Goal: Task Accomplishment & Management: Complete application form

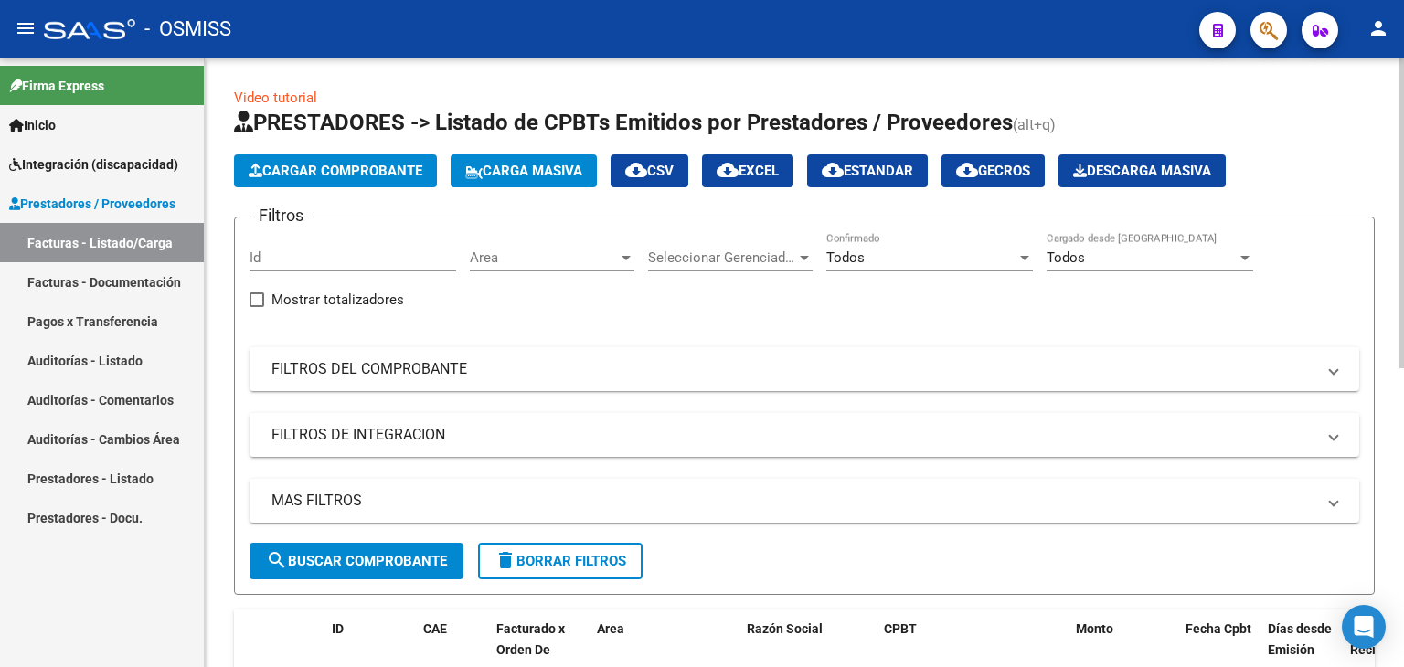
click at [344, 173] on span "Cargar Comprobante" at bounding box center [336, 171] width 174 height 16
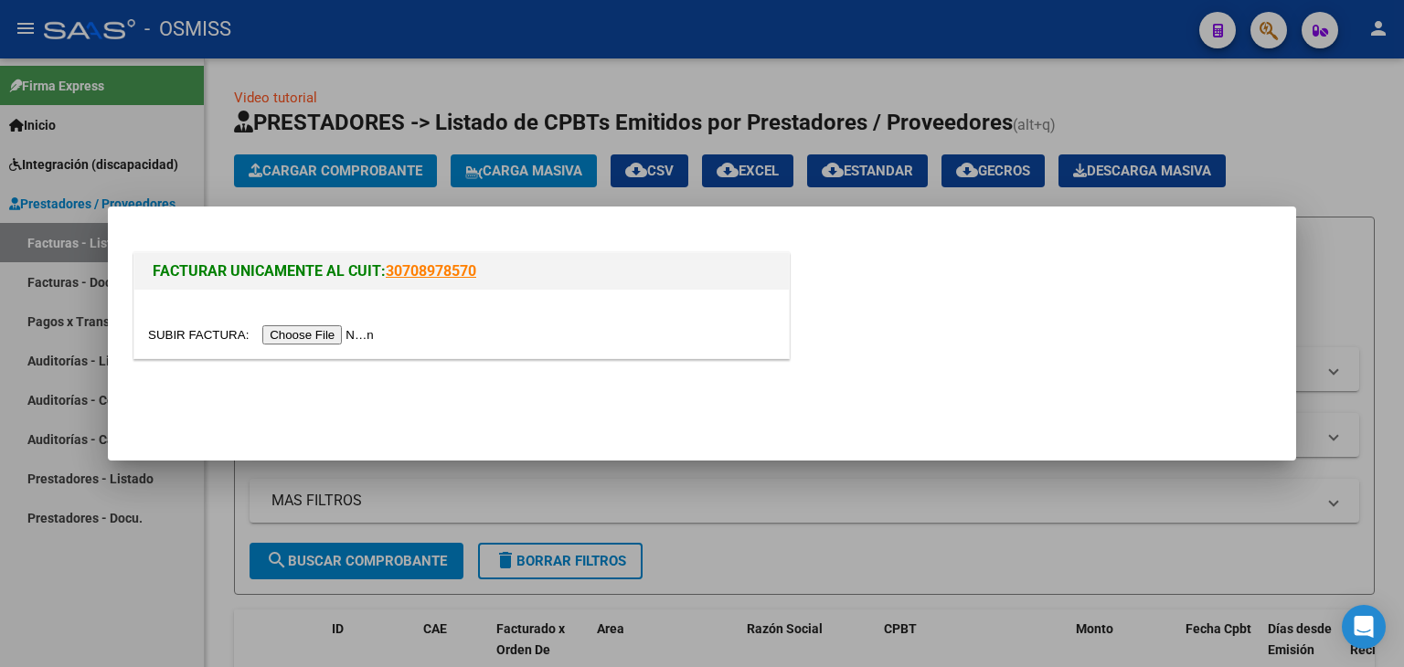
click at [358, 331] on input "file" at bounding box center [263, 335] width 231 height 19
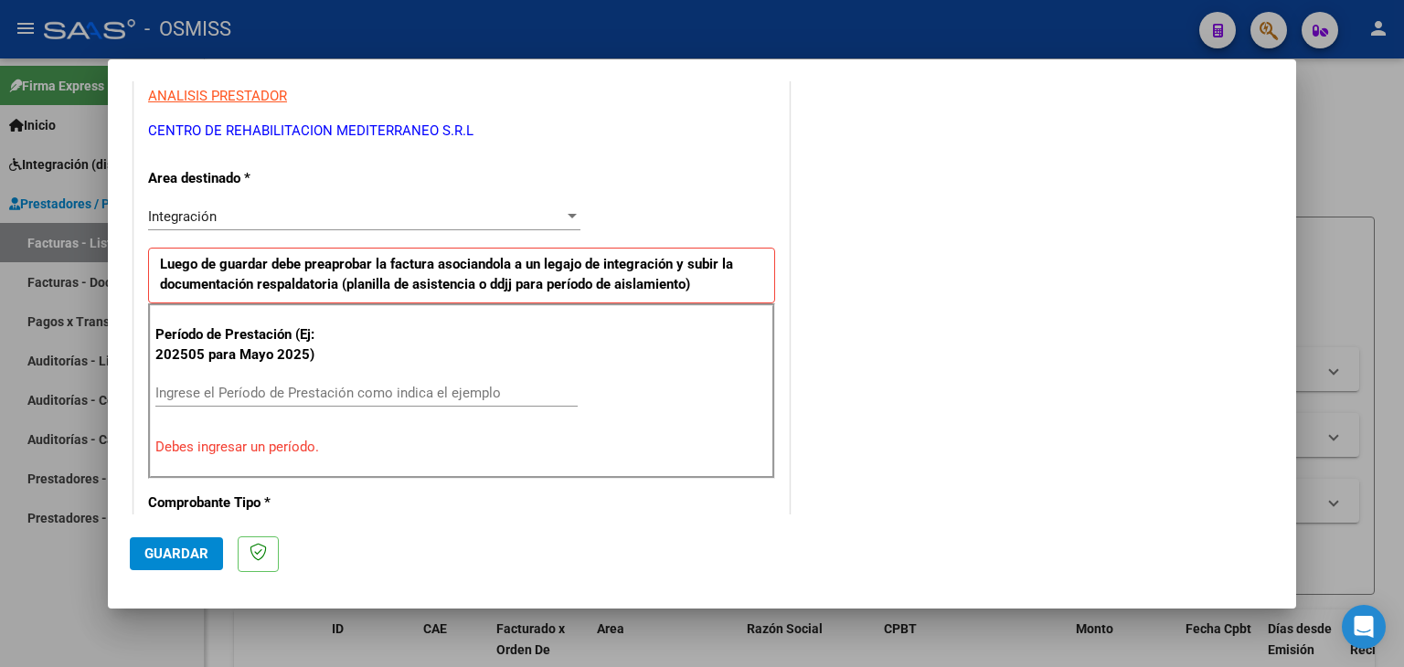
scroll to position [384, 0]
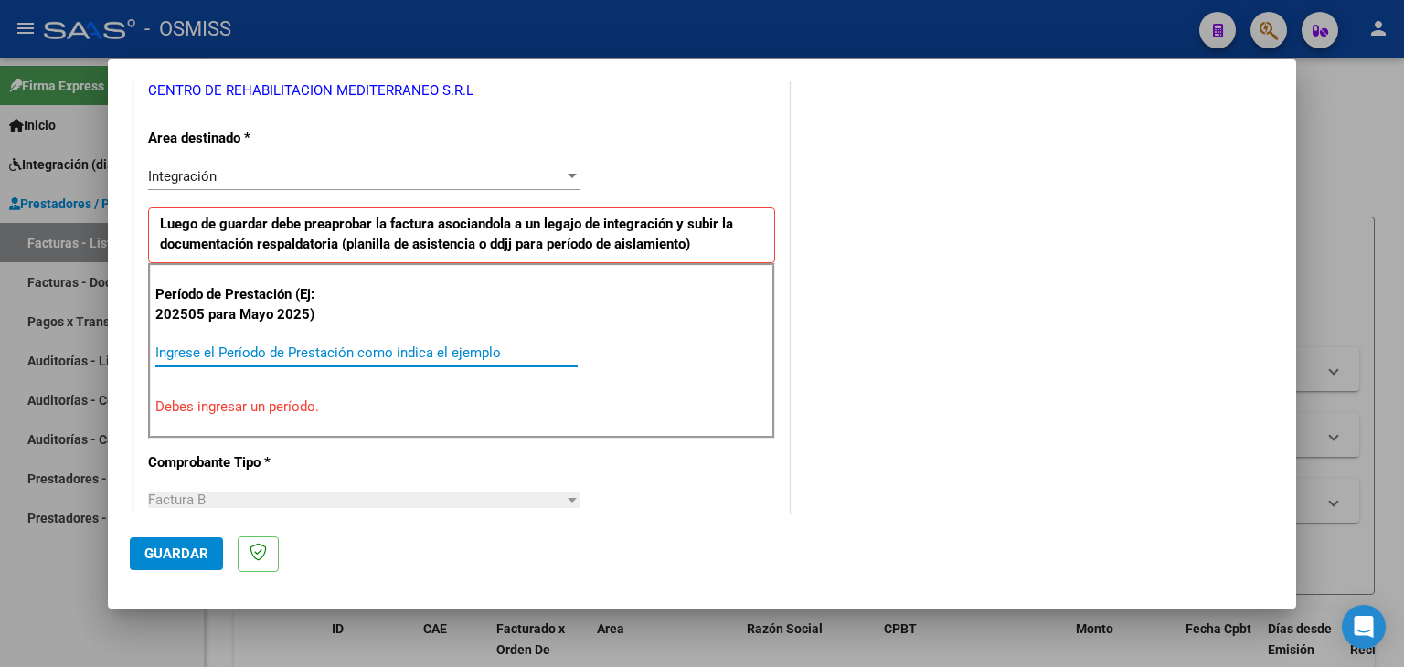
click at [380, 352] on input "Ingrese el Período de Prestación como indica el ejemplo" at bounding box center [366, 353] width 422 height 16
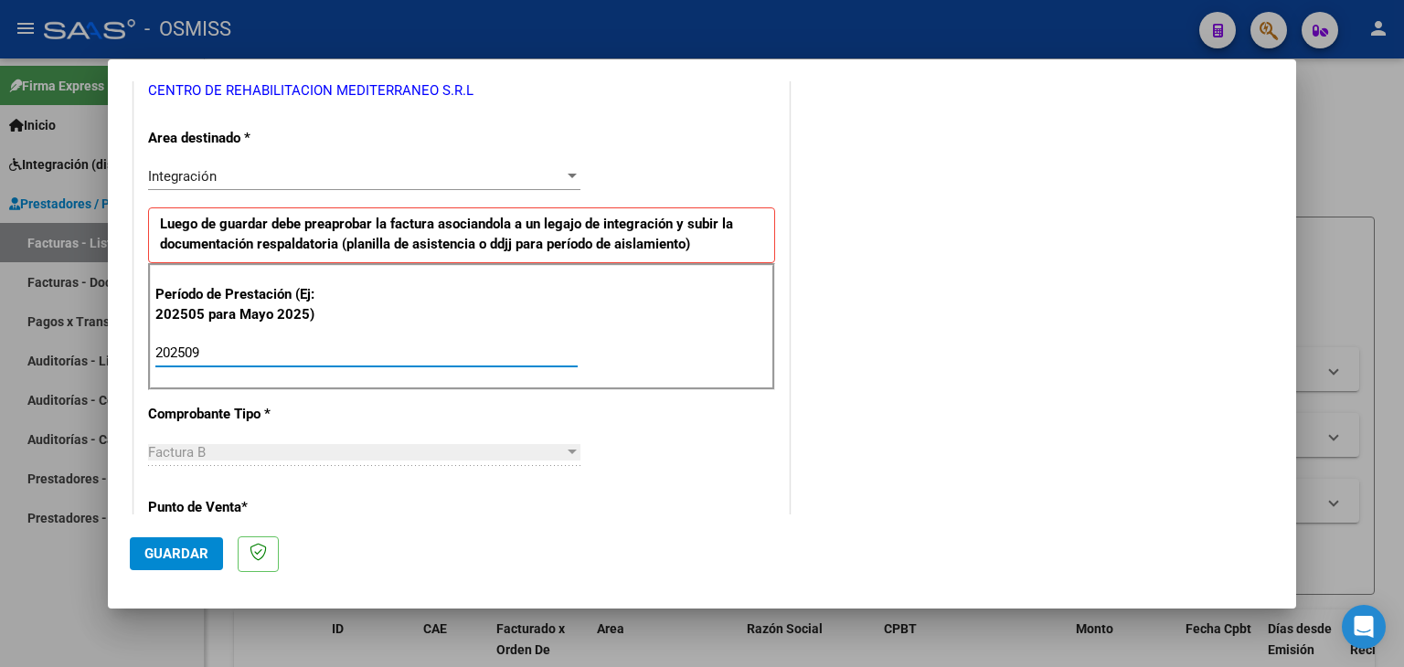
type input "202509"
click at [628, 415] on div "CUIT * 30-71191702-7 Ingresar CUIT ANALISIS PRESTADOR CENTRO DE REHABILITACION …" at bounding box center [461, 614] width 655 height 1376
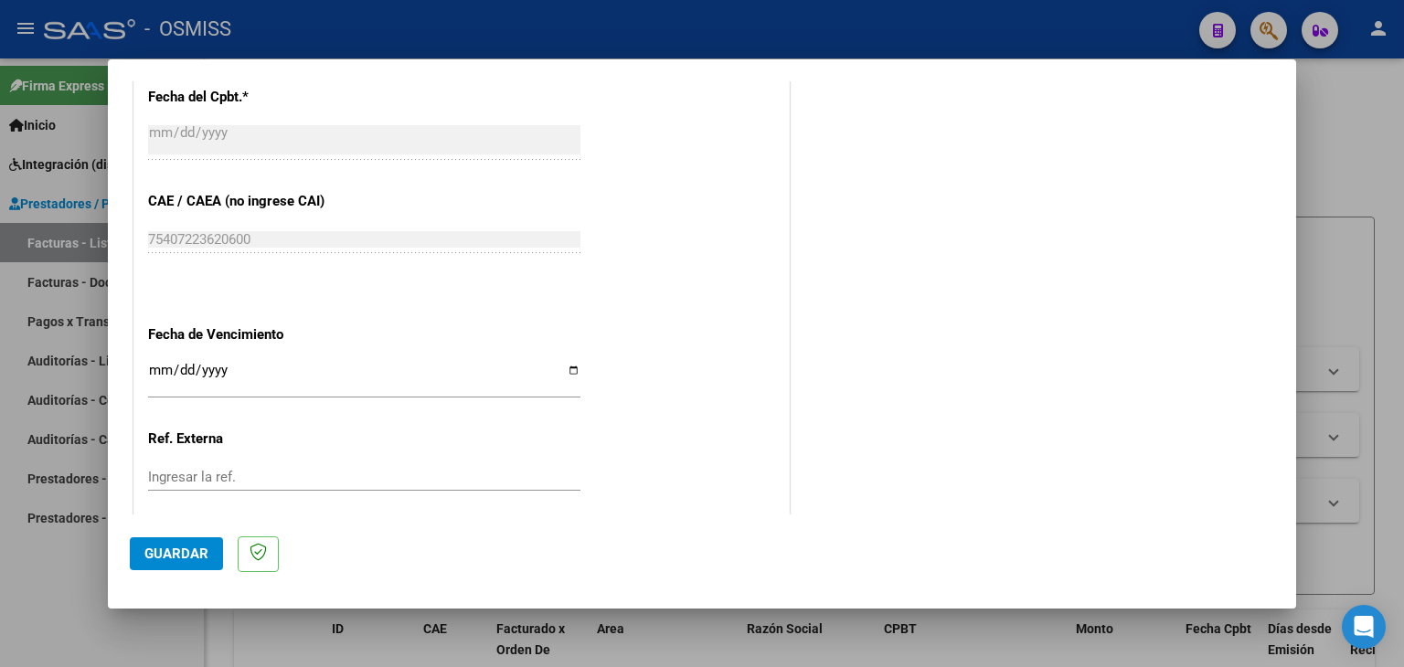
scroll to position [1115, 0]
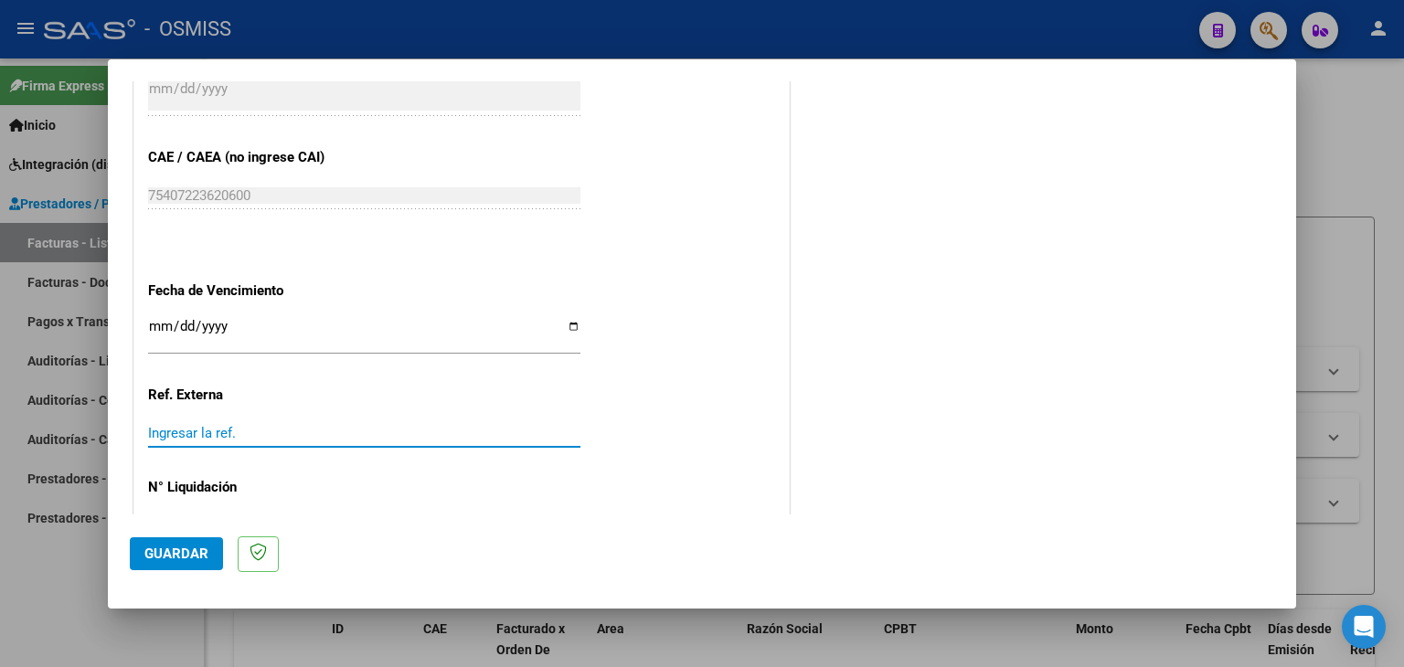
click at [161, 432] on input "Ingresar la ref." at bounding box center [364, 433] width 432 height 16
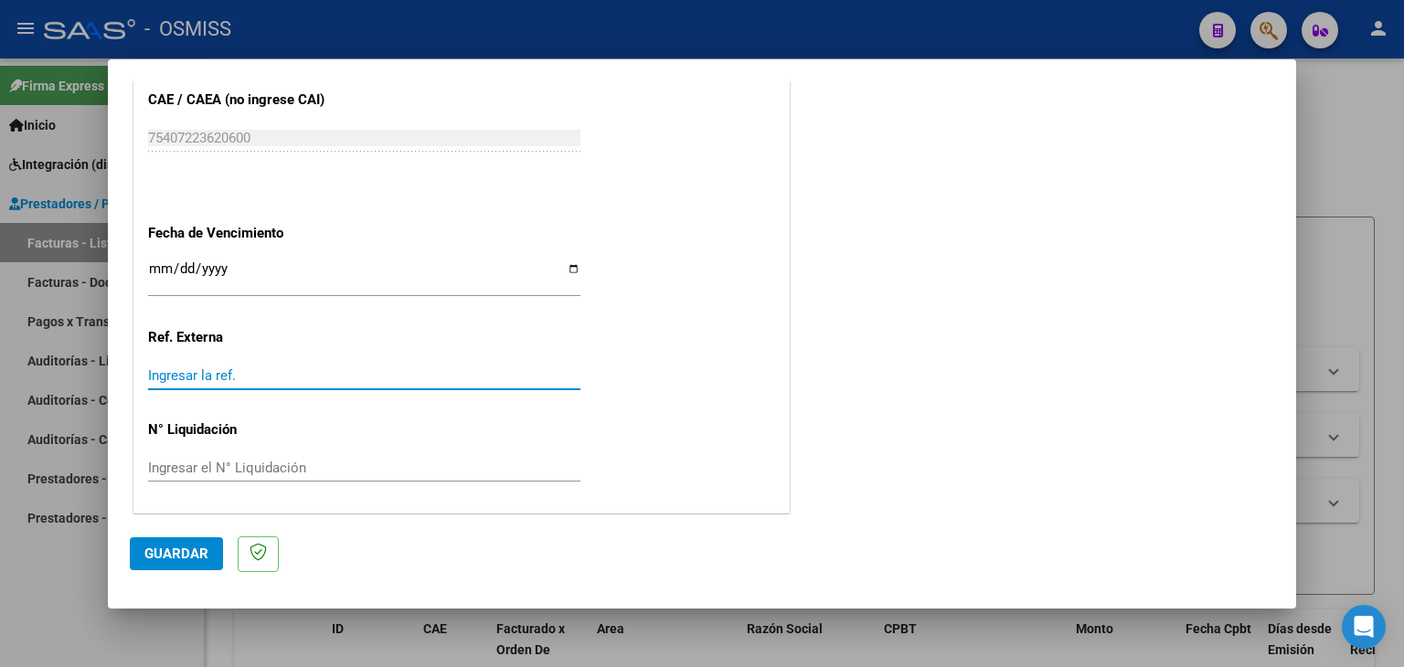
scroll to position [1082, 0]
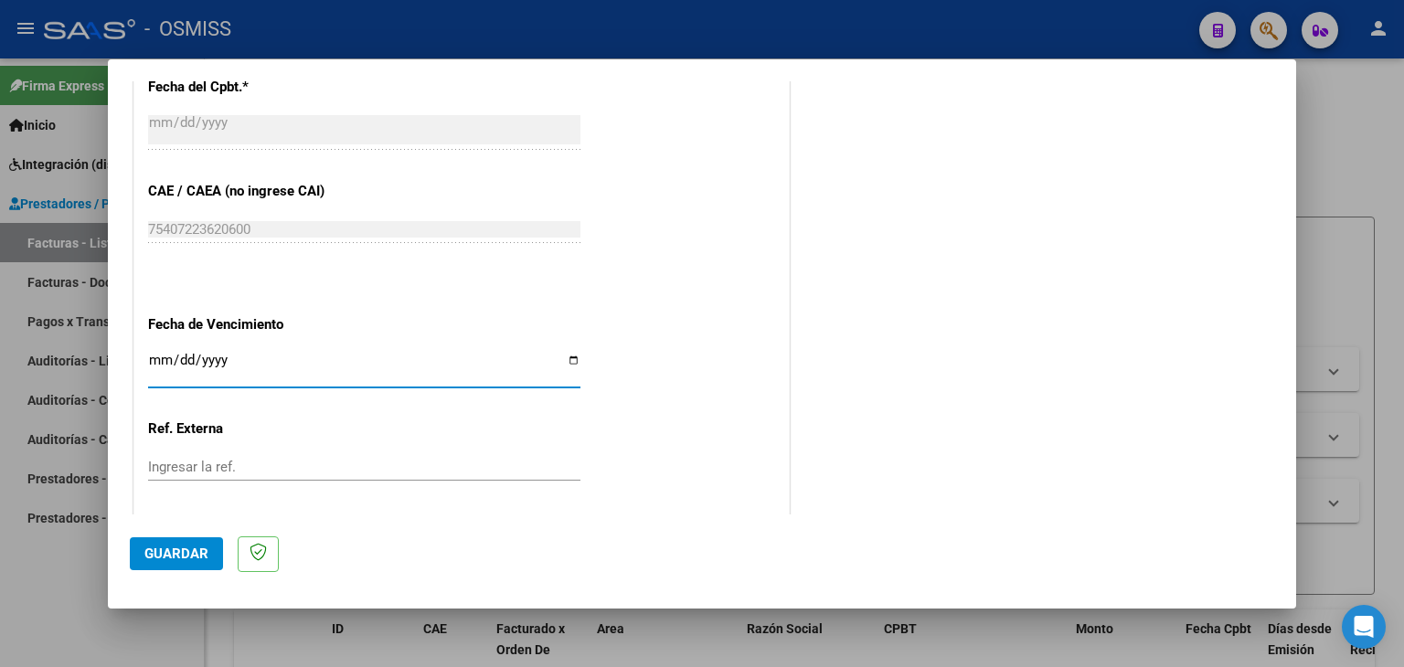
click at [148, 356] on input "Ingresar la fecha" at bounding box center [364, 367] width 432 height 29
type input "[DATE]"
click at [157, 553] on span "Guardar" at bounding box center [176, 554] width 64 height 16
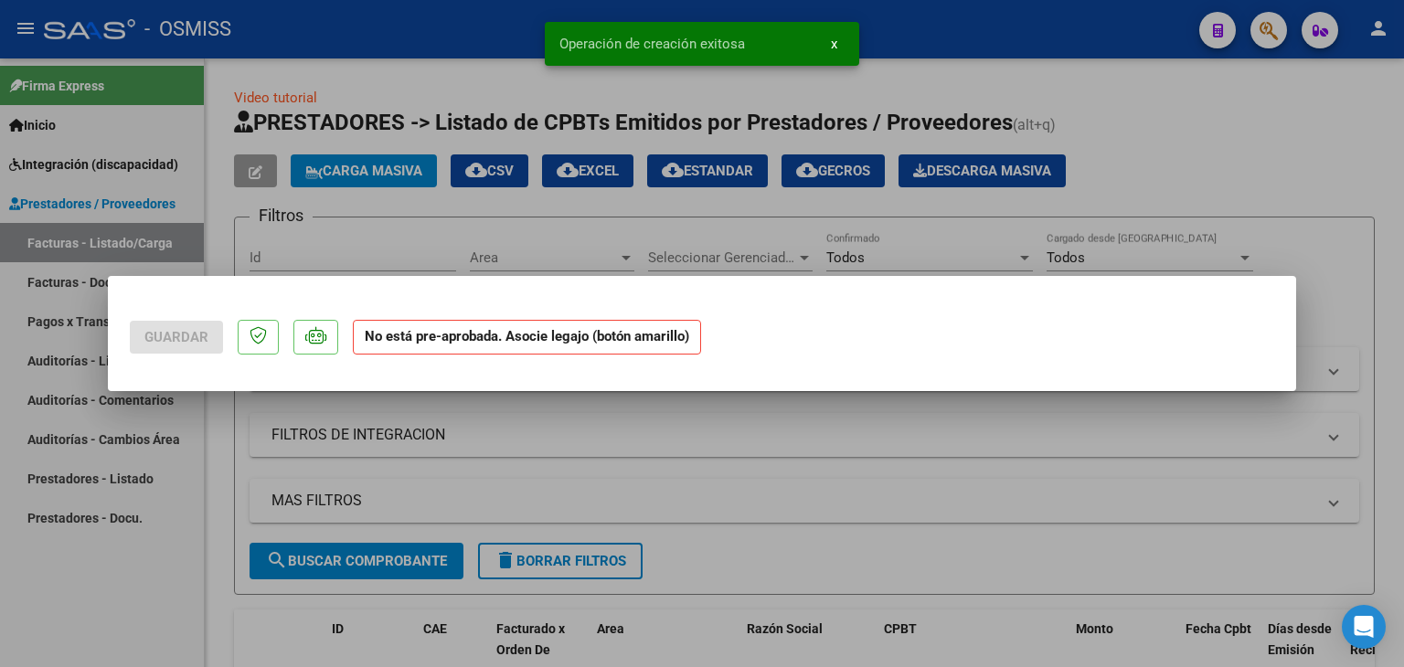
scroll to position [0, 0]
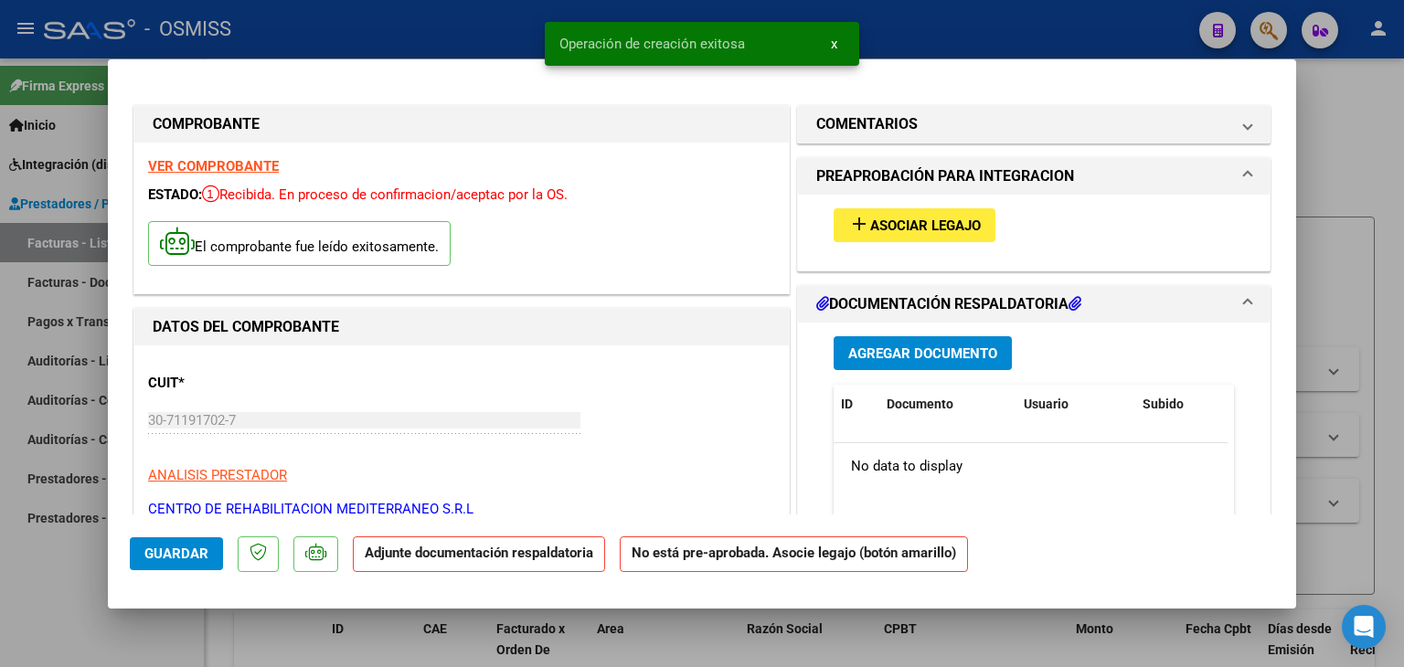
click at [902, 218] on span "Asociar Legajo" at bounding box center [925, 226] width 111 height 16
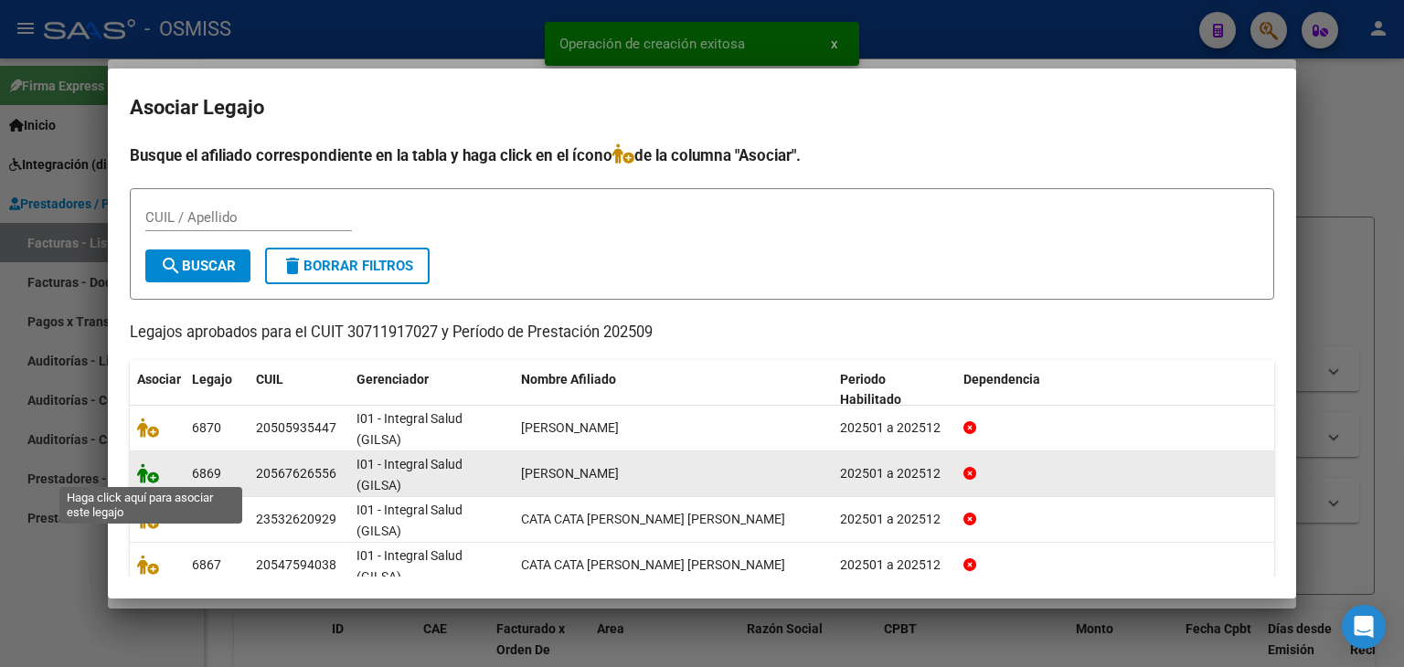
click at [144, 478] on icon at bounding box center [148, 474] width 22 height 20
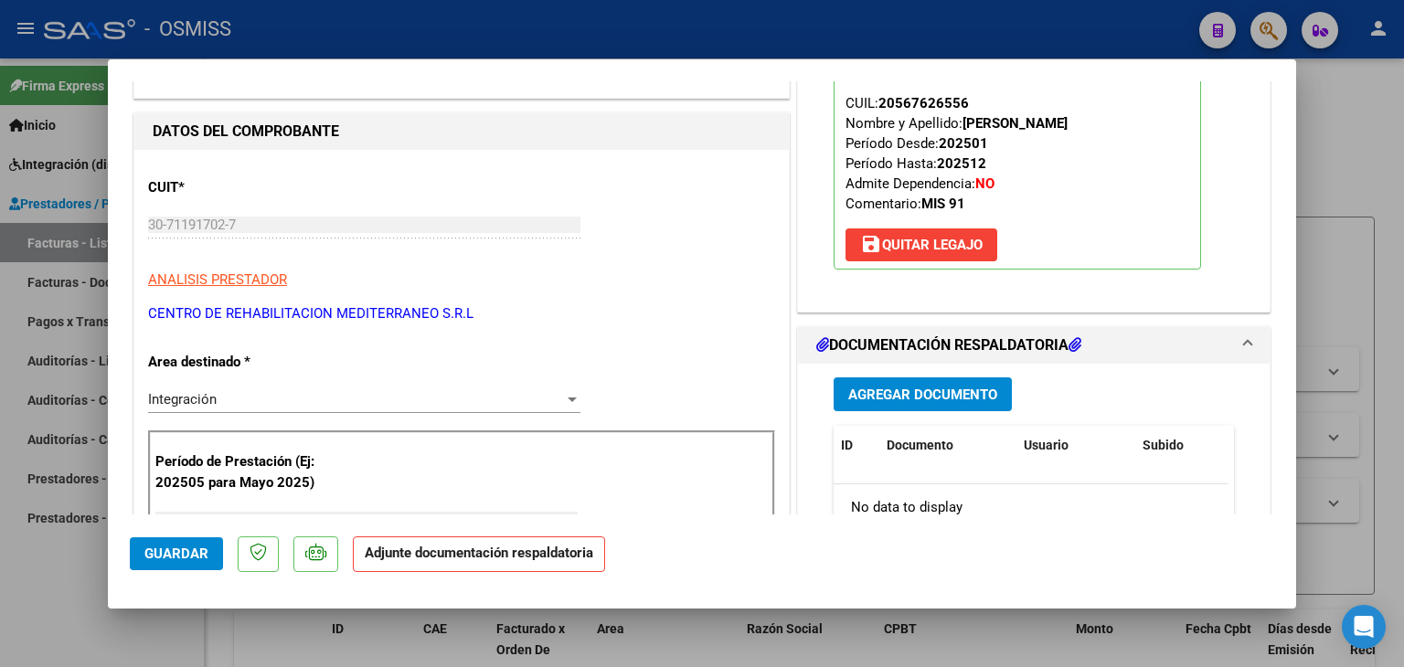
scroll to position [366, 0]
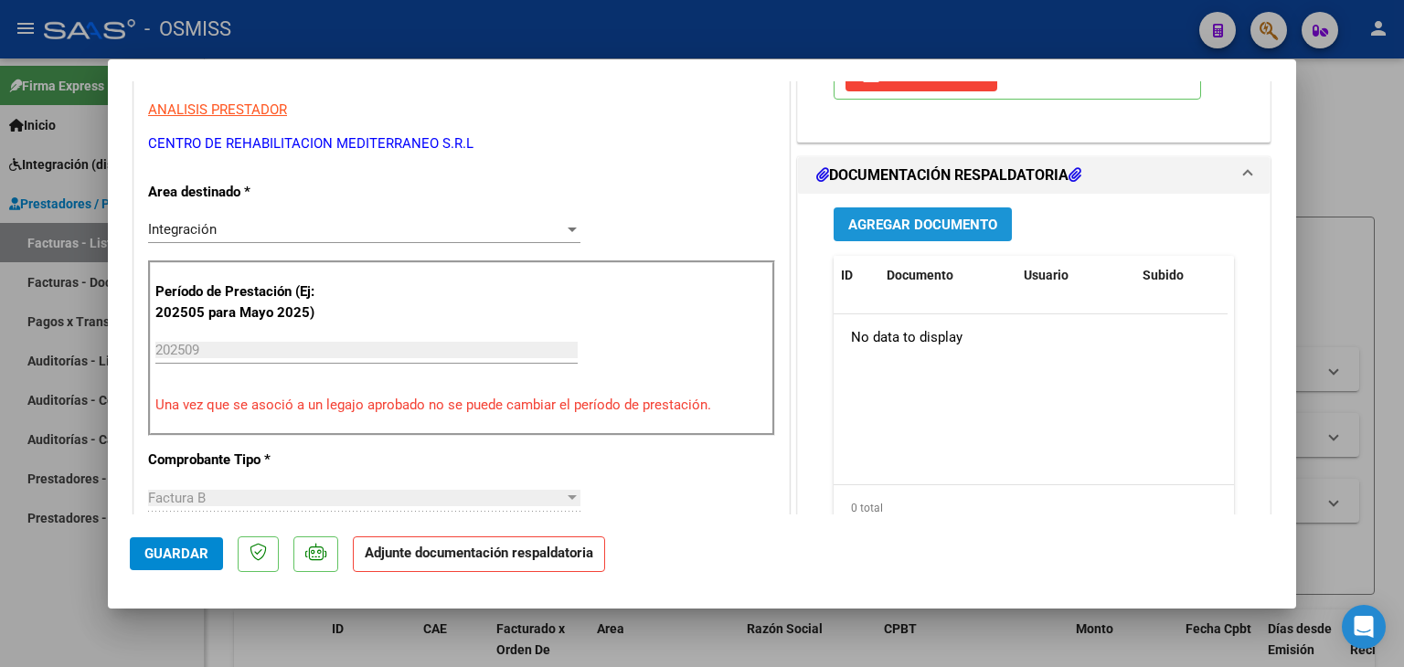
click at [925, 239] on button "Agregar Documento" at bounding box center [923, 225] width 178 height 34
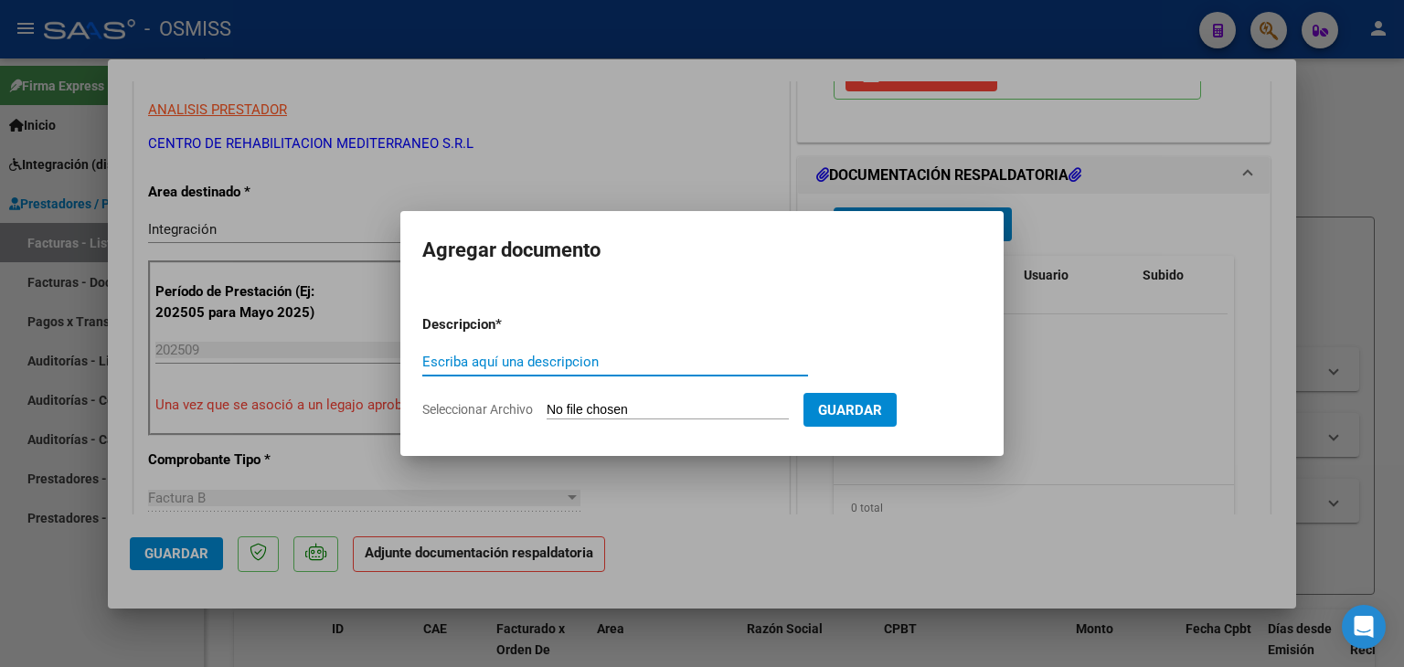
click at [668, 421] on form "Descripcion * Escriba aquí una descripcion Seleccionar Archivo Guardar" at bounding box center [702, 367] width 560 height 133
click at [665, 413] on input "Seleccionar Archivo" at bounding box center [668, 410] width 242 height 17
type input "C:\fakepath\Planilla rehabilitacion.pdf"
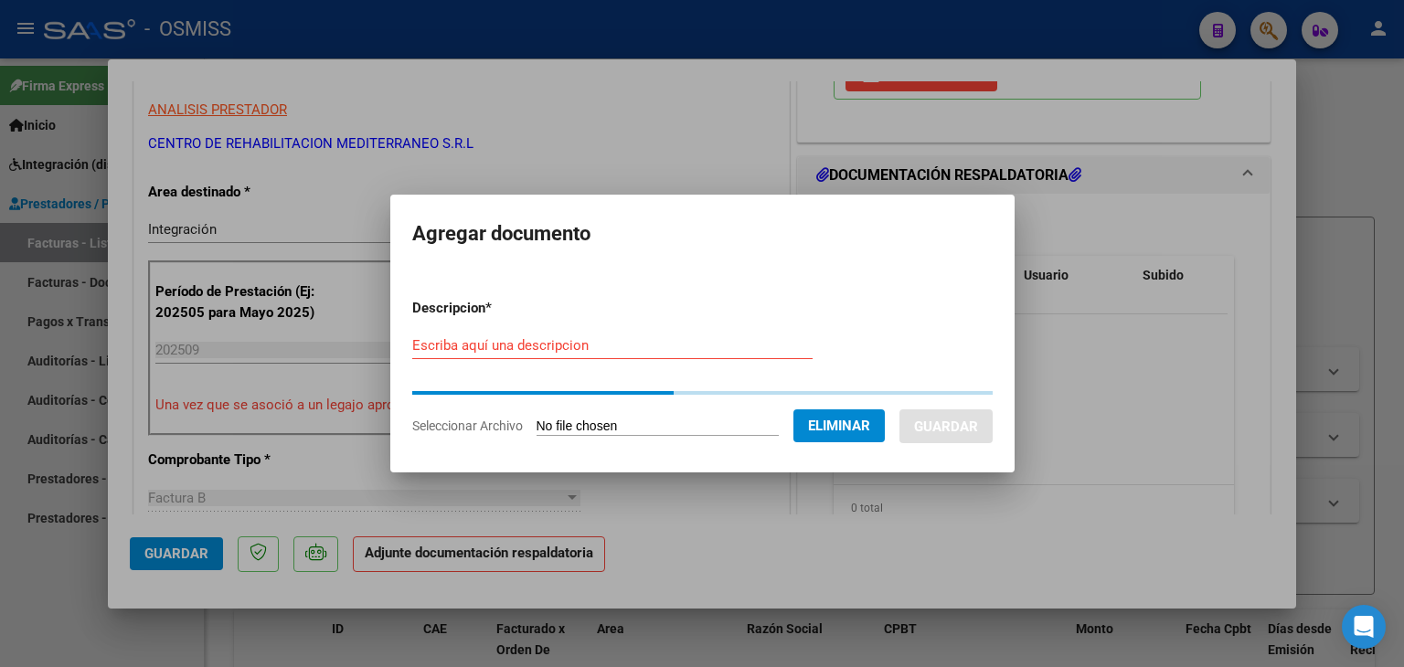
click at [525, 348] on input "Escriba aquí una descripcion" at bounding box center [612, 345] width 400 height 16
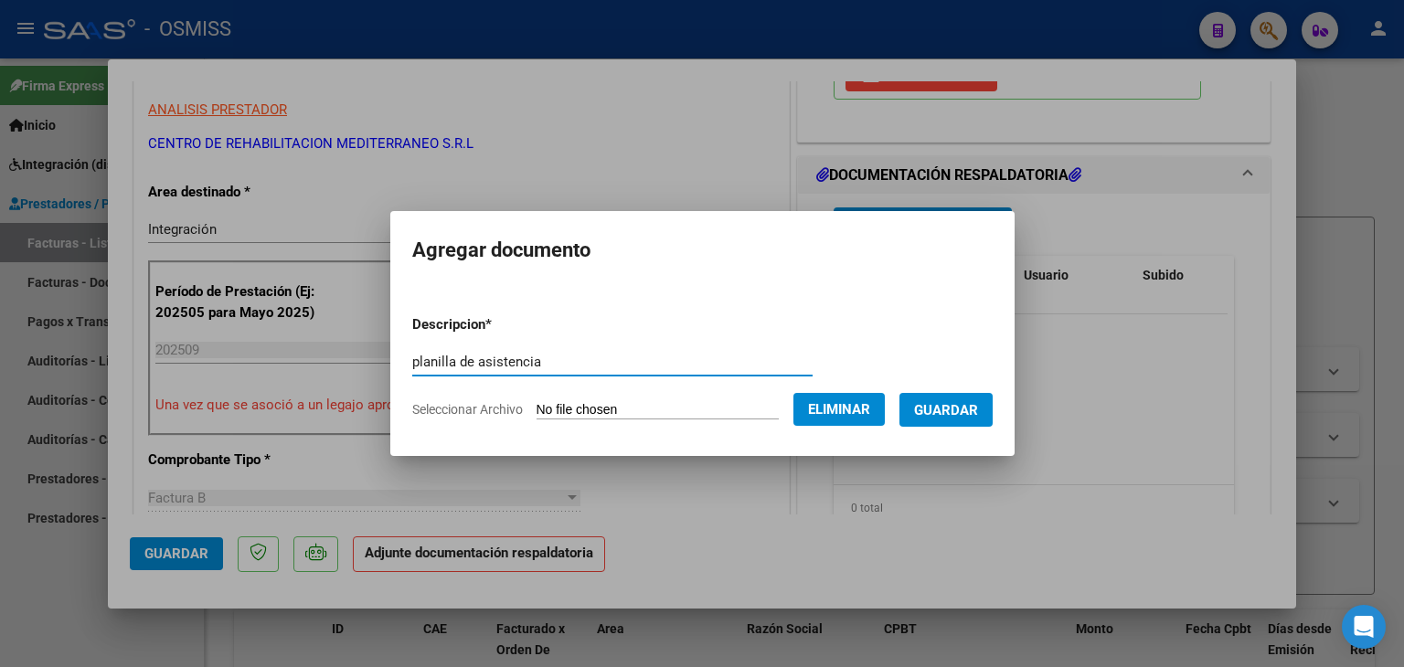
type input "planilla de asistencia"
click at [958, 411] on span "Guardar" at bounding box center [946, 410] width 64 height 16
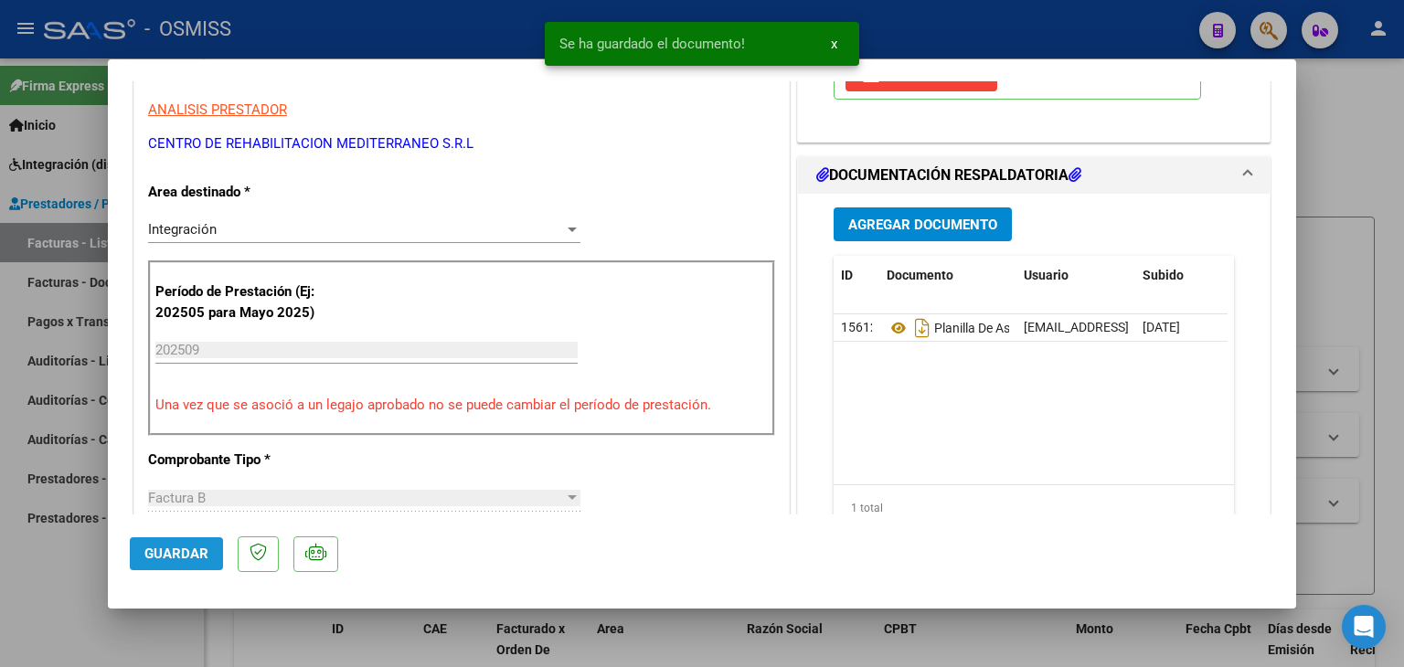
click at [197, 560] on span "Guardar" at bounding box center [176, 554] width 64 height 16
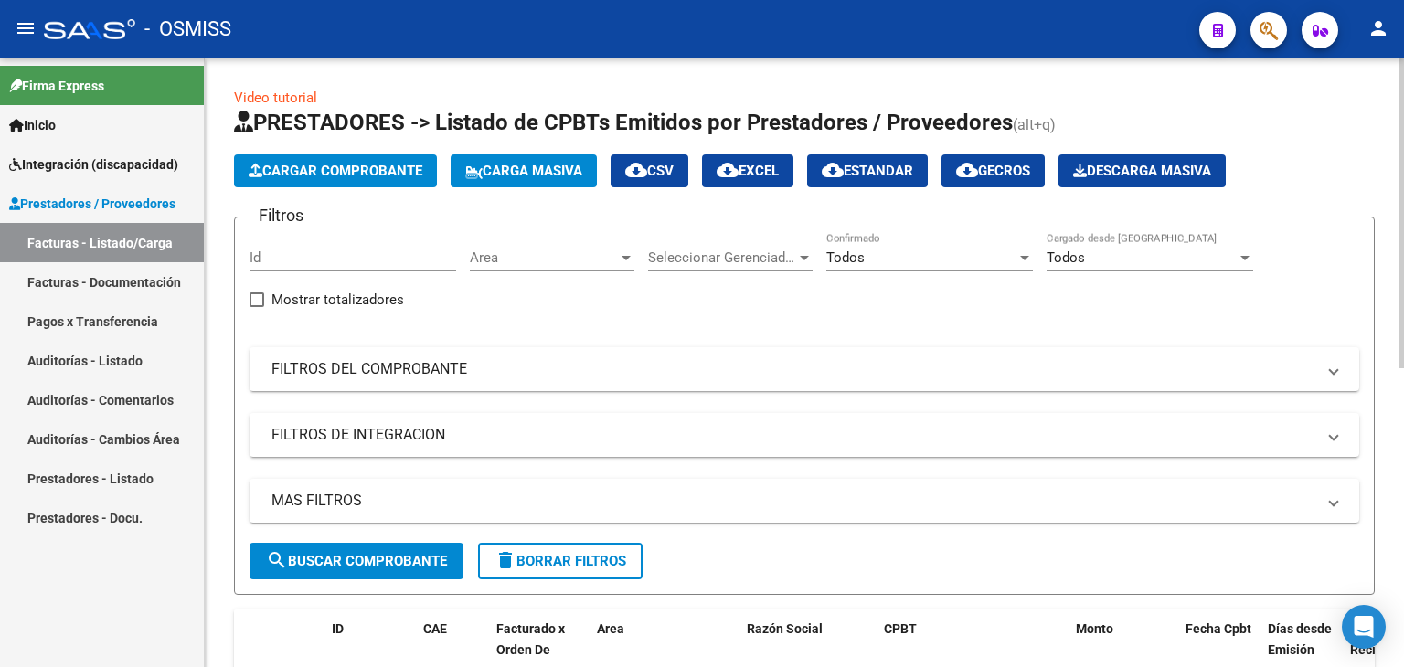
click at [347, 176] on span "Cargar Comprobante" at bounding box center [336, 171] width 174 height 16
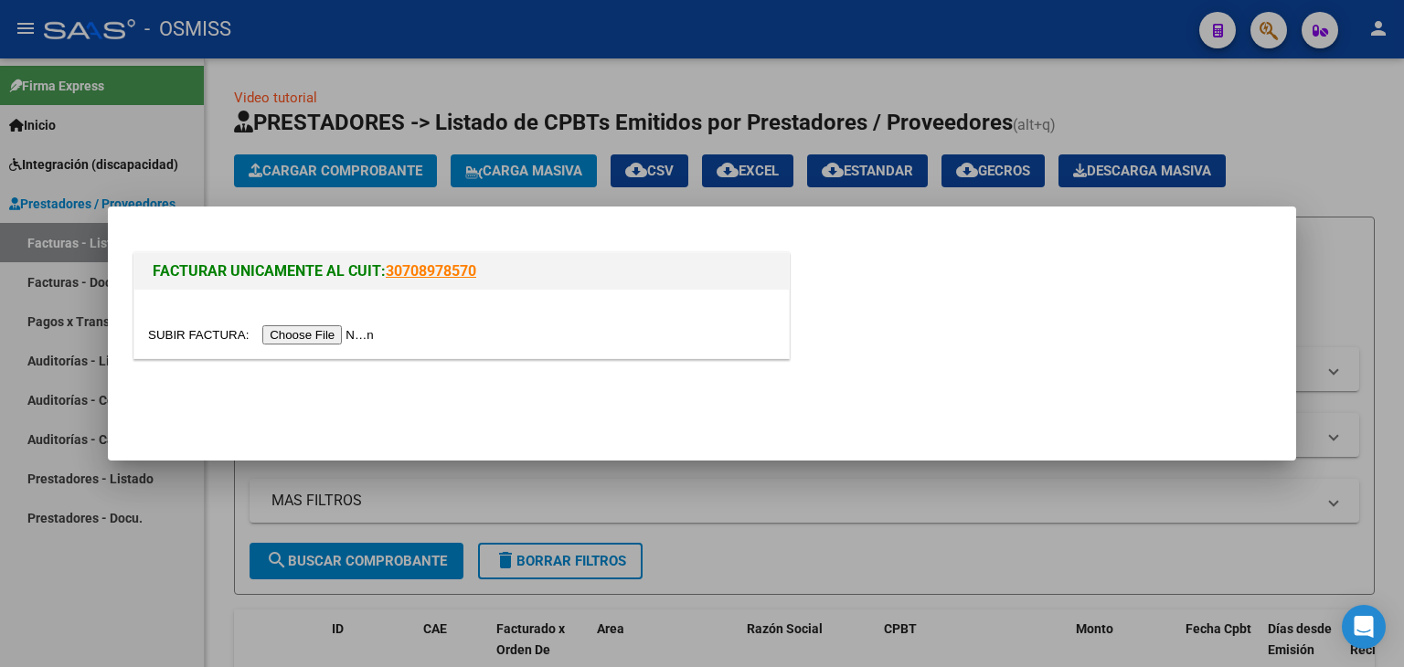
click at [368, 335] on input "file" at bounding box center [263, 335] width 231 height 19
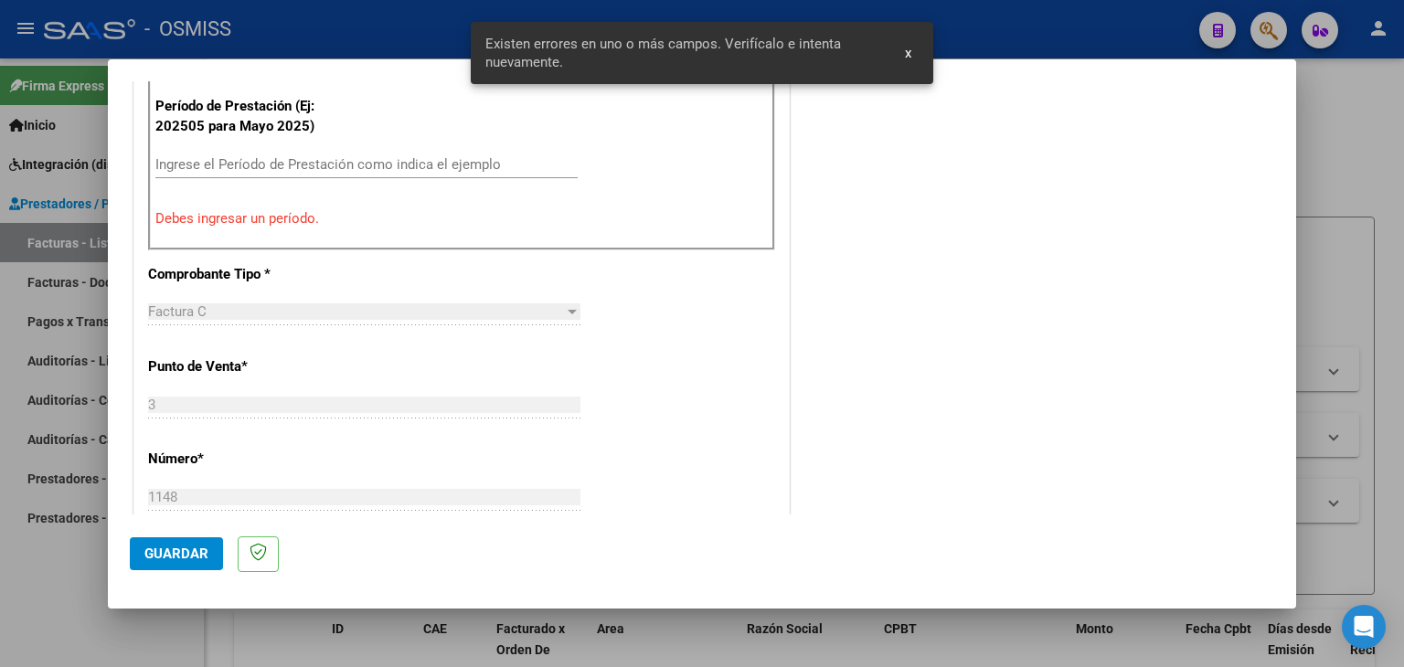
scroll to position [591, 0]
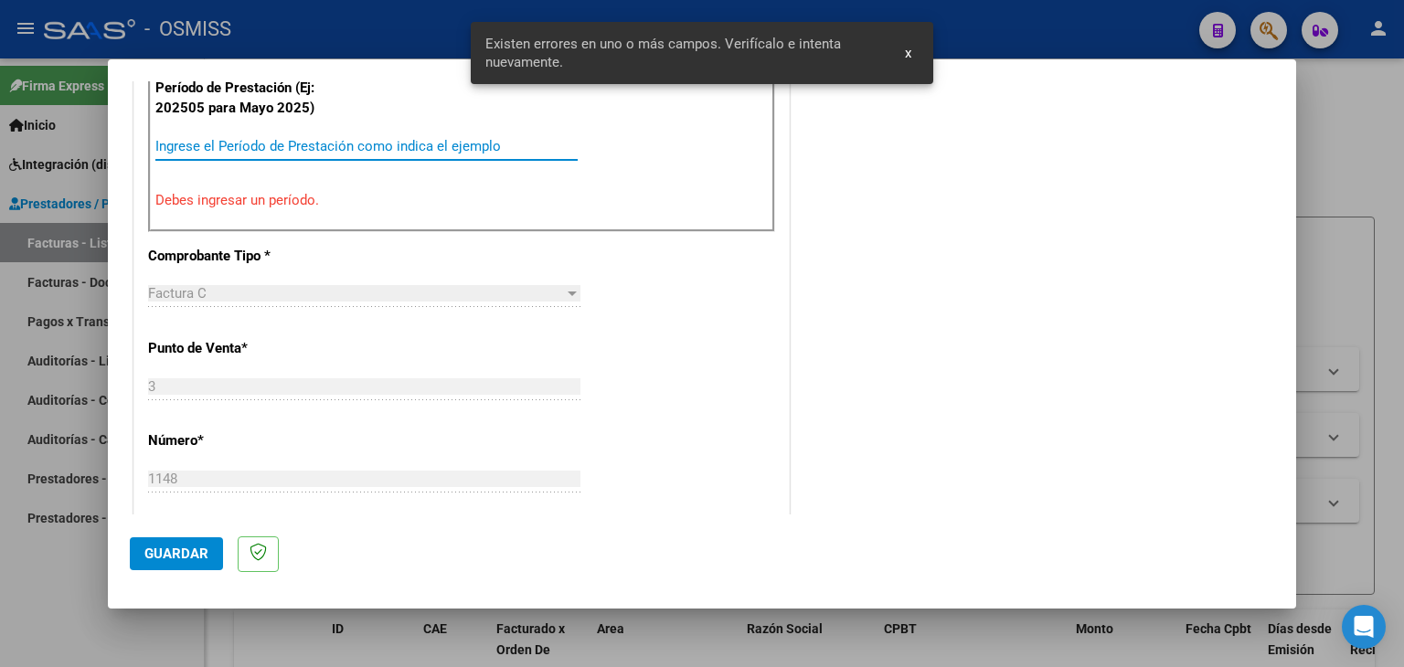
click at [323, 141] on input "Ingrese el Período de Prestación como indica el ejemplo" at bounding box center [366, 146] width 422 height 16
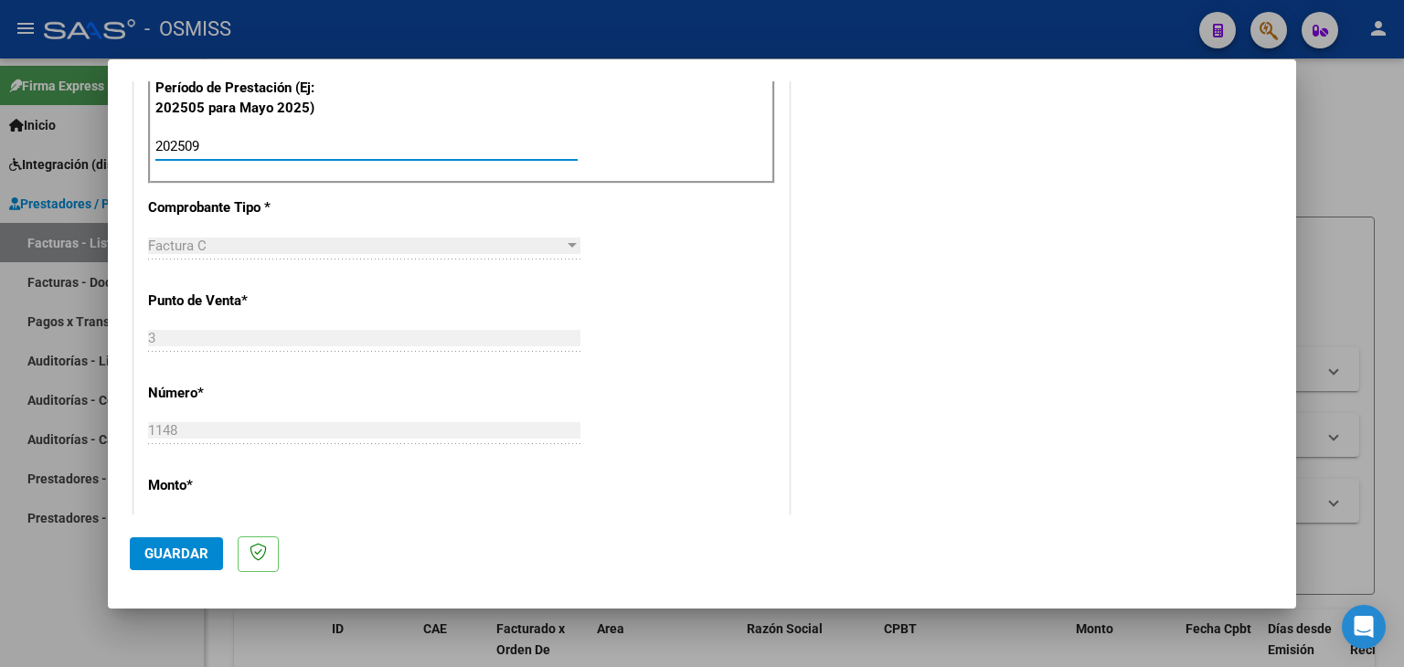
type input "202509"
click at [667, 316] on div "CUIT * 23-37475358-4 Ingresar CUIT ANALISIS PRESTADOR [PERSON_NAME] [PERSON_NAM…" at bounding box center [461, 407] width 655 height 1376
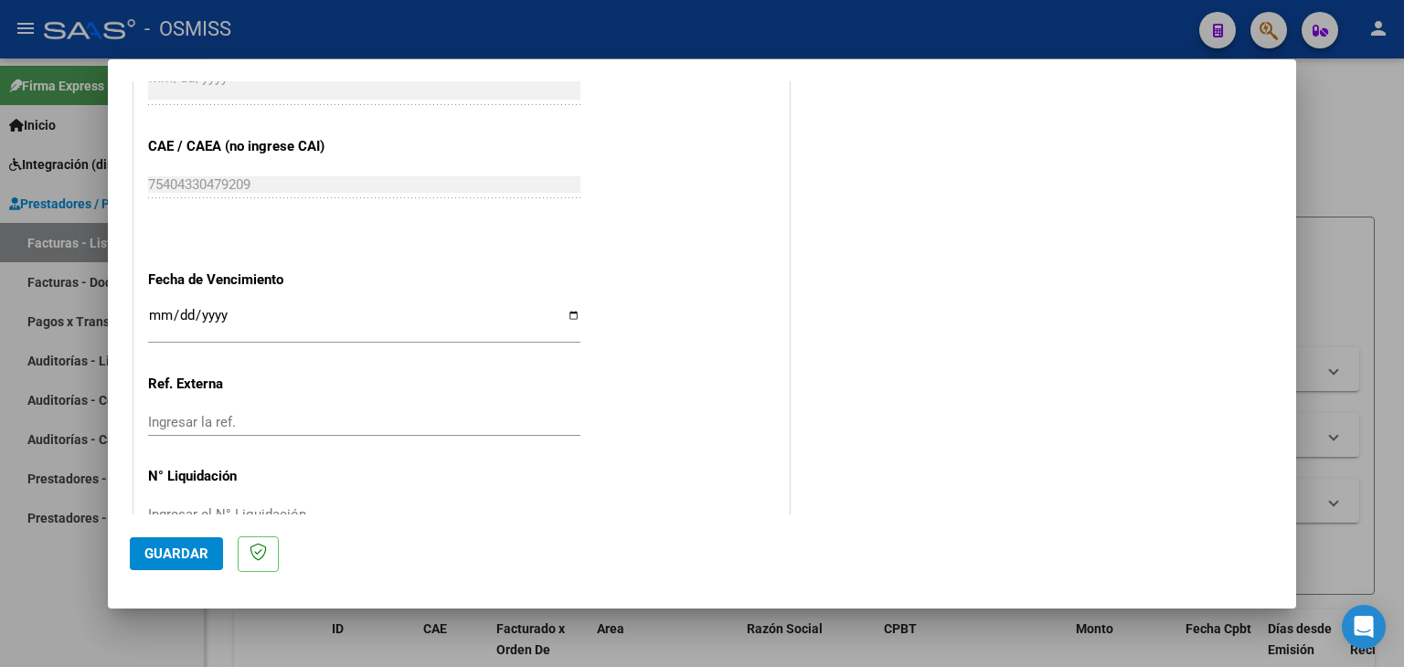
scroll to position [1173, 0]
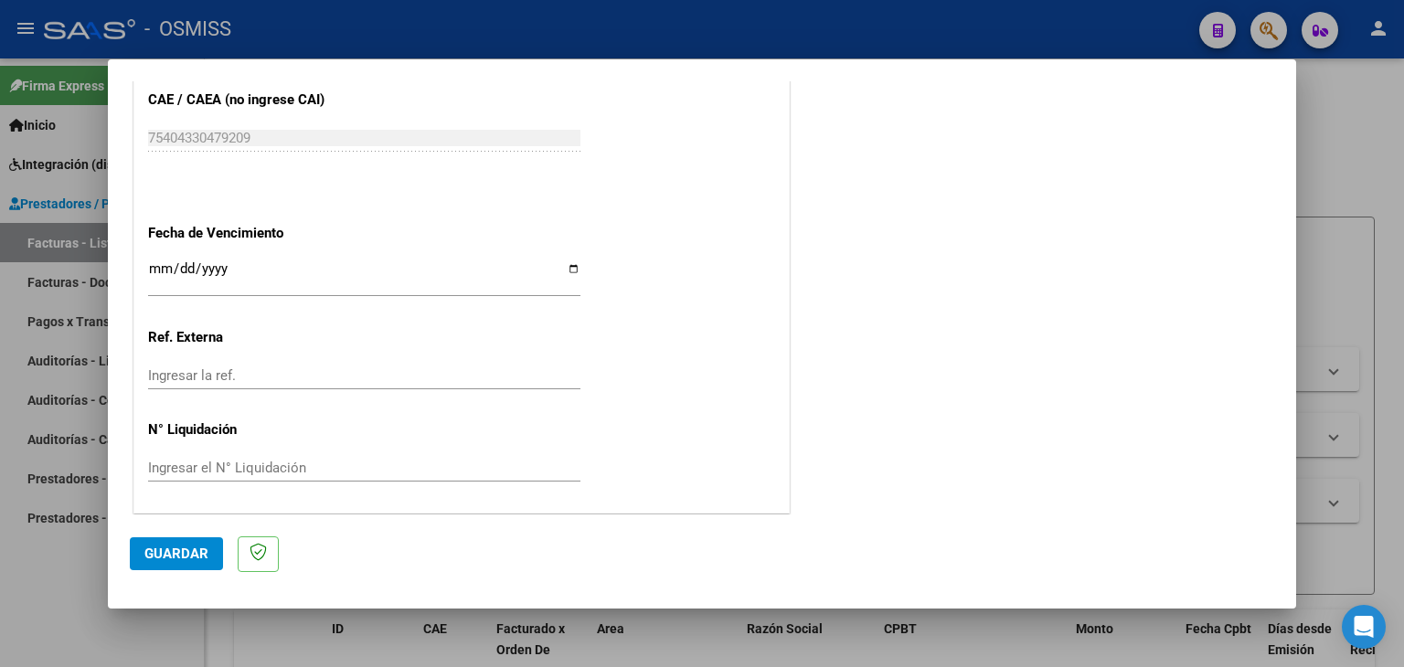
click at [156, 262] on input "Ingresar la fecha" at bounding box center [364, 276] width 432 height 29
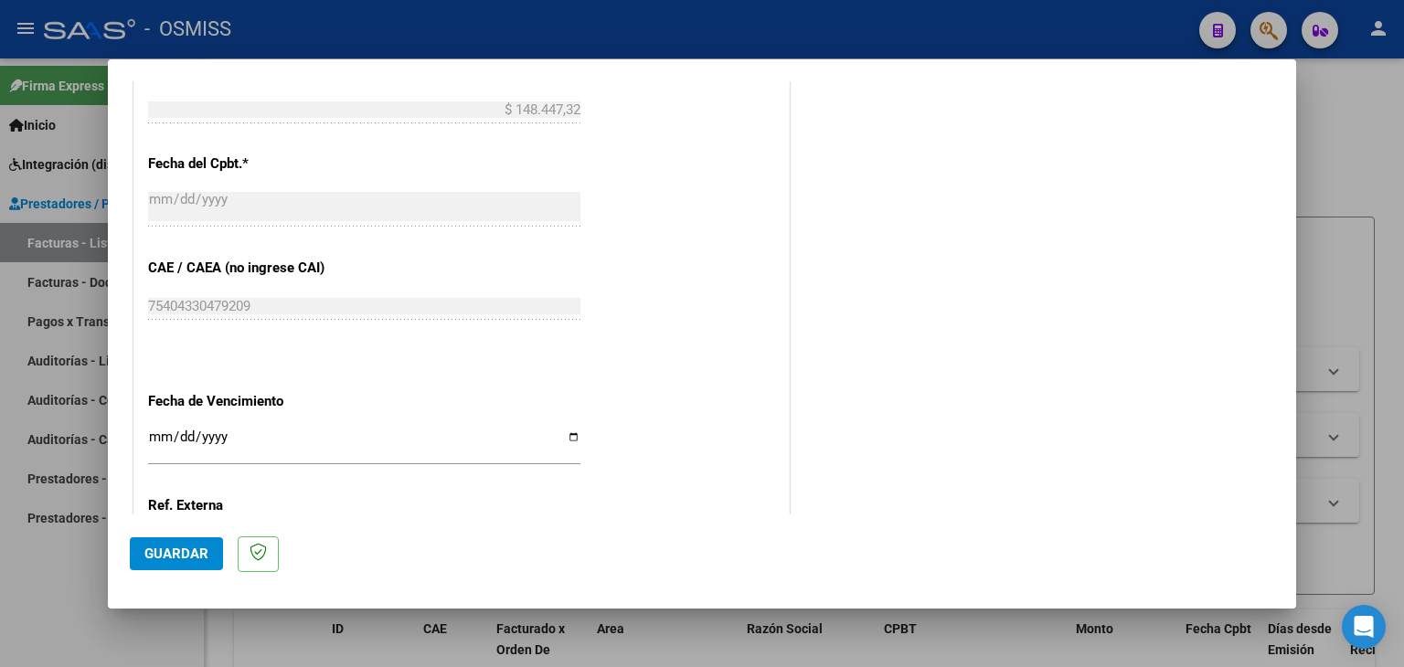
scroll to position [990, 0]
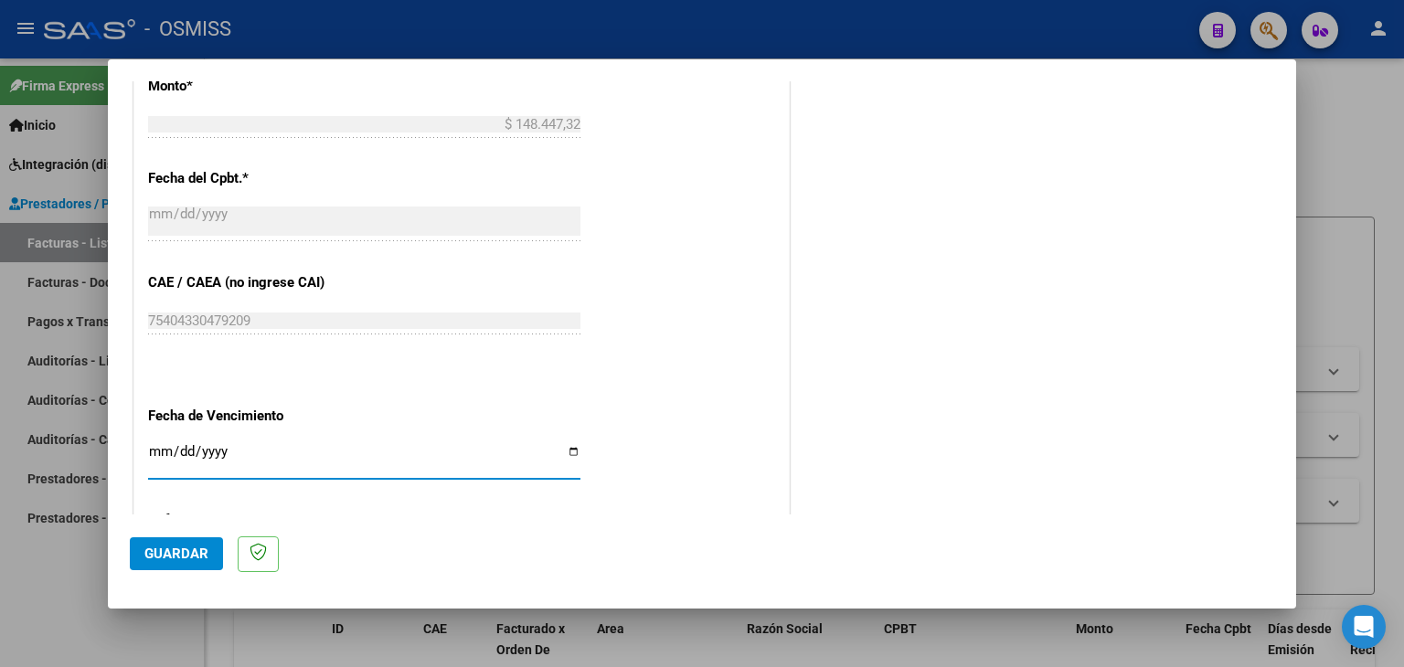
click at [161, 459] on input "Ingresar la fecha" at bounding box center [364, 458] width 432 height 29
type input "[DATE]"
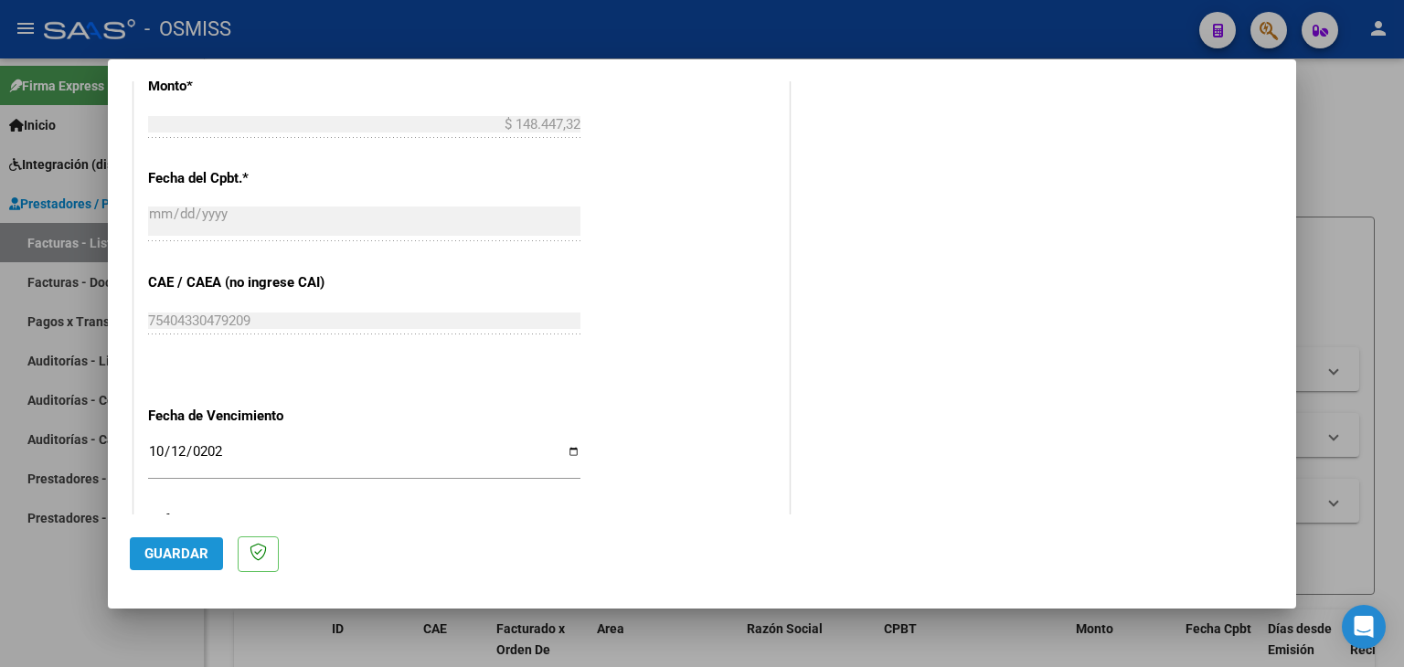
click at [184, 546] on span "Guardar" at bounding box center [176, 554] width 64 height 16
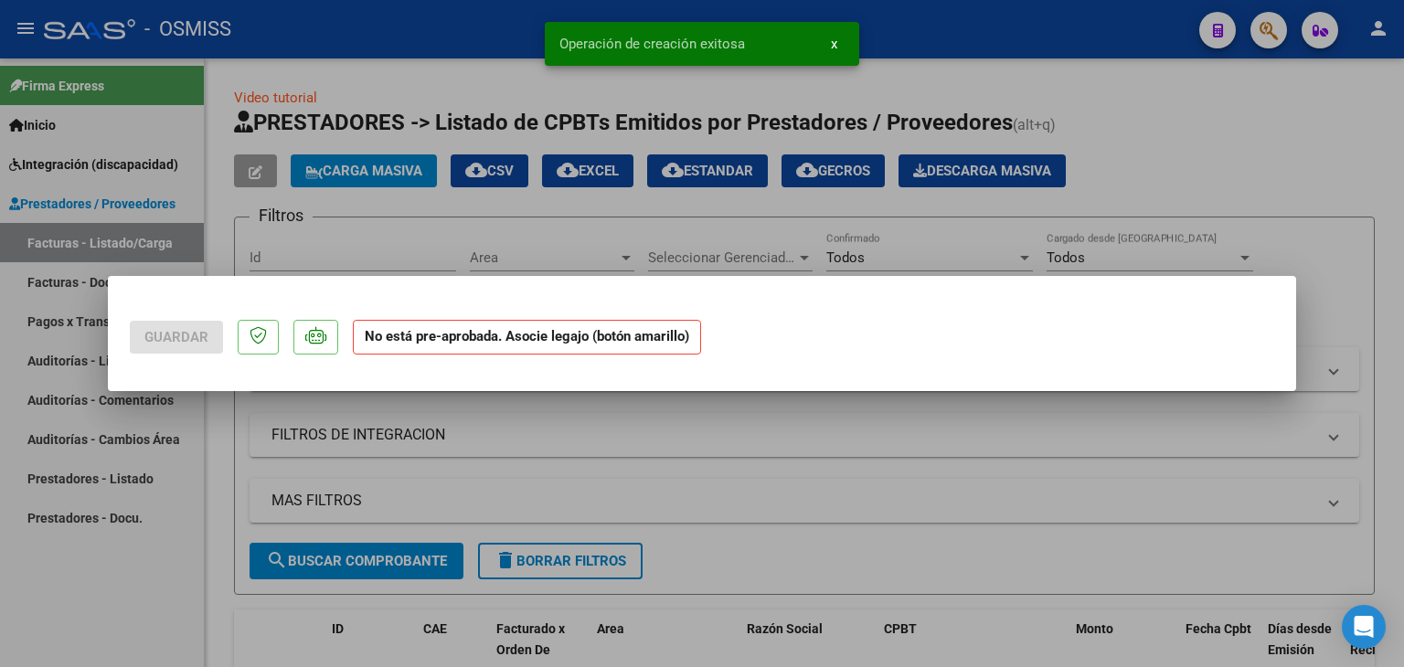
scroll to position [0, 0]
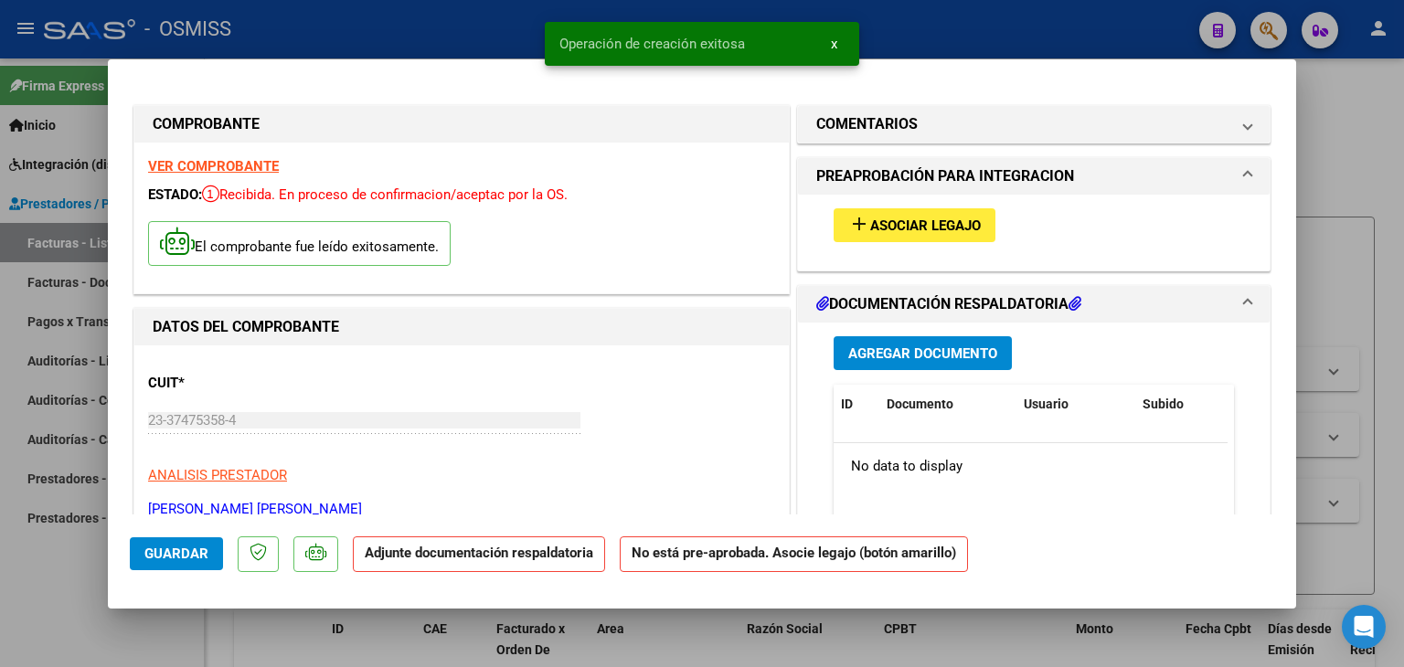
click at [940, 223] on span "Asociar Legajo" at bounding box center [925, 226] width 111 height 16
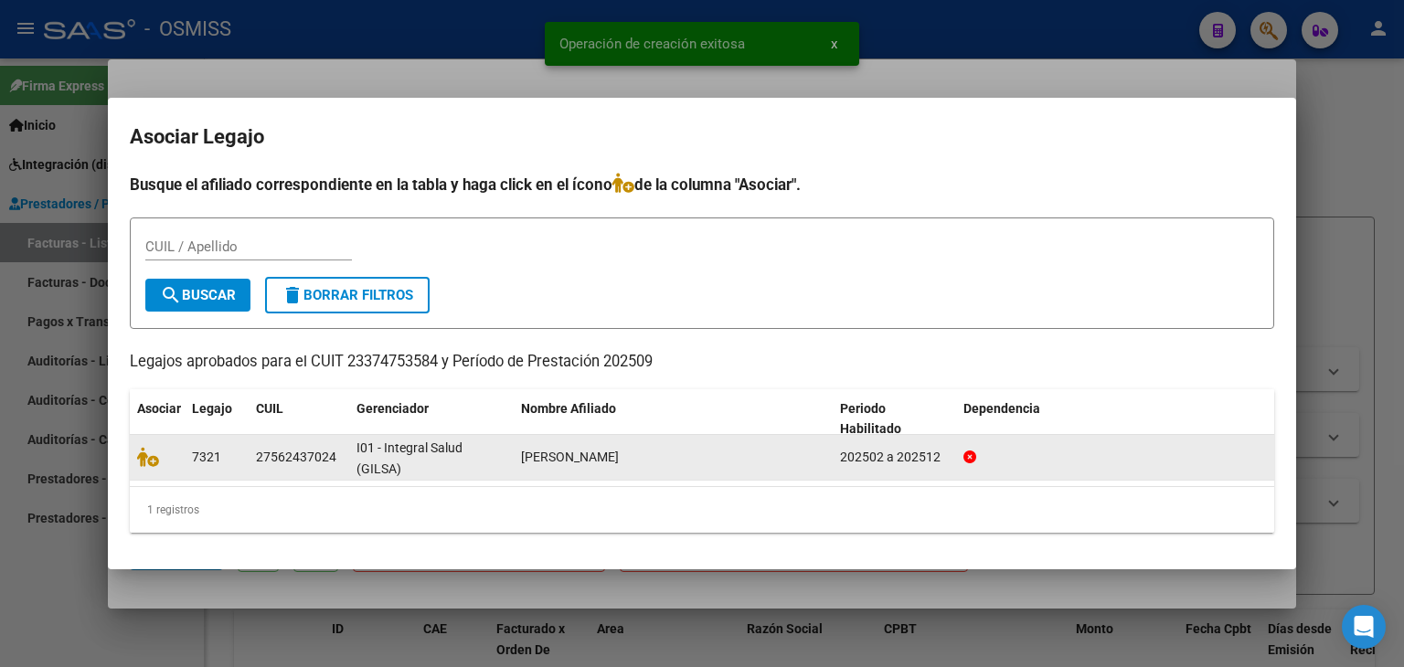
click at [135, 451] on datatable-body-cell at bounding box center [157, 457] width 55 height 45
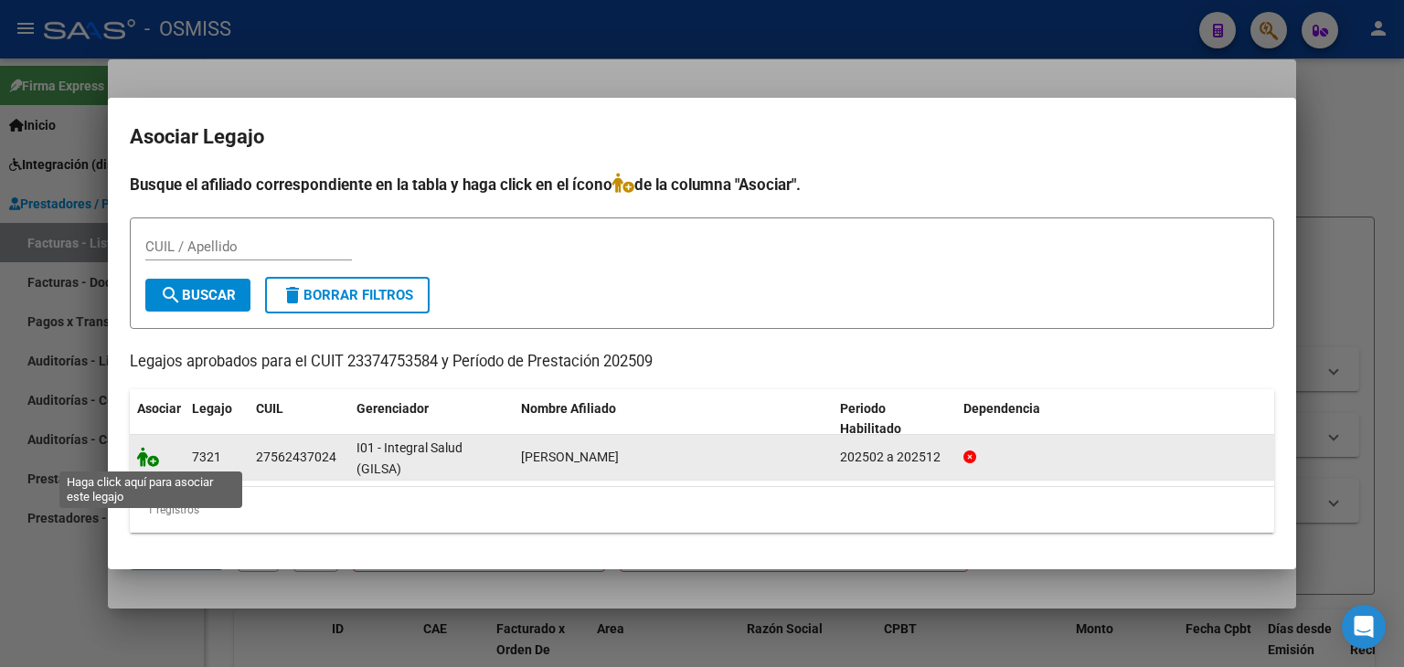
click at [157, 454] on icon at bounding box center [148, 457] width 22 height 20
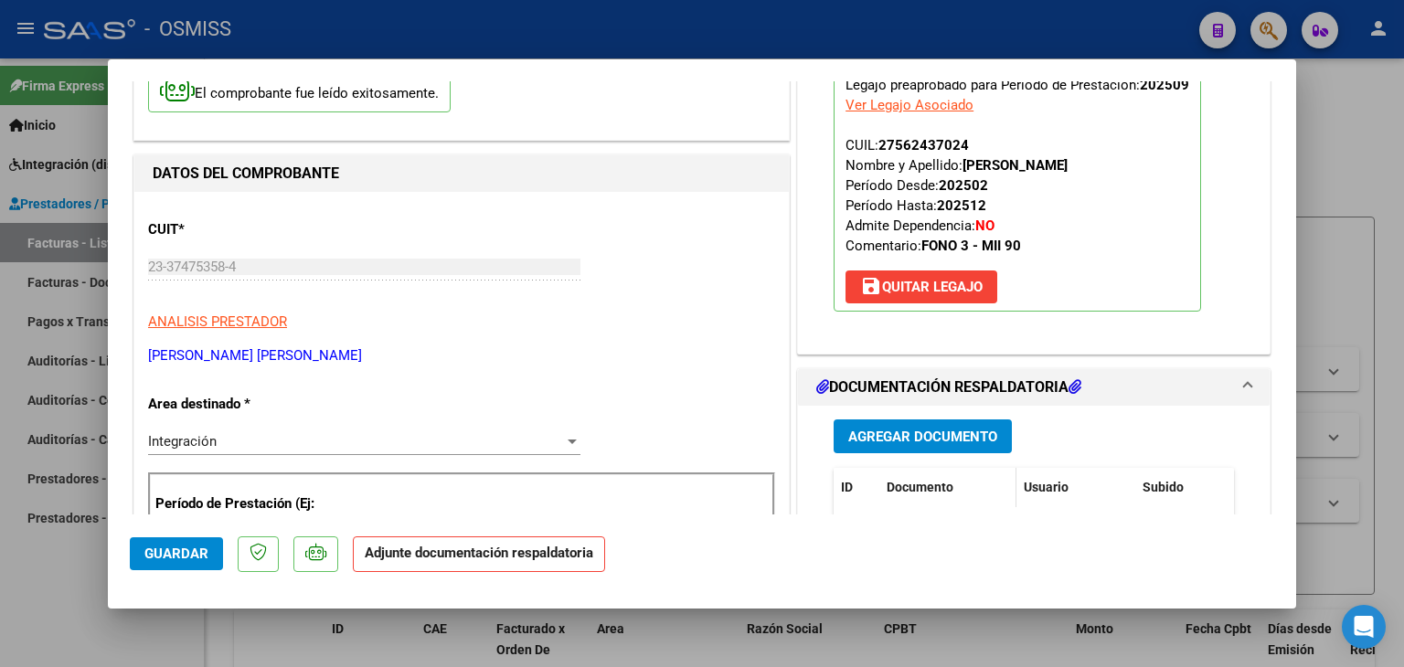
scroll to position [183, 0]
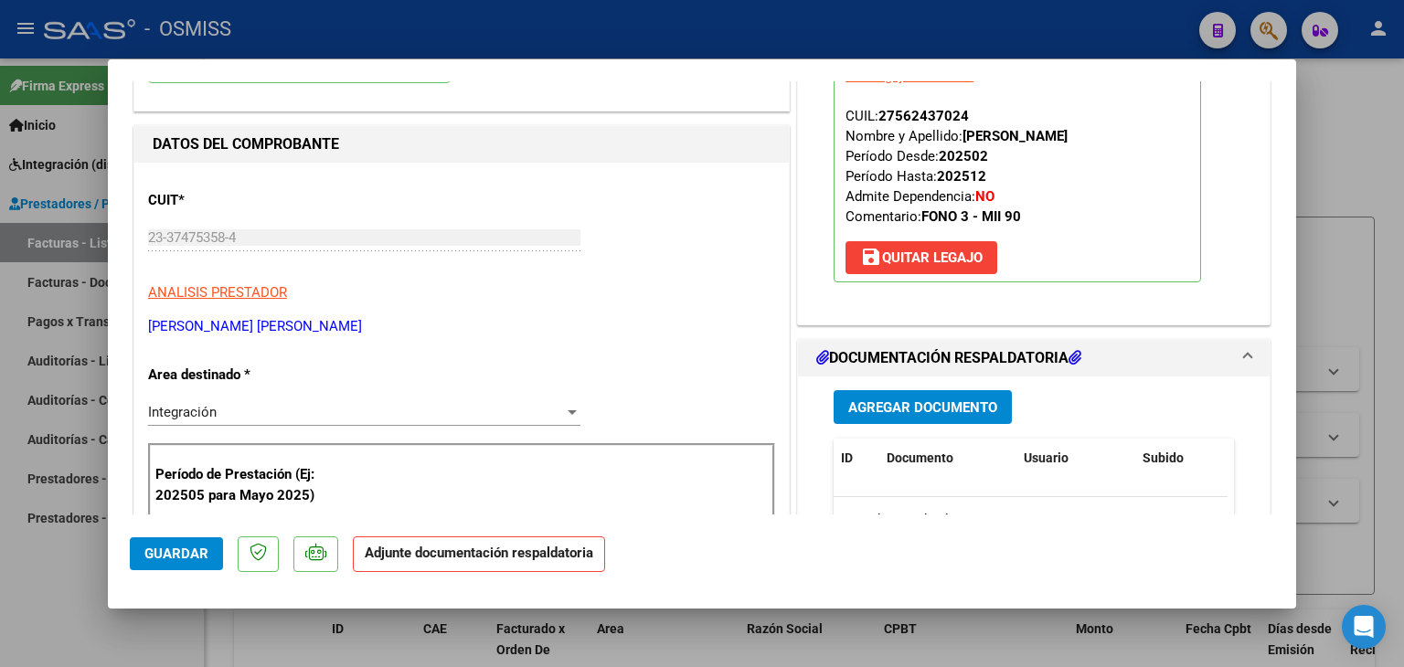
click at [914, 403] on span "Agregar Documento" at bounding box center [923, 408] width 149 height 16
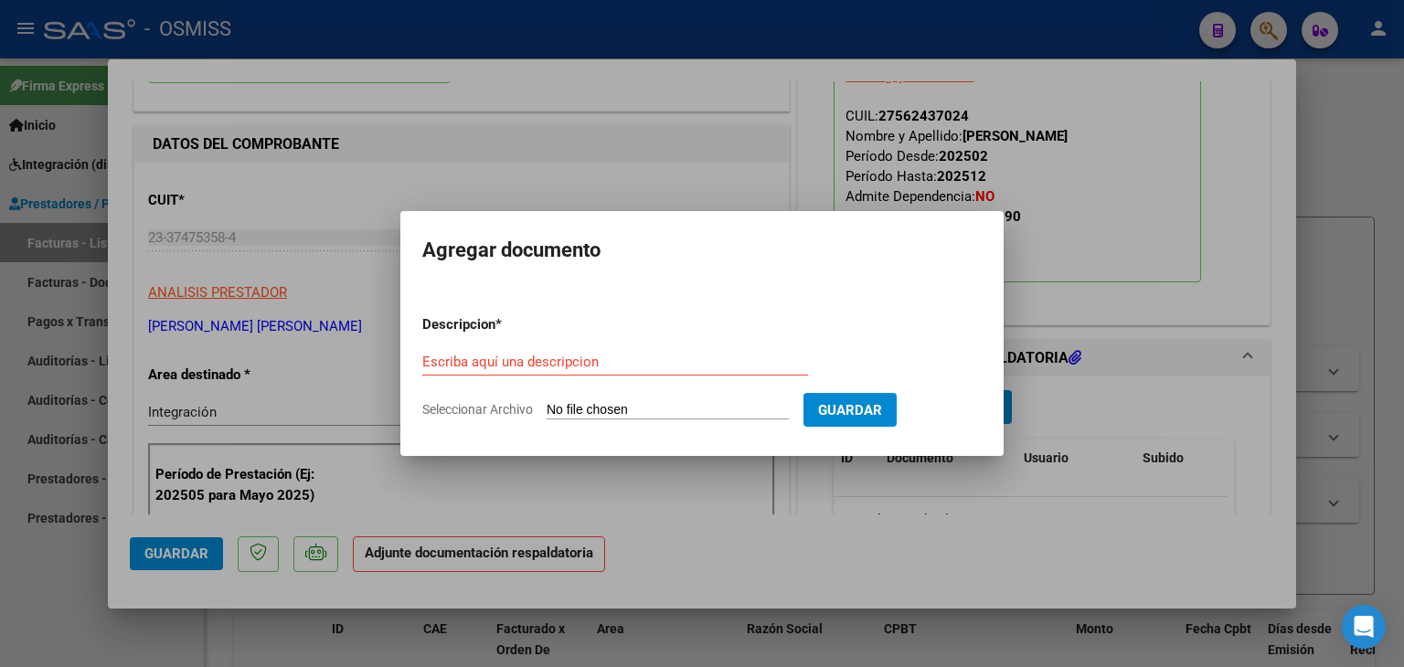
click at [698, 405] on input "Seleccionar Archivo" at bounding box center [668, 410] width 242 height 17
type input "C:\fakepath\planilla septiembre Fono [PERSON_NAME].pdf"
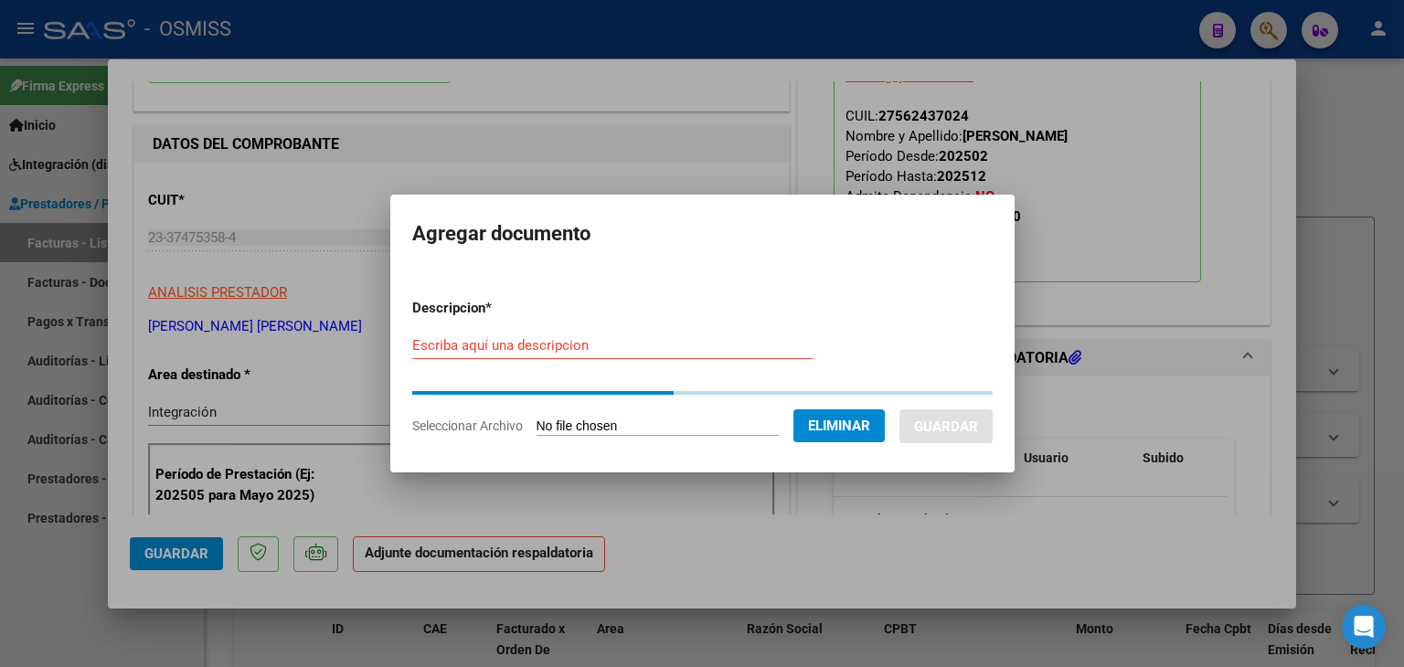
click at [458, 340] on input "Escriba aquí una descripcion" at bounding box center [612, 345] width 400 height 16
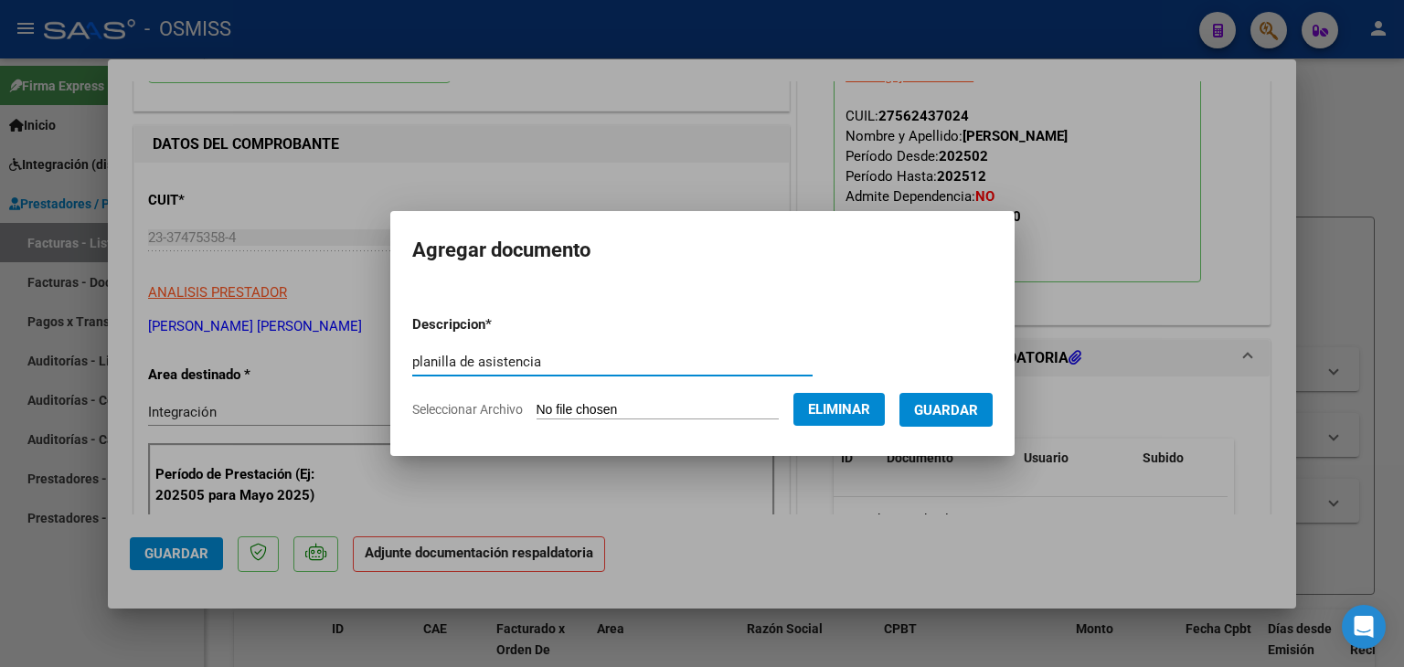
type input "planilla de asistencia"
click at [953, 413] on span "Guardar" at bounding box center [946, 410] width 64 height 16
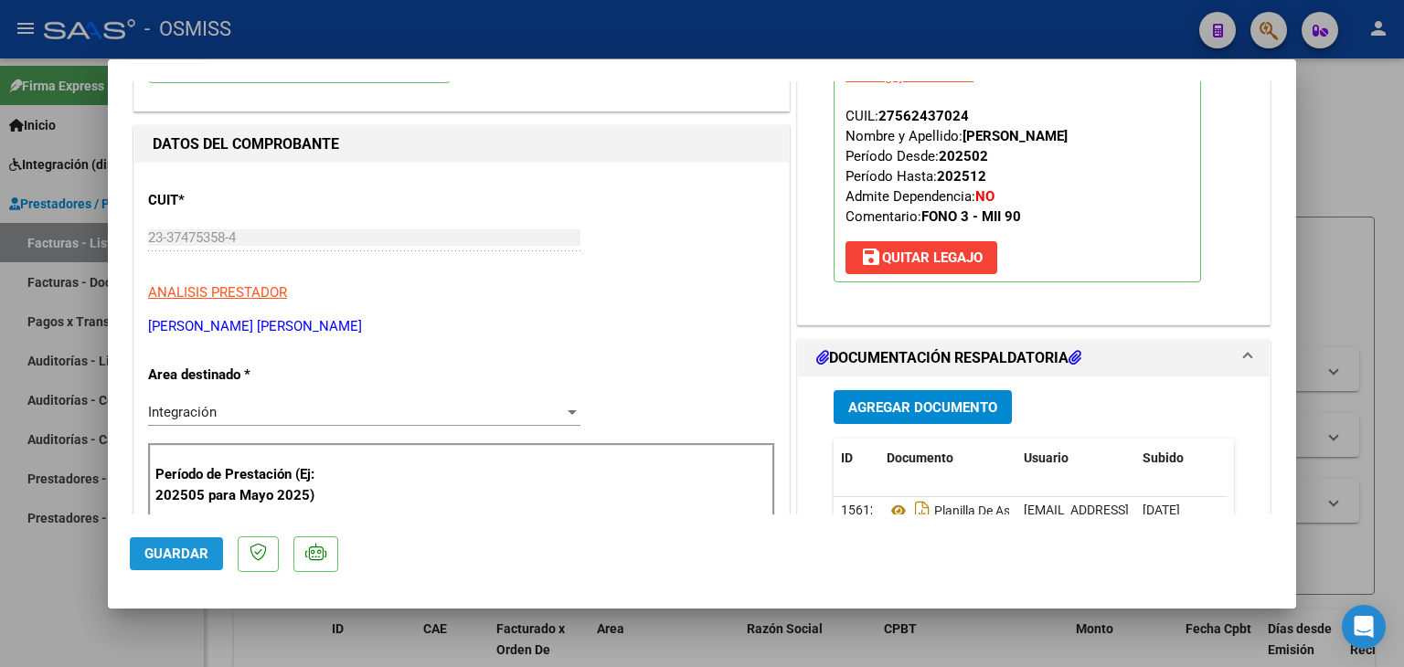
click at [183, 554] on span "Guardar" at bounding box center [176, 554] width 64 height 16
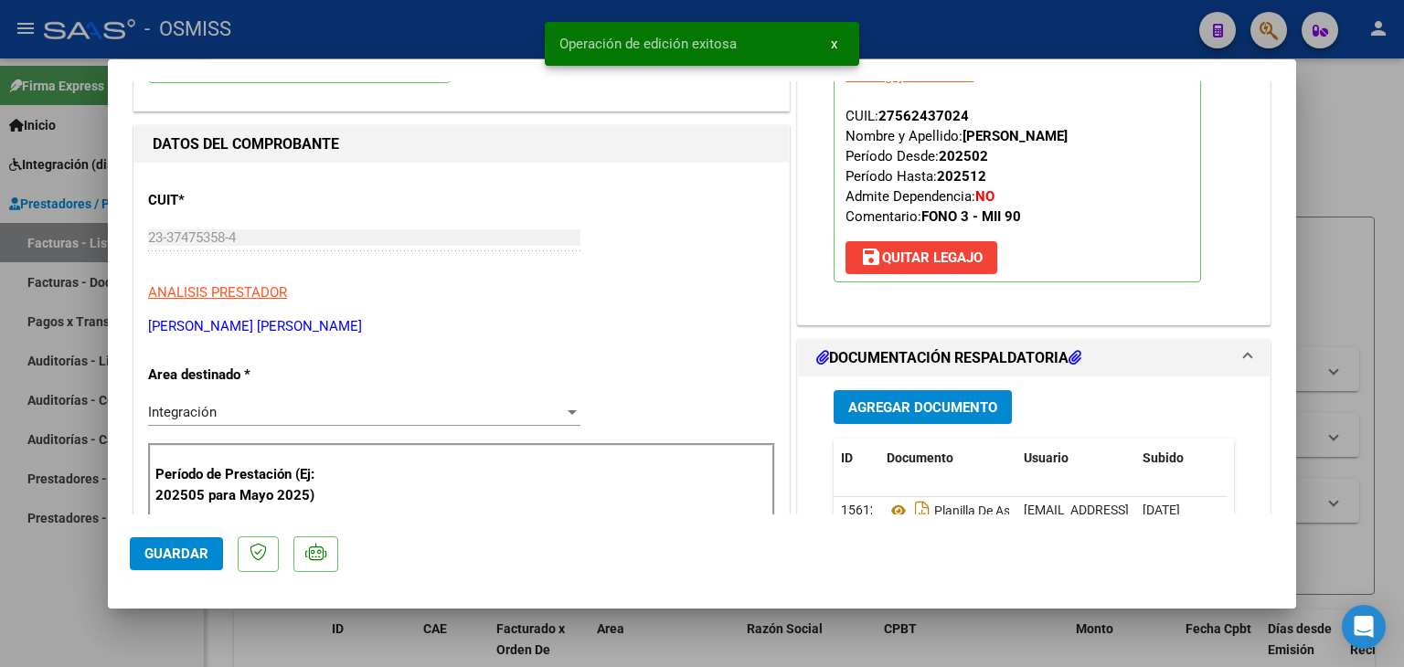
type input "$ 0,00"
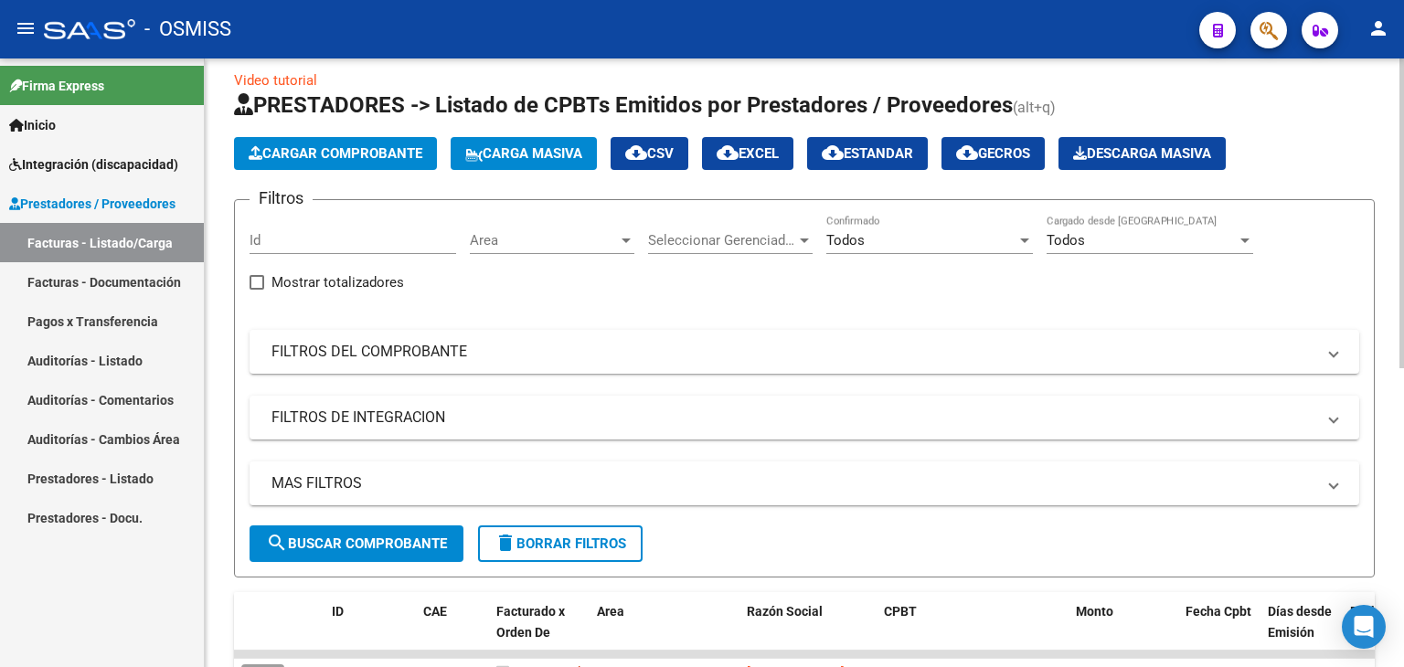
scroll to position [0, 0]
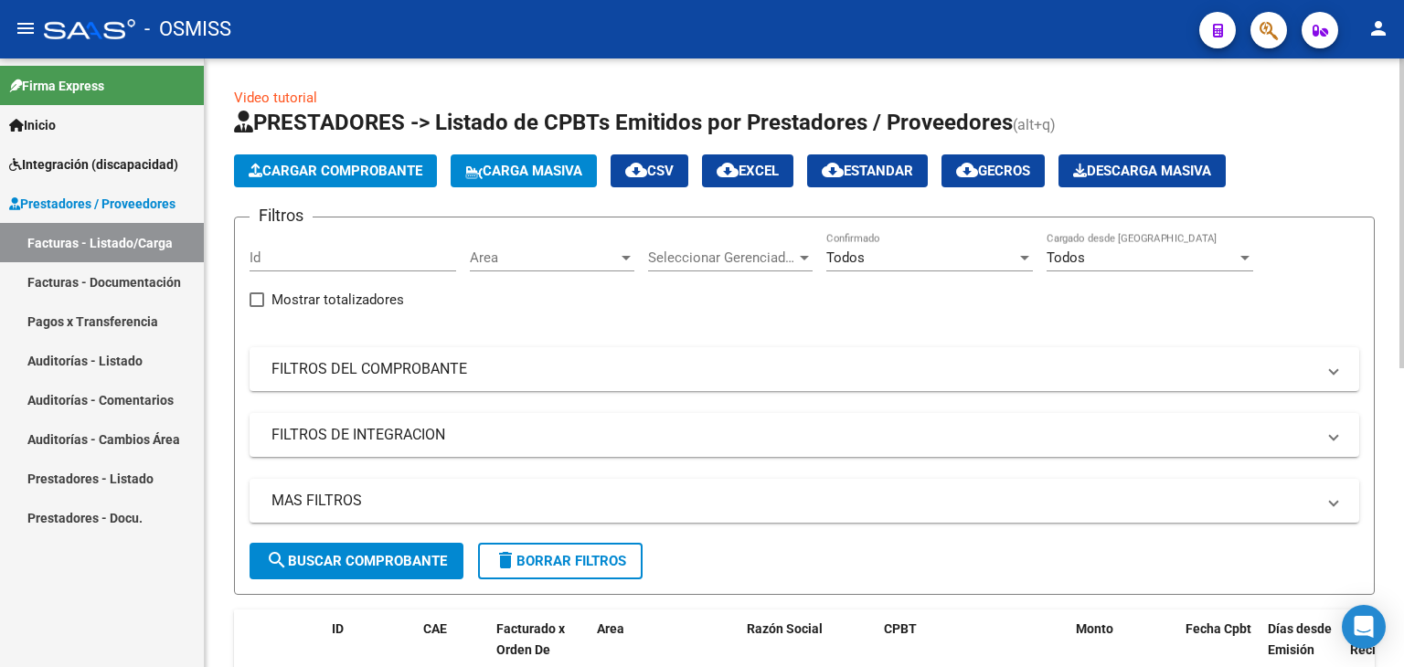
click at [321, 170] on span "Cargar Comprobante" at bounding box center [336, 171] width 174 height 16
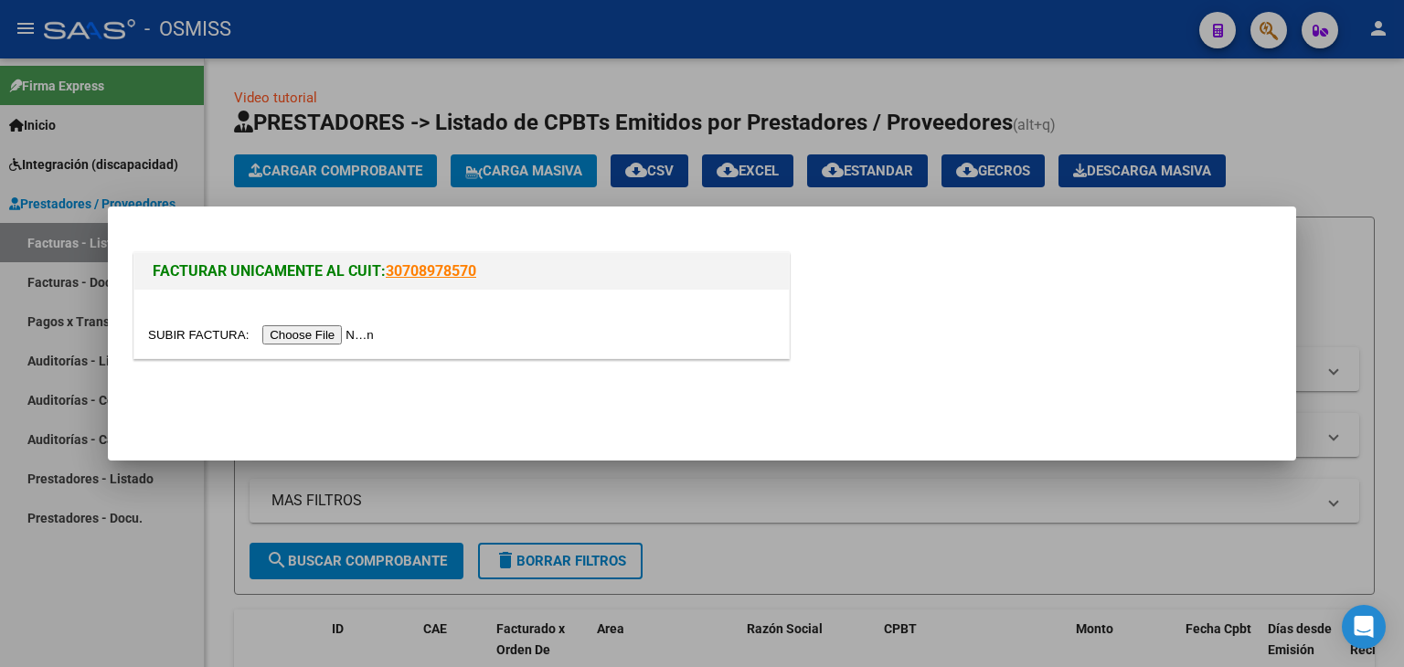
click at [335, 328] on input "file" at bounding box center [263, 335] width 231 height 19
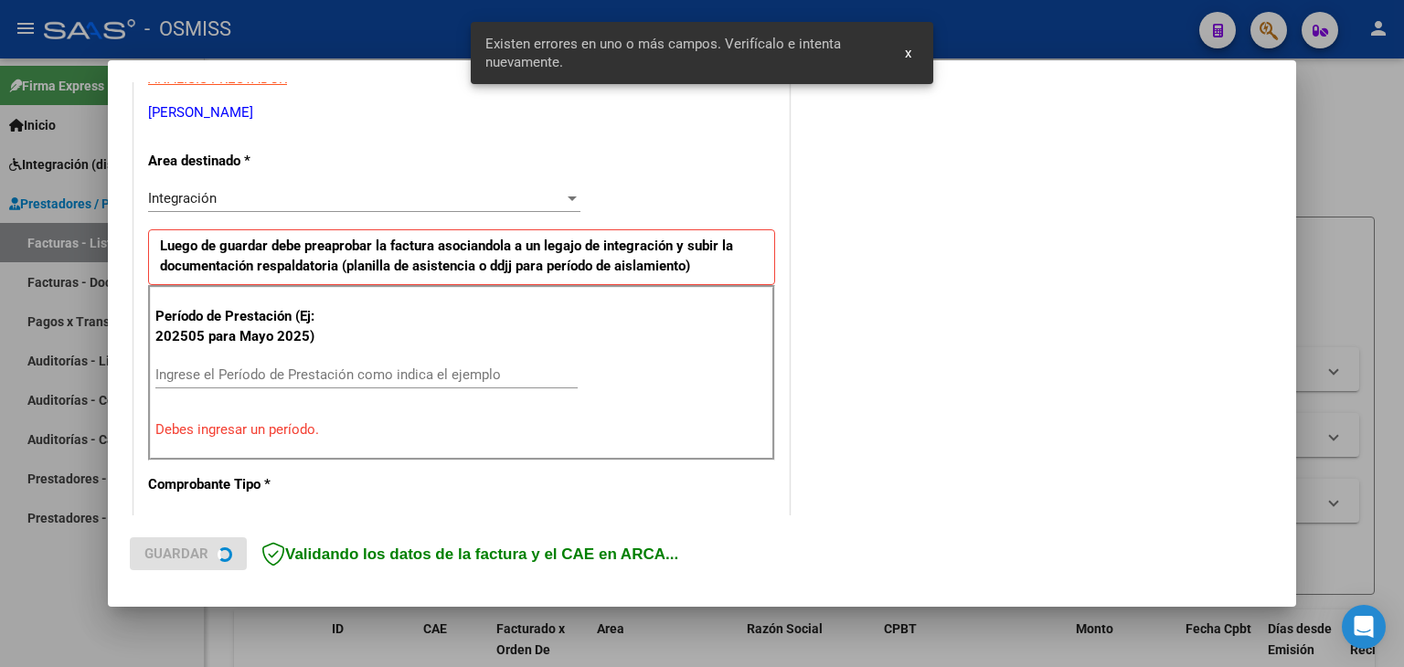
scroll to position [384, 0]
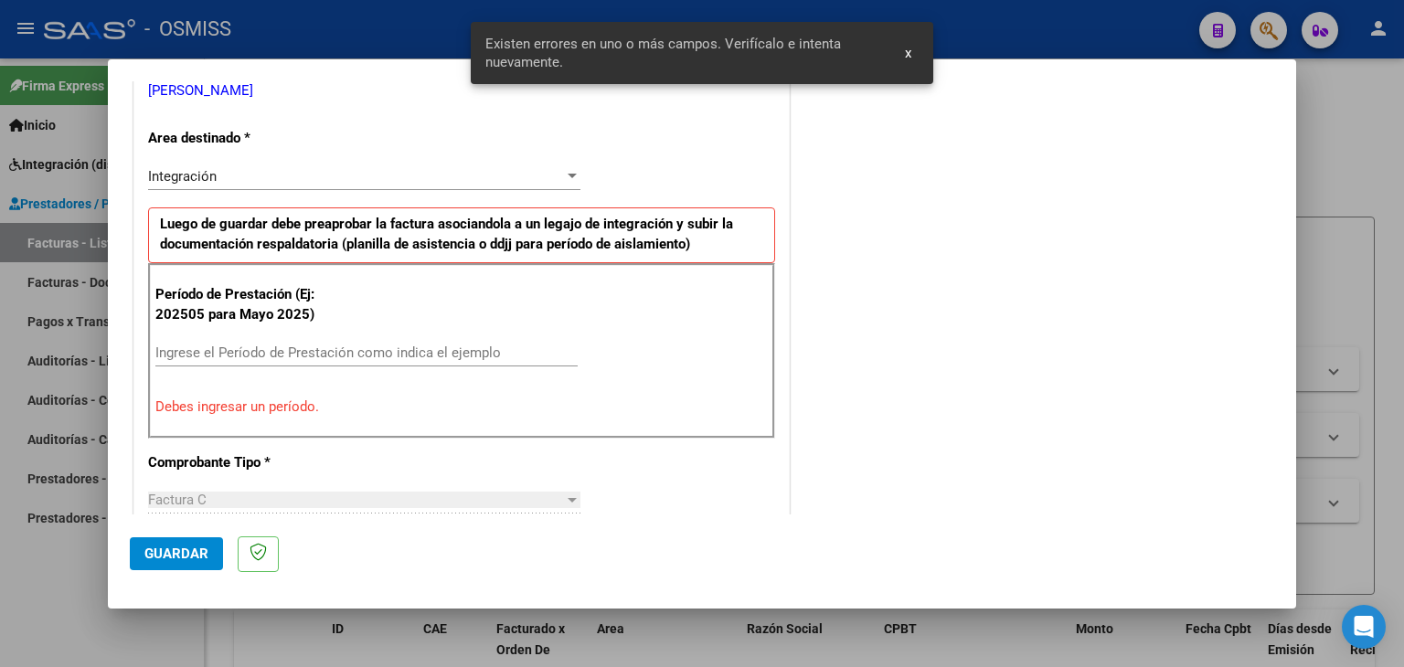
click at [319, 341] on div "Ingrese el Período de Prestación como indica el ejemplo" at bounding box center [366, 352] width 422 height 27
click at [317, 347] on input "Ingrese el Período de Prestación como indica el ejemplo" at bounding box center [366, 353] width 422 height 16
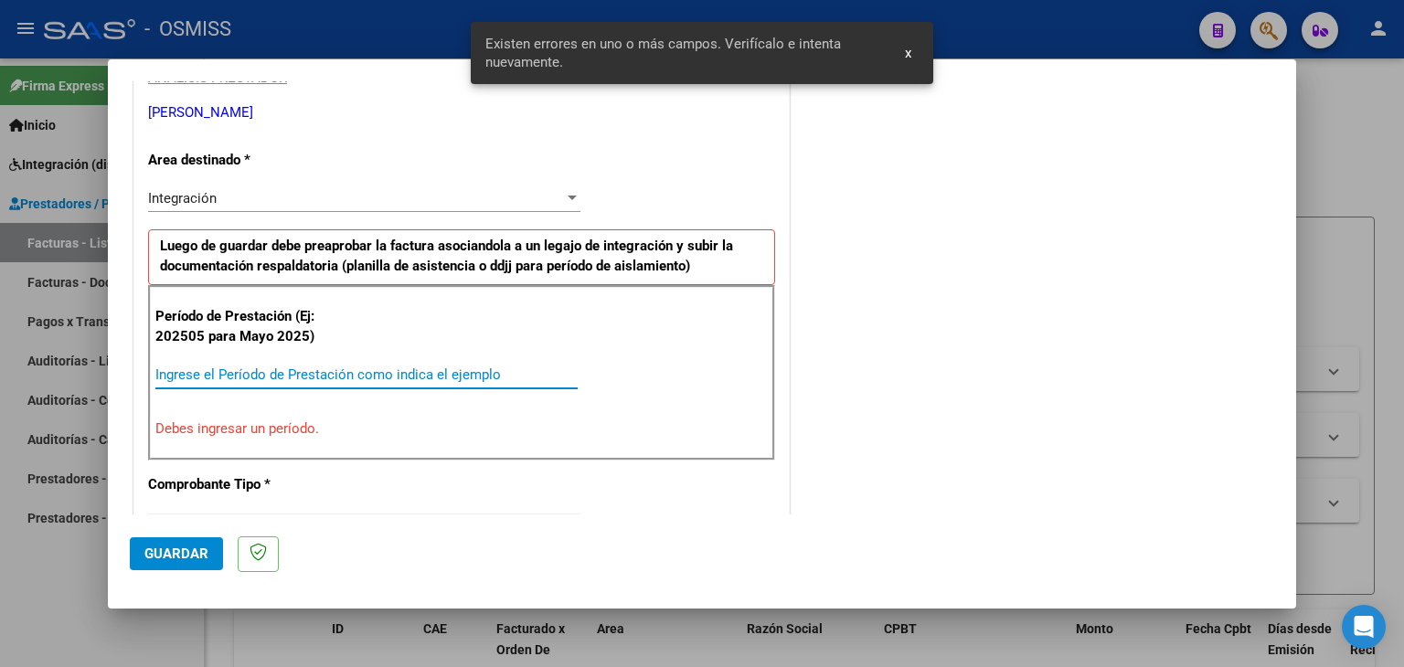
scroll to position [18, 0]
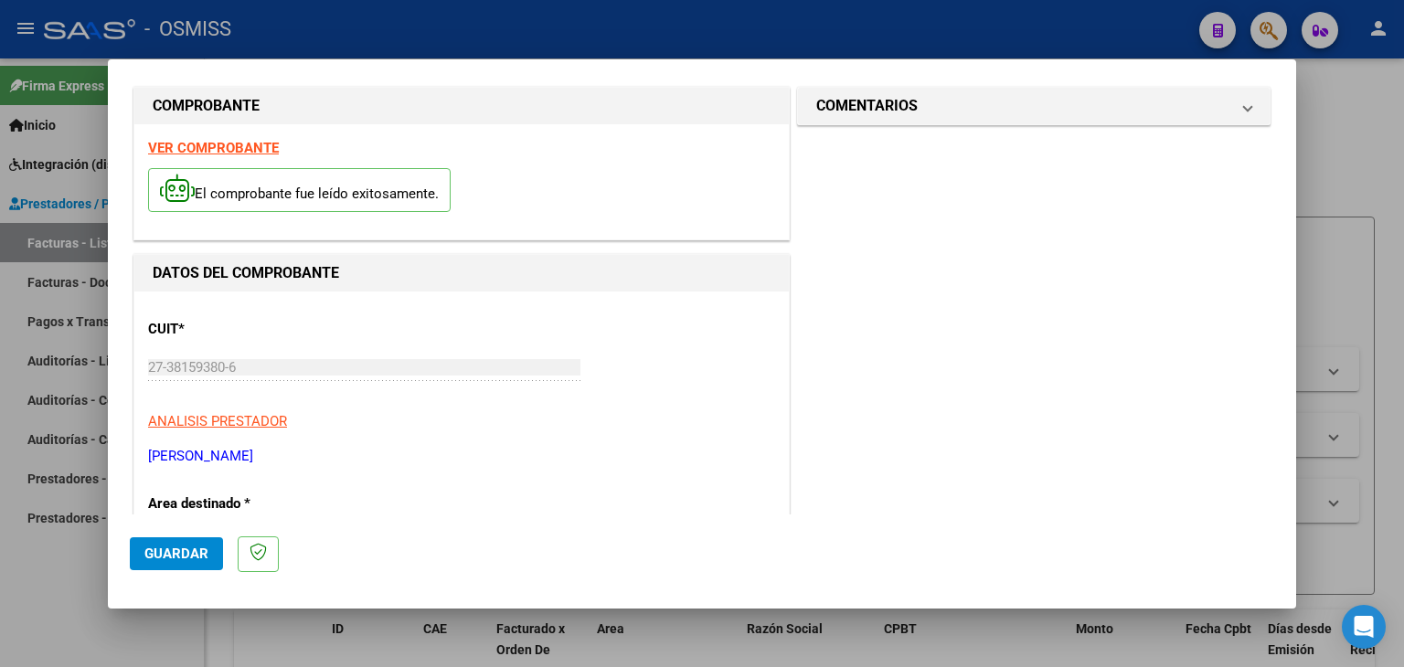
click at [257, 151] on strong "VER COMPROBANTE" at bounding box center [213, 148] width 131 height 16
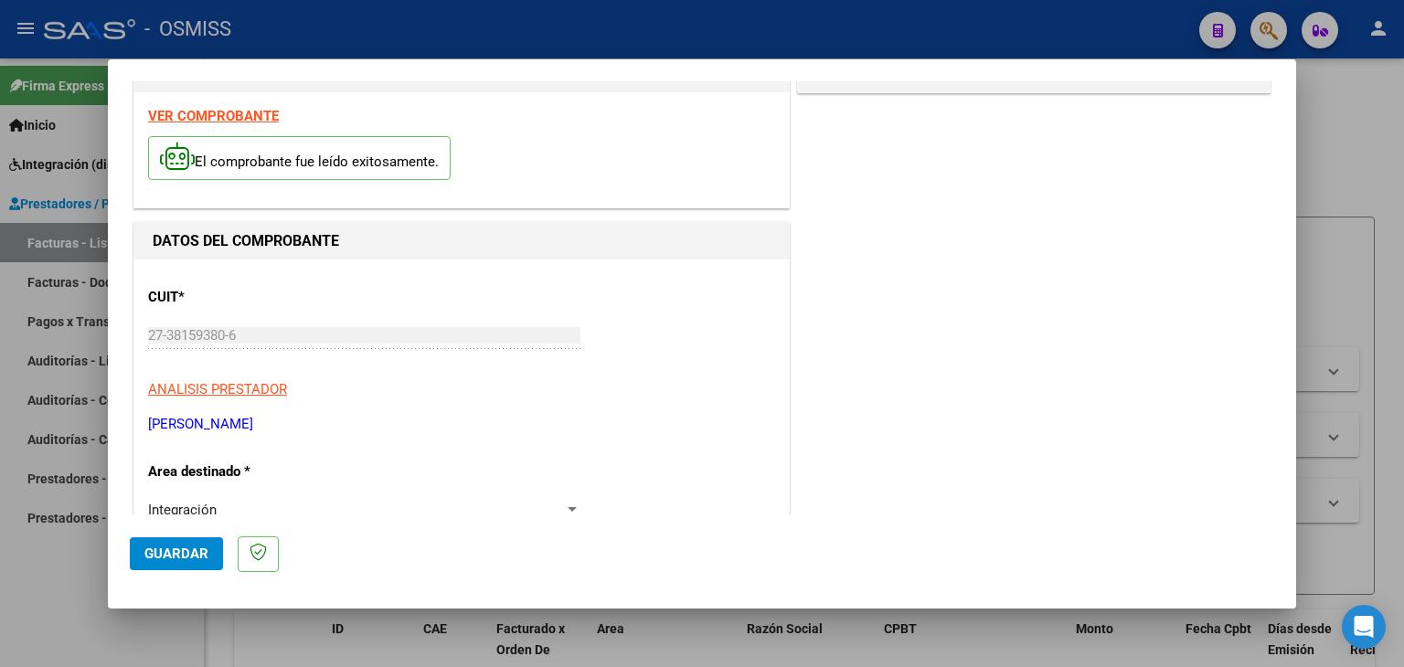
scroll to position [0, 0]
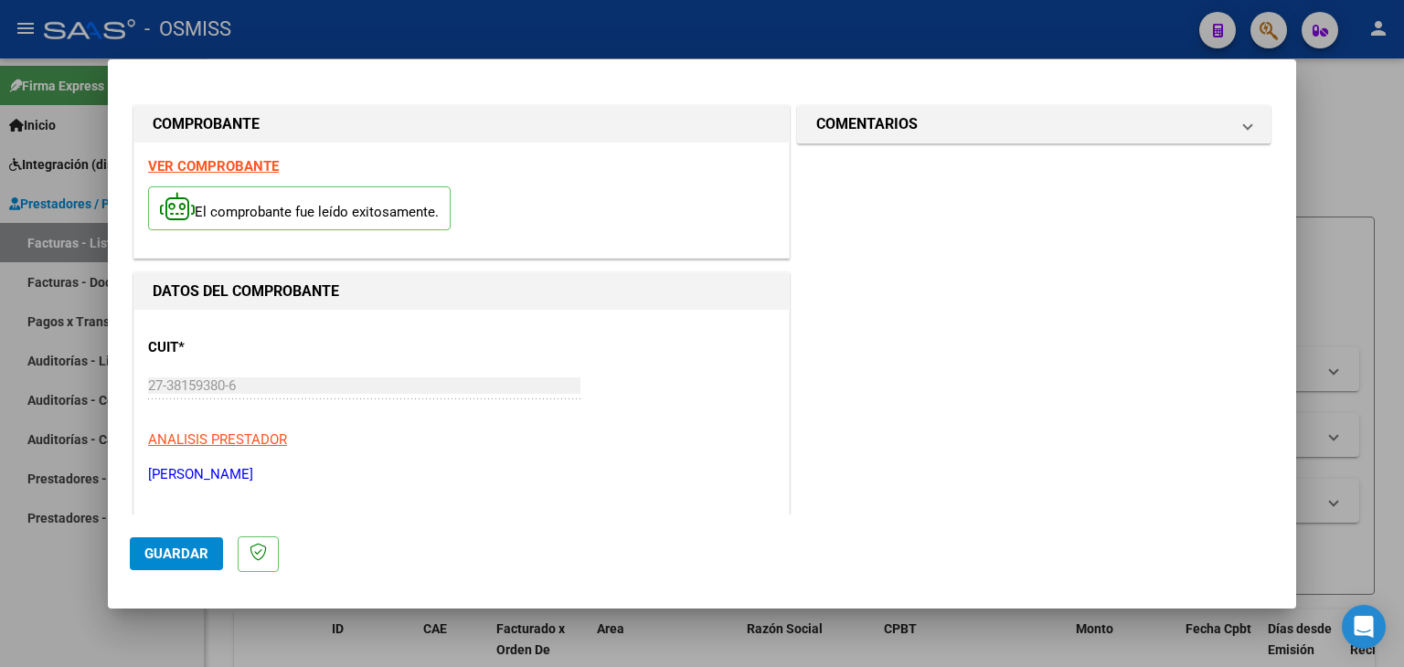
click at [253, 166] on strong "VER COMPROBANTE" at bounding box center [213, 166] width 131 height 16
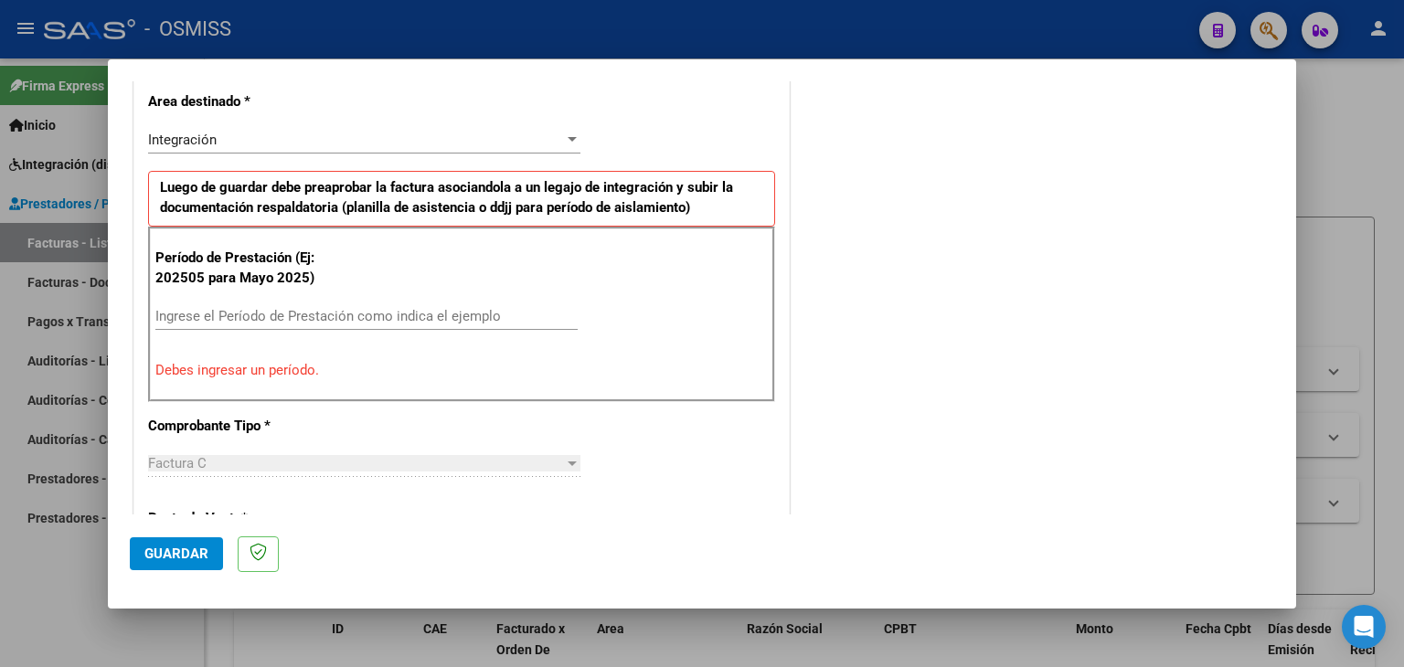
scroll to position [457, 0]
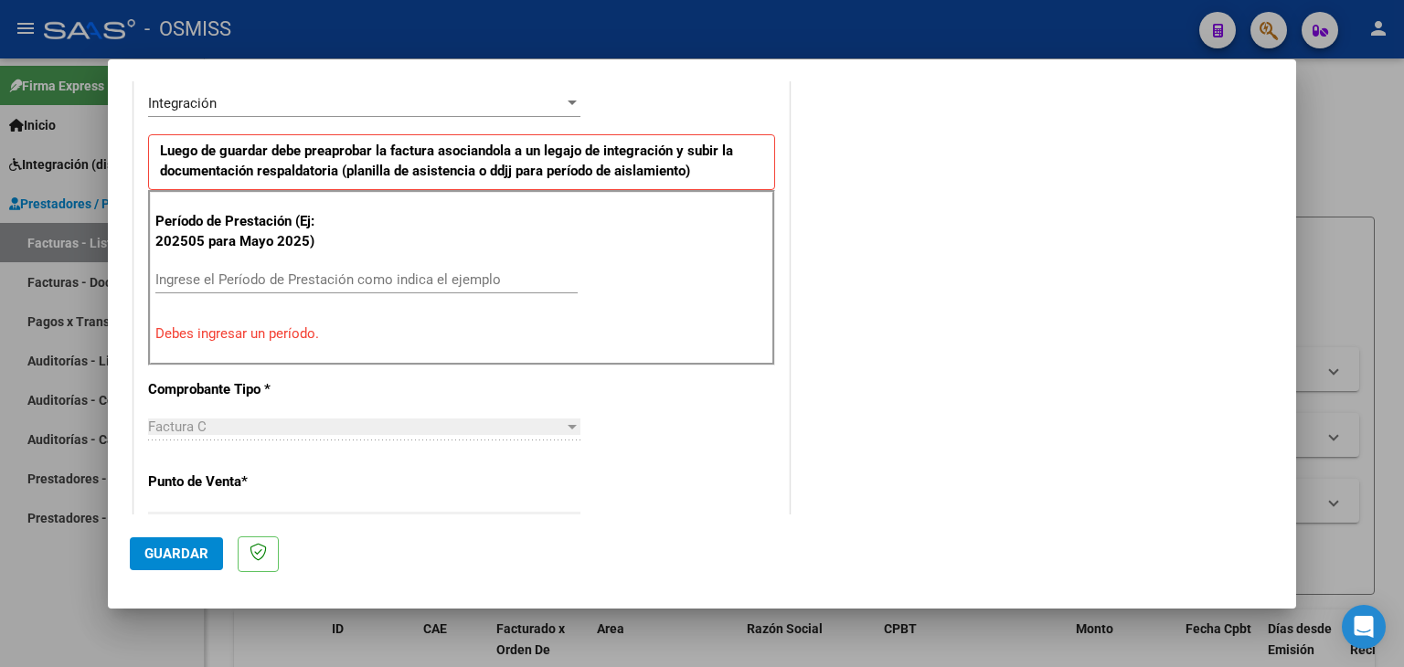
click at [273, 266] on div "Ingrese el Período de Prestación como indica el ejemplo" at bounding box center [366, 279] width 422 height 27
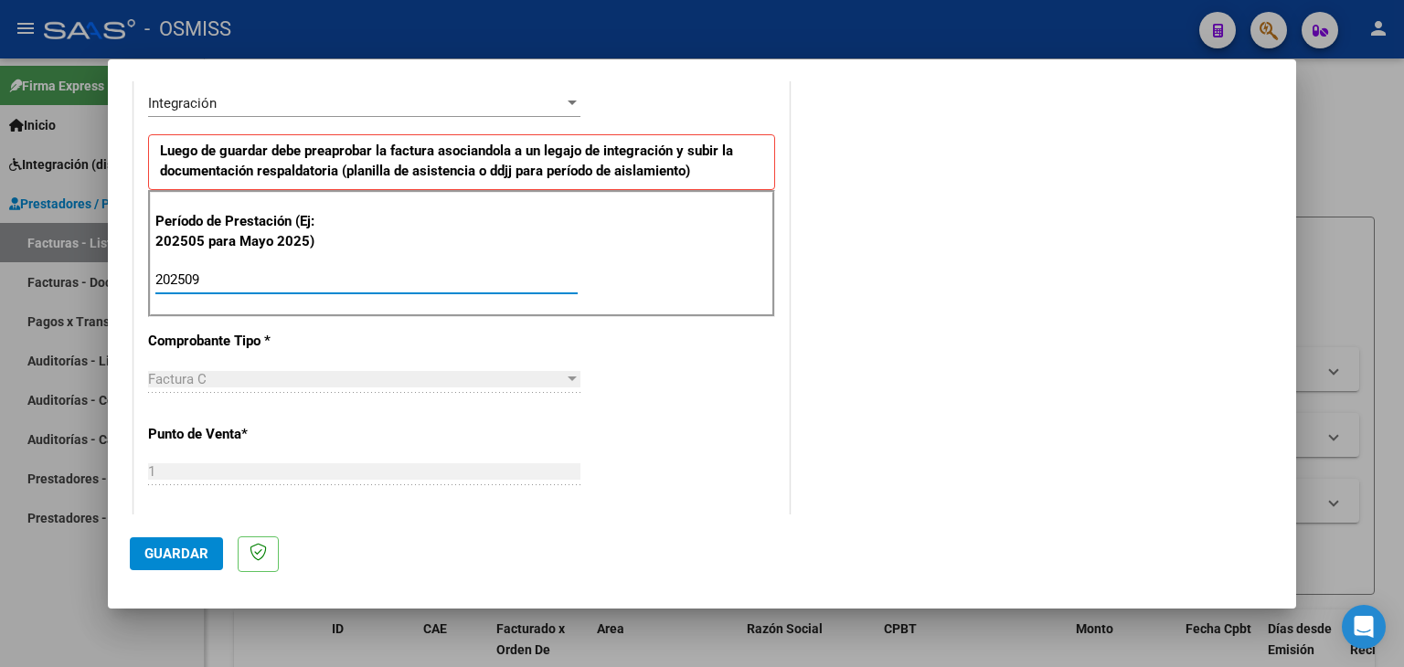
type input "202509"
drag, startPoint x: 684, startPoint y: 403, endPoint x: 654, endPoint y: 407, distance: 30.4
click at [684, 403] on div "CUIT * 27-38159380-6 Ingresar CUIT ANALISIS PRESTADOR [PERSON_NAME][GEOGRAPHIC_…" at bounding box center [461, 541] width 655 height 1376
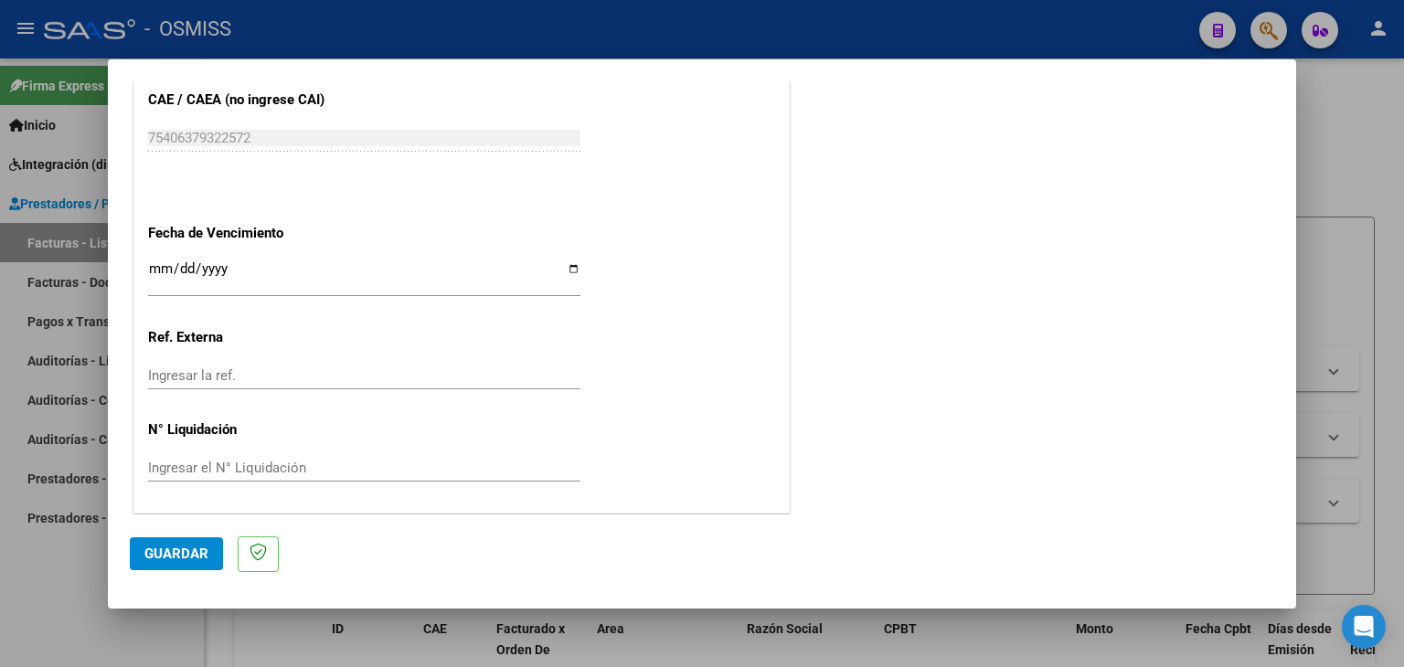
scroll to position [1082, 0]
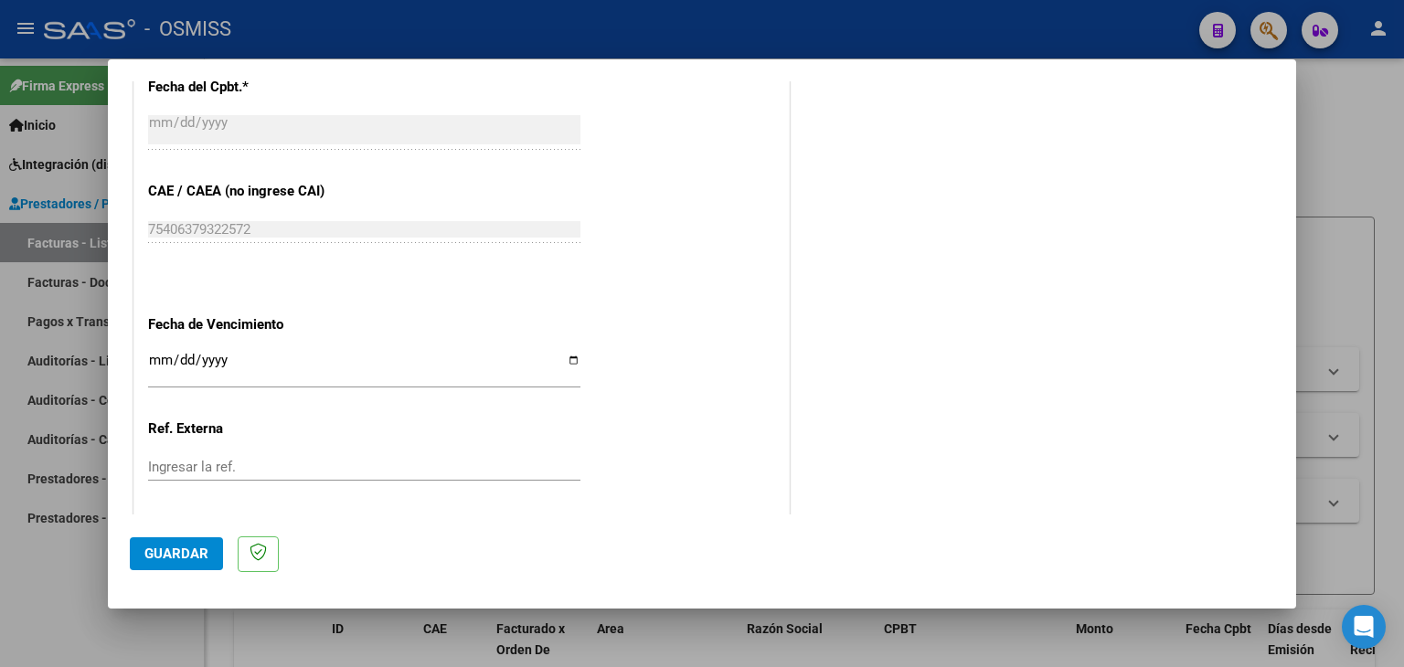
click at [157, 358] on input "Ingresar la fecha" at bounding box center [364, 367] width 432 height 29
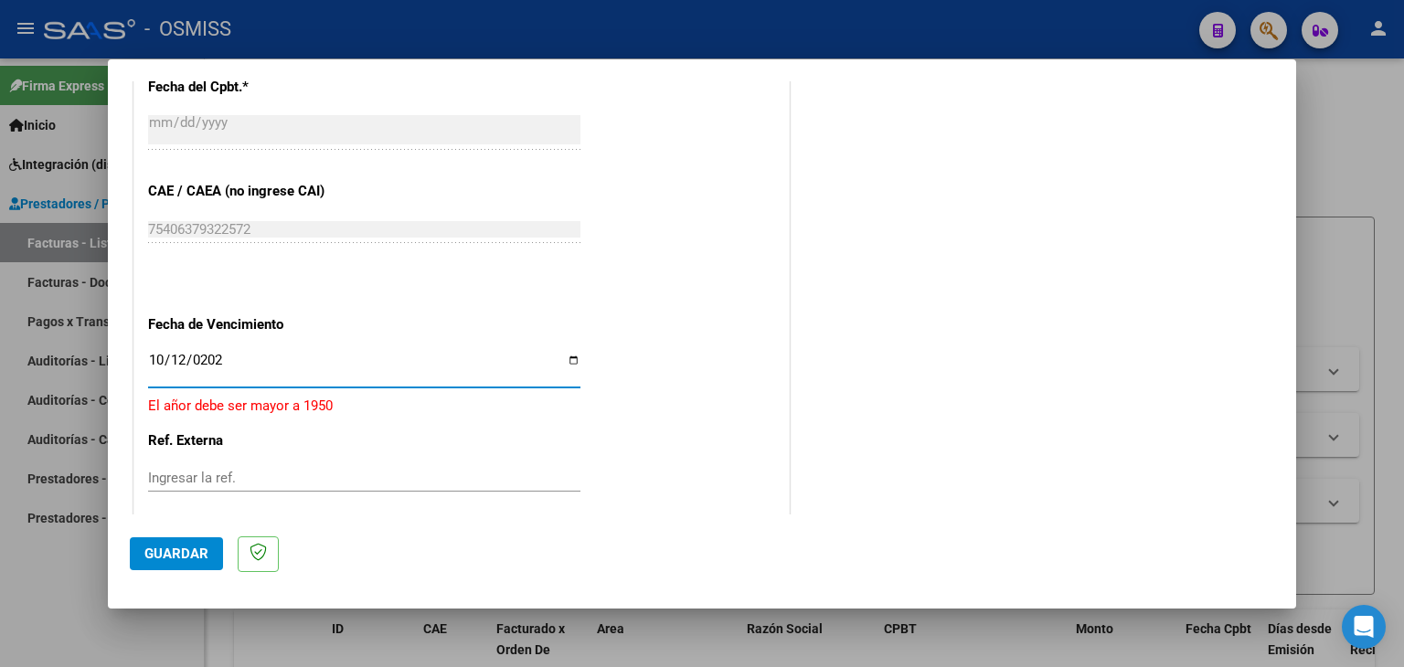
type input "[DATE]"
click at [165, 560] on span "Guardar" at bounding box center [176, 554] width 64 height 16
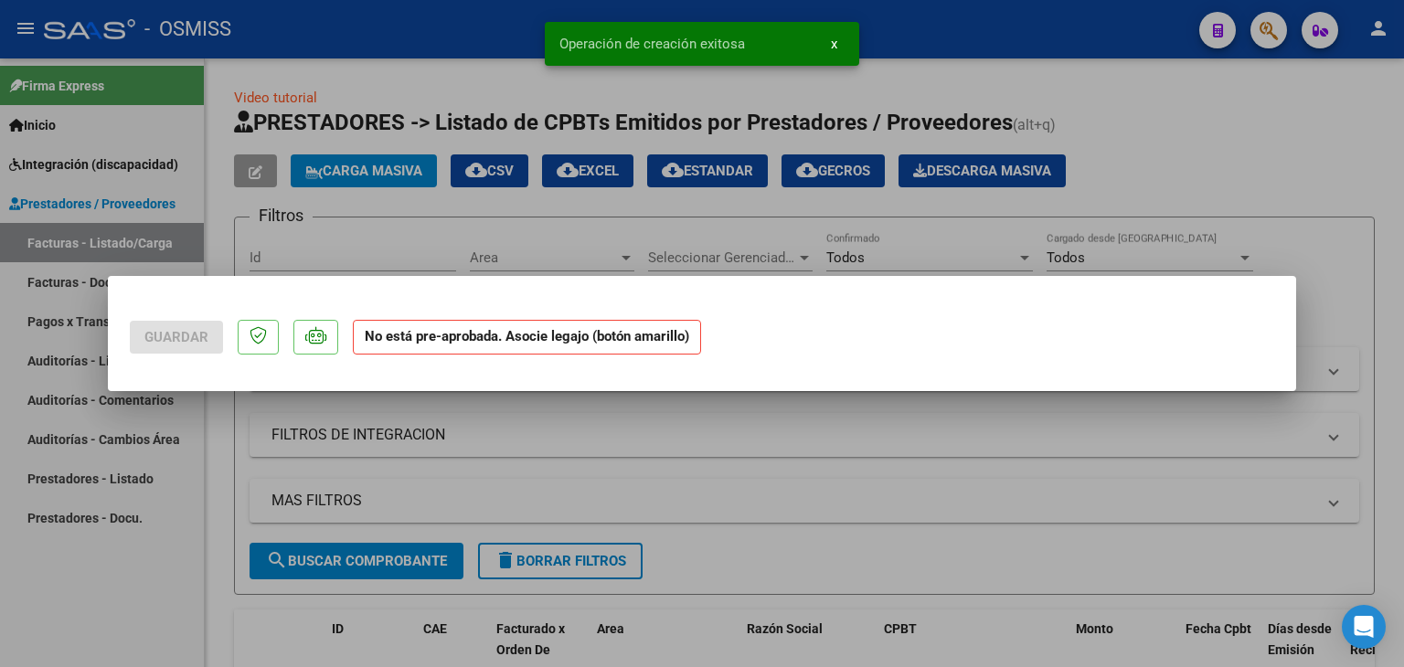
scroll to position [0, 0]
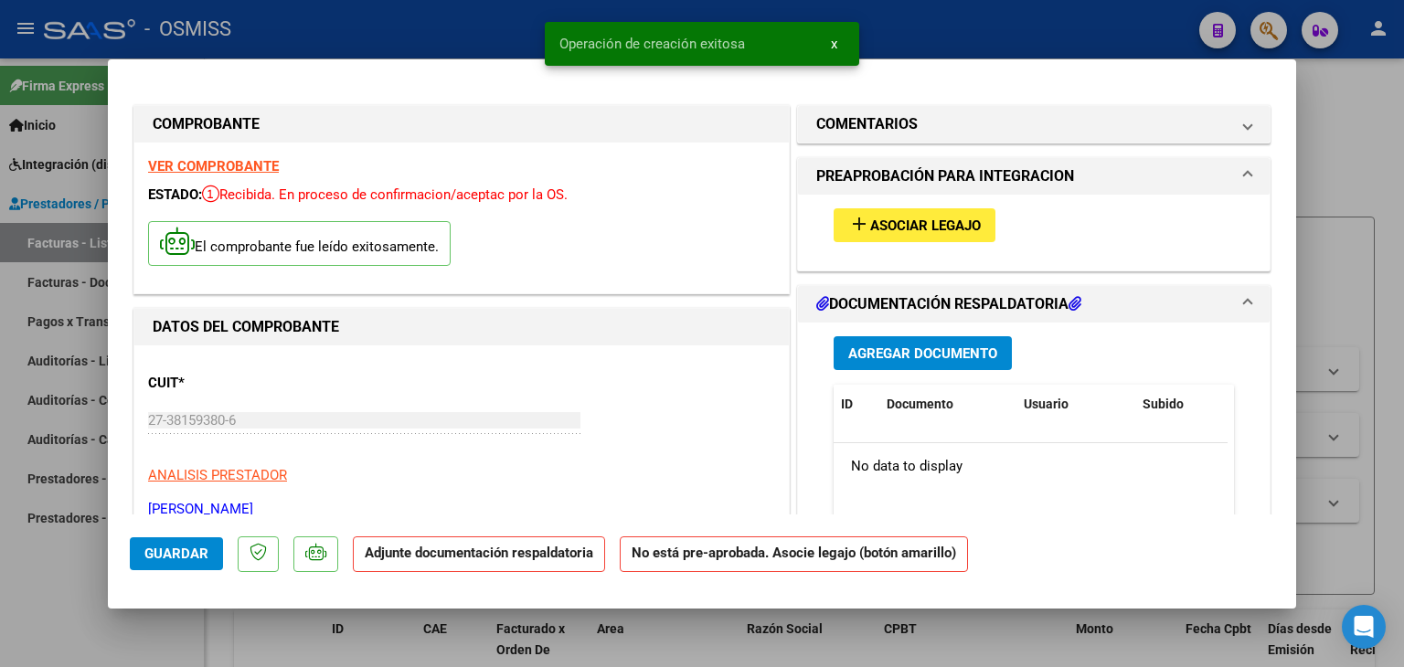
click at [881, 218] on span "Asociar Legajo" at bounding box center [925, 226] width 111 height 16
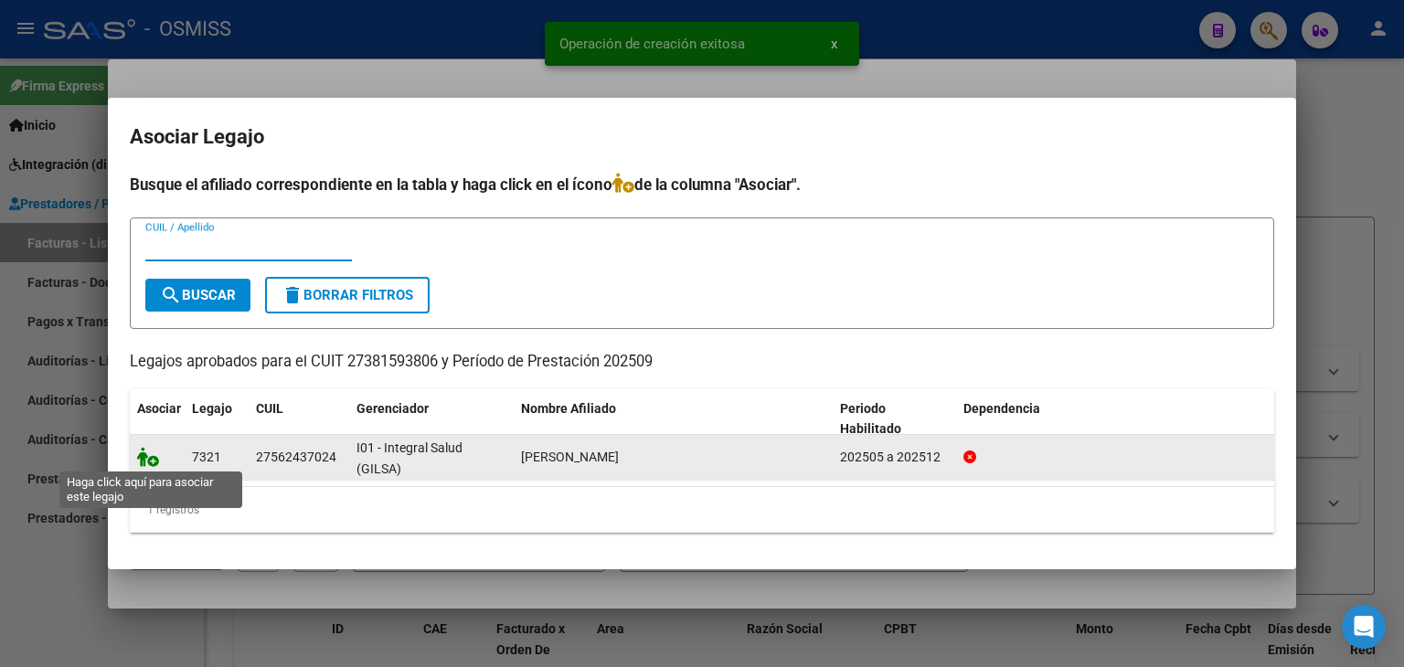
click at [145, 457] on icon at bounding box center [148, 457] width 22 height 20
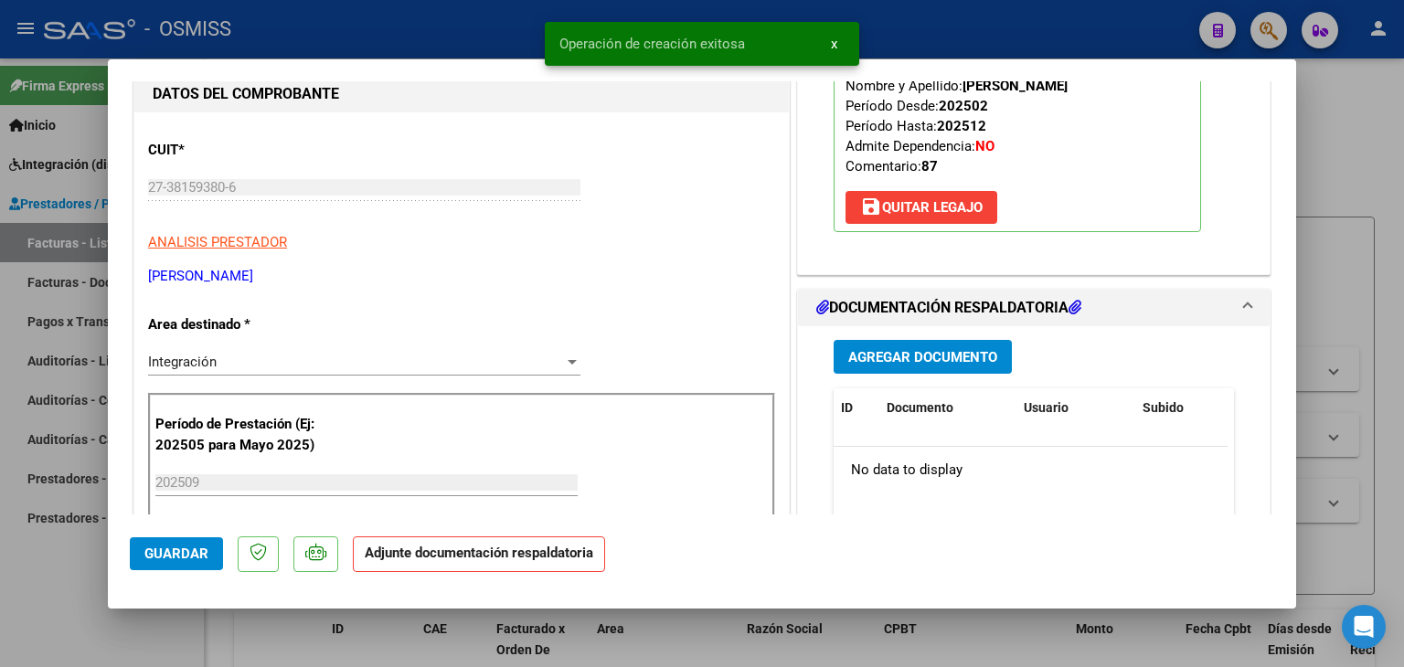
scroll to position [274, 0]
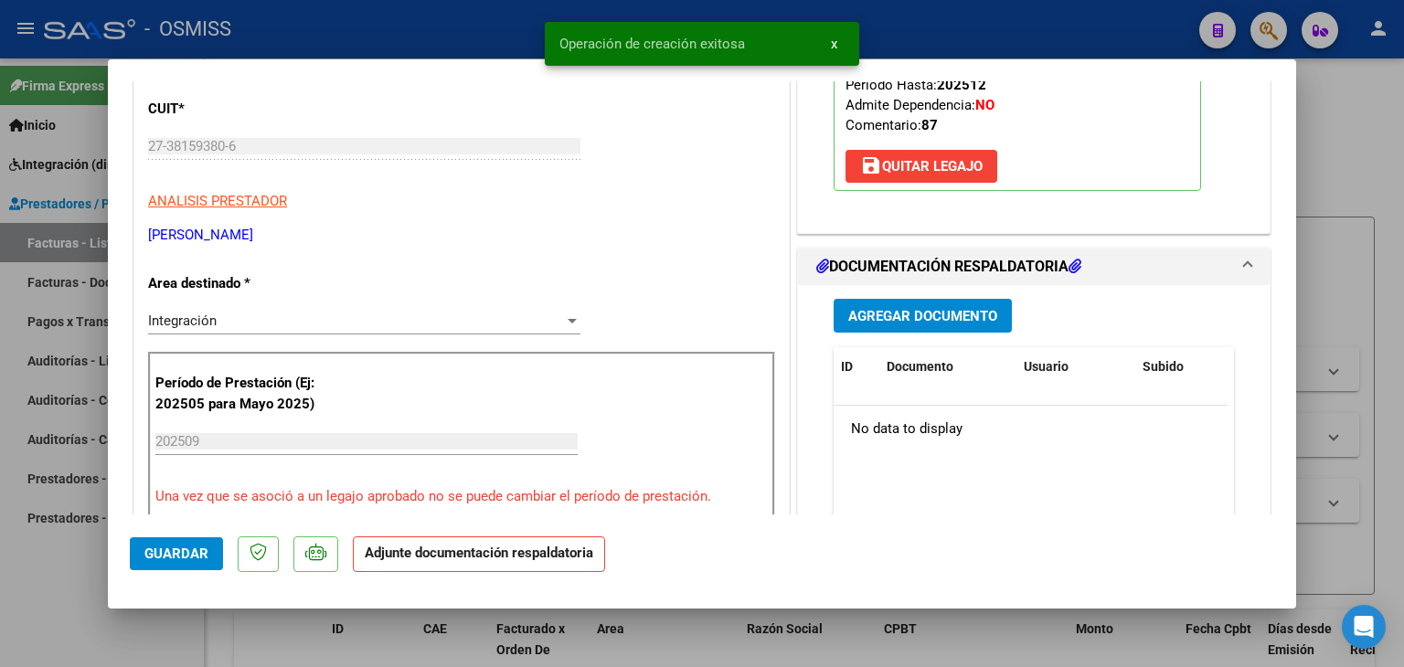
click at [936, 301] on button "Agregar Documento" at bounding box center [923, 316] width 178 height 34
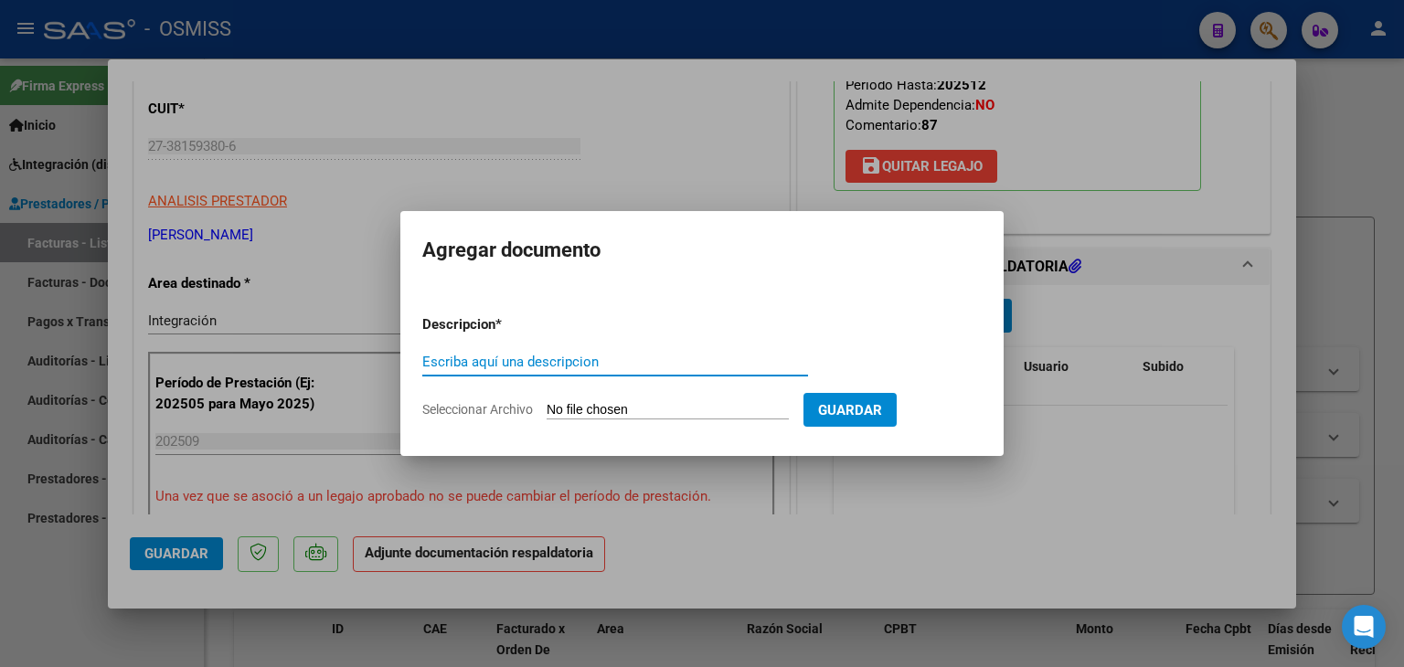
click at [646, 418] on input "Seleccionar Archivo" at bounding box center [668, 410] width 242 height 17
type input "C:\fakepath\PLANILLA DE ASISTENCIA [PERSON_NAME] septiembre.pdf"
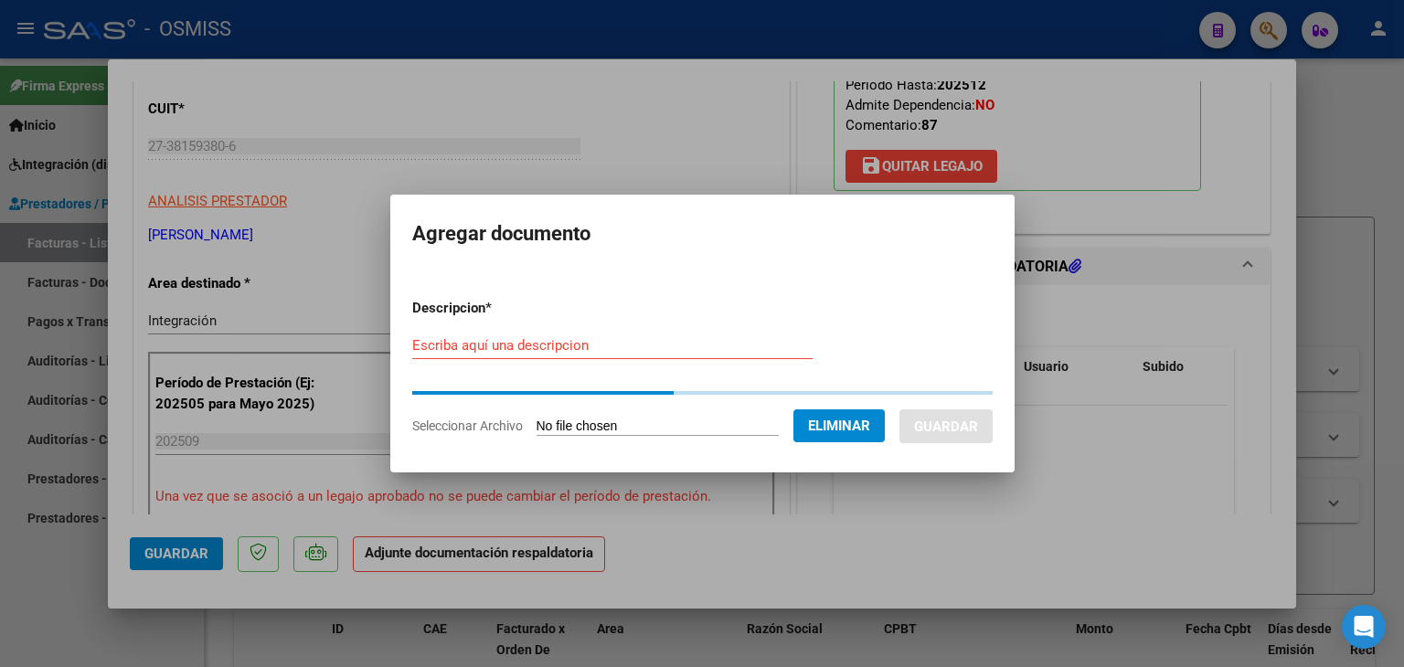
click at [480, 348] on input "Escriba aquí una descripcion" at bounding box center [612, 345] width 400 height 16
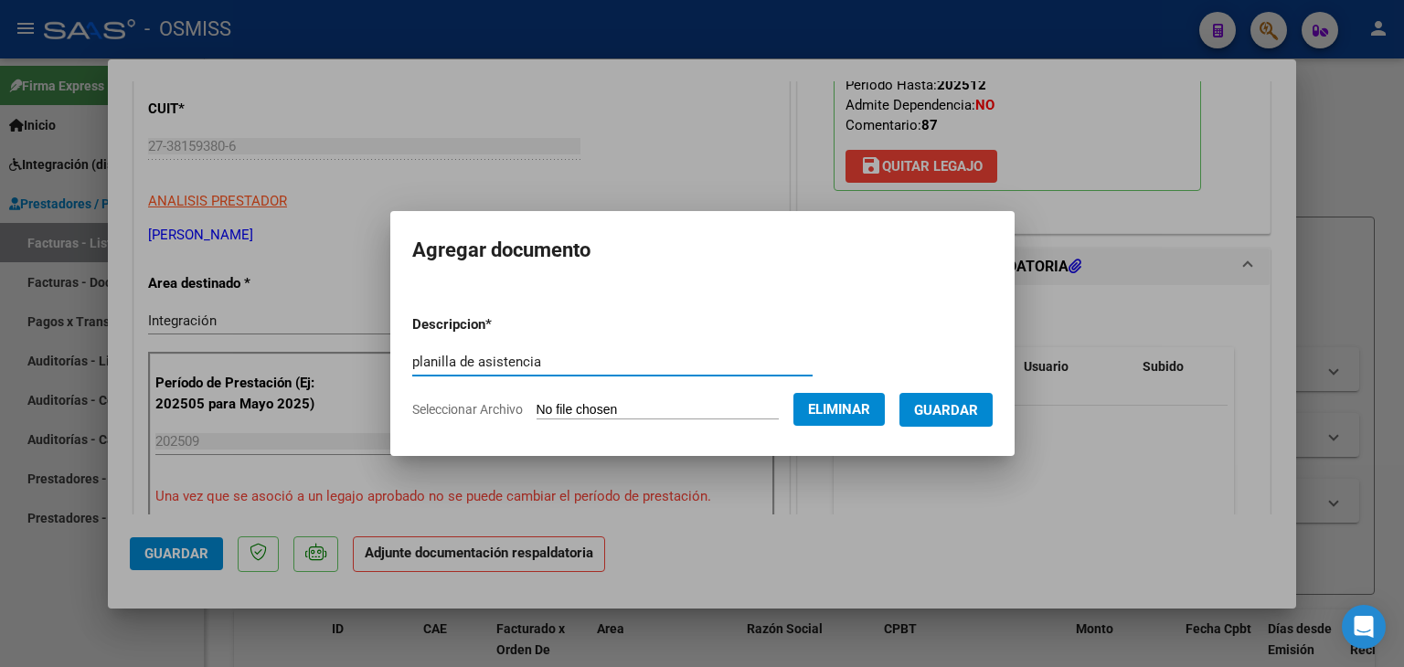
type input "planilla de asistencia"
click at [947, 414] on span "Guardar" at bounding box center [946, 410] width 64 height 16
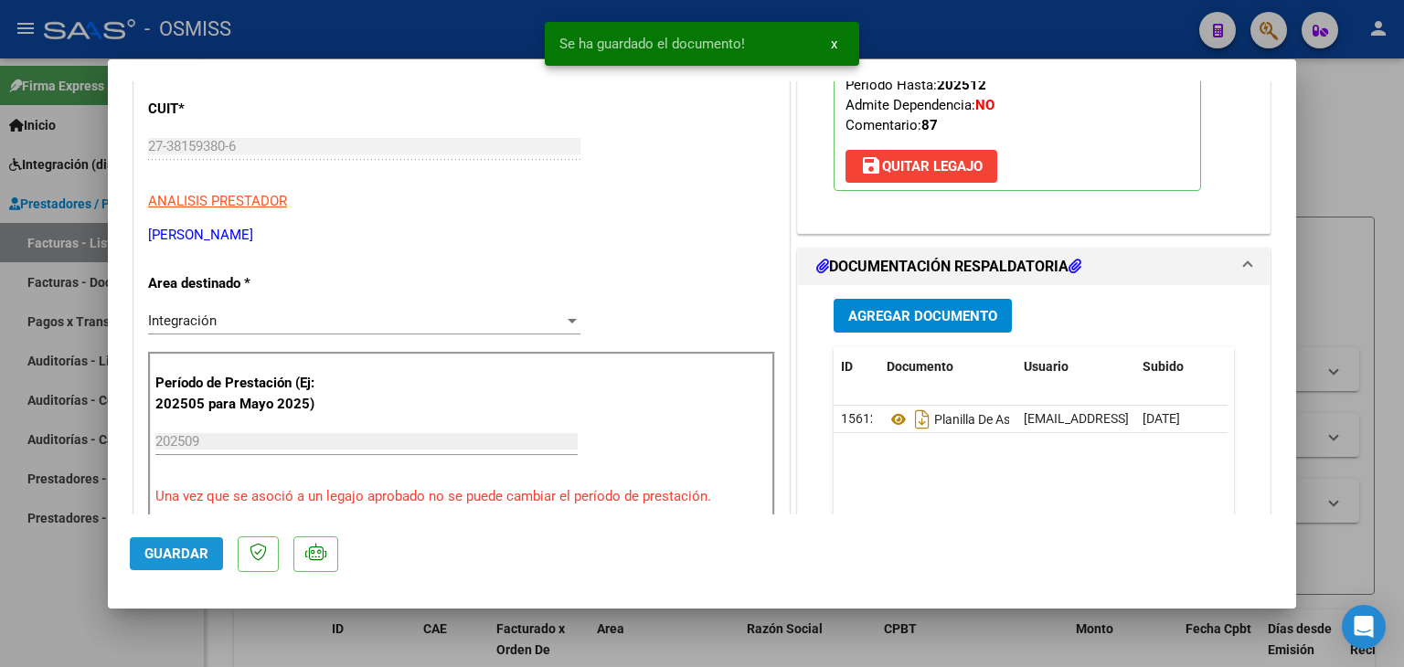
click at [171, 562] on button "Guardar" at bounding box center [176, 554] width 93 height 33
click at [172, 560] on span "Guardar" at bounding box center [176, 554] width 64 height 16
type input "$ 0,00"
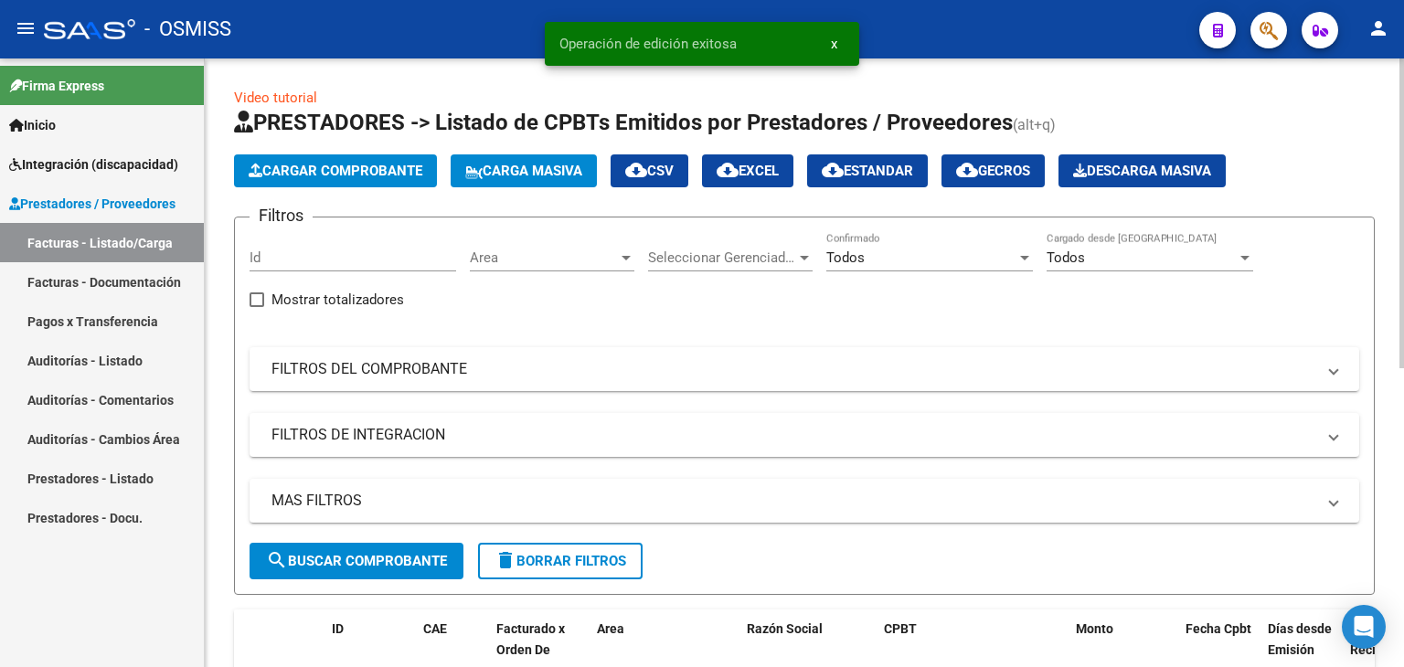
scroll to position [91, 0]
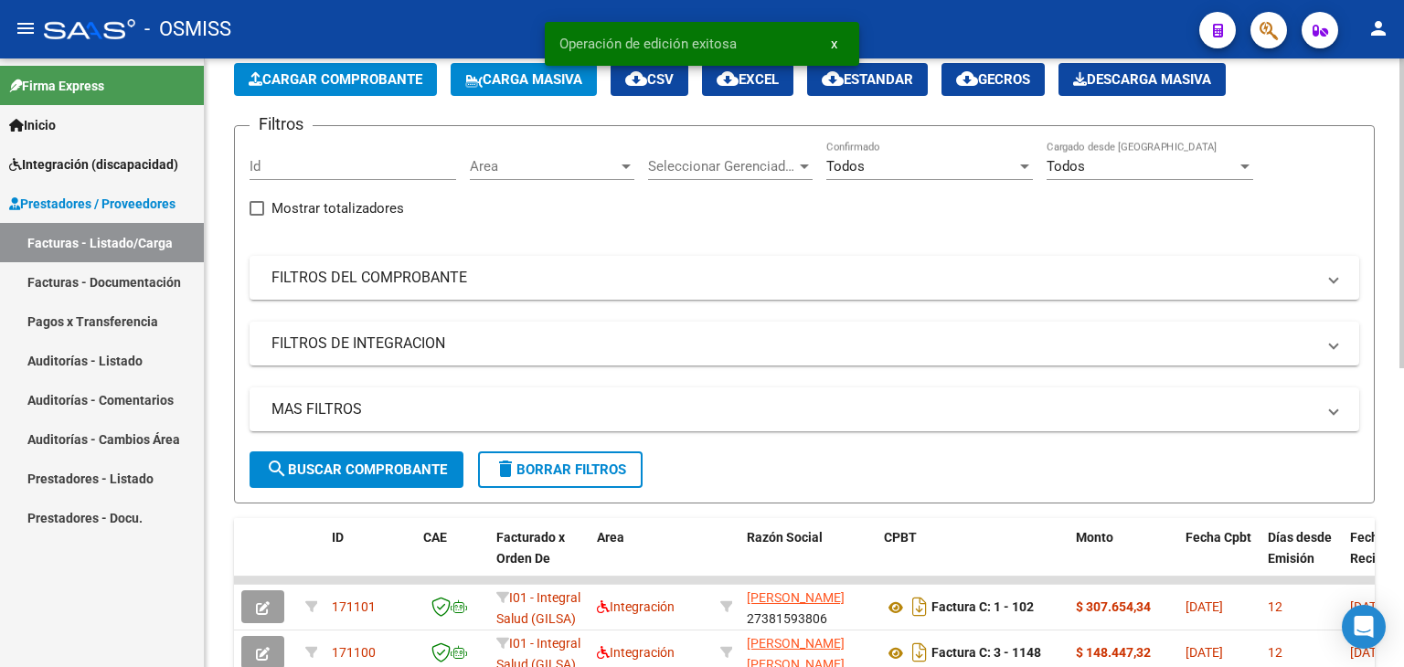
click at [332, 96] on app-list-header "PRESTADORES -> Listado de CPBTs Emitidos por Prestadores / Proveedores (alt+q) …" at bounding box center [804, 259] width 1141 height 487
click at [328, 85] on span "Cargar Comprobante" at bounding box center [336, 79] width 174 height 16
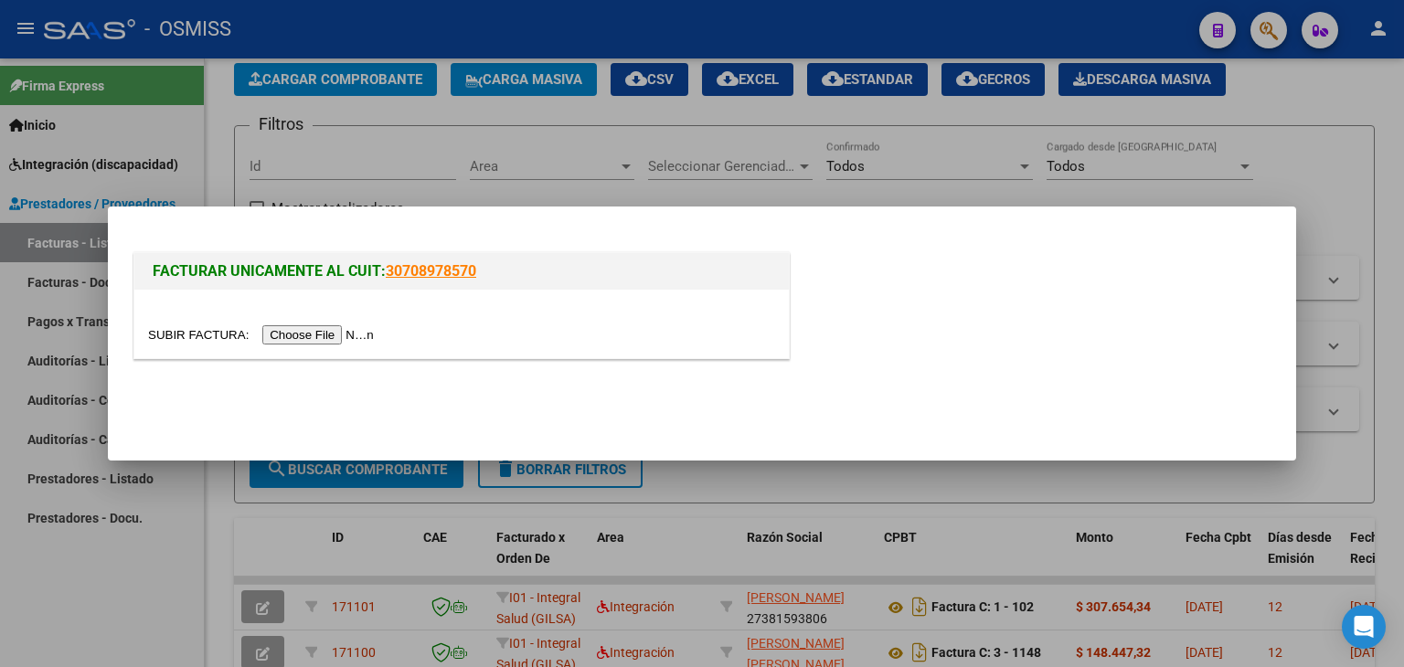
click at [304, 340] on input "file" at bounding box center [263, 335] width 231 height 19
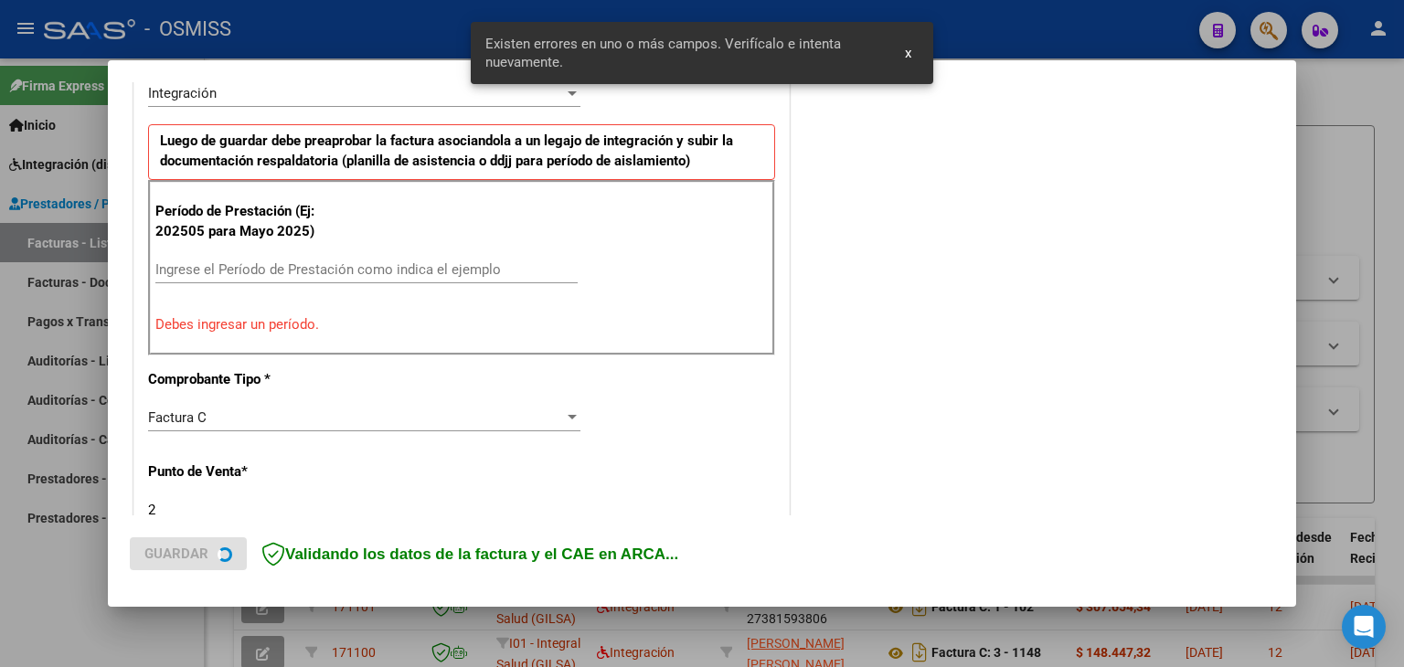
scroll to position [509, 0]
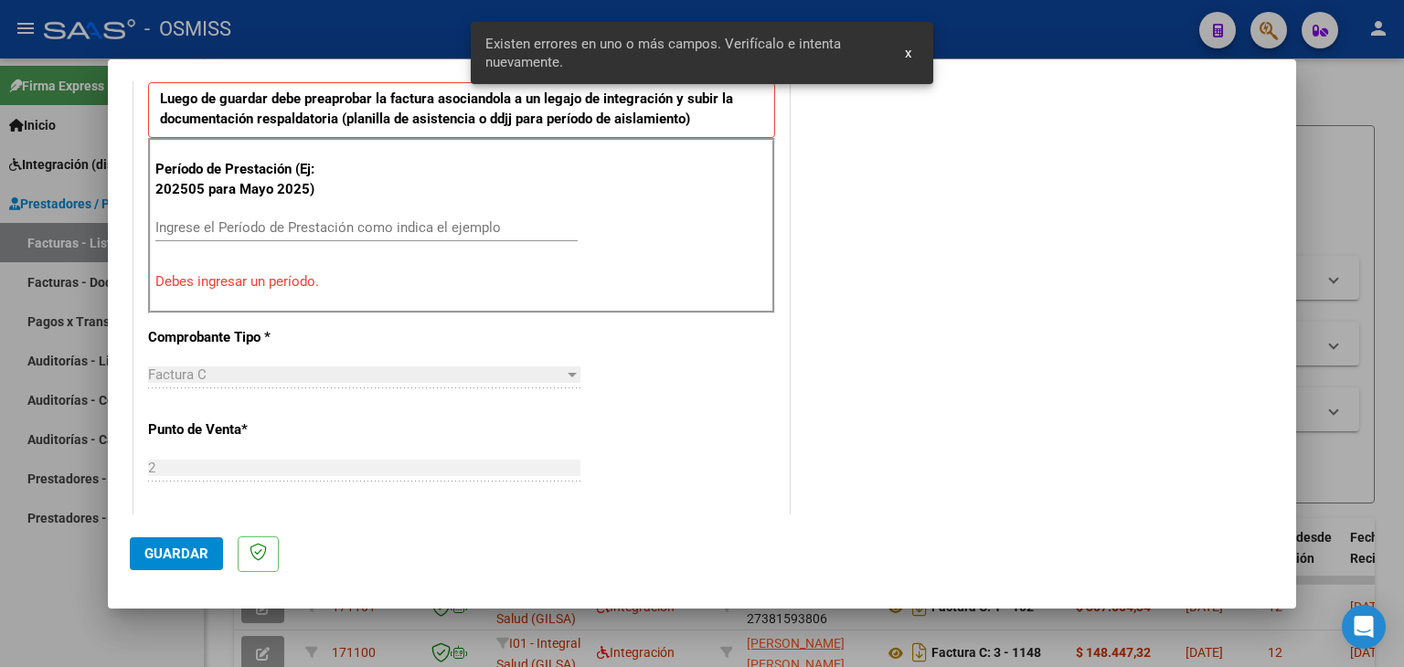
click at [250, 220] on input "Ingrese el Período de Prestación como indica el ejemplo" at bounding box center [366, 227] width 422 height 16
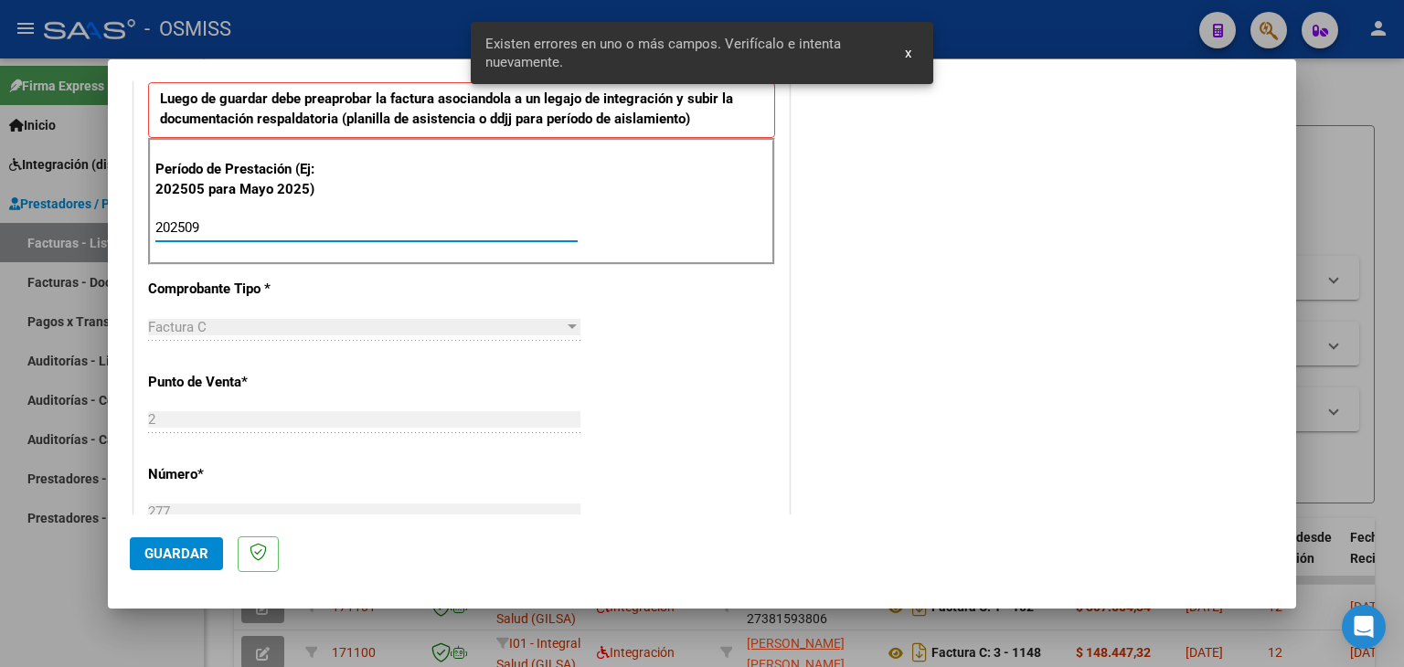
type input "202509"
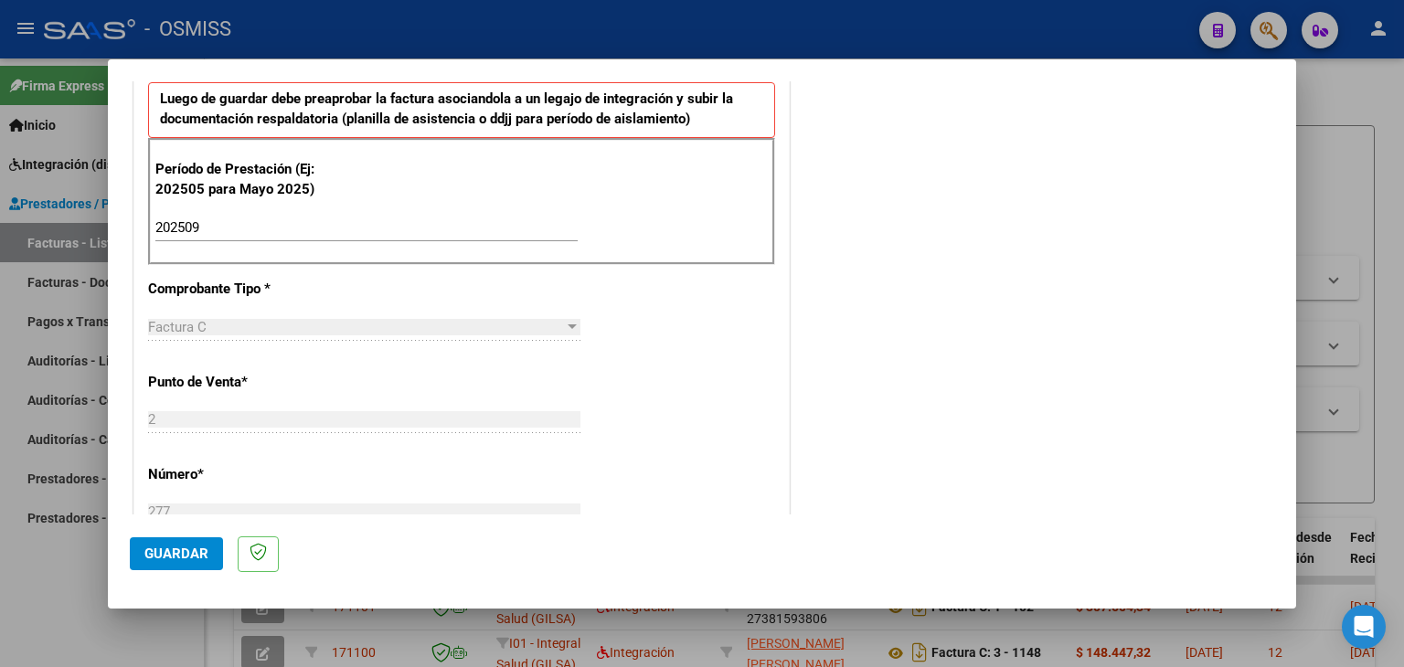
click at [698, 335] on div "CUIT * 20-37743020-5 Ingresar CUIT ANALISIS PRESTADOR [PERSON_NAME] [PERSON_NAM…" at bounding box center [461, 489] width 655 height 1376
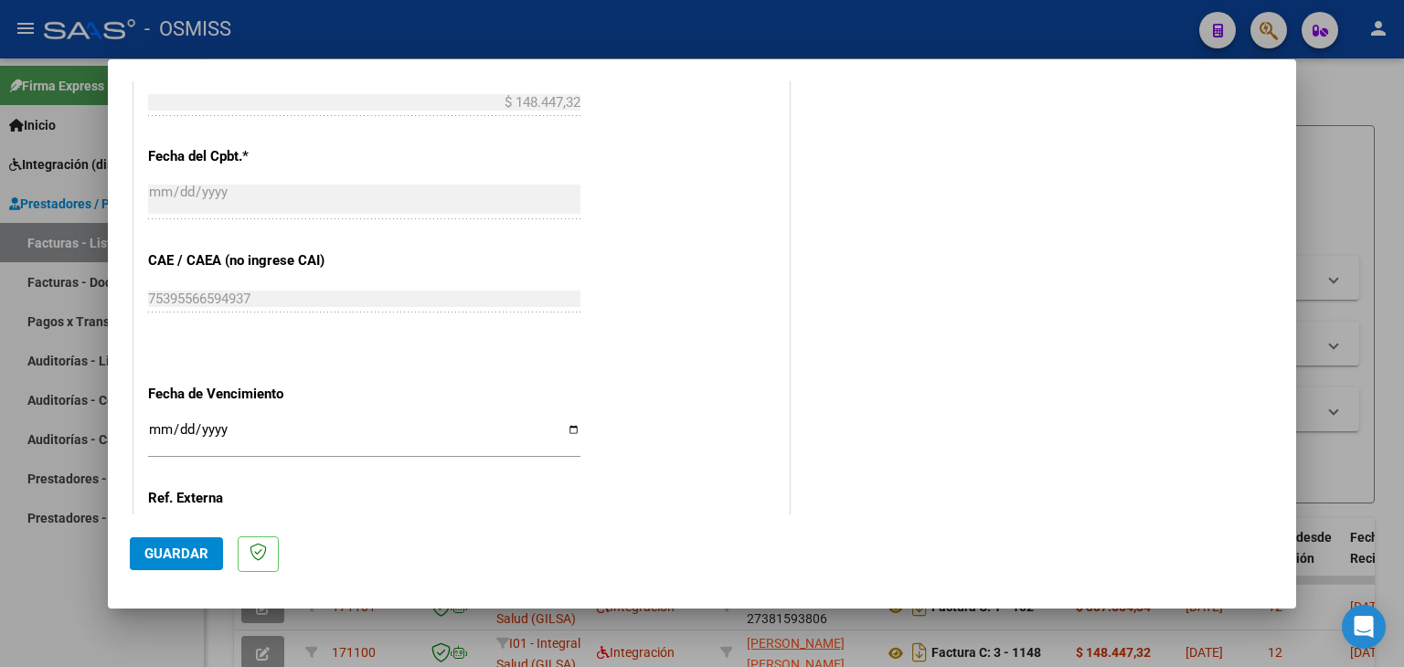
scroll to position [1058, 0]
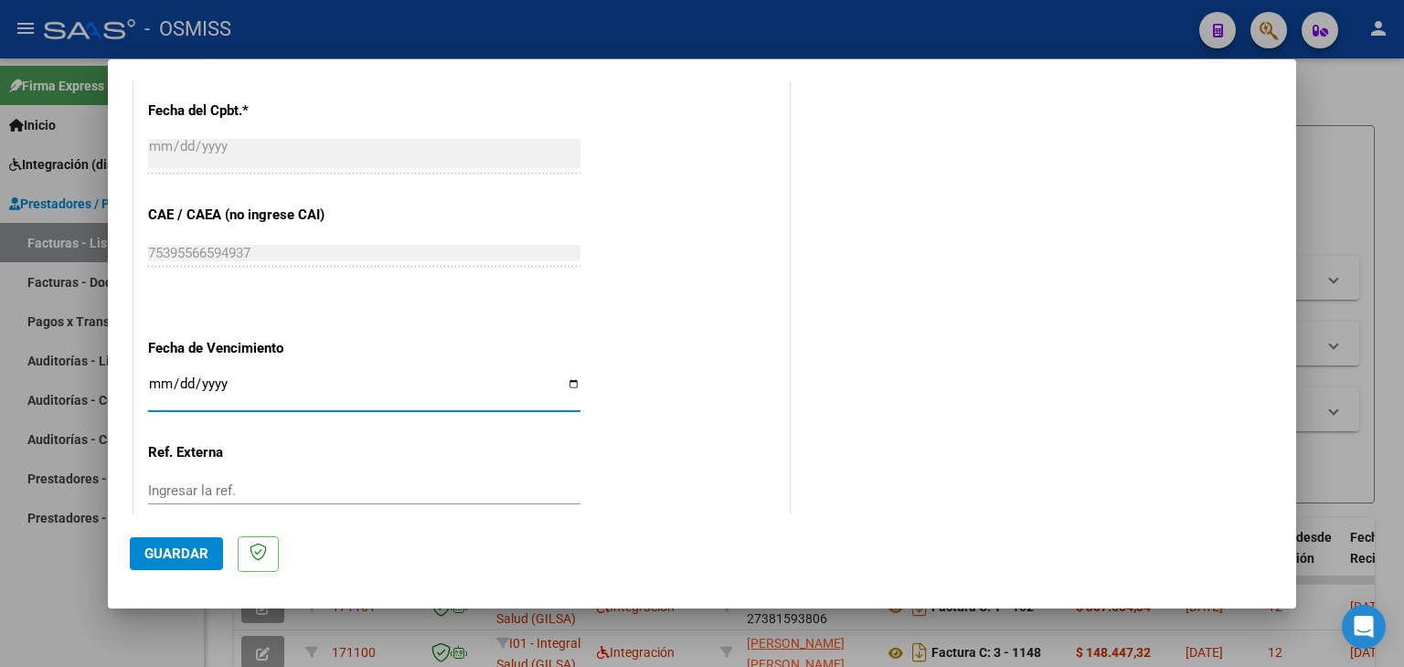
click at [155, 385] on input "Ingresar la fecha" at bounding box center [364, 391] width 432 height 29
type input "[DATE]"
click at [184, 564] on button "Guardar" at bounding box center [176, 554] width 93 height 33
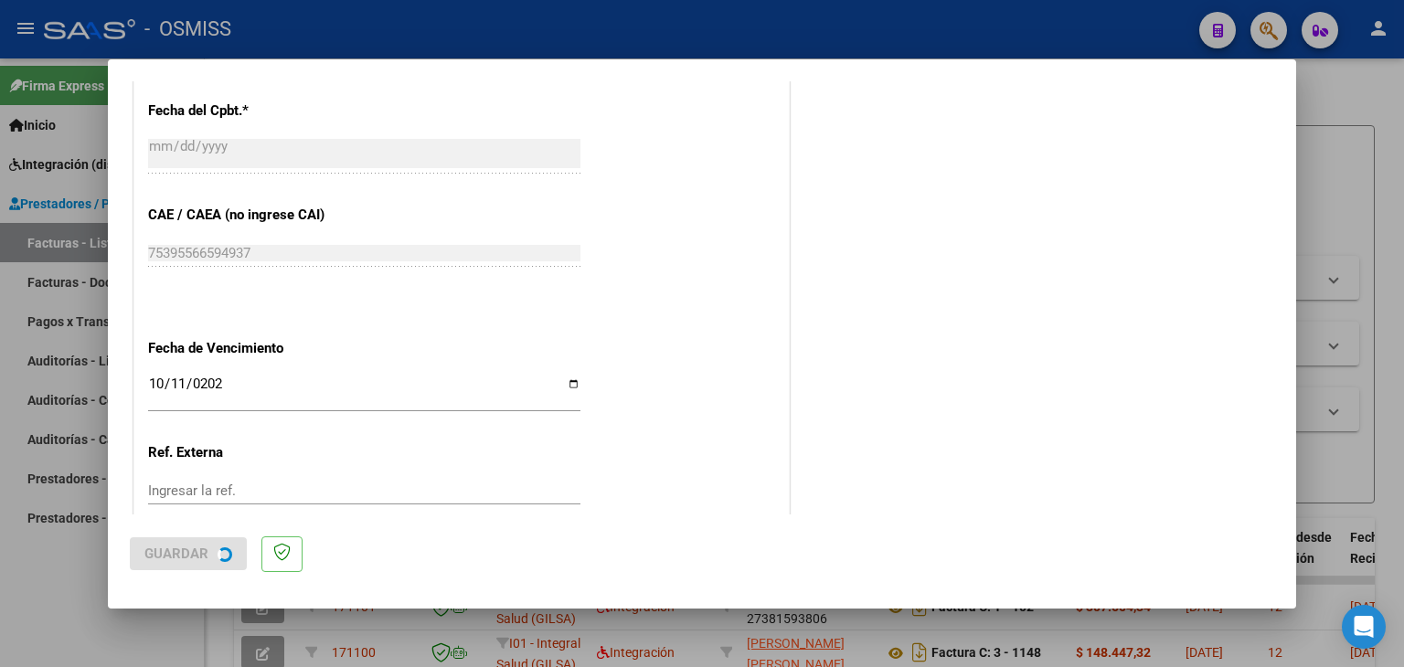
scroll to position [0, 0]
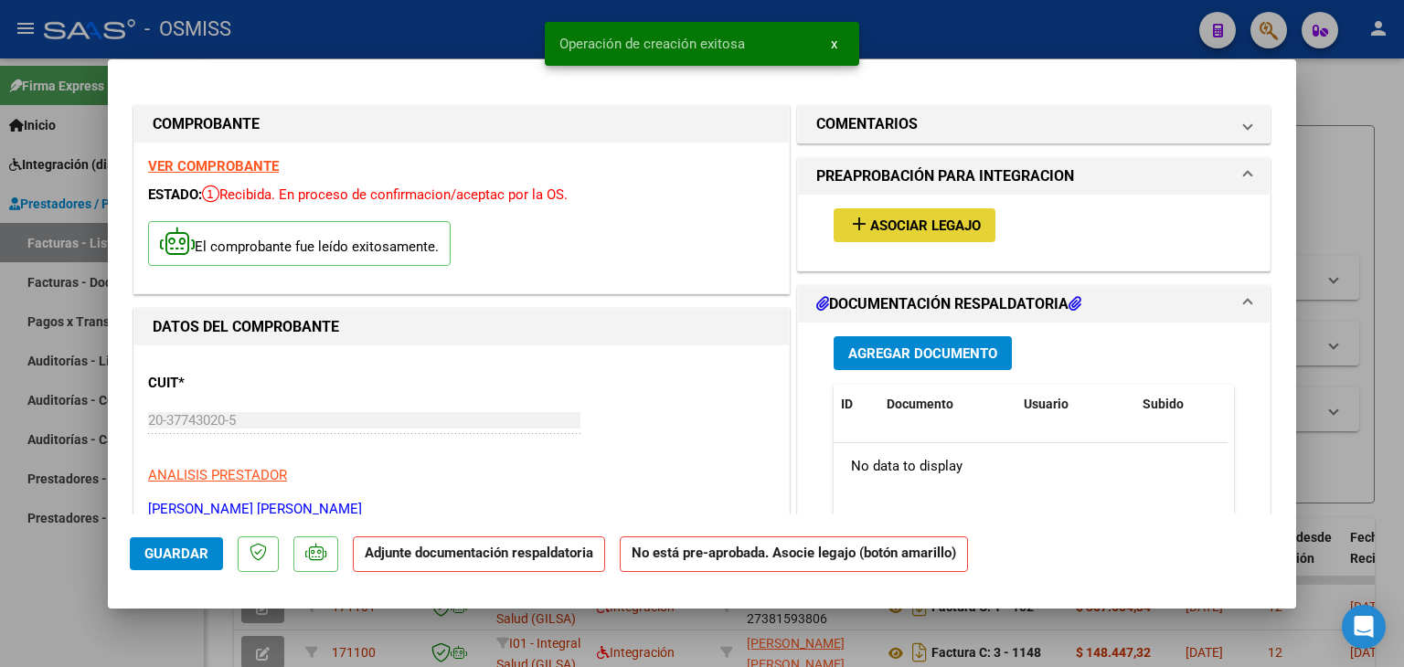
click at [886, 221] on span "Asociar Legajo" at bounding box center [925, 226] width 111 height 16
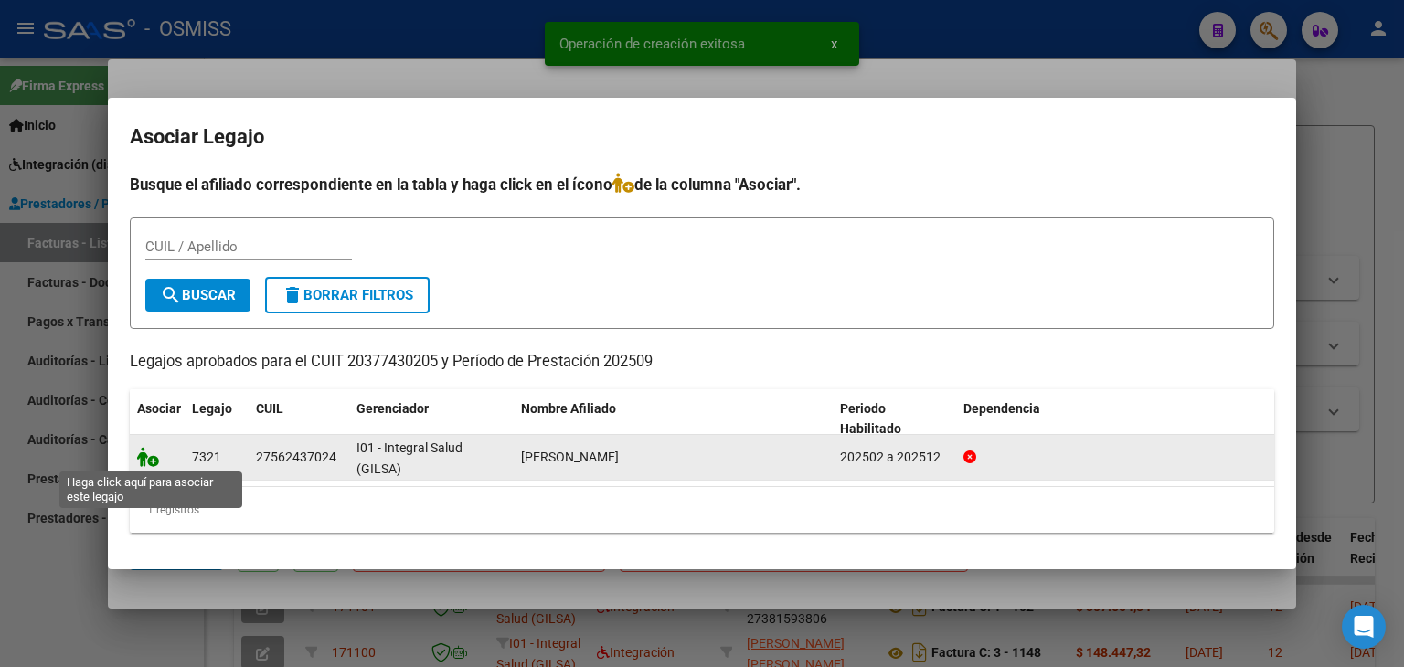
click at [154, 449] on icon at bounding box center [148, 457] width 22 height 20
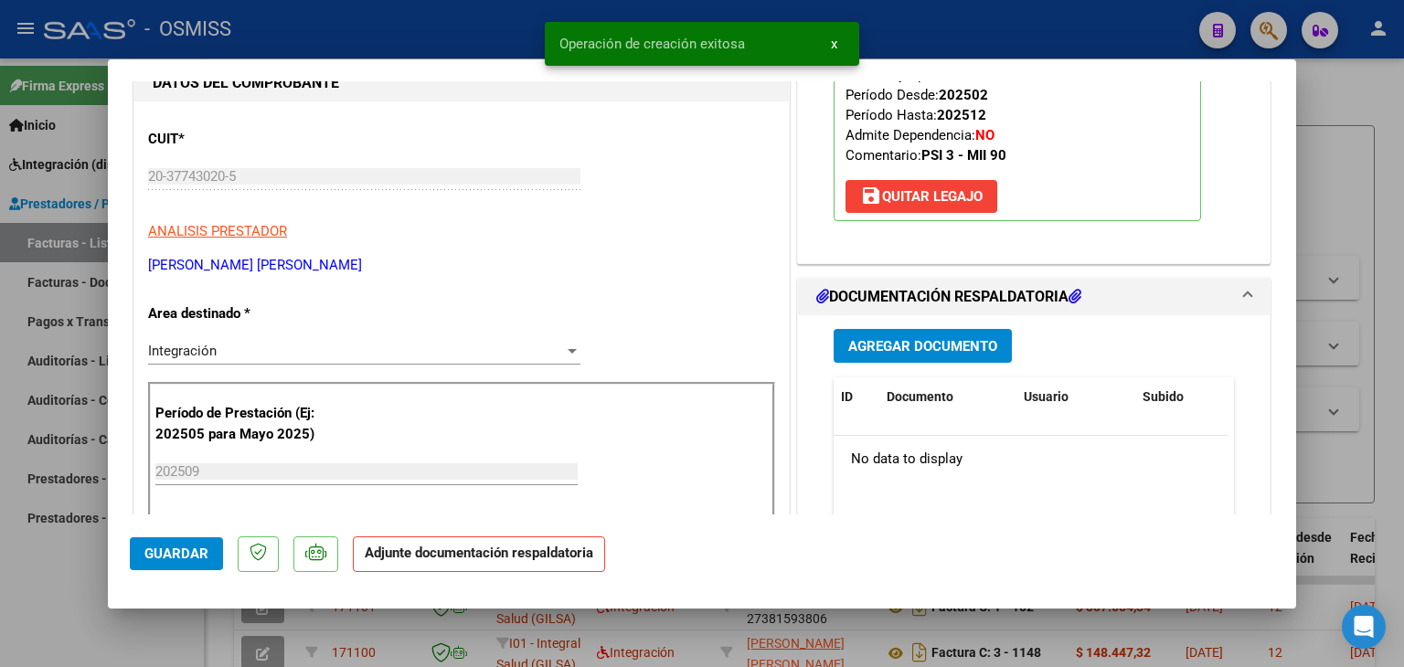
scroll to position [274, 0]
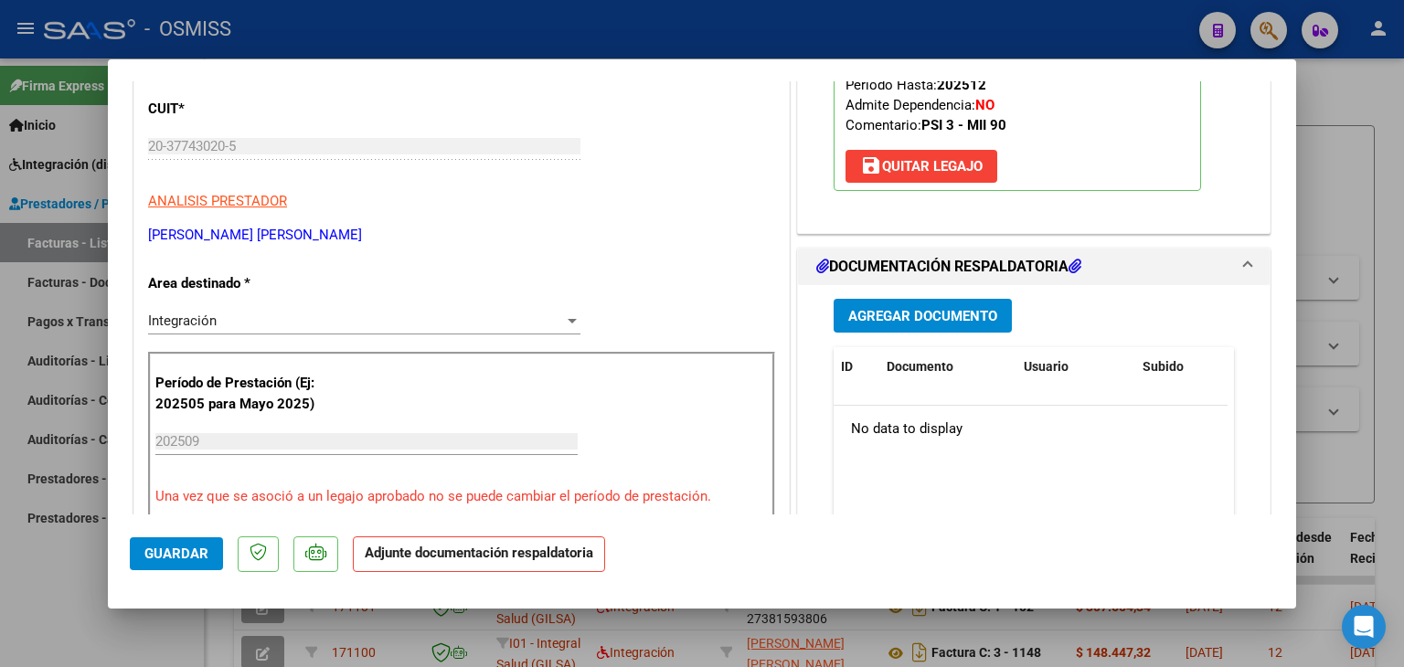
click at [1001, 332] on div "Agregar Documento ID Documento Usuario Subido Acción No data to display 0 total…" at bounding box center [1034, 467] width 428 height 365
click at [892, 323] on span "Agregar Documento" at bounding box center [923, 316] width 149 height 16
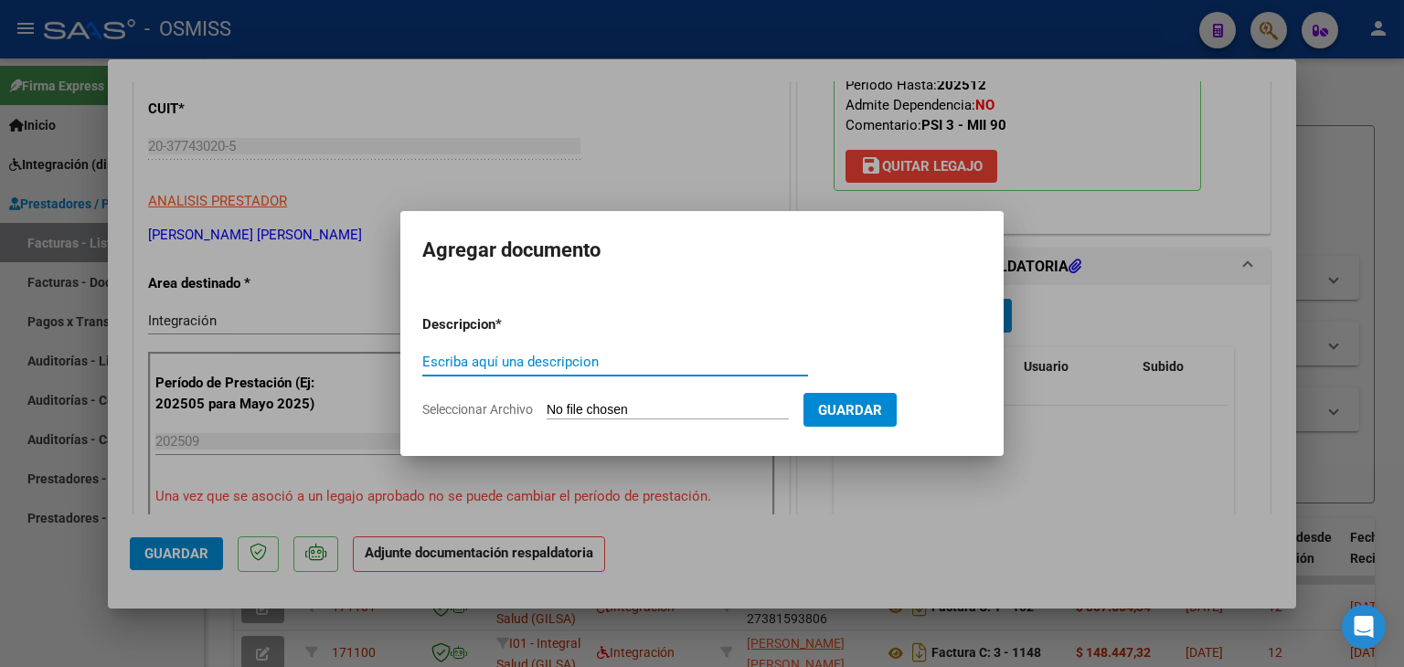
click at [678, 393] on form "Descripcion * Escriba aquí una descripcion Seleccionar Archivo Guardar" at bounding box center [702, 367] width 560 height 133
click at [681, 407] on input "Seleccionar Archivo" at bounding box center [668, 410] width 242 height 17
type input "C:\fakepath\Planilla Asistencia Septiembre [PERSON_NAME] A.pdf"
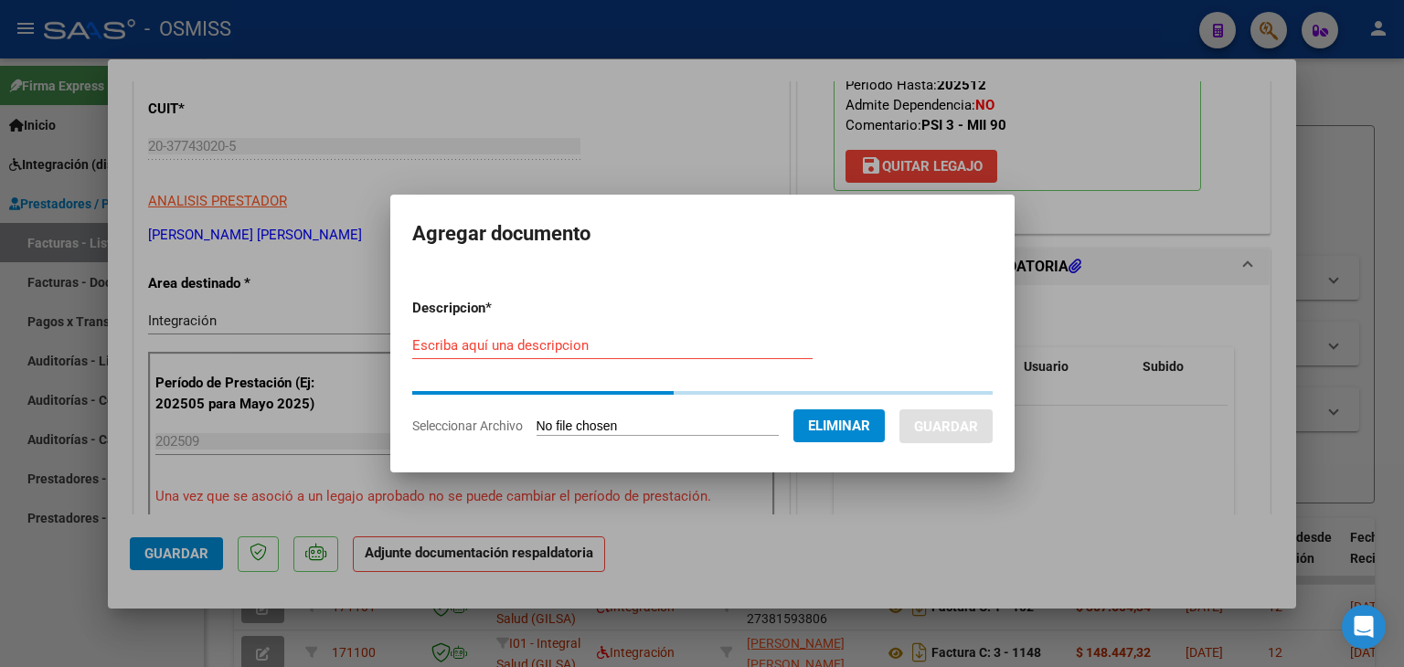
click at [535, 341] on input "Escriba aquí una descripcion" at bounding box center [612, 345] width 400 height 16
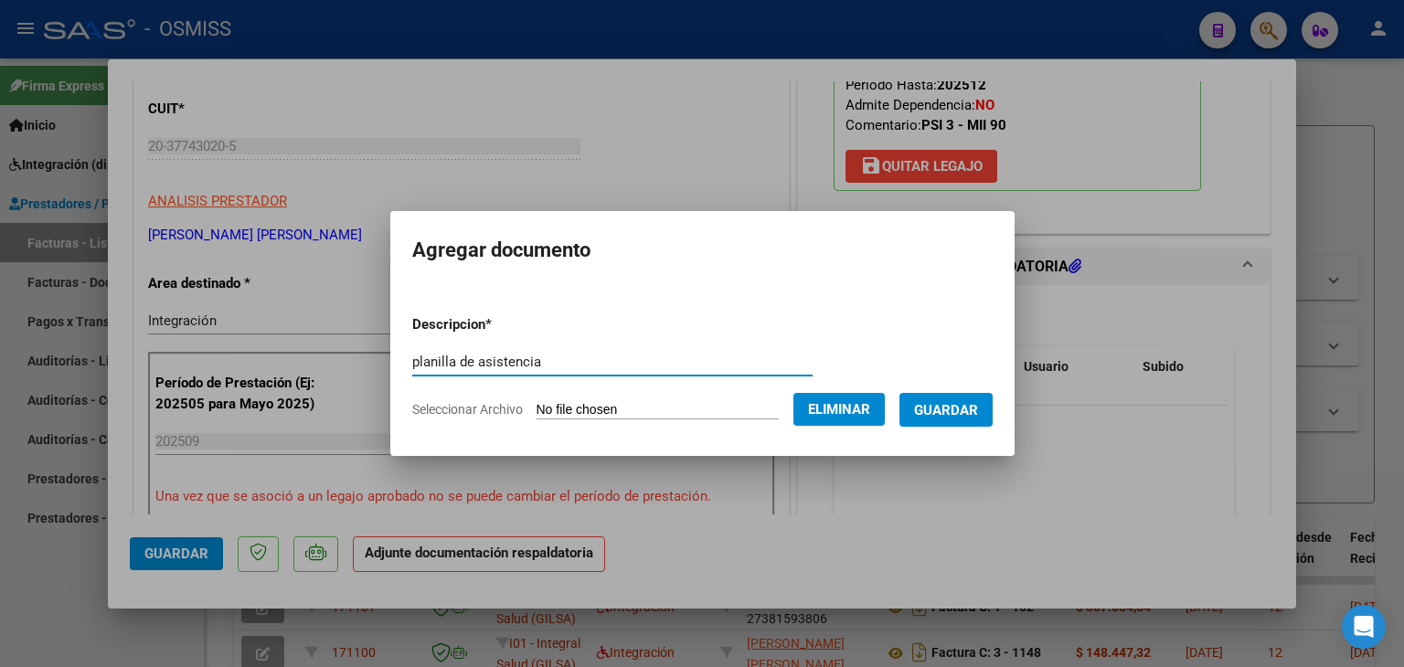
type input "planilla de asistencia"
click at [945, 411] on span "Guardar" at bounding box center [946, 410] width 64 height 16
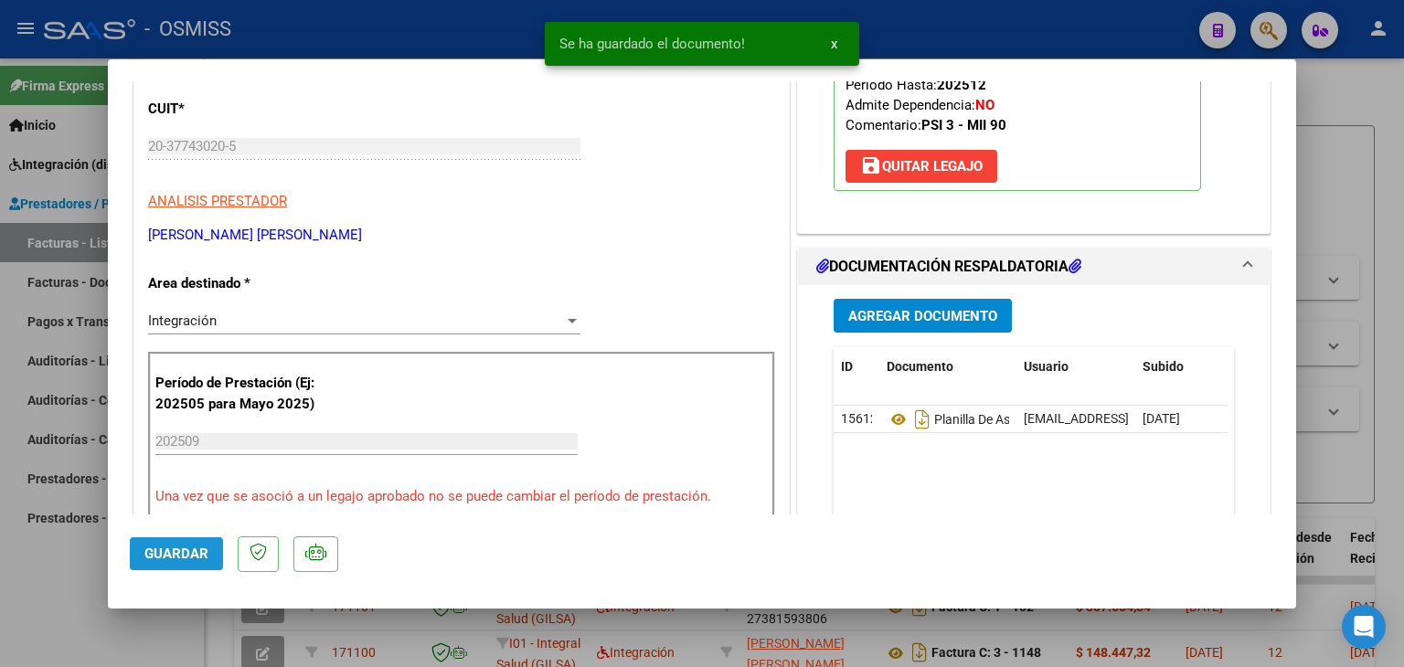
drag, startPoint x: 192, startPoint y: 560, endPoint x: 256, endPoint y: 535, distance: 68.9
click at [194, 560] on span "Guardar" at bounding box center [176, 554] width 64 height 16
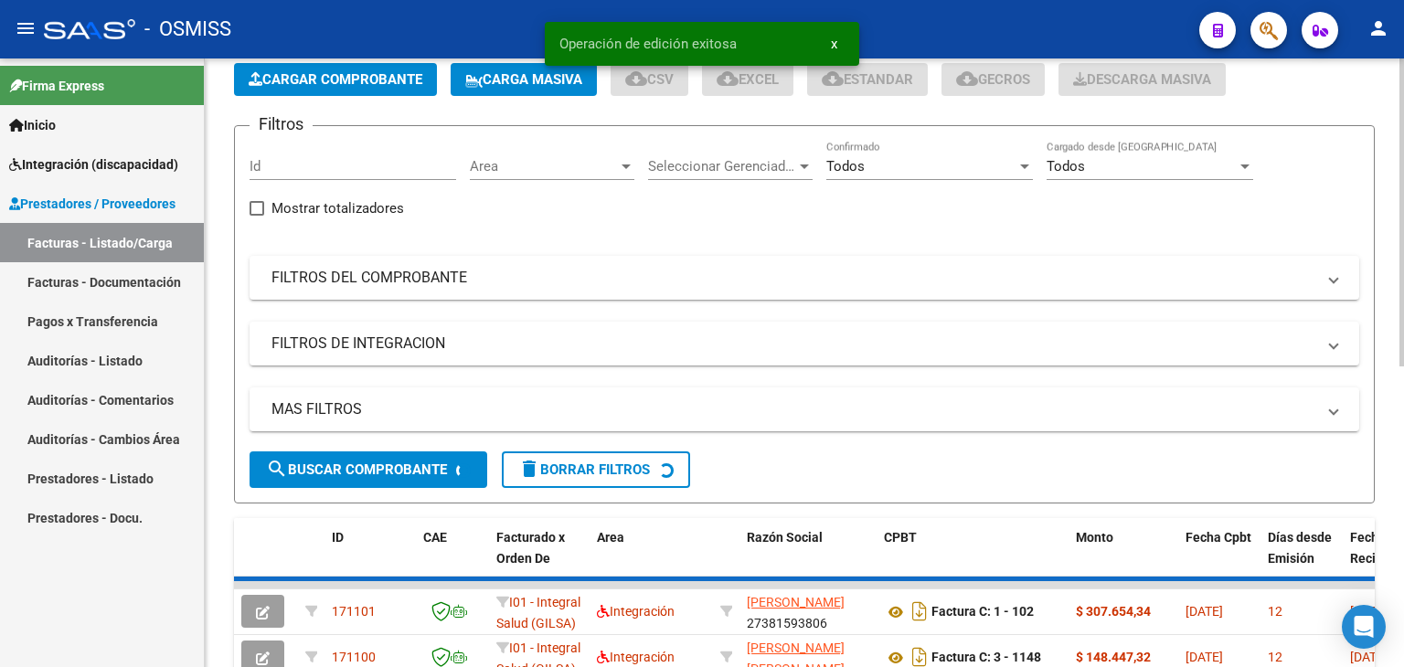
click at [409, 90] on button "Cargar Comprobante" at bounding box center [335, 79] width 203 height 33
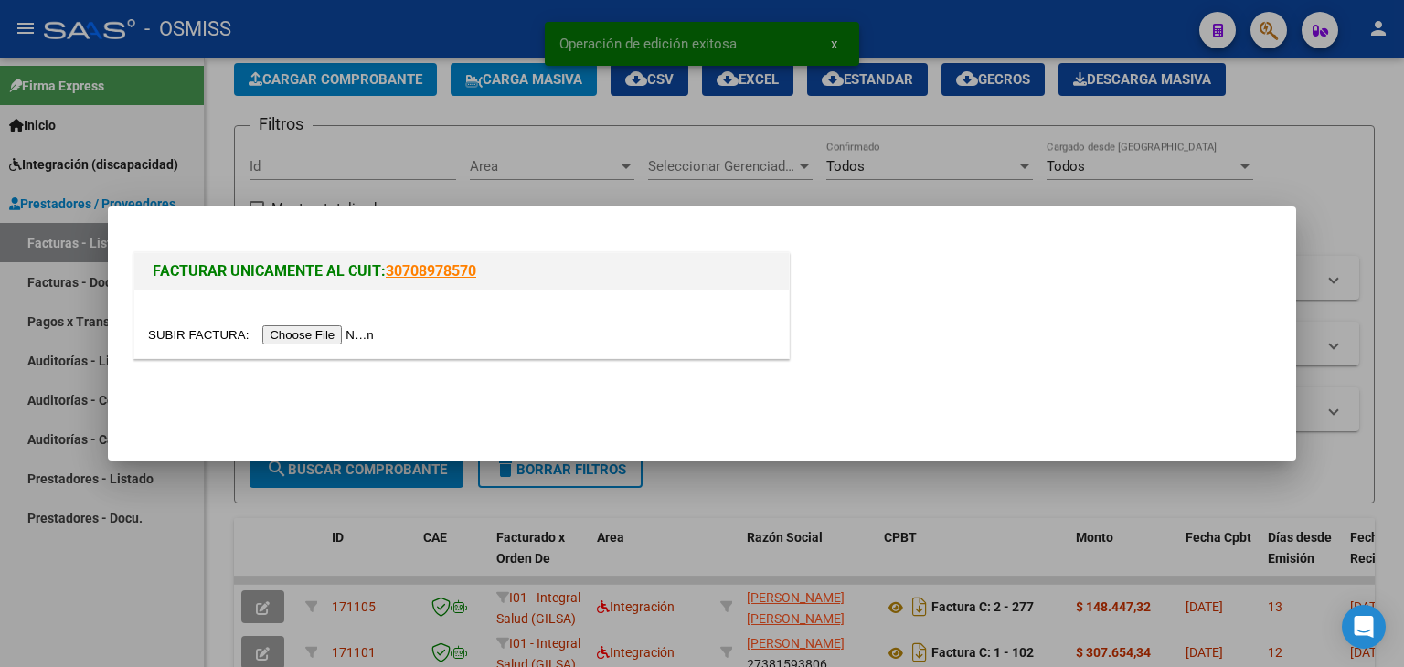
click at [340, 336] on input "file" at bounding box center [263, 335] width 231 height 19
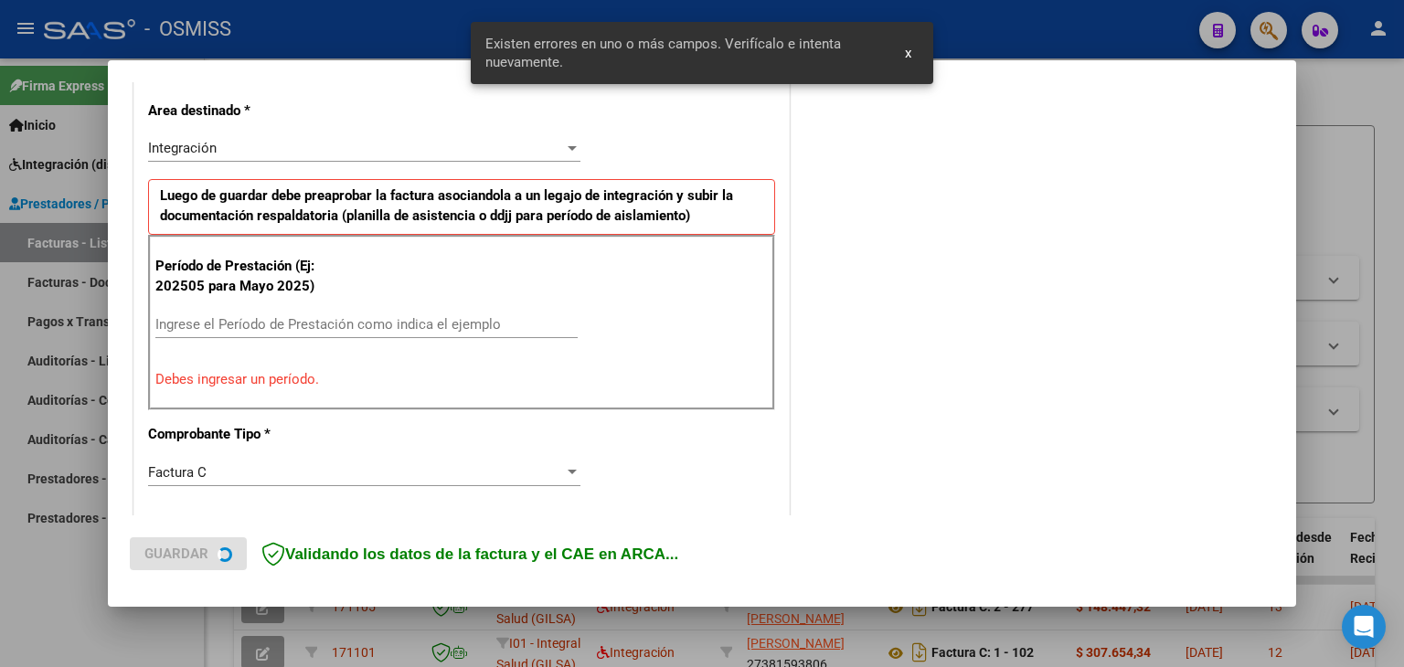
scroll to position [418, 0]
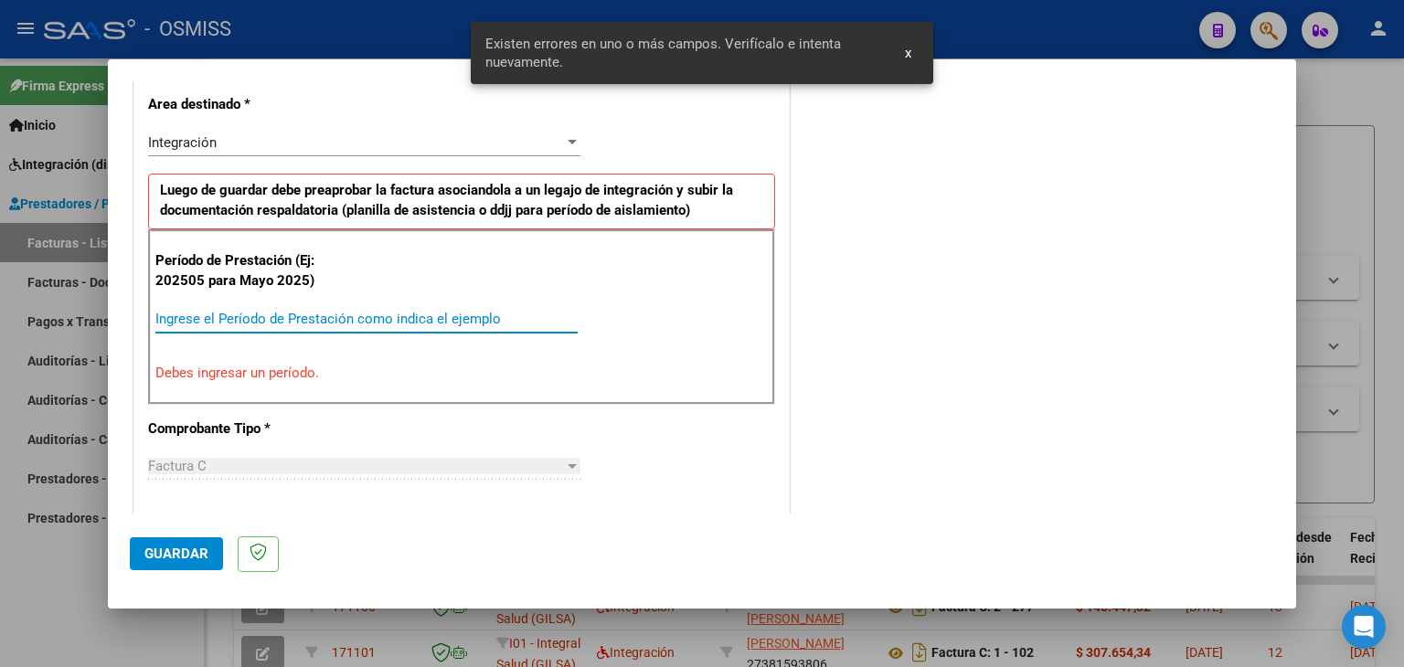
click at [329, 322] on input "Ingrese el Período de Prestación como indica el ejemplo" at bounding box center [366, 319] width 422 height 16
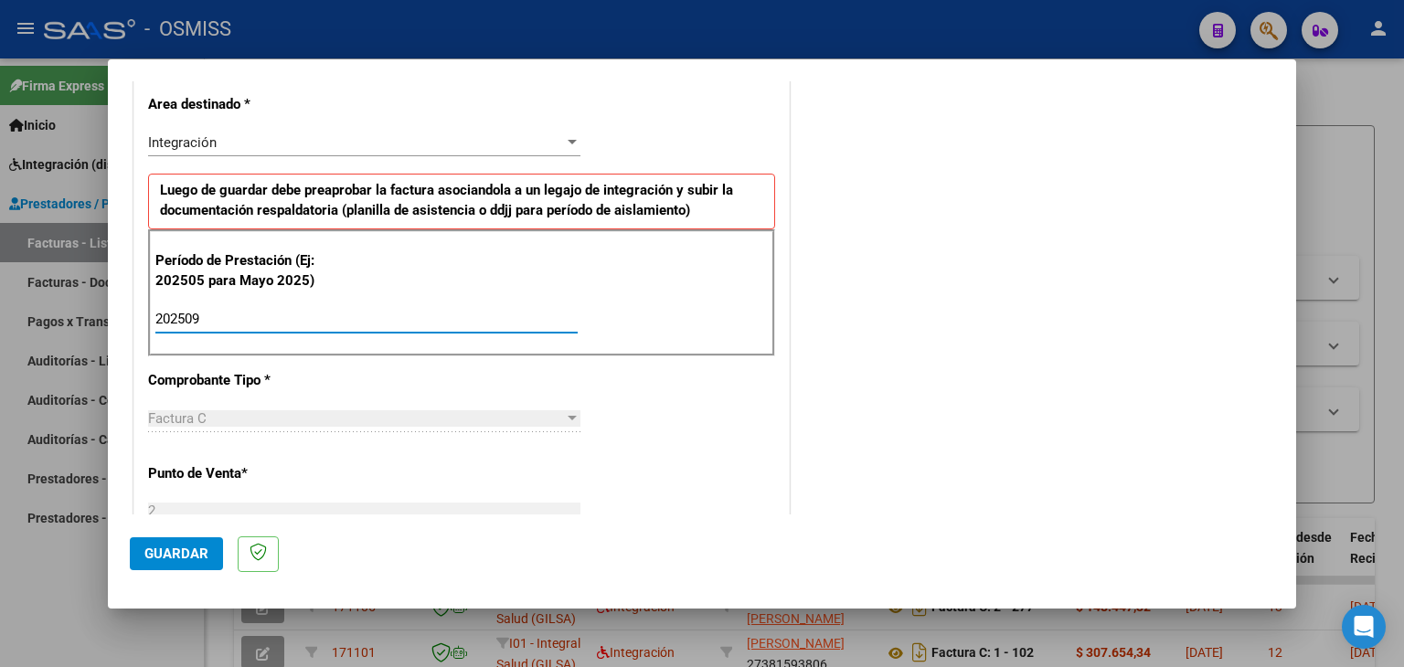
type input "202509"
click at [644, 435] on div "CUIT * 27-35018960-8 Ingresar CUIT ANALISIS PRESTADOR [PERSON_NAME] [PERSON_NAM…" at bounding box center [461, 580] width 655 height 1376
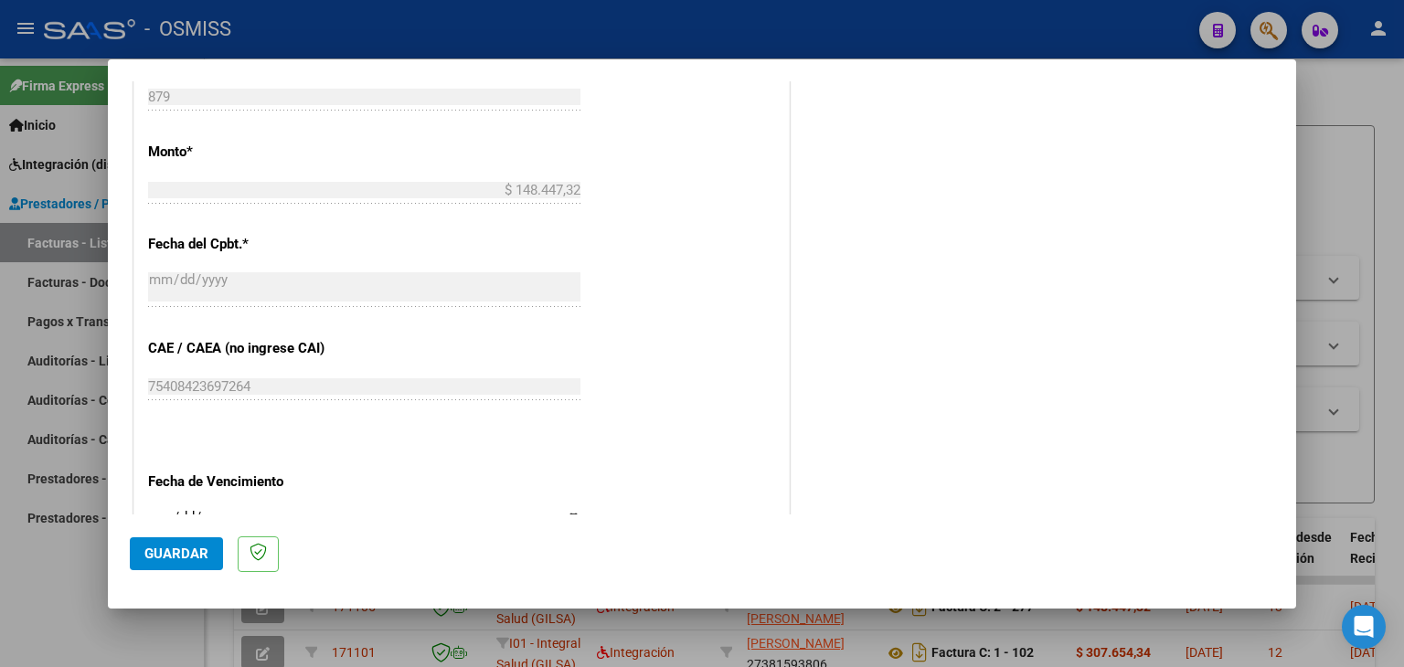
scroll to position [966, 0]
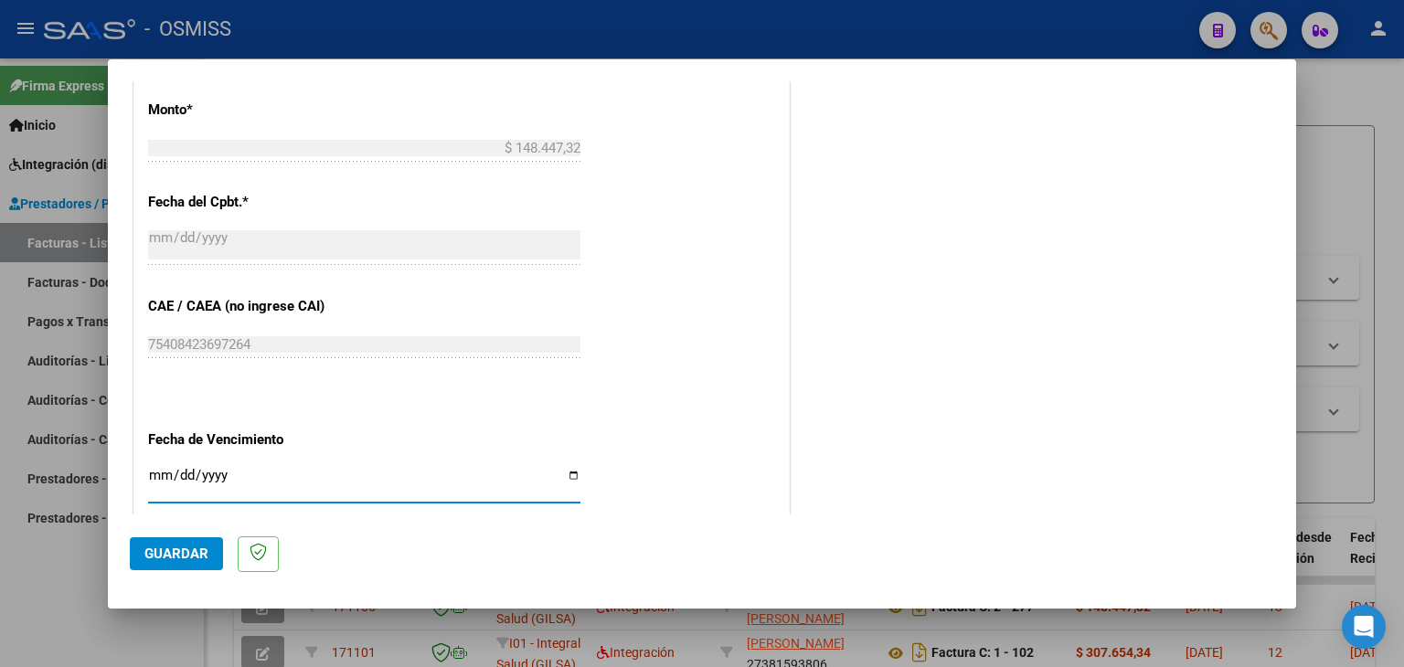
click at [154, 472] on input "Ingresar la fecha" at bounding box center [364, 482] width 432 height 29
type input "[DATE]"
click at [761, 400] on div "CUIT * 27-35018960-8 Ingresar CUIT ANALISIS PRESTADOR [PERSON_NAME] [PERSON_NAM…" at bounding box center [461, 32] width 655 height 1376
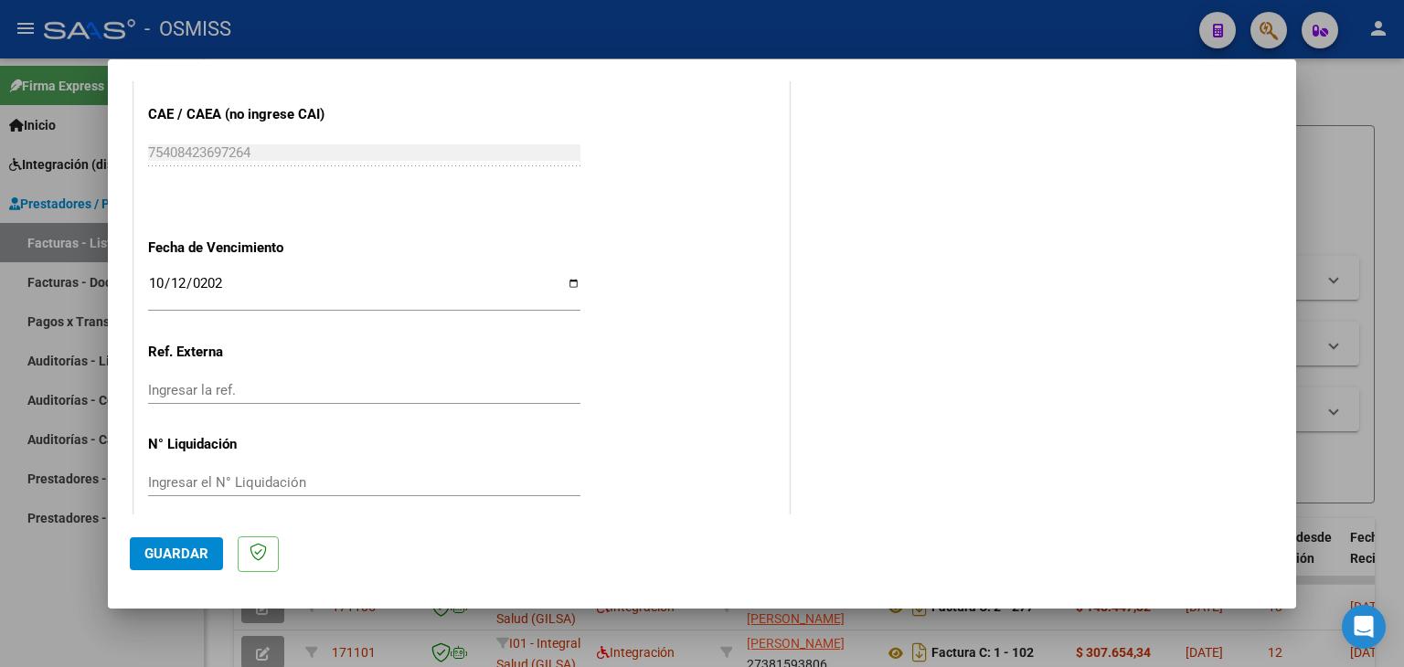
scroll to position [1173, 0]
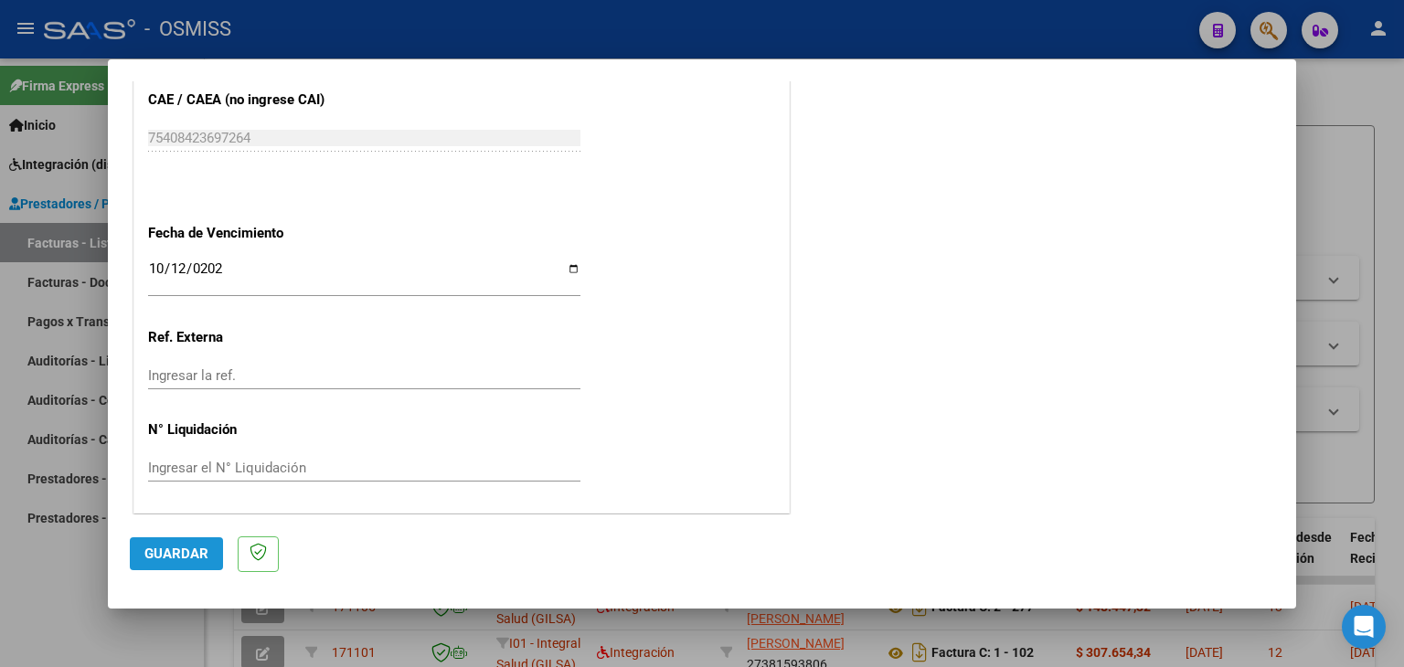
click at [190, 540] on button "Guardar" at bounding box center [176, 554] width 93 height 33
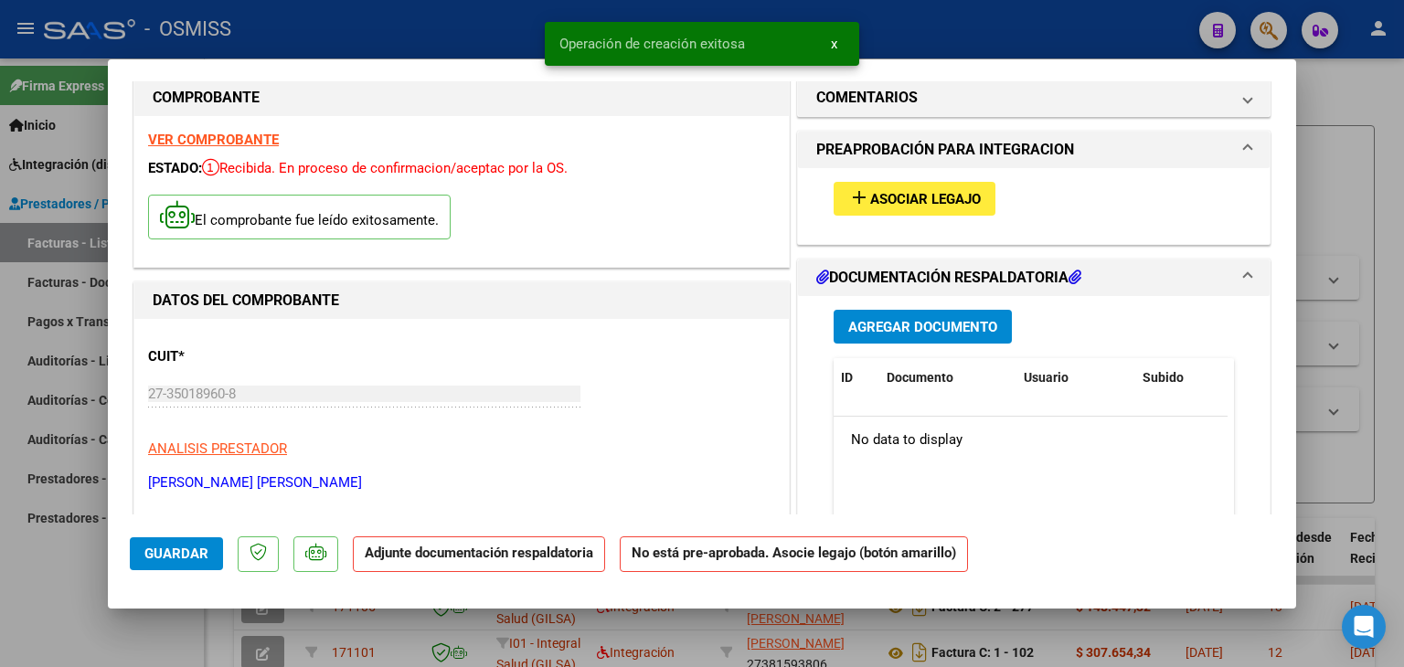
scroll to position [0, 0]
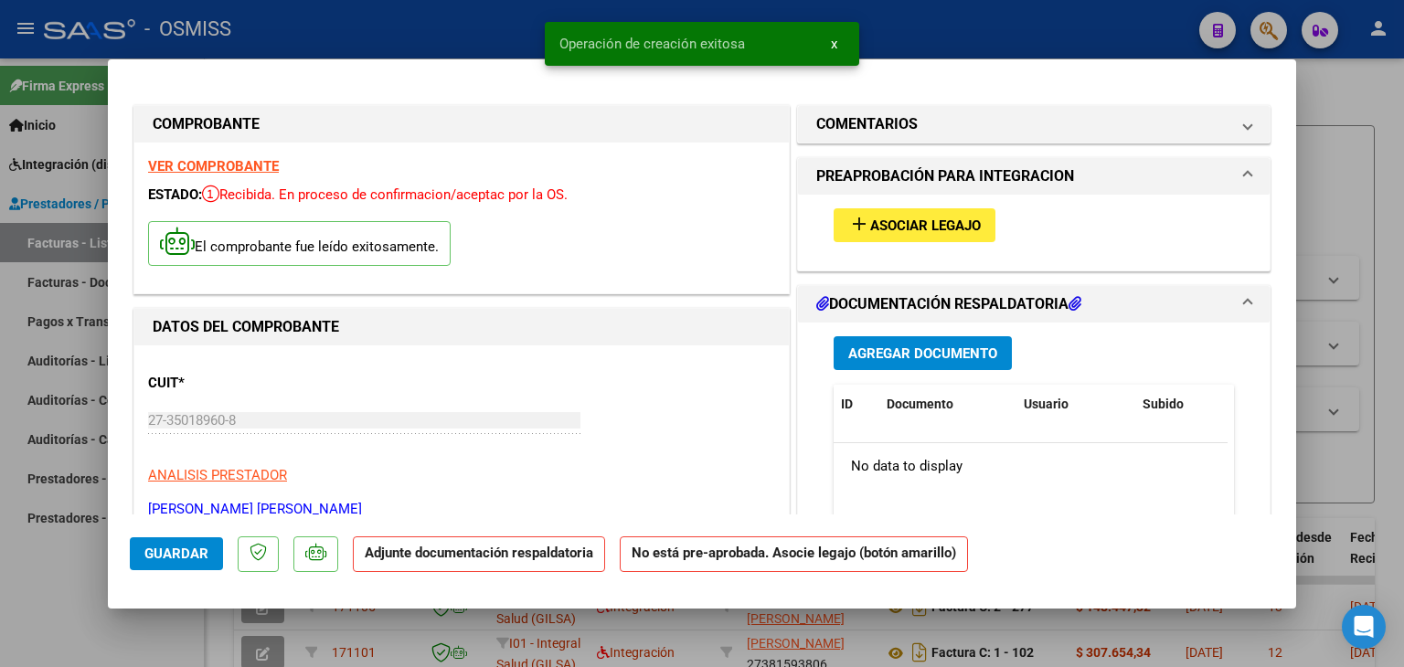
click at [907, 213] on button "add Asociar Legajo" at bounding box center [915, 225] width 162 height 34
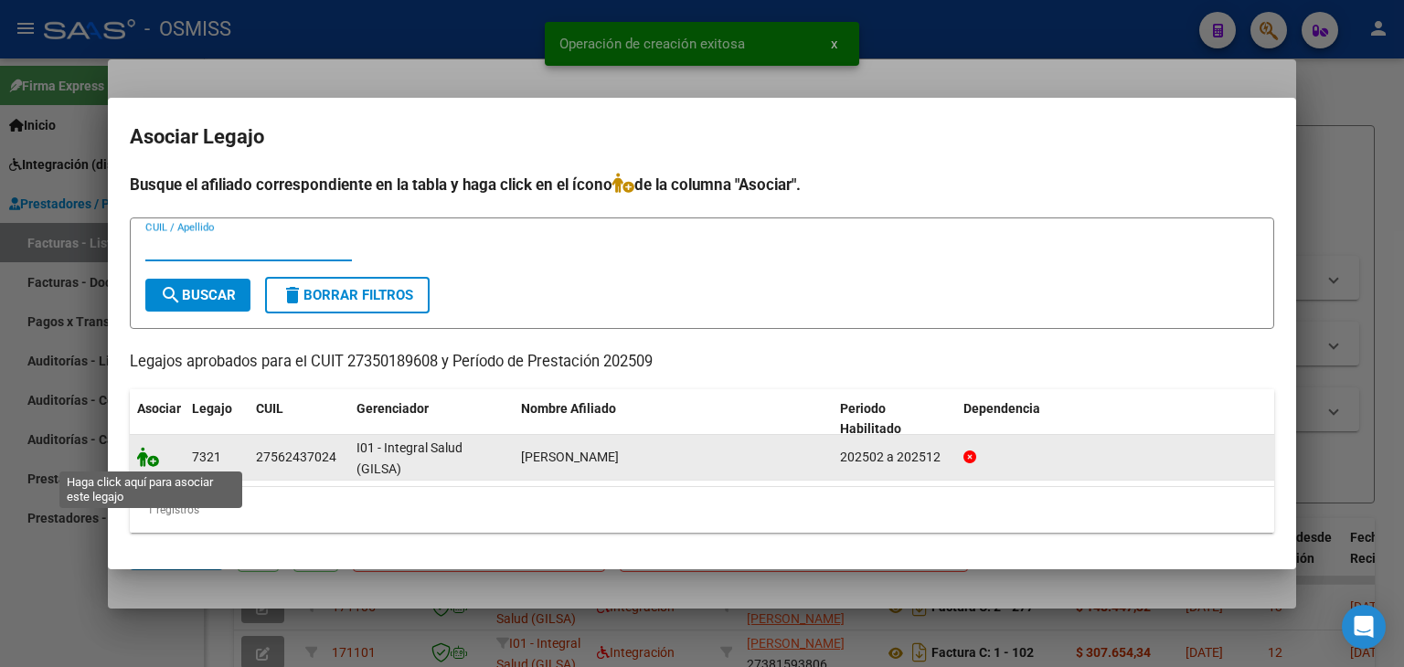
click at [150, 455] on icon at bounding box center [148, 457] width 22 height 20
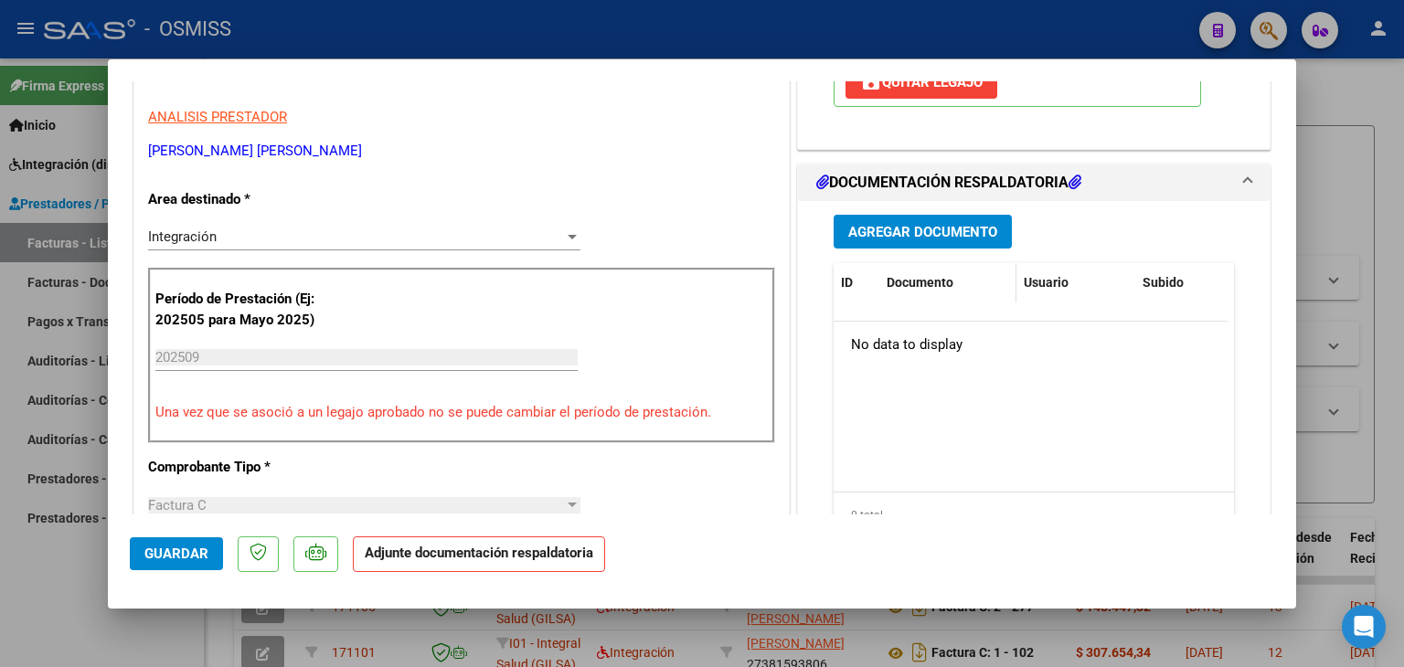
scroll to position [366, 0]
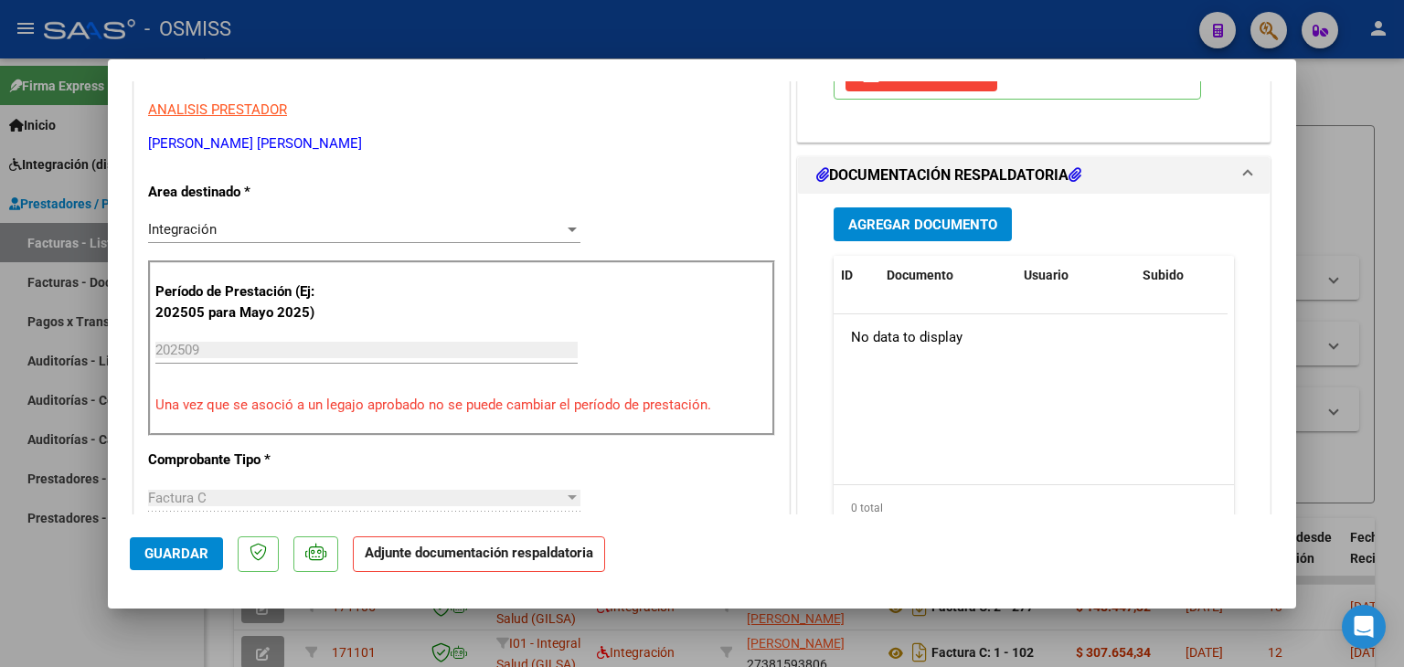
click at [933, 229] on span "Agregar Documento" at bounding box center [923, 225] width 149 height 16
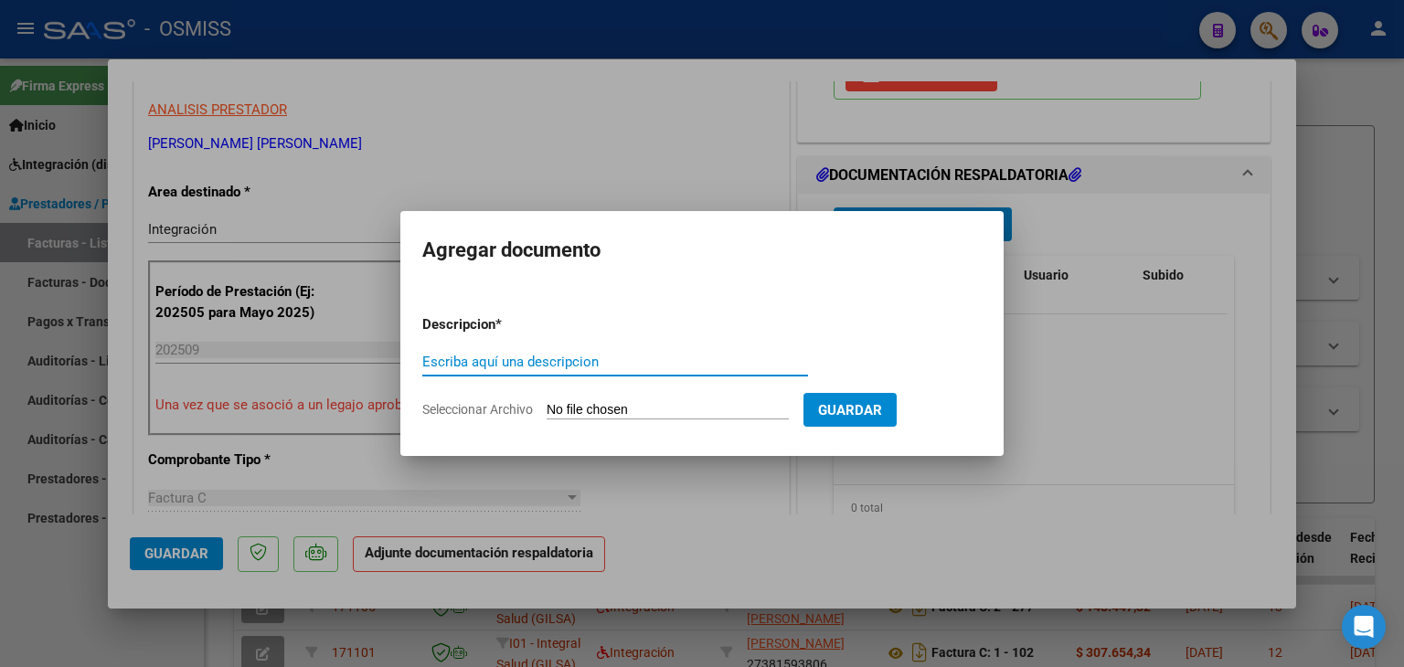
click at [616, 411] on input "Seleccionar Archivo" at bounding box center [668, 410] width 242 height 17
type input "C:\fakepath\asistencia Psicopedagogia- septiembre- [PERSON_NAME].pdf"
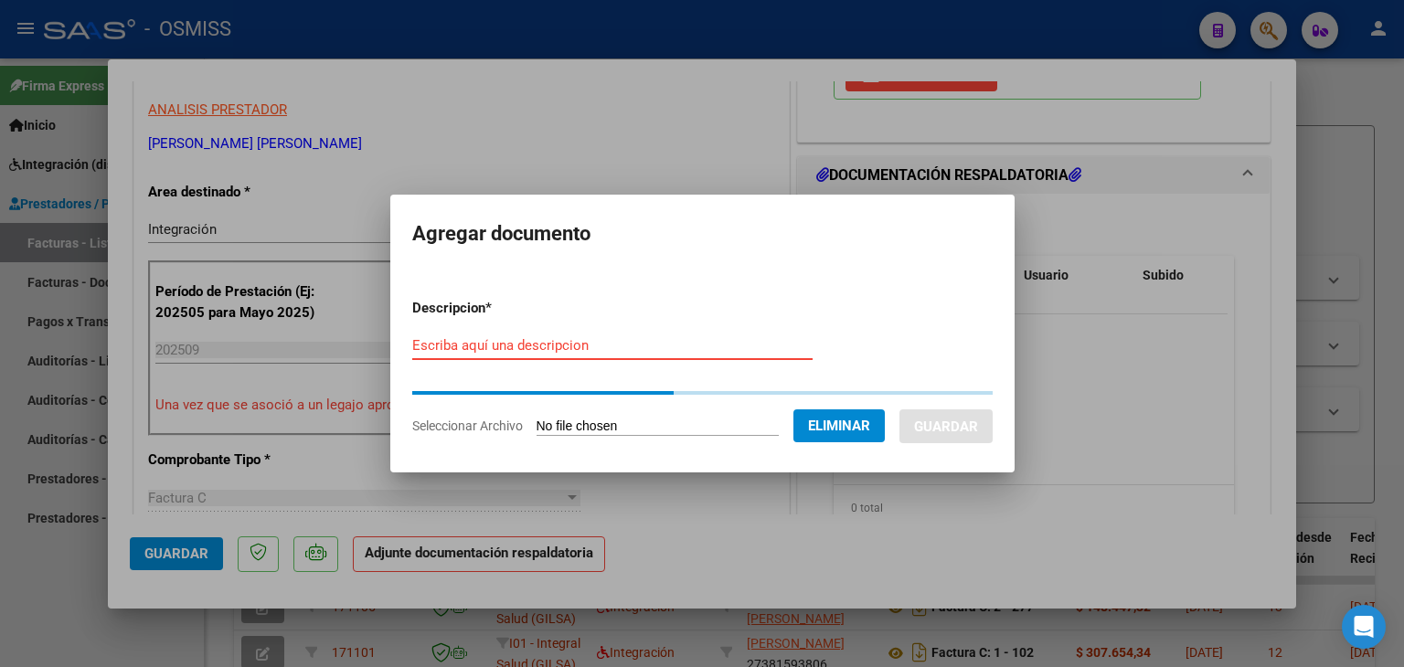
click at [446, 344] on input "Escriba aquí una descripcion" at bounding box center [612, 345] width 400 height 16
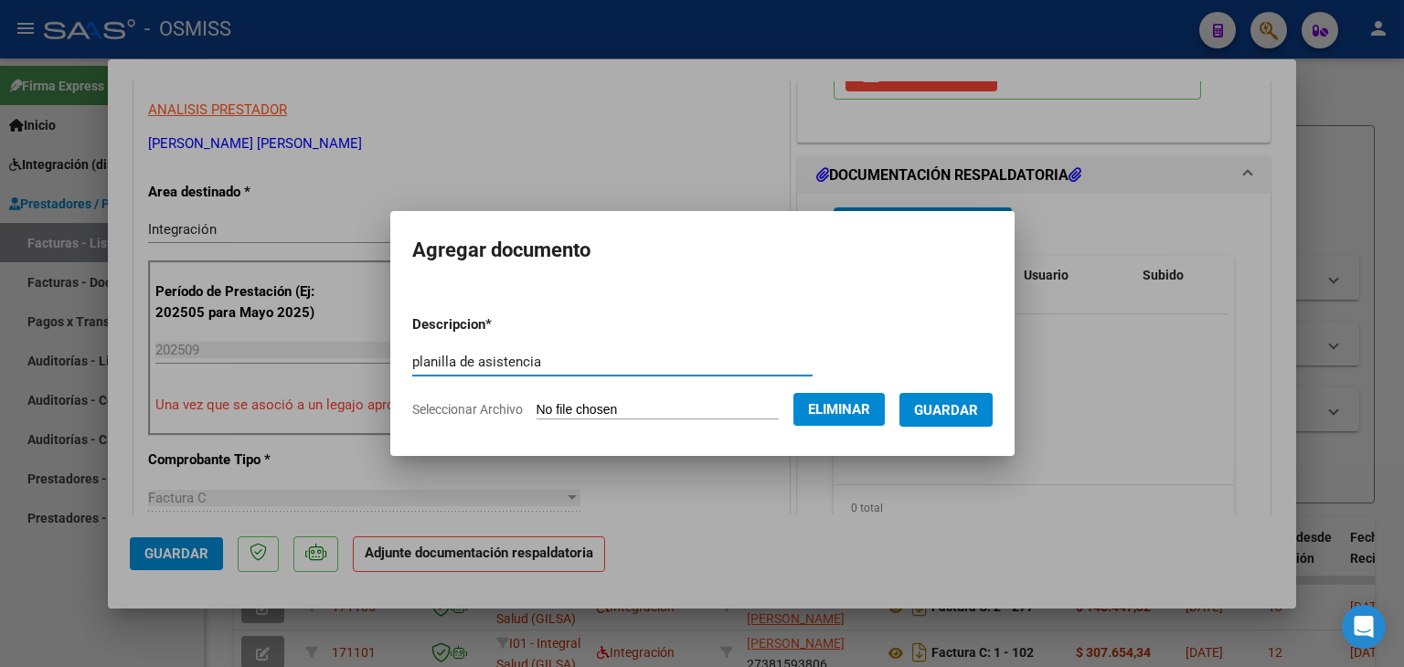
type input "planilla de asistencia"
click at [966, 414] on span "Guardar" at bounding box center [946, 410] width 64 height 16
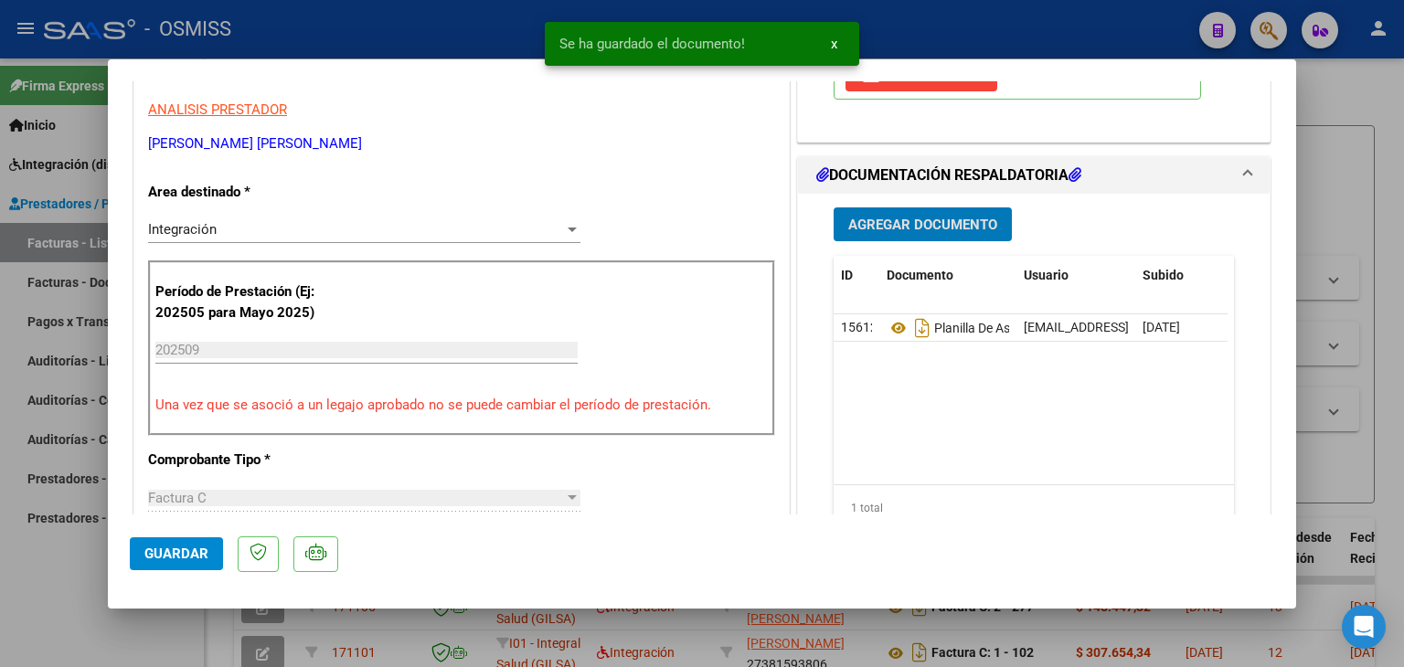
click at [157, 563] on button "Guardar" at bounding box center [176, 554] width 93 height 33
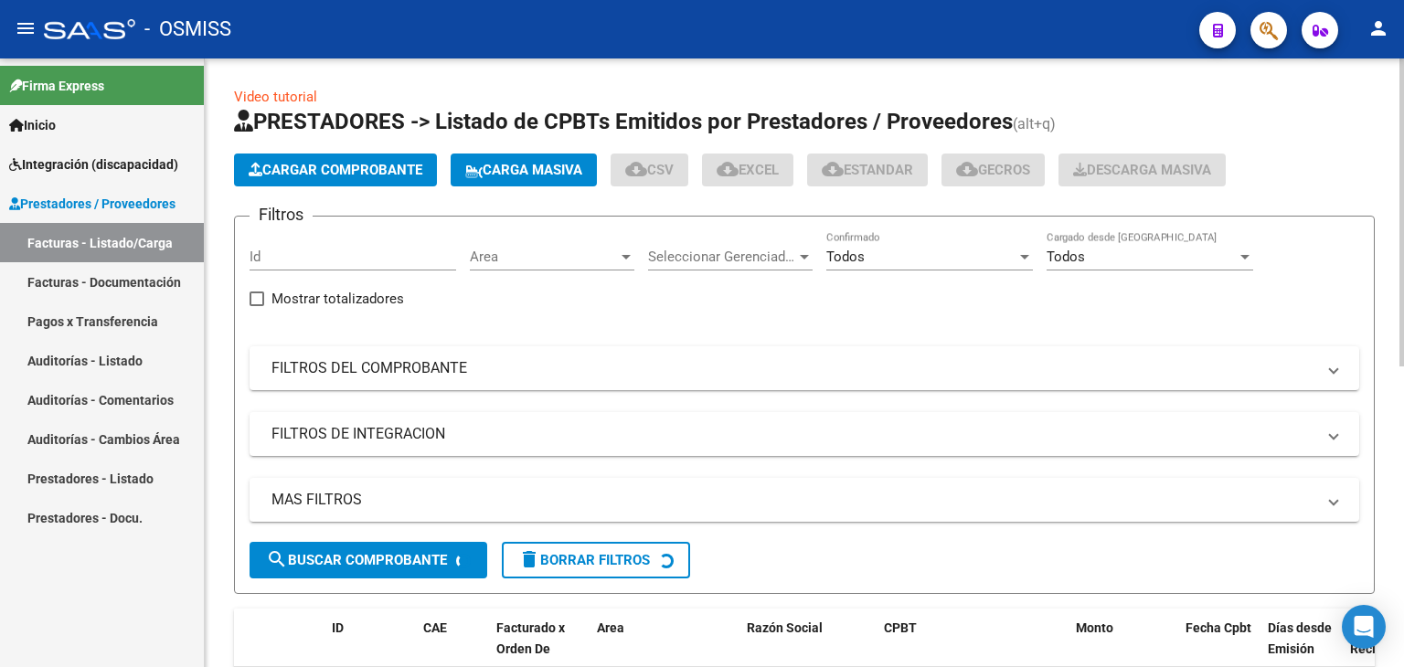
scroll to position [0, 0]
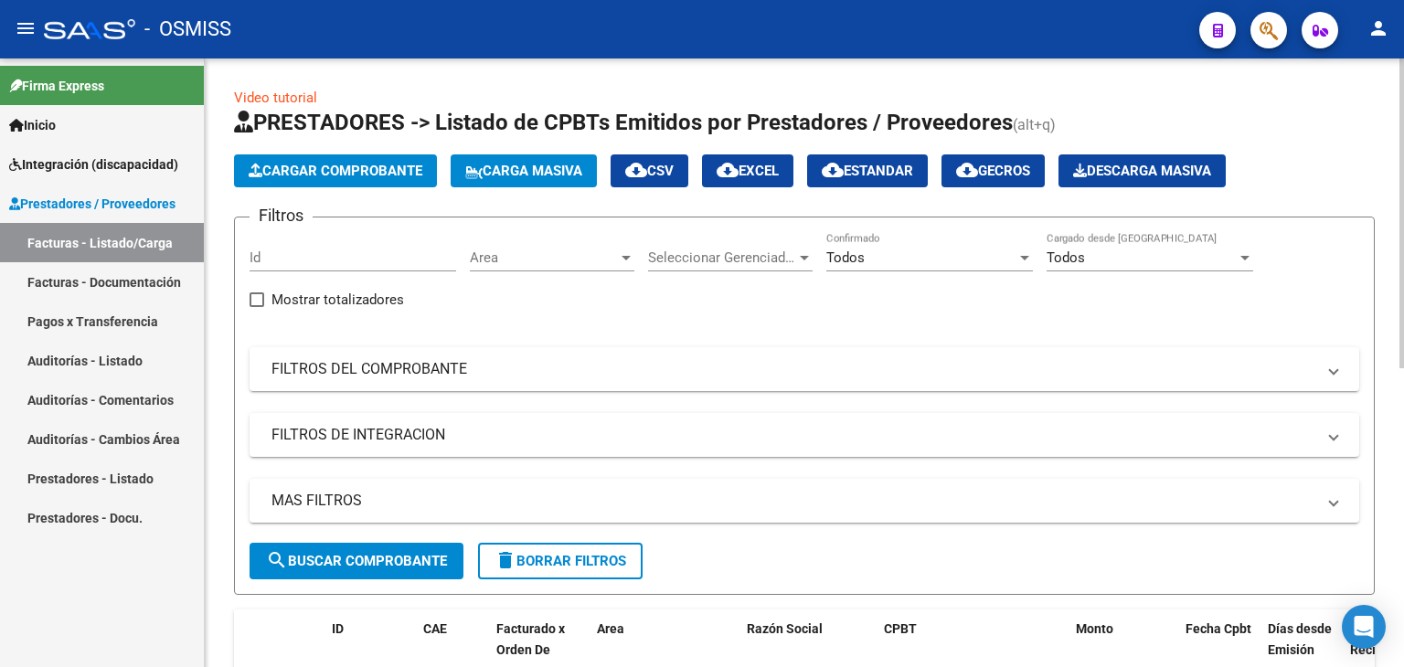
click at [344, 170] on span "Cargar Comprobante" at bounding box center [336, 171] width 174 height 16
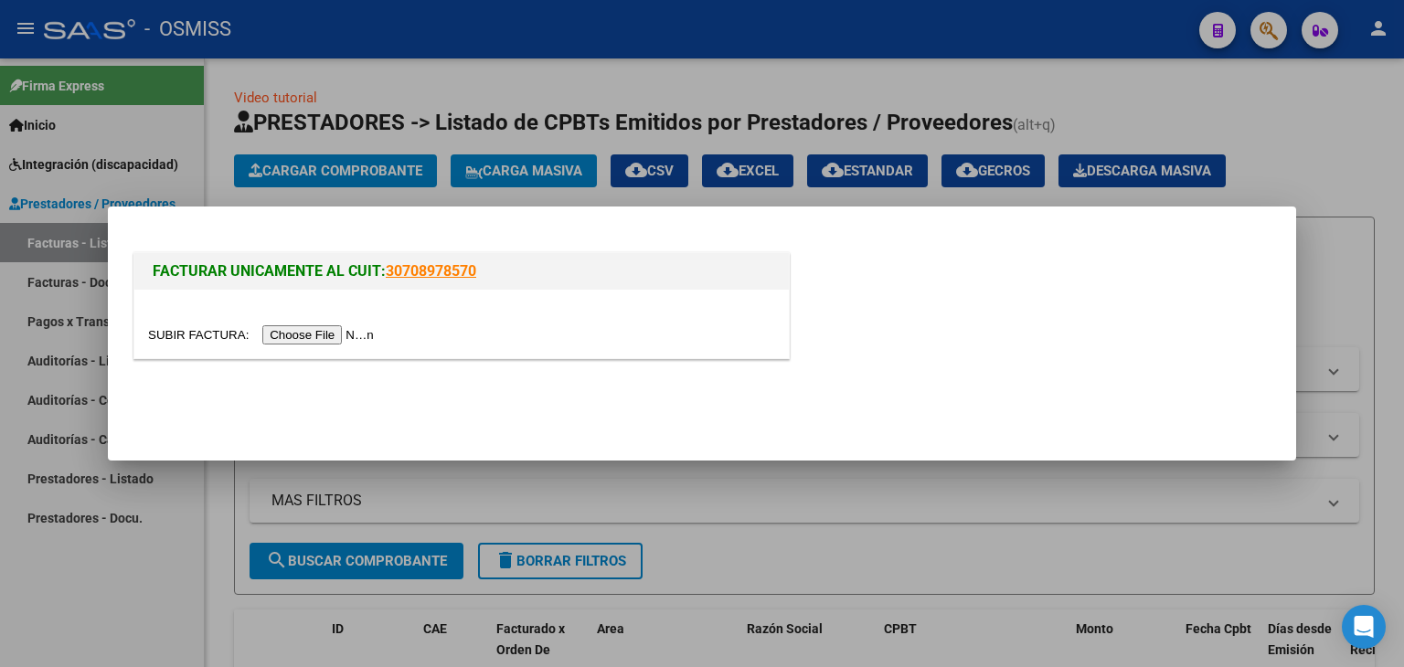
click at [306, 330] on input "file" at bounding box center [263, 335] width 231 height 19
click at [327, 341] on input "file" at bounding box center [263, 335] width 231 height 19
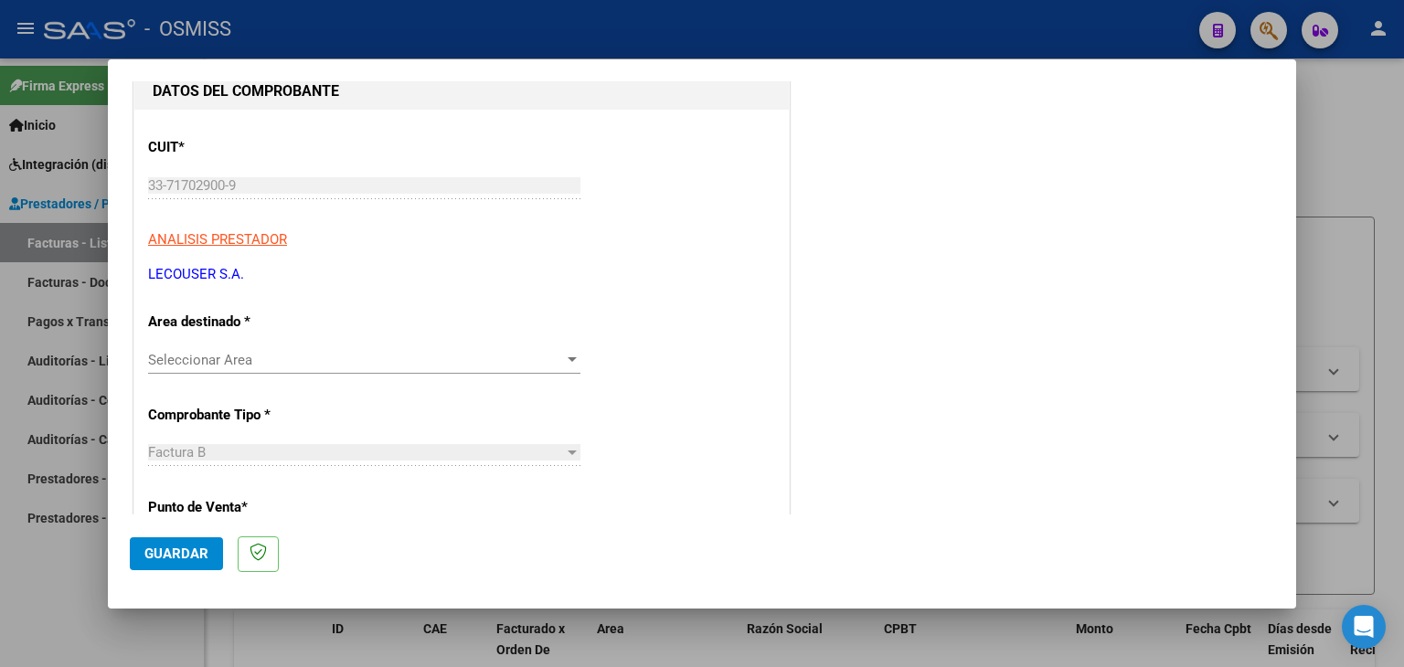
scroll to position [91, 0]
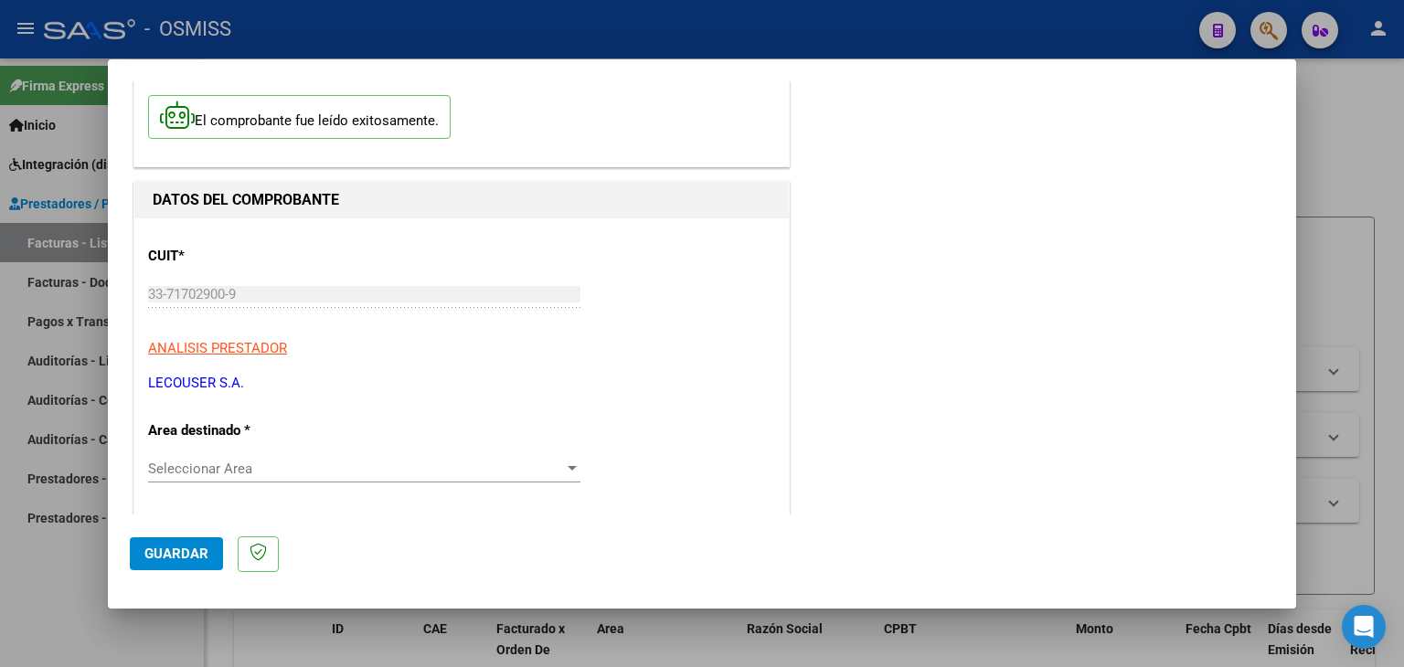
click at [272, 466] on span "Seleccionar Area" at bounding box center [356, 469] width 416 height 16
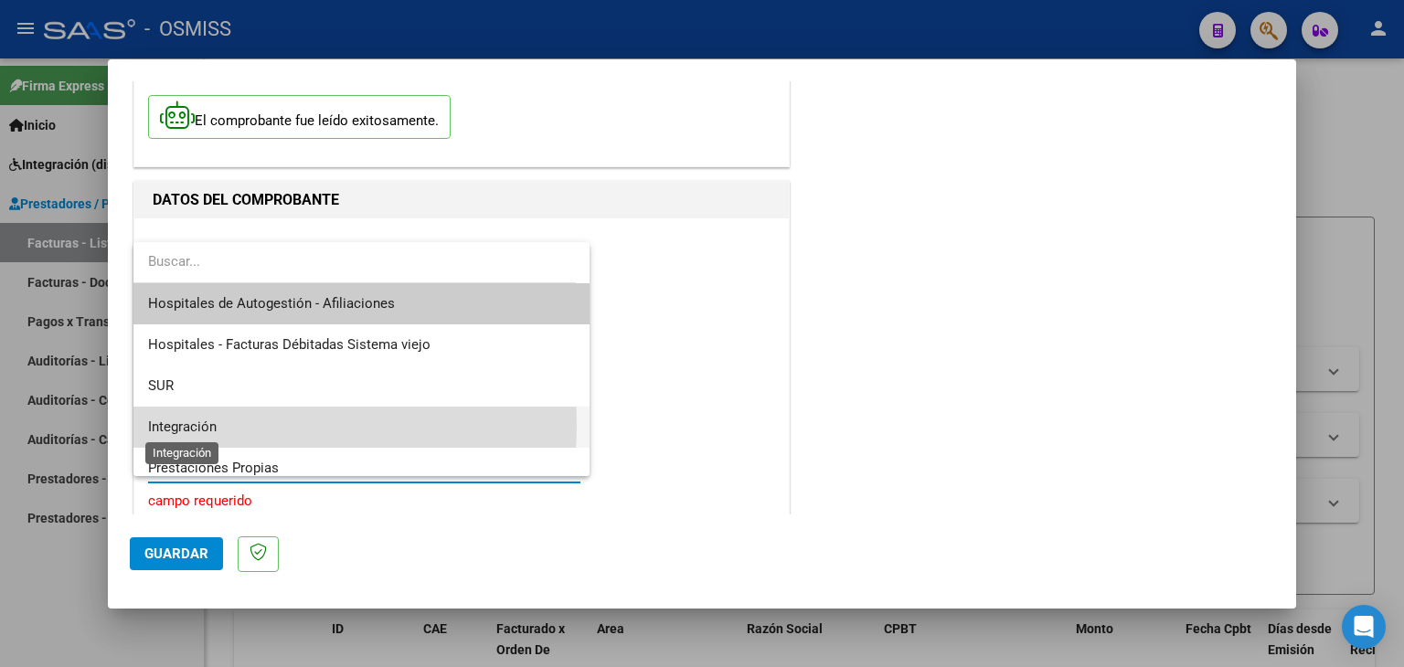
click at [196, 425] on span "Integración" at bounding box center [182, 427] width 69 height 16
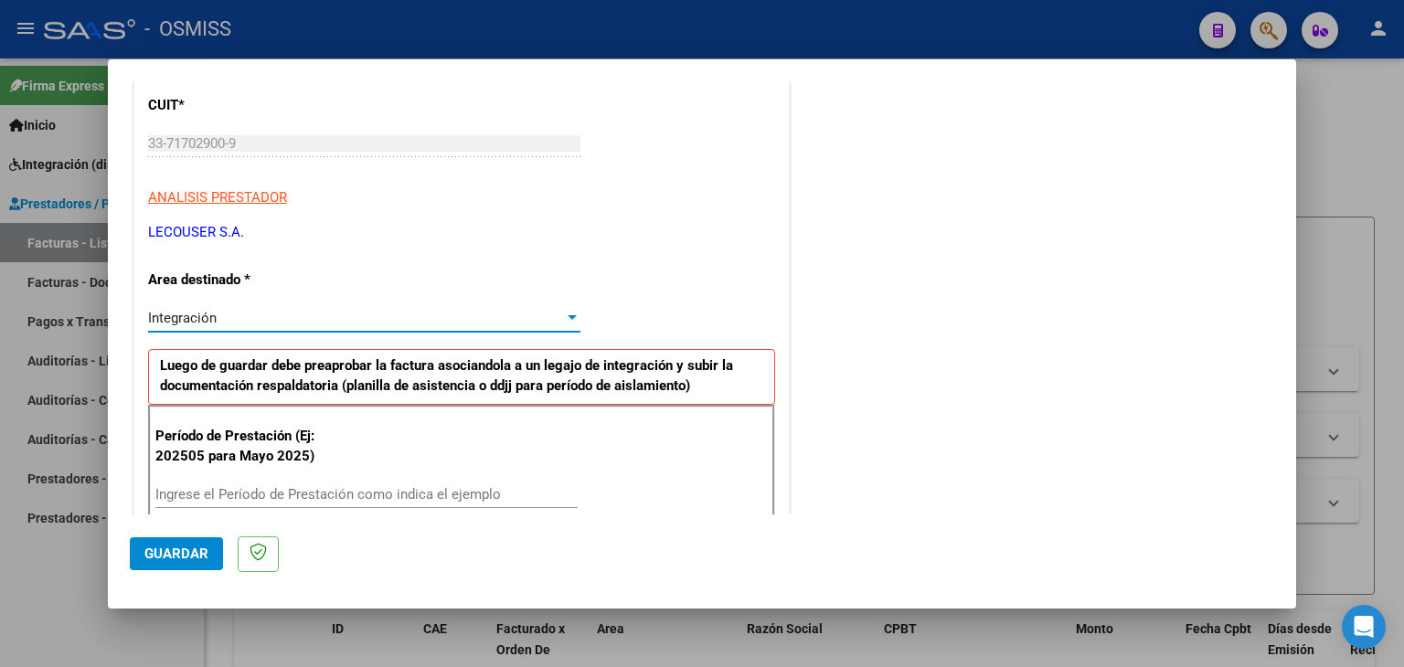
scroll to position [274, 0]
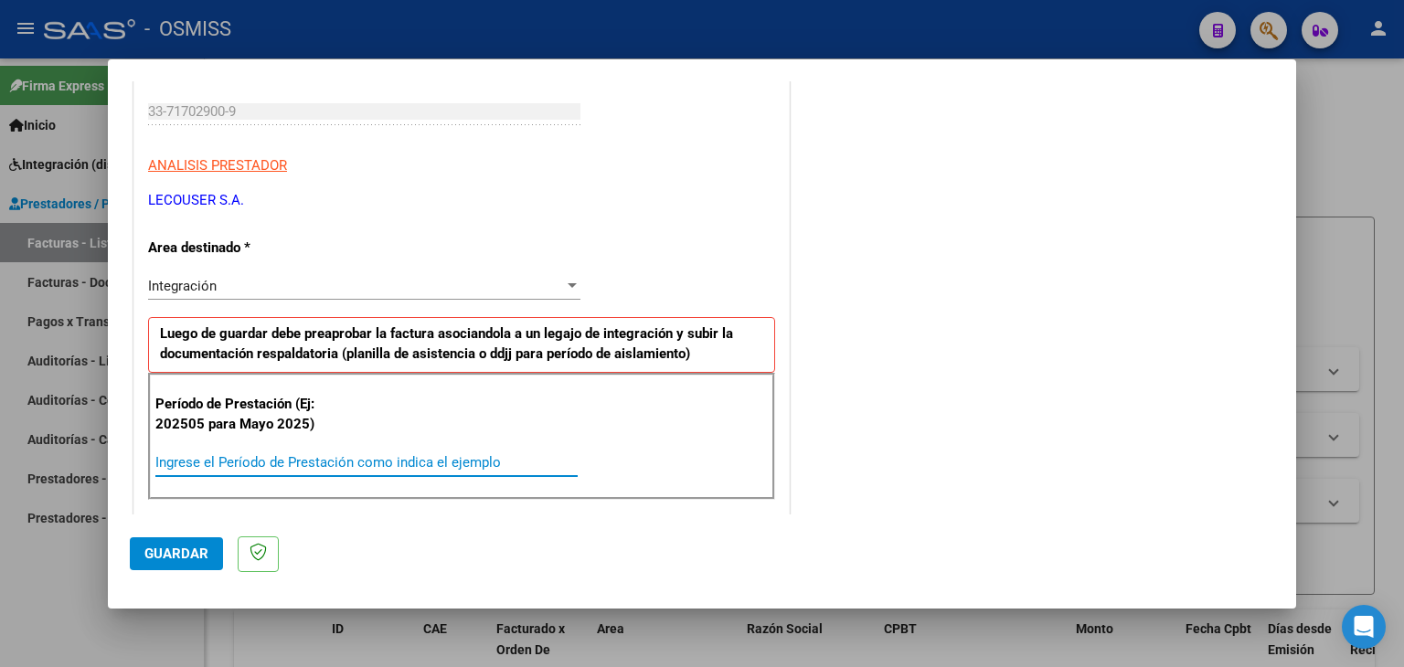
click at [229, 455] on input "Ingrese el Período de Prestación como indica el ejemplo" at bounding box center [366, 462] width 422 height 16
type input "0"
type input "202508"
click at [511, 414] on div "Período de Prestación (Ej: 202505 para [DATE]) 202508 Ingrese el Período de Pre…" at bounding box center [461, 437] width 627 height 128
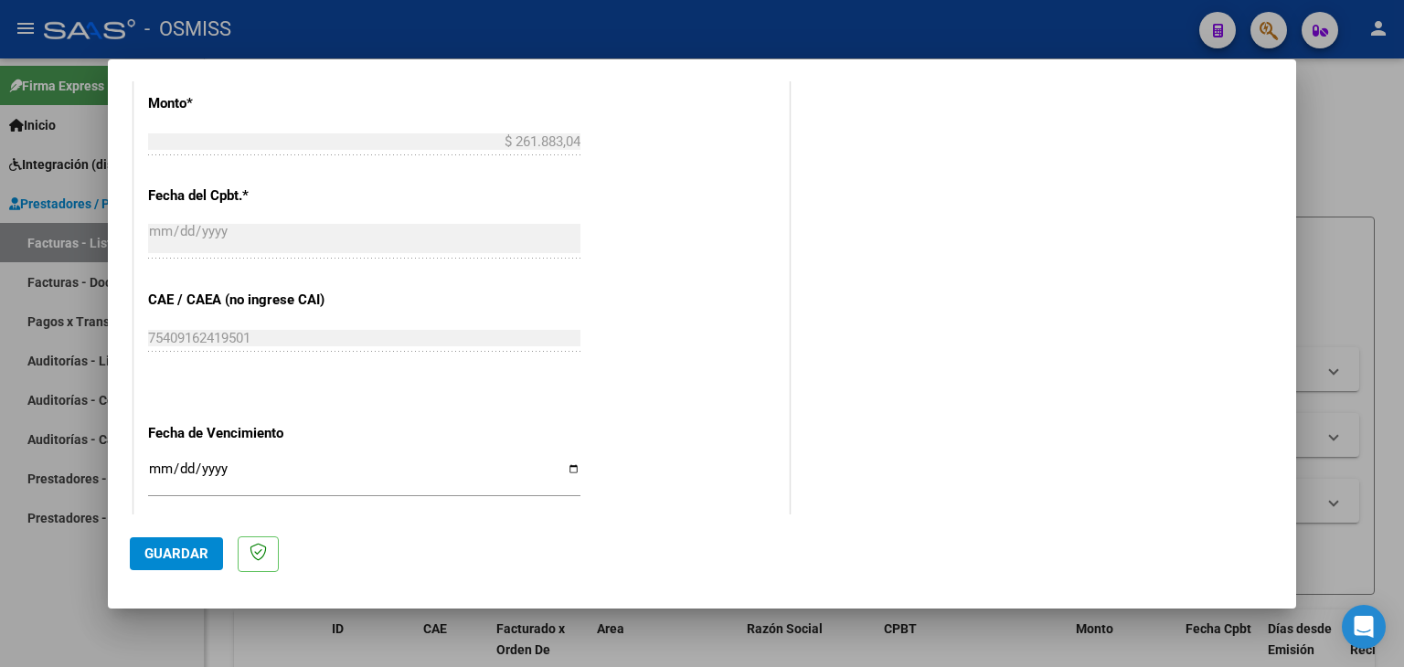
scroll to position [1006, 0]
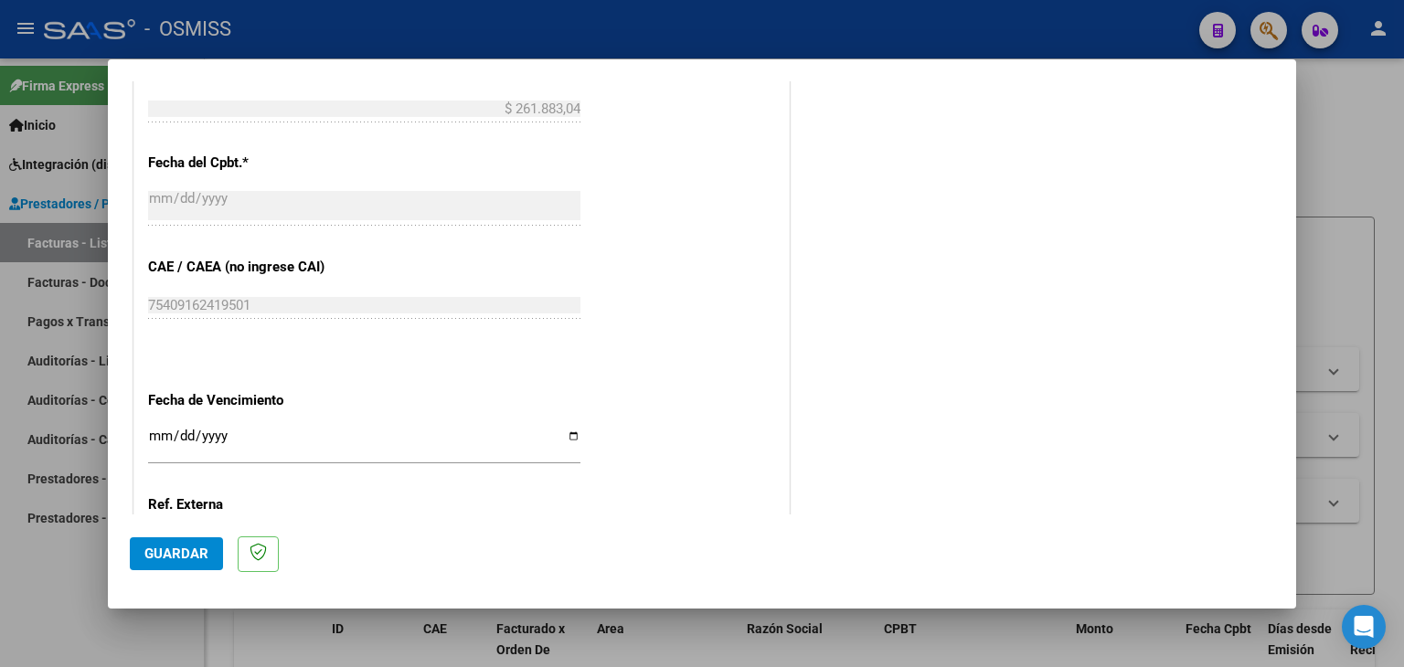
click at [150, 434] on input "Ingresar la fecha" at bounding box center [364, 443] width 432 height 29
type input "[DATE]"
click at [164, 559] on span "Guardar" at bounding box center [176, 554] width 64 height 16
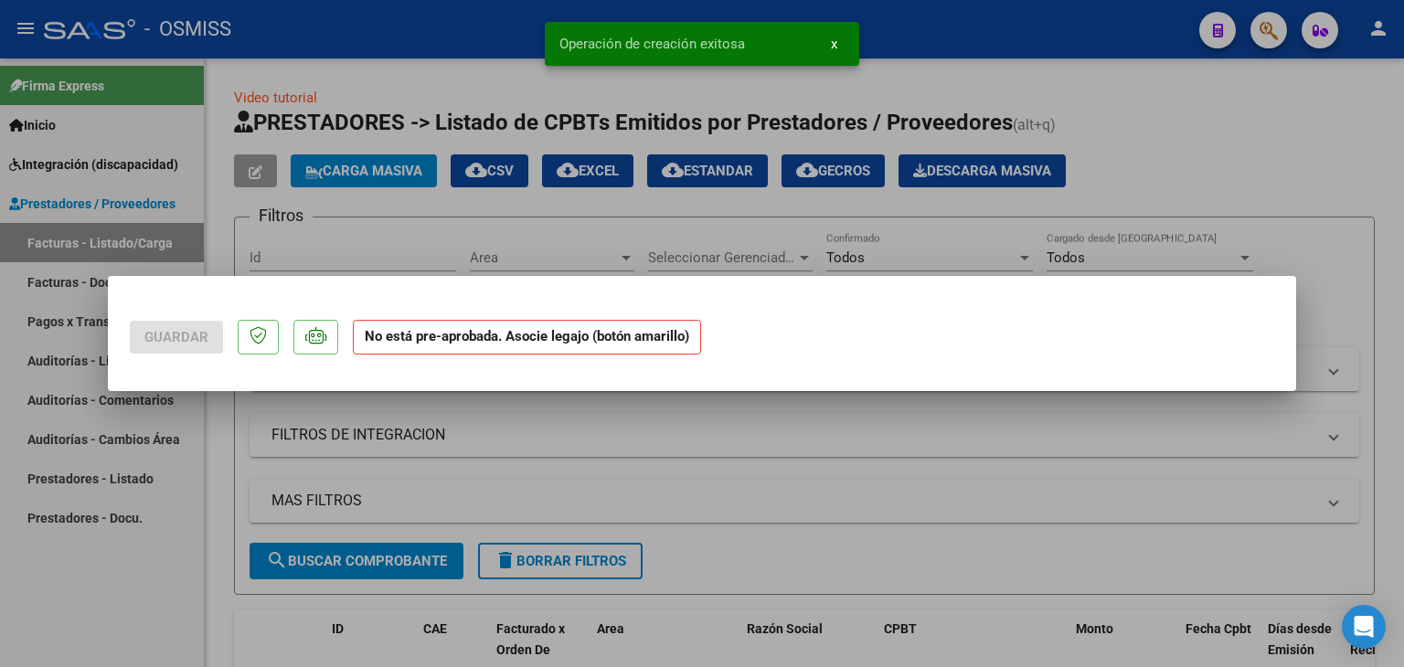
scroll to position [0, 0]
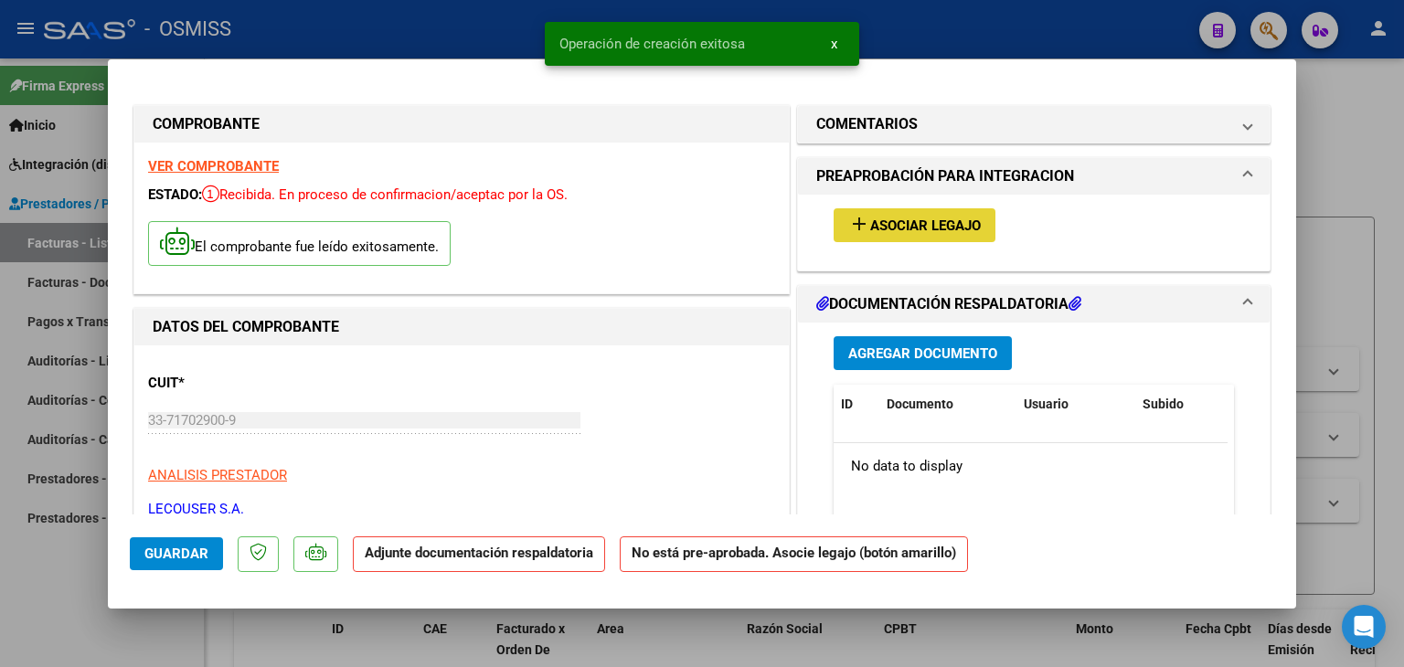
click at [913, 232] on span "Asociar Legajo" at bounding box center [925, 226] width 111 height 16
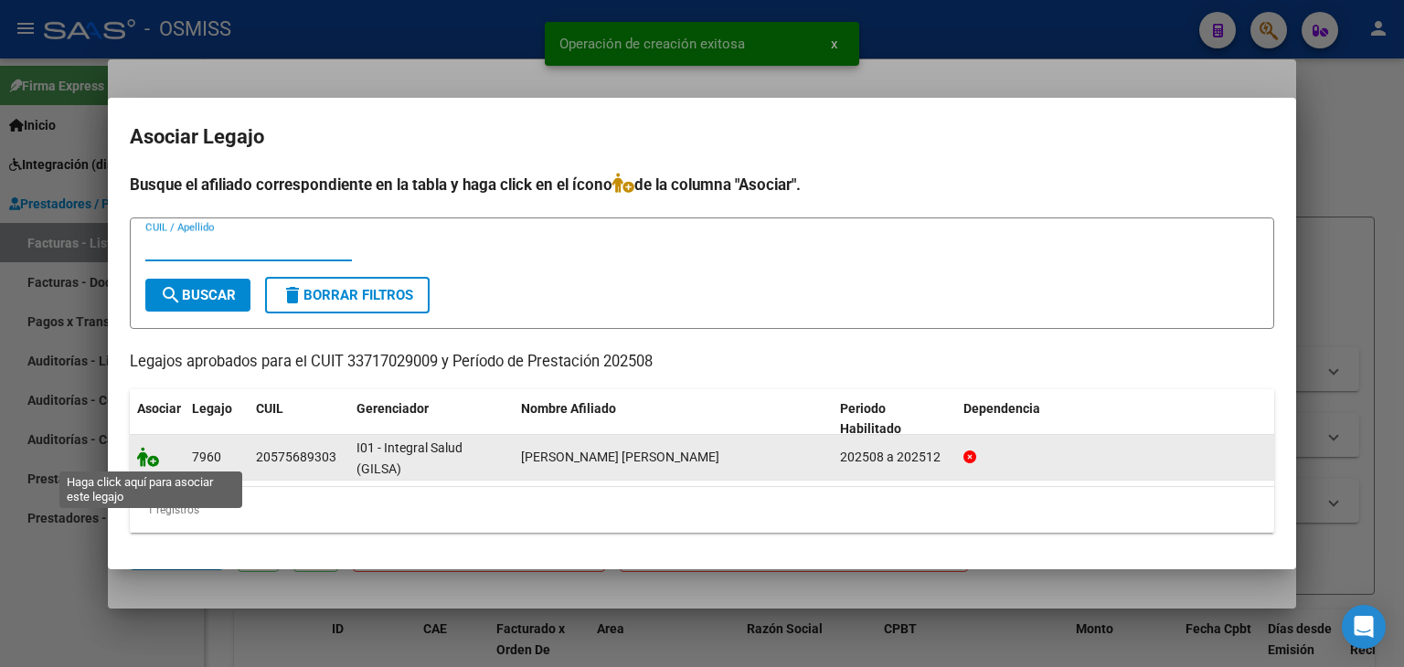
click at [154, 458] on icon at bounding box center [148, 457] width 22 height 20
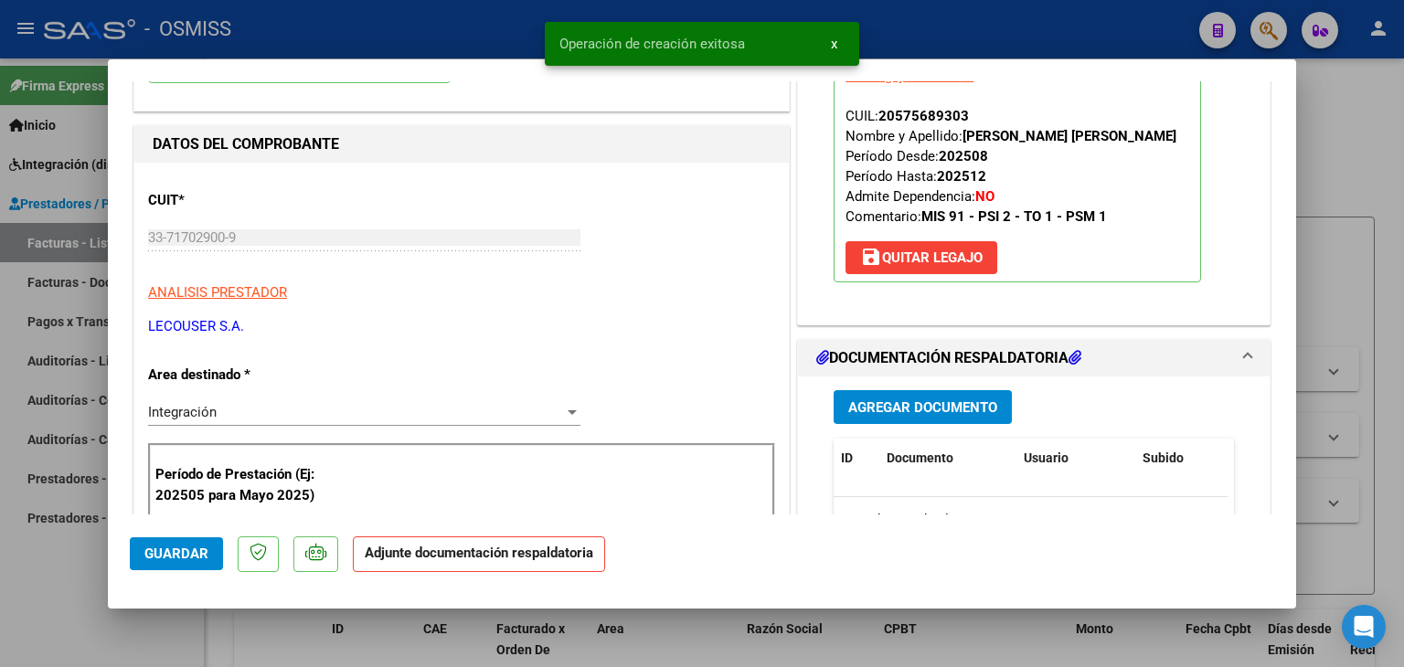
scroll to position [274, 0]
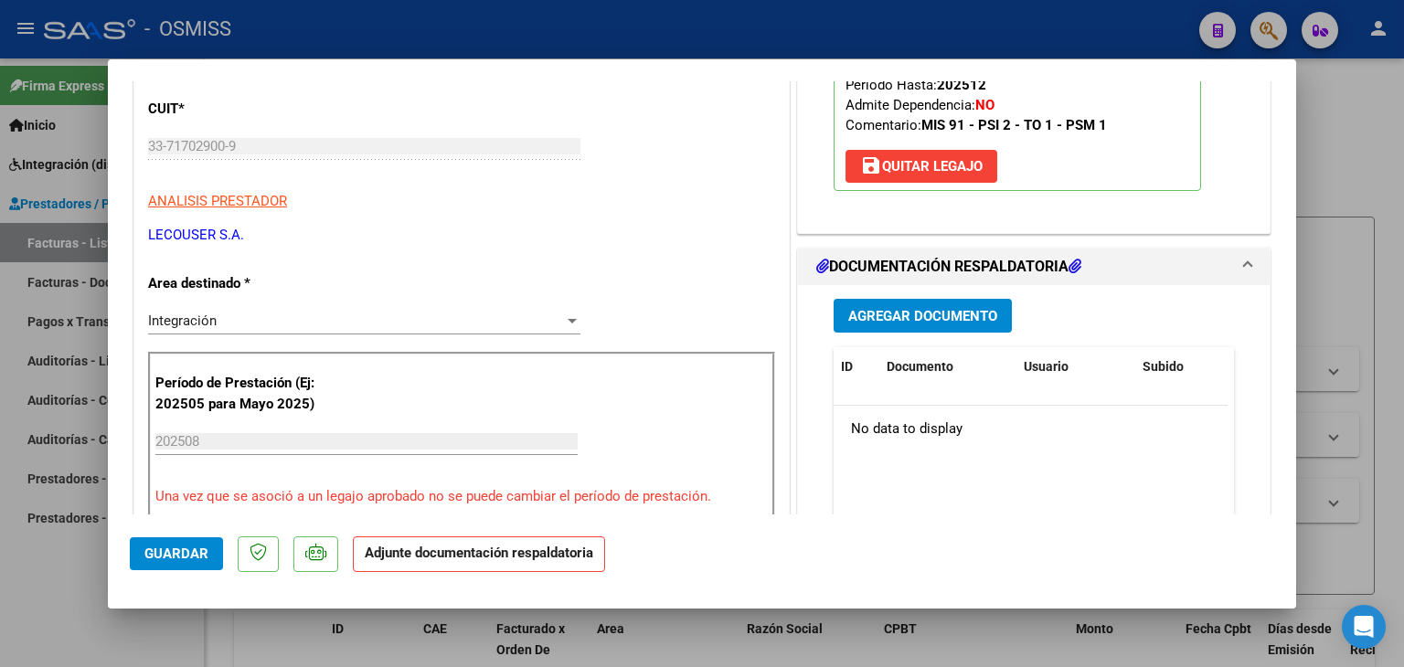
click at [930, 325] on span "Agregar Documento" at bounding box center [923, 316] width 149 height 16
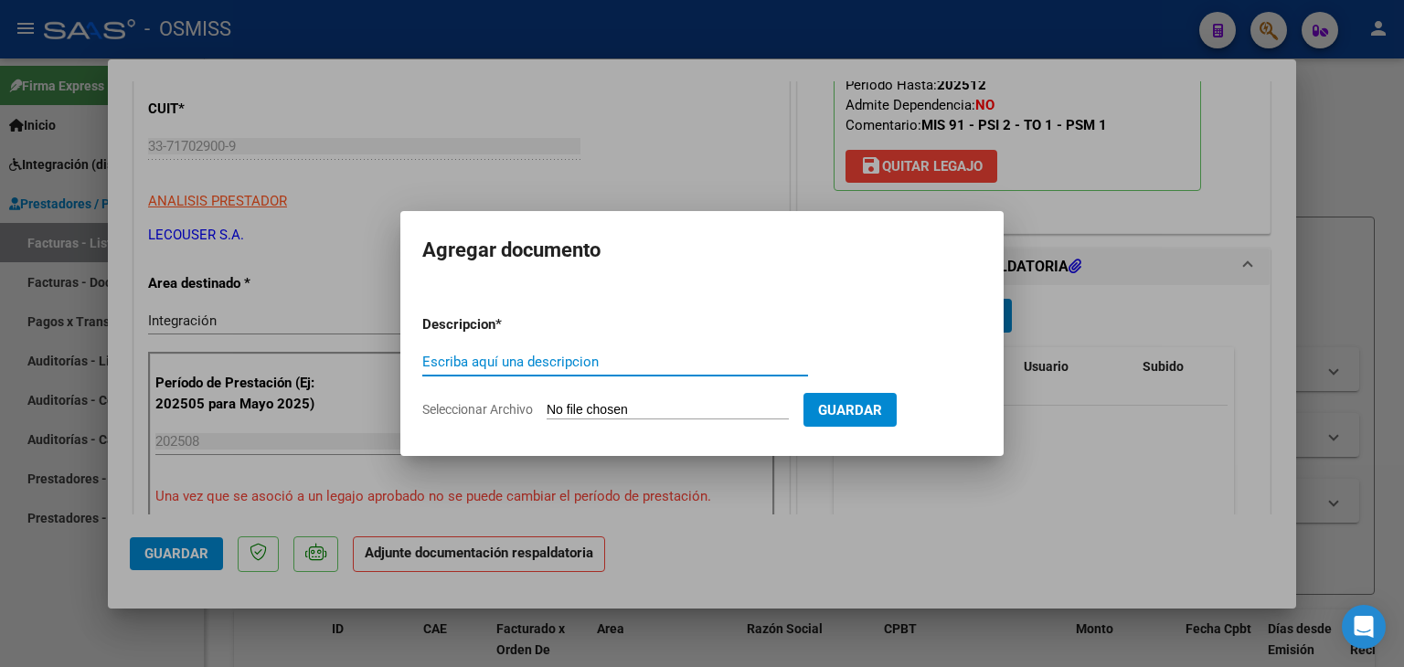
click at [589, 411] on input "Seleccionar Archivo" at bounding box center [668, 410] width 242 height 17
type input "C:\fakepath\[PERSON_NAME] - [DATE].pdf"
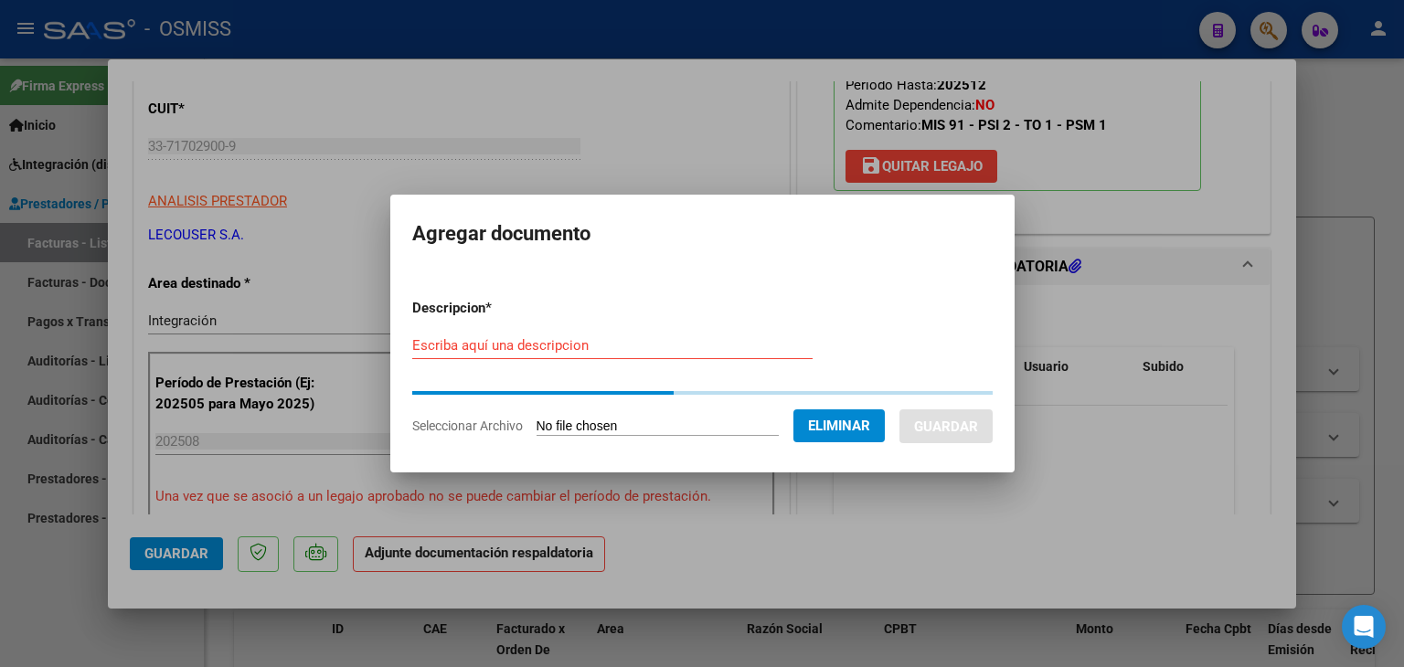
click at [490, 364] on div "Escriba aquí una descripcion" at bounding box center [612, 354] width 400 height 45
click at [486, 349] on input "Escriba aquí una descripcion" at bounding box center [612, 345] width 400 height 16
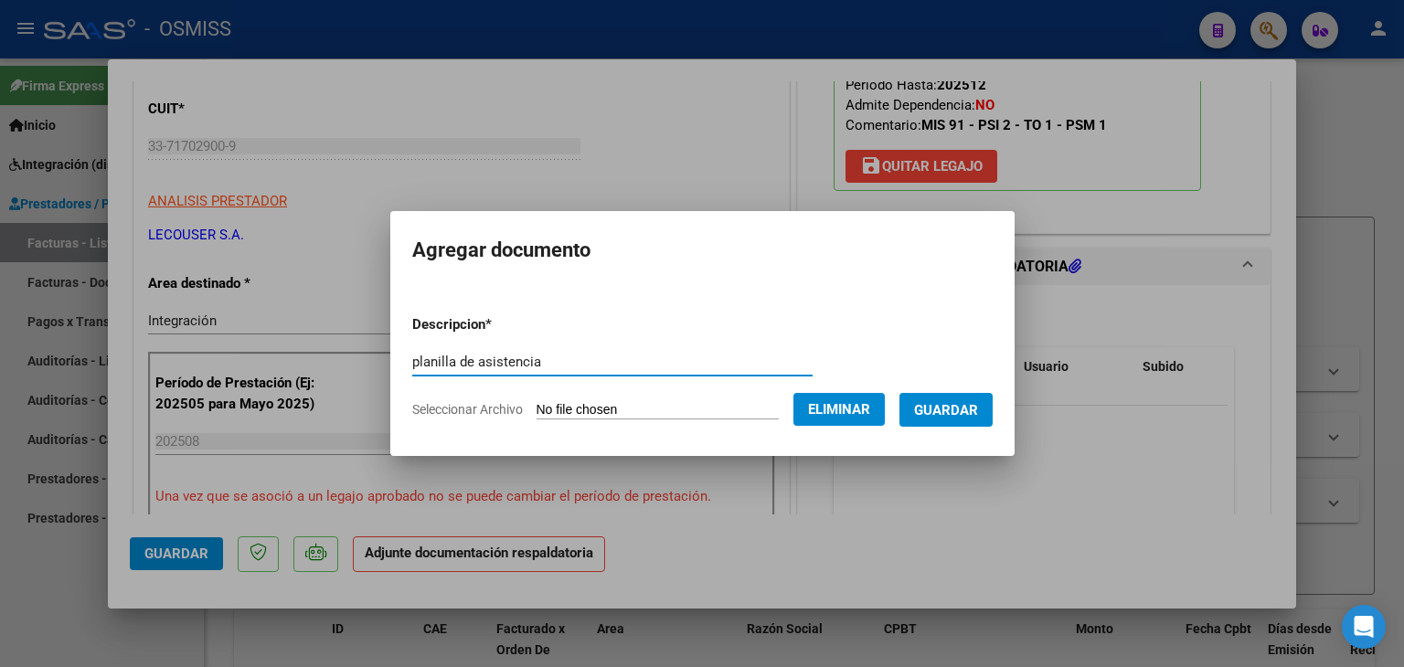
type input "planilla de asistencia"
click at [978, 405] on span "Guardar" at bounding box center [946, 410] width 64 height 16
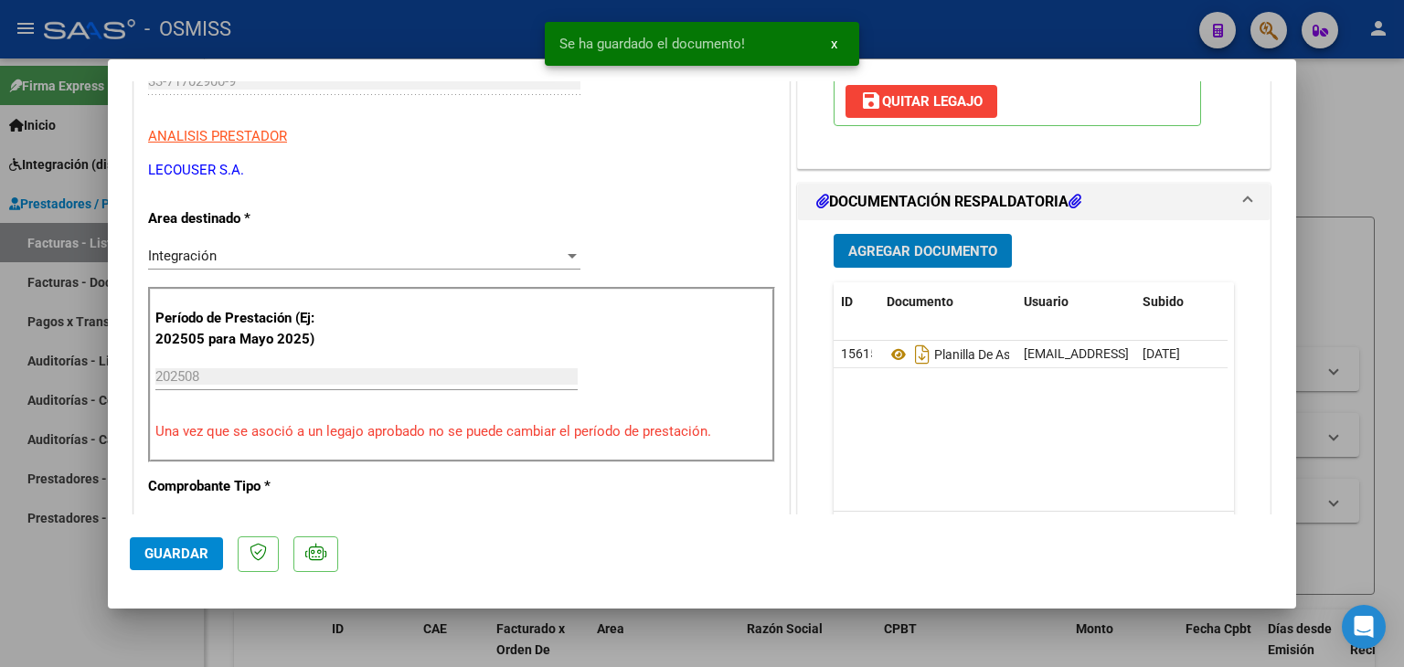
scroll to position [366, 0]
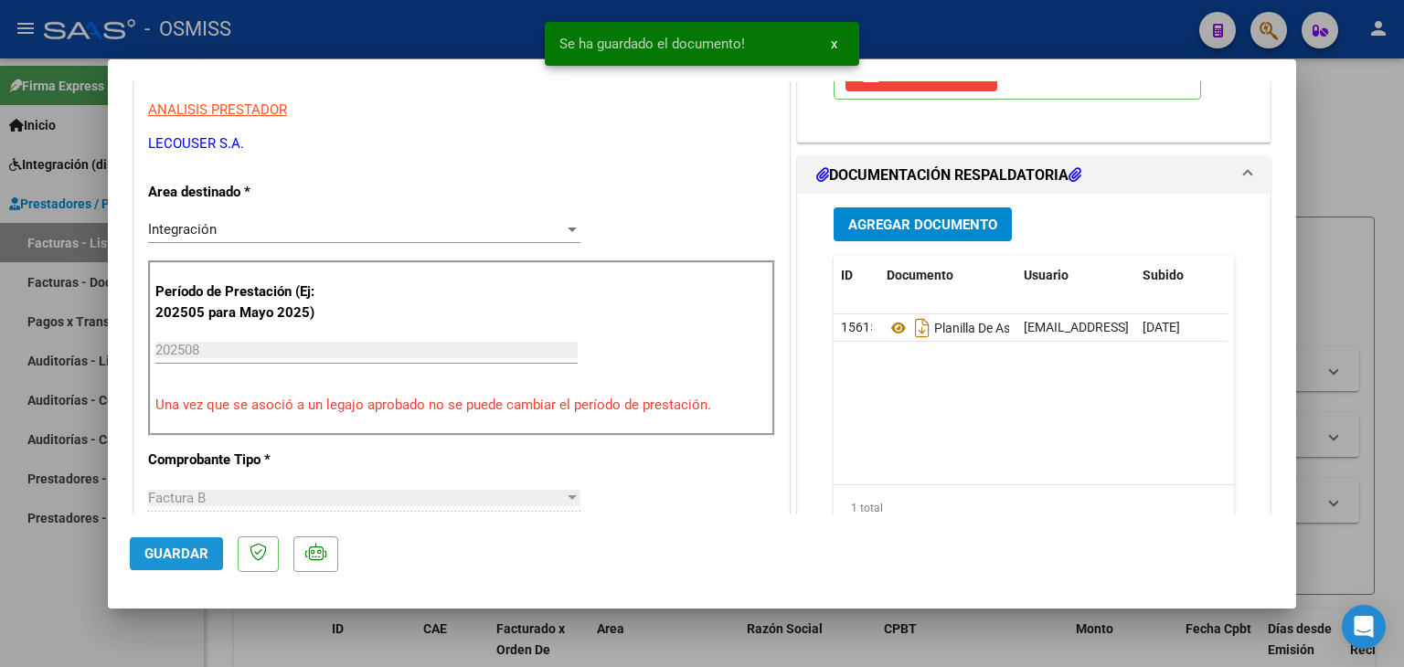
click at [161, 542] on button "Guardar" at bounding box center [176, 554] width 93 height 33
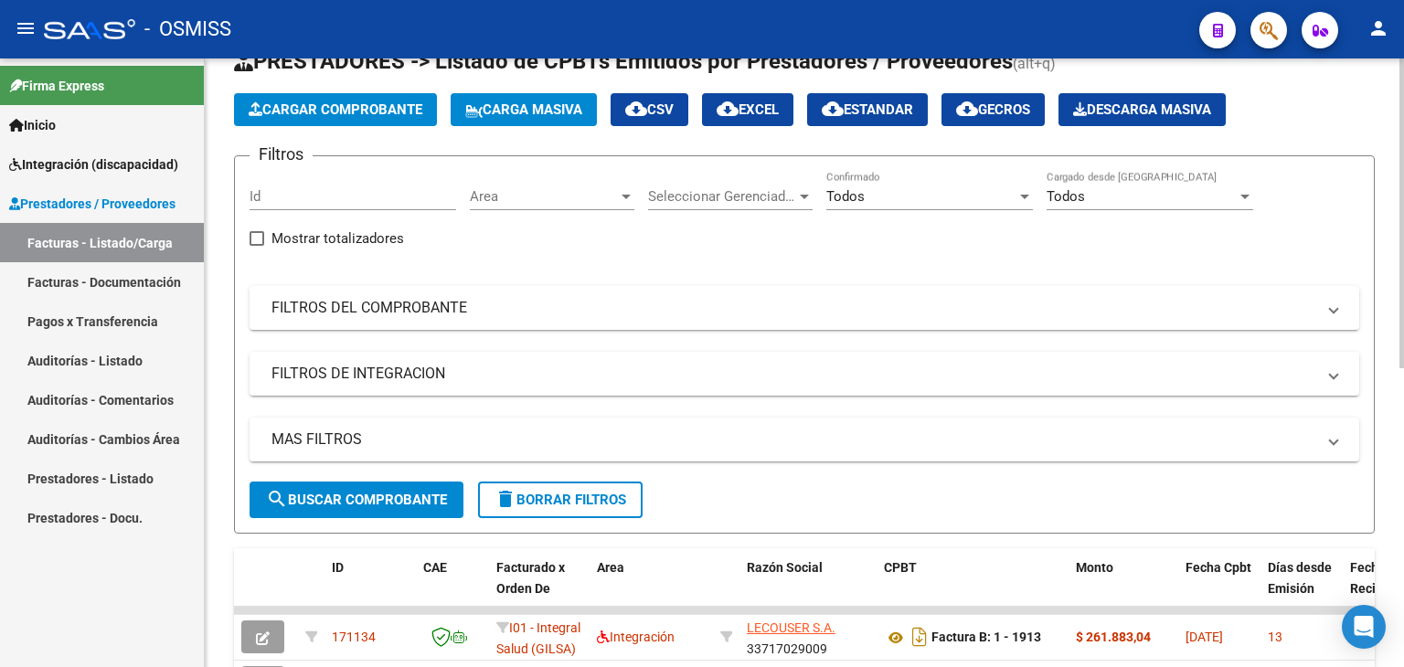
scroll to position [0, 0]
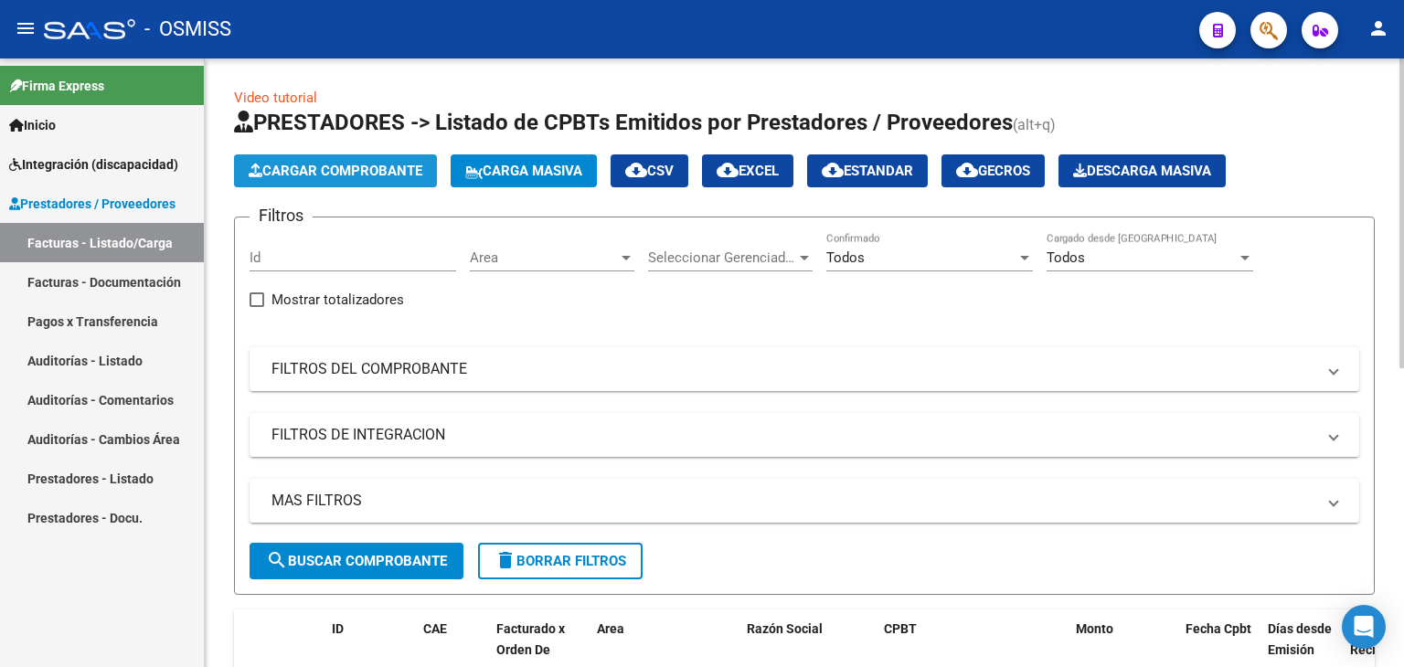
click at [384, 180] on button "Cargar Comprobante" at bounding box center [335, 171] width 203 height 33
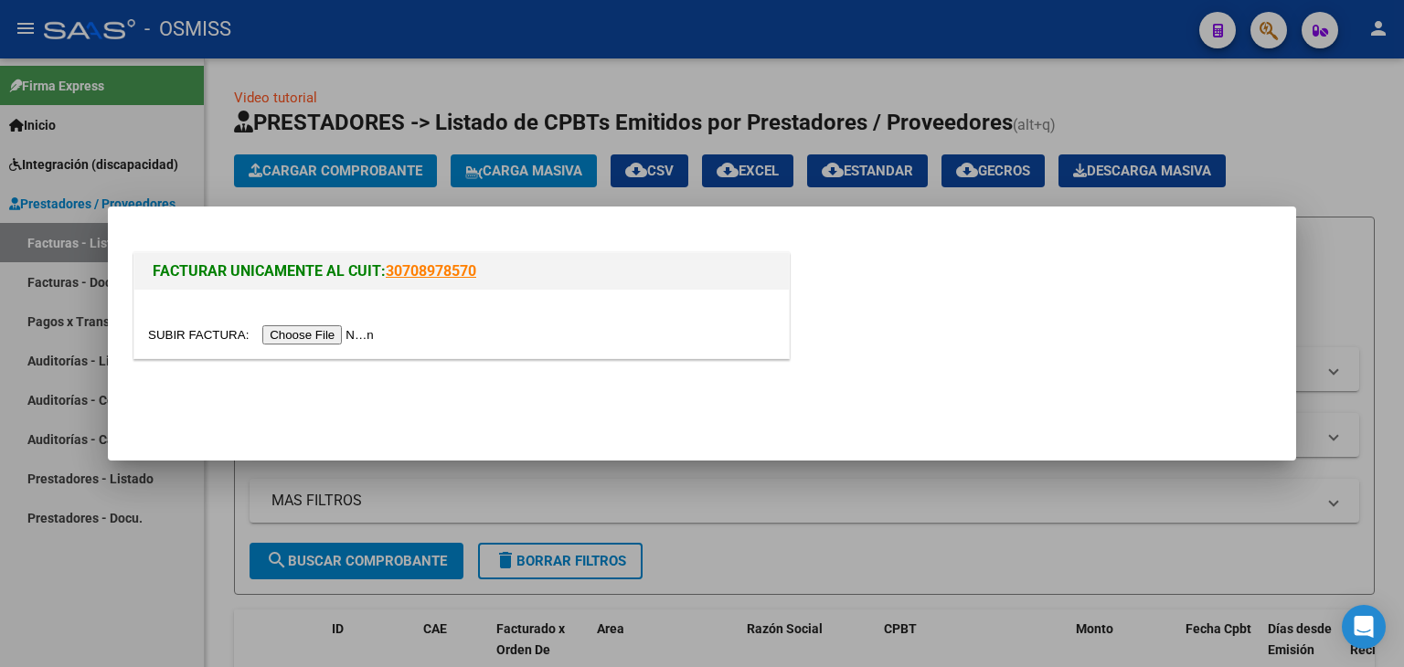
click at [341, 338] on input "file" at bounding box center [263, 335] width 231 height 19
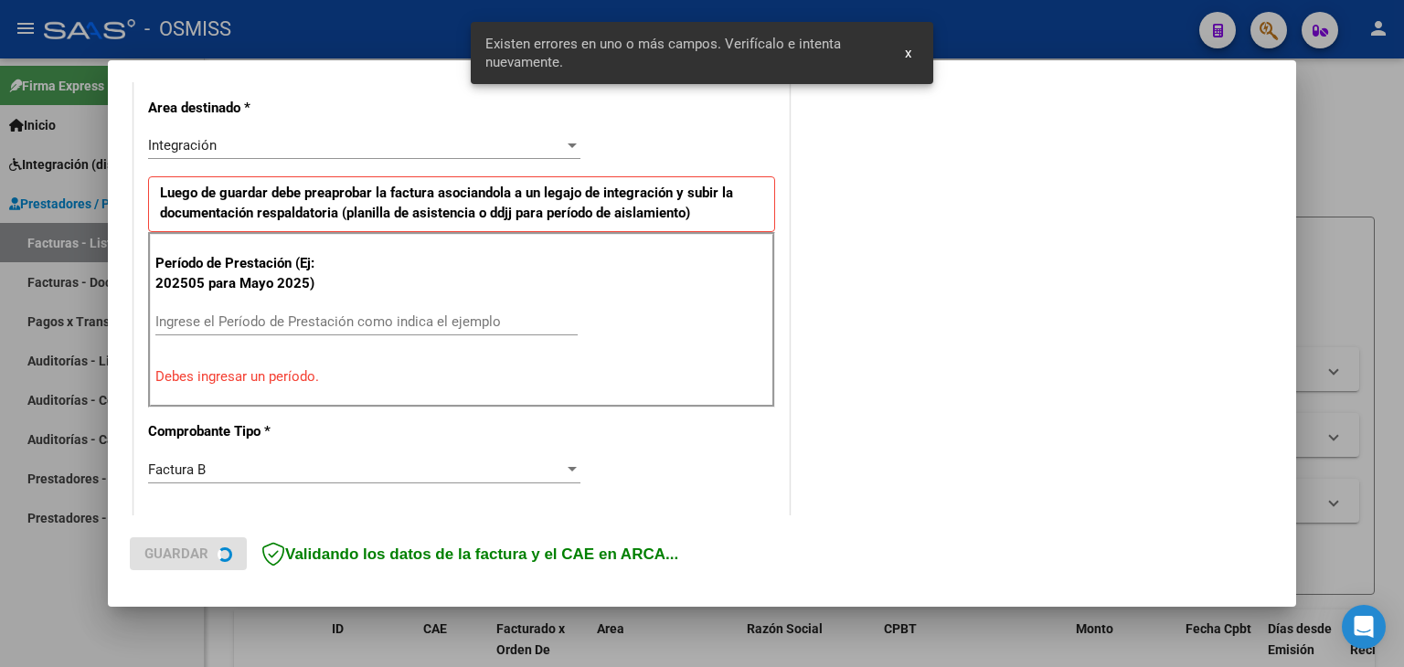
scroll to position [418, 0]
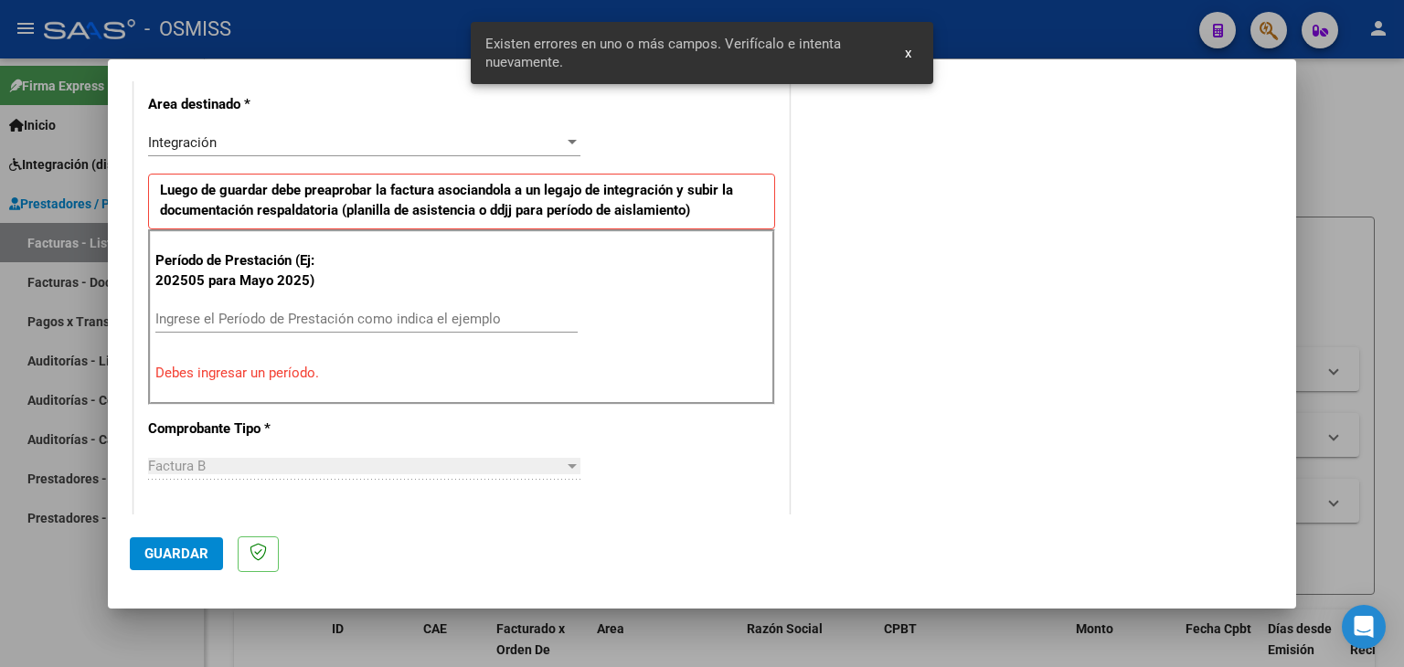
click at [360, 305] on div "Ingrese el Período de Prestación como indica el ejemplo" at bounding box center [366, 318] width 422 height 27
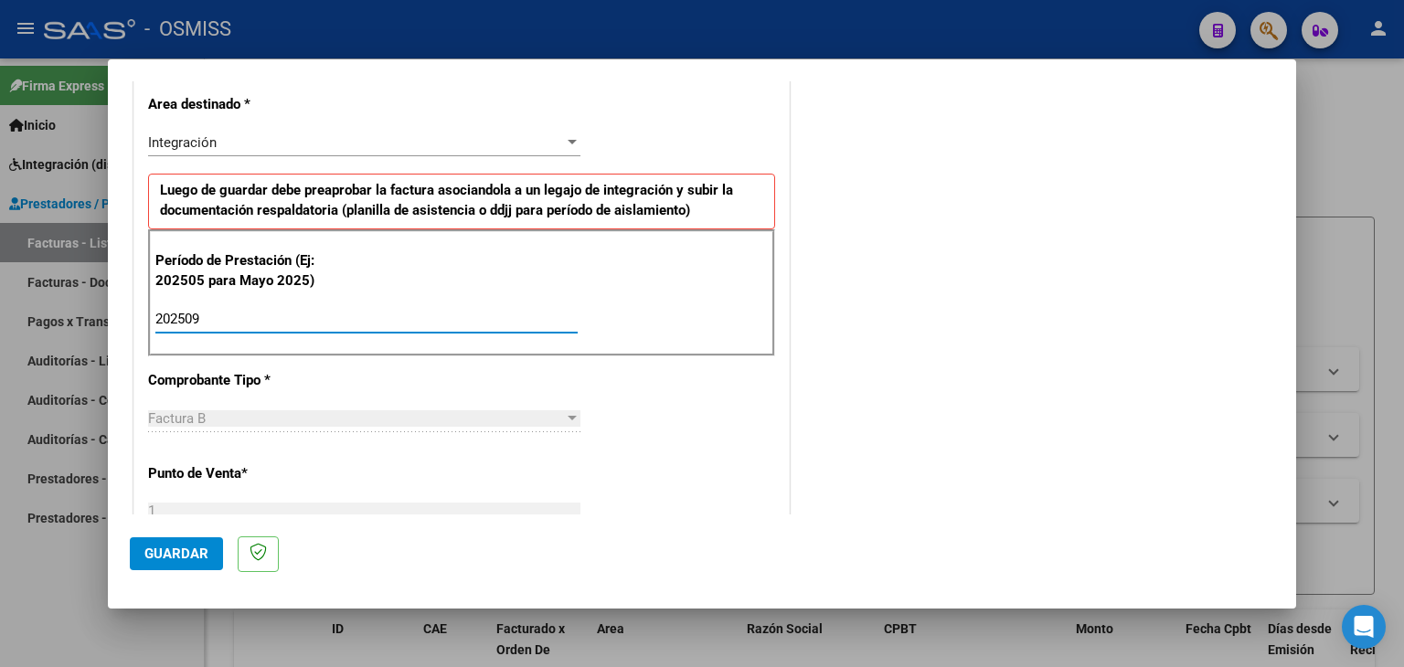
type input "202509"
click at [713, 414] on div "CUIT * 33-71702900-9 Ingresar CUIT ANALISIS PRESTADOR LECOUSER S.A. ARCA Padrón…" at bounding box center [461, 580] width 655 height 1376
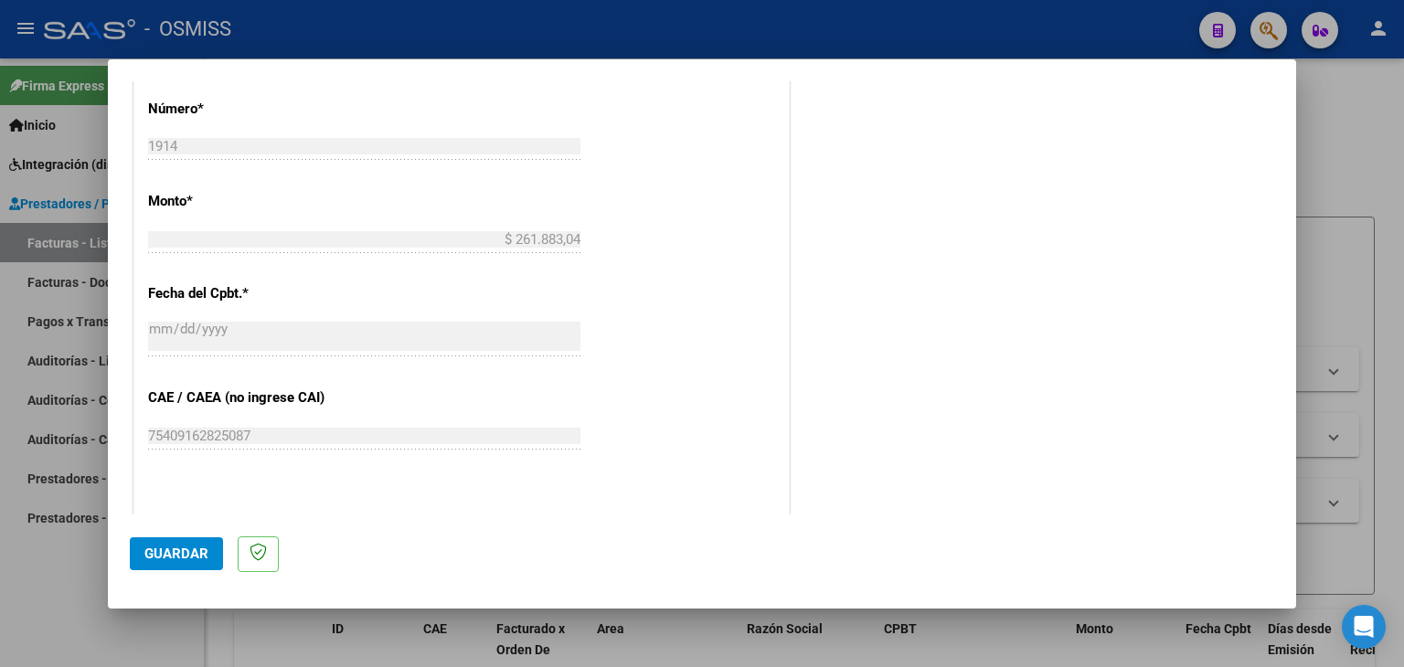
scroll to position [966, 0]
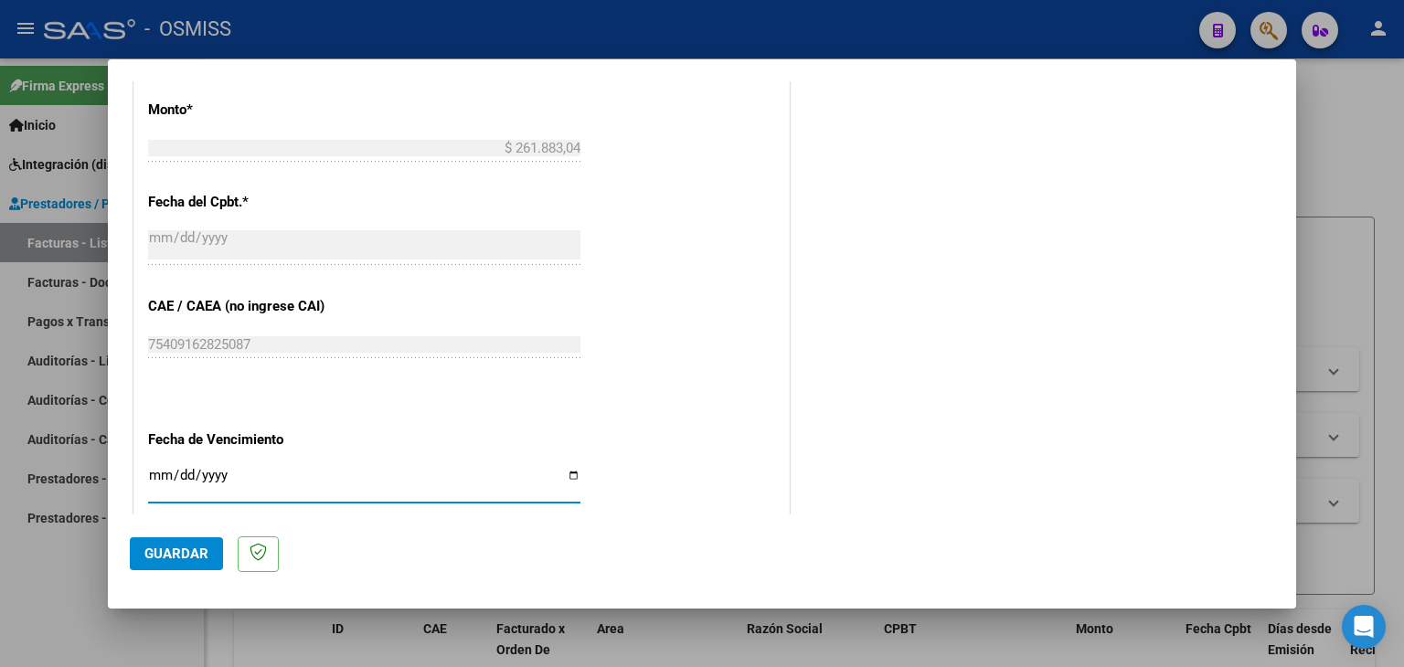
click at [150, 471] on input "Ingresar la fecha" at bounding box center [364, 482] width 432 height 29
type input "[DATE]"
drag, startPoint x: 651, startPoint y: 481, endPoint x: 576, endPoint y: 481, distance: 75.0
click at [647, 481] on div "CUIT * 33-71702900-9 Ingresar CUIT ANALISIS PRESTADOR LECOUSER S.A. ARCA Padrón…" at bounding box center [461, 32] width 655 height 1376
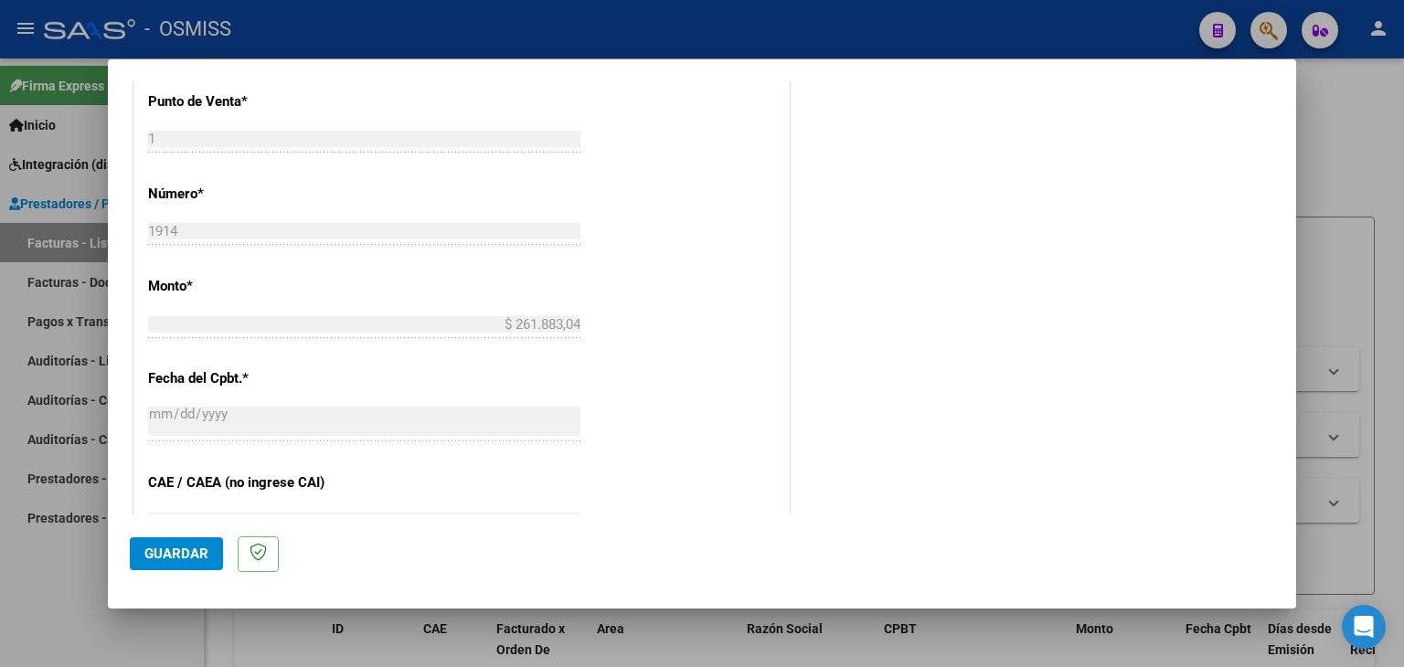
scroll to position [601, 0]
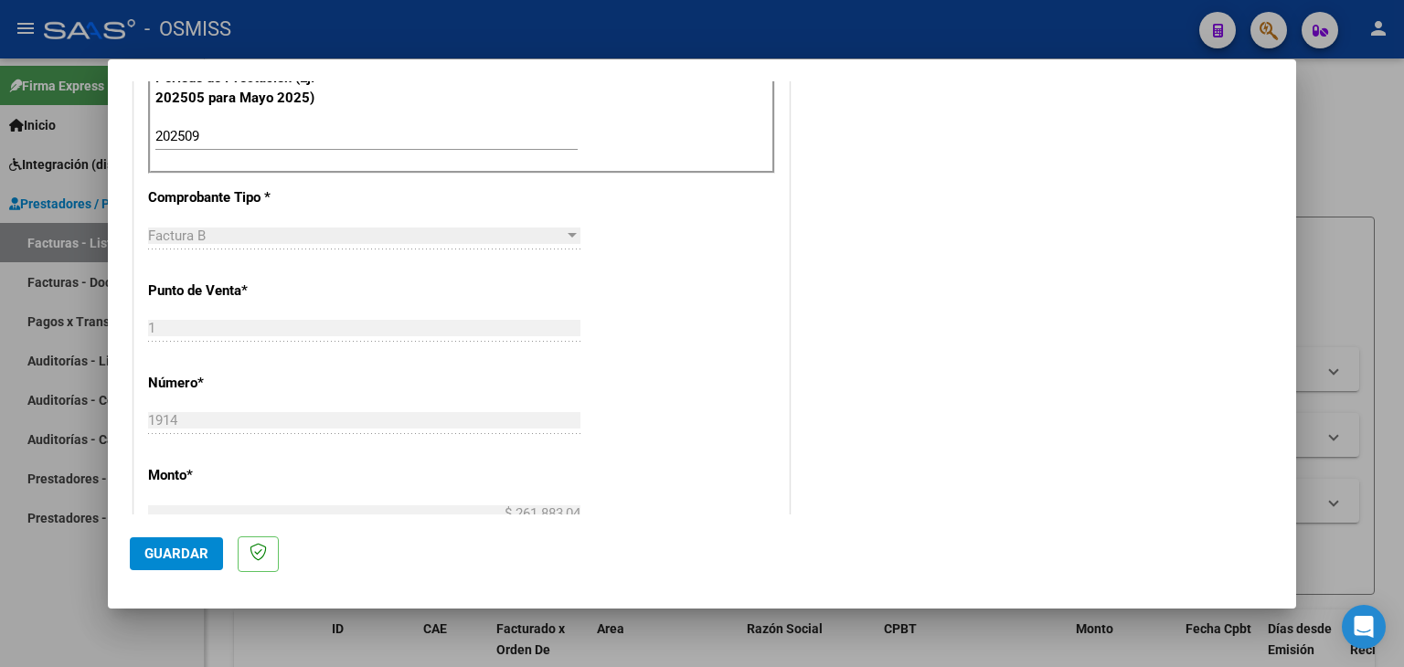
click at [167, 549] on span "Guardar" at bounding box center [176, 554] width 64 height 16
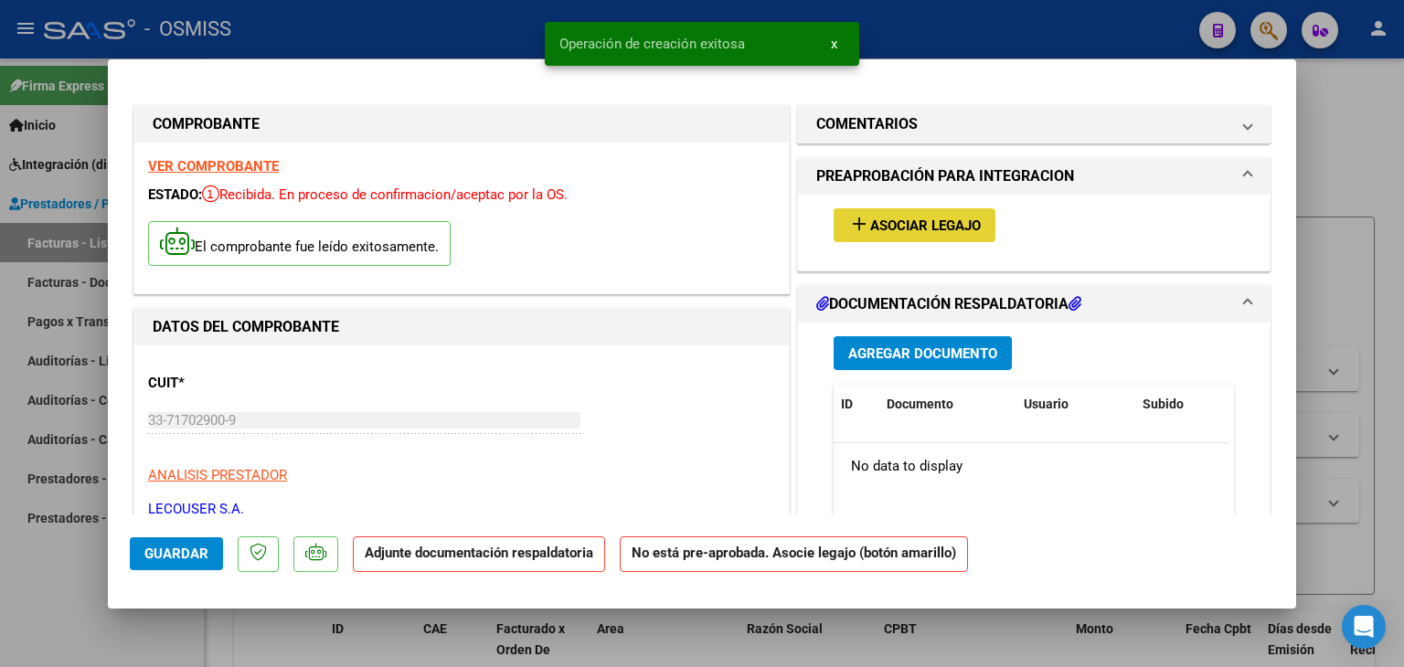
click at [892, 215] on button "add Asociar Legajo" at bounding box center [915, 225] width 162 height 34
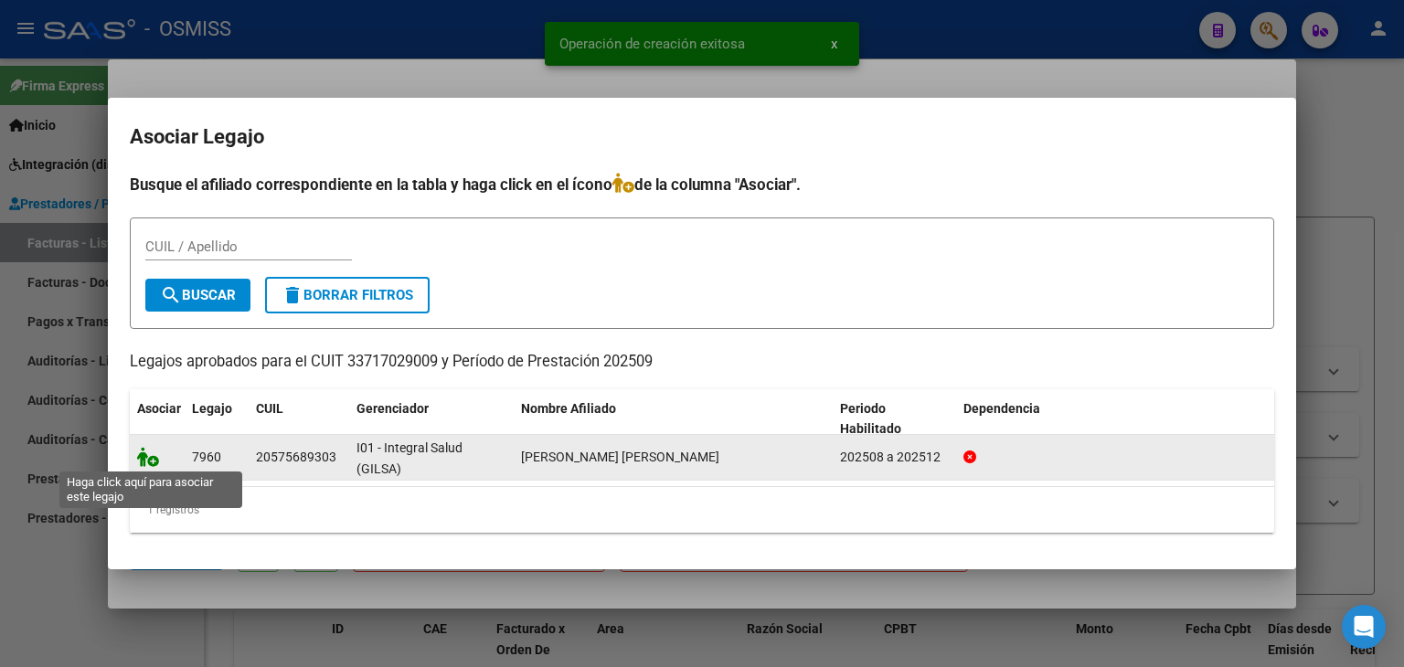
click at [152, 460] on icon at bounding box center [148, 457] width 22 height 20
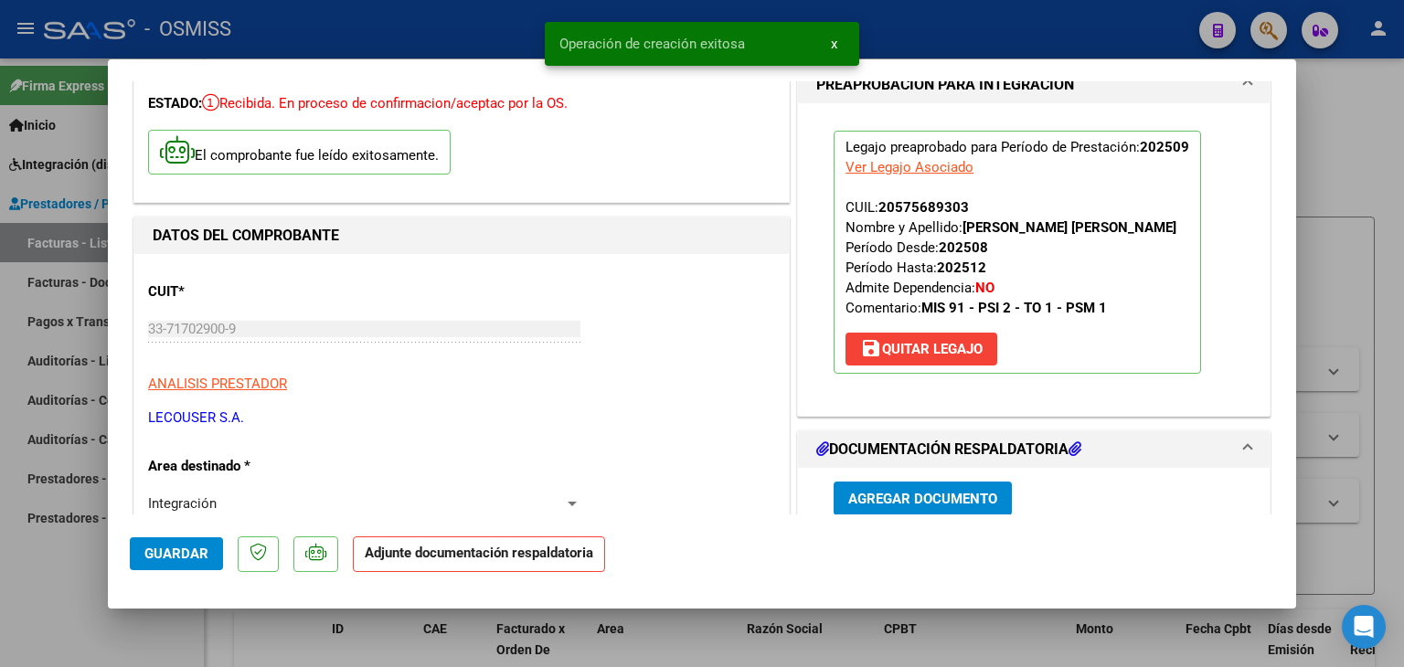
scroll to position [274, 0]
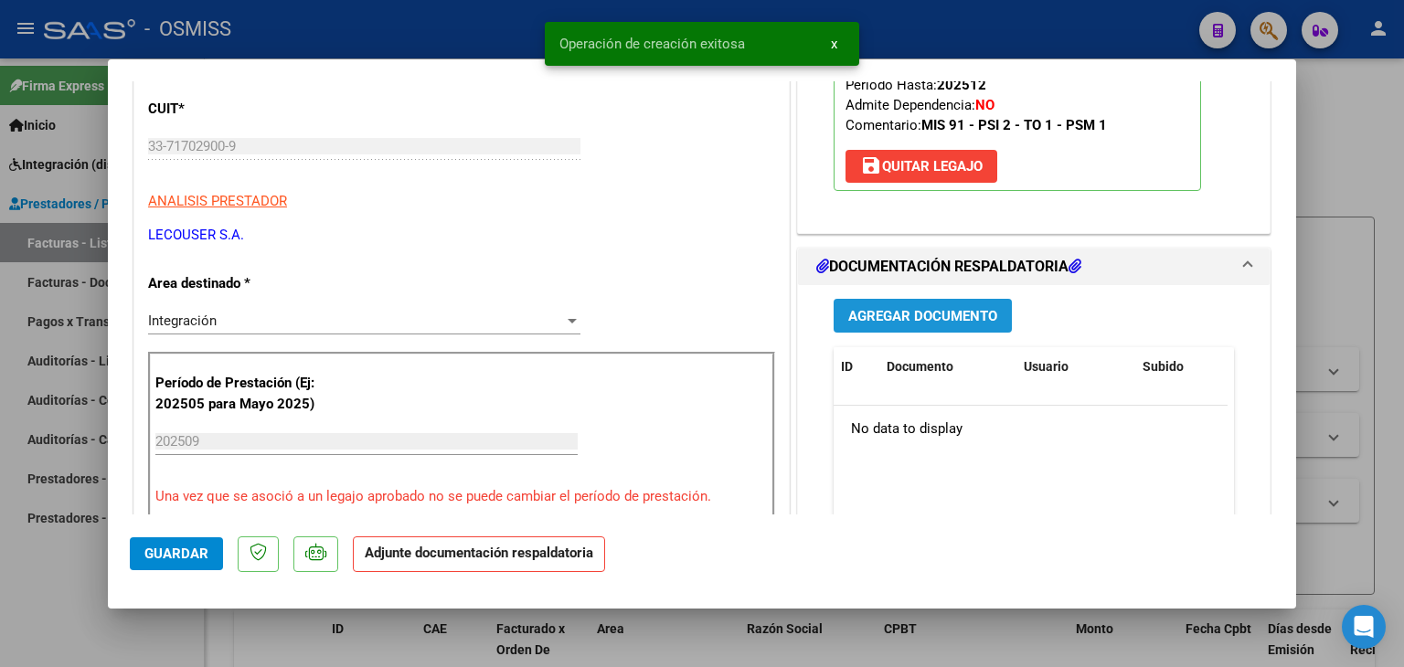
click at [913, 319] on button "Agregar Documento" at bounding box center [923, 316] width 178 height 34
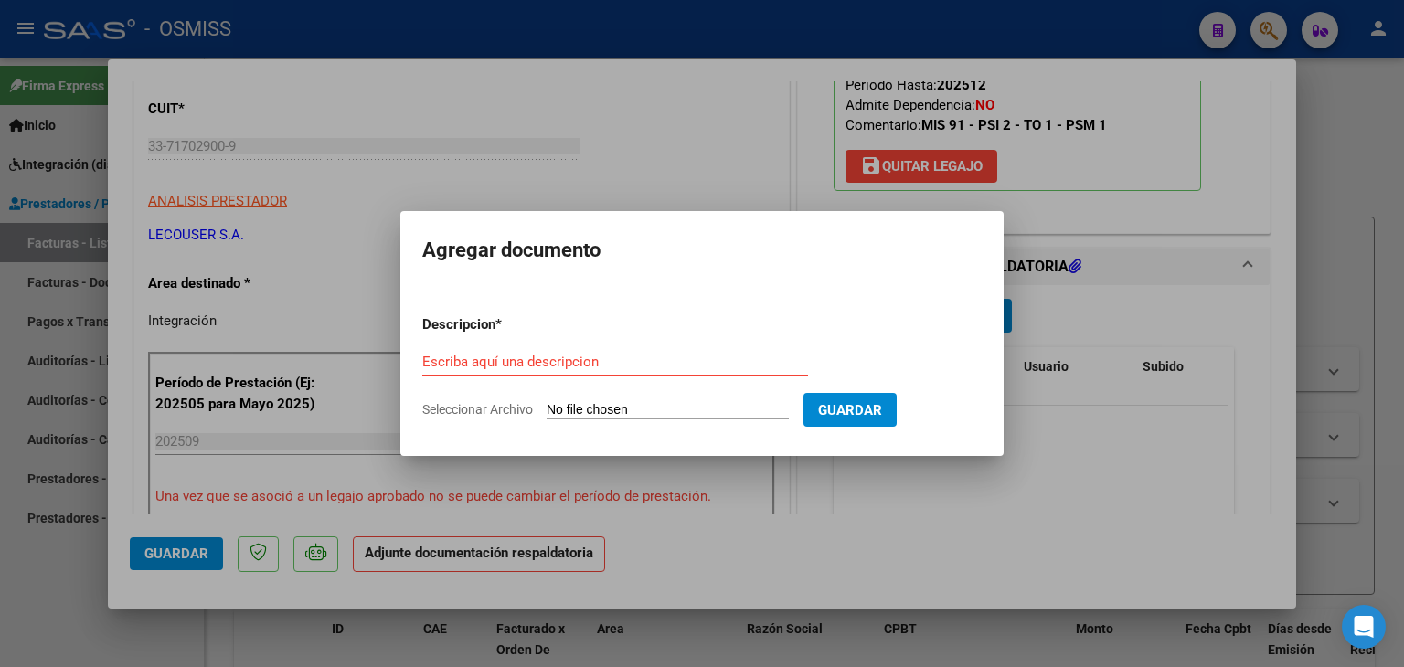
click at [703, 411] on input "Seleccionar Archivo" at bounding box center [668, 410] width 242 height 17
type input "C:\fakepath\[PERSON_NAME] - [DATE].pdf"
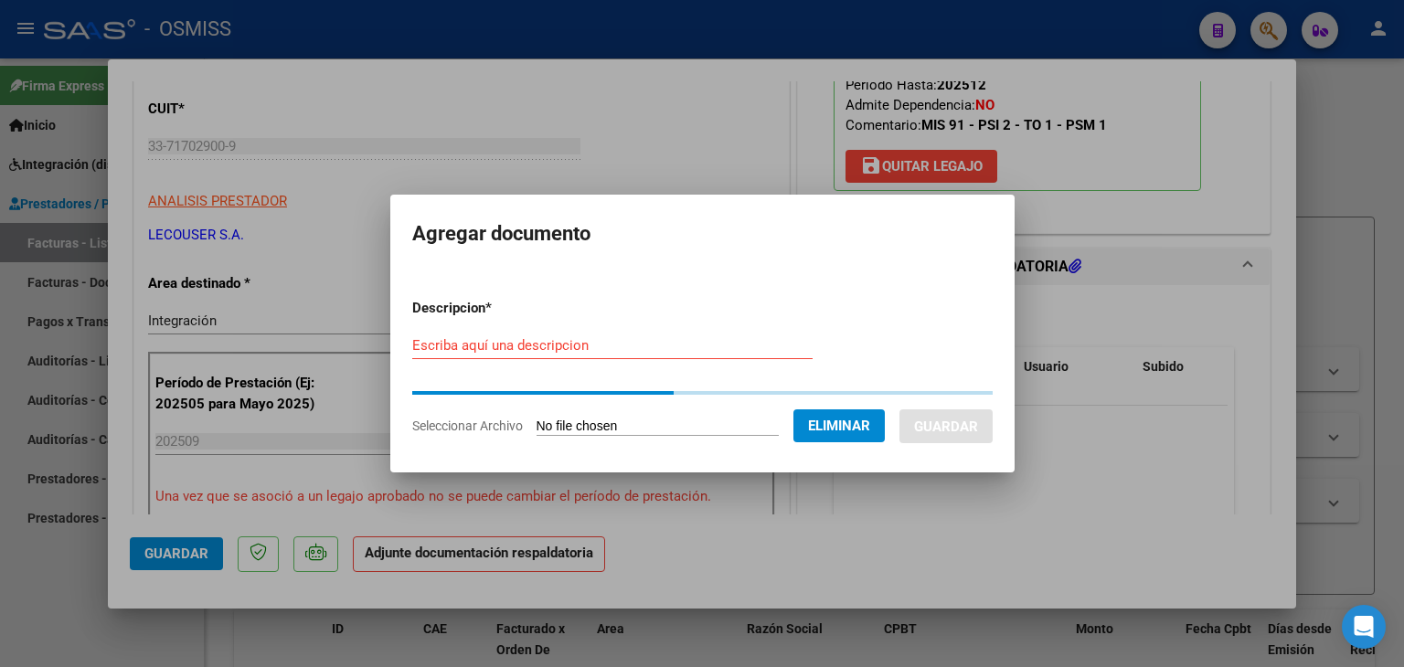
click at [458, 332] on div "Escriba aquí una descripcion" at bounding box center [612, 345] width 400 height 27
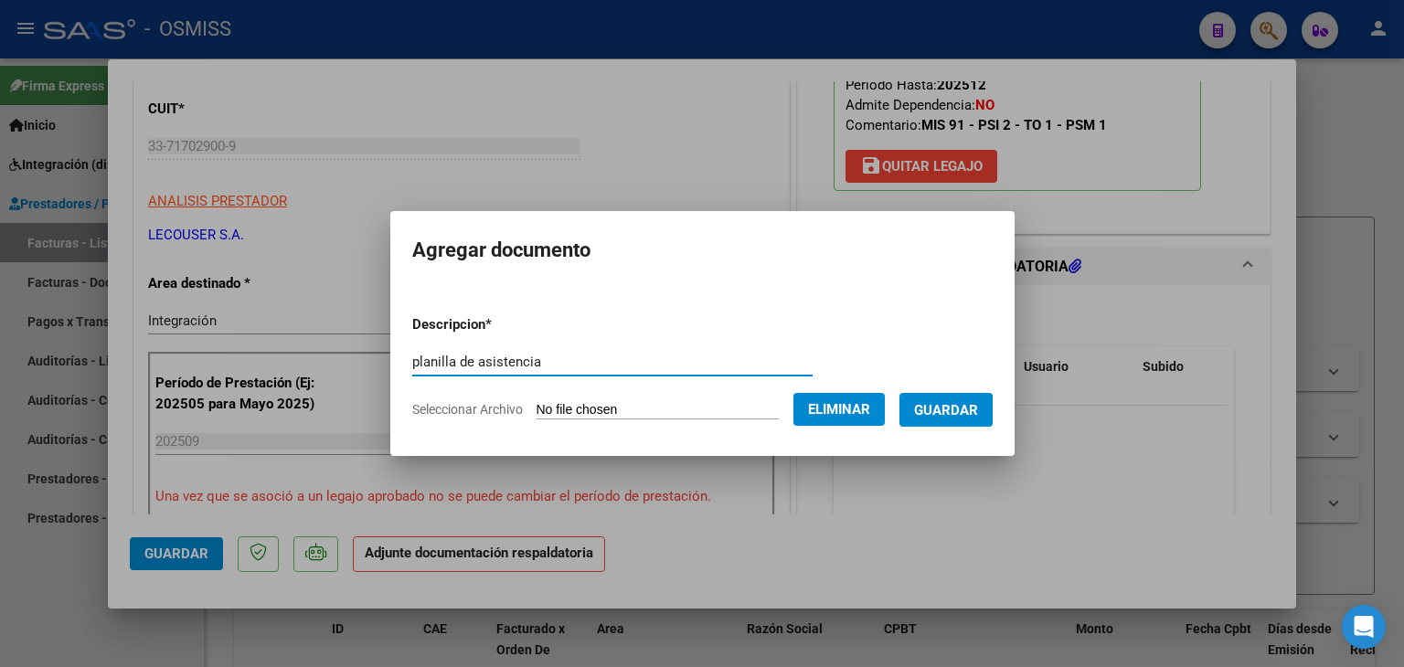
type input "planilla de asistencia"
click at [955, 405] on span "Guardar" at bounding box center [946, 410] width 64 height 16
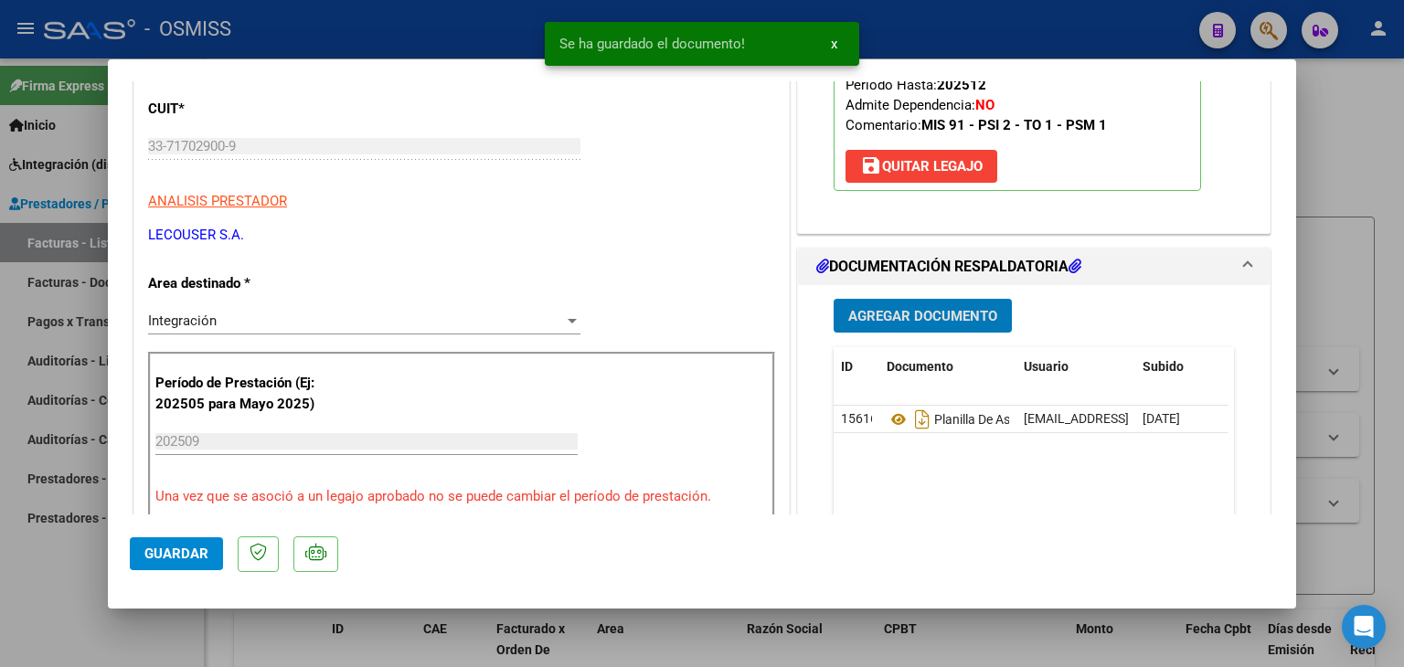
click at [136, 557] on button "Guardar" at bounding box center [176, 554] width 93 height 33
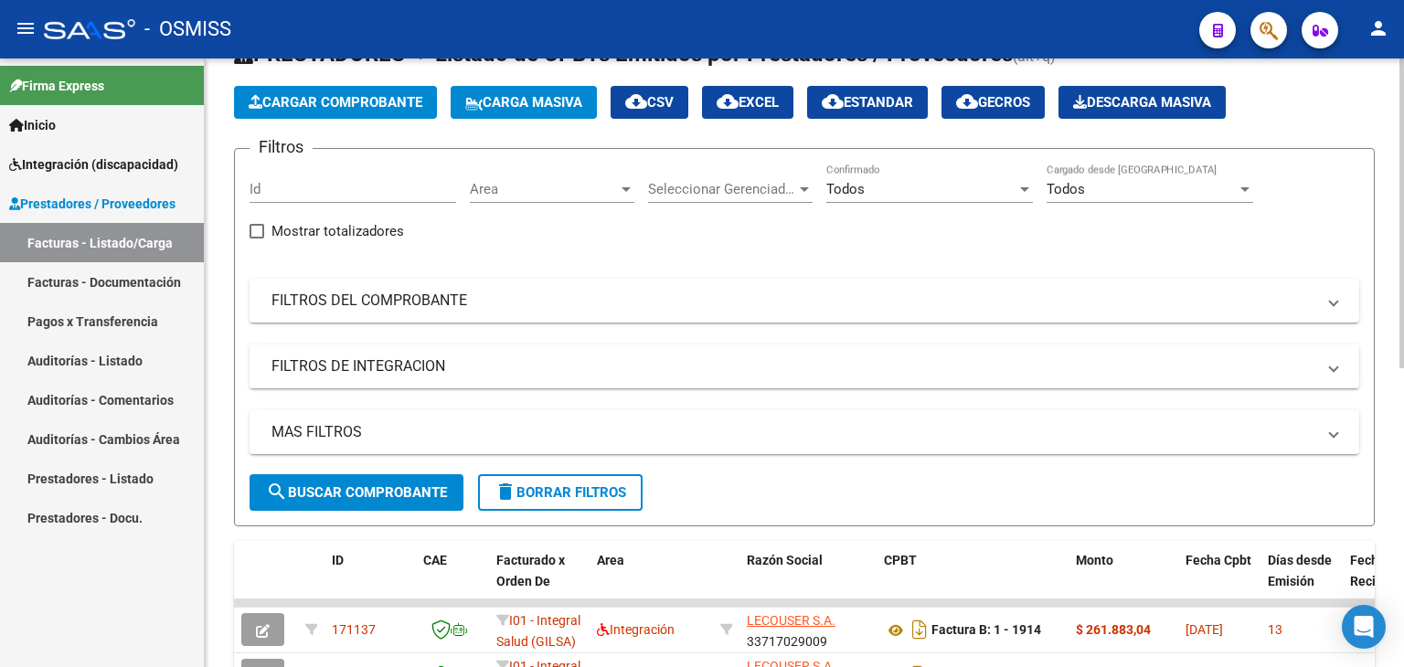
scroll to position [40, 0]
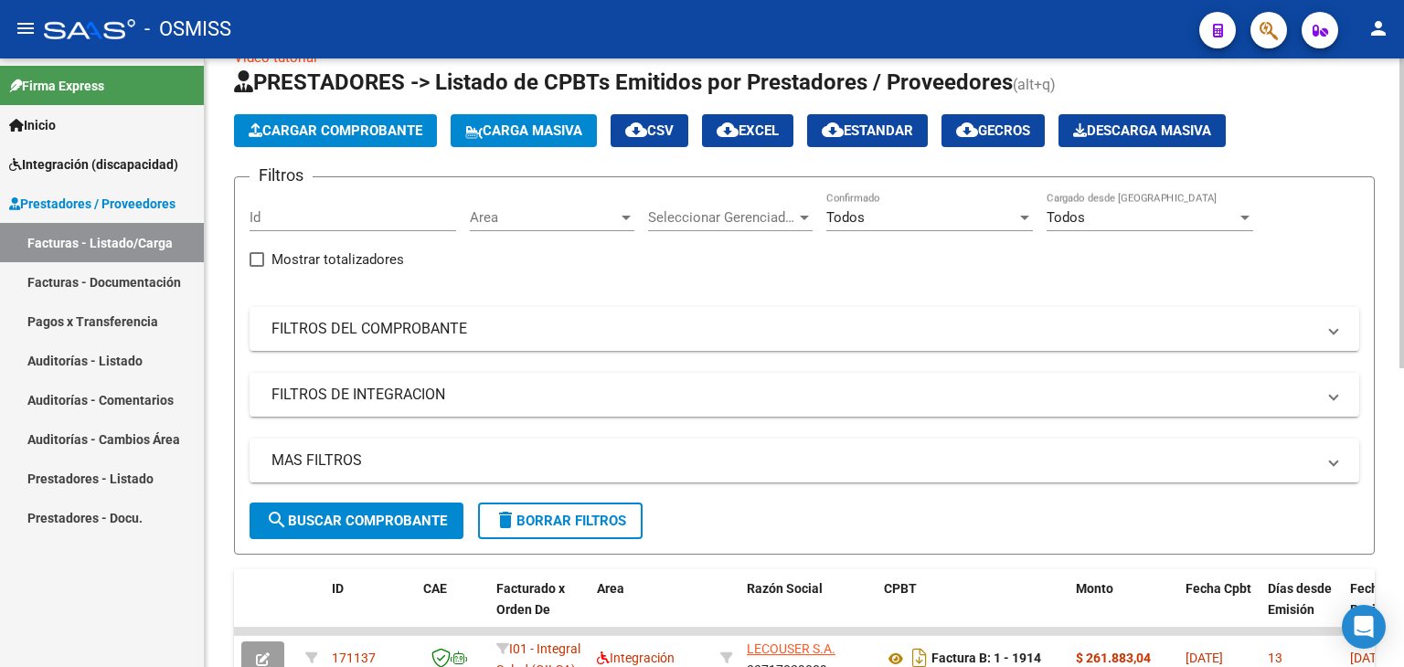
click at [329, 126] on span "Cargar Comprobante" at bounding box center [336, 131] width 174 height 16
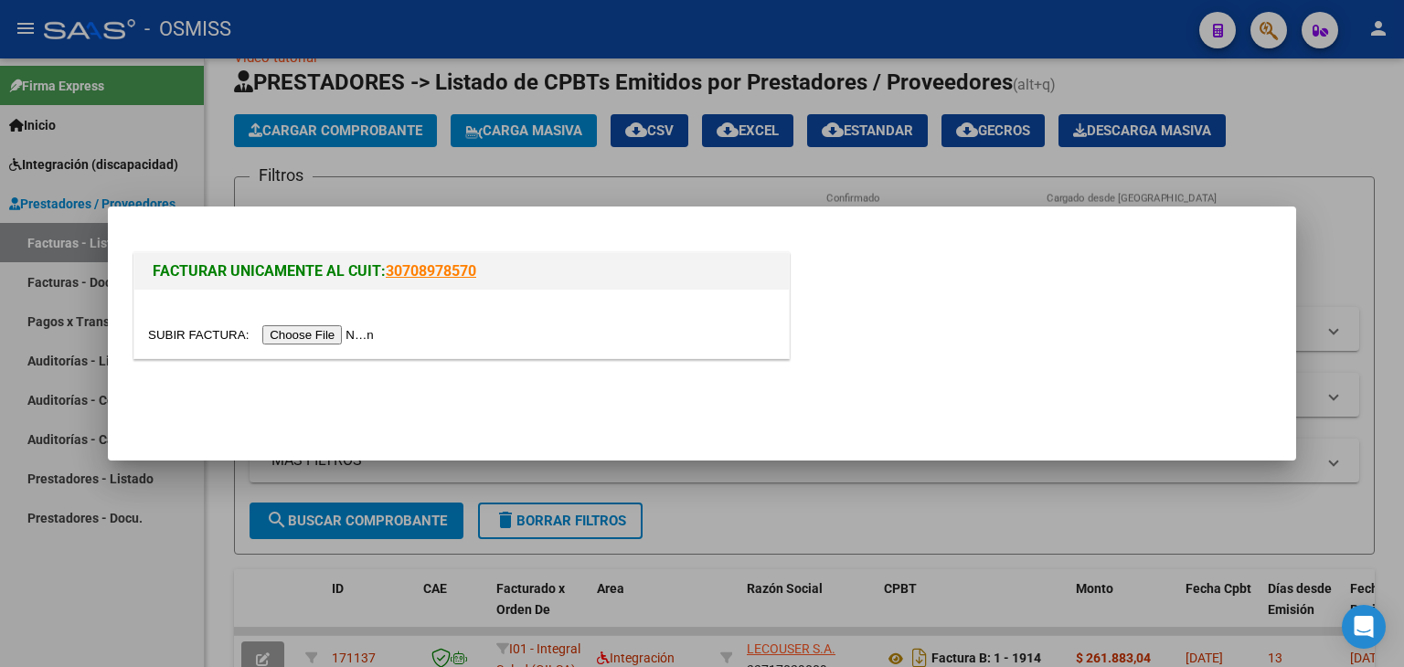
click at [324, 333] on input "file" at bounding box center [263, 335] width 231 height 19
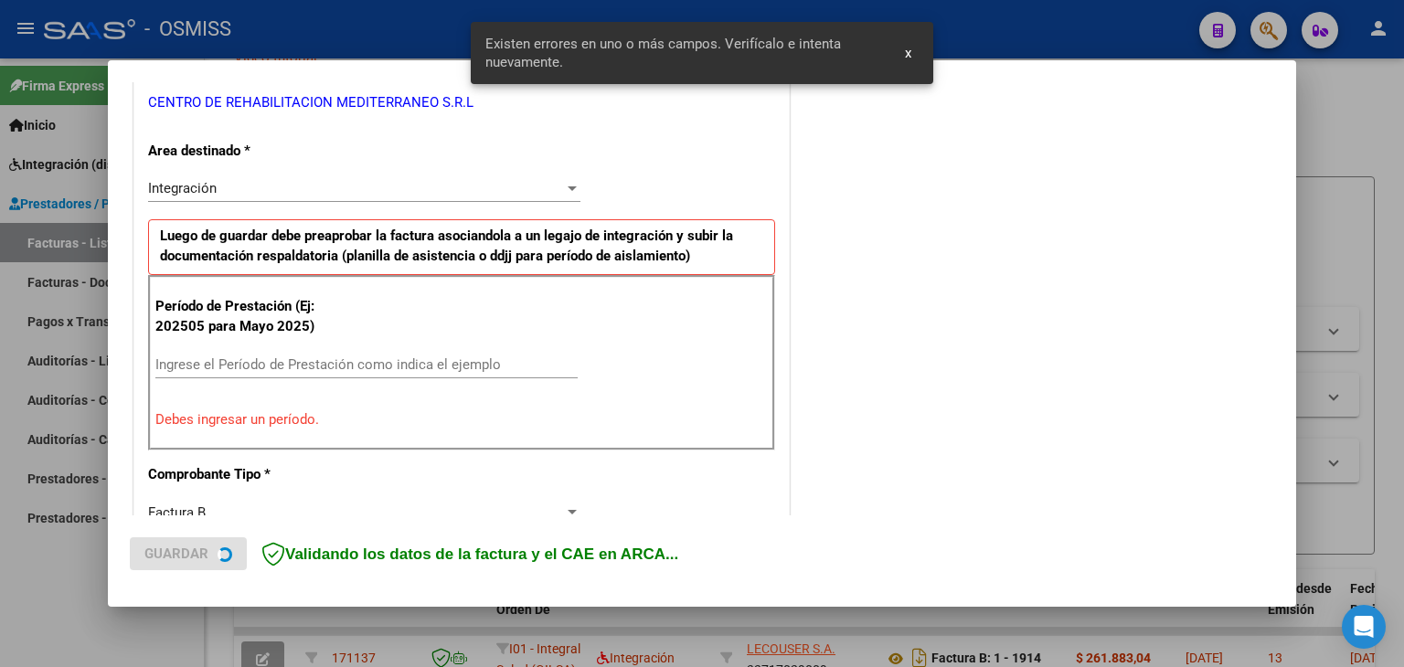
scroll to position [418, 0]
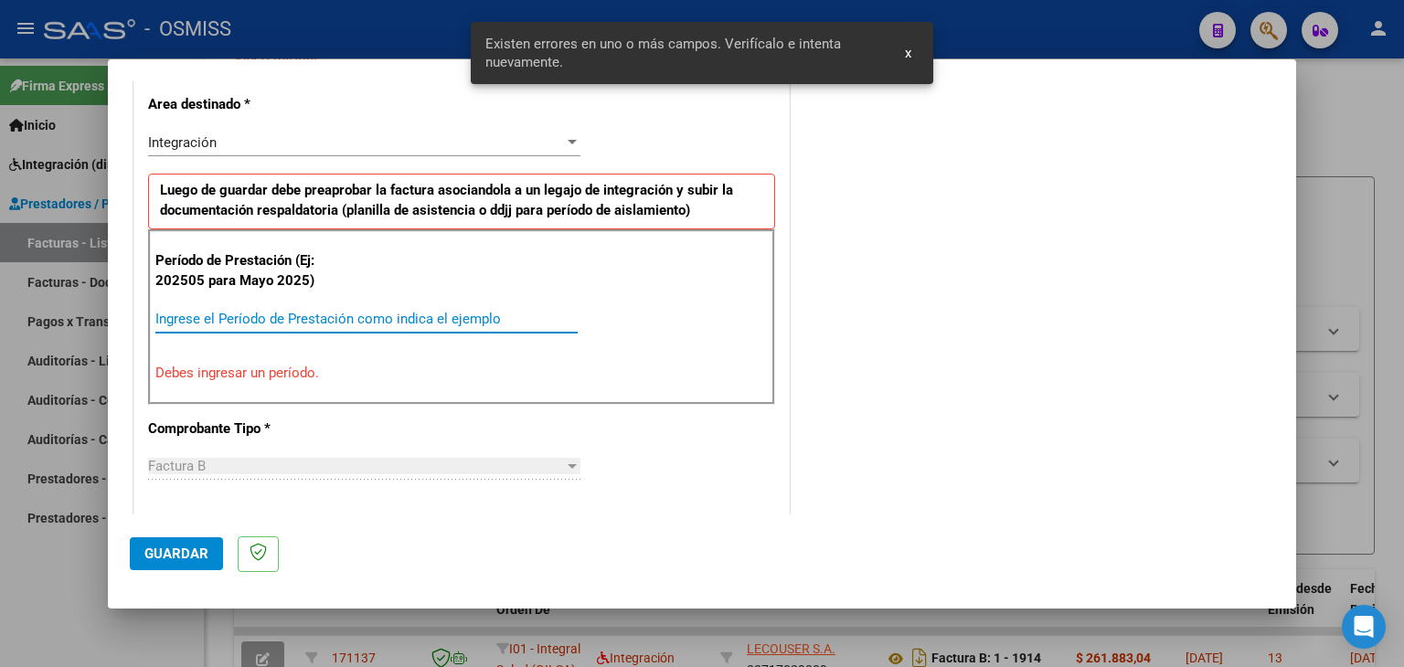
click at [358, 314] on input "Ingrese el Período de Prestación como indica el ejemplo" at bounding box center [366, 319] width 422 height 16
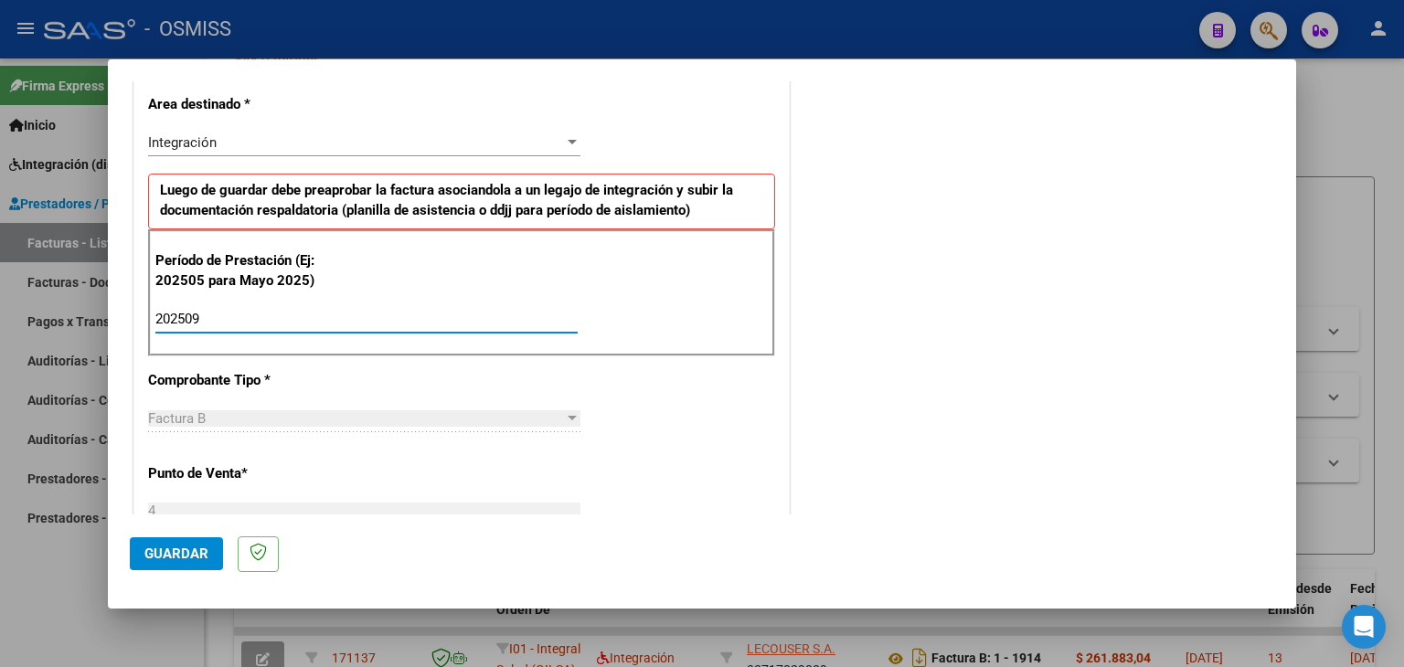
type input "202509"
click at [495, 354] on div "CUIT * 30-71191702-7 Ingresar CUIT ANALISIS PRESTADOR CENTRO DE REHABILITACION …" at bounding box center [461, 580] width 655 height 1376
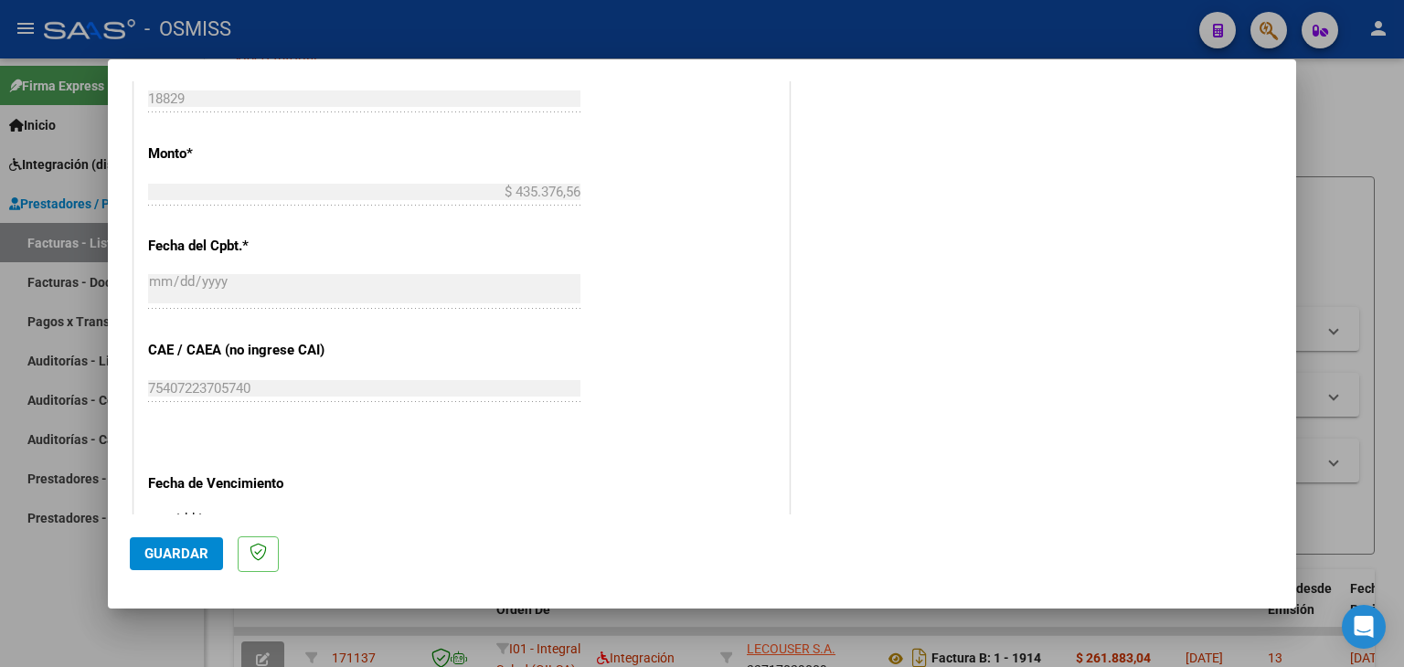
scroll to position [966, 0]
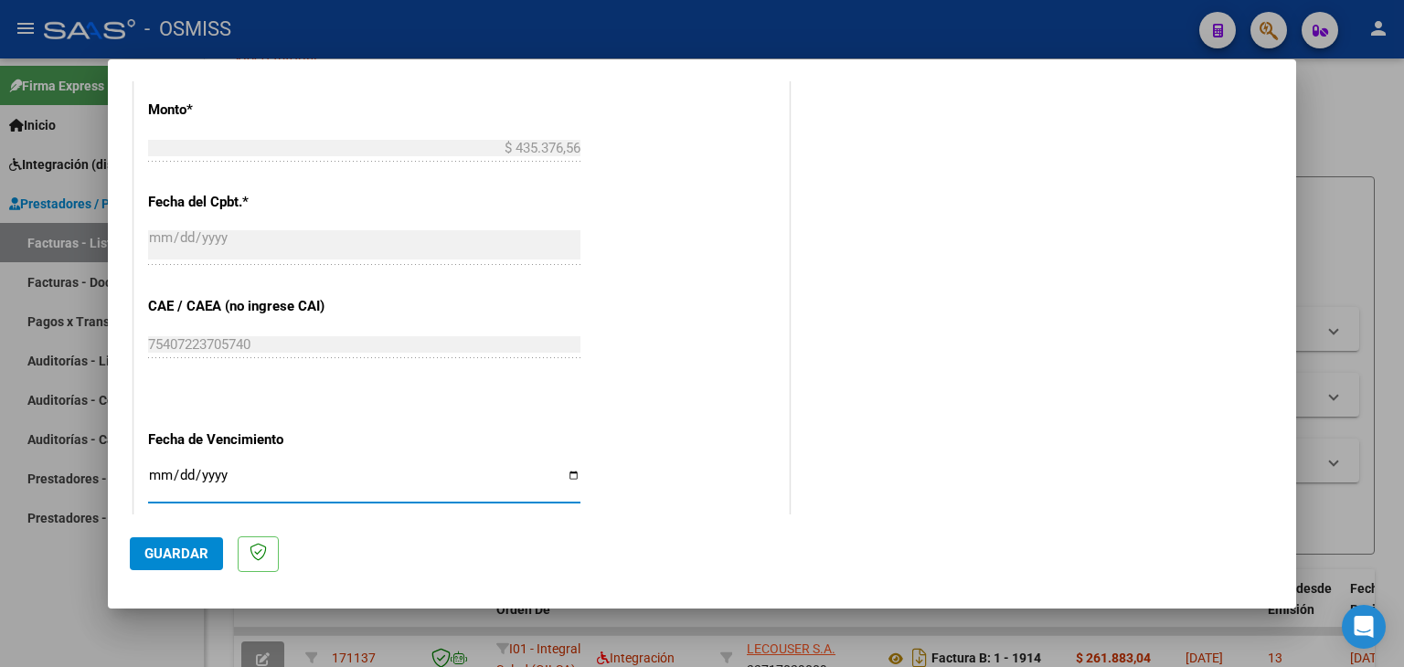
click at [165, 469] on input "Ingresar la fecha" at bounding box center [364, 482] width 432 height 29
type input "[DATE]"
drag, startPoint x: 623, startPoint y: 438, endPoint x: 604, endPoint y: 445, distance: 19.7
click at [622, 439] on div "CUIT * 30-71191702-7 Ingresar CUIT ANALISIS PRESTADOR CENTRO DE REHABILITACION …" at bounding box center [461, 32] width 655 height 1376
click at [161, 557] on span "Guardar" at bounding box center [176, 554] width 64 height 16
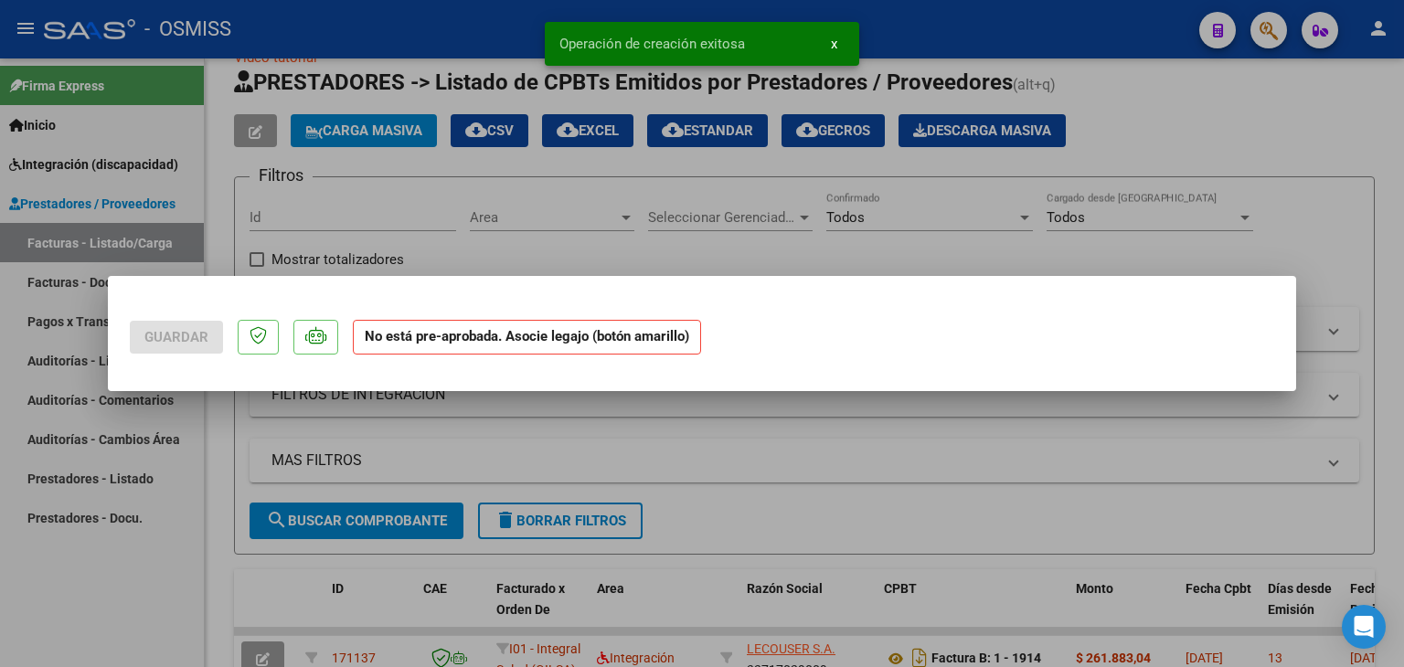
scroll to position [0, 0]
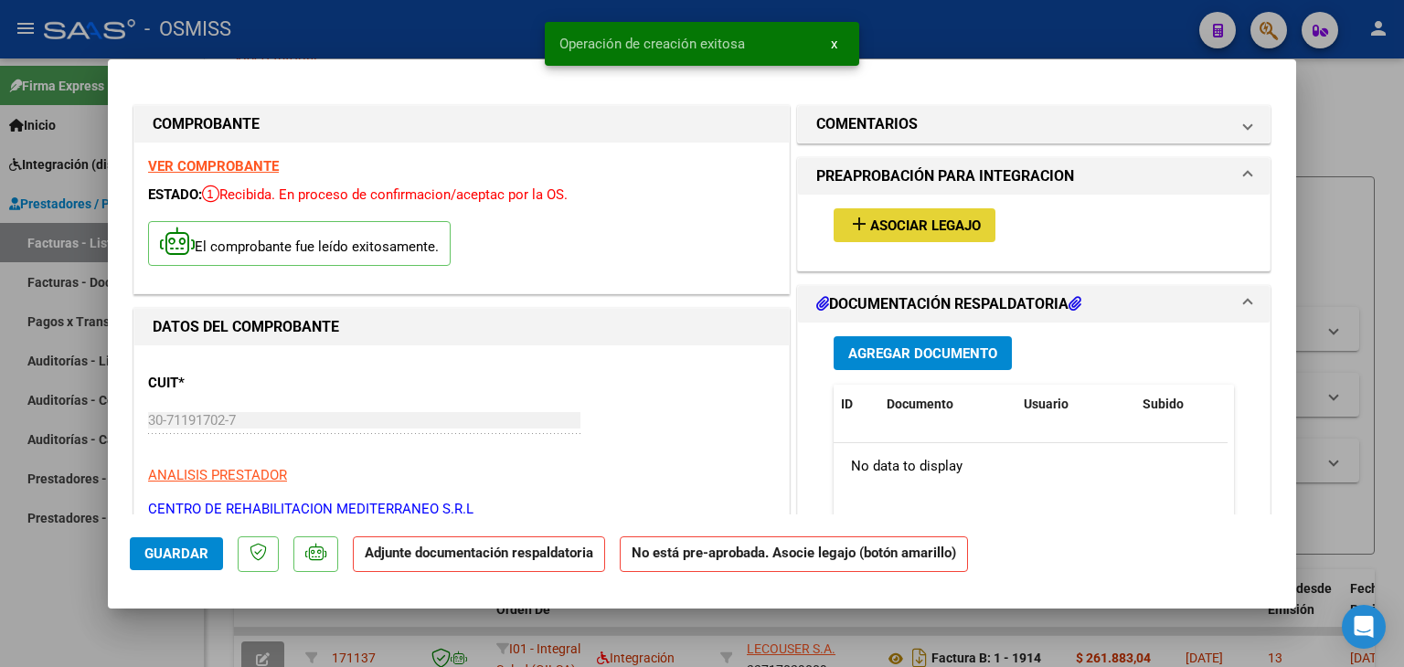
click at [933, 232] on span "Asociar Legajo" at bounding box center [925, 226] width 111 height 16
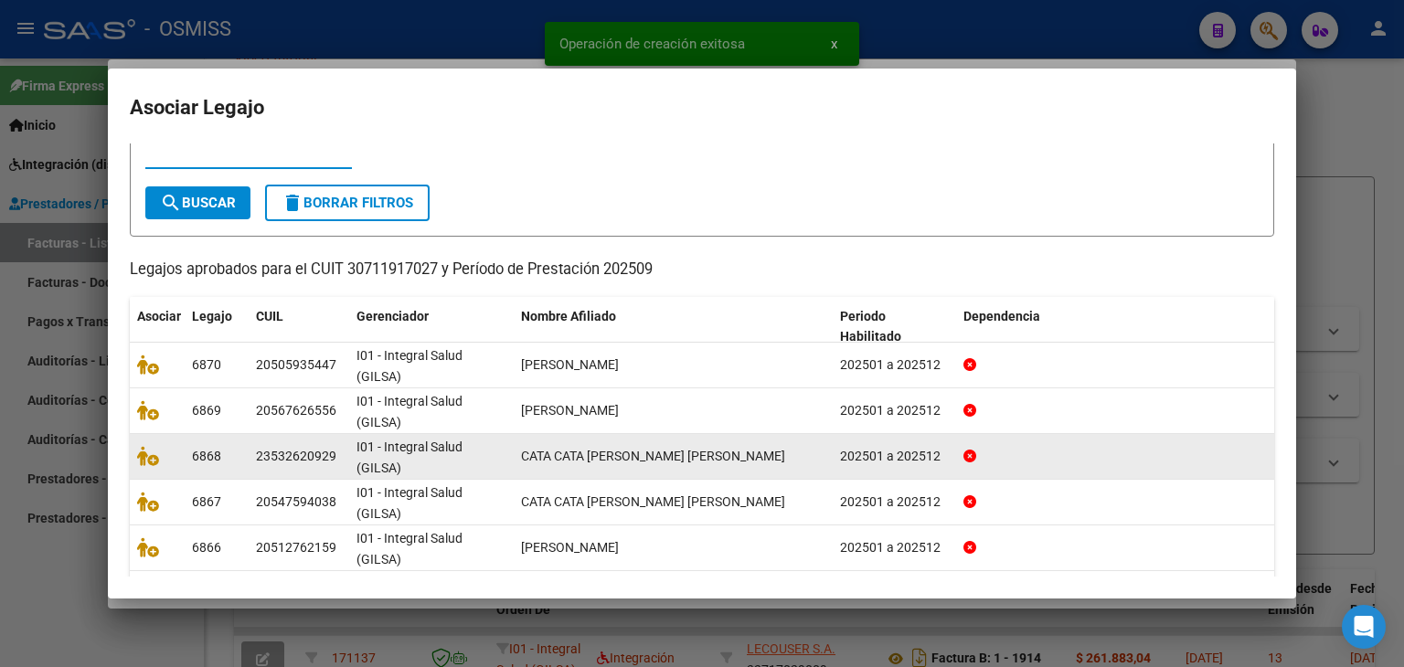
scroll to position [91, 0]
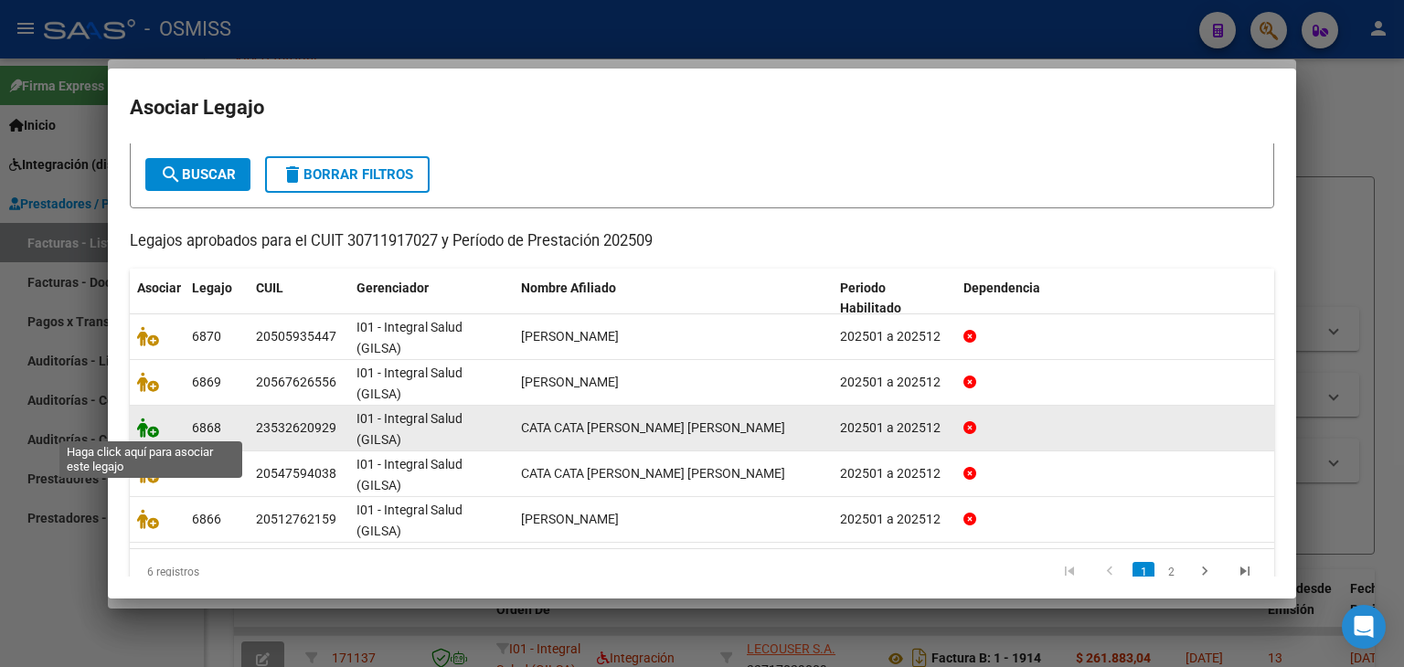
click at [148, 432] on icon at bounding box center [148, 428] width 22 height 20
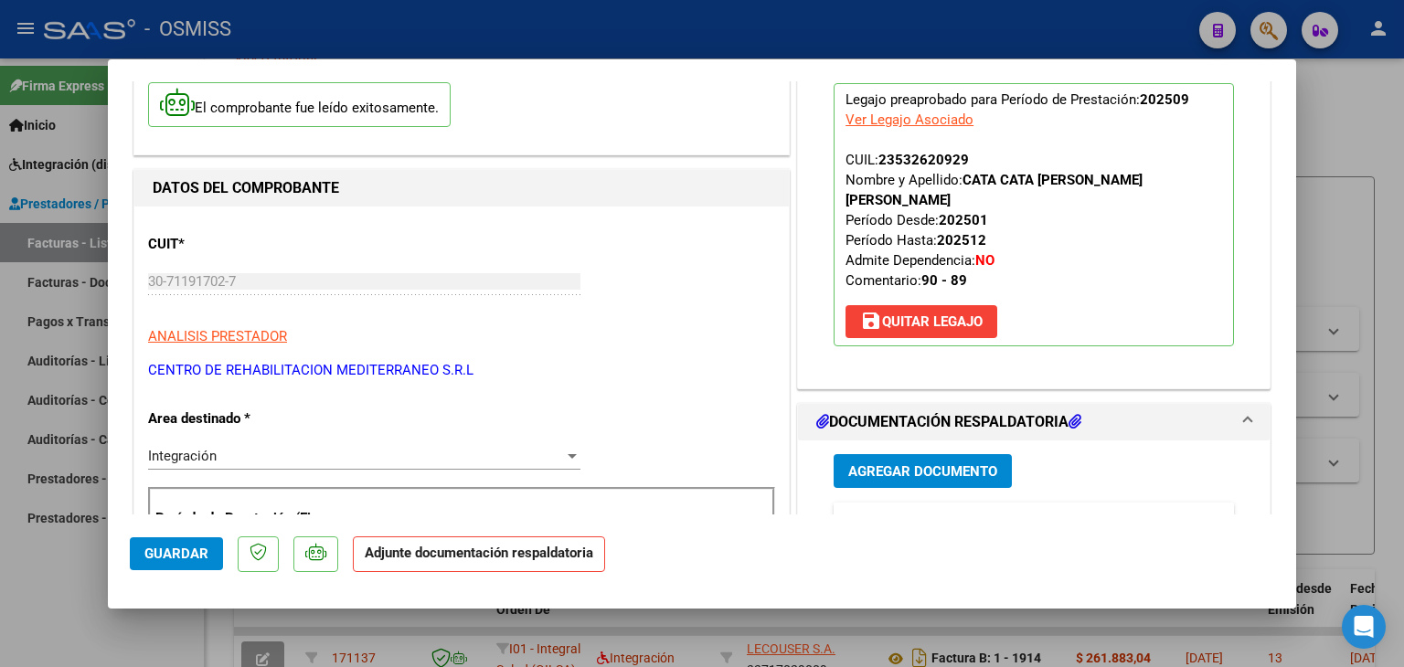
scroll to position [183, 0]
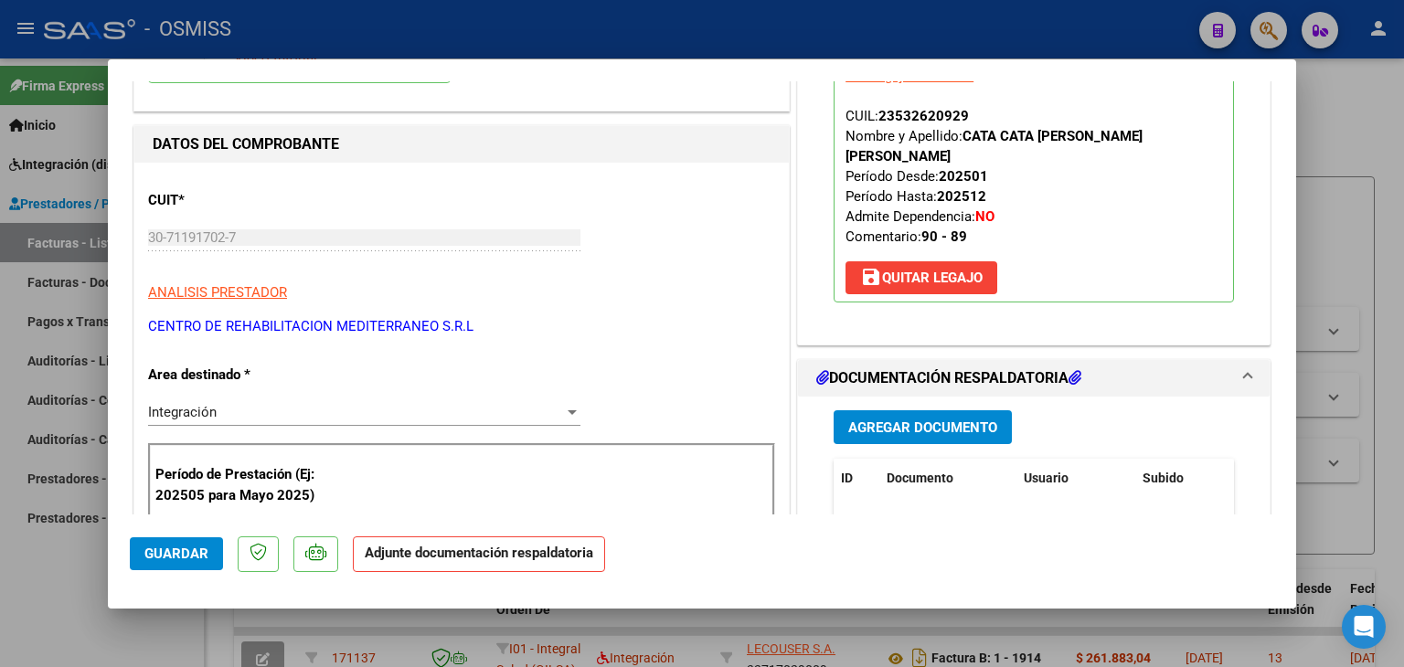
click at [934, 420] on span "Agregar Documento" at bounding box center [923, 428] width 149 height 16
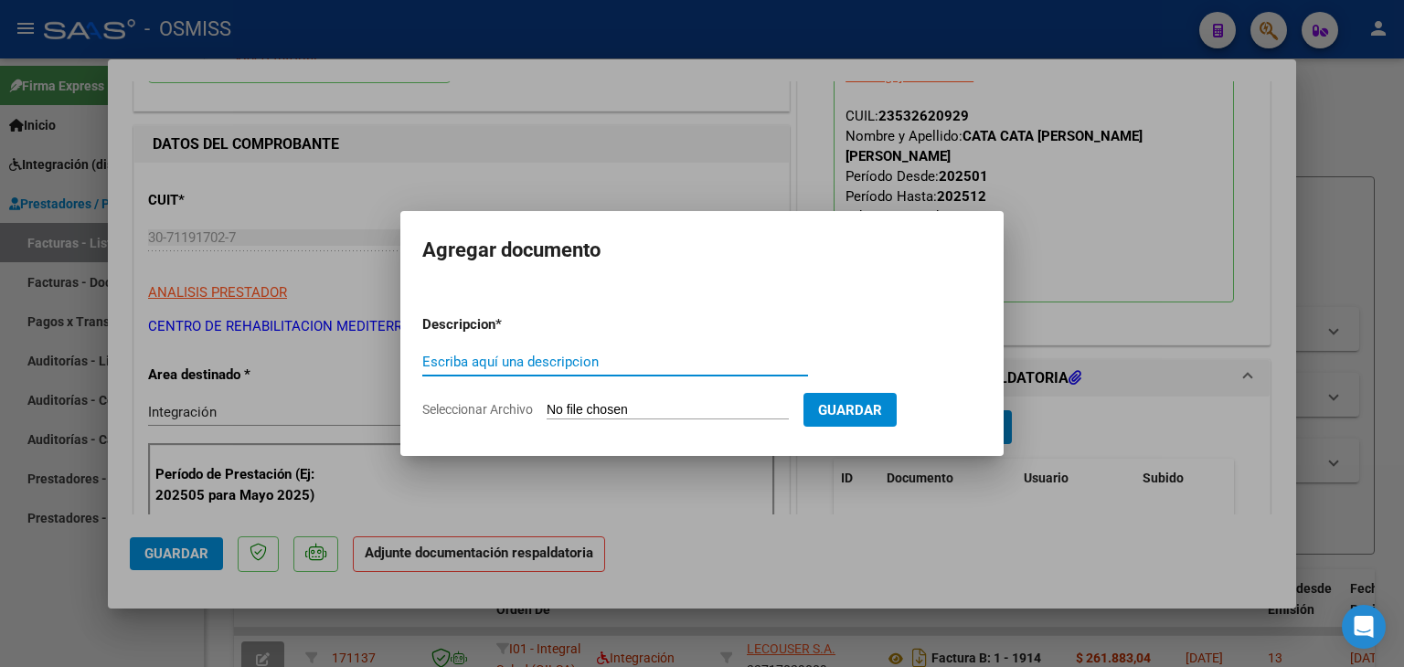
click at [640, 407] on input "Seleccionar Archivo" at bounding box center [668, 410] width 242 height 17
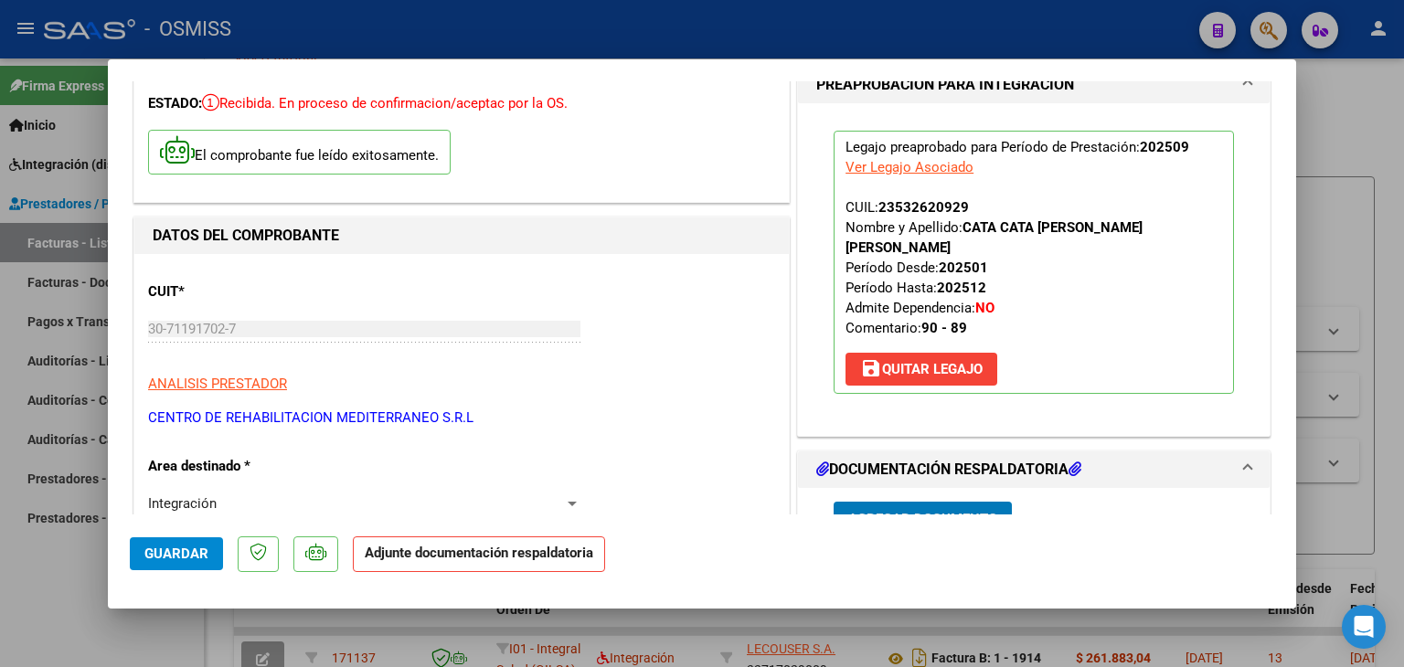
scroll to position [0, 0]
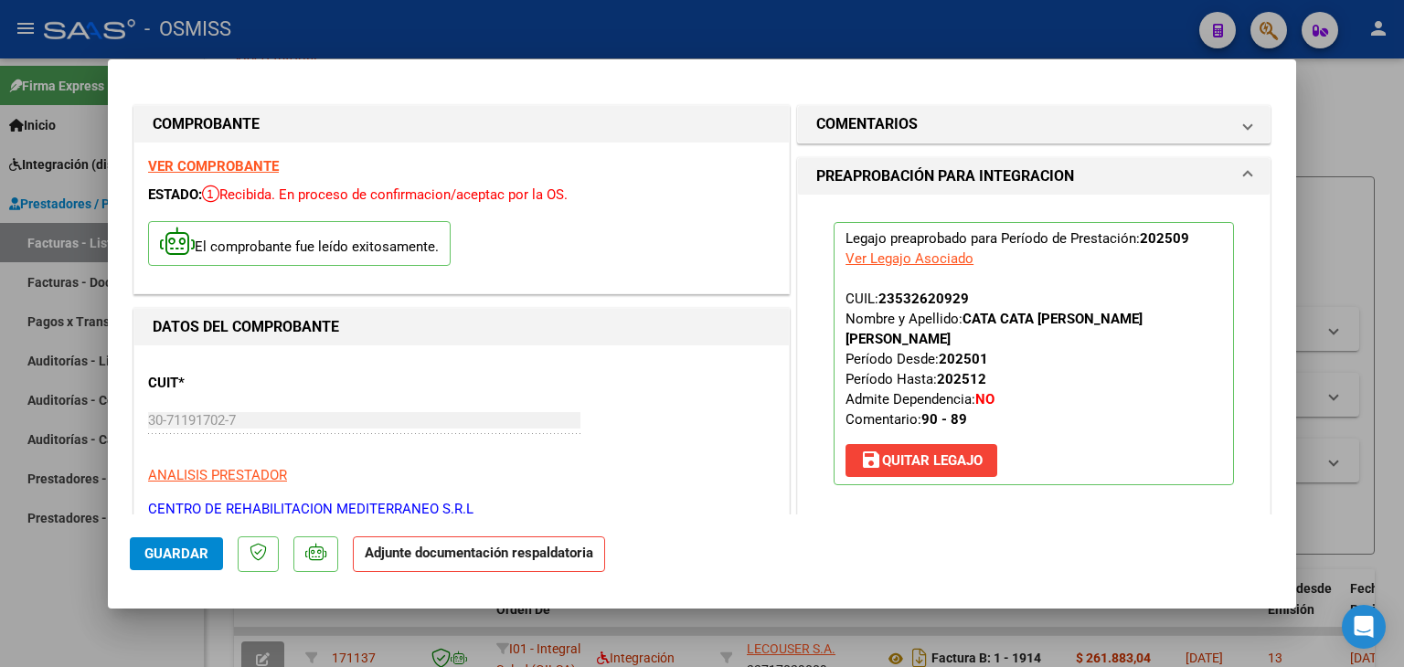
click at [223, 176] on div "VER COMPROBANTE ESTADO: Recibida. En proceso de confirmacion/aceptac por la OS.…" at bounding box center [461, 218] width 655 height 151
click at [223, 169] on strong "VER COMPROBANTE" at bounding box center [213, 166] width 131 height 16
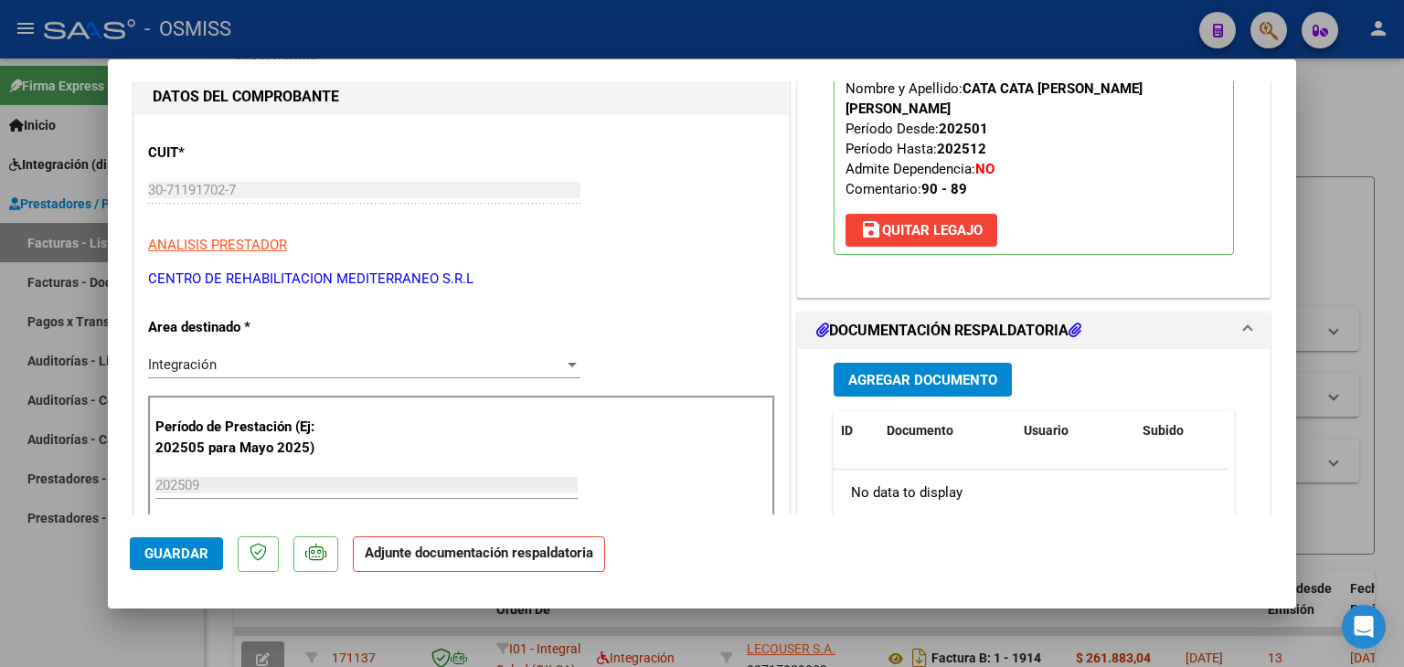
scroll to position [274, 0]
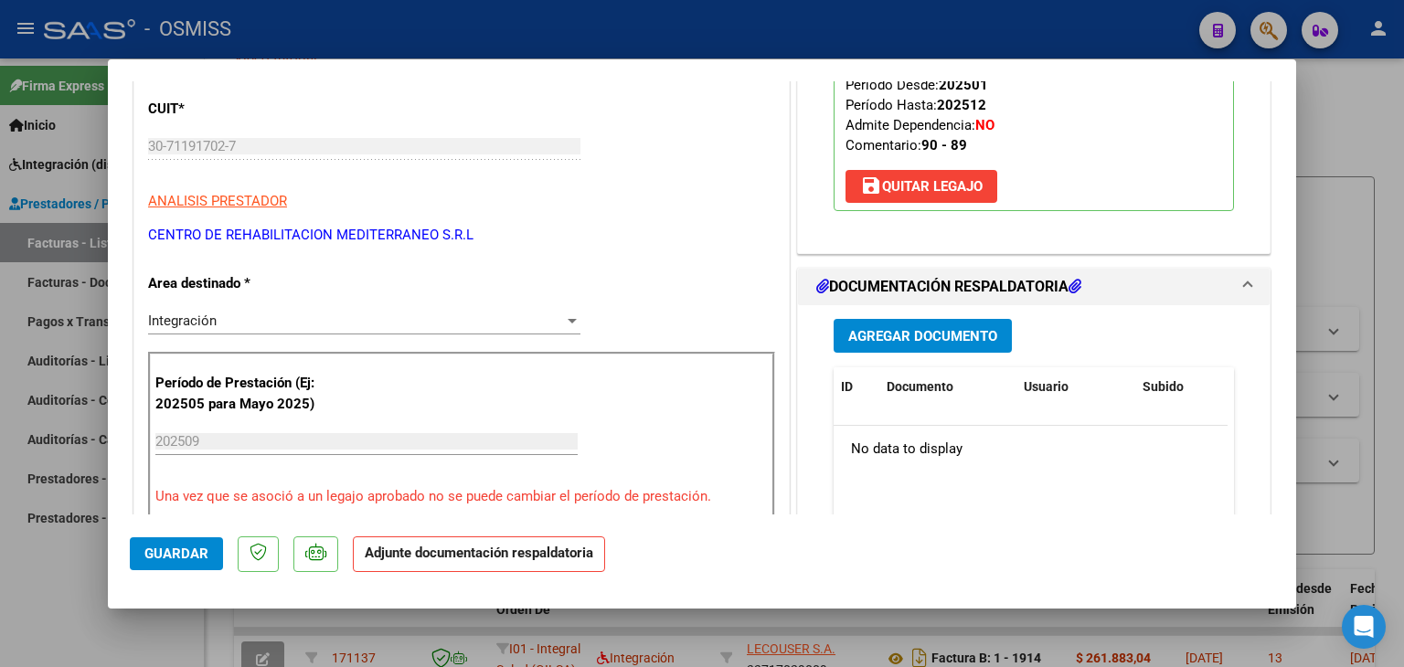
click at [881, 328] on span "Agregar Documento" at bounding box center [923, 336] width 149 height 16
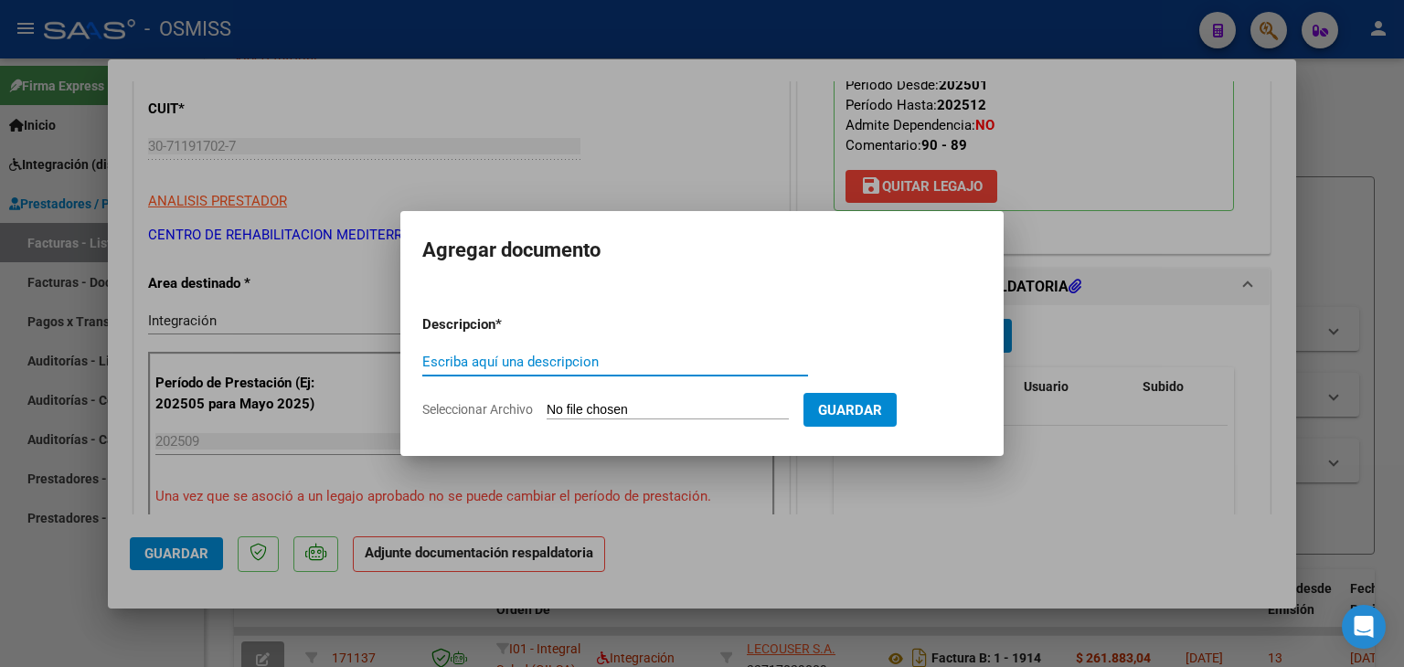
click at [609, 410] on input "Seleccionar Archivo" at bounding box center [668, 410] width 242 height 17
type input "C:\fakepath\Planilla rehabilitacion.pdf"
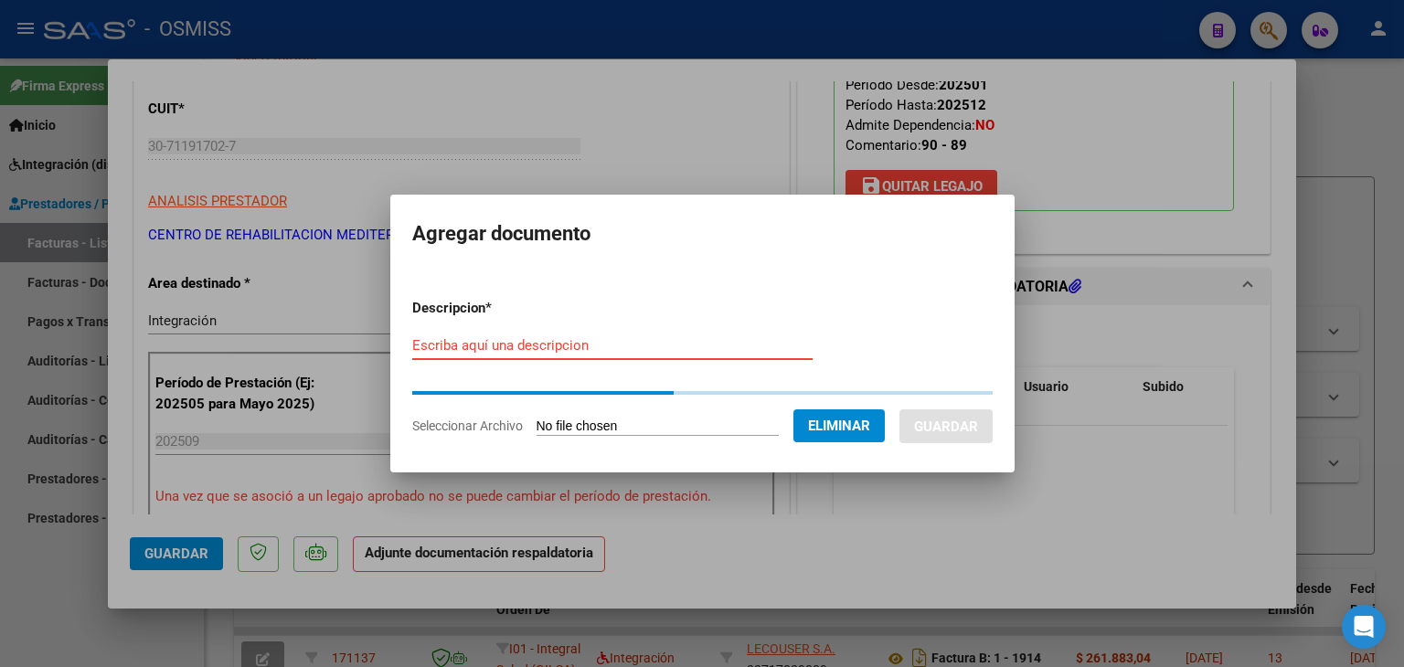
click at [518, 346] on input "Escriba aquí una descripcion" at bounding box center [612, 345] width 400 height 16
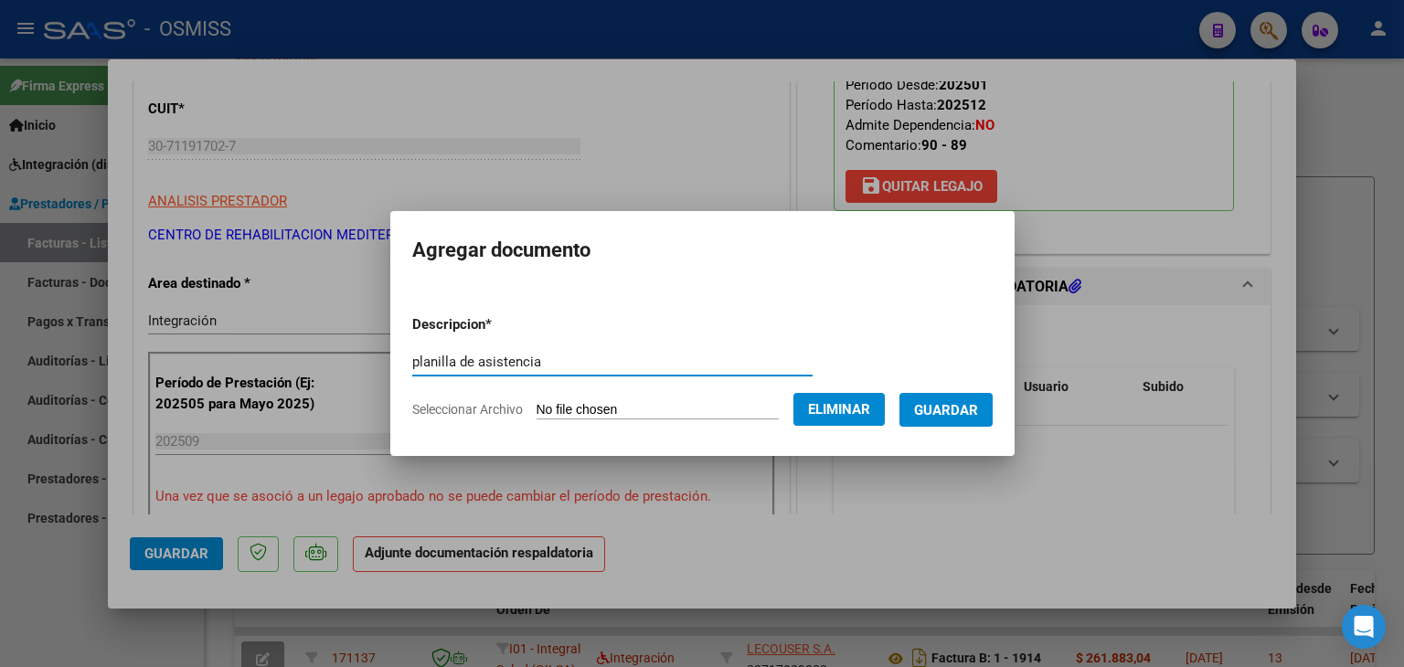
type input "planilla de asistencia"
click at [993, 411] on button "Guardar" at bounding box center [946, 410] width 93 height 34
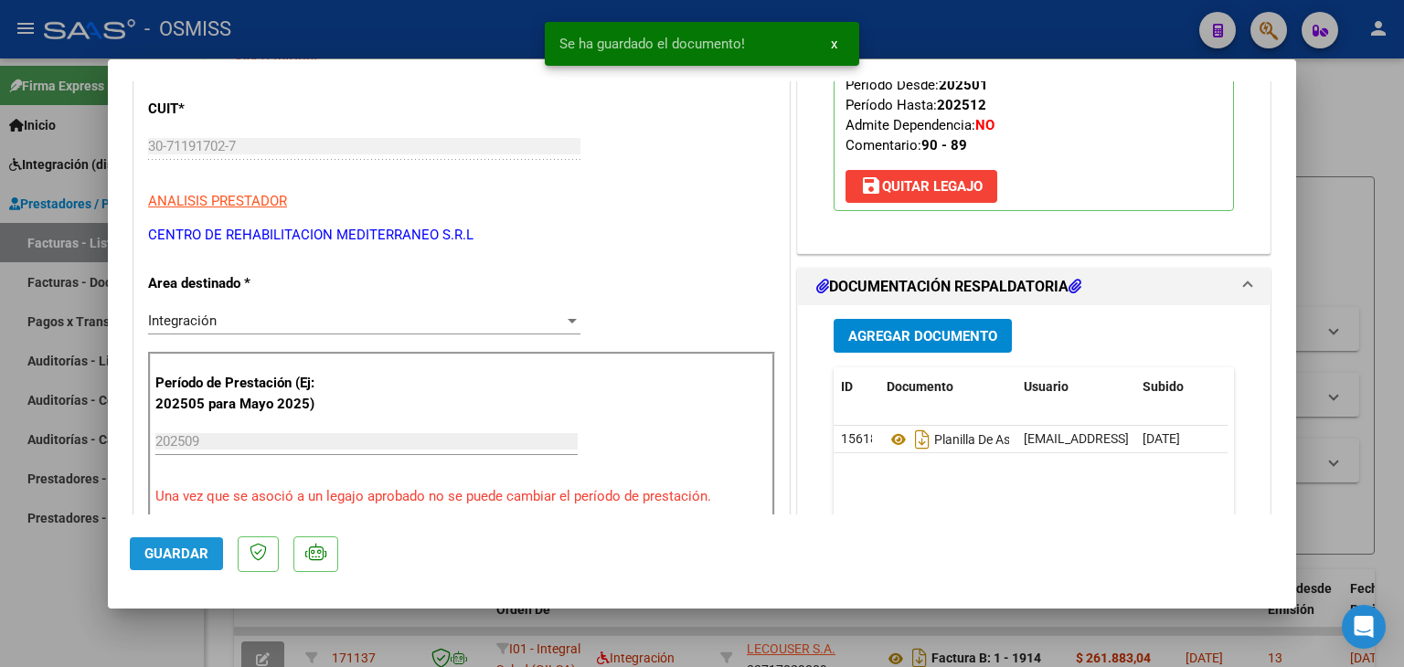
click at [187, 557] on span "Guardar" at bounding box center [176, 554] width 64 height 16
type input "$ 0,00"
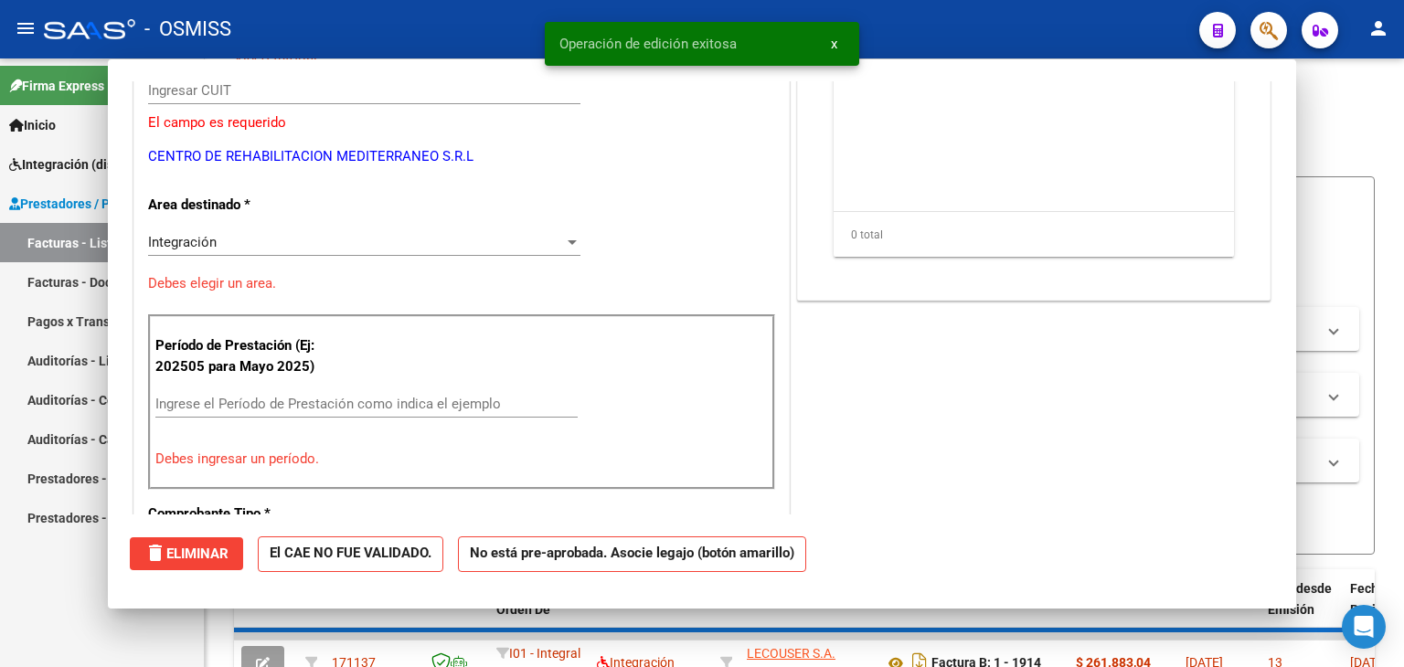
scroll to position [219, 0]
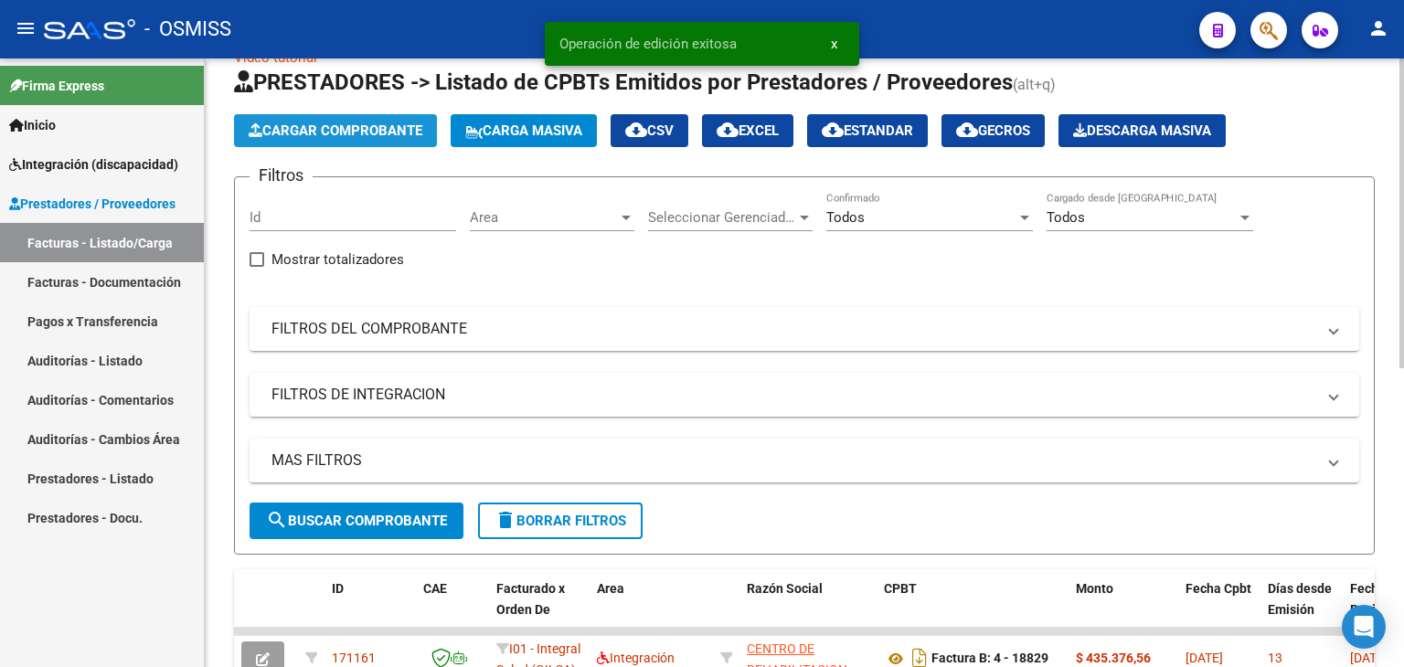
click at [329, 127] on span "Cargar Comprobante" at bounding box center [336, 131] width 174 height 16
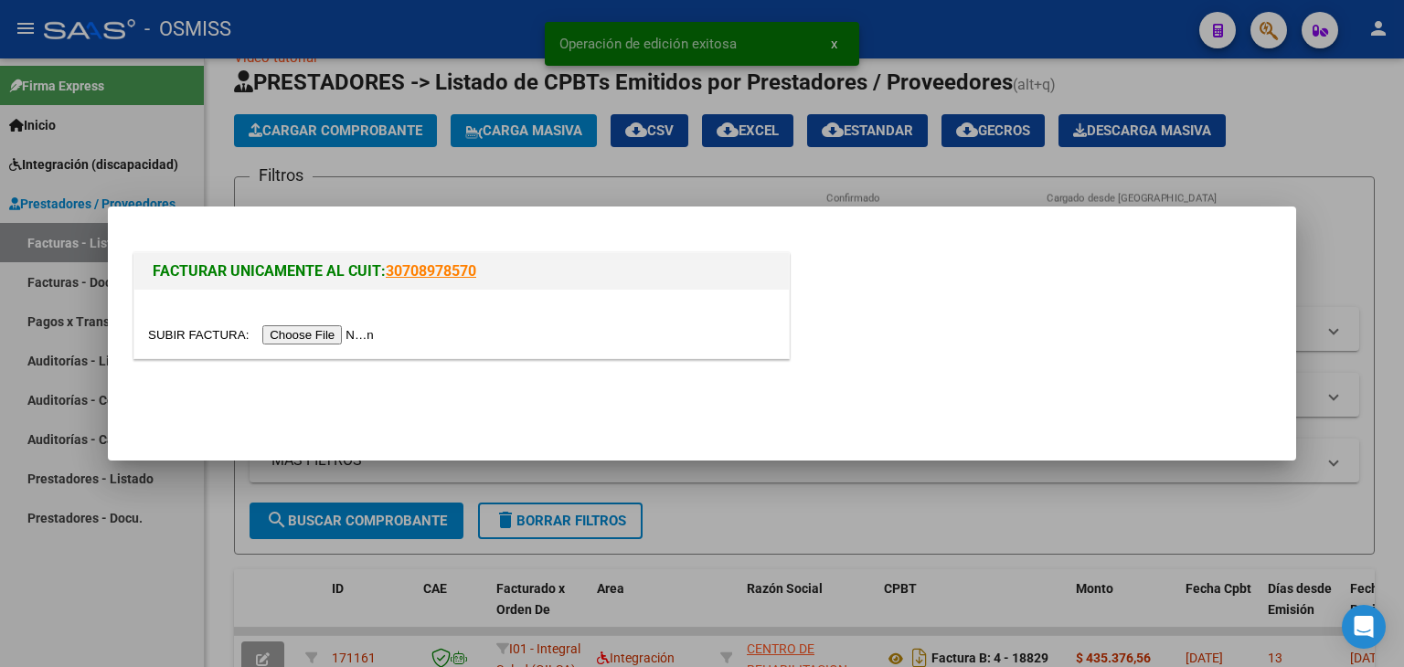
click at [336, 336] on input "file" at bounding box center [263, 335] width 231 height 19
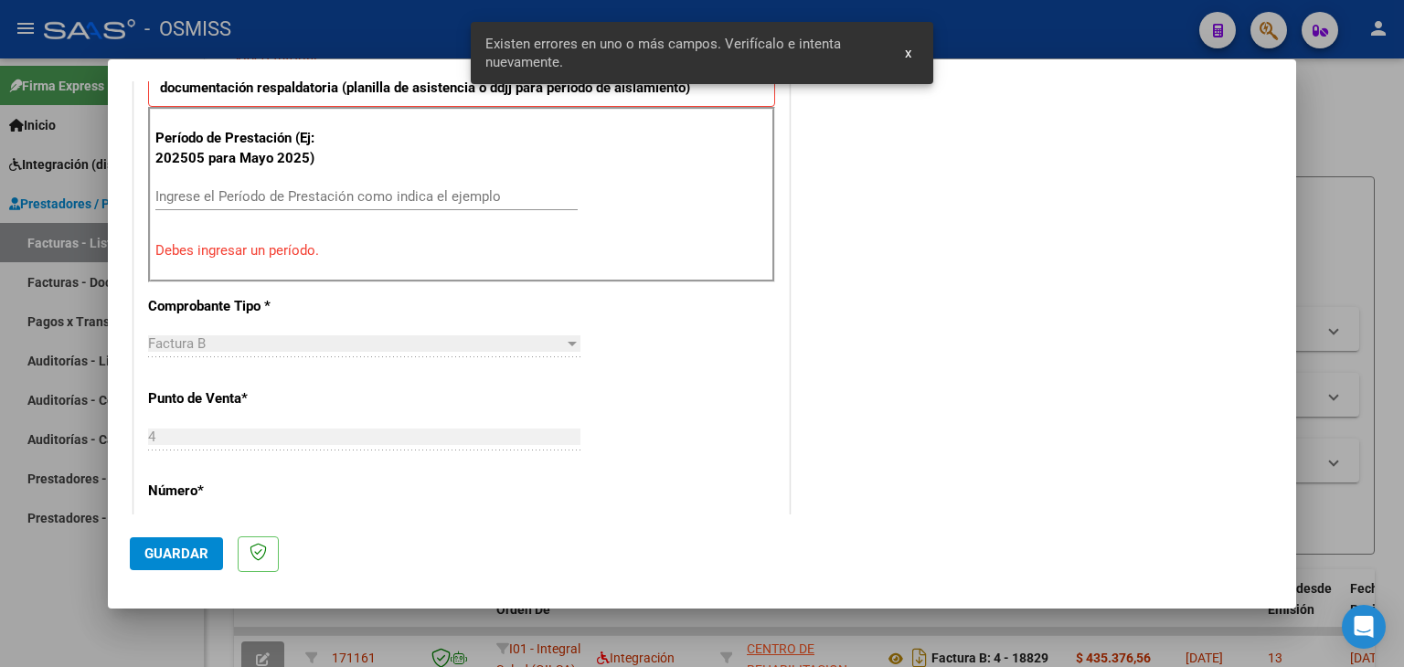
scroll to position [508, 0]
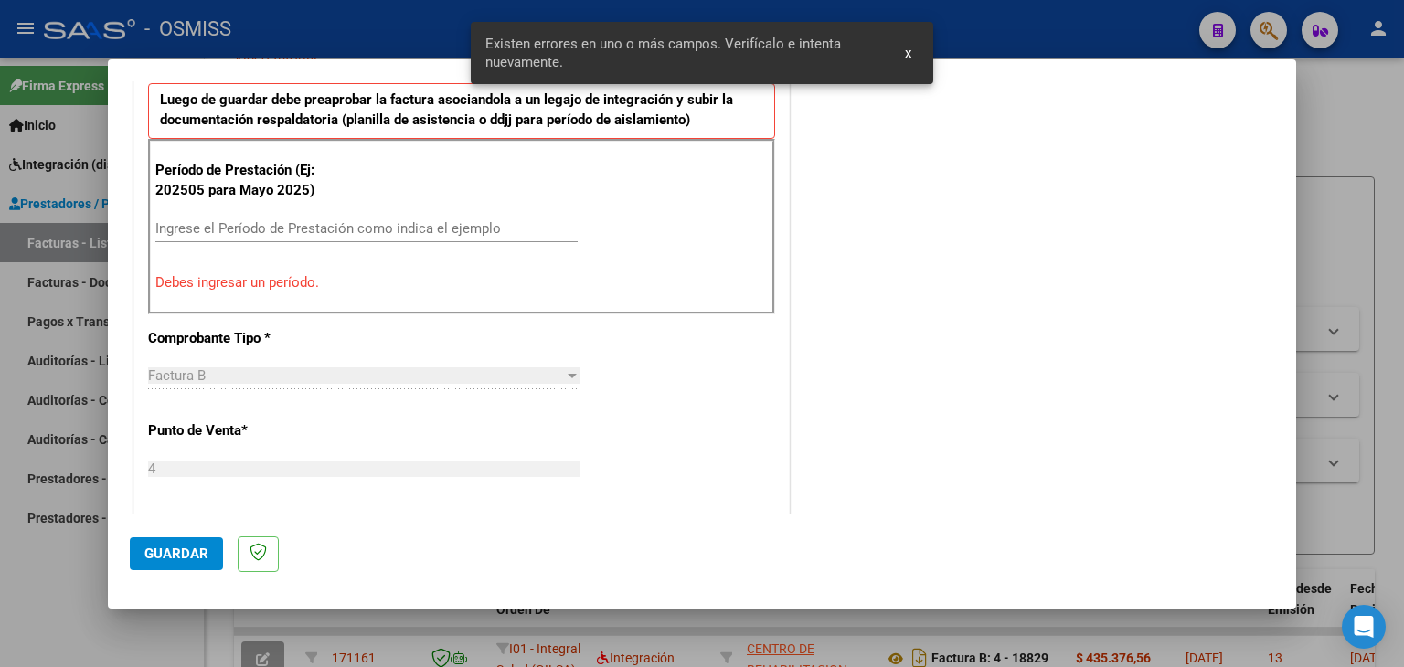
click at [197, 230] on input "Ingrese el Período de Prestación como indica el ejemplo" at bounding box center [366, 228] width 422 height 16
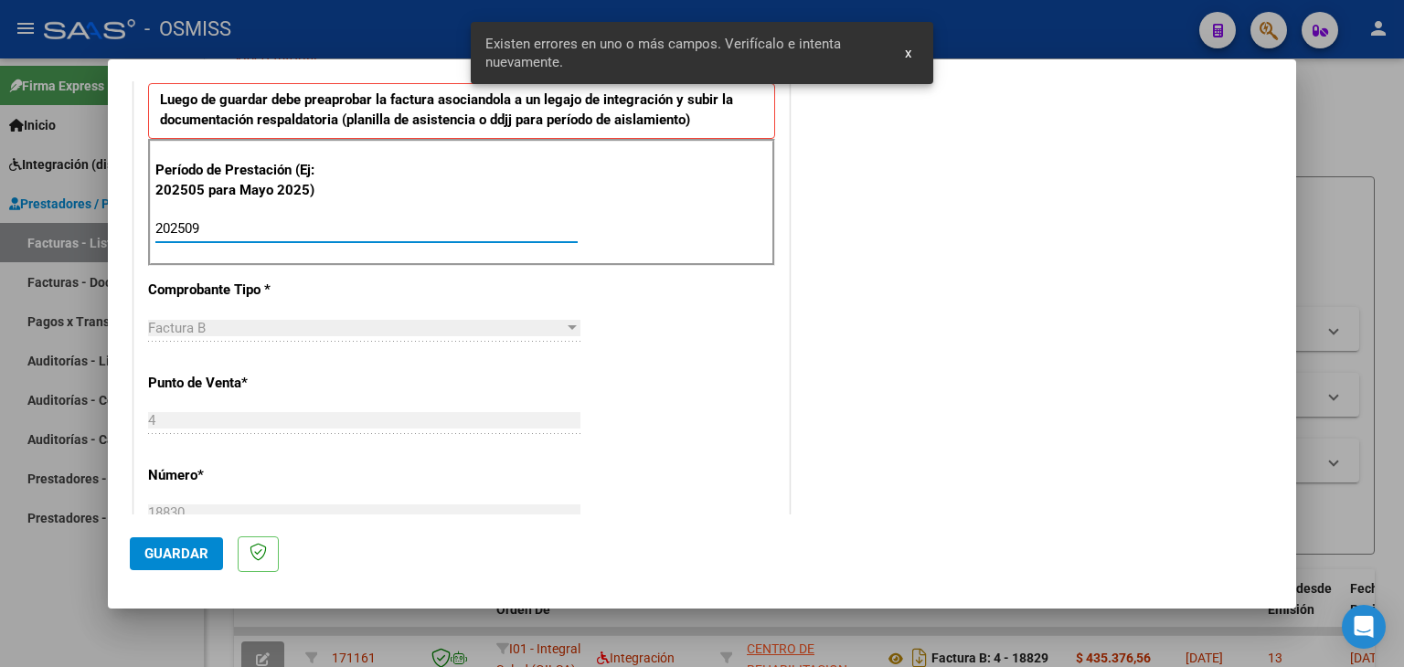
type input "202509"
click at [686, 389] on div "CUIT * 30-71191702-7 Ingresar CUIT ANALISIS PRESTADOR CENTRO DE REHABILITACION …" at bounding box center [461, 490] width 655 height 1376
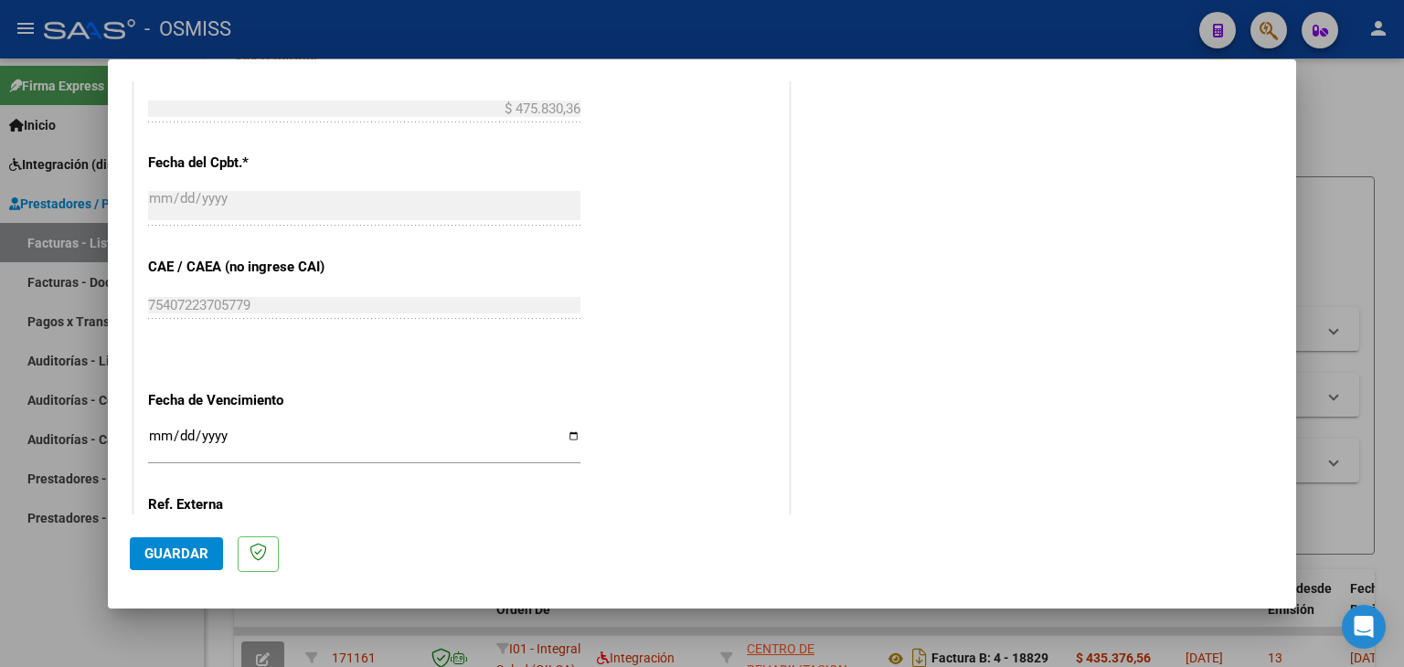
scroll to position [1057, 0]
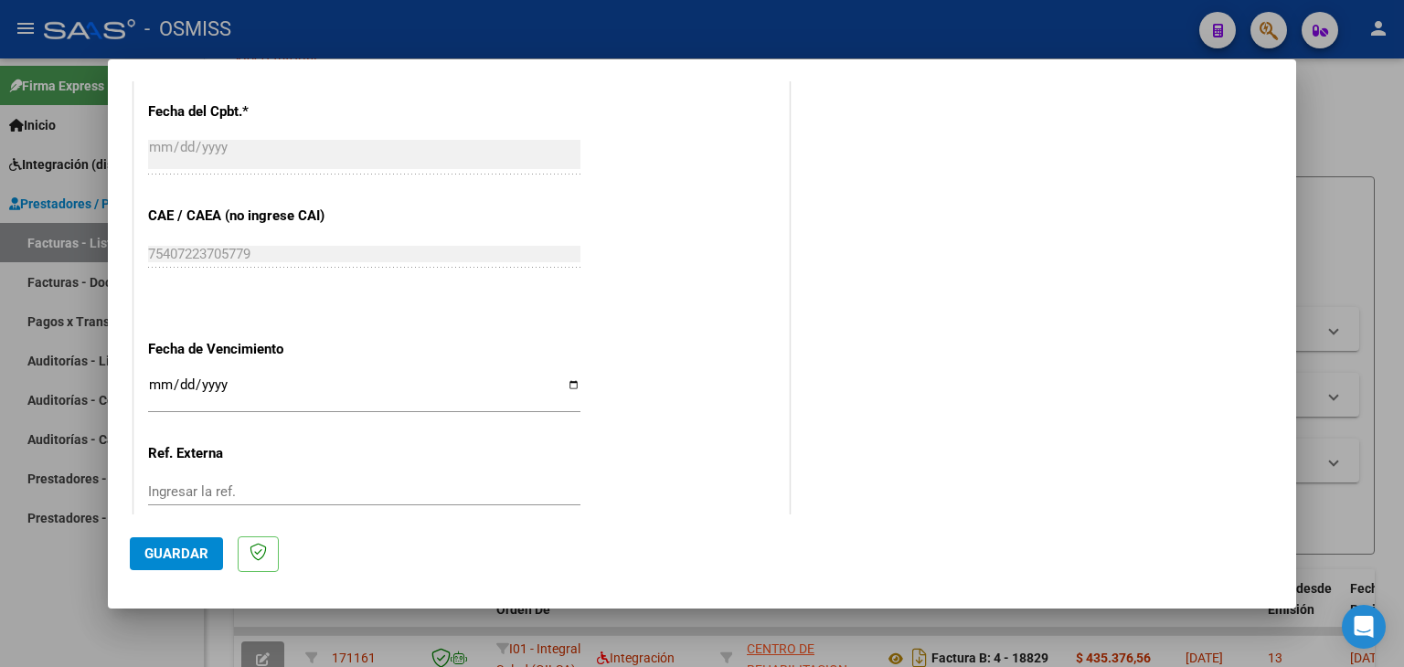
click at [151, 389] on input "Ingresar la fecha" at bounding box center [364, 392] width 432 height 29
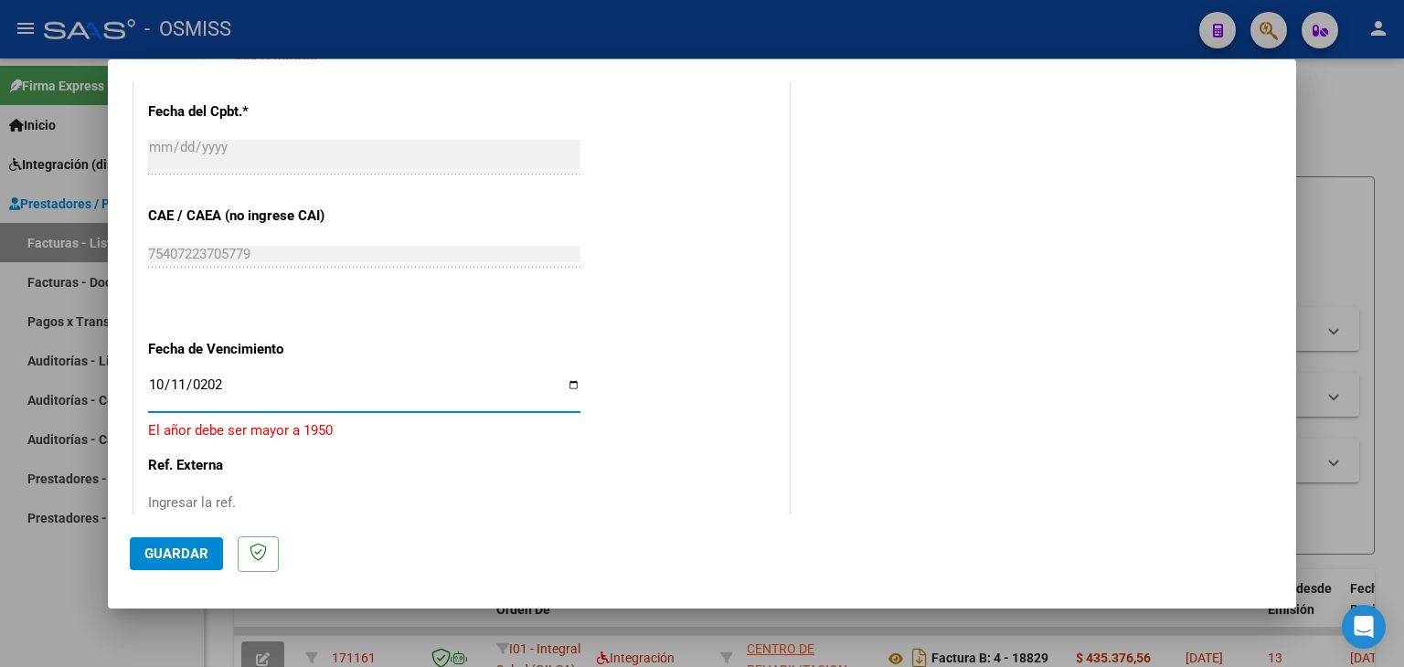
type input "[DATE]"
click at [169, 553] on span "Guardar" at bounding box center [176, 554] width 64 height 16
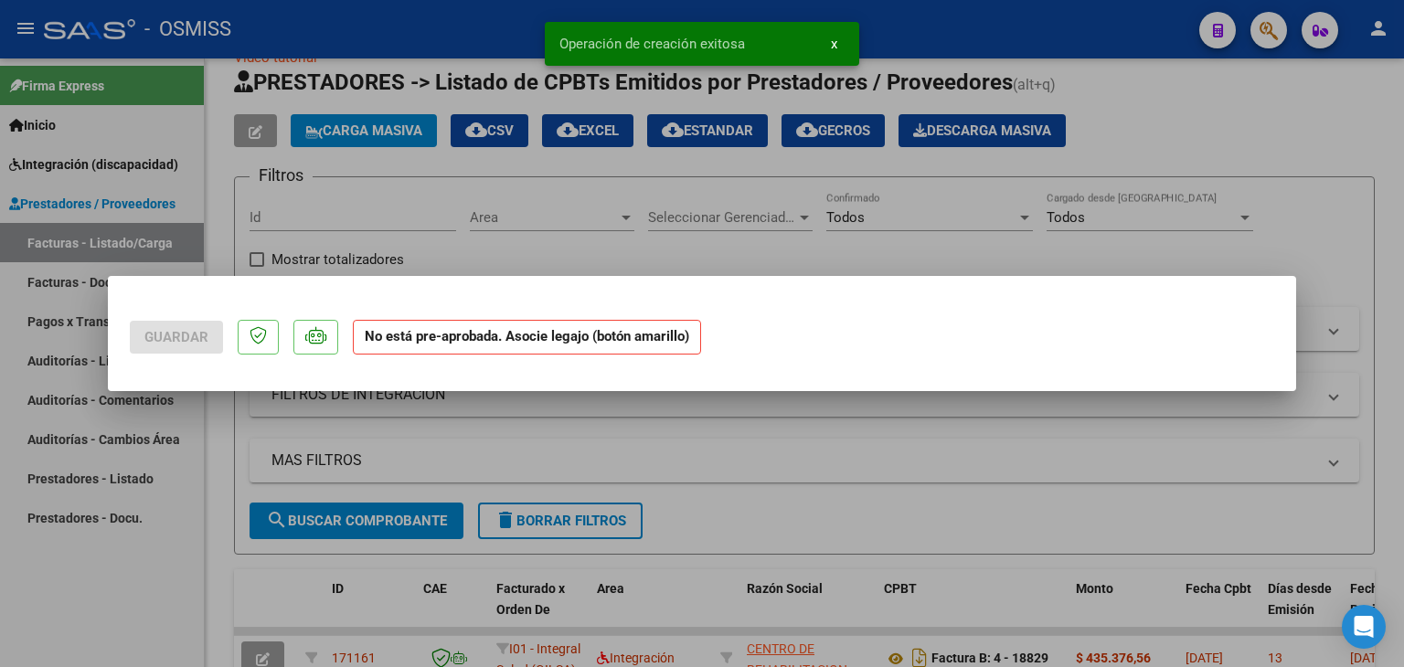
scroll to position [0, 0]
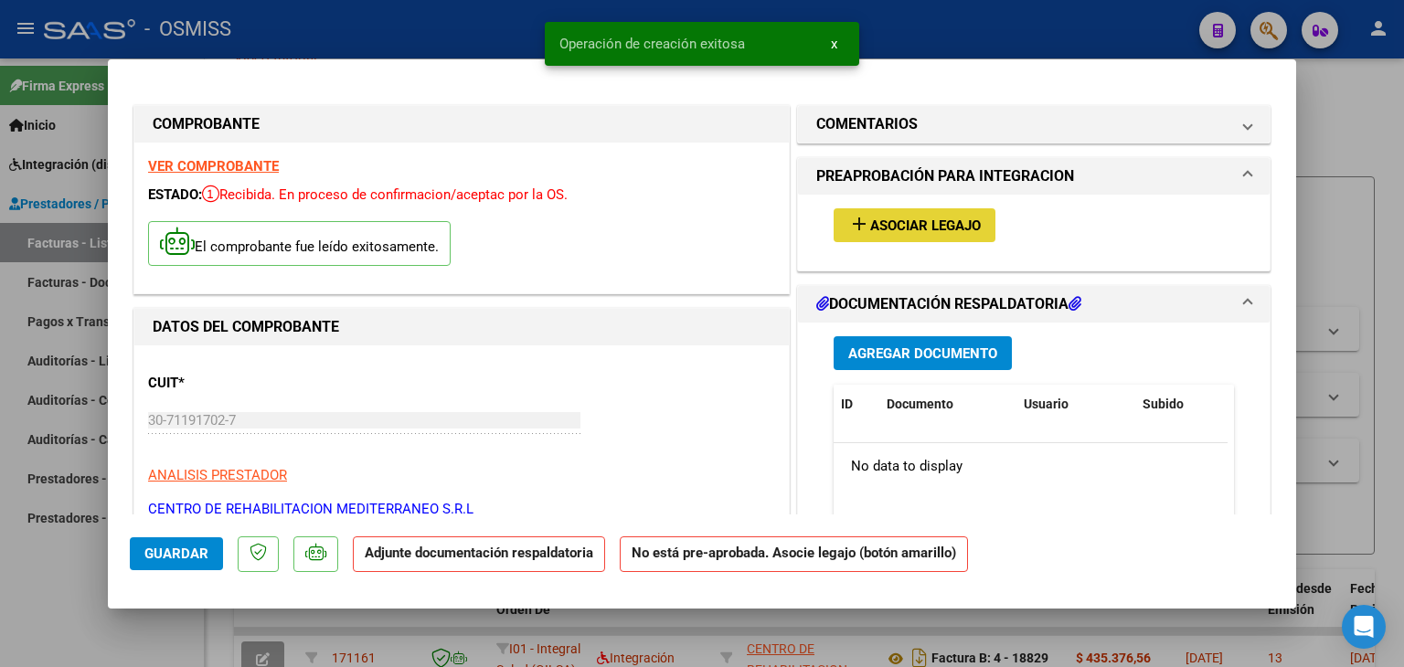
click at [920, 227] on span "Asociar Legajo" at bounding box center [925, 226] width 111 height 16
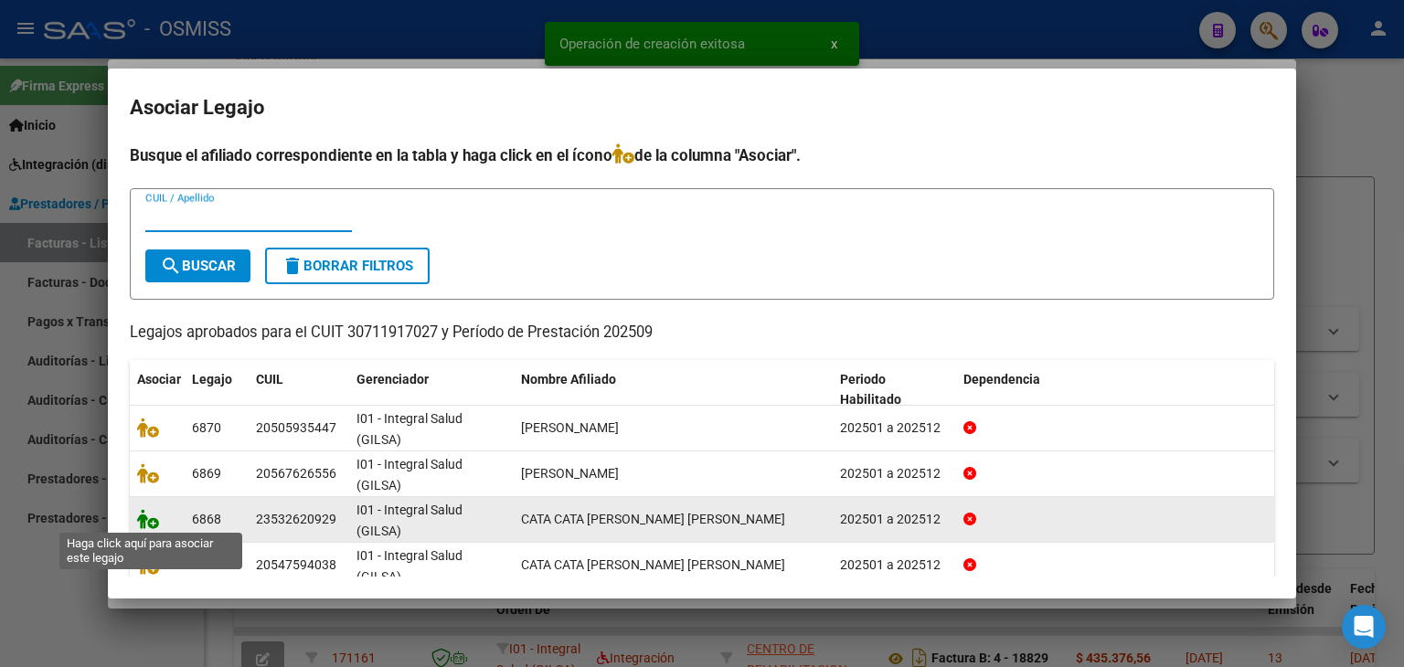
click at [155, 521] on icon at bounding box center [148, 519] width 22 height 20
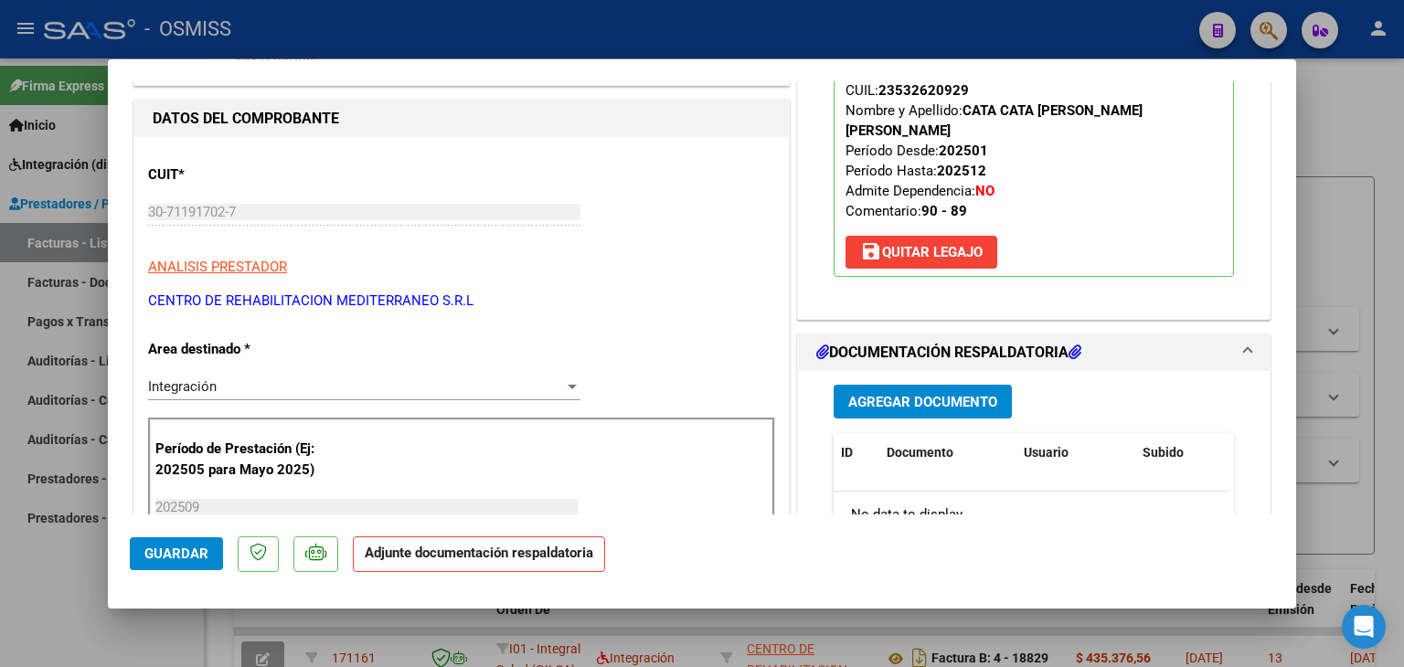
scroll to position [274, 0]
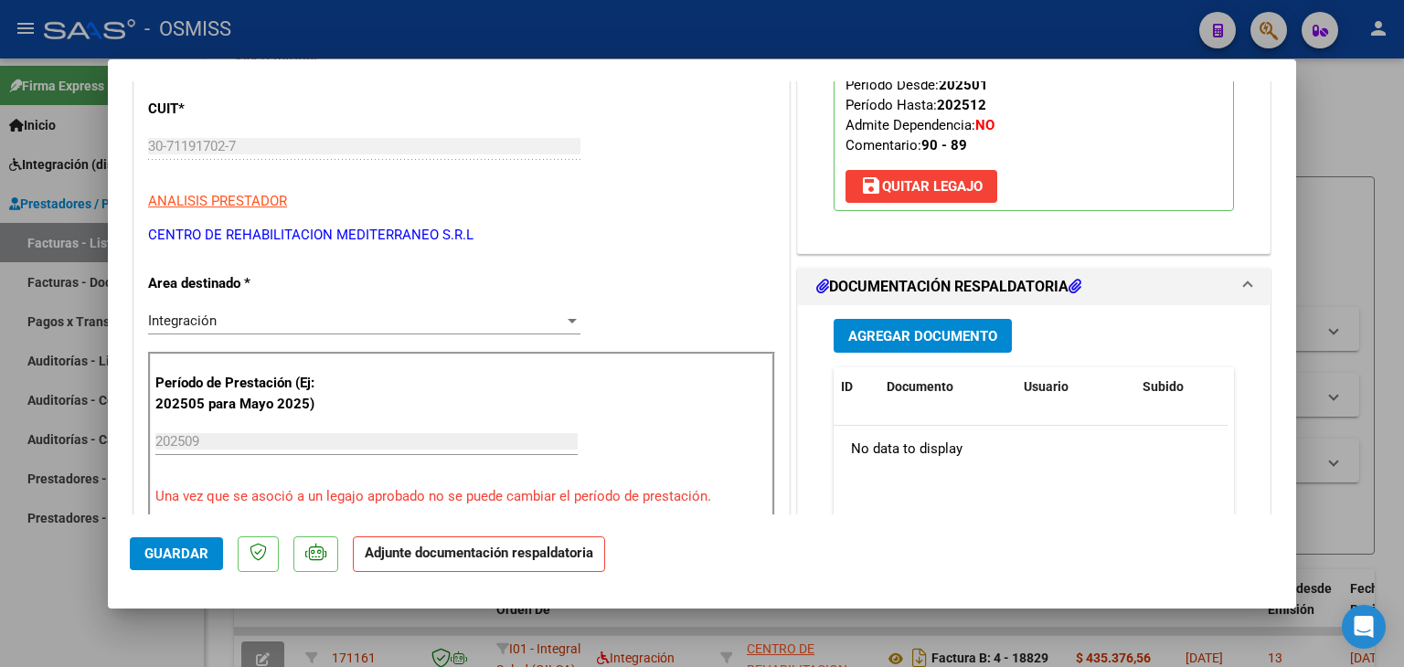
click at [953, 331] on button "Agregar Documento" at bounding box center [923, 336] width 178 height 34
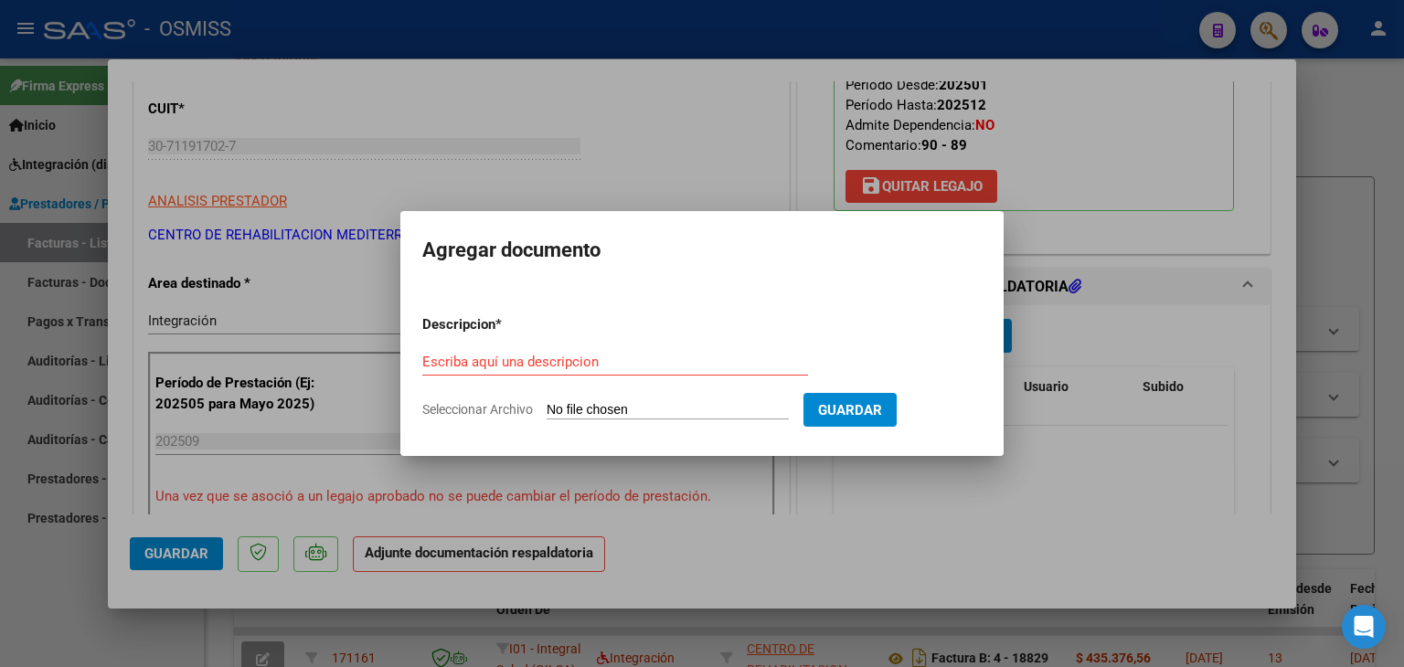
click at [704, 412] on input "Seleccionar Archivo" at bounding box center [668, 410] width 242 height 17
type input "C:\fakepath\Planilla integracion.pdf"
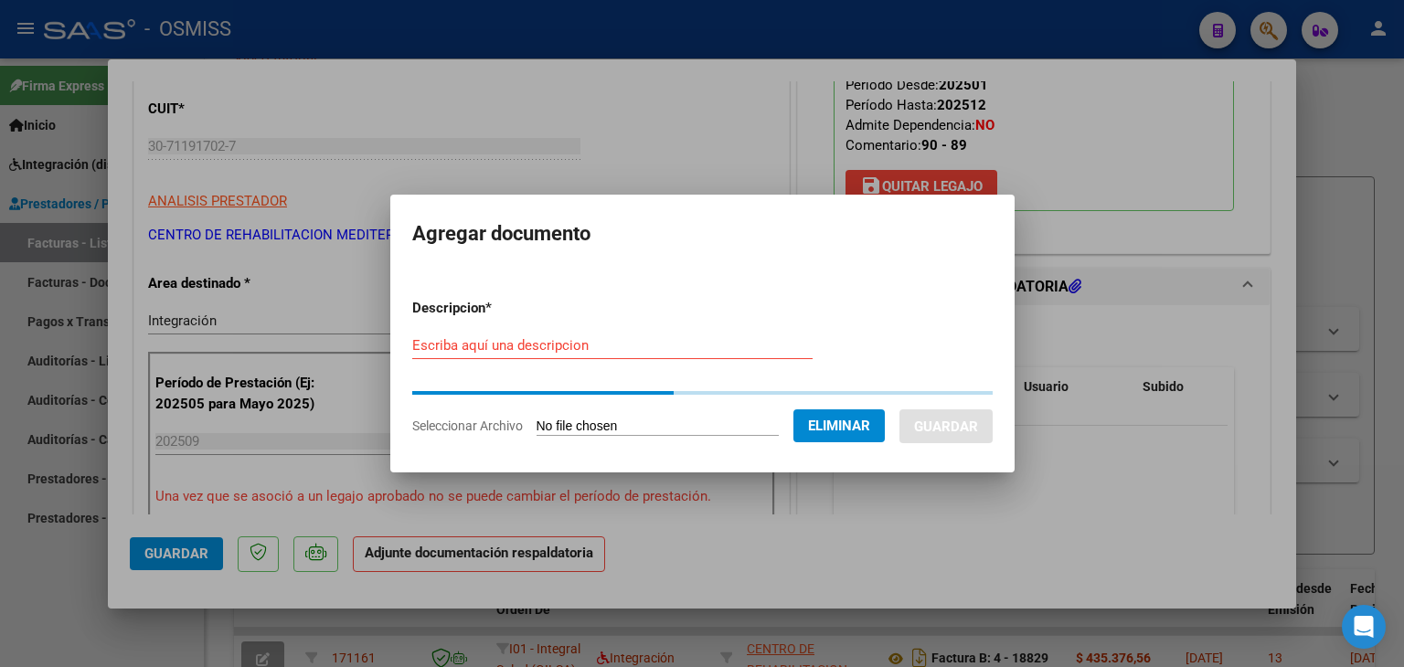
click at [519, 352] on input "Escriba aquí una descripcion" at bounding box center [612, 345] width 400 height 16
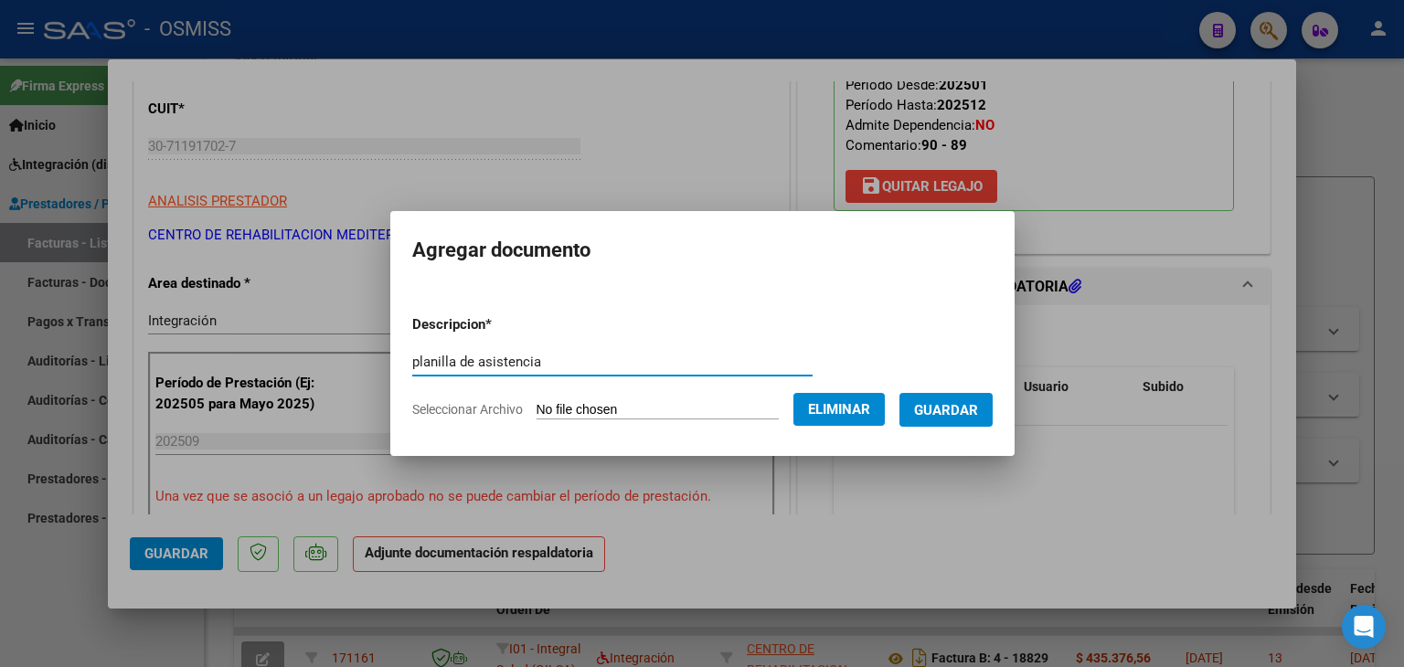
type input "planilla de asistencia"
click at [969, 406] on span "Guardar" at bounding box center [946, 410] width 64 height 16
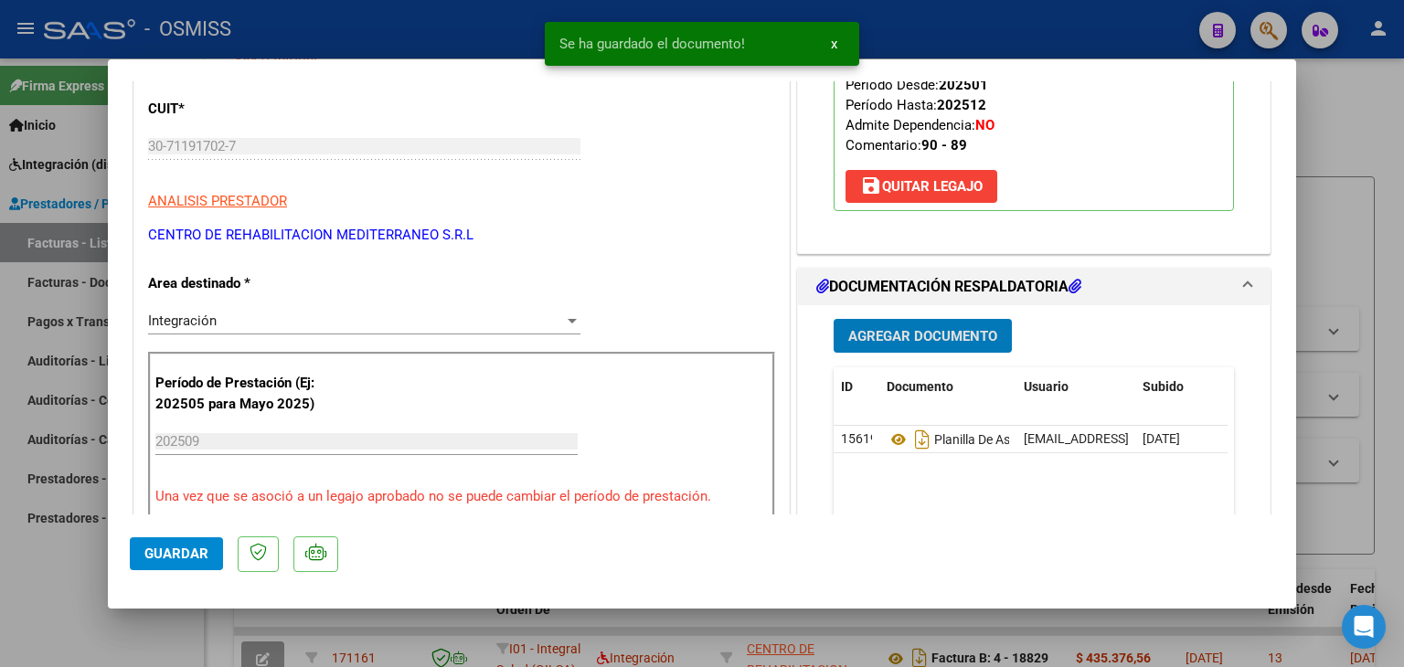
click at [172, 564] on button "Guardar" at bounding box center [176, 554] width 93 height 33
click at [172, 559] on span "Guardar" at bounding box center [176, 554] width 64 height 16
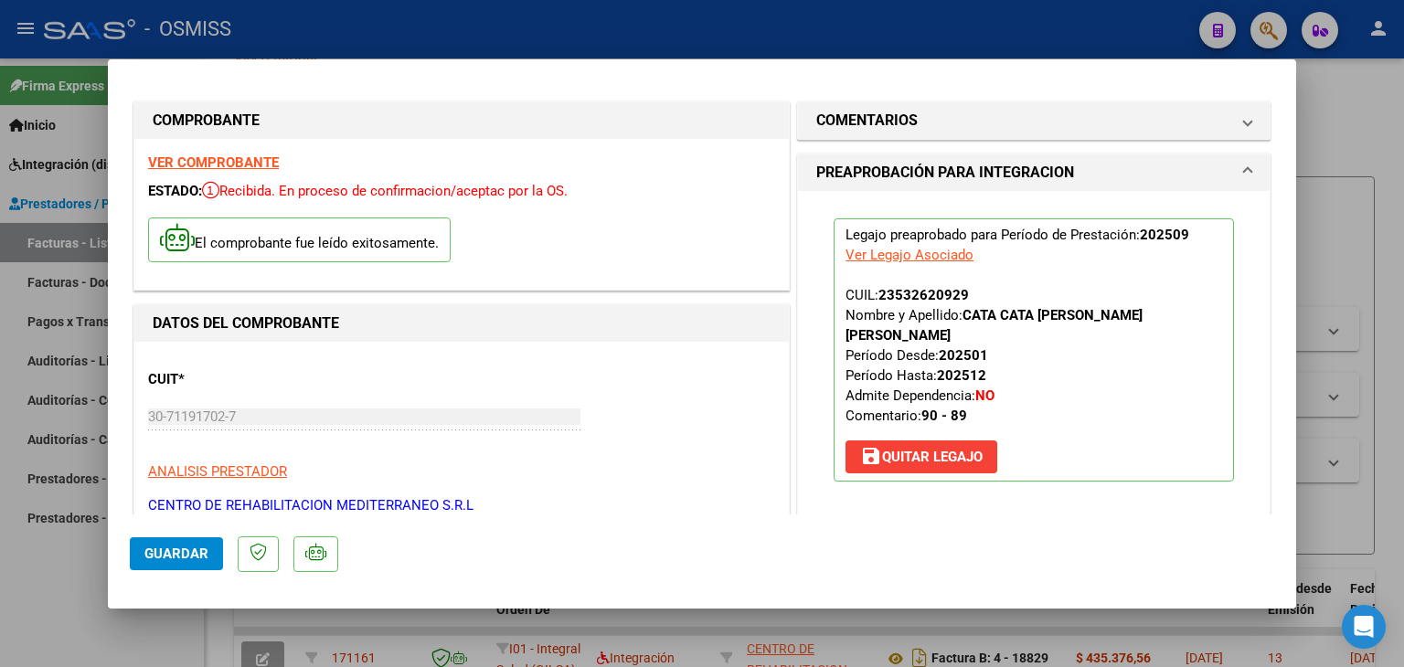
scroll to position [0, 0]
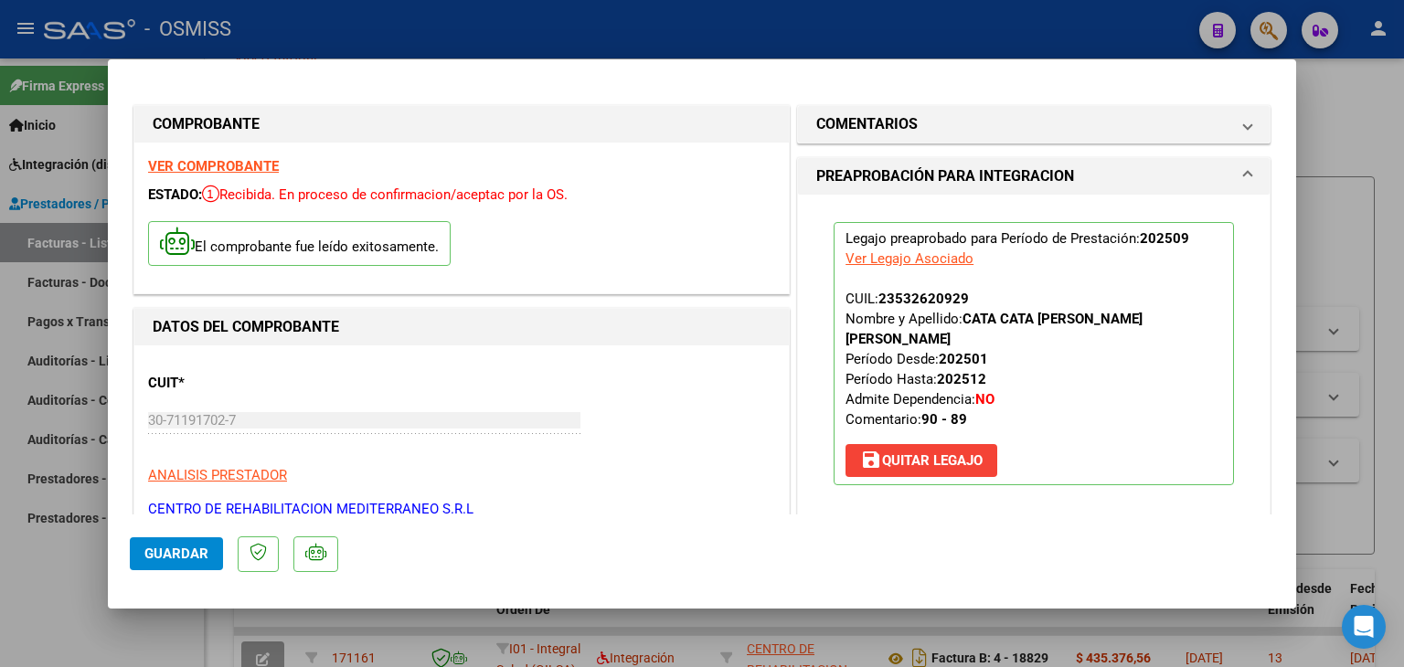
click at [229, 169] on strong "VER COMPROBANTE" at bounding box center [213, 166] width 131 height 16
click at [179, 543] on button "Guardar" at bounding box center [176, 554] width 93 height 33
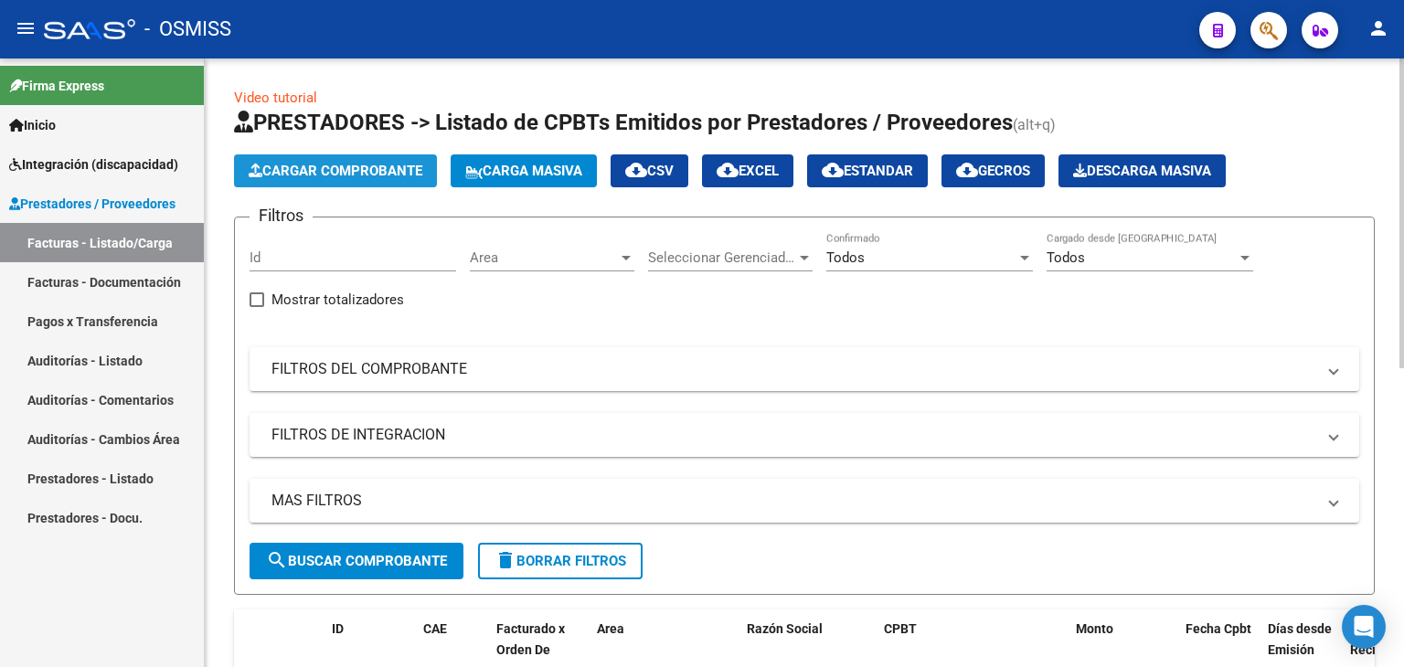
click at [379, 169] on span "Cargar Comprobante" at bounding box center [336, 171] width 174 height 16
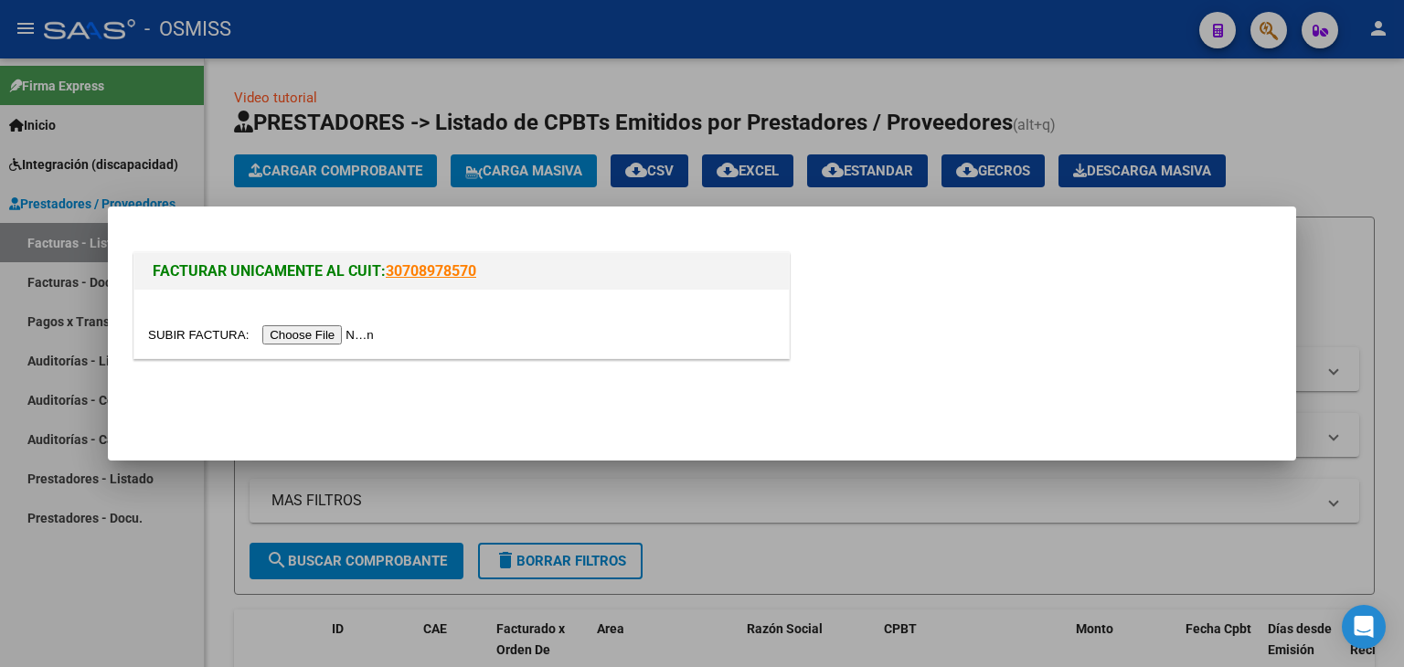
click at [306, 338] on input "file" at bounding box center [263, 335] width 231 height 19
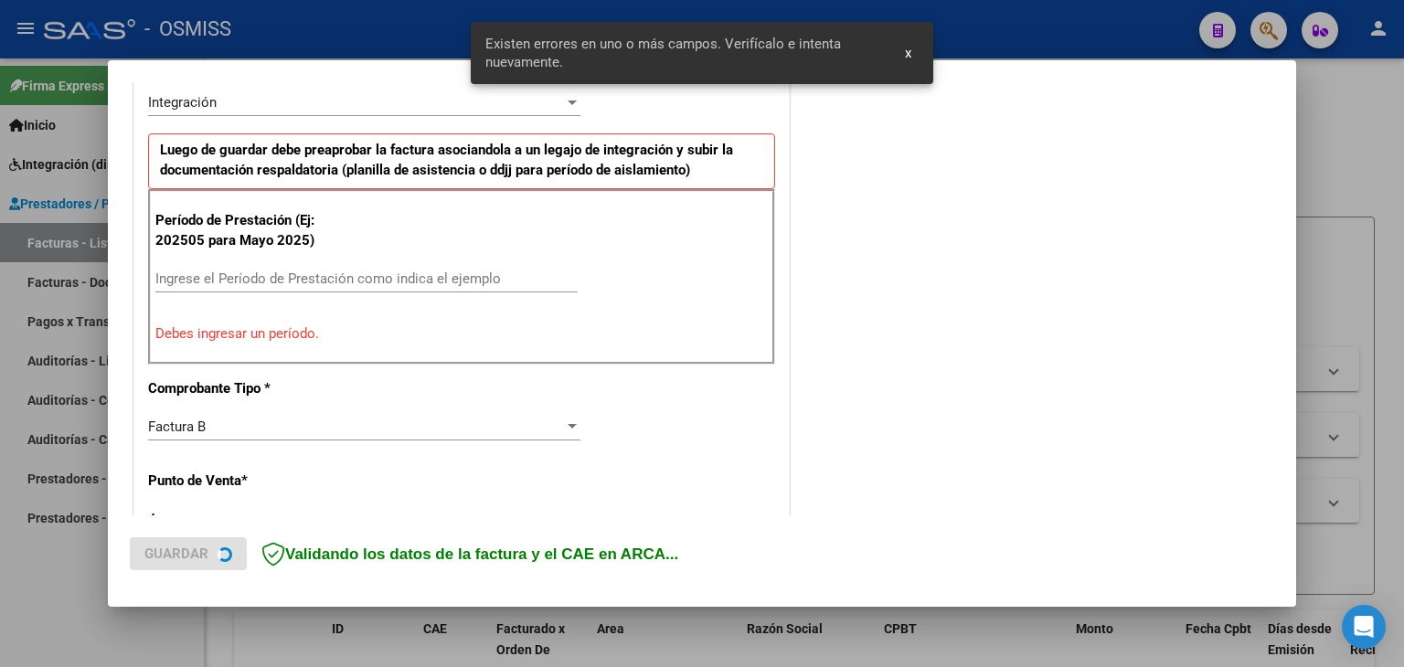
scroll to position [495, 0]
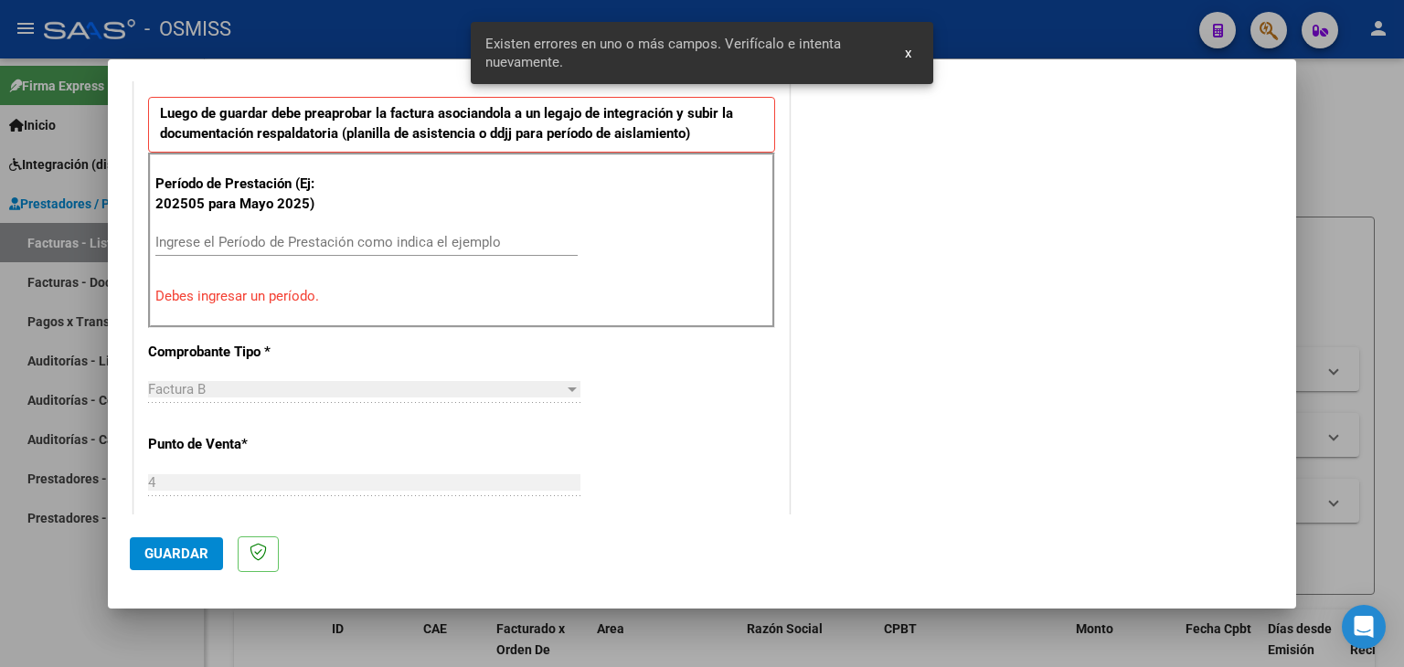
click at [352, 241] on input "Ingrese el Período de Prestación como indica el ejemplo" at bounding box center [366, 242] width 422 height 16
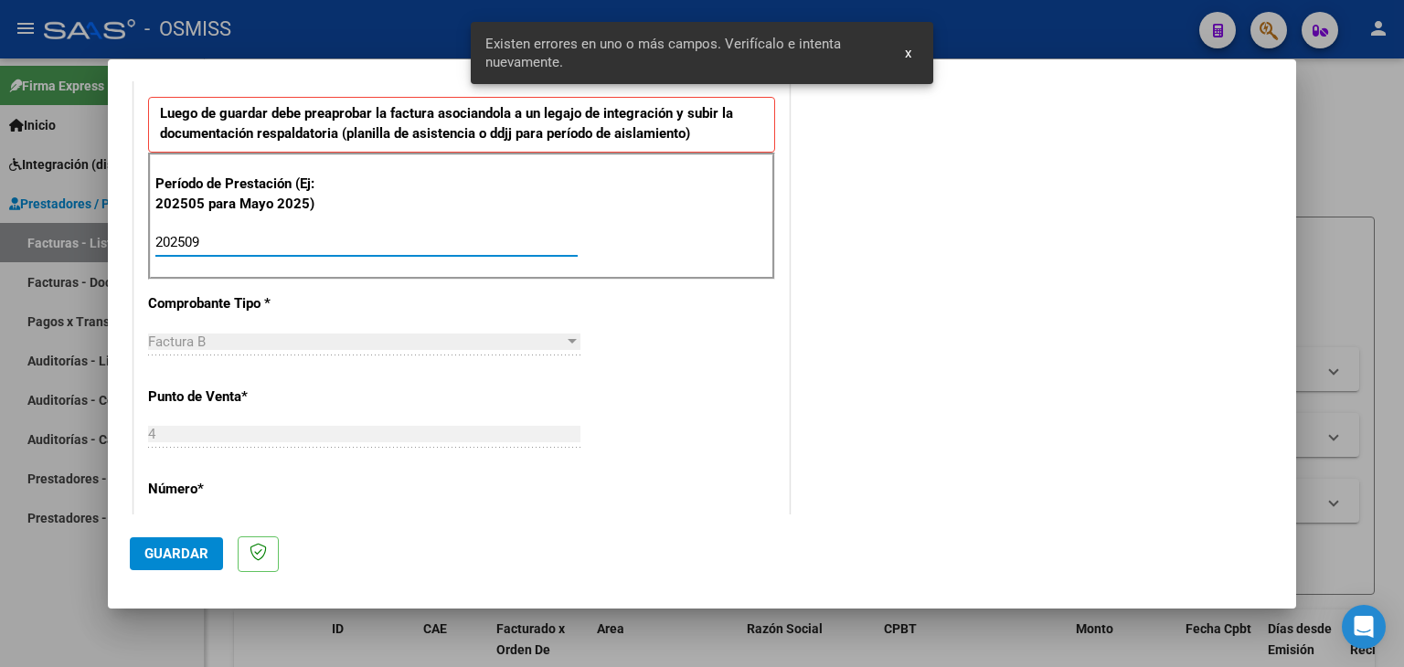
type input "202509"
click at [622, 362] on div "CUIT * 30-71191702-7 Ingresar CUIT ANALISIS PRESTADOR CENTRO DE REHABILITACION …" at bounding box center [461, 503] width 655 height 1376
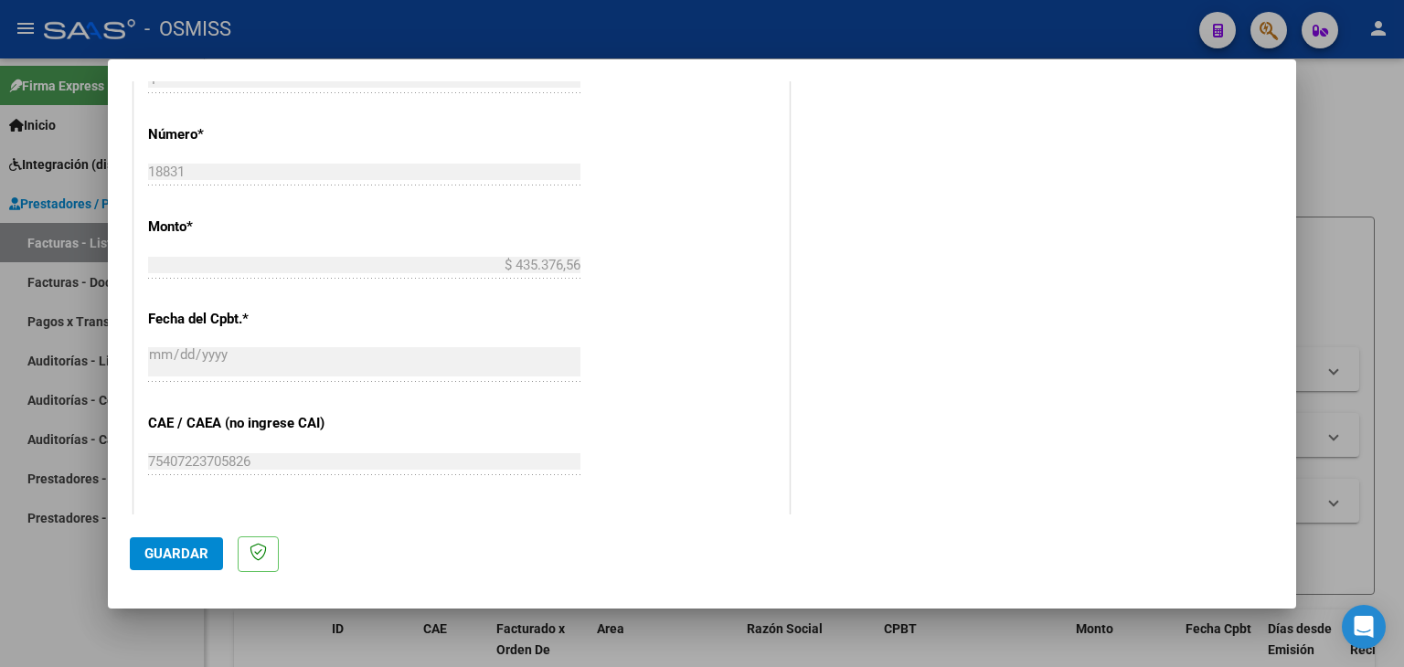
scroll to position [952, 0]
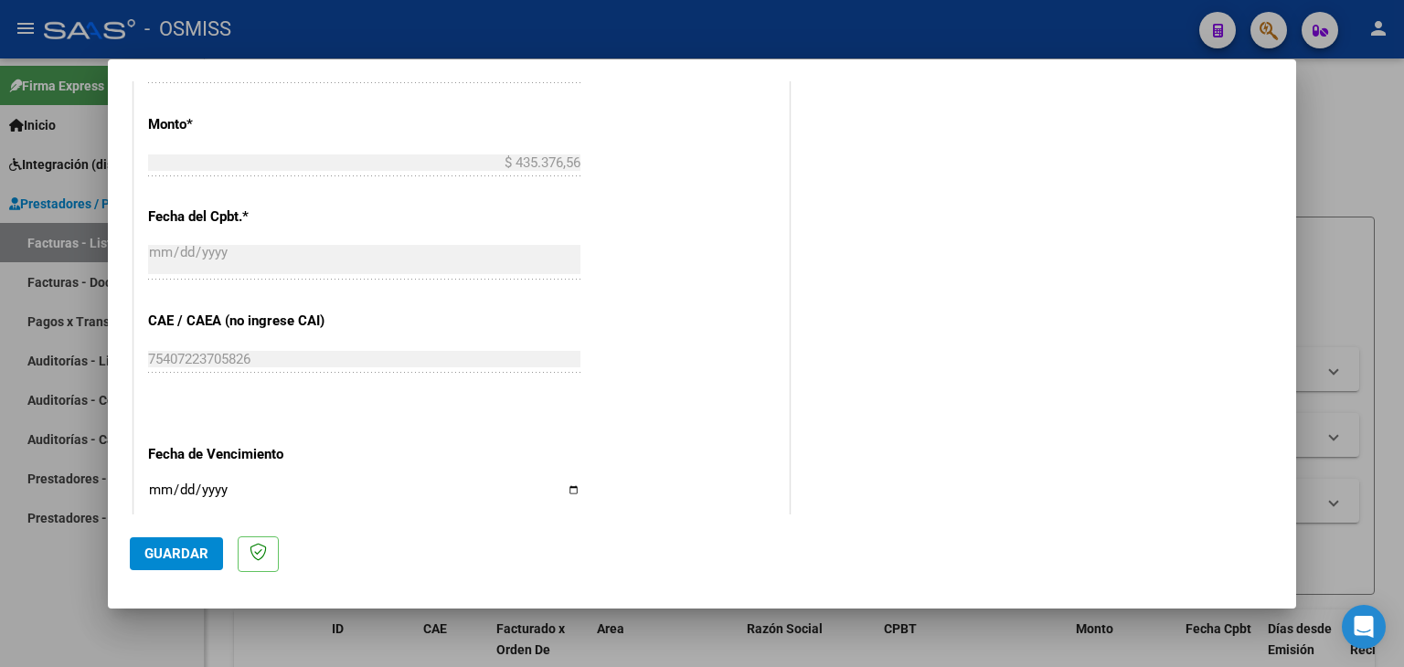
click at [163, 486] on input "Ingresar la fecha" at bounding box center [364, 497] width 432 height 29
type input "[DATE]"
click at [169, 560] on span "Guardar" at bounding box center [176, 554] width 64 height 16
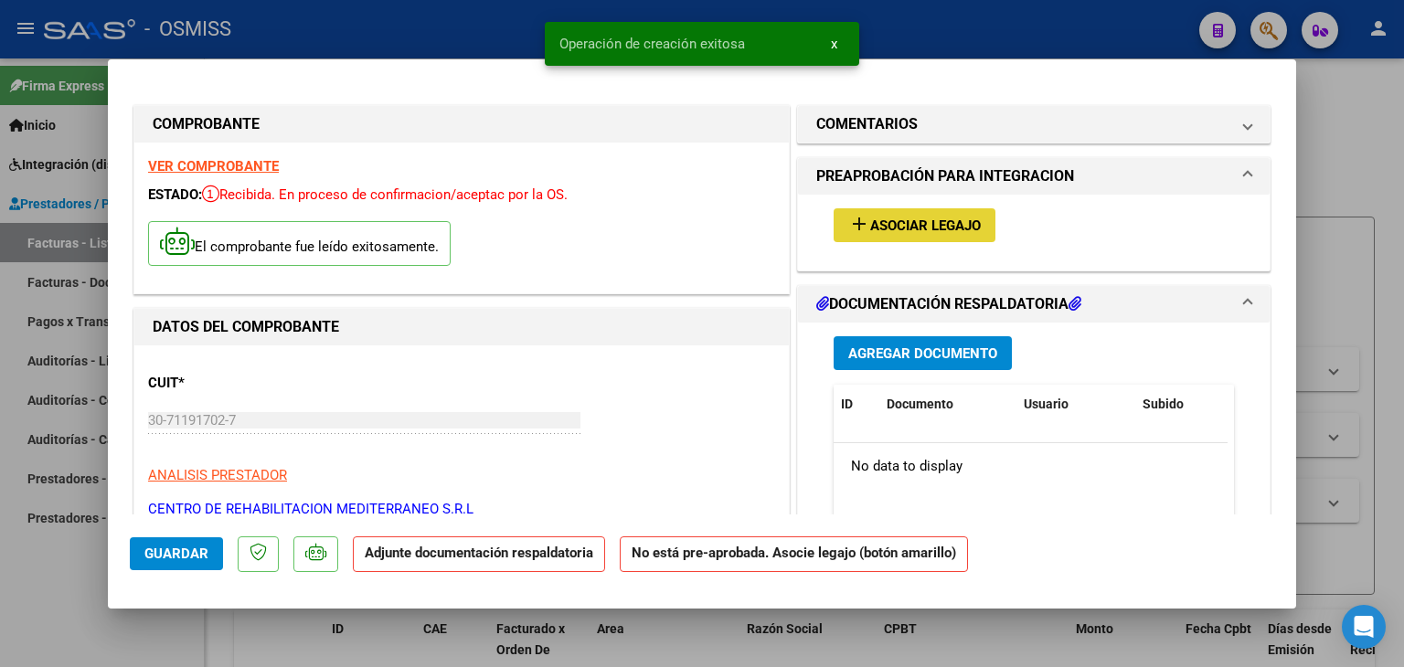
click at [902, 219] on span "Asociar Legajo" at bounding box center [925, 226] width 111 height 16
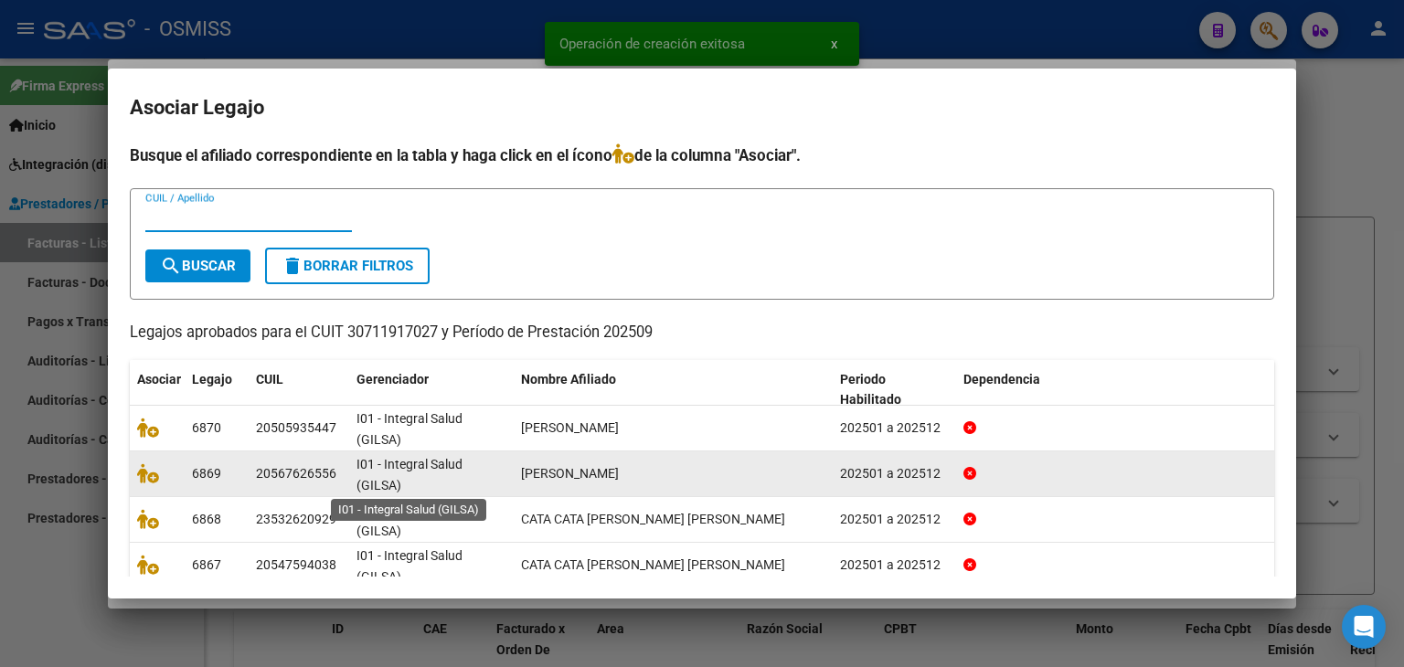
scroll to position [3, 0]
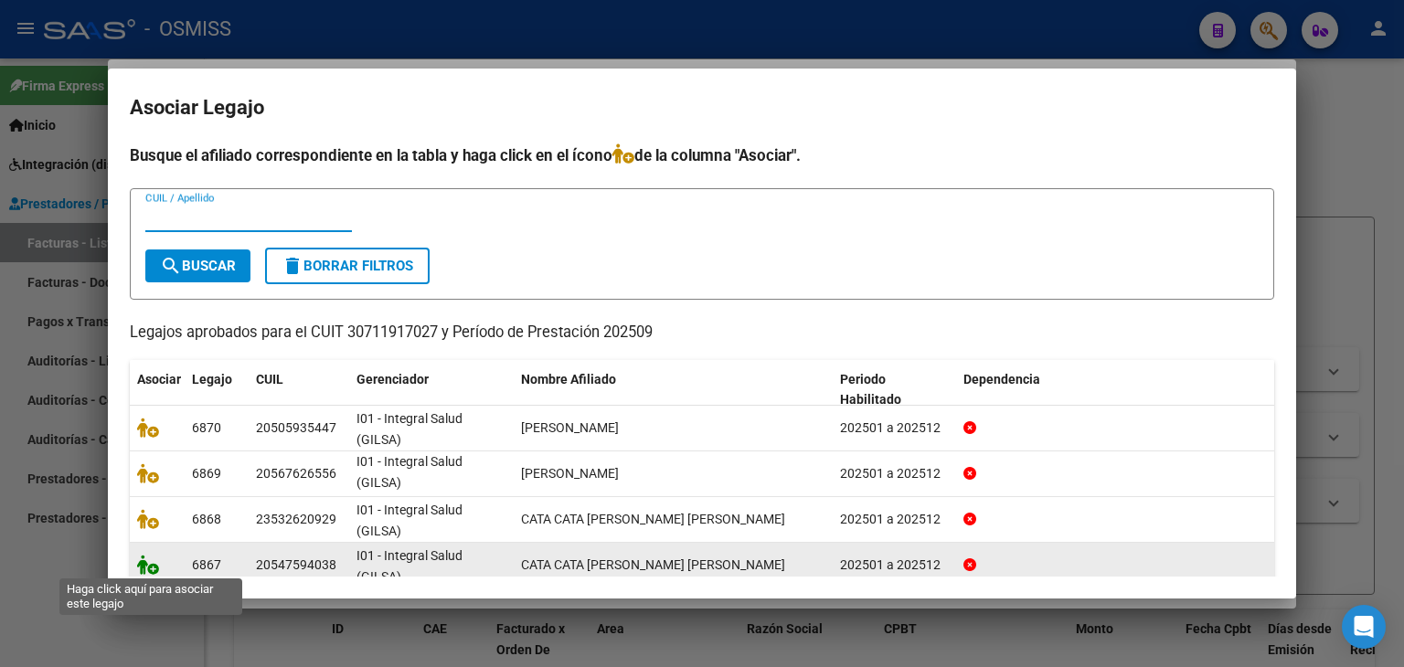
click at [150, 560] on icon at bounding box center [148, 565] width 22 height 20
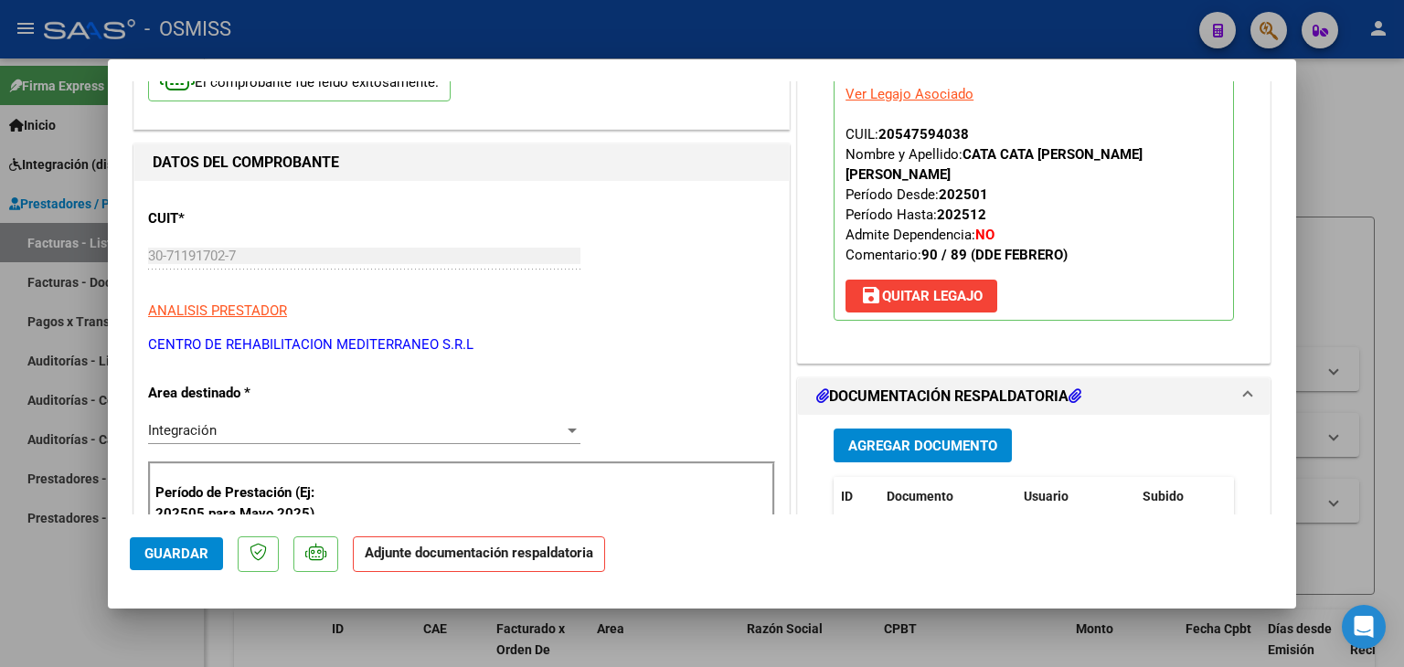
scroll to position [183, 0]
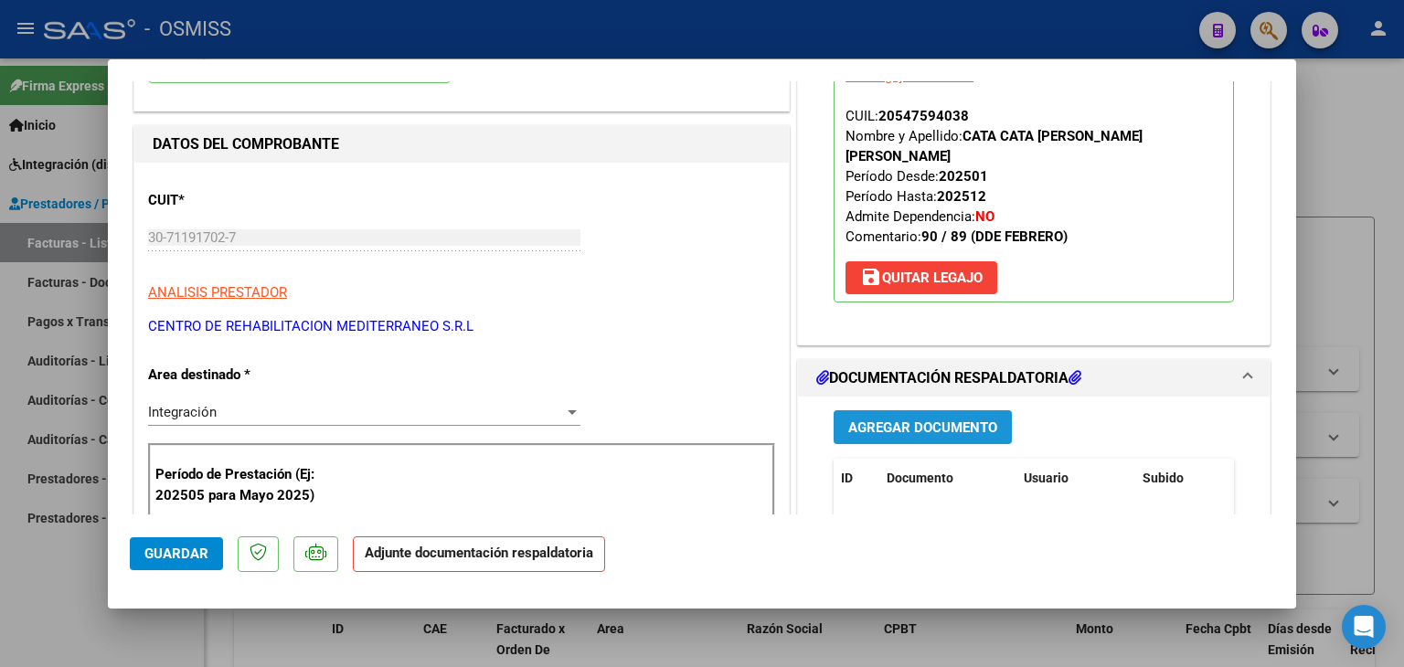
click at [941, 426] on span "Agregar Documento" at bounding box center [923, 428] width 149 height 16
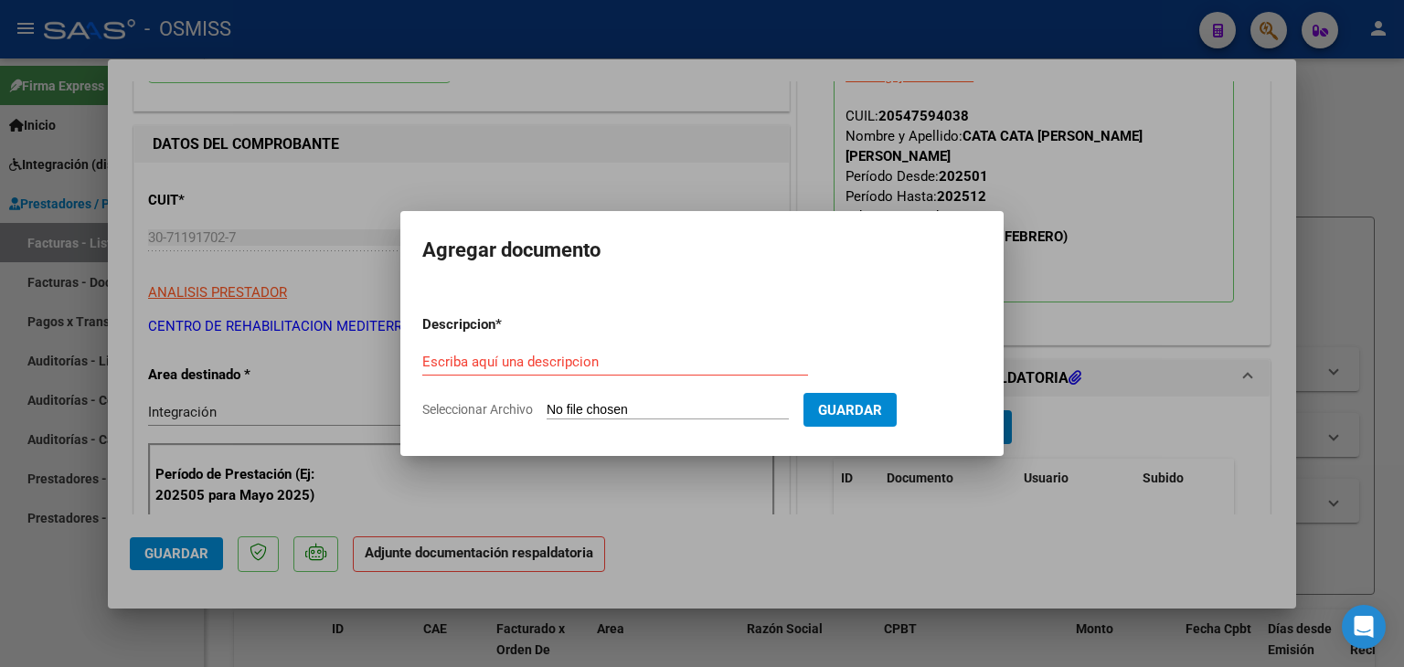
click at [611, 426] on form "Descripcion * Escriba aquí una descripcion Seleccionar Archivo Guardar" at bounding box center [702, 367] width 560 height 133
click at [611, 414] on input "Seleccionar Archivo" at bounding box center [668, 410] width 242 height 17
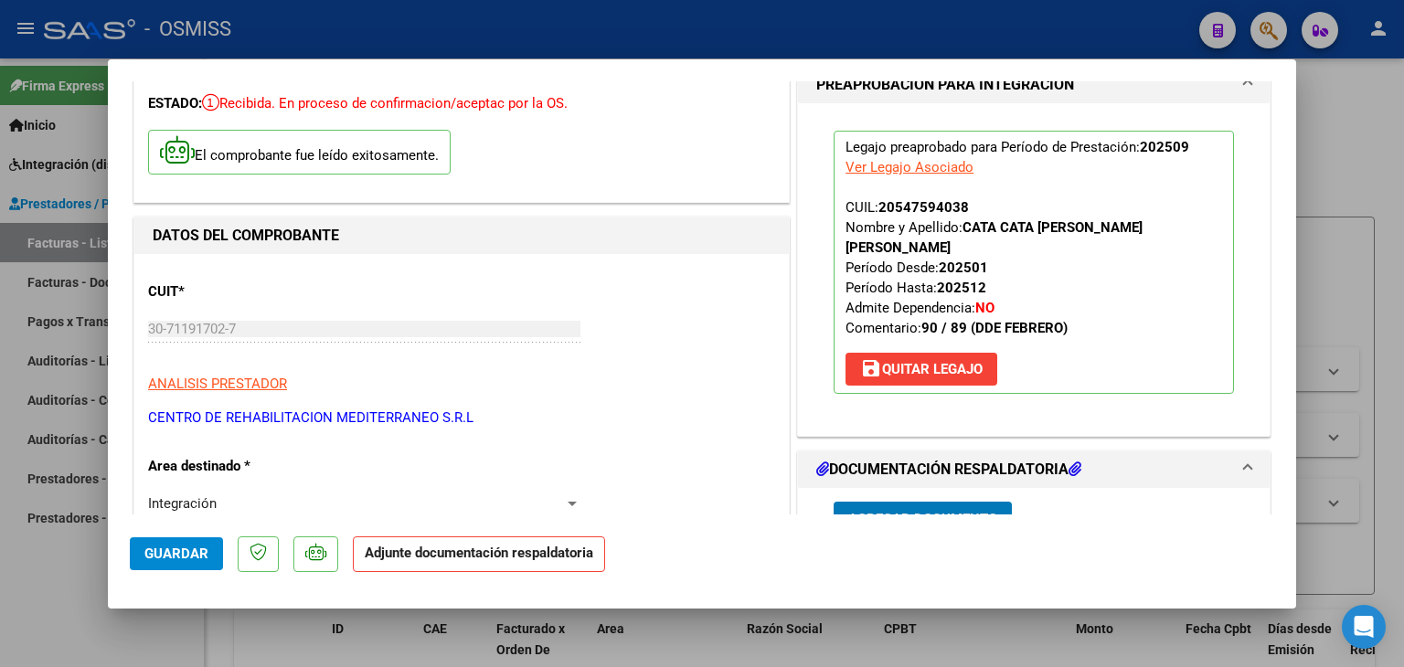
scroll to position [0, 0]
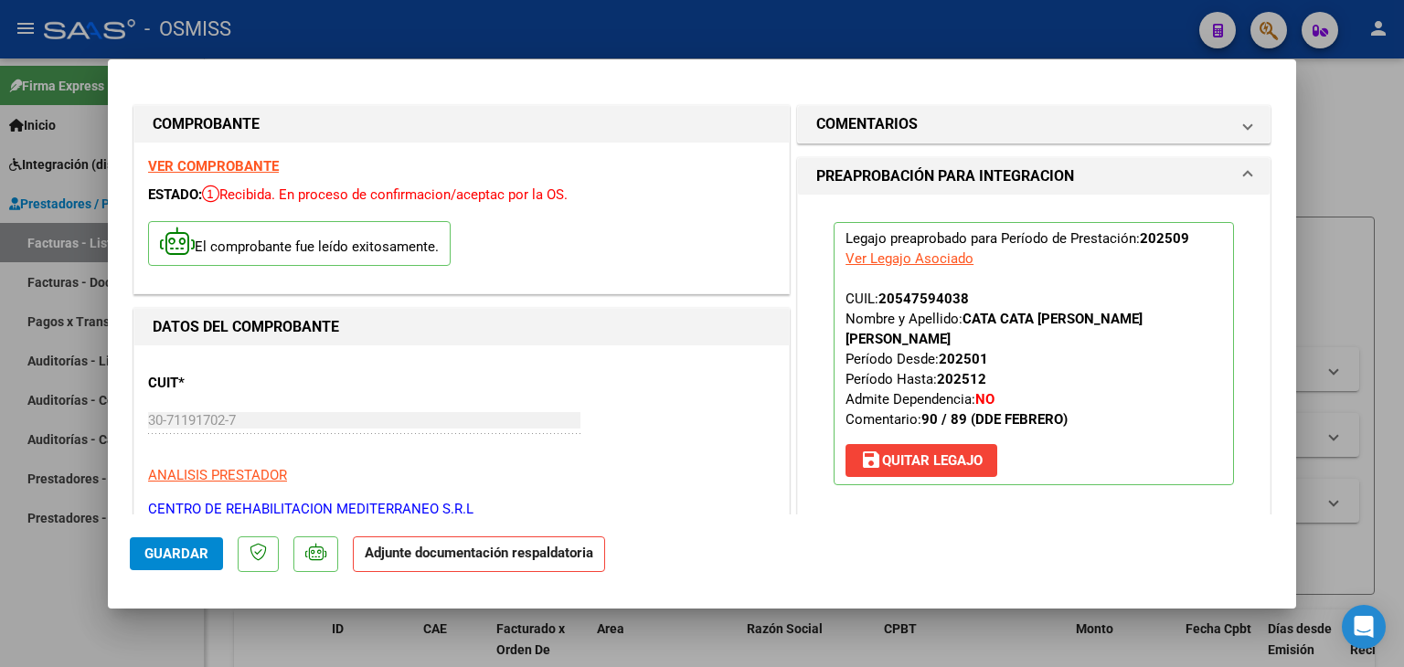
click at [216, 165] on strong "VER COMPROBANTE" at bounding box center [213, 166] width 131 height 16
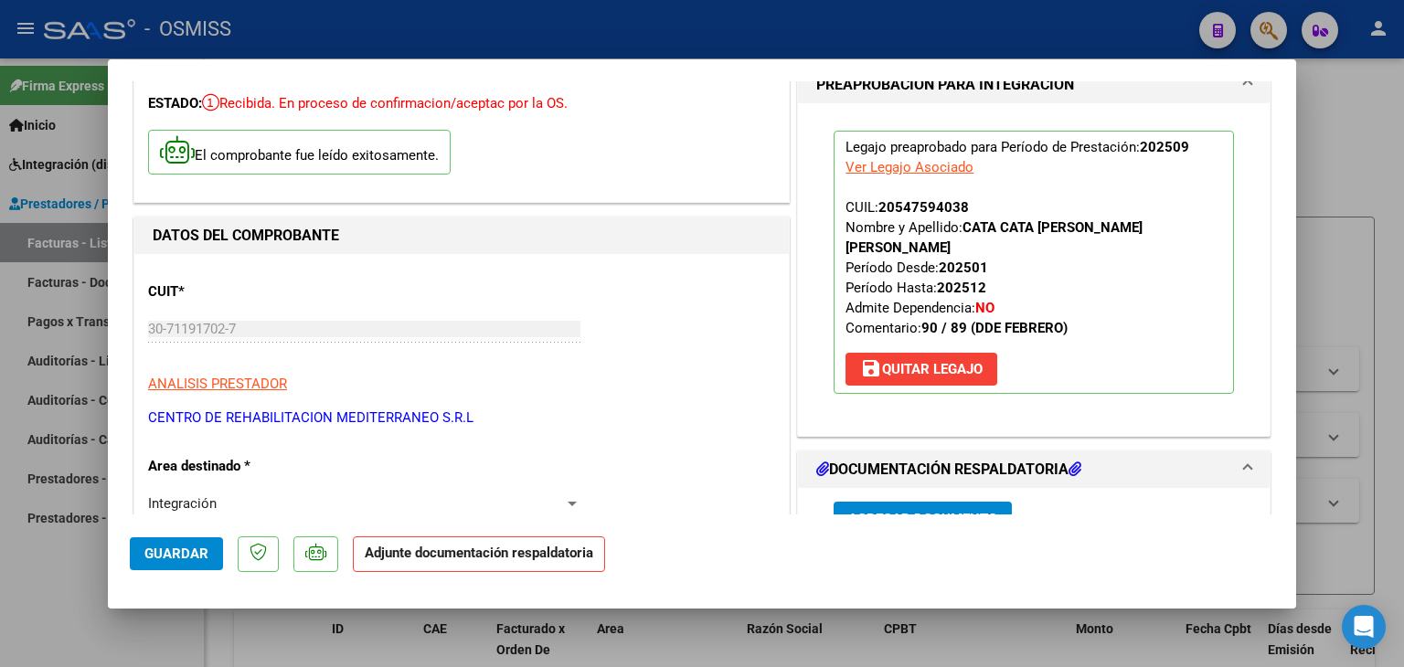
scroll to position [183, 0]
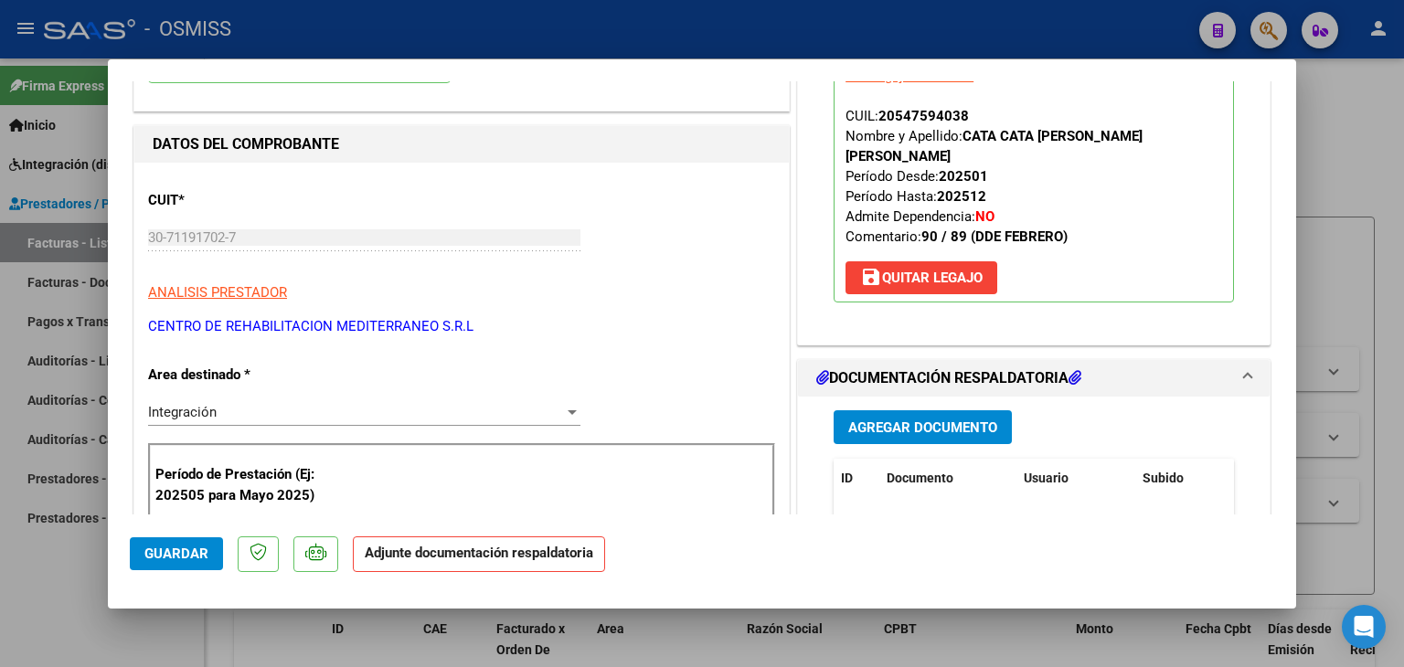
click at [918, 425] on span "Agregar Documento" at bounding box center [923, 428] width 149 height 16
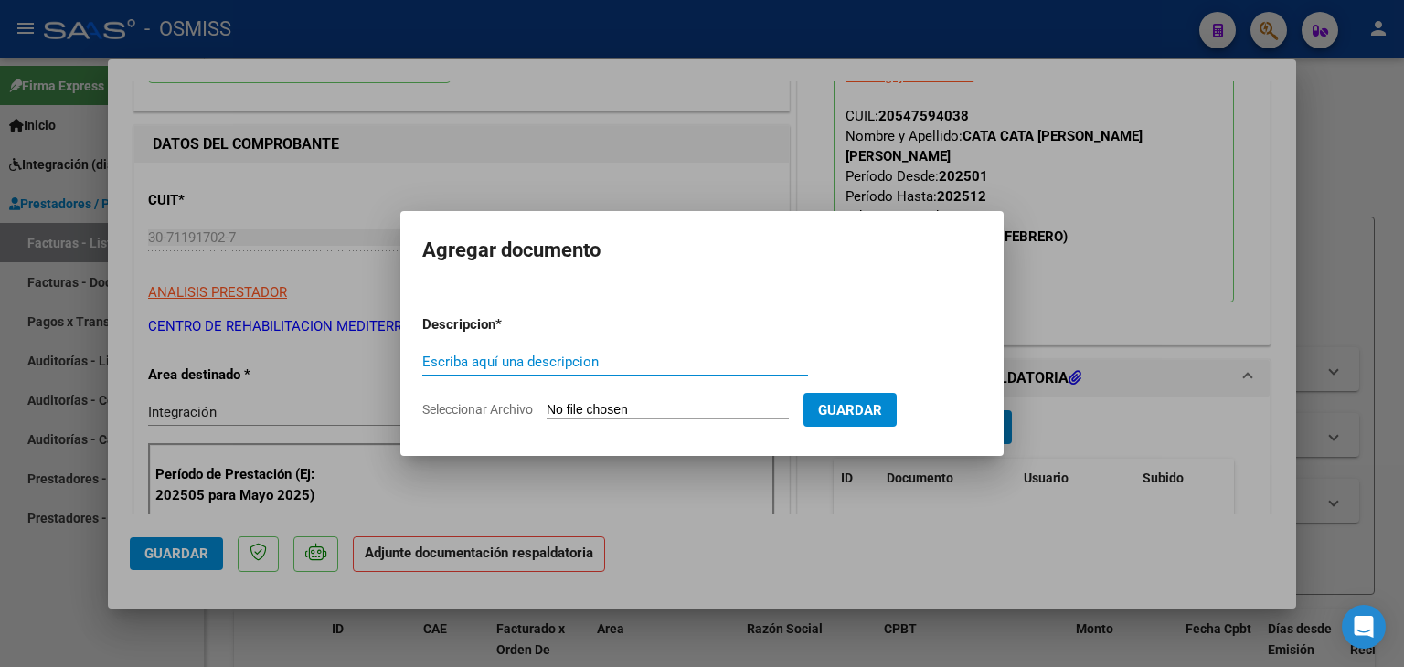
click at [560, 422] on form "Descripcion * Escriba aquí una descripcion Seleccionar Archivo Guardar" at bounding box center [702, 367] width 560 height 133
click at [562, 411] on input "Seleccionar Archivo" at bounding box center [668, 410] width 242 height 17
type input "C:\fakepath\Planilla rehabilitacion.pdf"
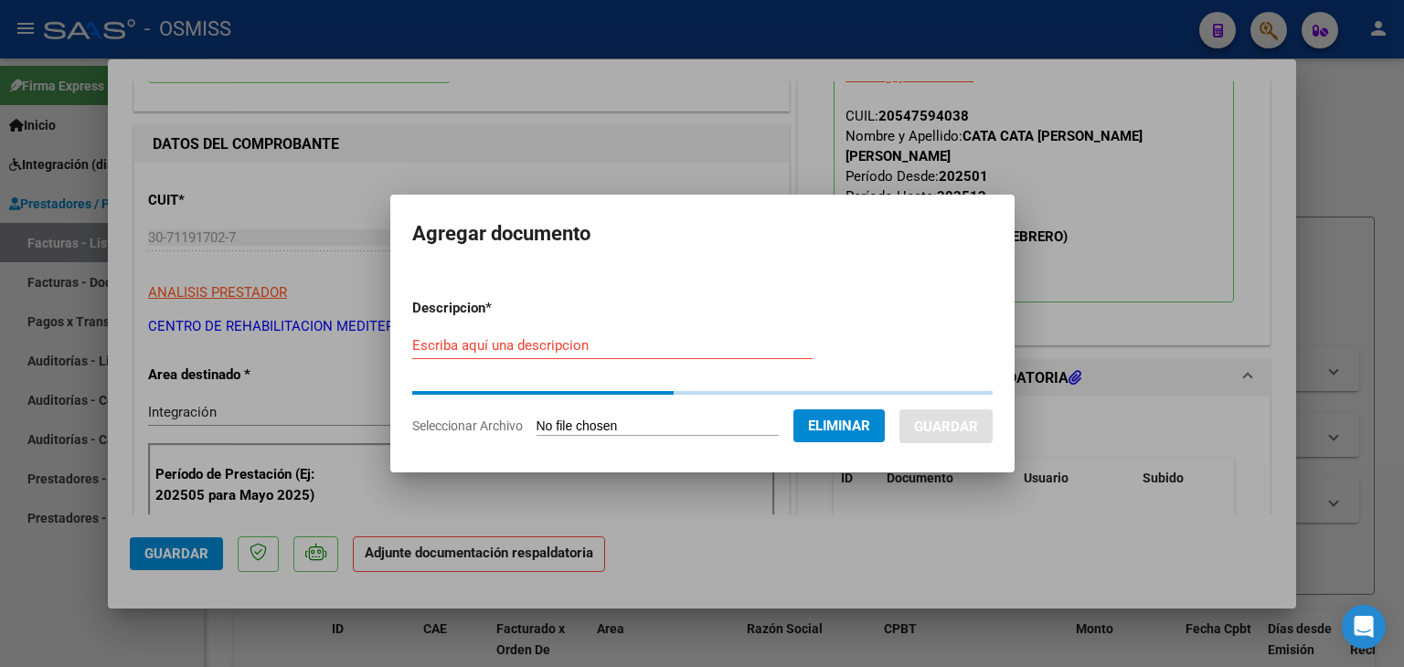
click at [498, 347] on input "Escriba aquí una descripcion" at bounding box center [612, 345] width 400 height 16
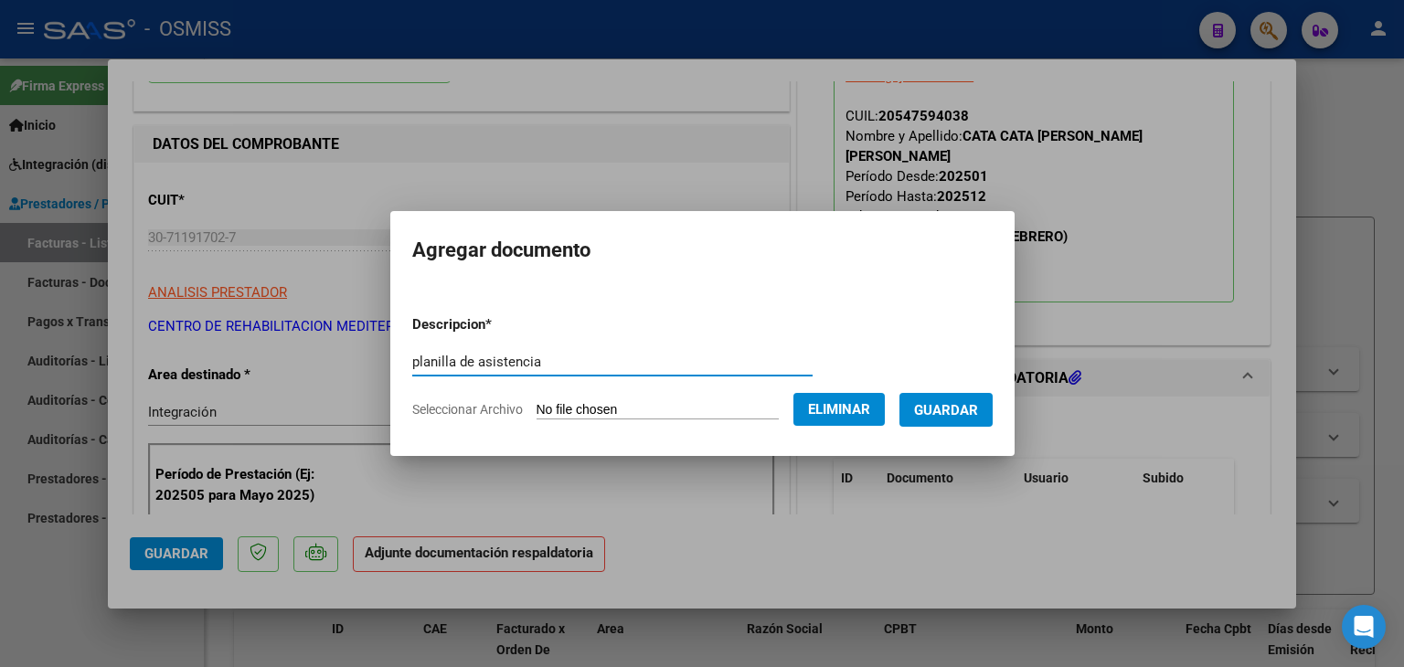
type input "planilla de asistencia"
click at [955, 414] on span "Guardar" at bounding box center [946, 410] width 64 height 16
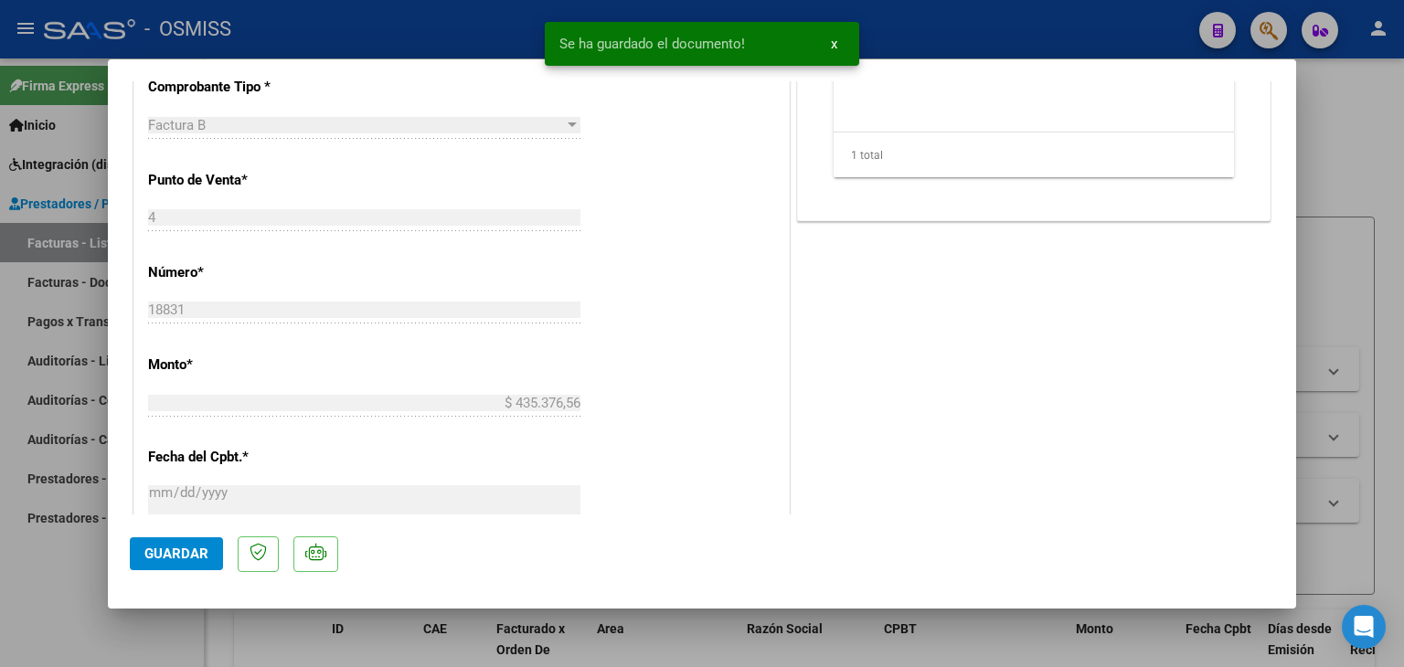
scroll to position [731, 0]
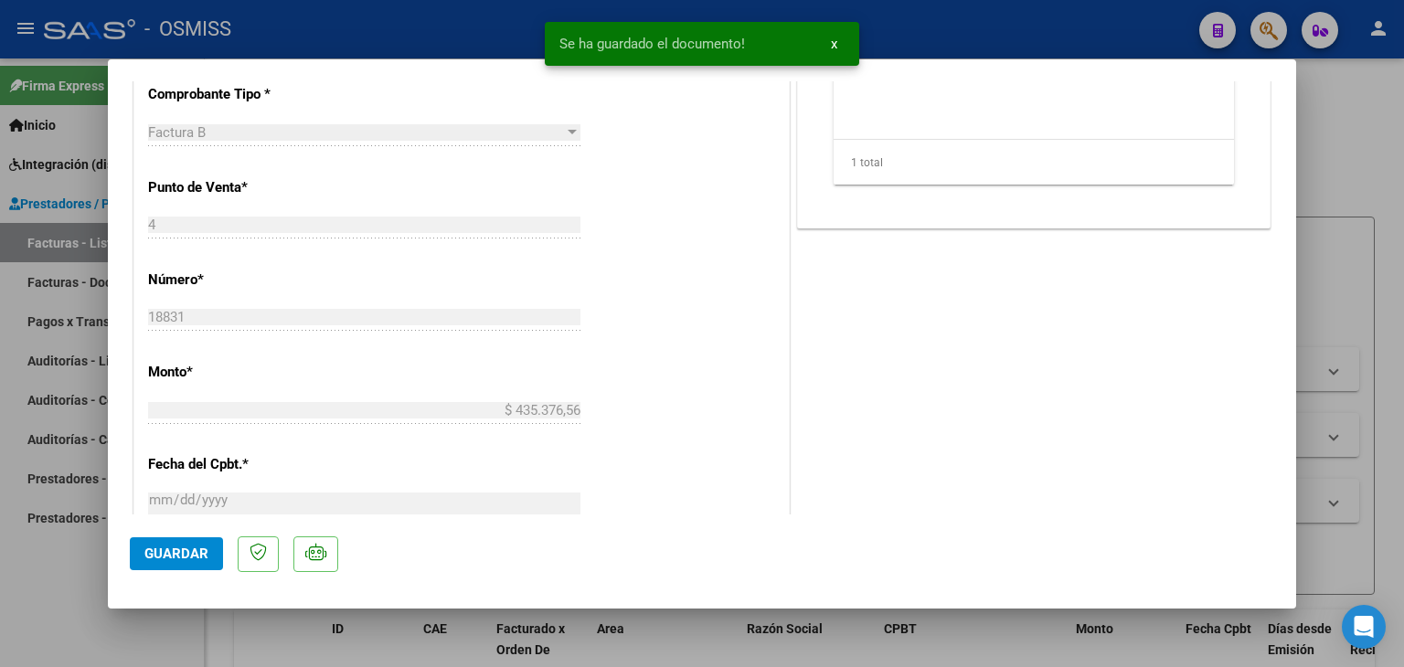
click at [158, 560] on span "Guardar" at bounding box center [176, 554] width 64 height 16
click at [167, 553] on span "Guardar" at bounding box center [176, 554] width 64 height 16
type input "$ 0,00"
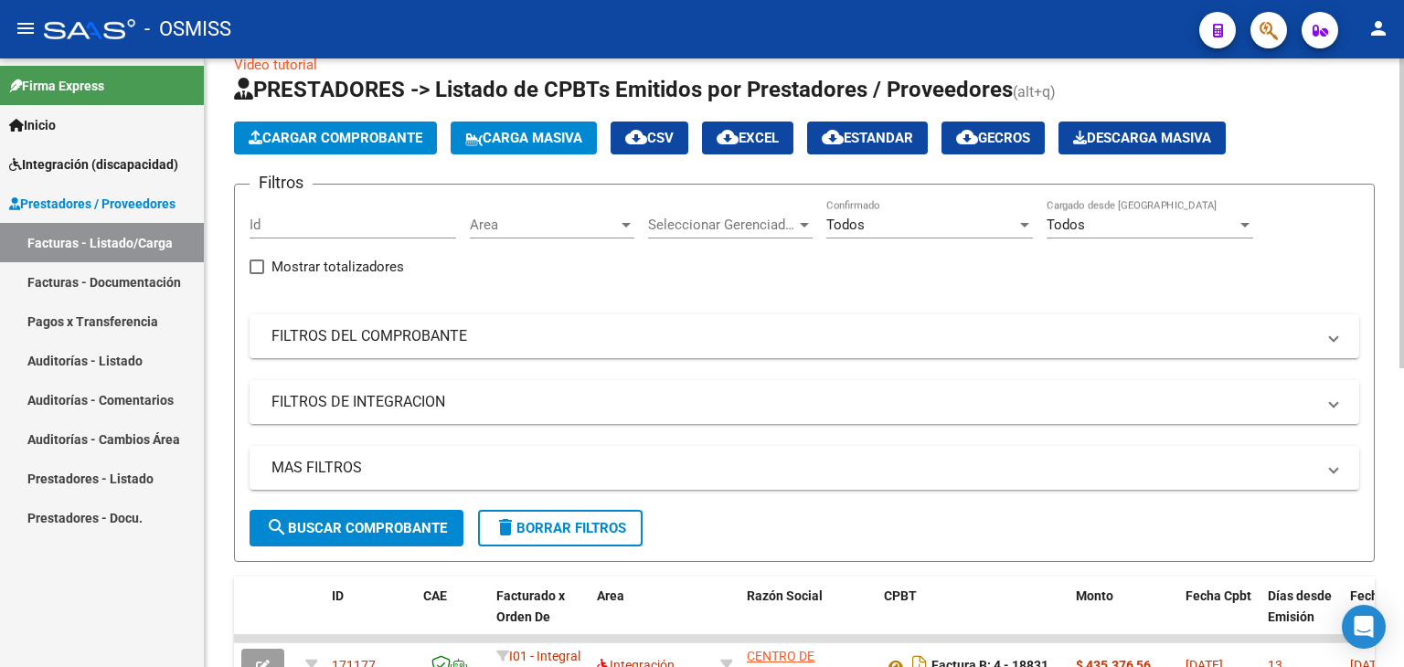
scroll to position [0, 0]
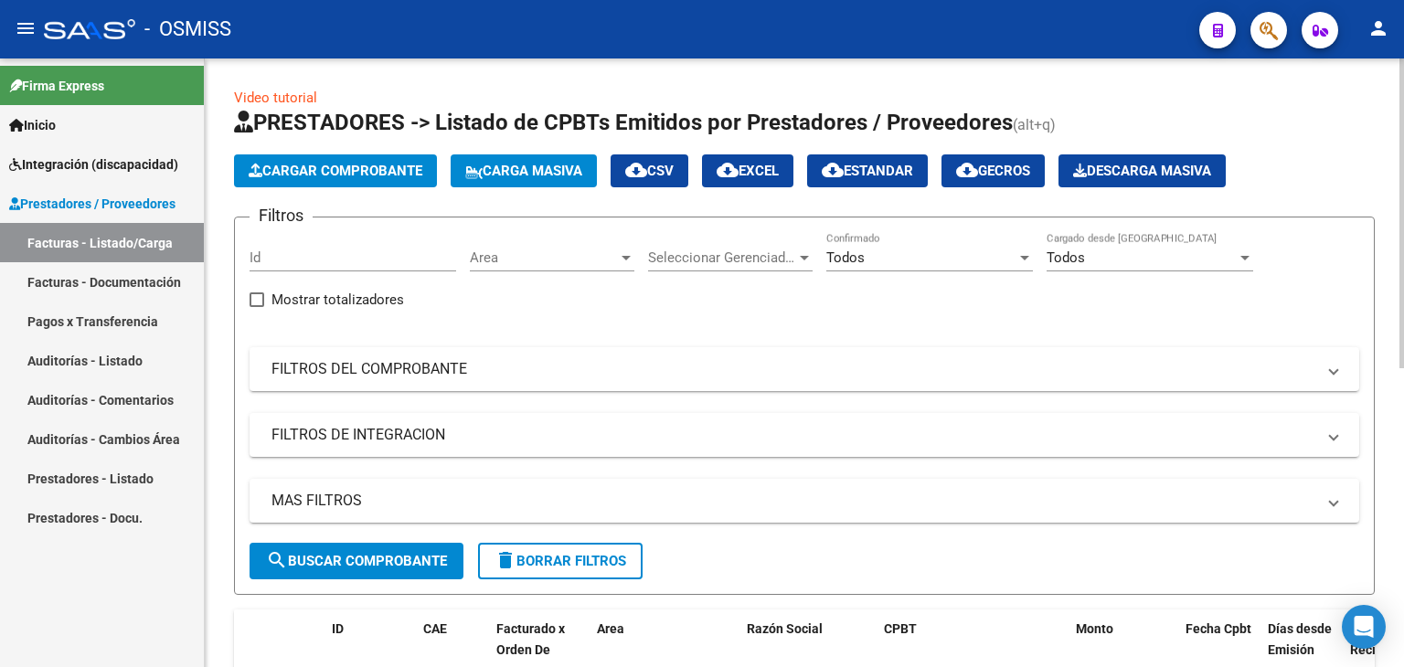
click at [367, 167] on span "Cargar Comprobante" at bounding box center [336, 171] width 174 height 16
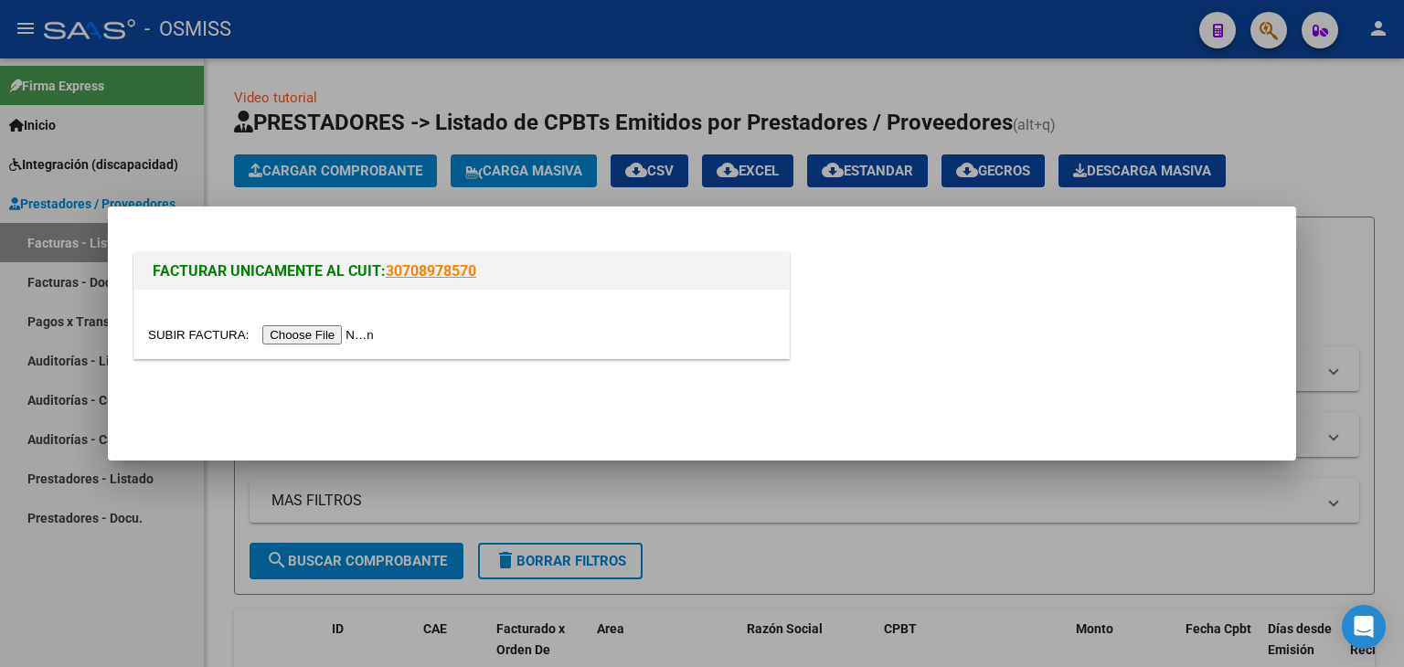
click at [341, 330] on input "file" at bounding box center [263, 335] width 231 height 19
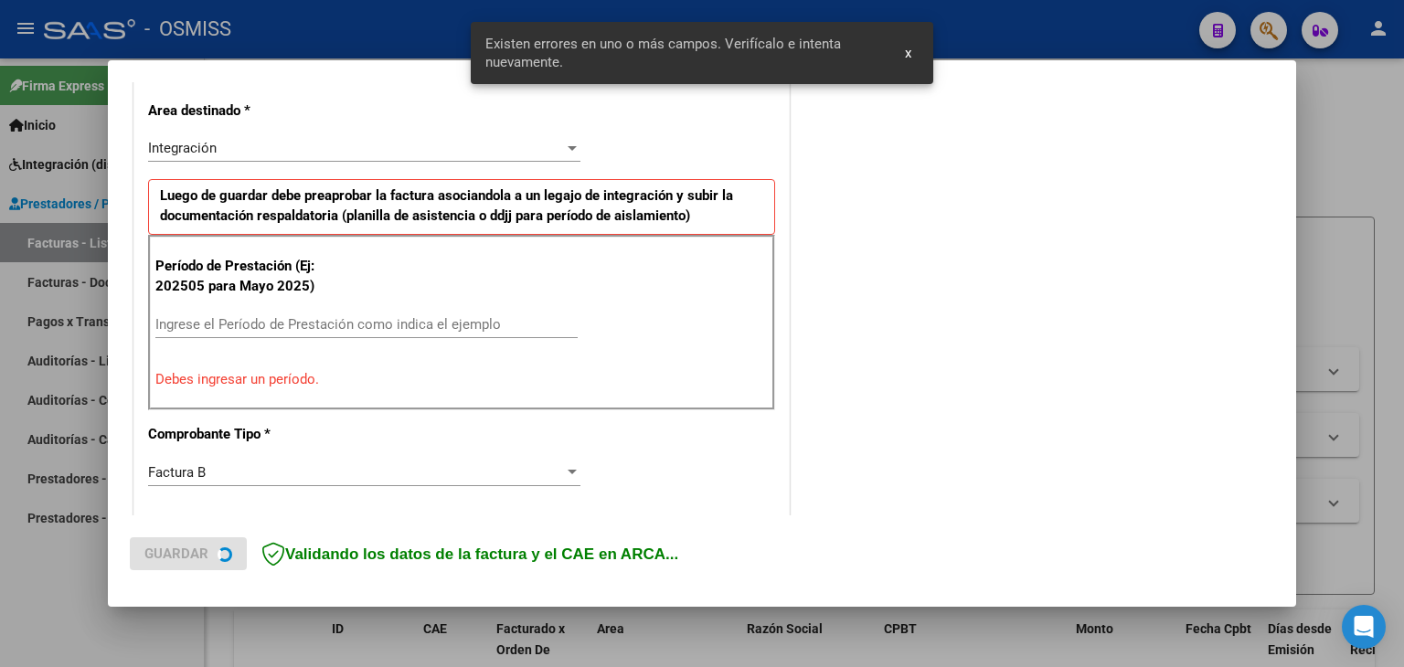
scroll to position [418, 0]
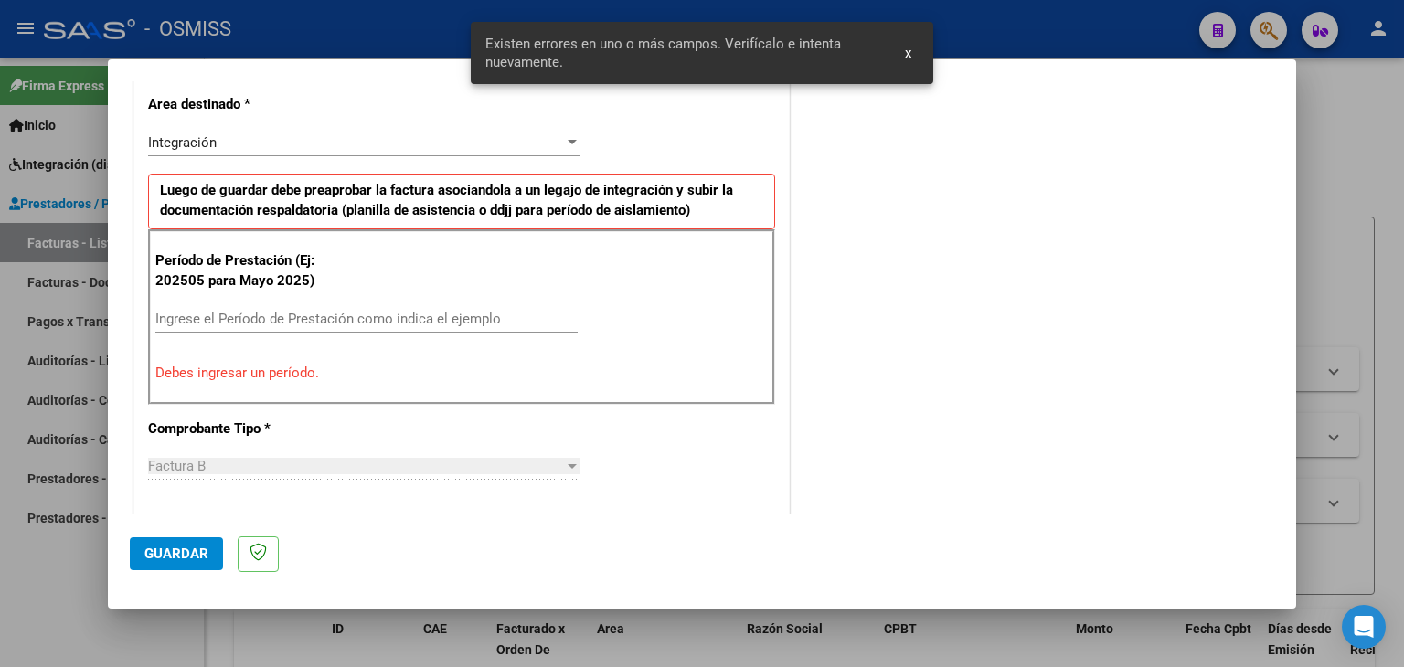
click at [251, 319] on input "Ingrese el Período de Prestación como indica el ejemplo" at bounding box center [366, 319] width 422 height 16
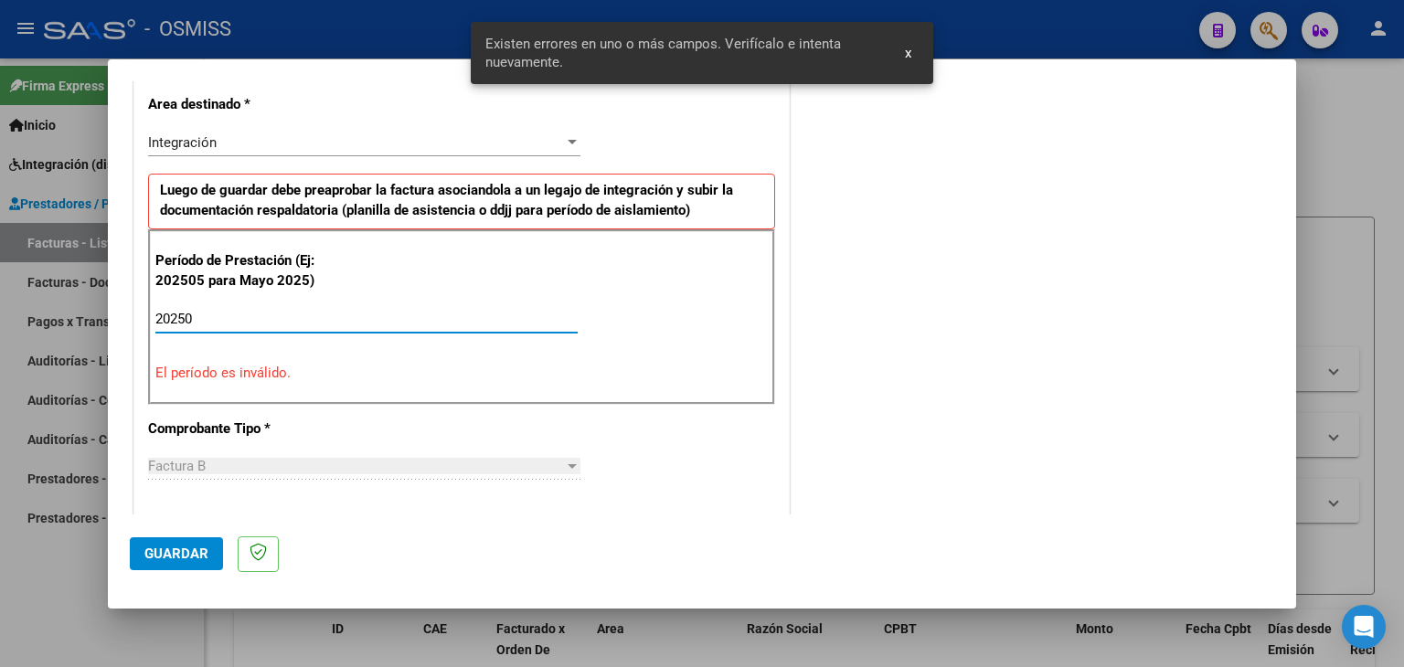
type input "202509"
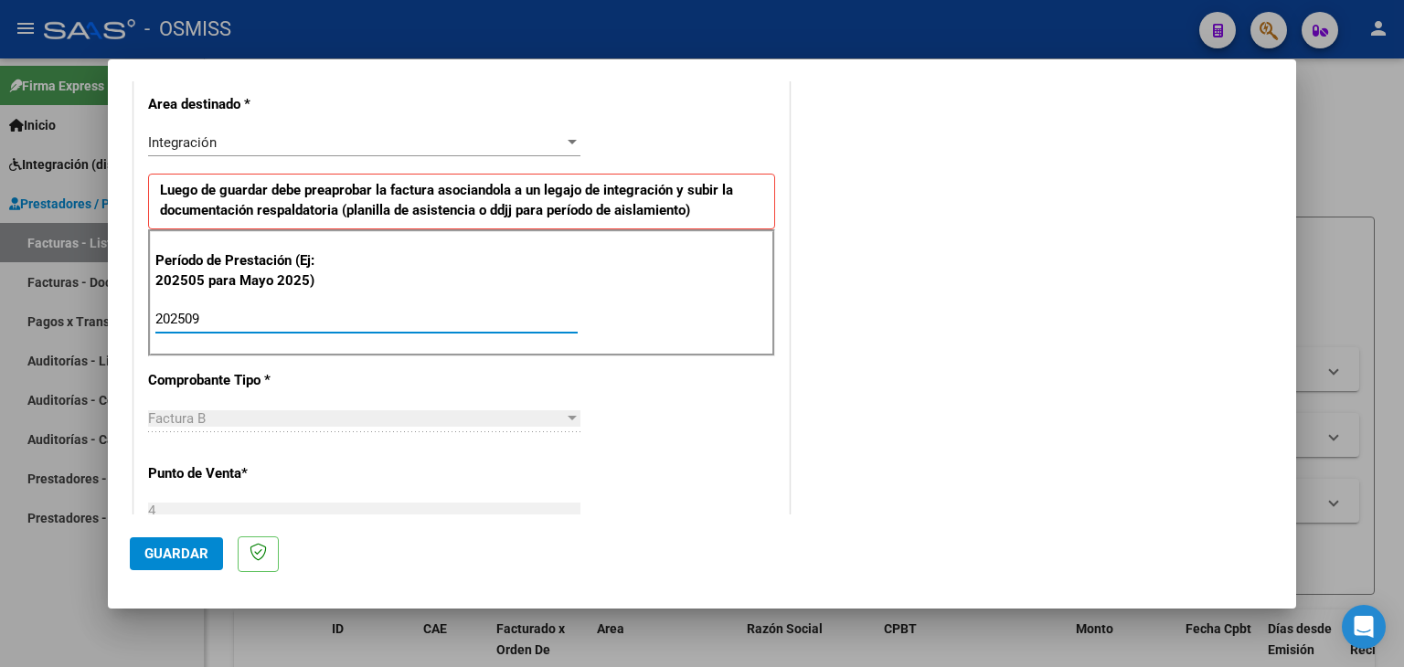
type input "202509"
click at [591, 394] on div "CUIT * 30-71191702-7 Ingresar CUIT ANALISIS PRESTADOR CENTRO DE REHABILITACION …" at bounding box center [461, 580] width 655 height 1376
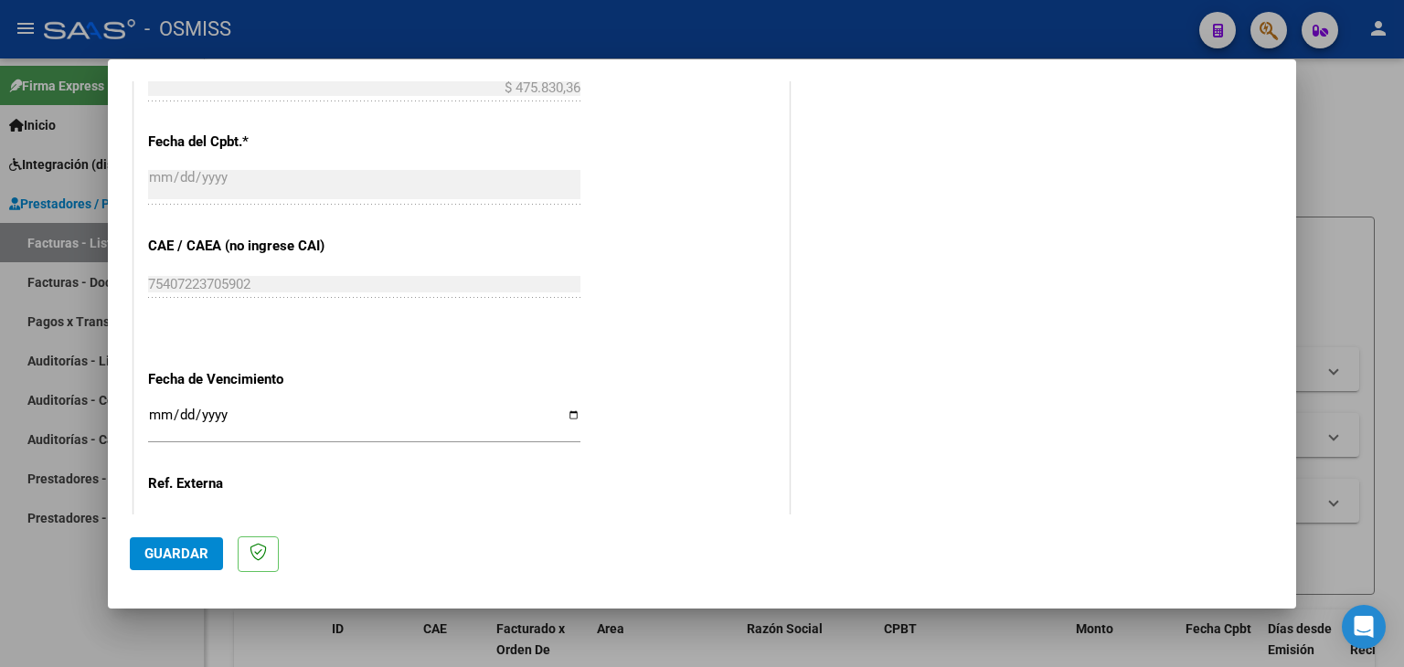
scroll to position [1058, 0]
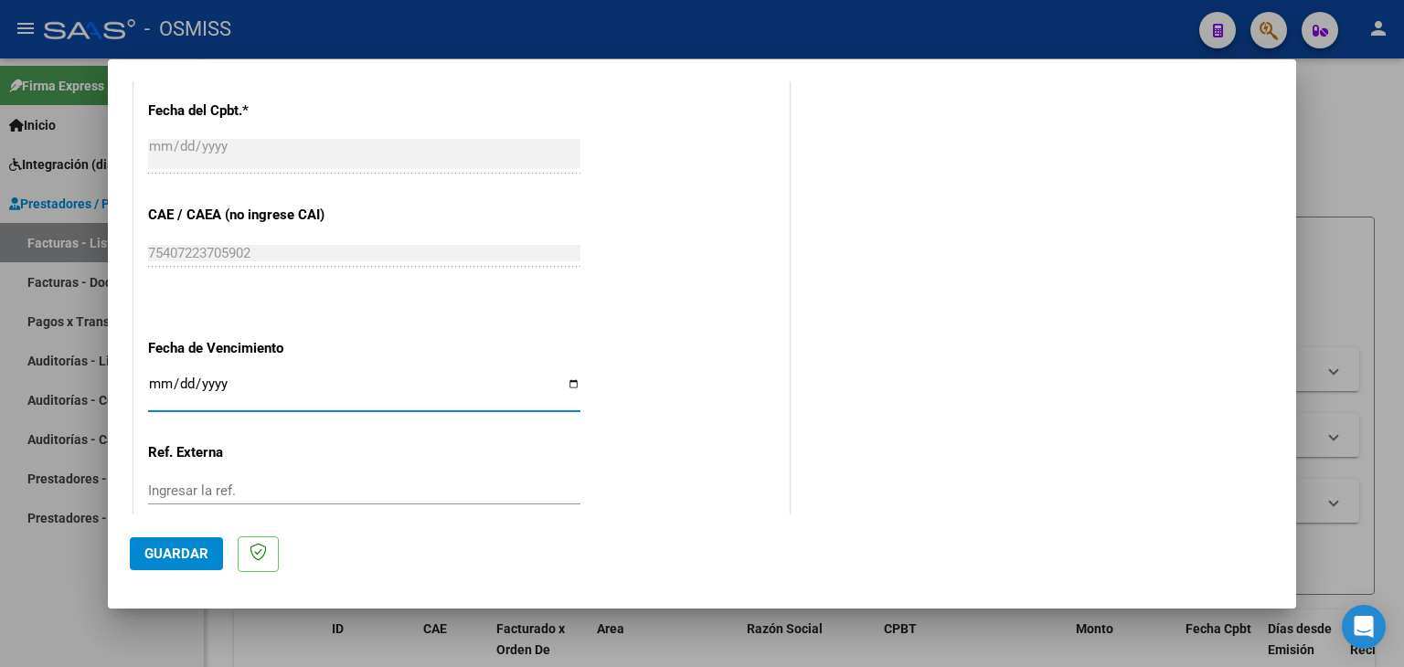
click at [162, 382] on input "Ingresar la fecha" at bounding box center [364, 391] width 432 height 29
type input "[DATE]"
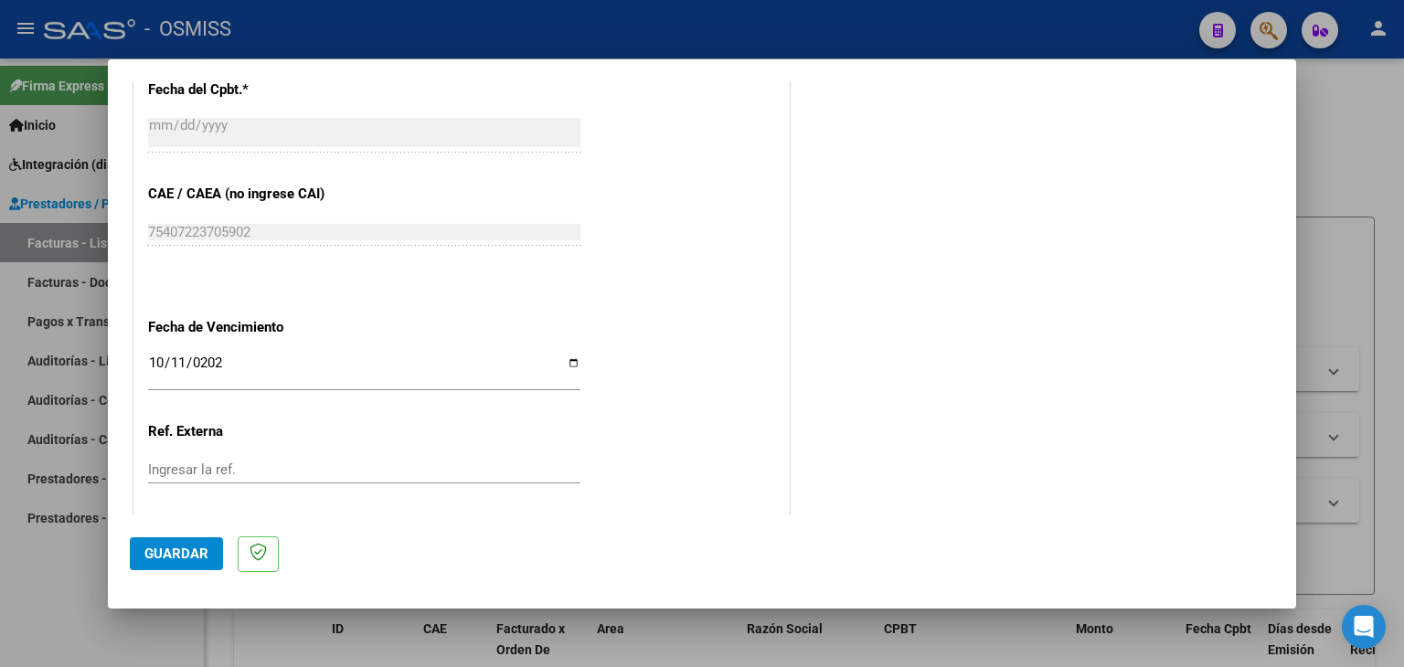
scroll to position [1082, 0]
click at [169, 550] on span "Guardar" at bounding box center [176, 554] width 64 height 16
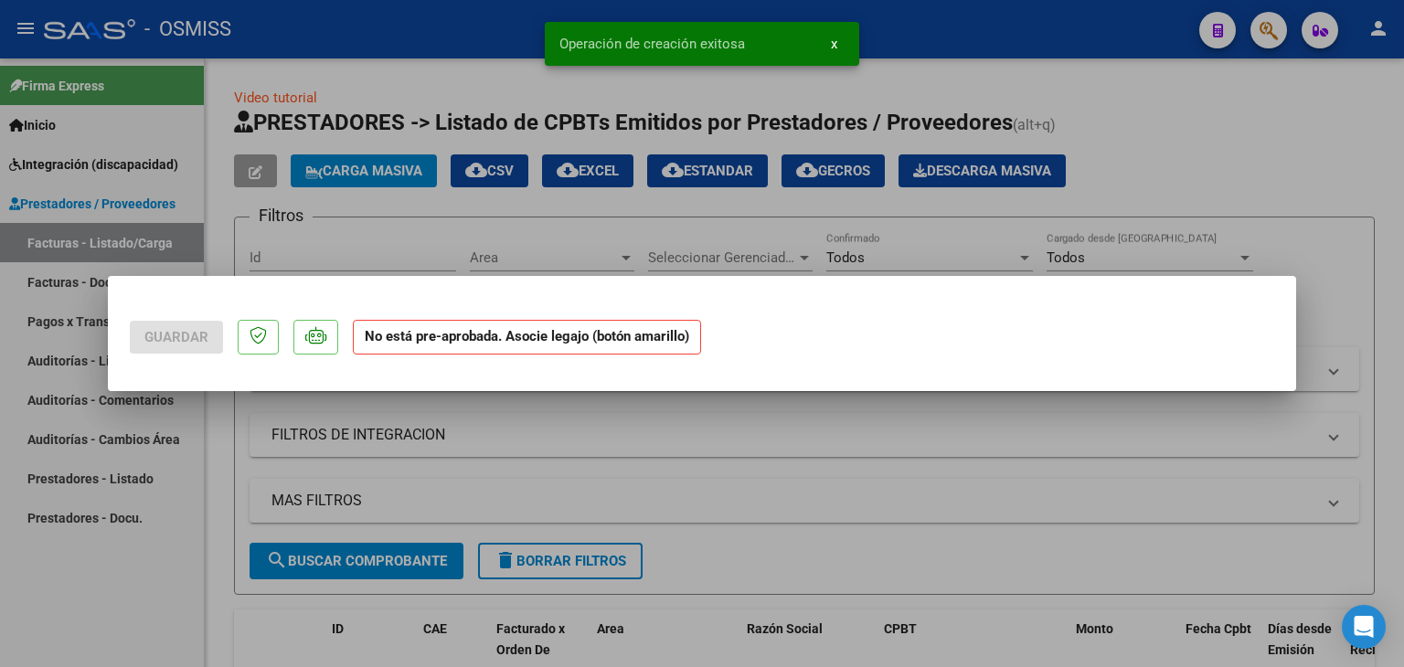
scroll to position [0, 0]
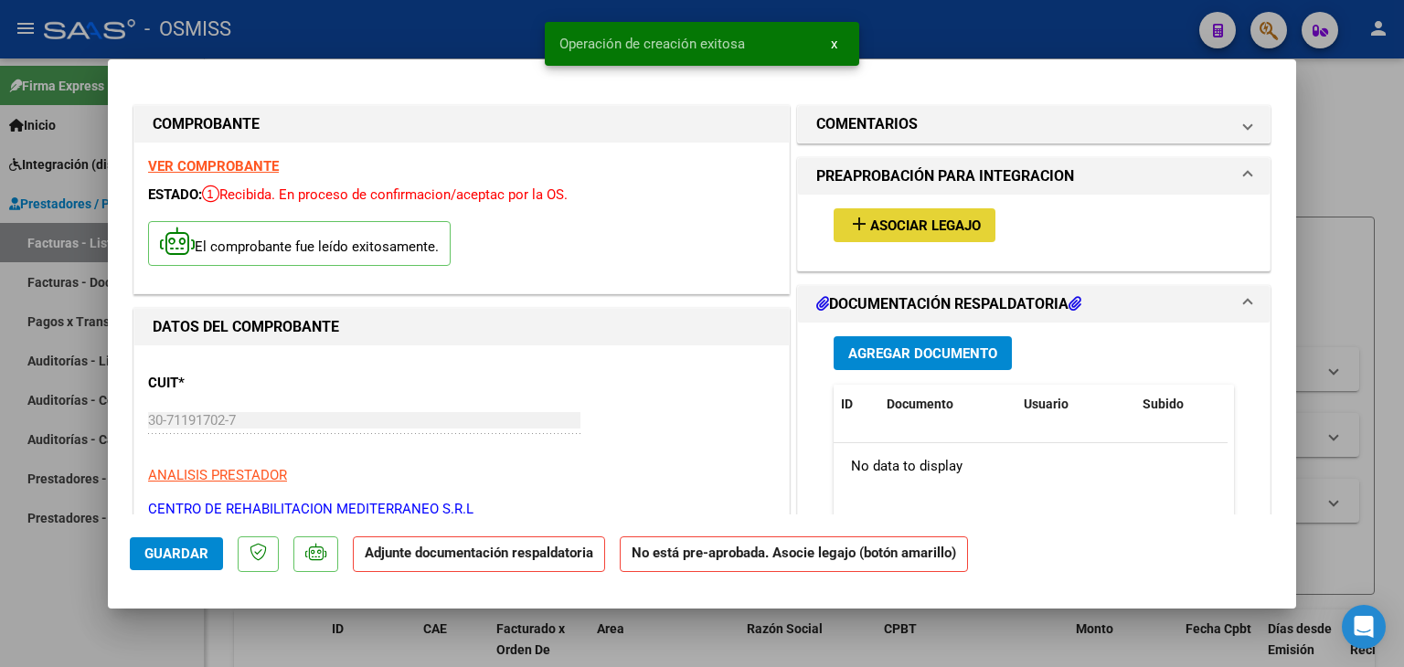
click at [889, 229] on span "Asociar Legajo" at bounding box center [925, 226] width 111 height 16
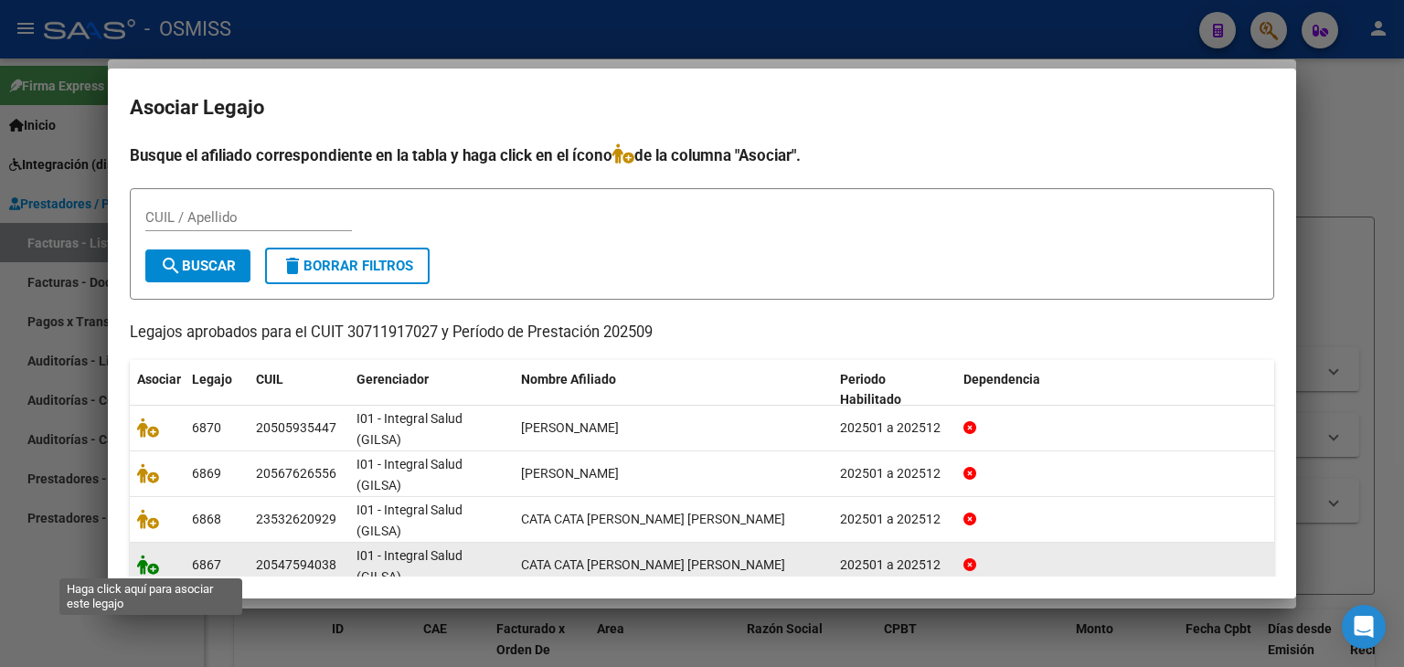
click at [146, 568] on icon at bounding box center [148, 565] width 22 height 20
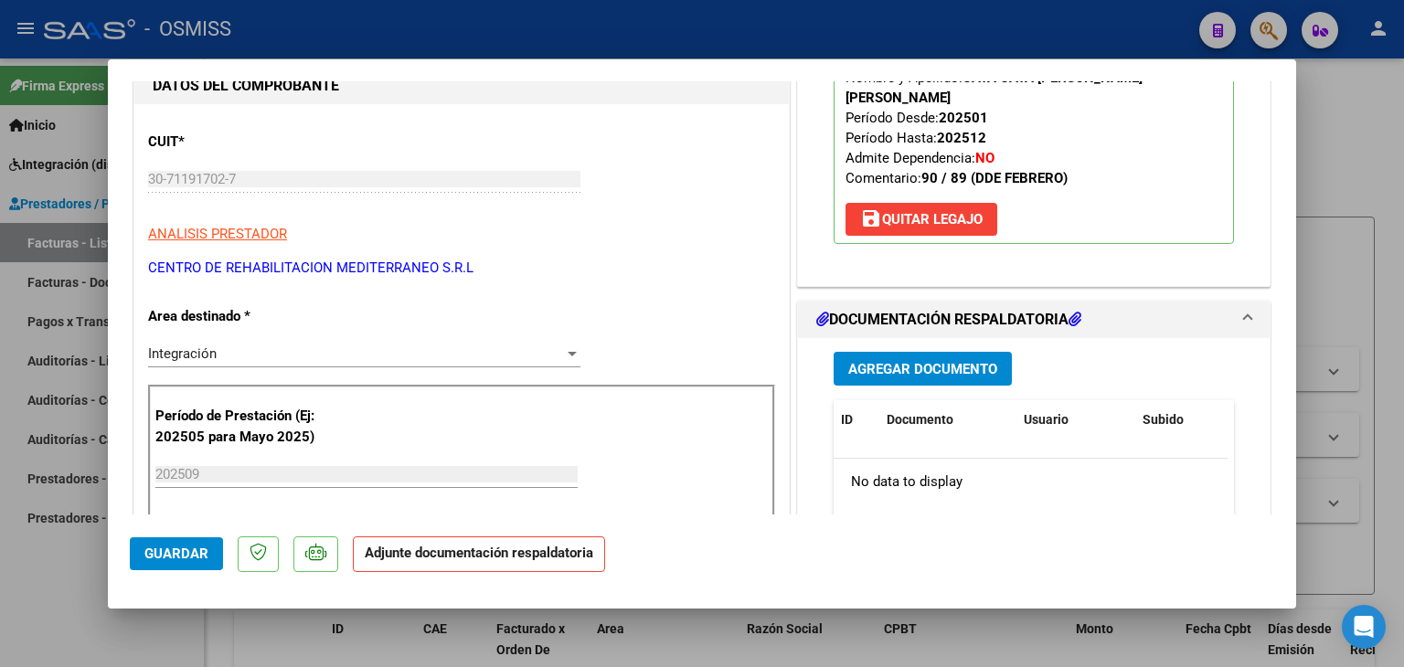
scroll to position [274, 0]
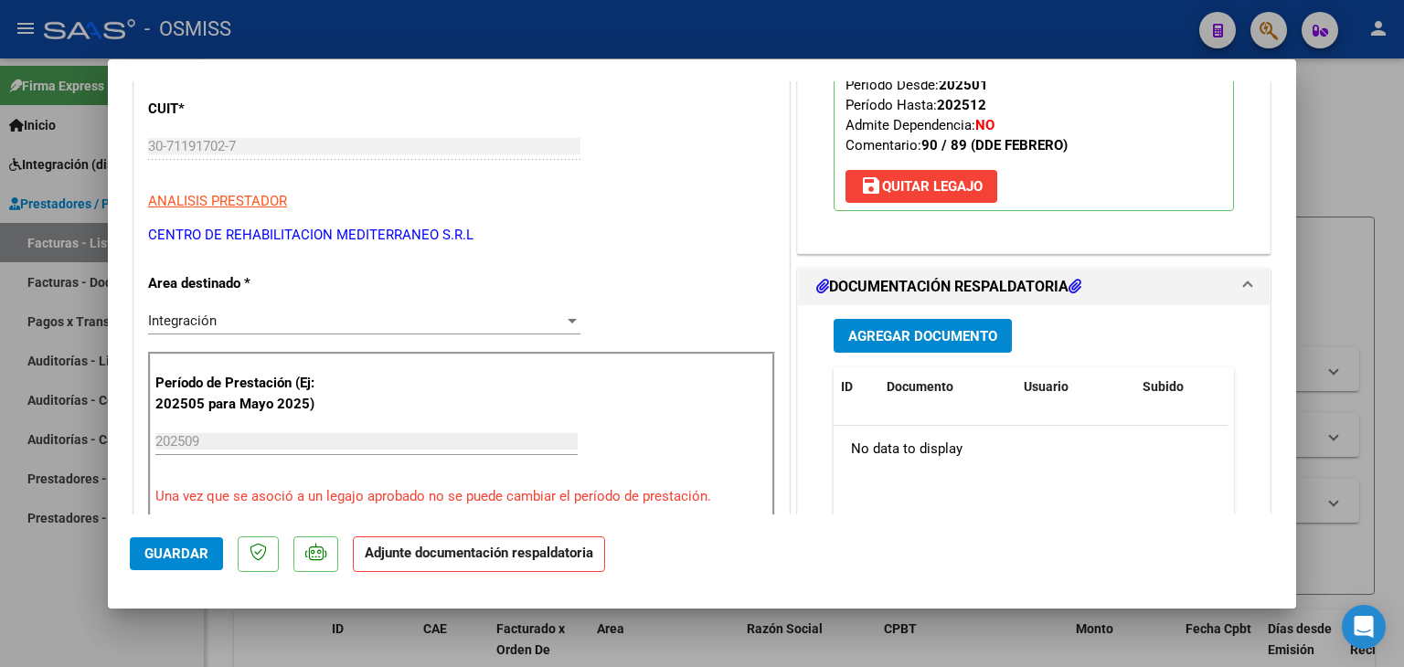
click at [897, 332] on span "Agregar Documento" at bounding box center [923, 336] width 149 height 16
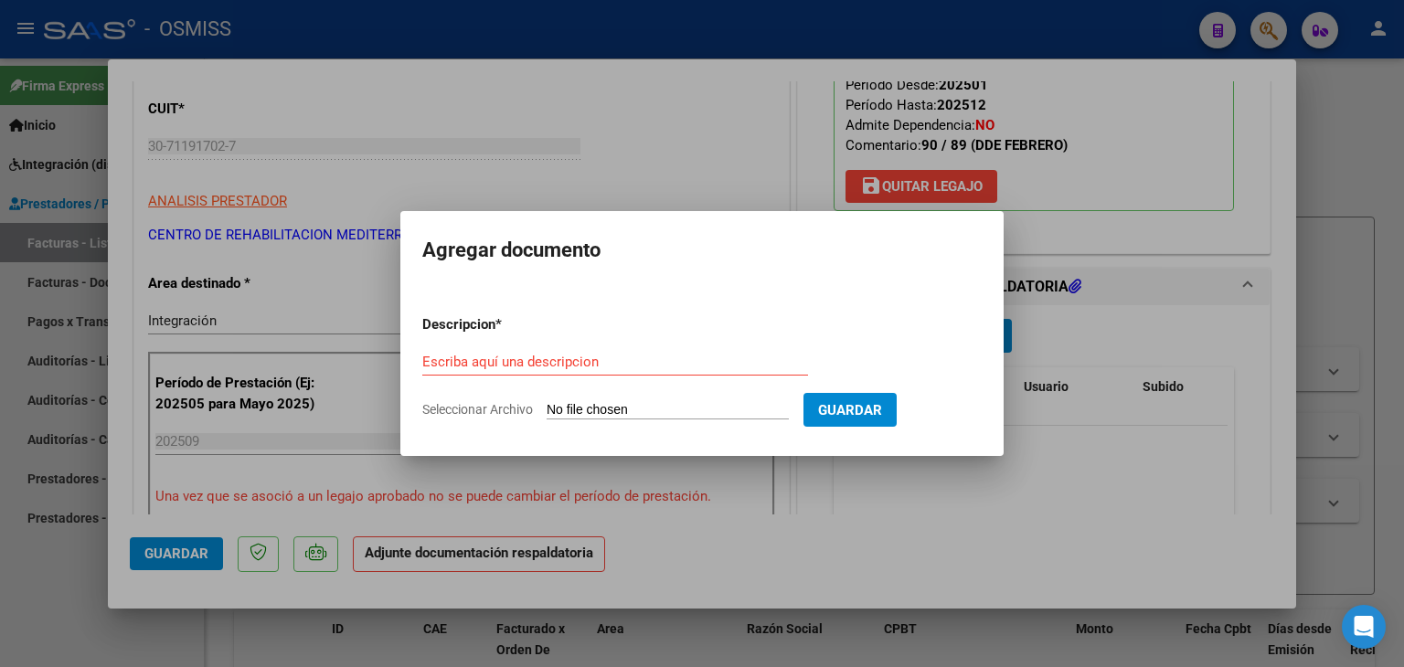
click at [636, 409] on input "Seleccionar Archivo" at bounding box center [668, 410] width 242 height 17
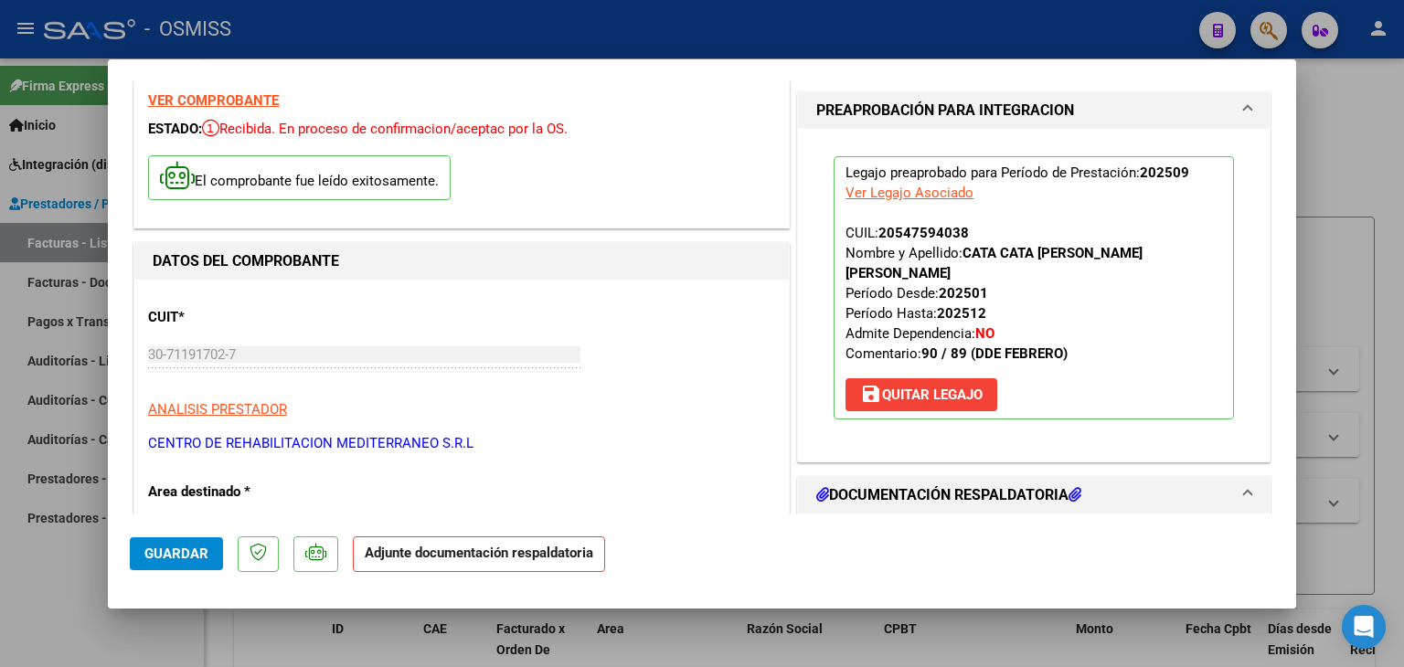
scroll to position [0, 0]
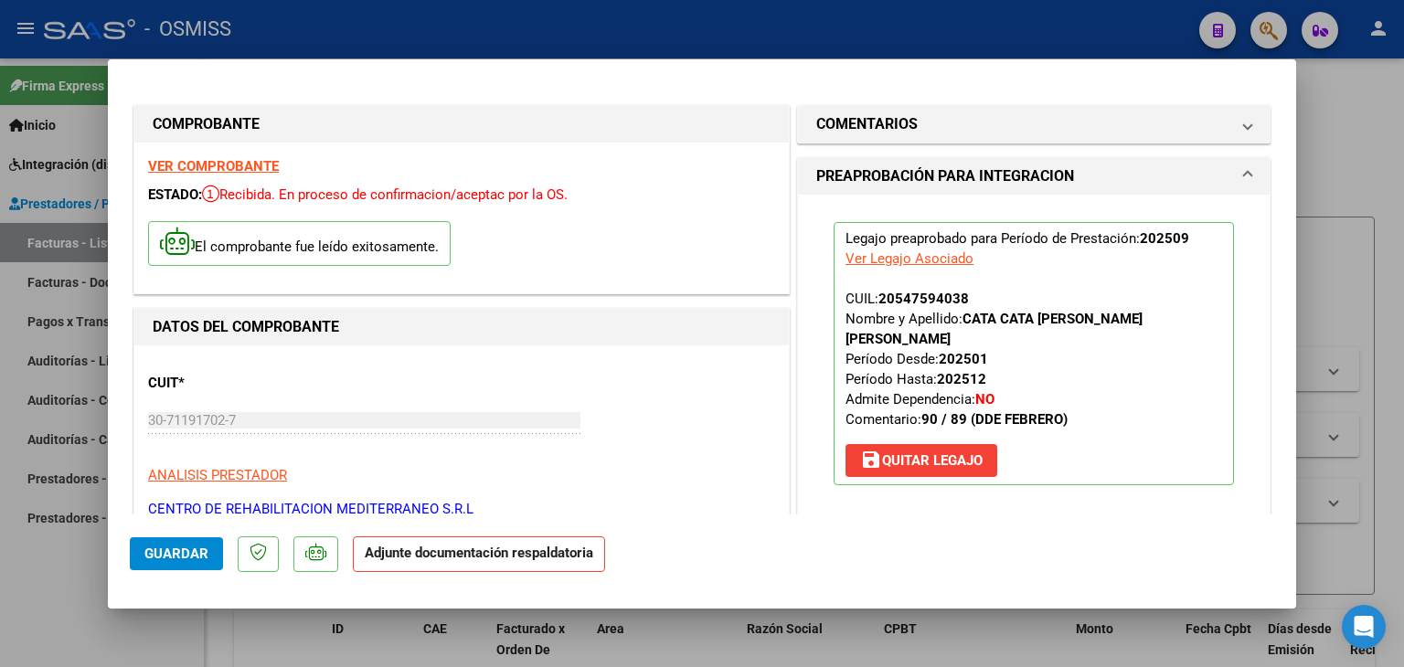
click at [248, 165] on strong "VER COMPROBANTE" at bounding box center [213, 166] width 131 height 16
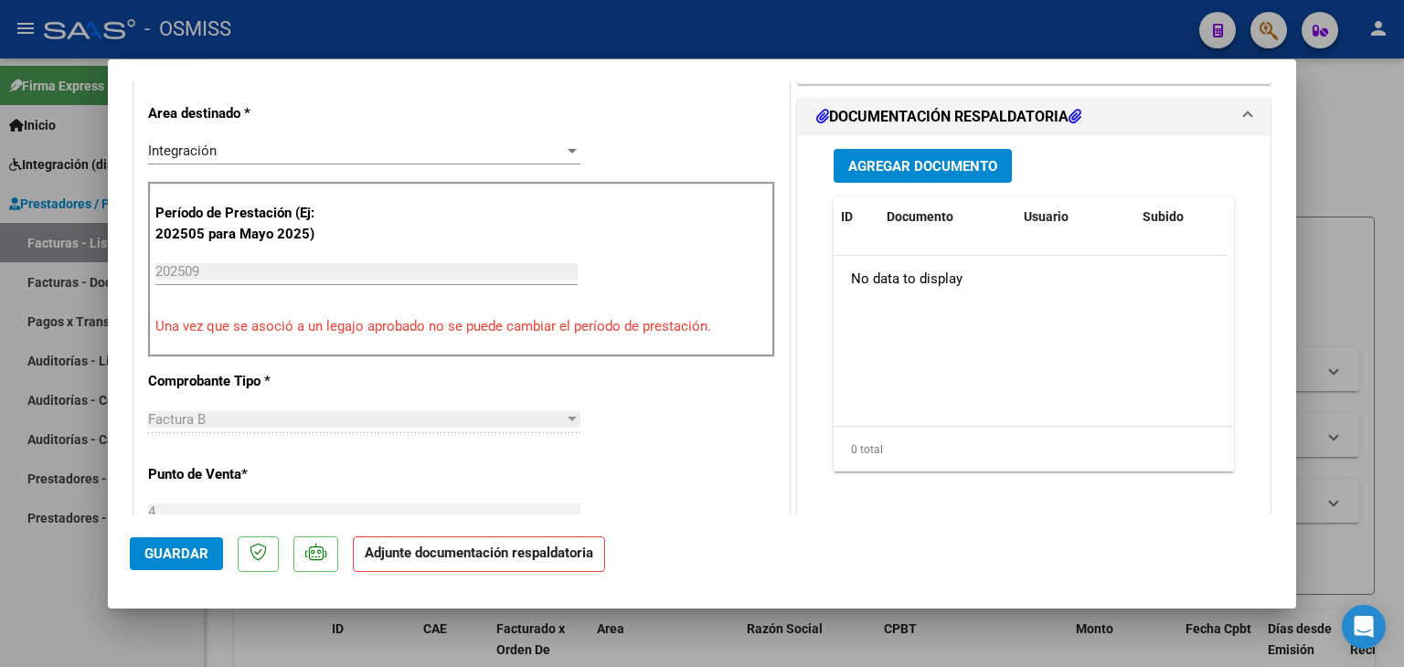
scroll to position [457, 0]
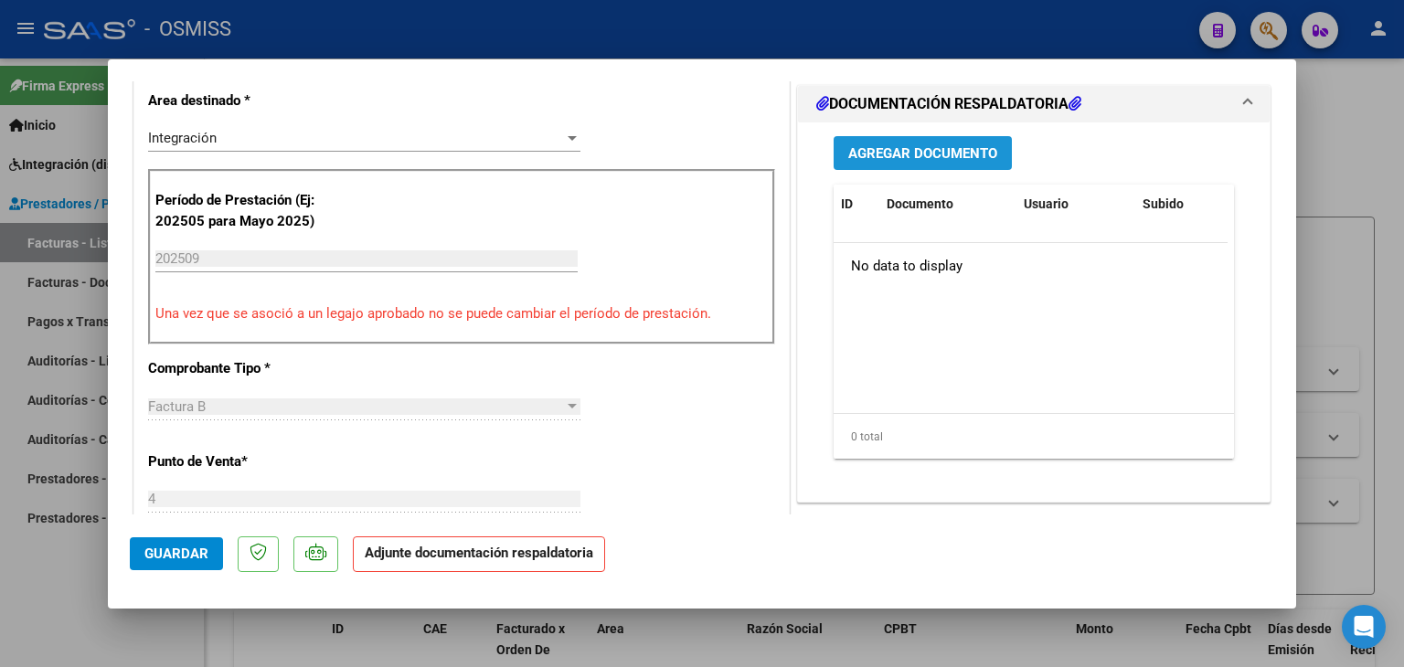
click at [895, 137] on button "Agregar Documento" at bounding box center [923, 153] width 178 height 34
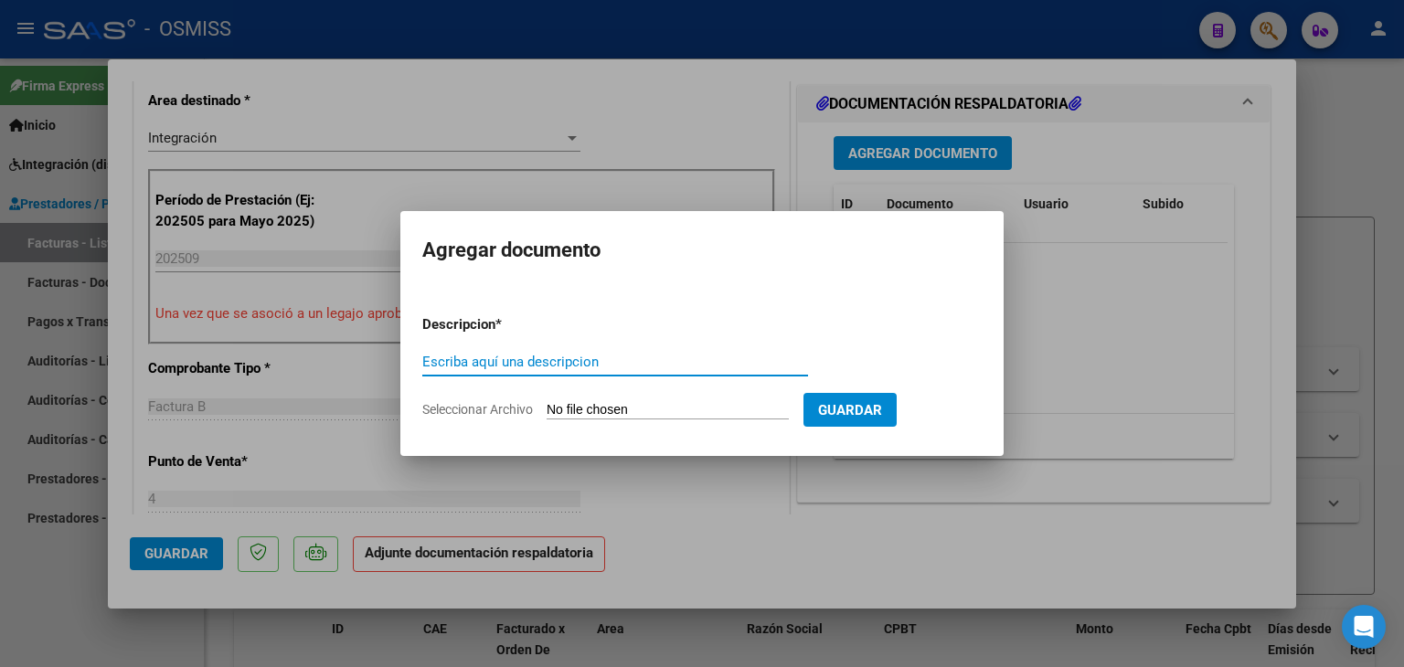
click at [596, 402] on input "Seleccionar Archivo" at bounding box center [668, 410] width 242 height 17
type input "C:\fakepath\Planilla integracoin.pdf"
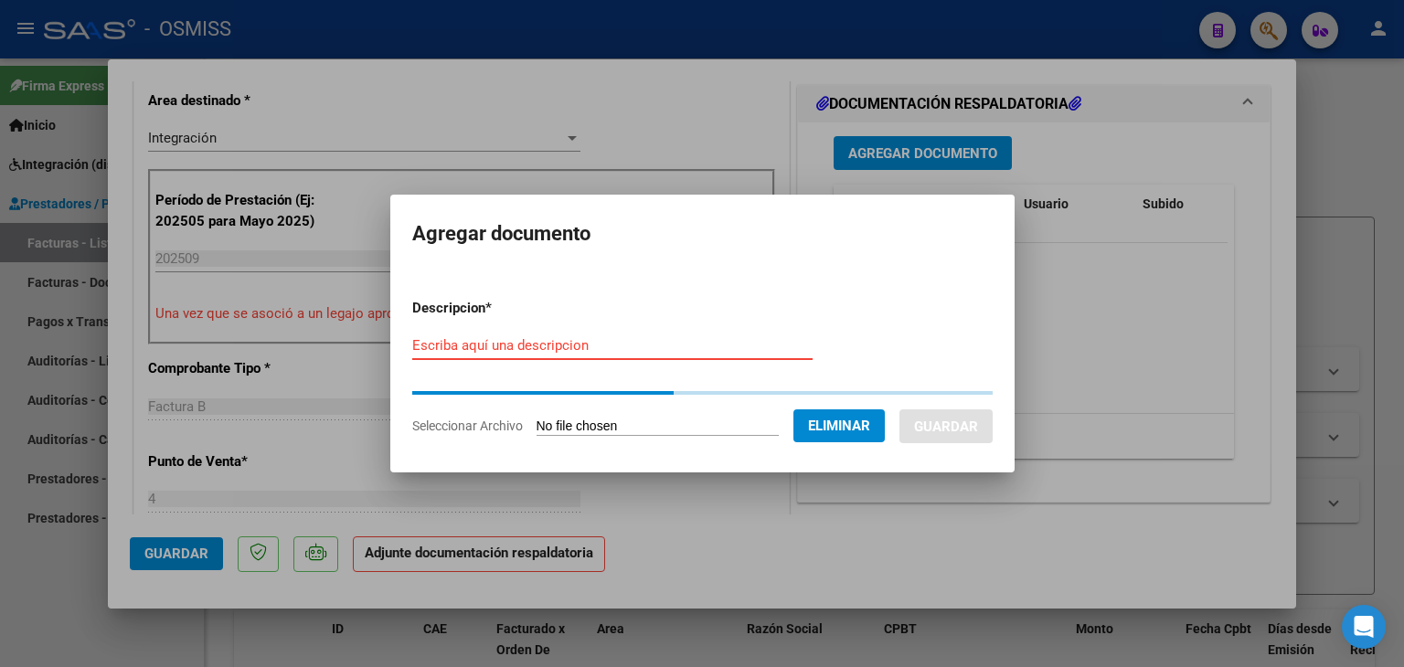
click at [519, 341] on input "Escriba aquí una descripcion" at bounding box center [612, 345] width 400 height 16
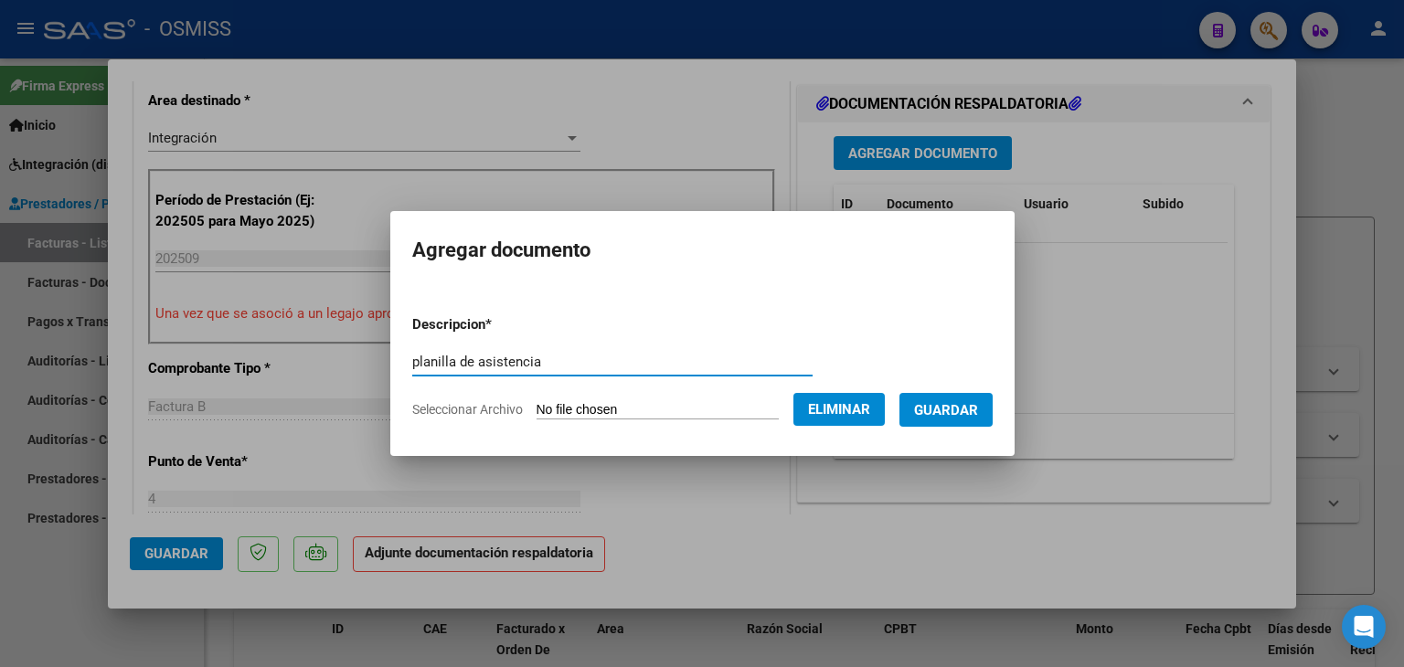
type input "planilla de asistencia"
click at [958, 417] on span "Guardar" at bounding box center [946, 410] width 64 height 16
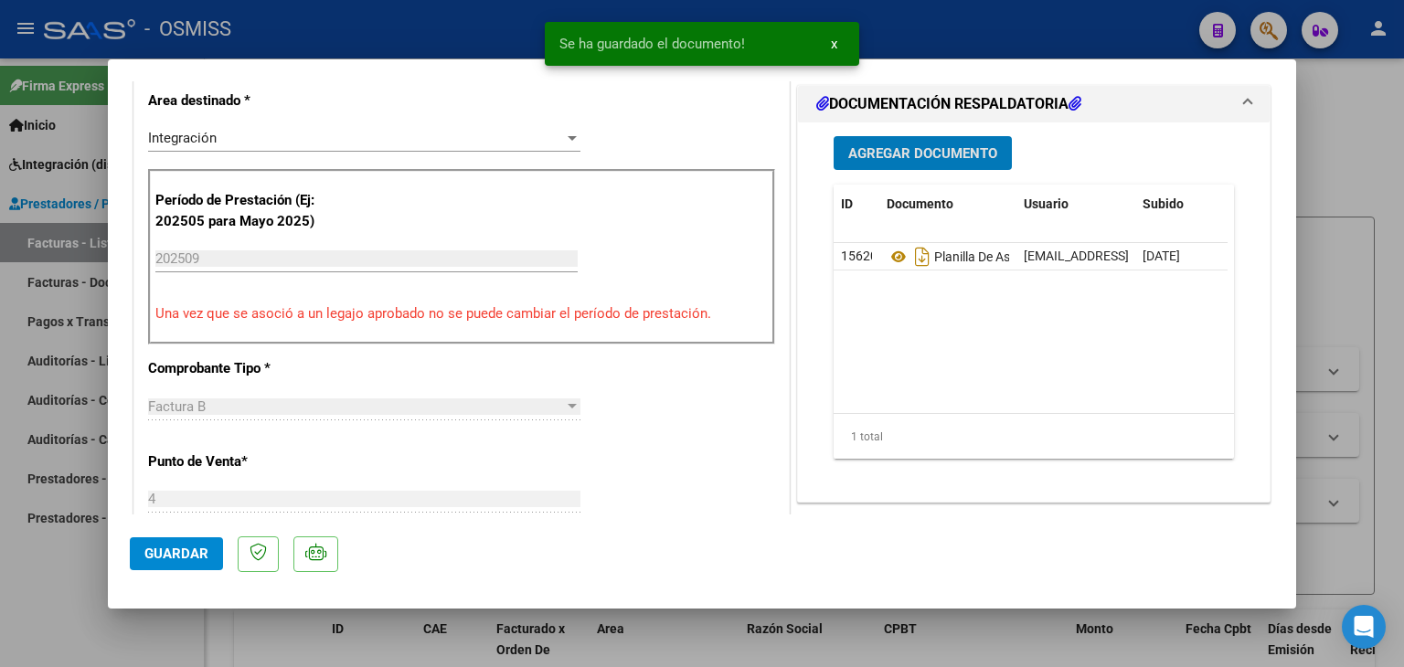
click at [169, 544] on button "Guardar" at bounding box center [176, 554] width 93 height 33
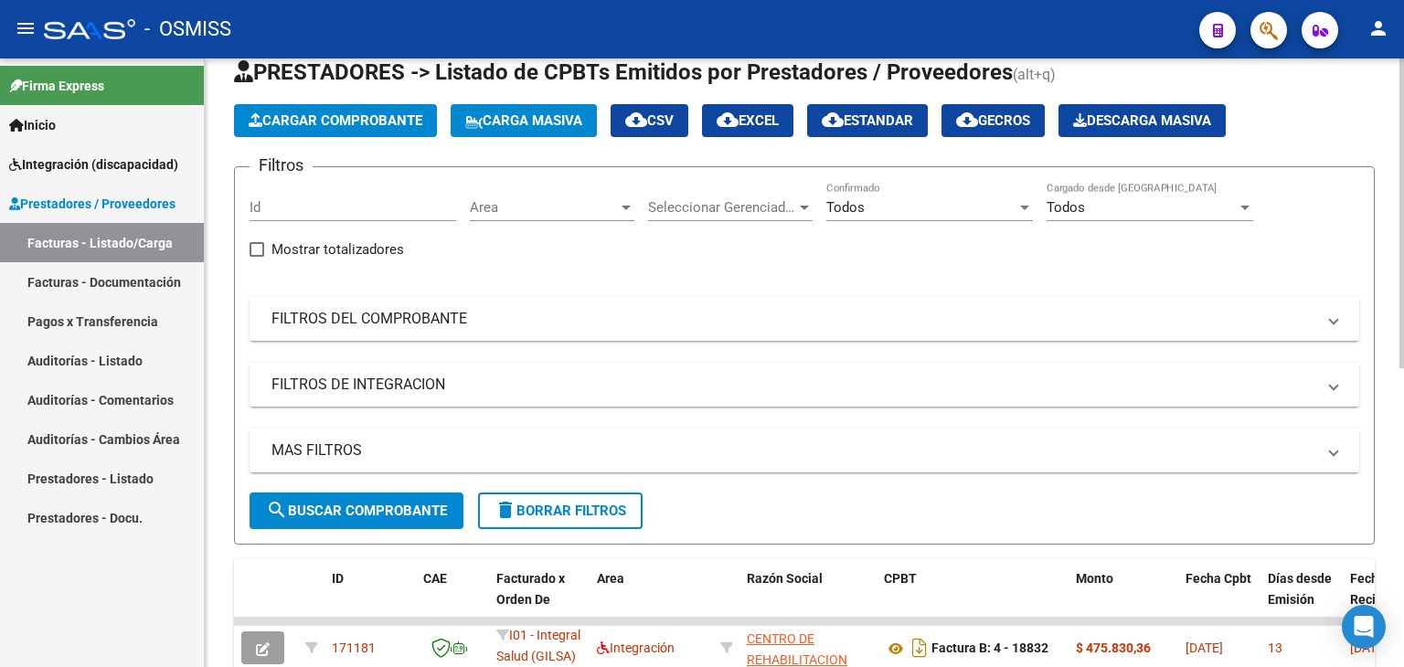
scroll to position [40, 0]
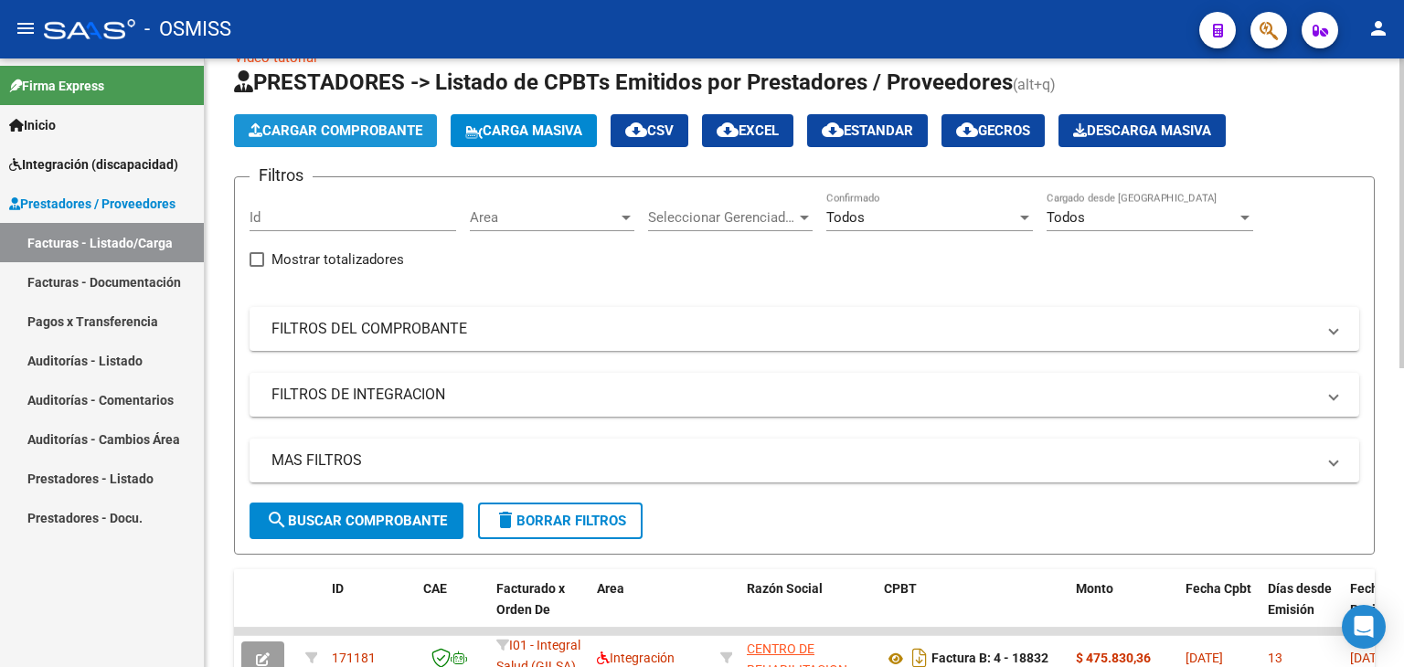
click at [337, 122] on button "Cargar Comprobante" at bounding box center [335, 130] width 203 height 33
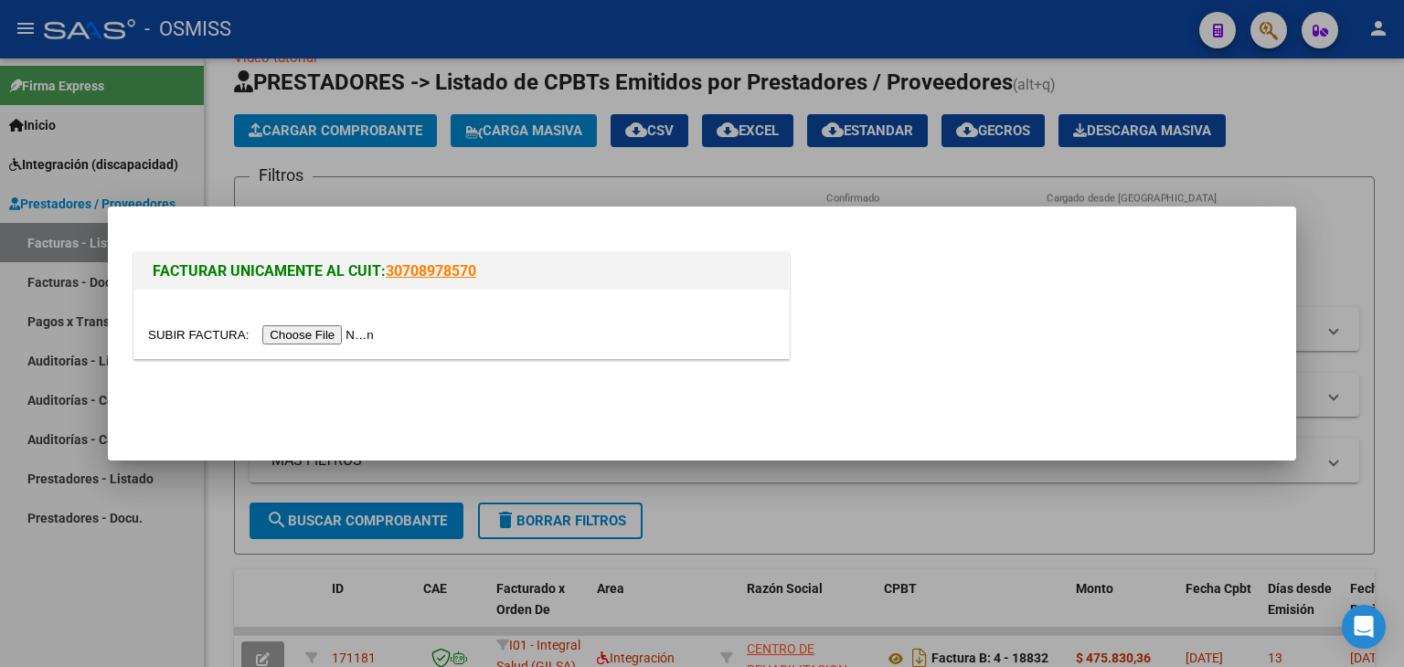
click at [318, 326] on input "file" at bounding box center [263, 335] width 231 height 19
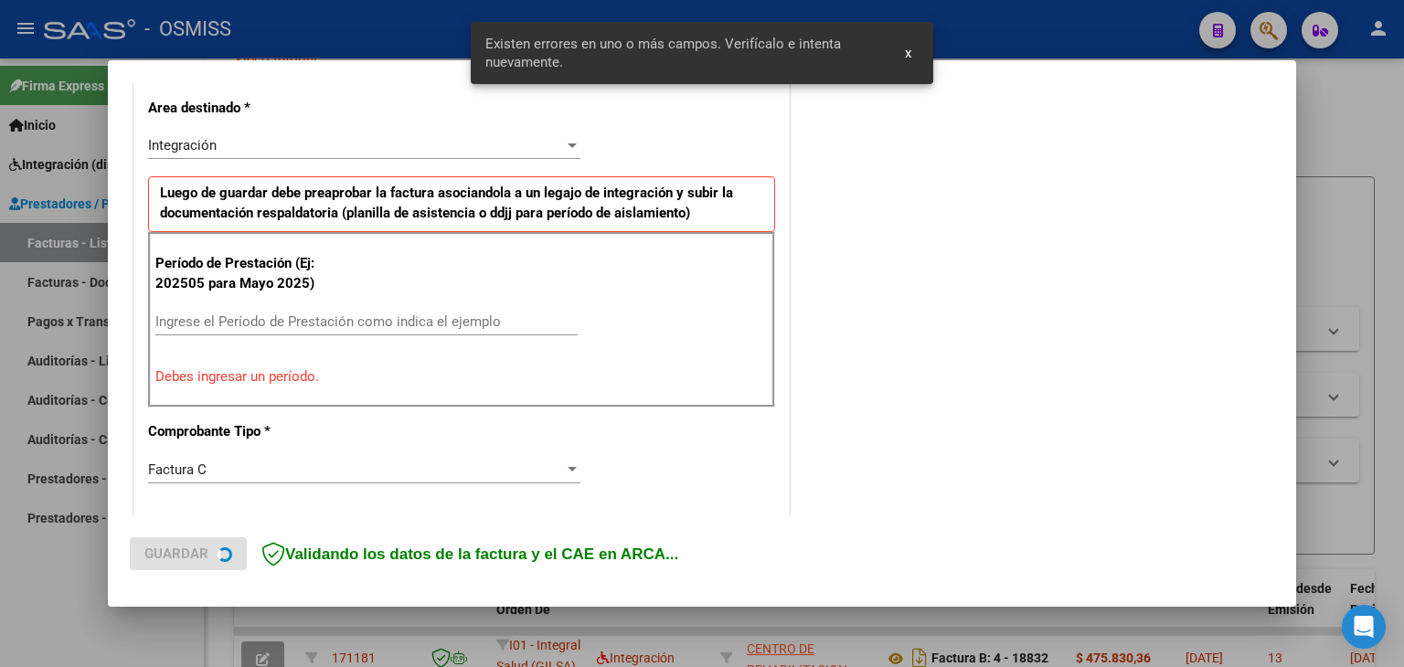
scroll to position [418, 0]
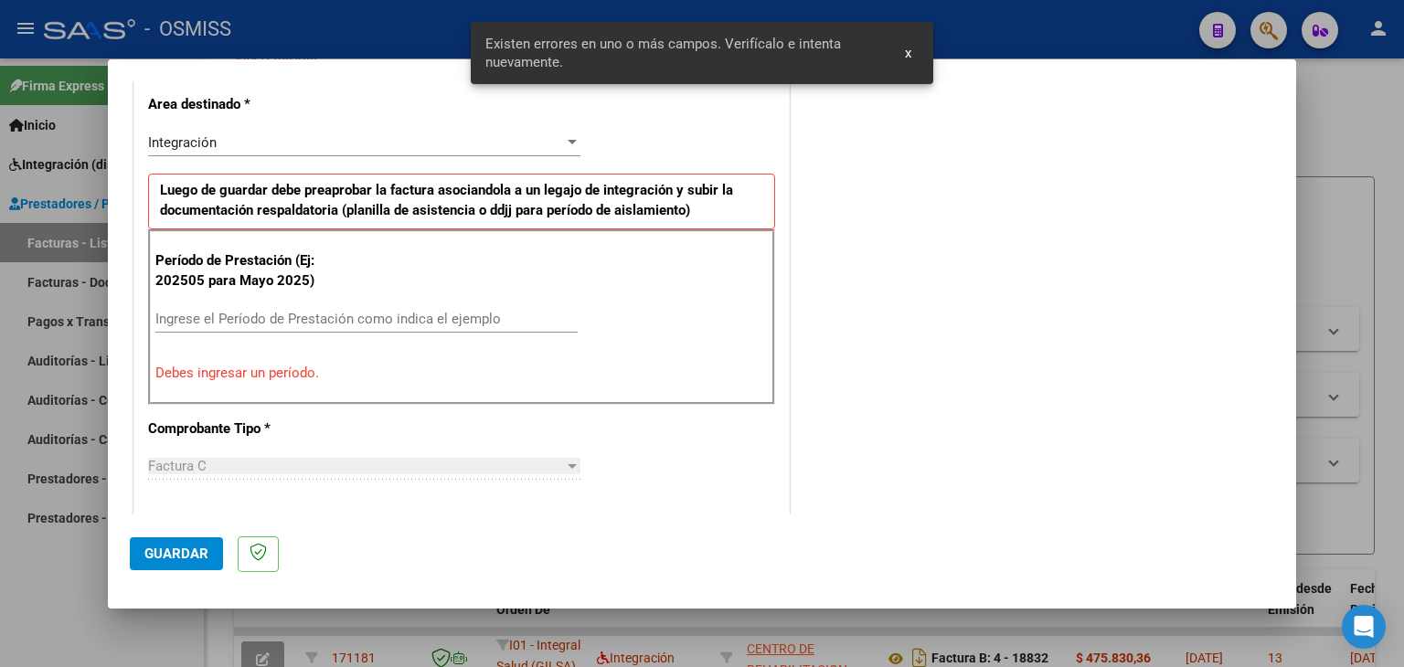
click at [286, 311] on input "Ingrese el Período de Prestación como indica el ejemplo" at bounding box center [366, 319] width 422 height 16
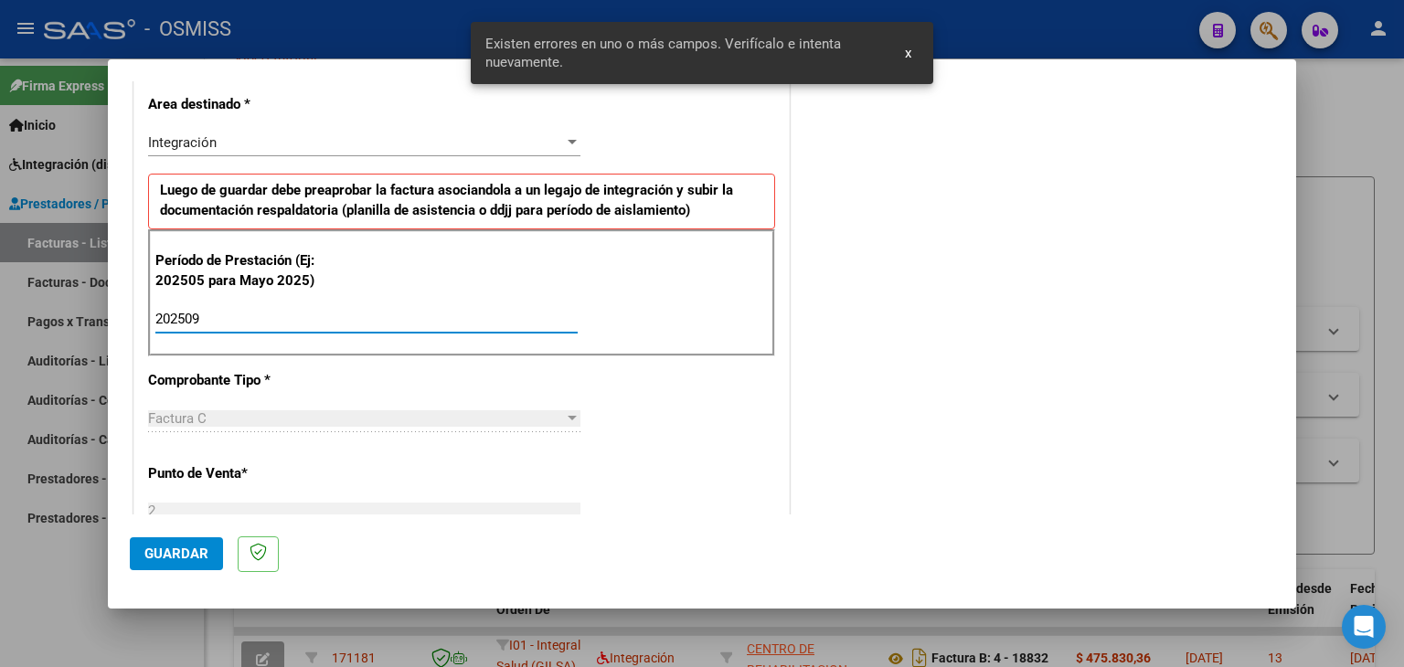
type input "202509"
click at [640, 422] on div "CUIT * 30-67868809-2 Ingresar CUIT ANALISIS PRESTADOR DERECHO A LA EDUCACION DE…" at bounding box center [461, 580] width 655 height 1376
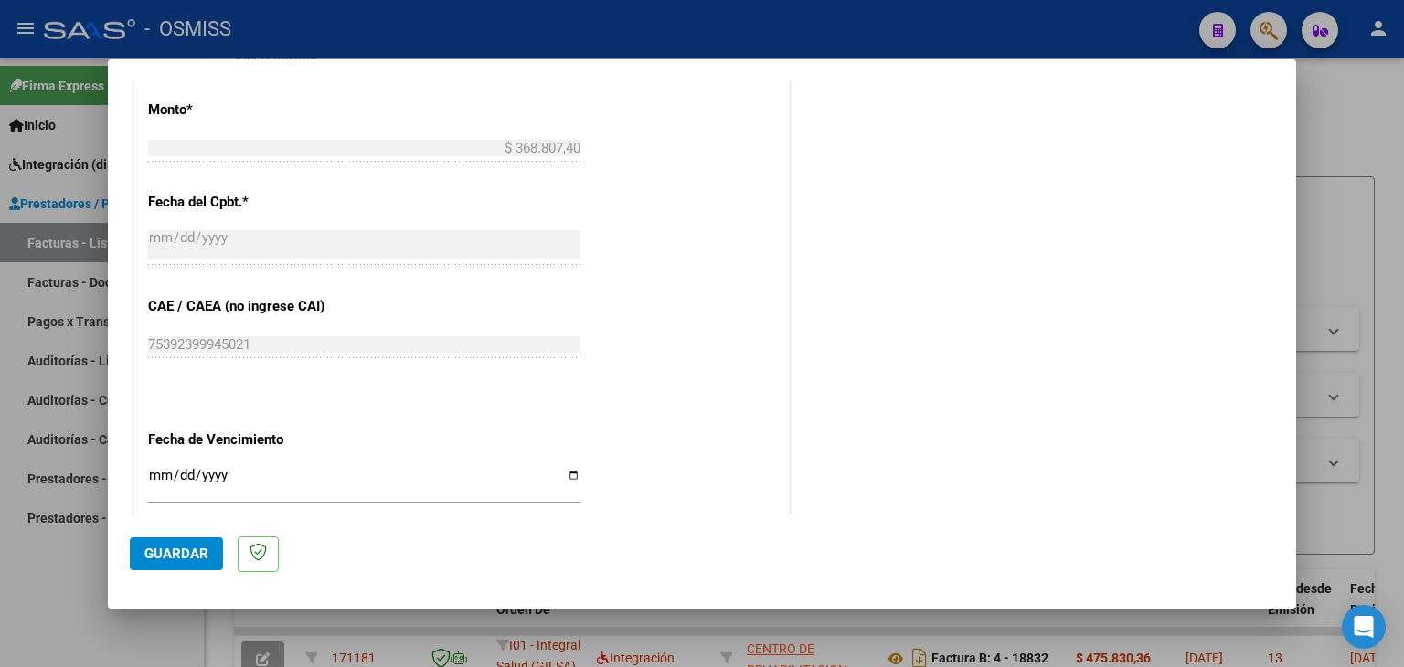
scroll to position [1058, 0]
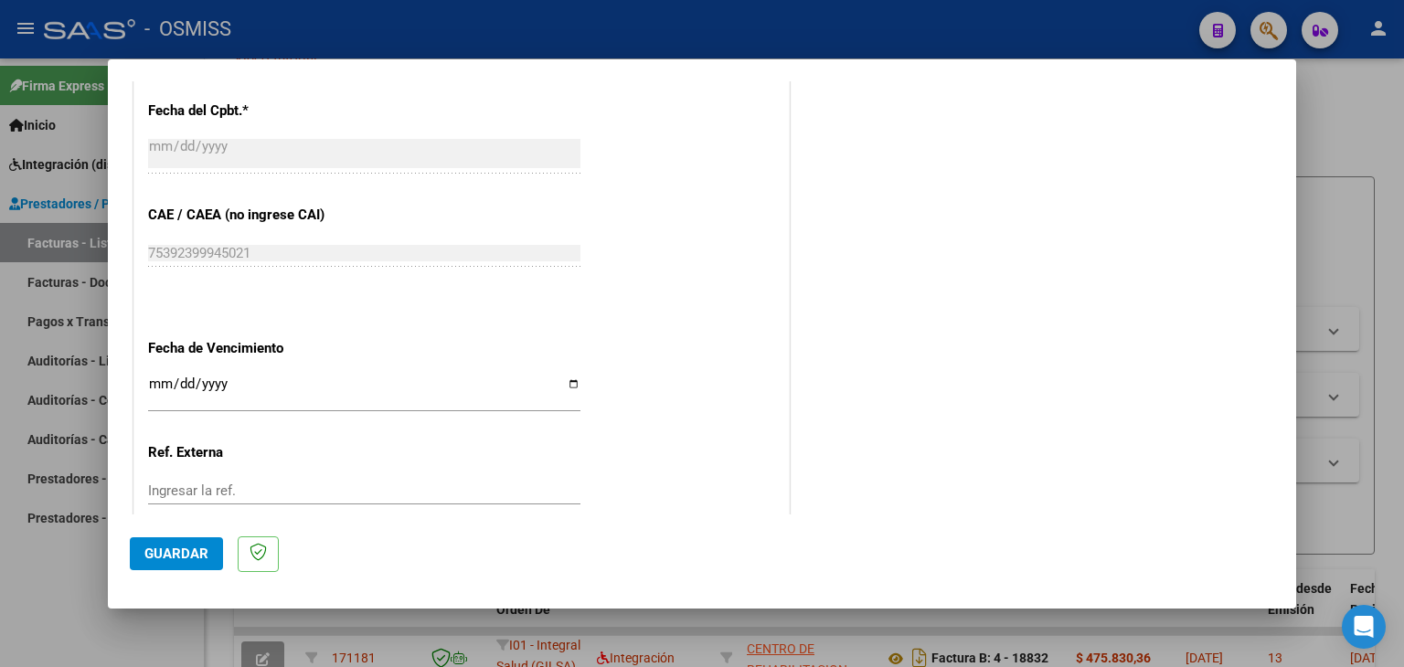
click at [165, 379] on input "Ingresar la fecha" at bounding box center [364, 391] width 432 height 29
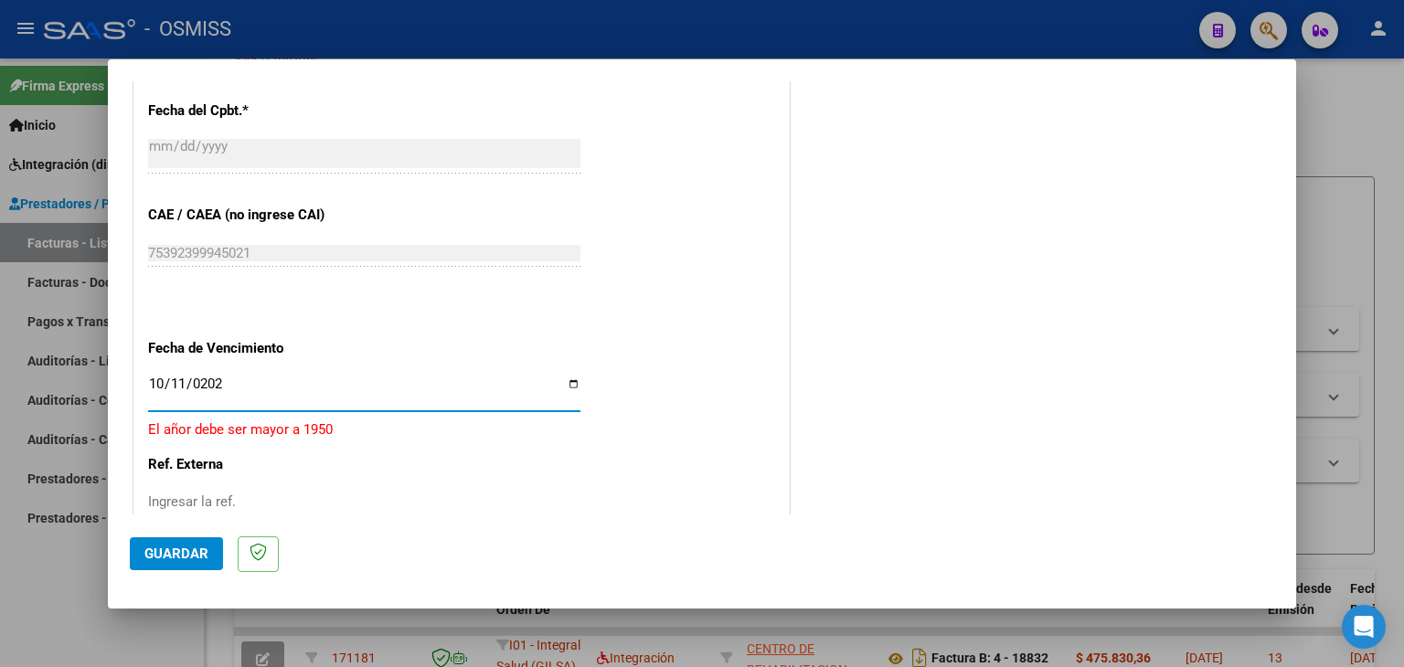
type input "[DATE]"
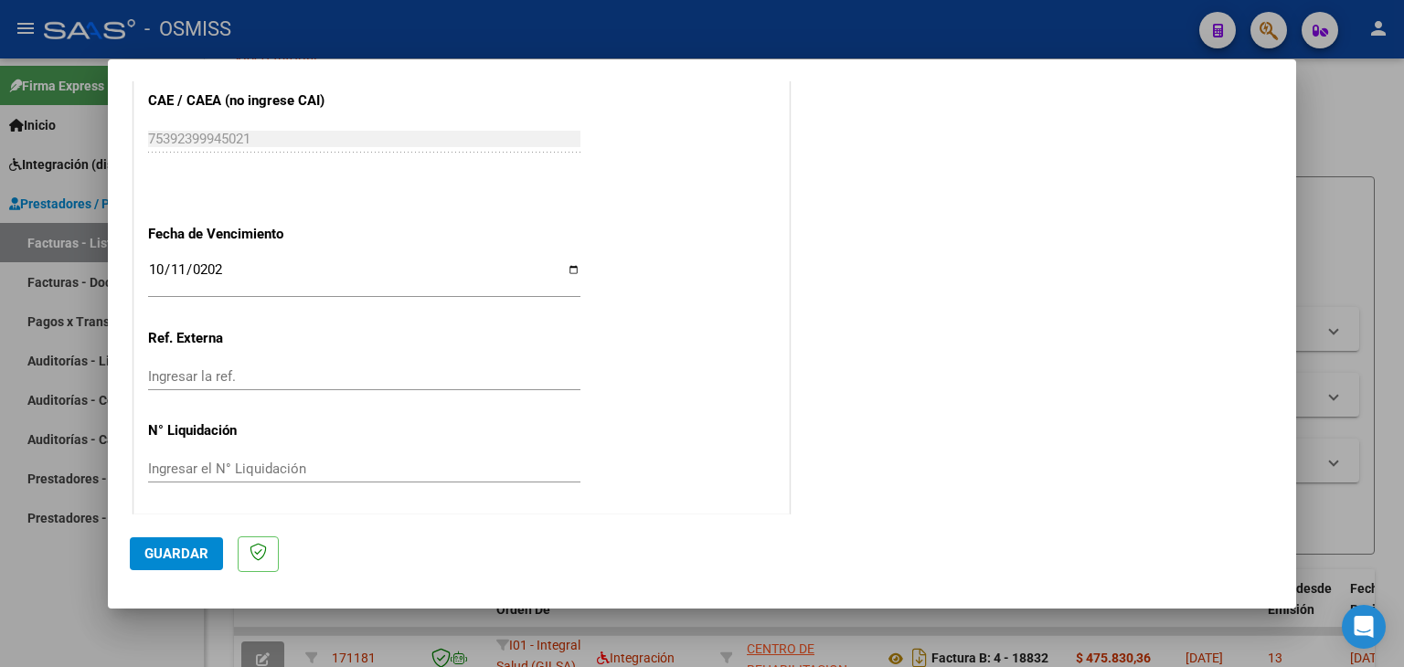
scroll to position [1173, 0]
click at [168, 562] on button "Guardar" at bounding box center [176, 554] width 93 height 33
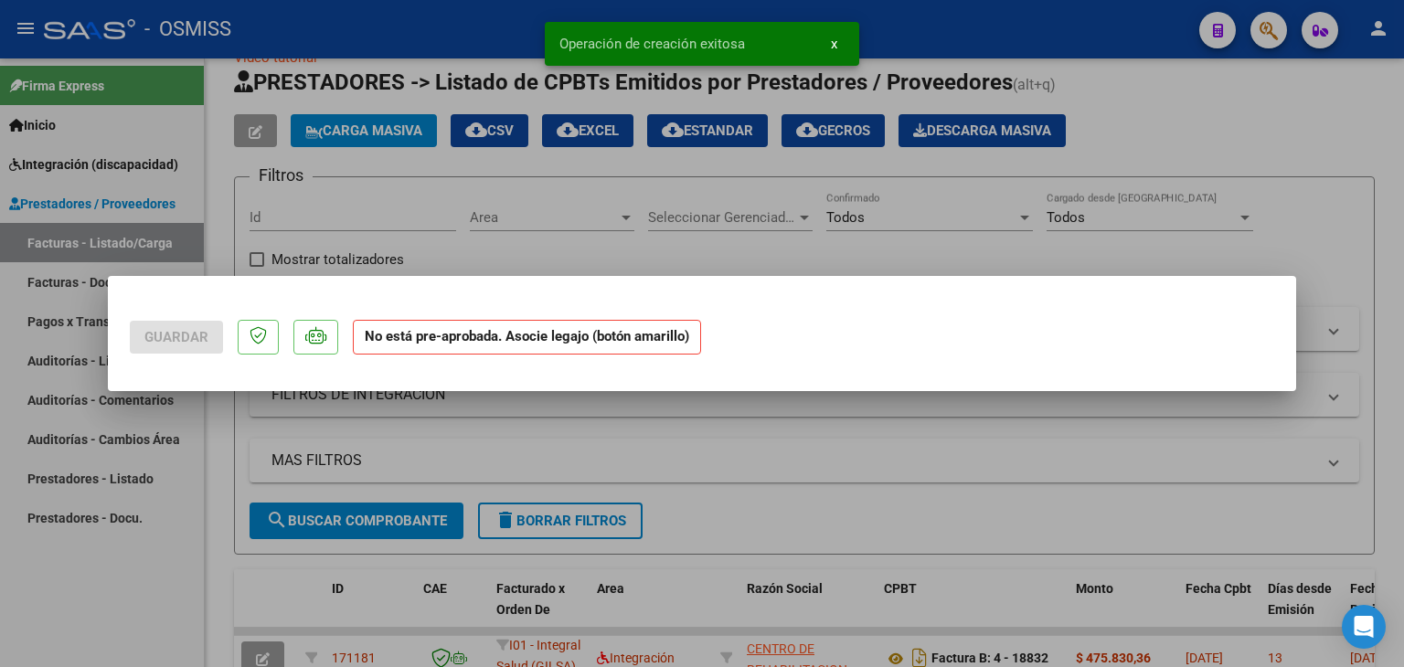
scroll to position [0, 0]
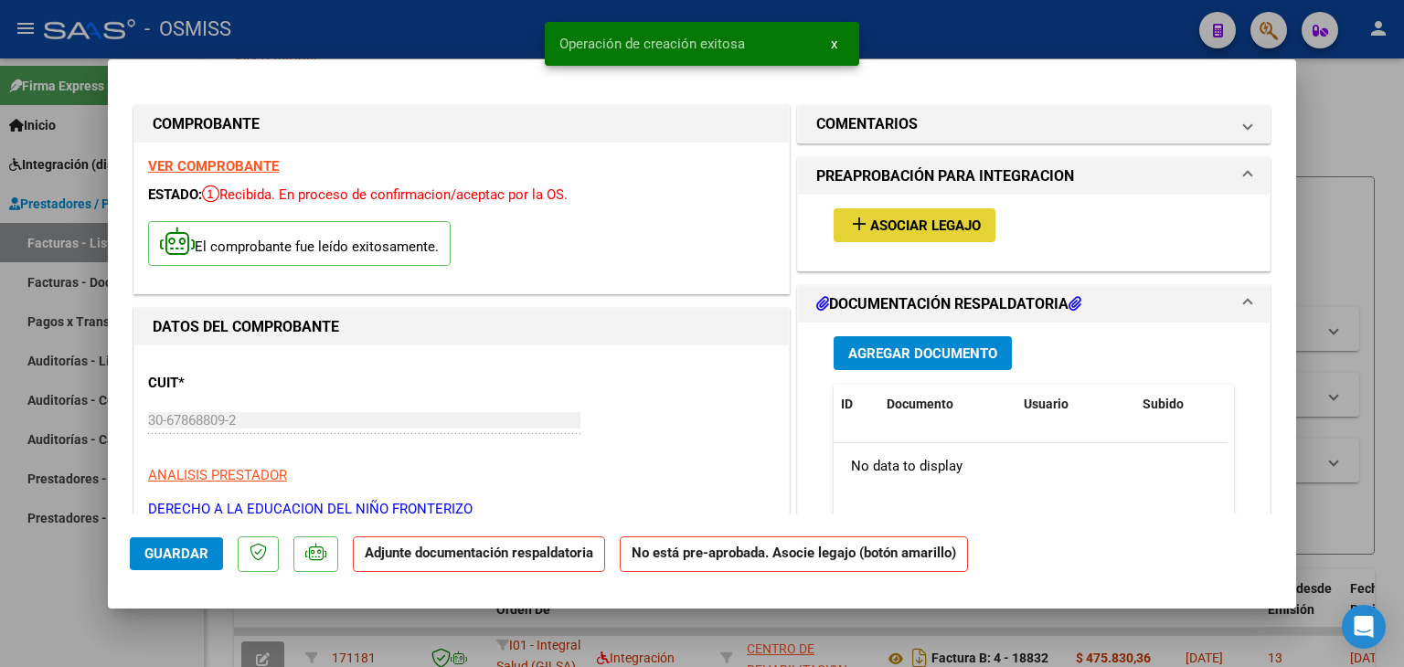
click at [874, 237] on button "add Asociar Legajo" at bounding box center [915, 225] width 162 height 34
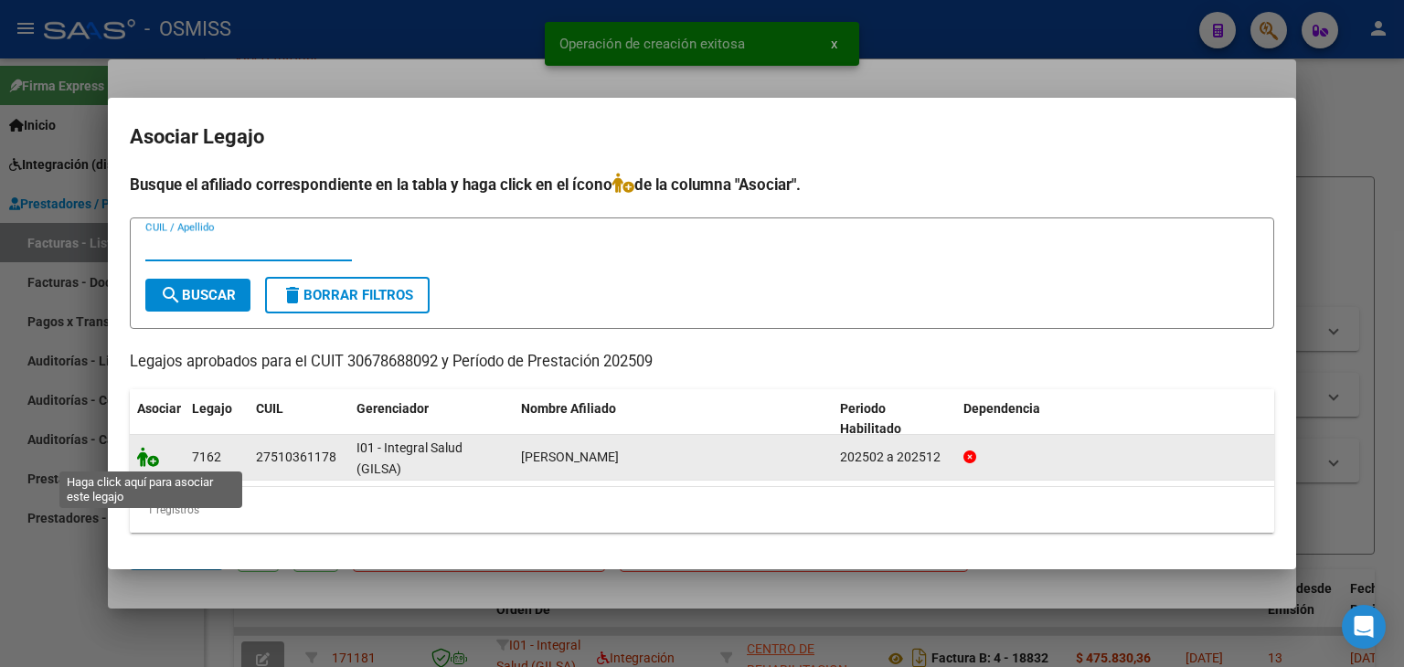
click at [144, 456] on icon at bounding box center [148, 457] width 22 height 20
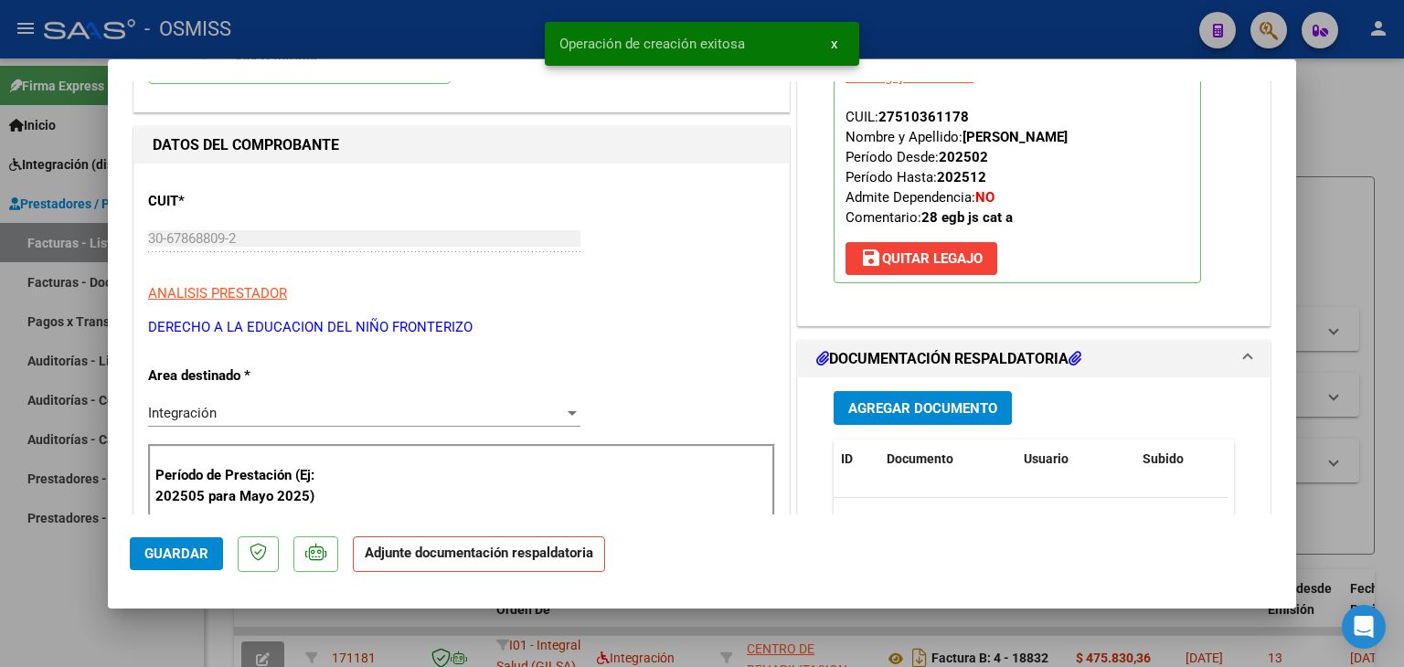
scroll to position [183, 0]
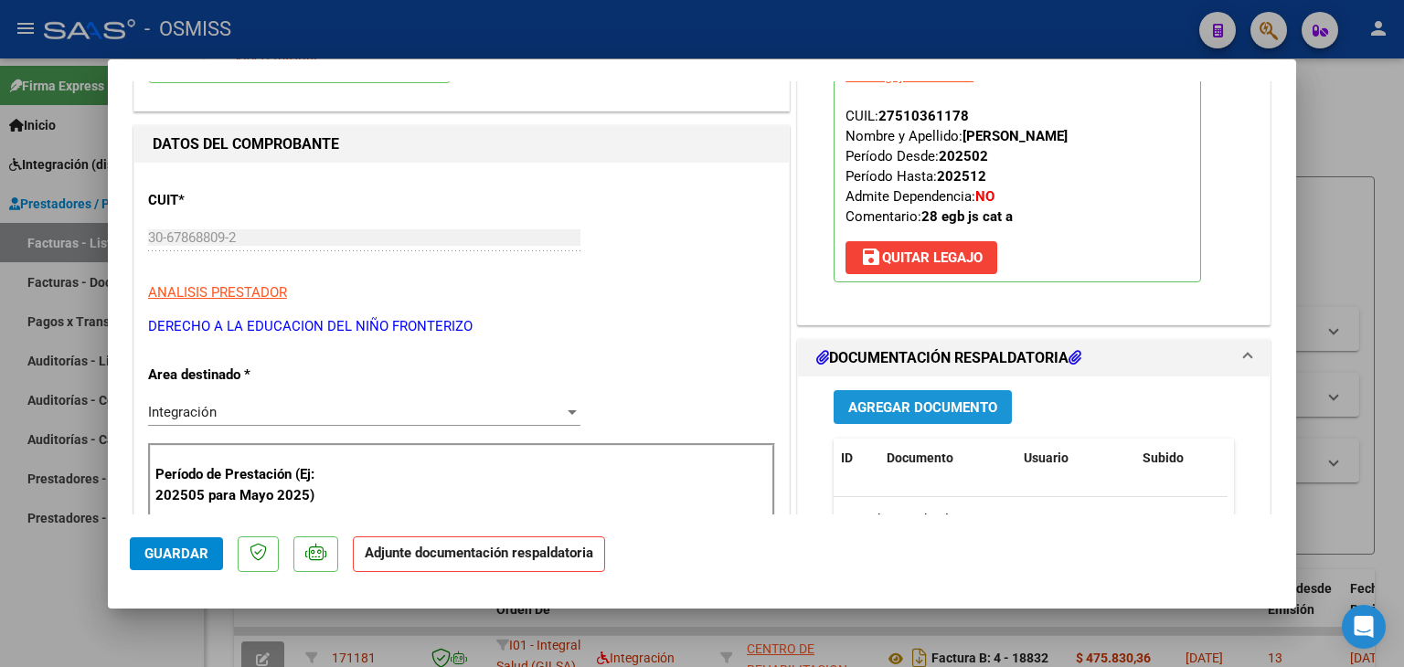
click at [939, 401] on span "Agregar Documento" at bounding box center [923, 408] width 149 height 16
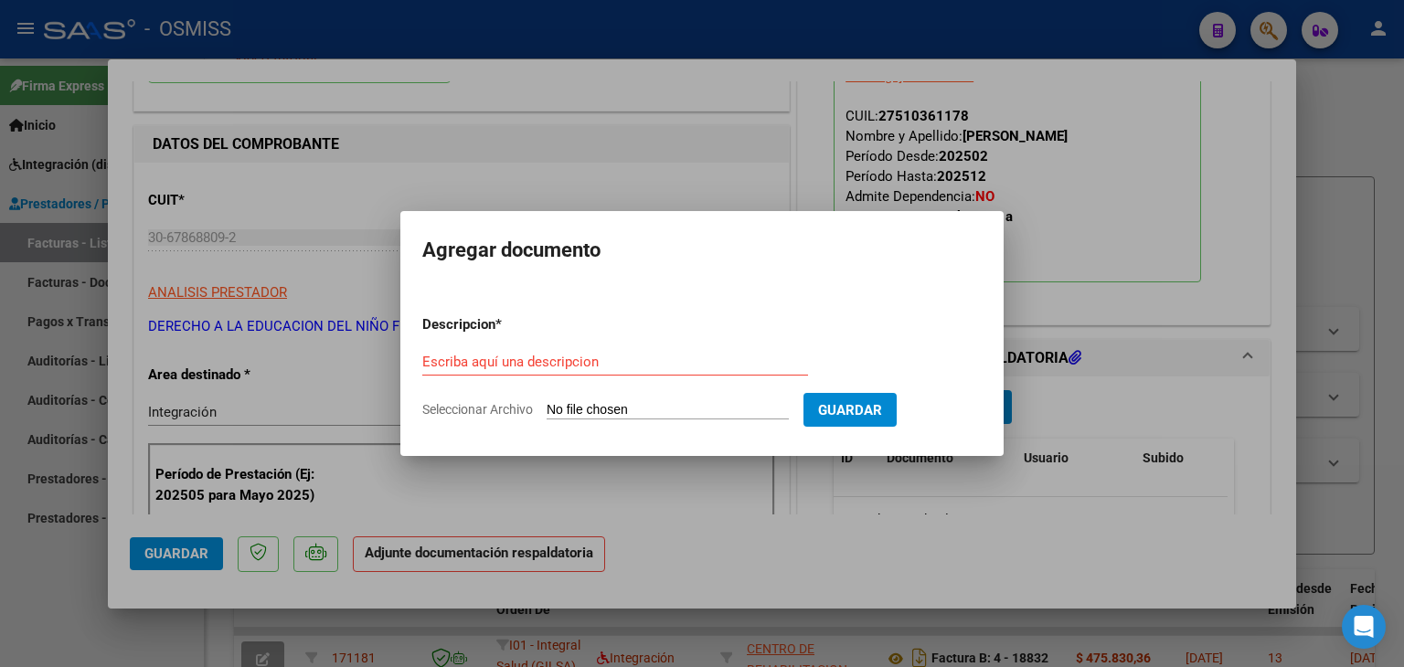
click at [624, 411] on input "Seleccionar Archivo" at bounding box center [668, 410] width 242 height 17
type input "C:\fakepath\[PERSON_NAME] MAILEN_ASIST_SEPTIEMBRE 2025.pdf"
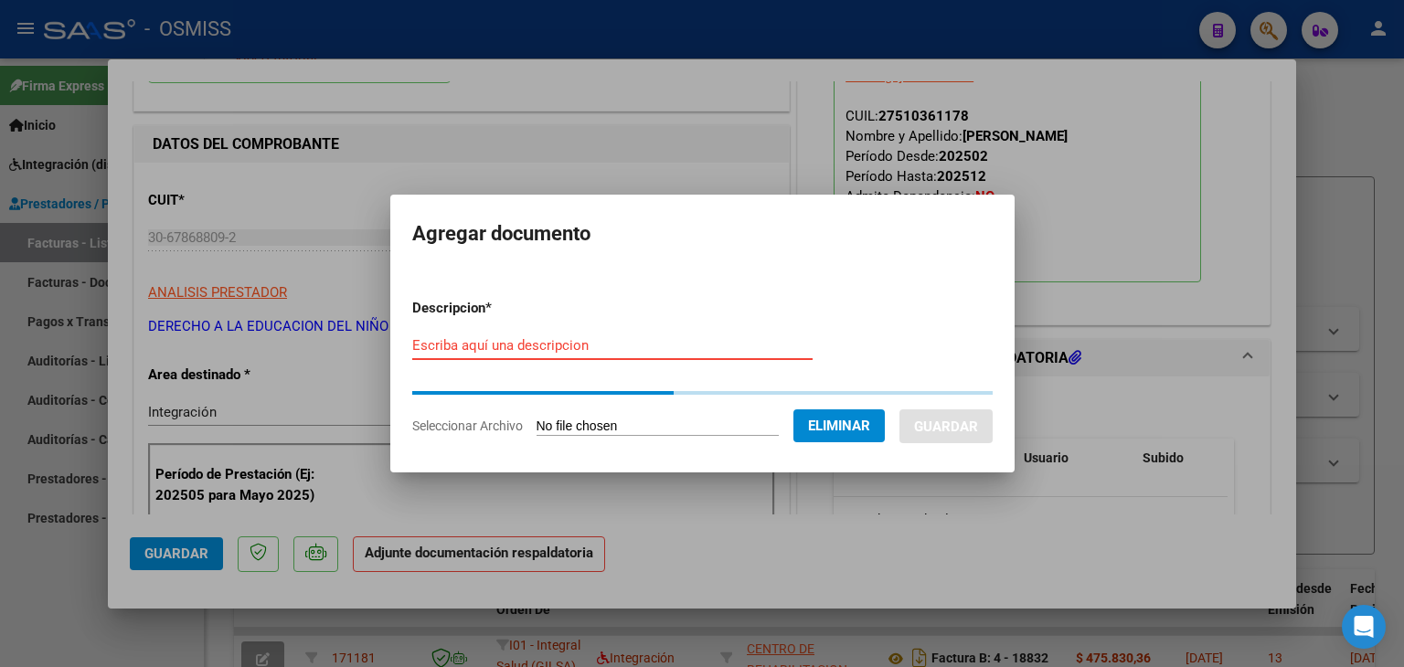
click at [496, 349] on input "Escriba aquí una descripcion" at bounding box center [612, 345] width 400 height 16
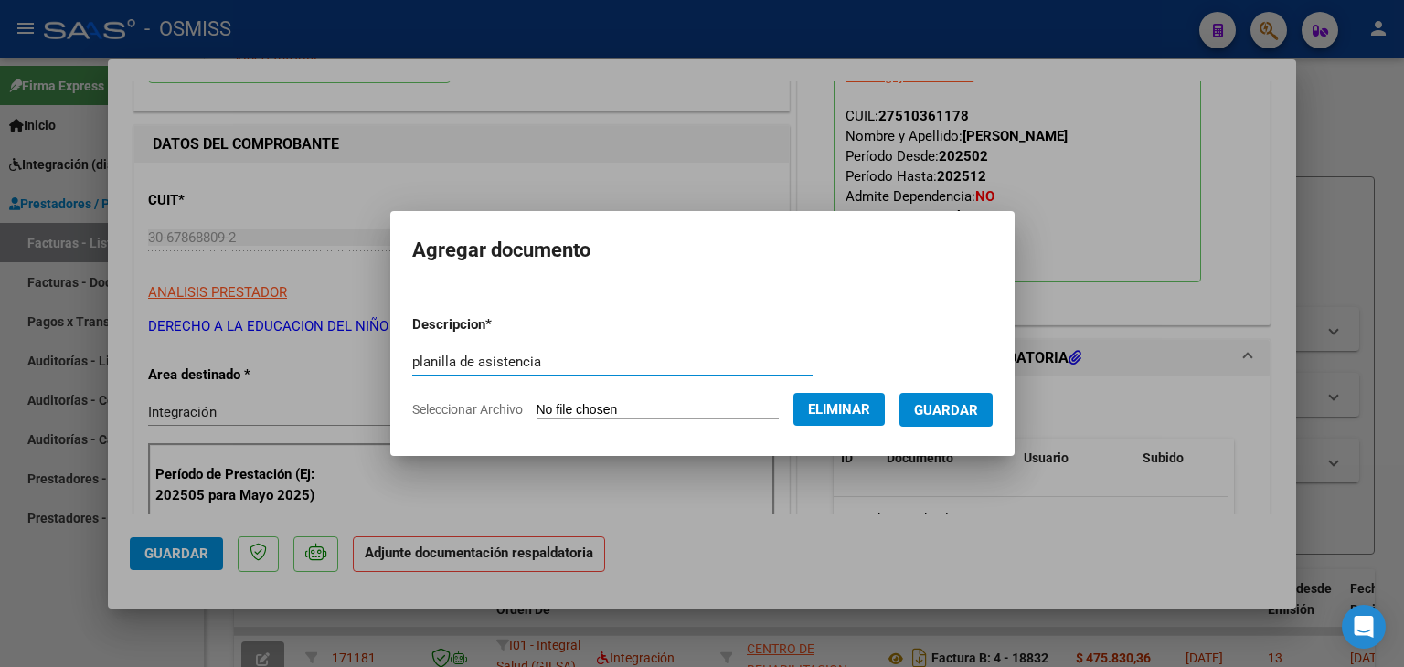
type input "planilla de asistencia"
click at [962, 420] on button "Guardar" at bounding box center [946, 410] width 93 height 34
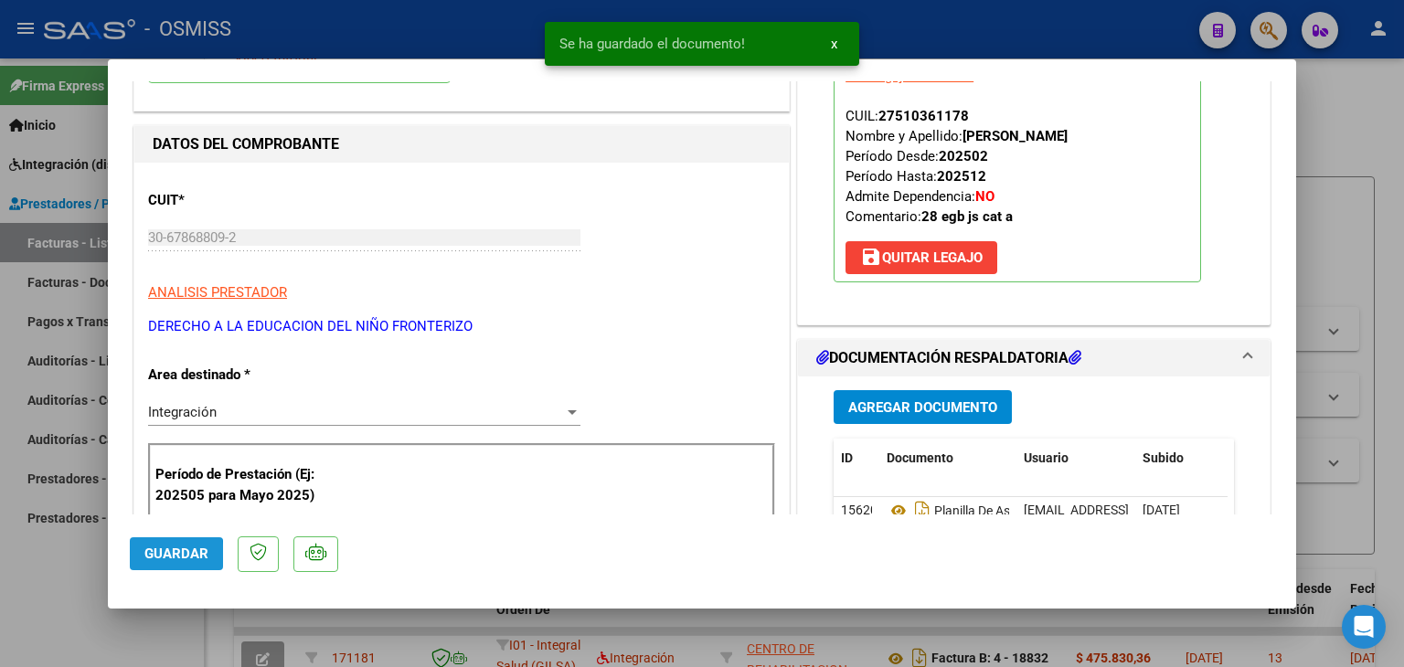
click at [139, 557] on button "Guardar" at bounding box center [176, 554] width 93 height 33
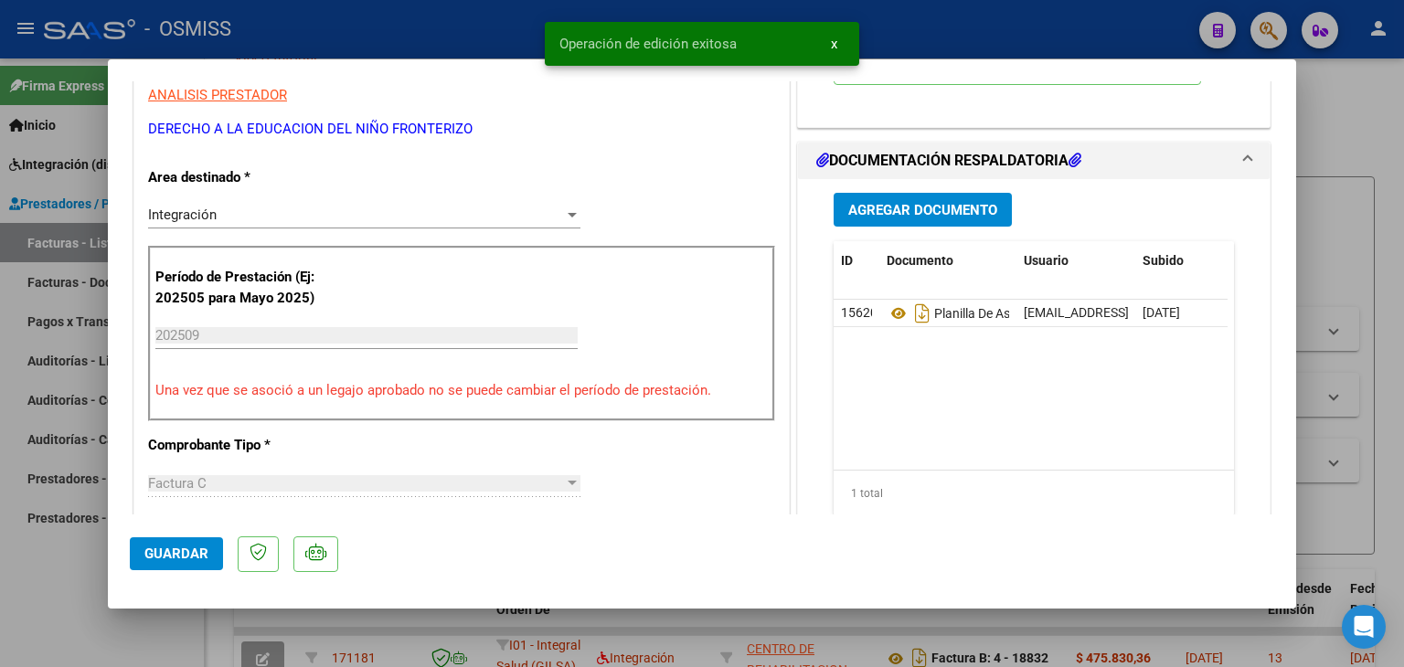
scroll to position [640, 0]
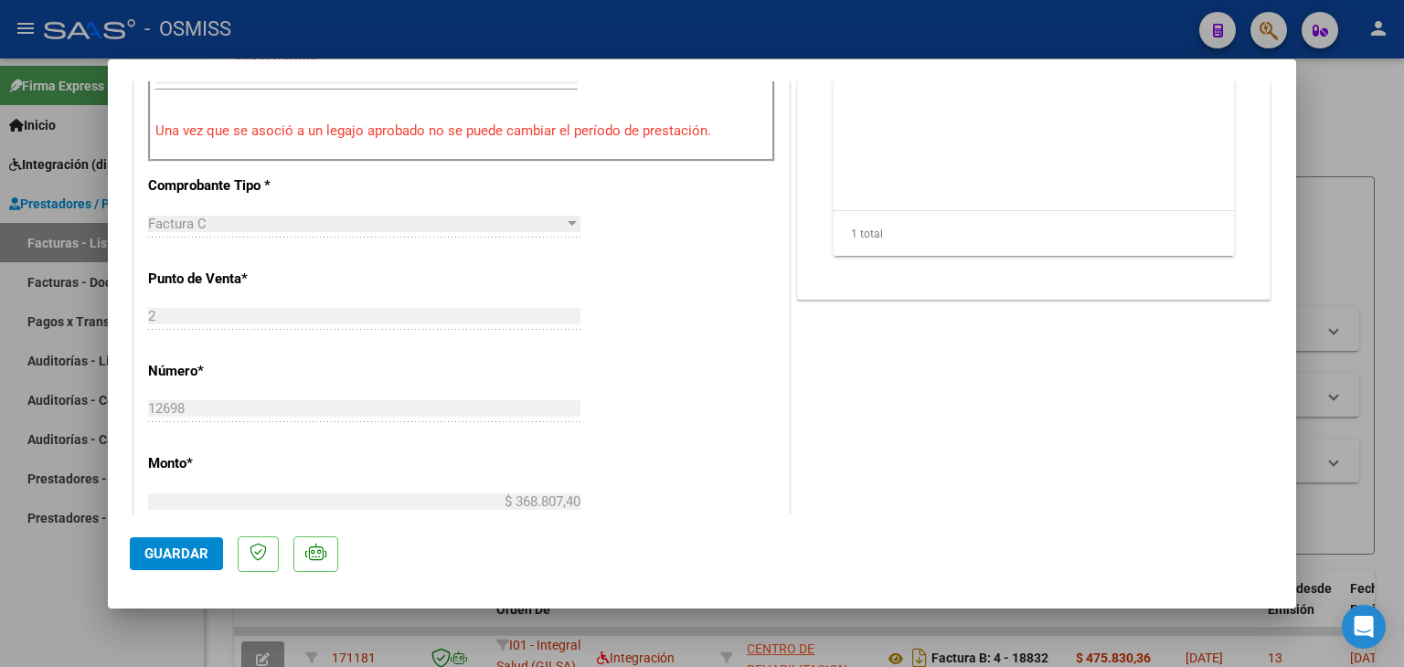
click at [172, 562] on button "Guardar" at bounding box center [176, 554] width 93 height 33
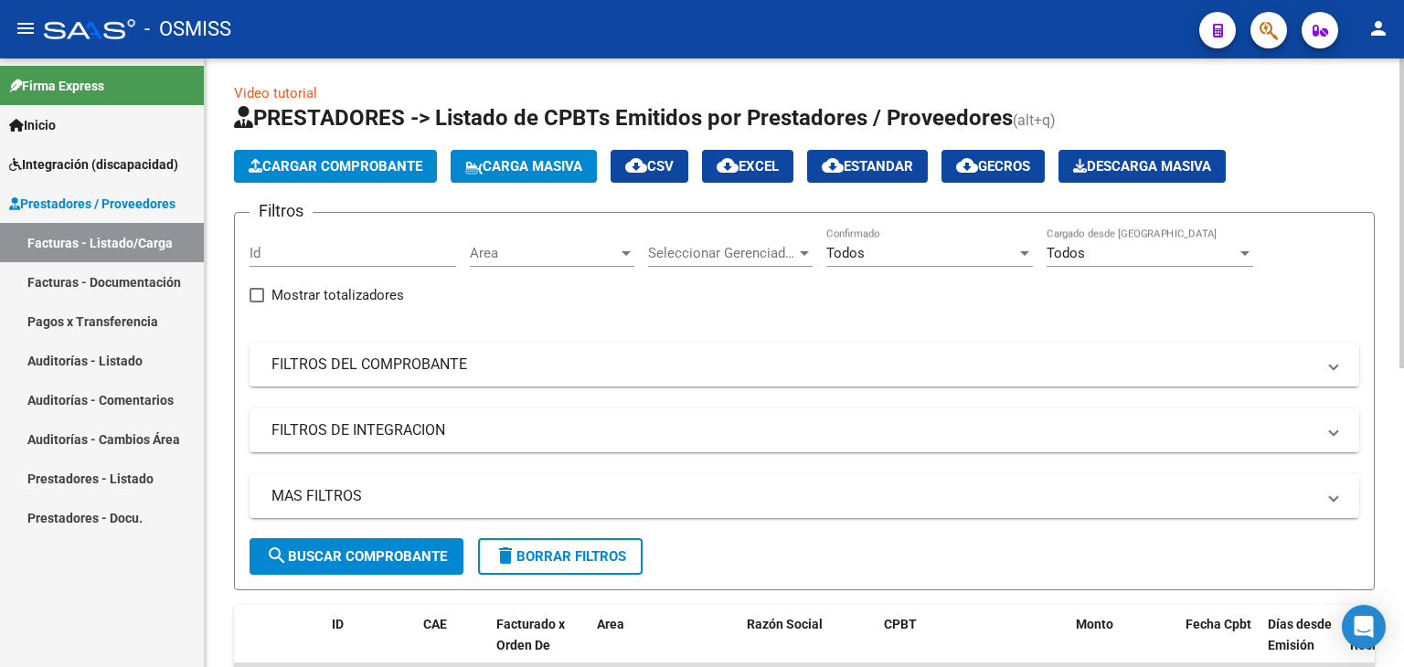
scroll to position [0, 0]
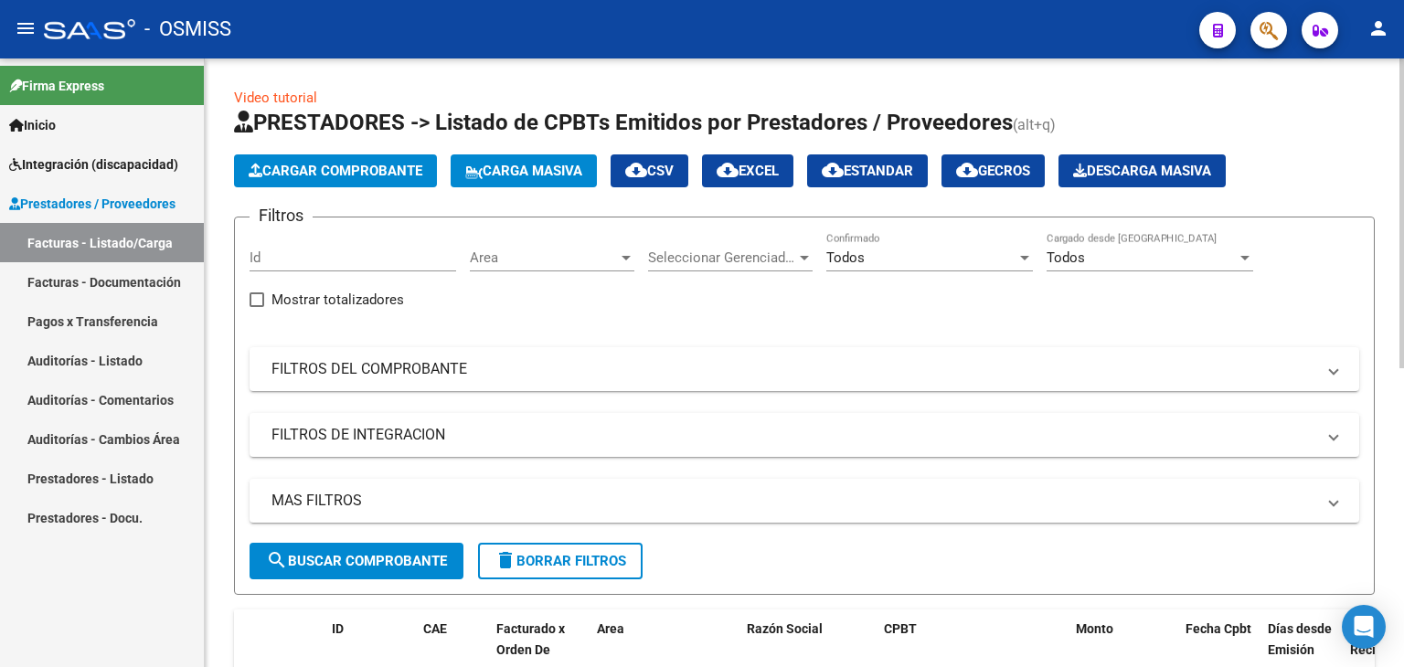
click at [317, 169] on span "Cargar Comprobante" at bounding box center [336, 171] width 174 height 16
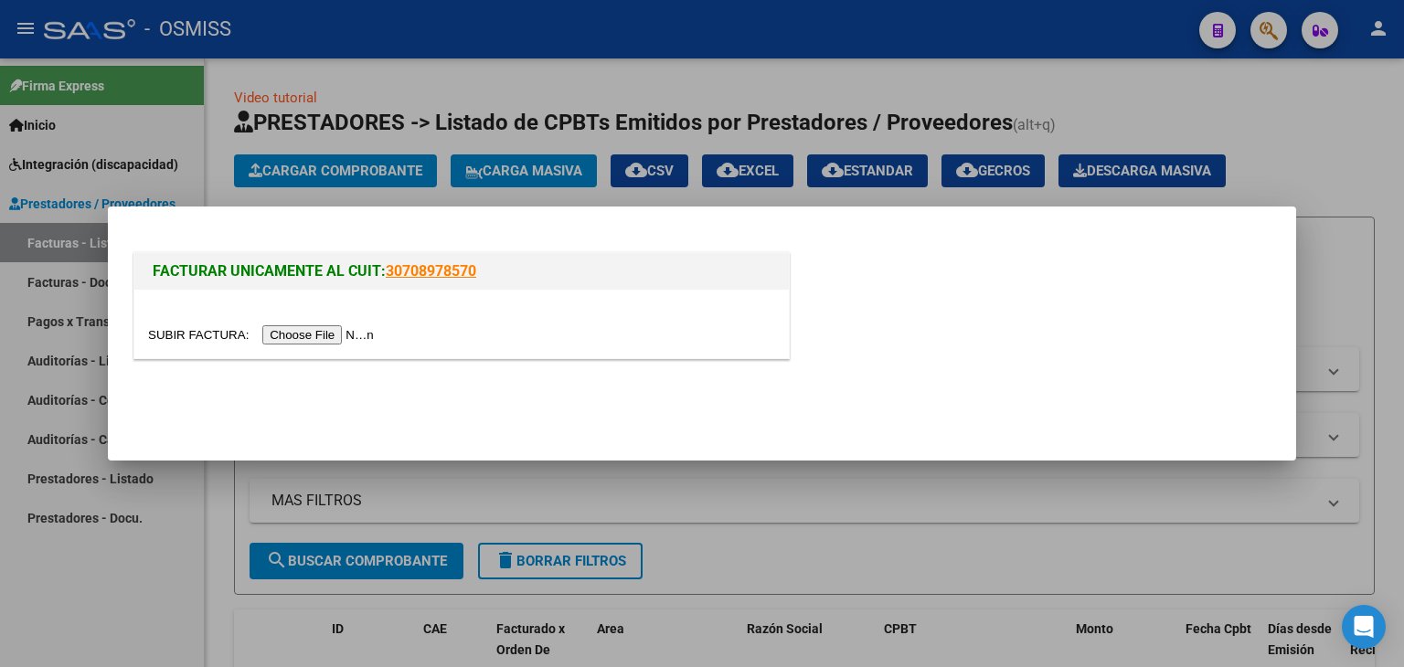
click at [341, 341] on input "file" at bounding box center [263, 335] width 231 height 19
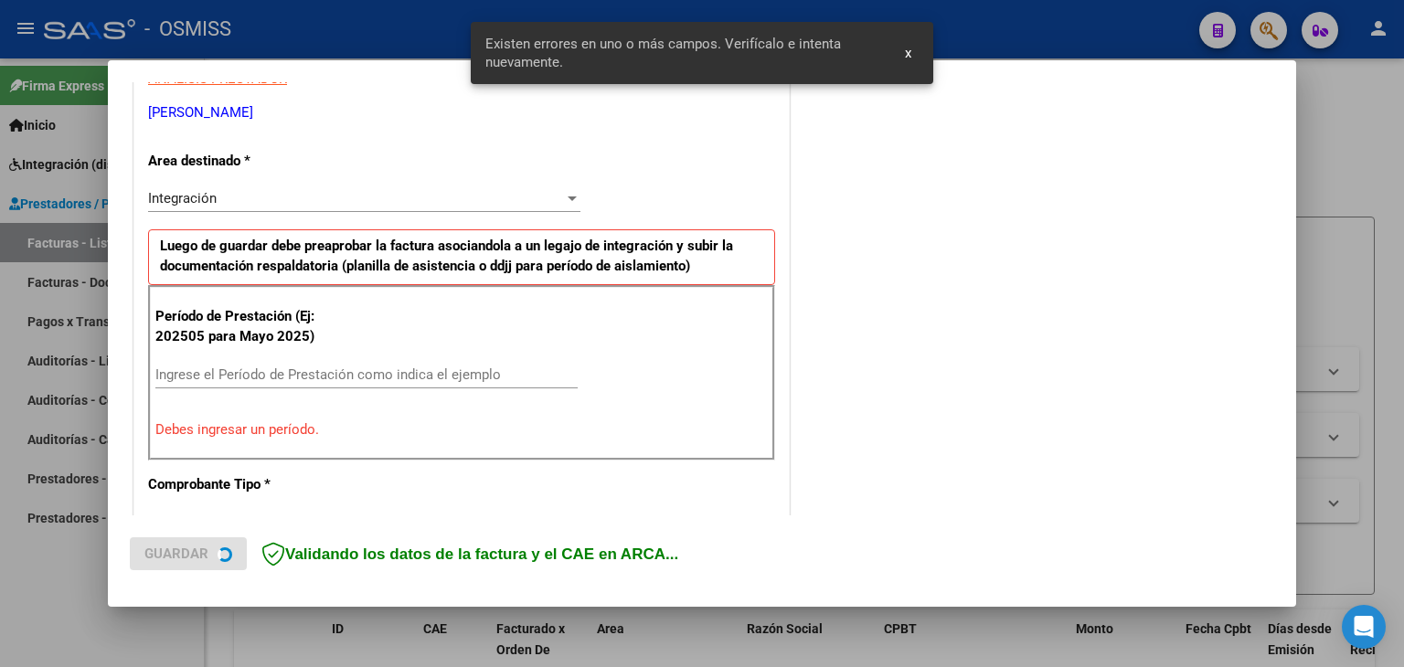
scroll to position [384, 0]
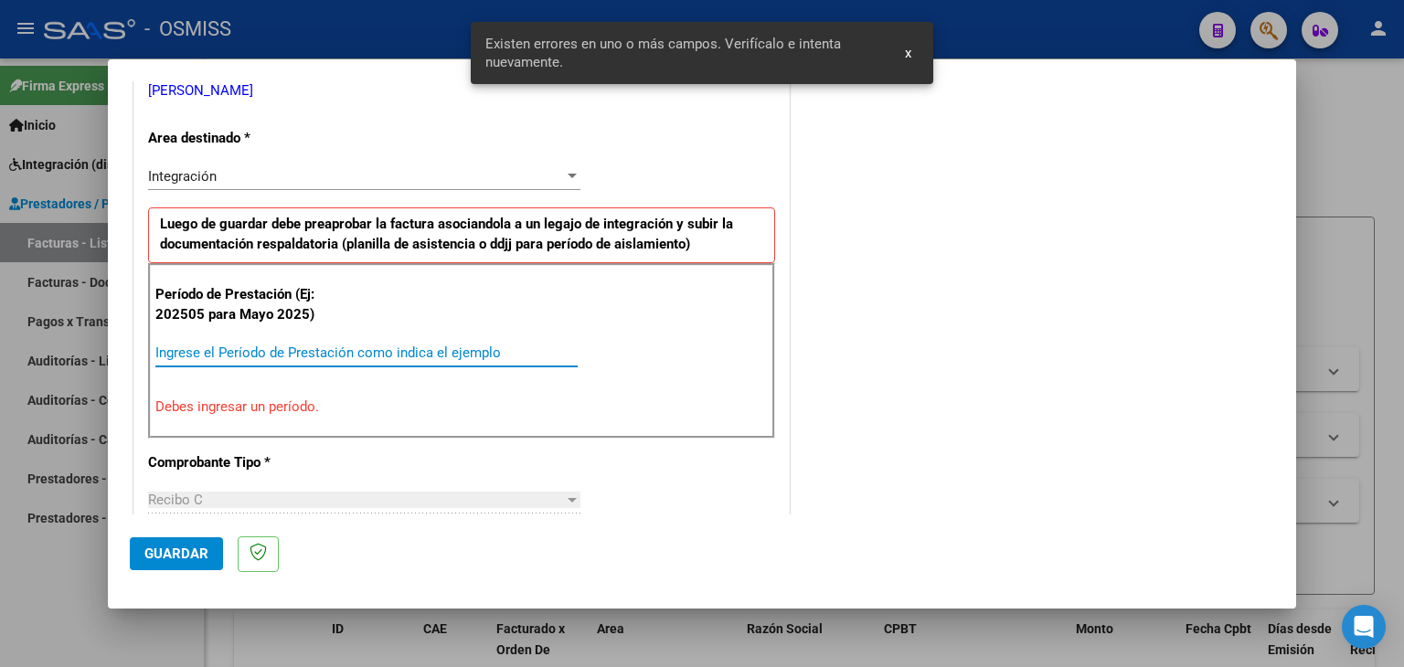
click at [242, 348] on input "Ingrese el Período de Prestación como indica el ejemplo" at bounding box center [366, 353] width 422 height 16
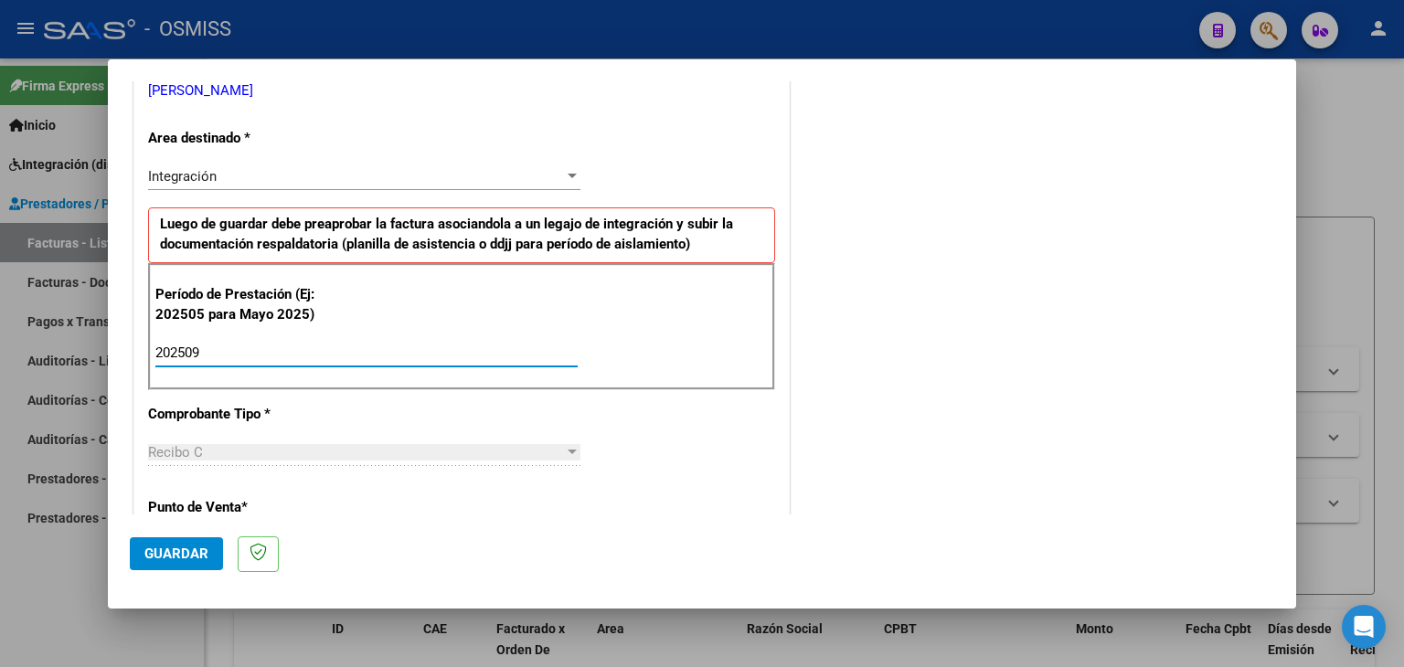
type input "202509"
click at [701, 407] on div "CUIT * 27-14057986-1 Ingresar CUIT ANALISIS PRESTADOR GALERA [PERSON_NAME] Area…" at bounding box center [461, 614] width 655 height 1376
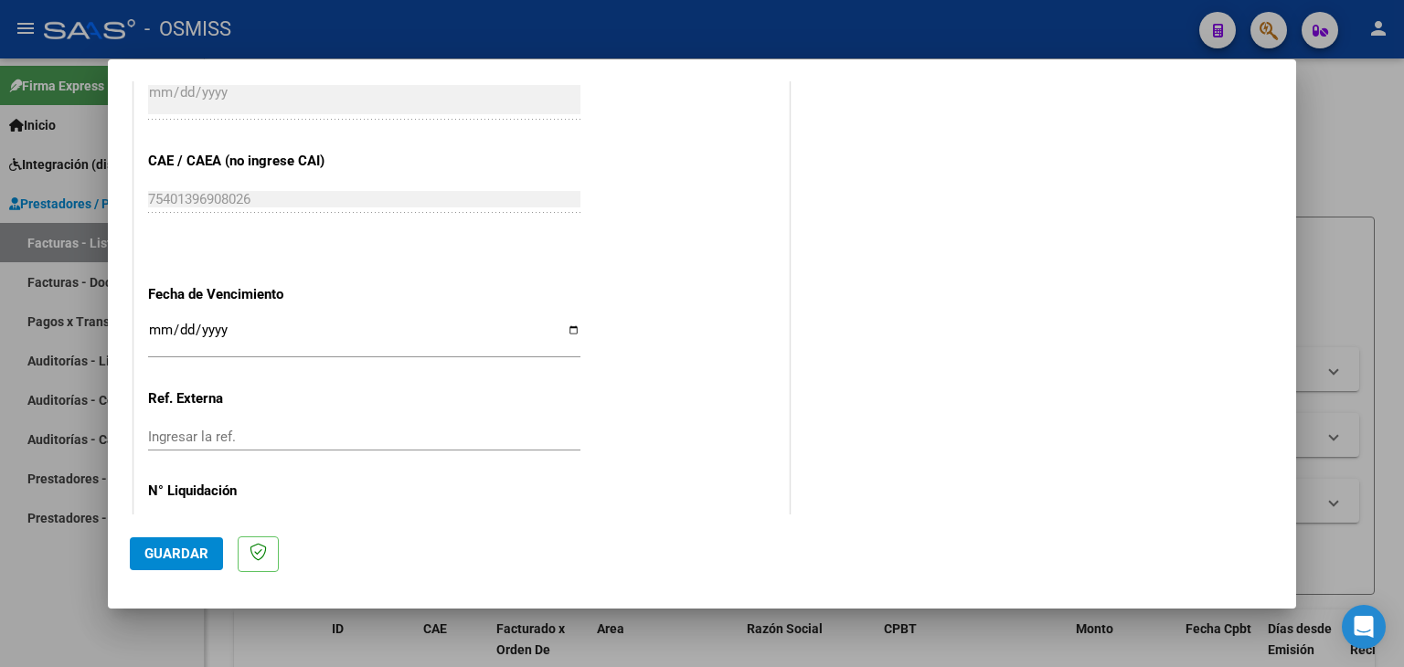
scroll to position [1115, 0]
click at [155, 330] on input "Ingresar la fecha" at bounding box center [364, 333] width 432 height 29
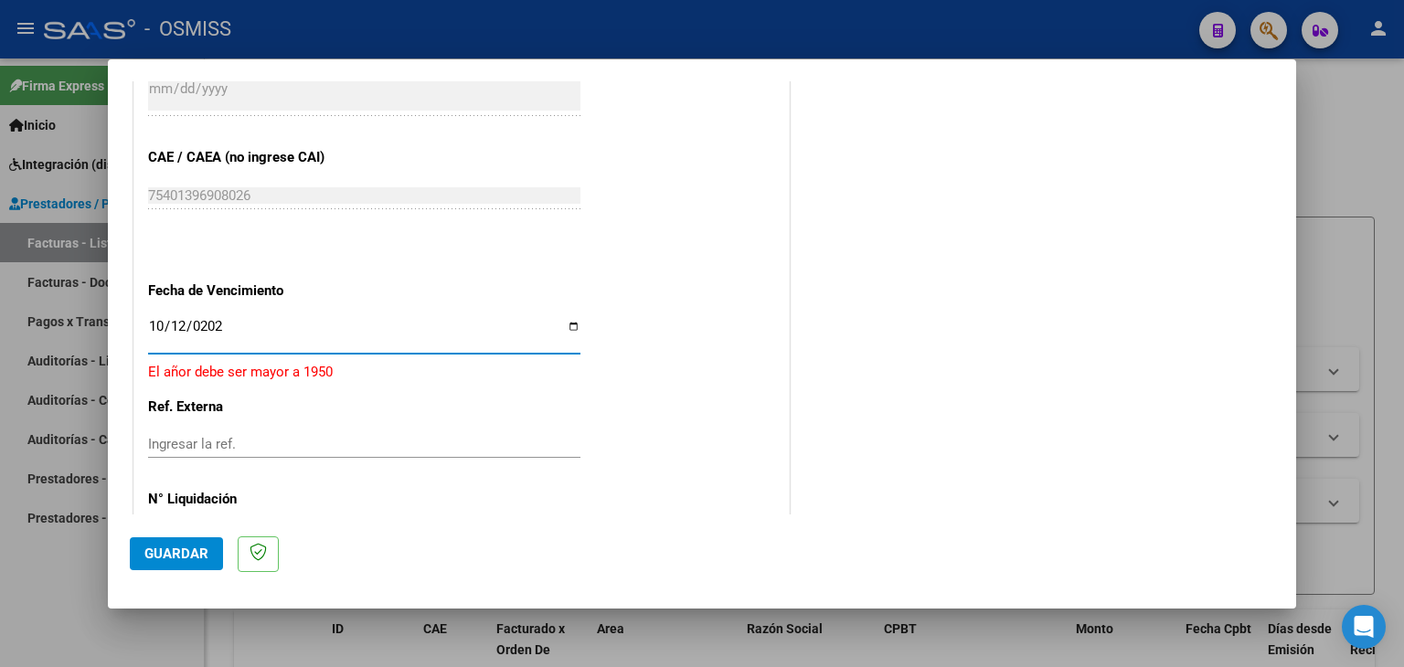
type input "[DATE]"
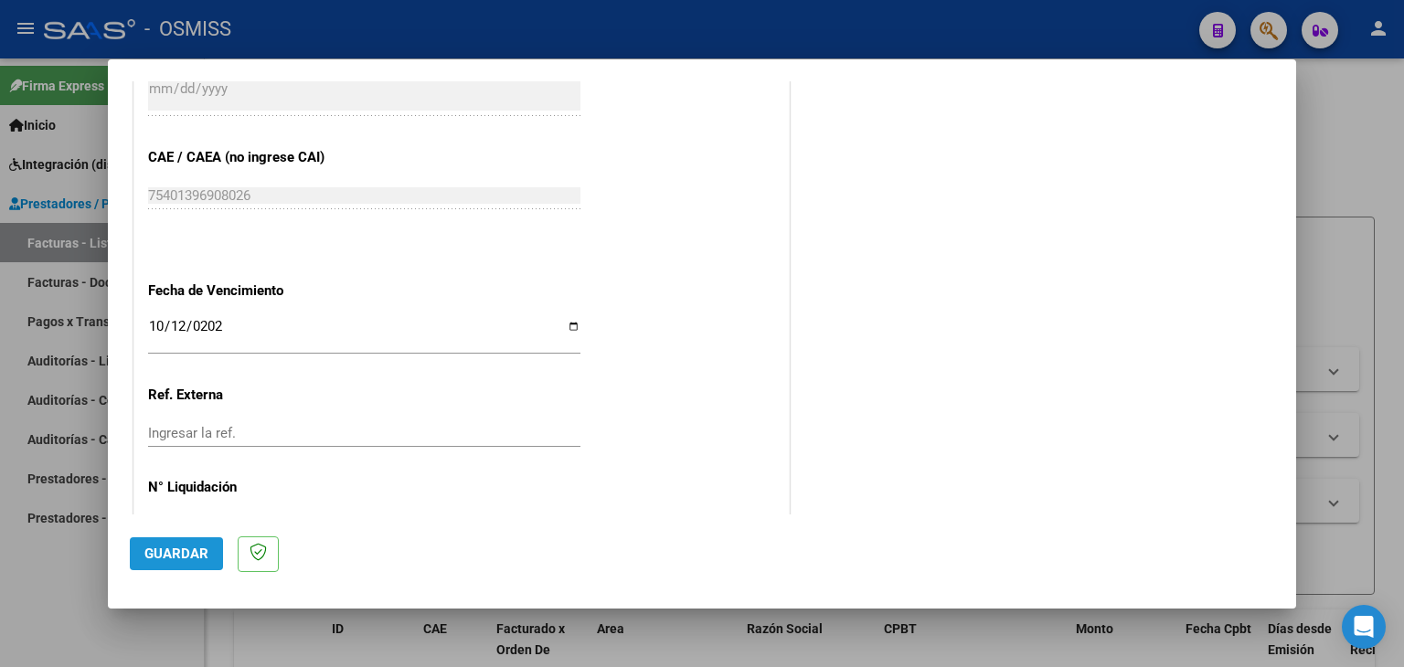
click at [194, 556] on span "Guardar" at bounding box center [176, 554] width 64 height 16
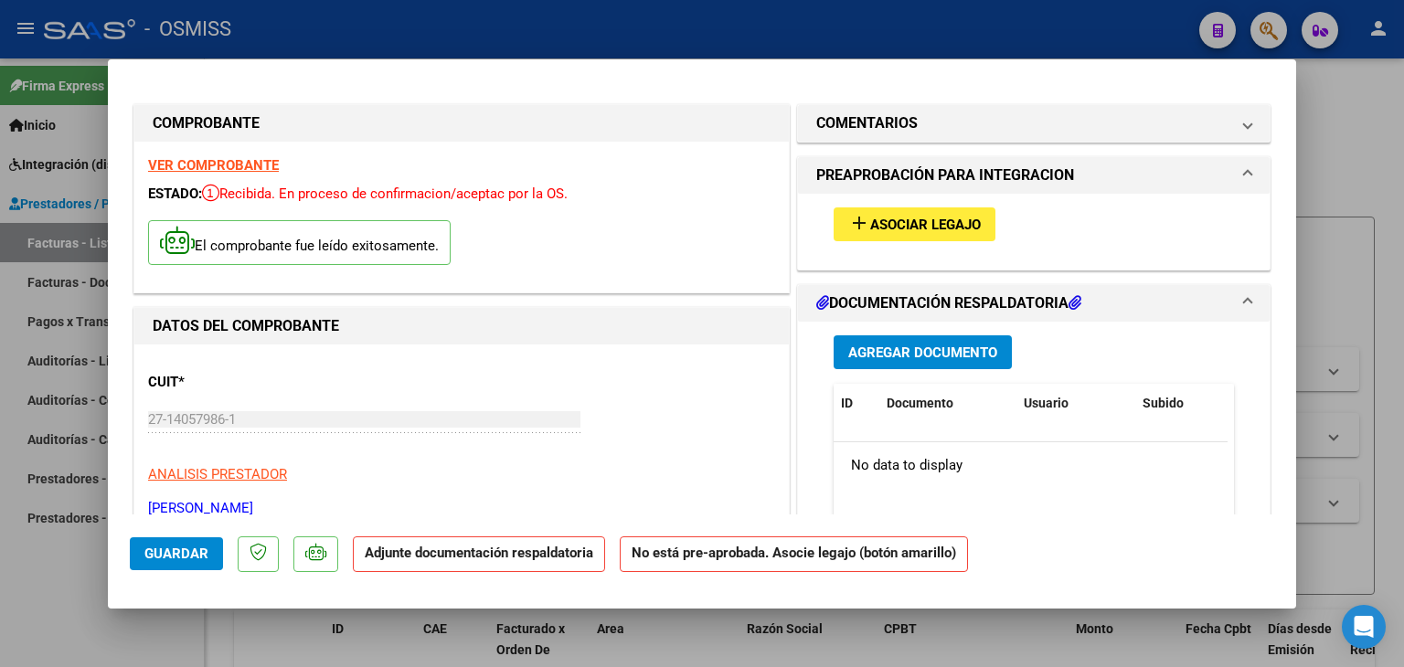
scroll to position [0, 0]
click at [911, 230] on span "Asociar Legajo" at bounding box center [925, 226] width 111 height 16
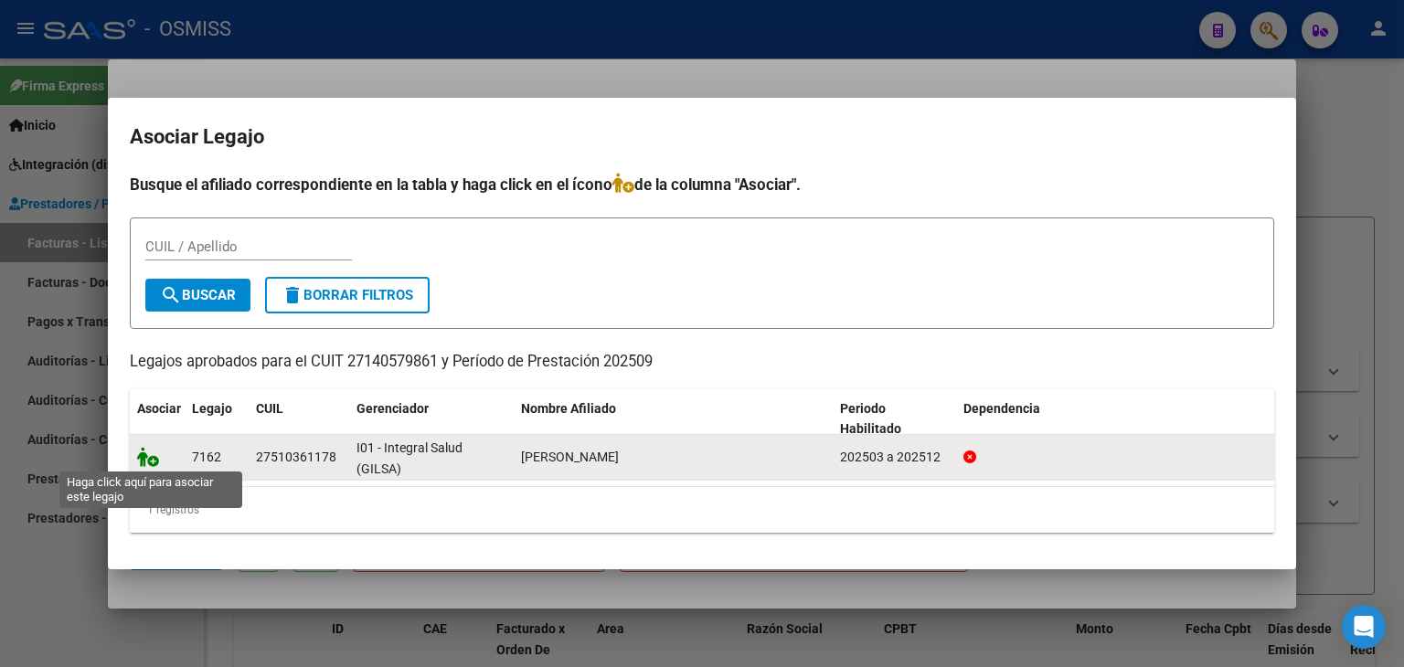
click at [149, 463] on icon at bounding box center [148, 457] width 22 height 20
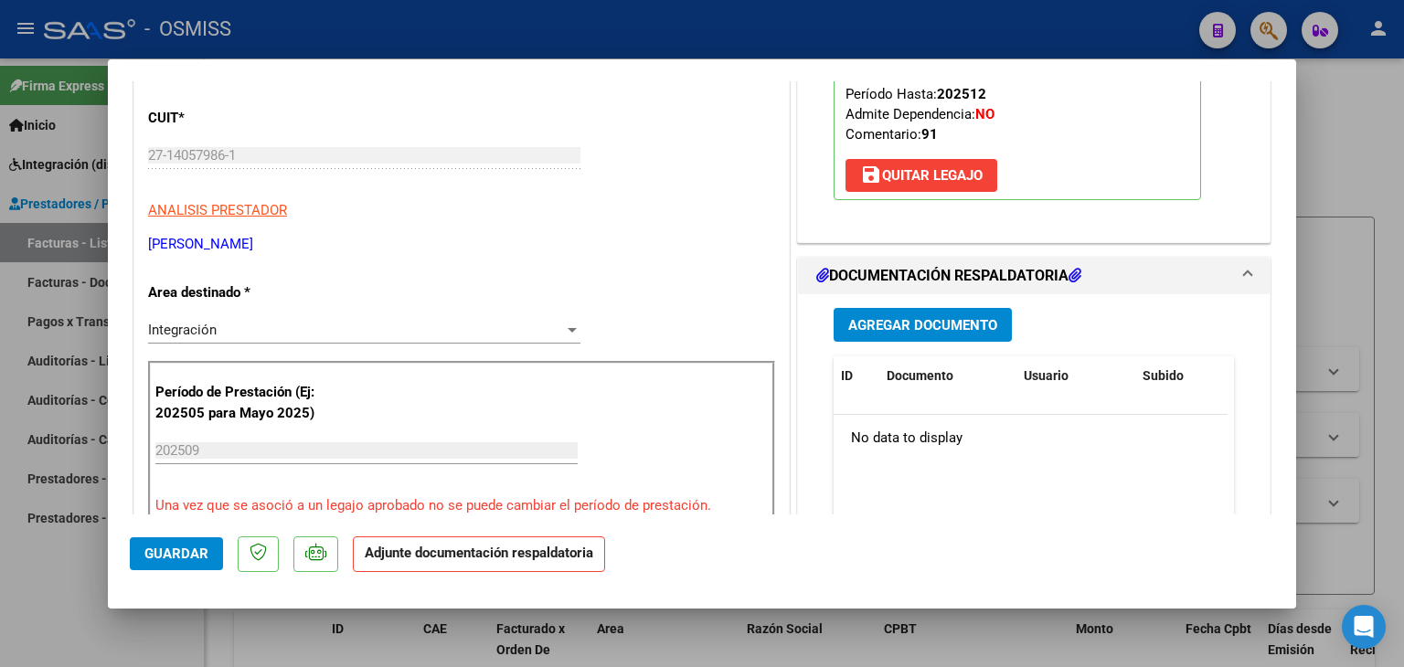
scroll to position [274, 0]
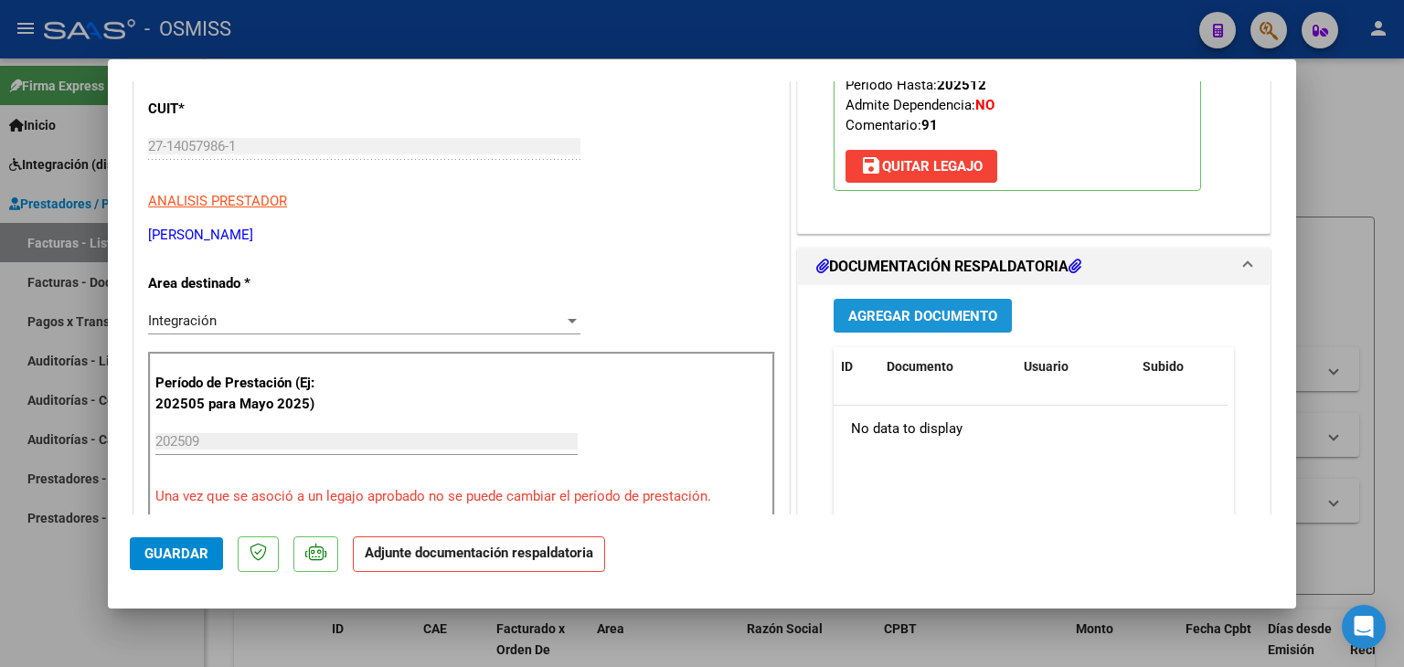
click at [870, 321] on span "Agregar Documento" at bounding box center [923, 316] width 149 height 16
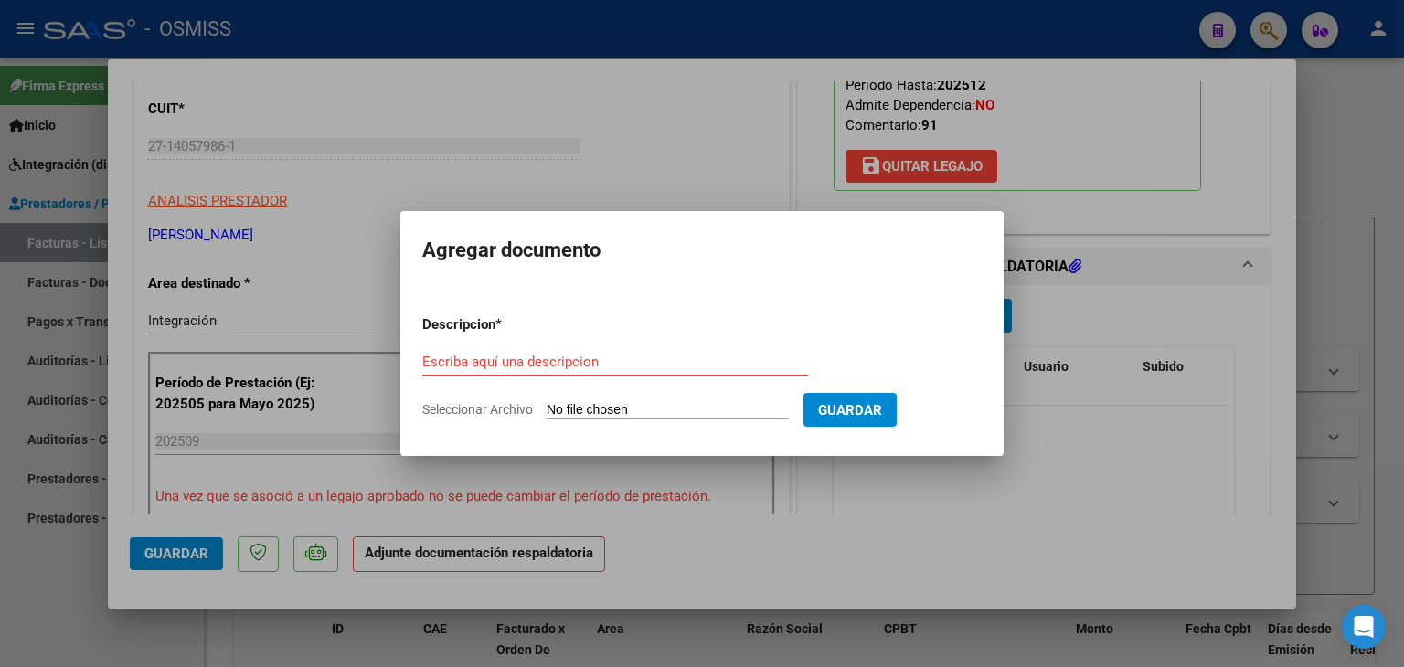
click at [612, 406] on input "Seleccionar Archivo" at bounding box center [668, 410] width 242 height 17
type input "C:\fakepath\Asist Integral [PERSON_NAME].pdf"
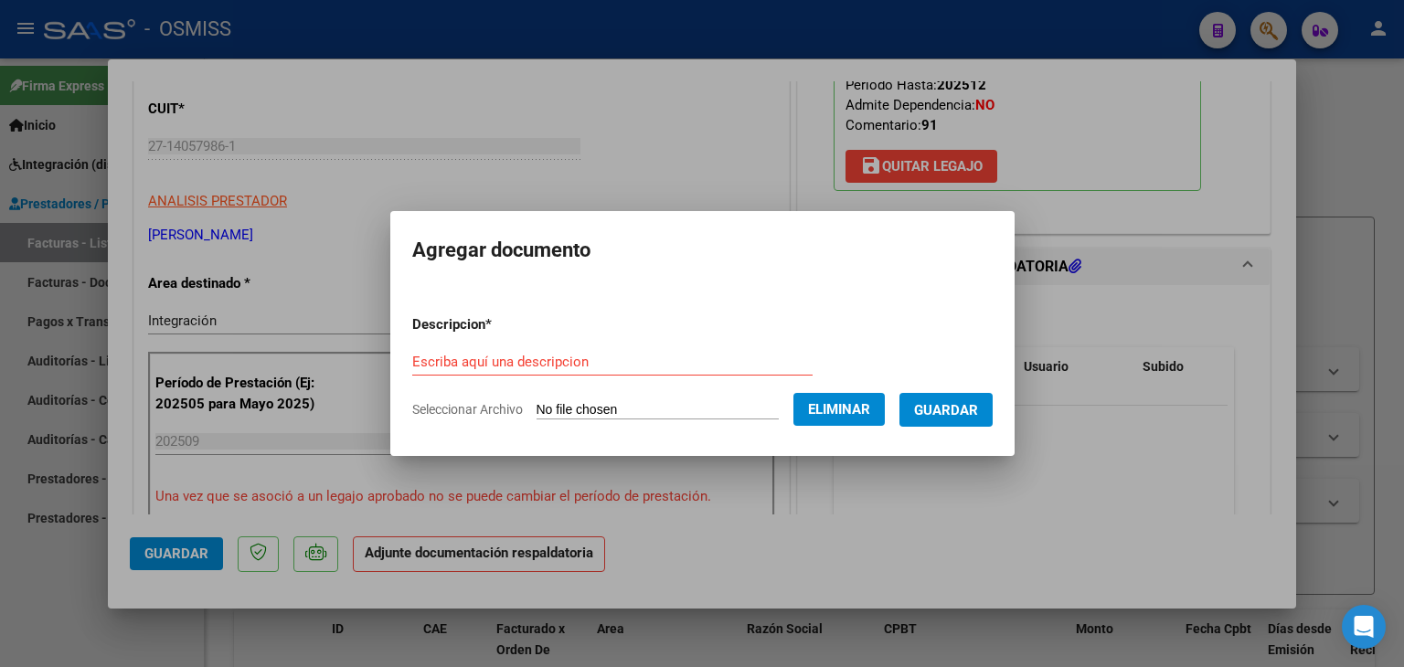
click at [543, 347] on form "Descripcion * Escriba aquí una descripcion Seleccionar Archivo Eliminar Guardar" at bounding box center [702, 367] width 581 height 133
click at [542, 358] on input "Escriba aquí una descripcion" at bounding box center [612, 362] width 400 height 16
type input "planilla de asistencia"
click at [945, 416] on span "Guardar" at bounding box center [946, 410] width 64 height 16
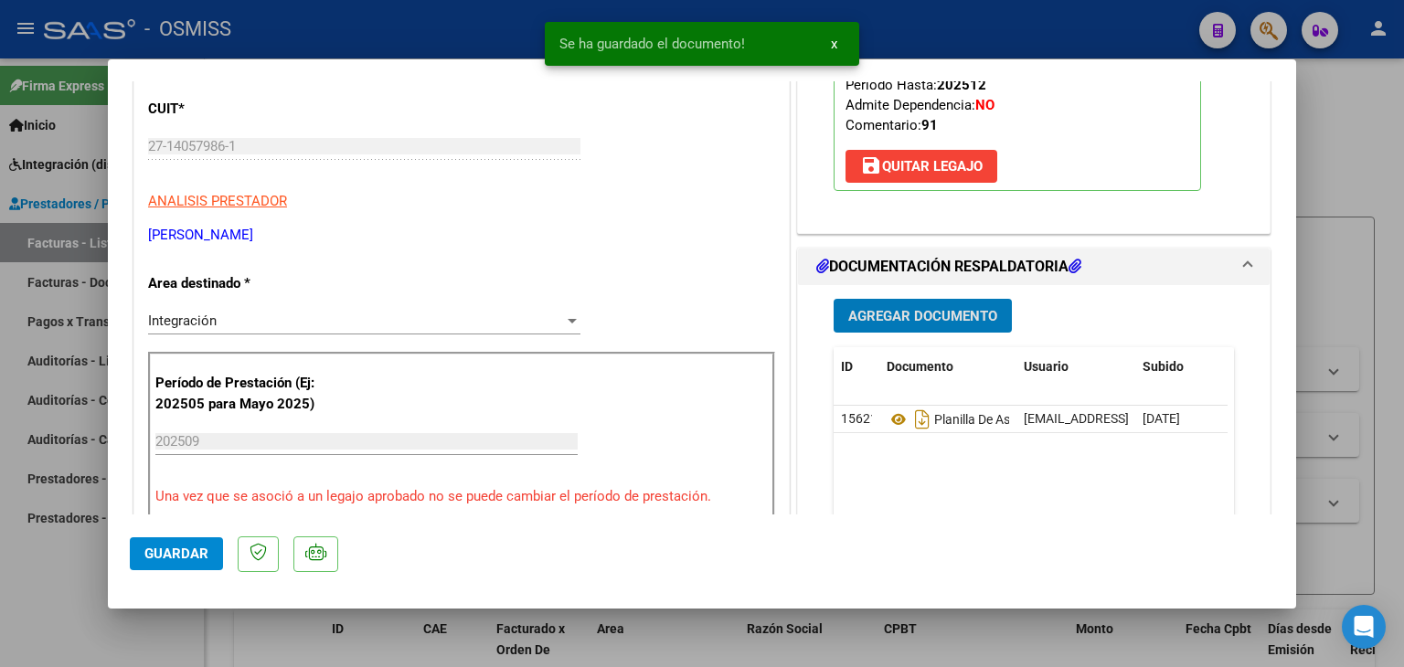
click at [187, 566] on button "Guardar" at bounding box center [176, 554] width 93 height 33
type input "$ 0,00"
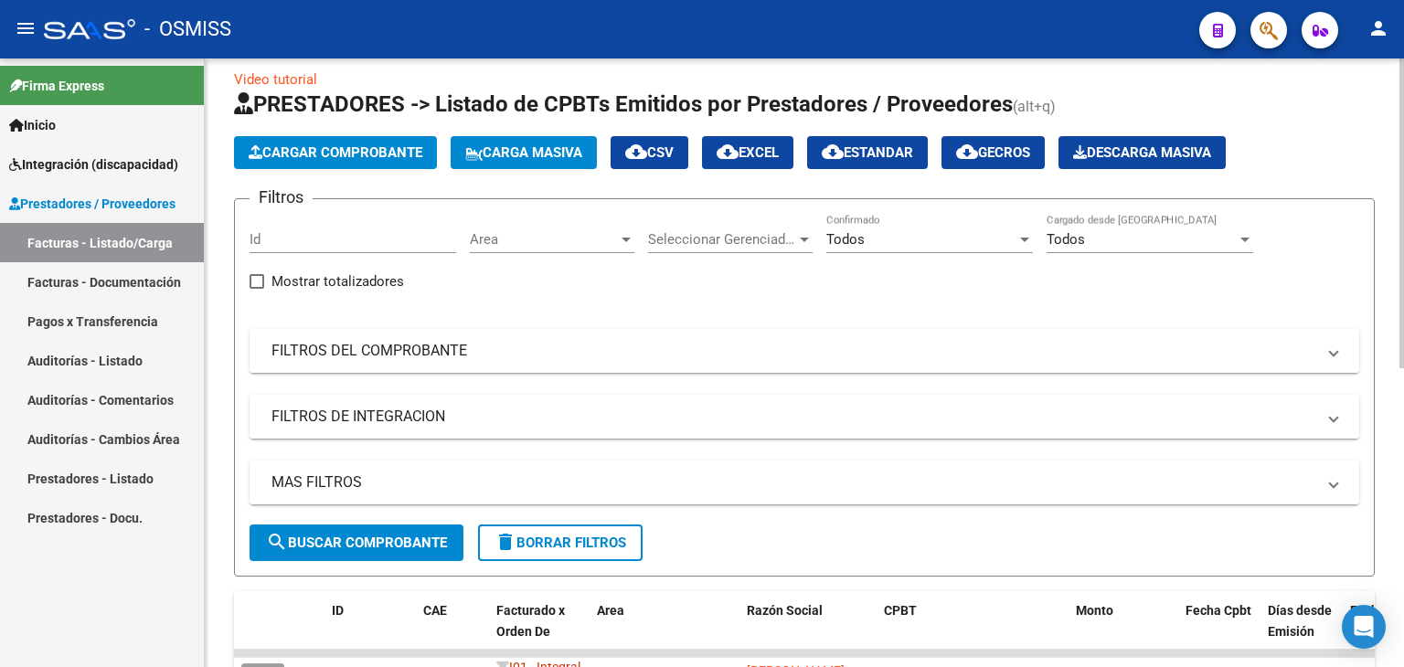
scroll to position [91, 0]
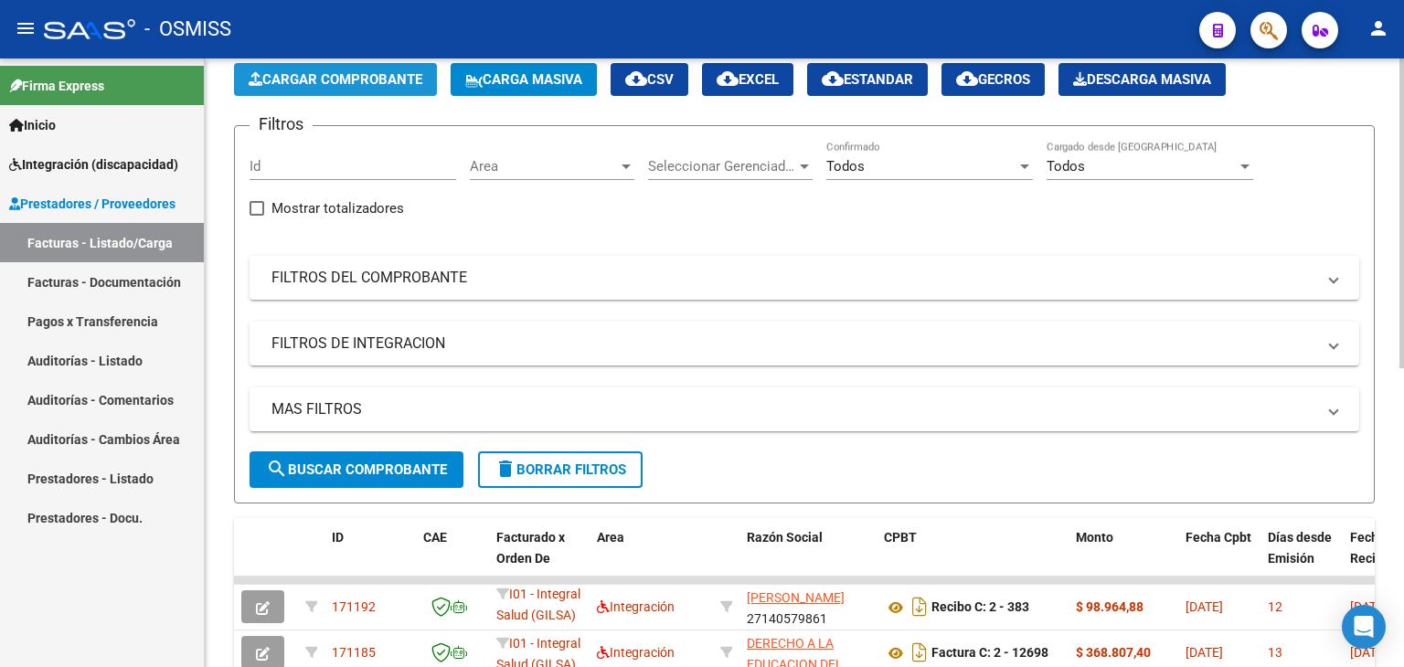
click at [377, 82] on span "Cargar Comprobante" at bounding box center [336, 79] width 174 height 16
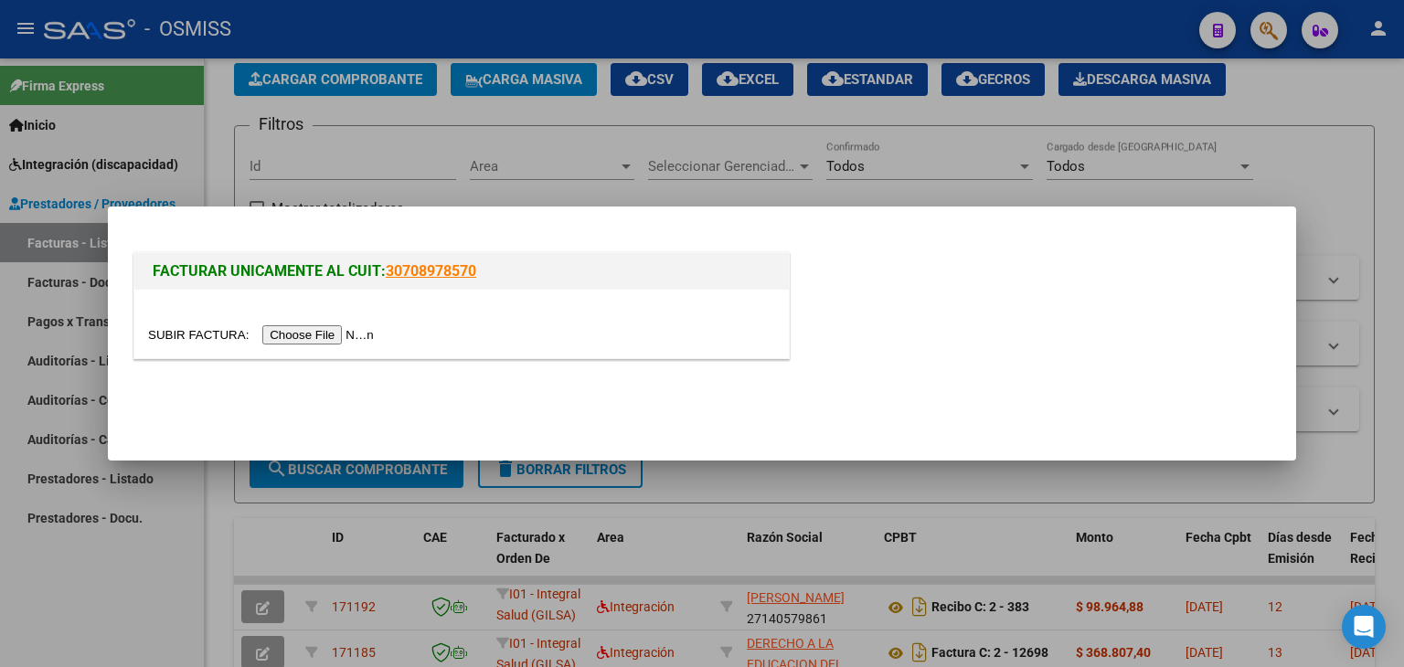
click at [294, 330] on input "file" at bounding box center [263, 335] width 231 height 19
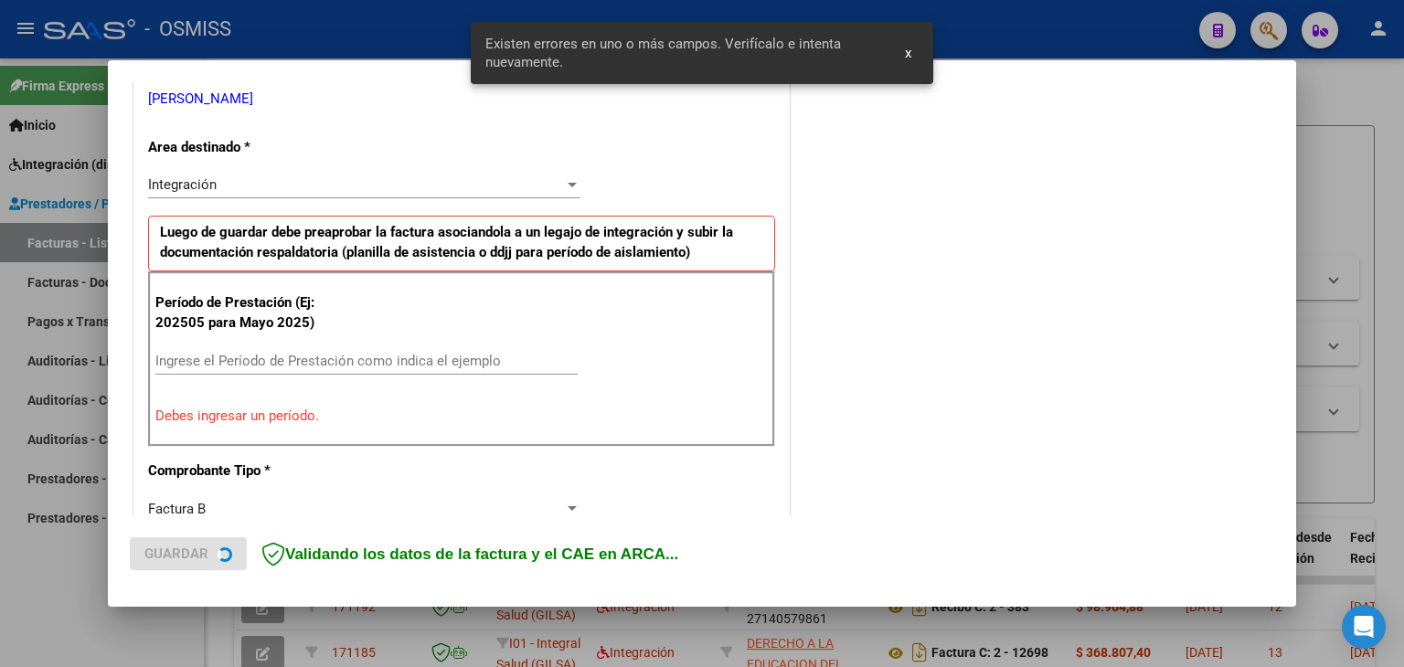
scroll to position [491, 0]
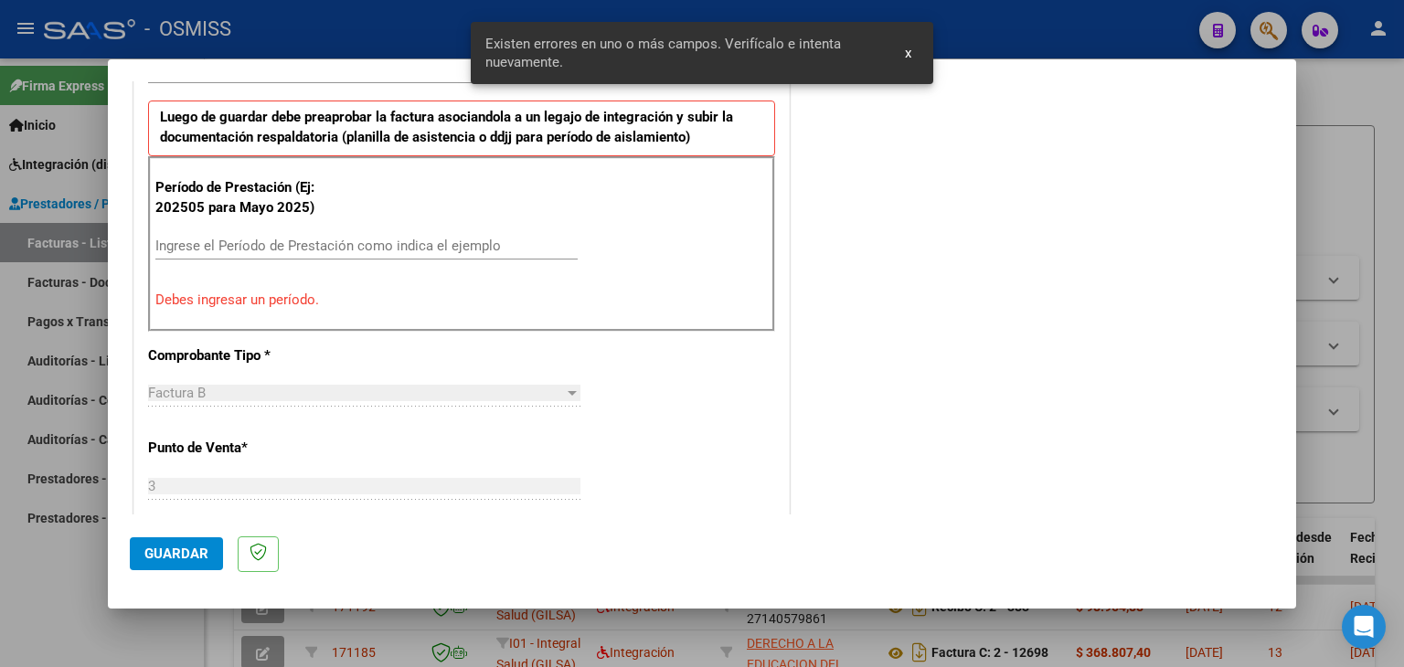
click at [314, 246] on input "Ingrese el Período de Prestación como indica el ejemplo" at bounding box center [366, 246] width 422 height 16
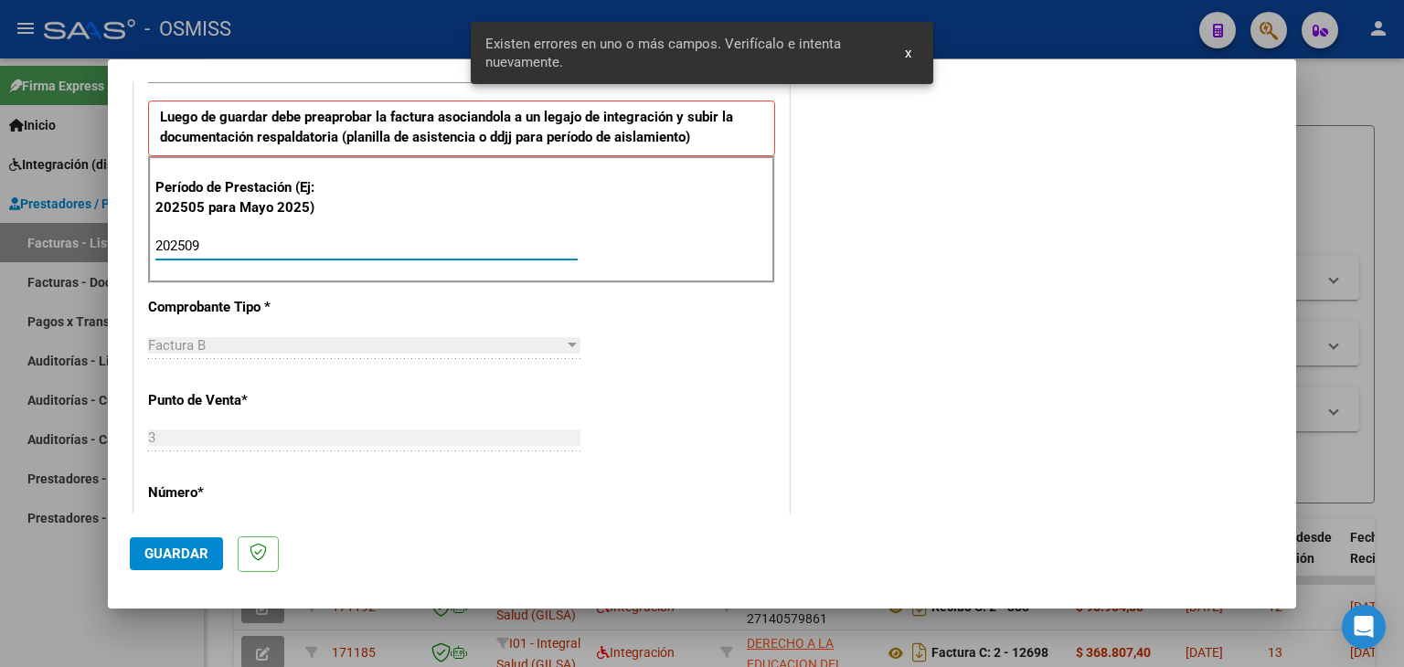
type input "202509"
click at [743, 286] on div "CUIT * 20-12075693-2 Ingresar CUIT ANALISIS PRESTADOR CAMPOS [PERSON_NAME] Area…" at bounding box center [461, 507] width 655 height 1376
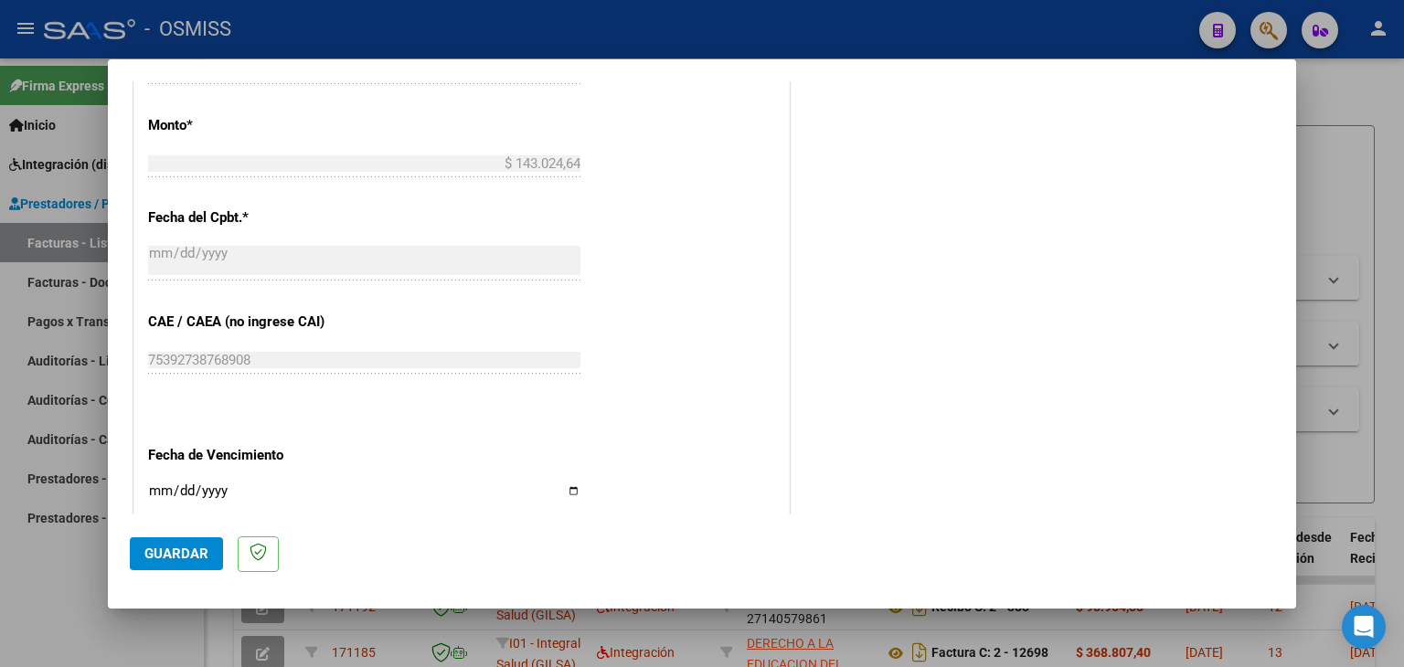
scroll to position [948, 0]
drag, startPoint x: 155, startPoint y: 487, endPoint x: 146, endPoint y: 491, distance: 9.8
click at [146, 491] on div "CUIT * 20-12075693-2 Ingresar CUIT ANALISIS PRESTADOR CAMPOS [PERSON_NAME] Area…" at bounding box center [461, 50] width 655 height 1376
type input "[DATE]"
click at [159, 542] on button "Guardar" at bounding box center [176, 554] width 93 height 33
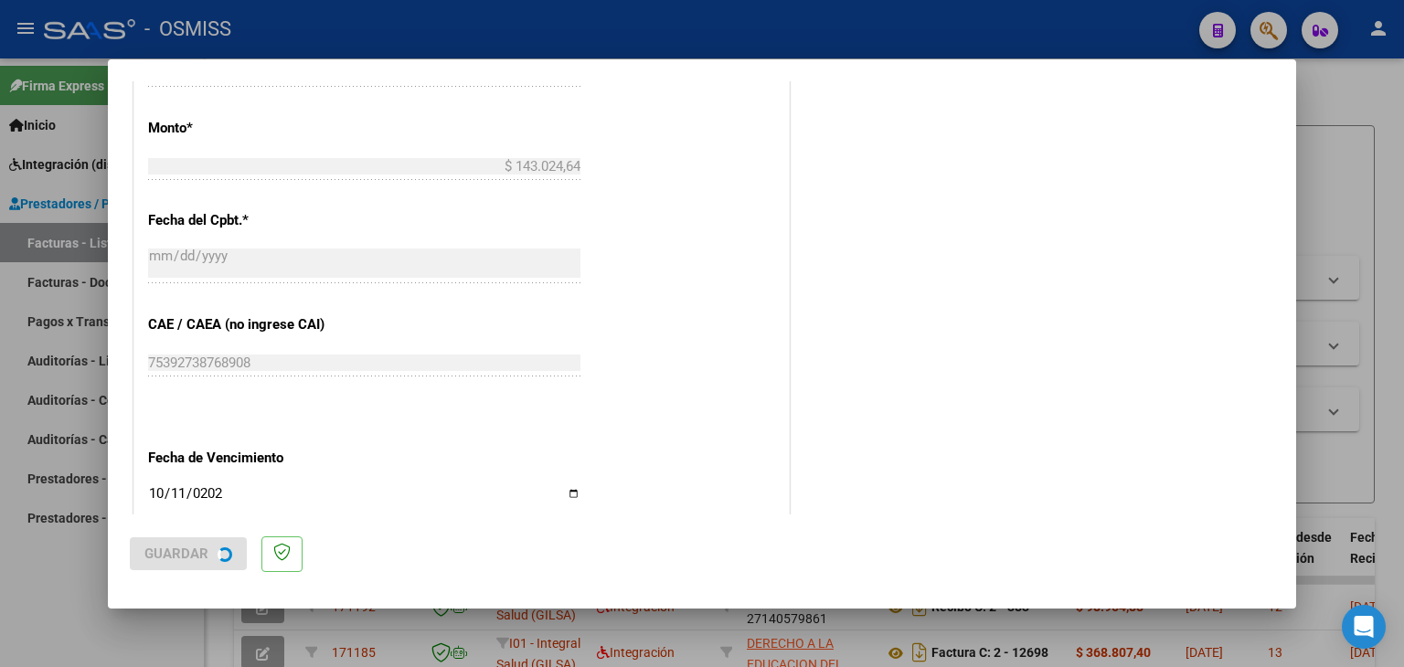
scroll to position [0, 0]
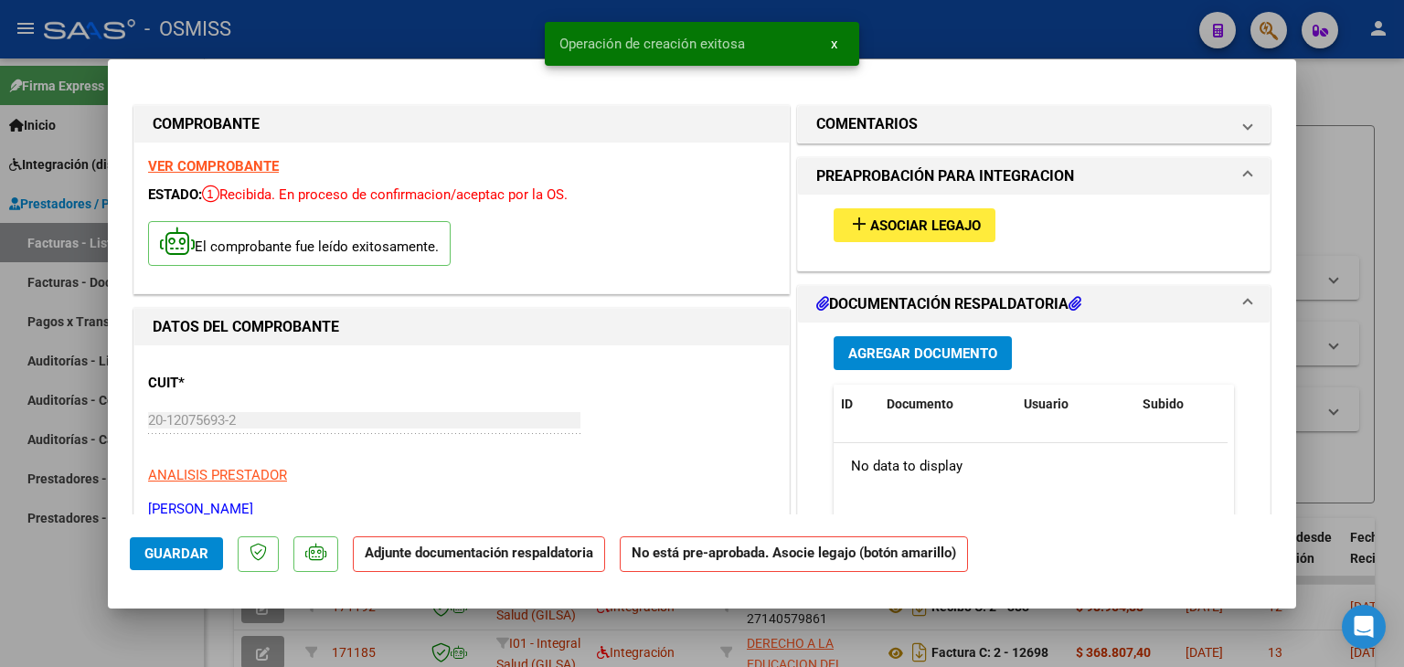
click at [925, 218] on span "Asociar Legajo" at bounding box center [925, 226] width 111 height 16
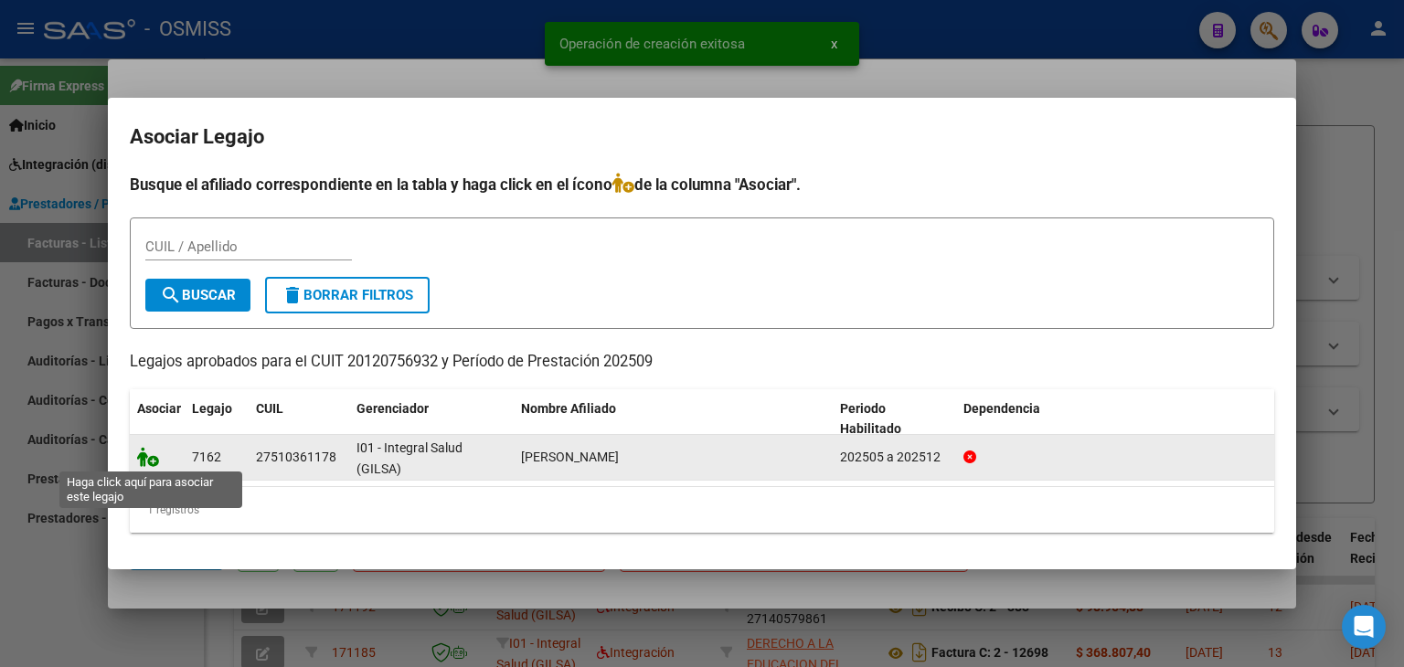
click at [143, 459] on icon at bounding box center [148, 457] width 22 height 20
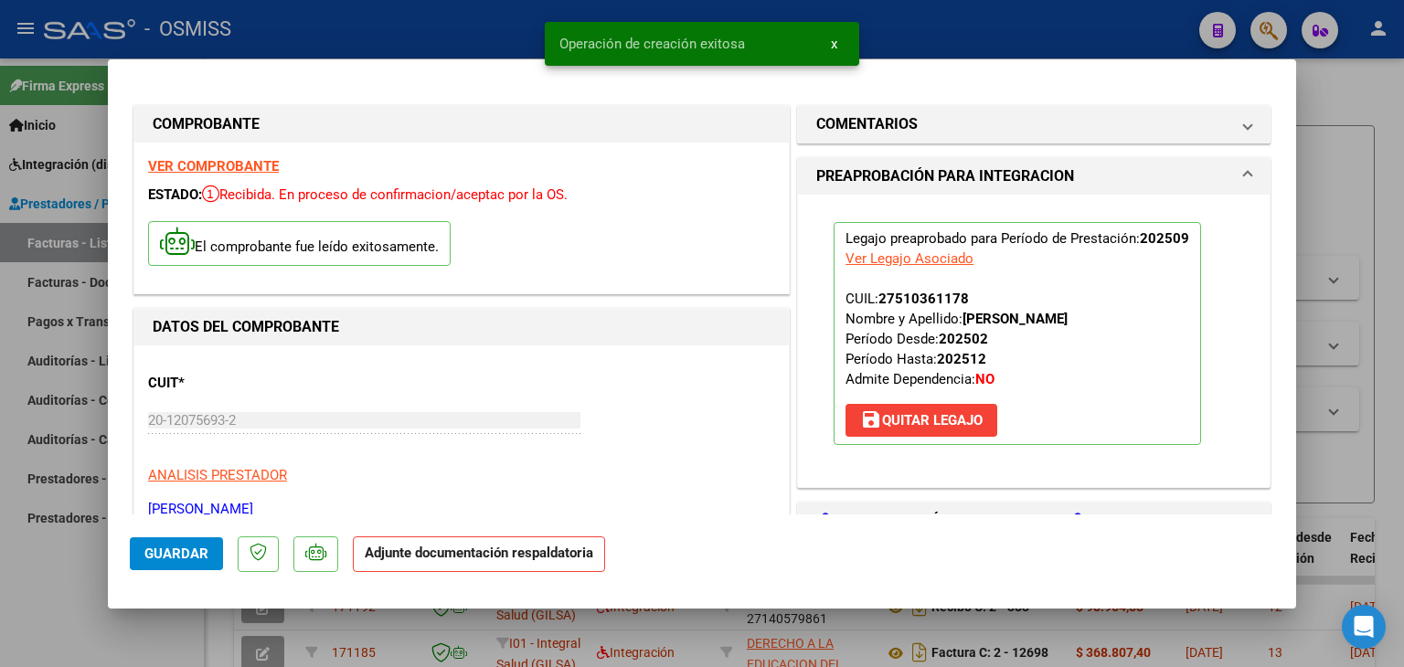
scroll to position [366, 0]
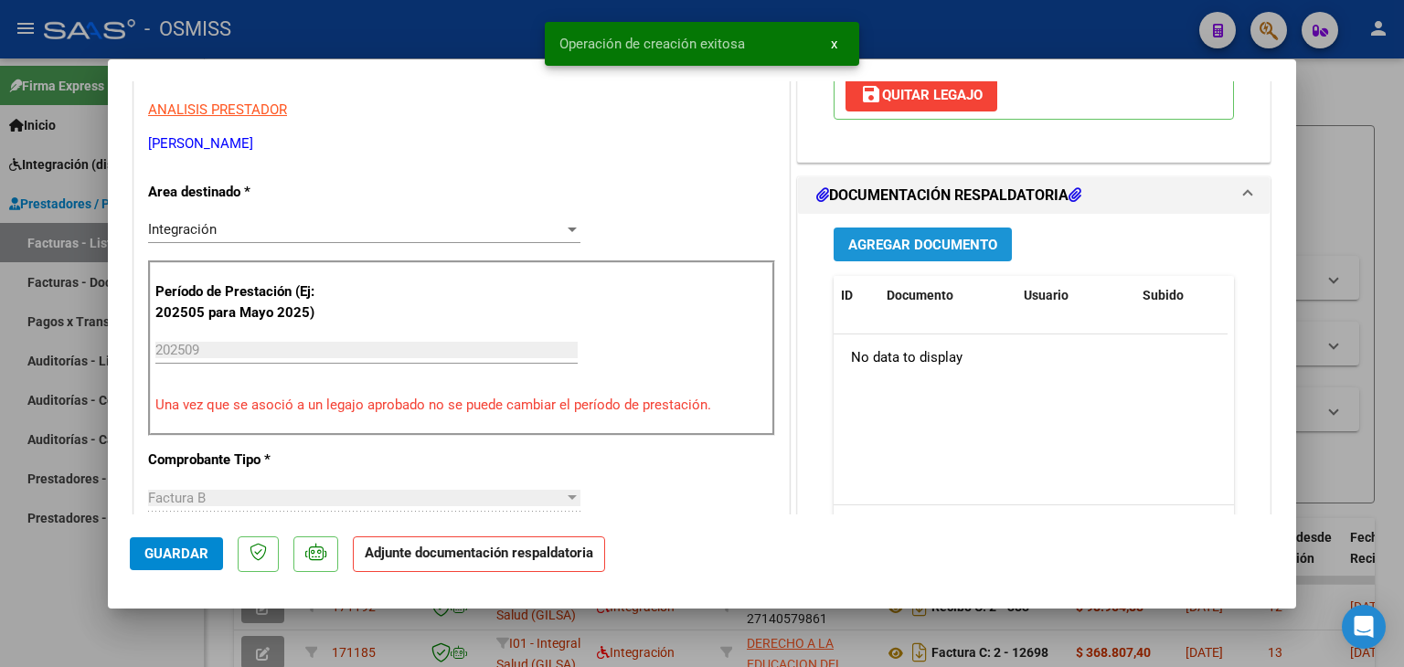
click at [955, 249] on span "Agregar Documento" at bounding box center [923, 245] width 149 height 16
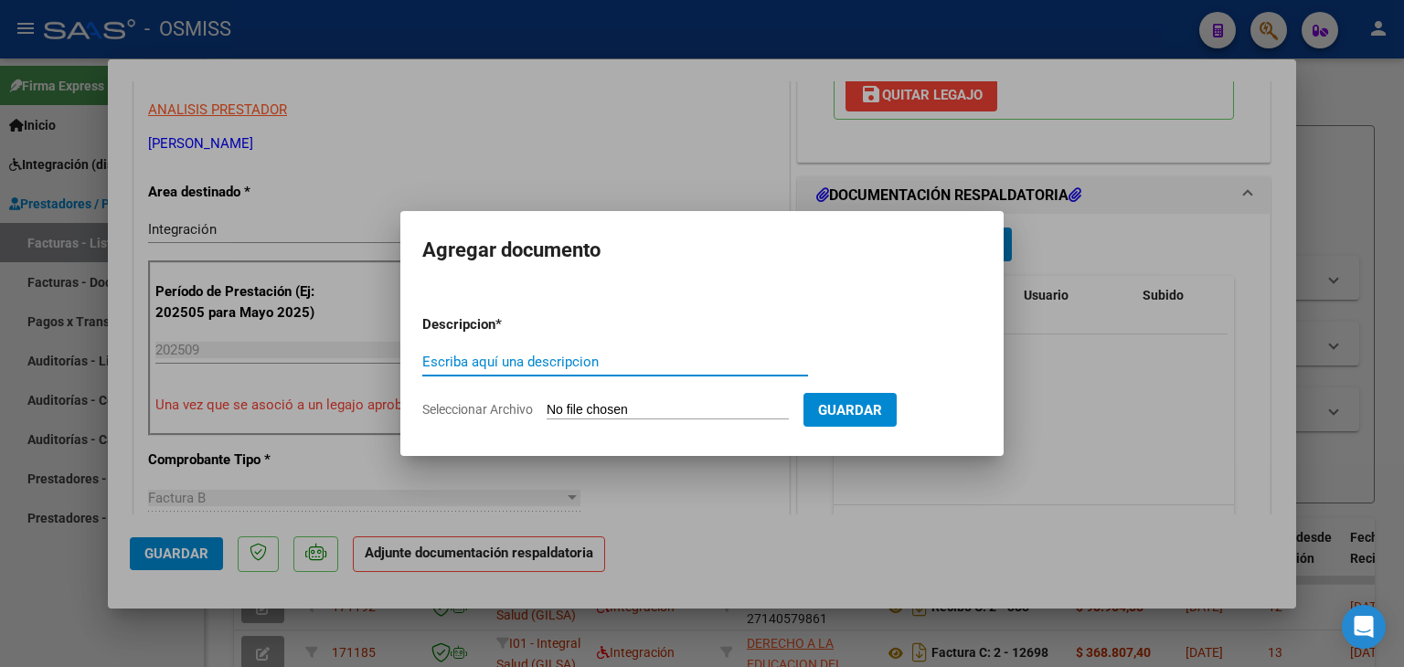
click at [624, 411] on input "Seleccionar Archivo" at bounding box center [668, 410] width 242 height 17
type input "C:\fakepath\[PERSON_NAME] MAILEN_ASIST_SEPTIEMBRE 2025.pdf"
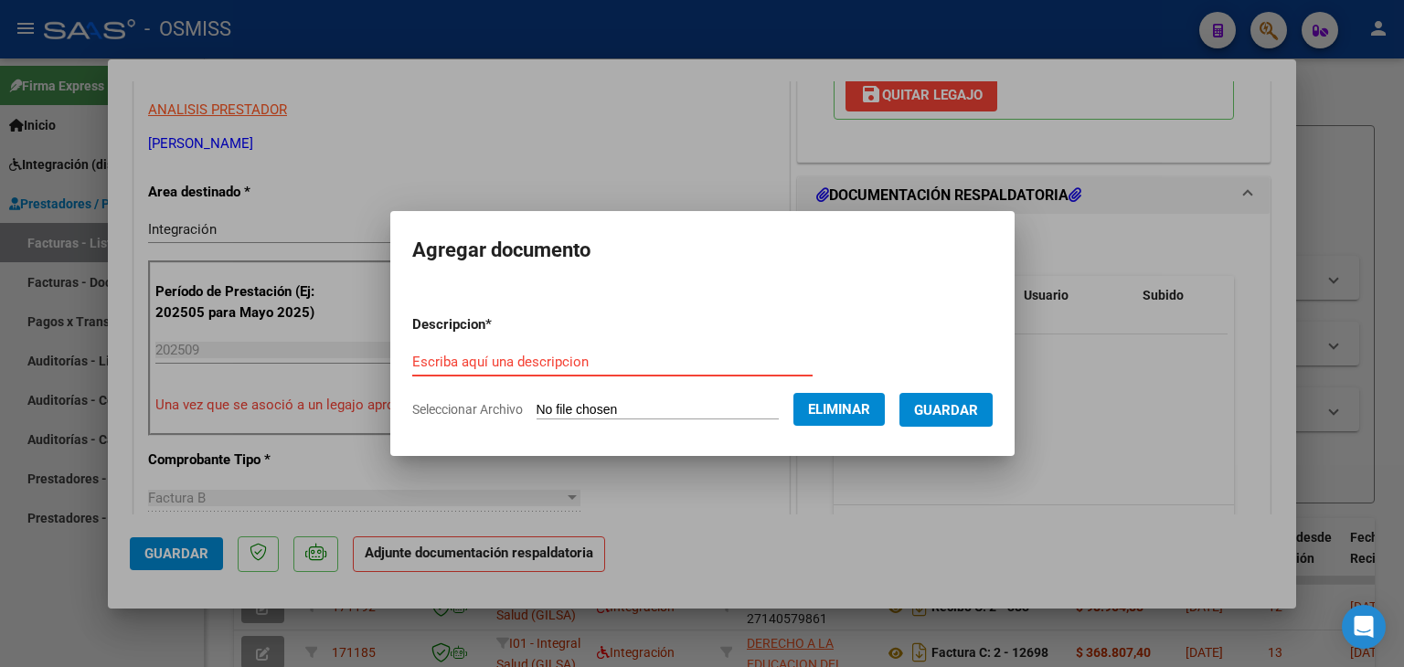
click at [502, 345] on form "Descripcion * Escriba aquí una descripcion Seleccionar Archivo Eliminar Guardar" at bounding box center [702, 367] width 581 height 133
type input "planilla de asistencia"
click at [962, 394] on button "Guardar" at bounding box center [946, 410] width 93 height 34
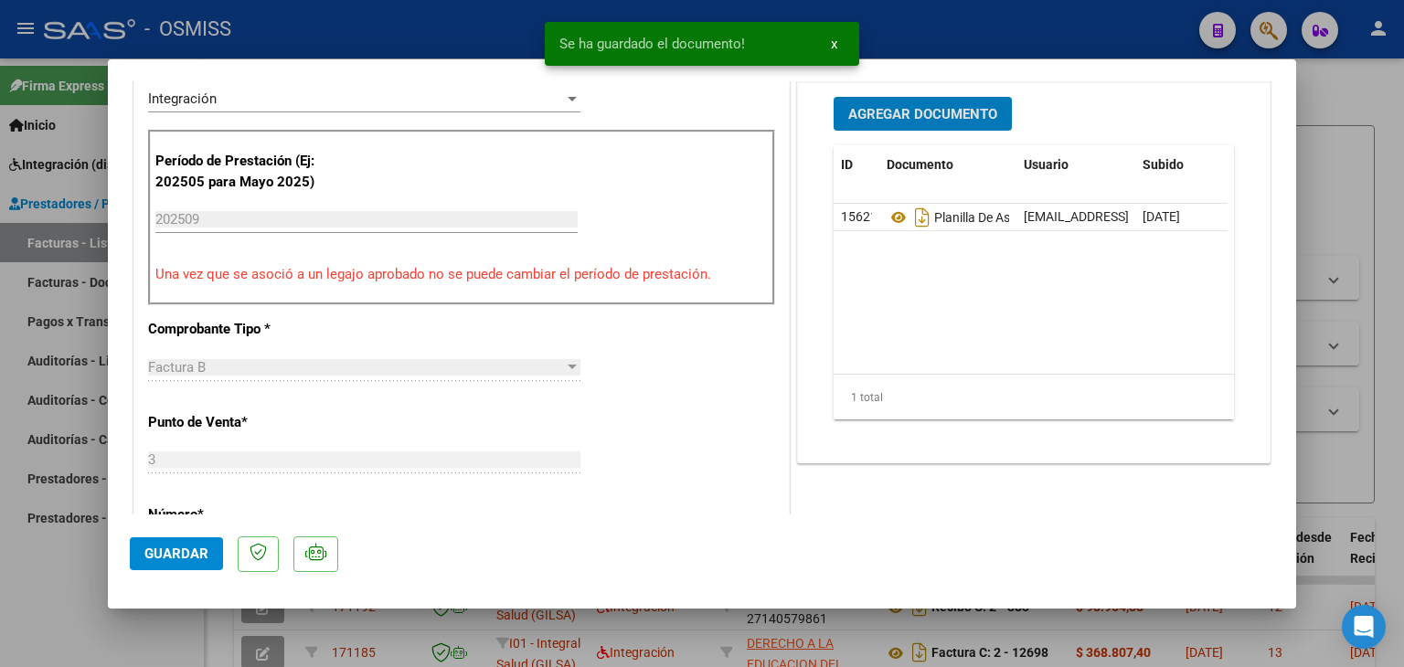
scroll to position [549, 0]
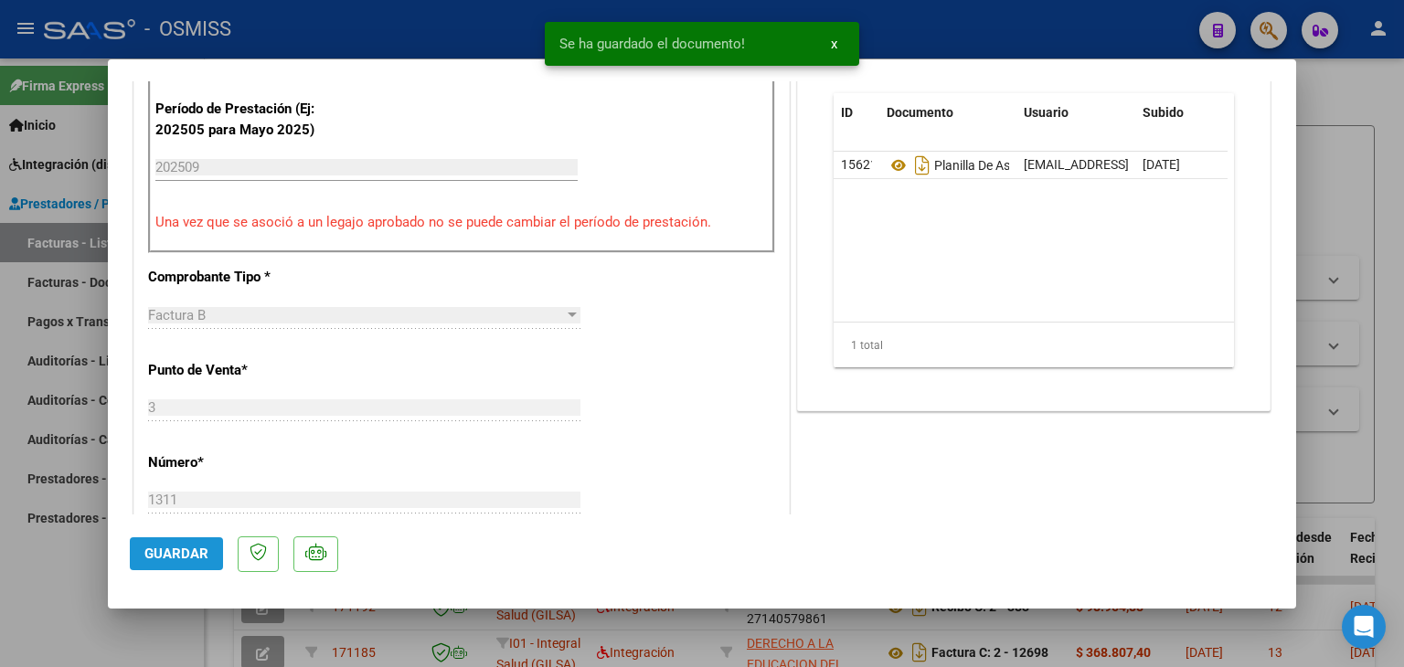
click at [176, 550] on span "Guardar" at bounding box center [176, 554] width 64 height 16
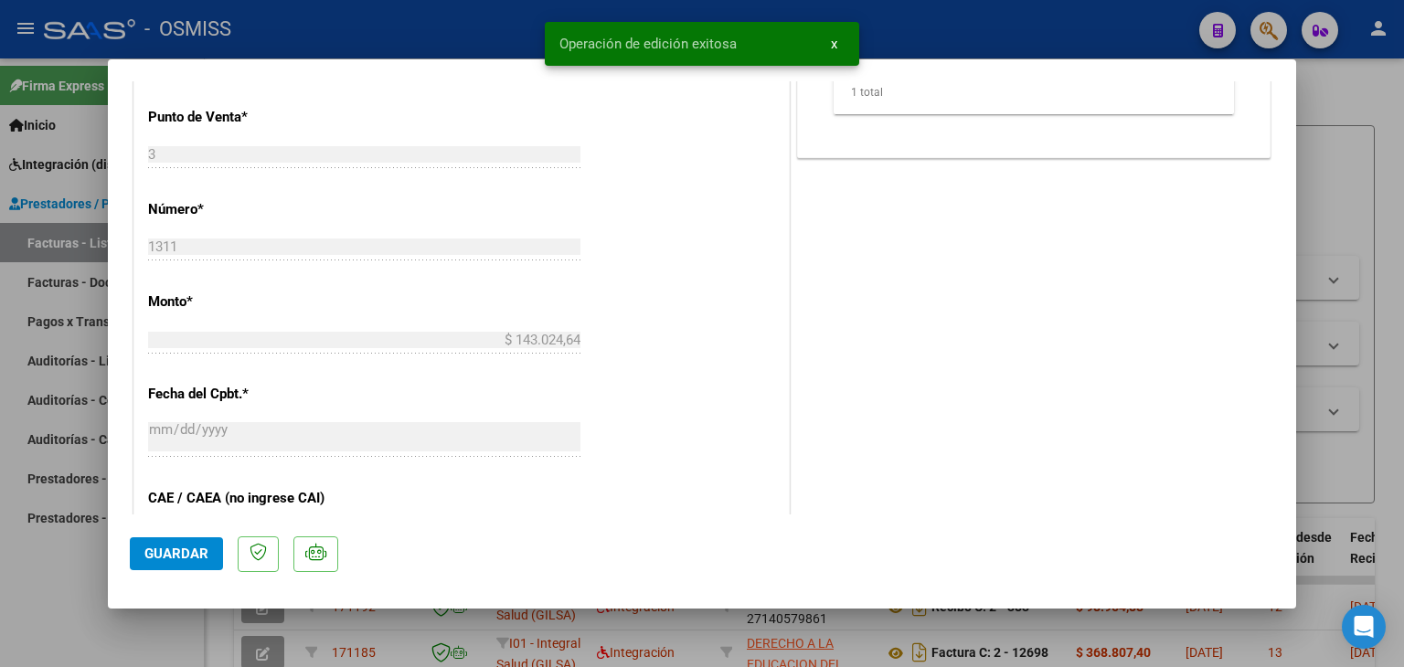
scroll to position [823, 0]
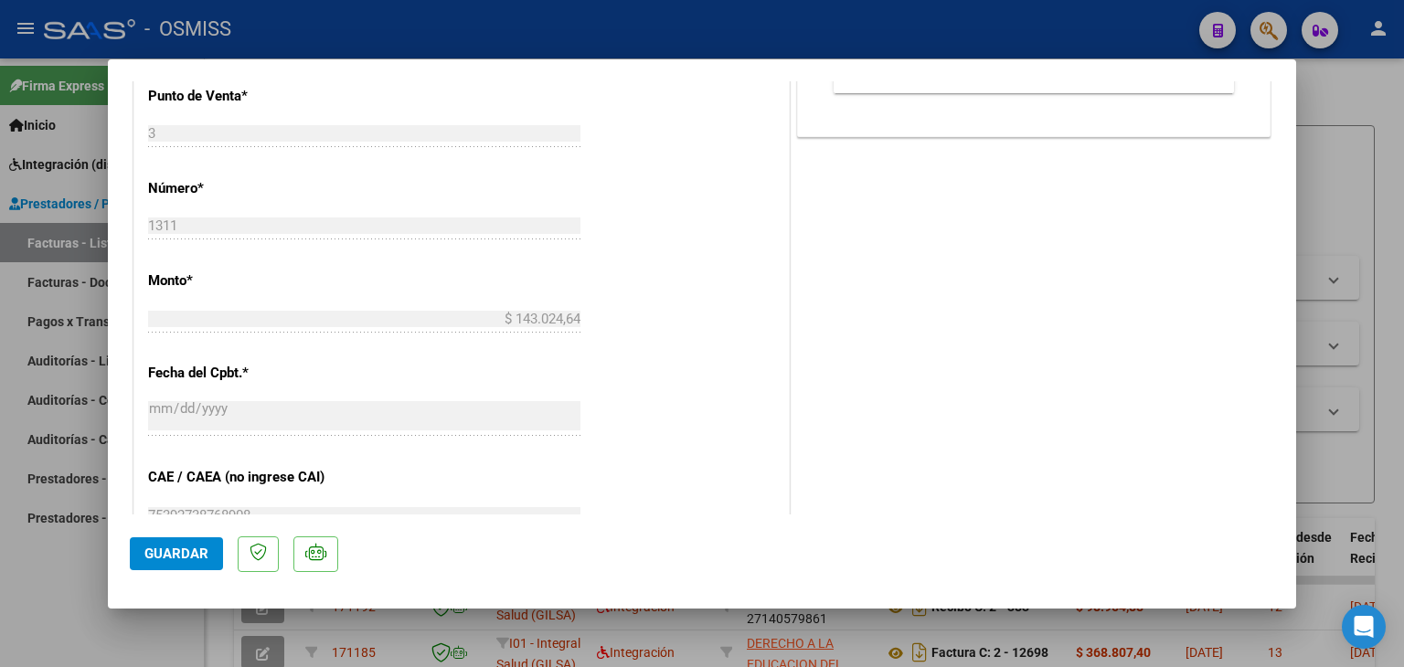
type input "$ 0,00"
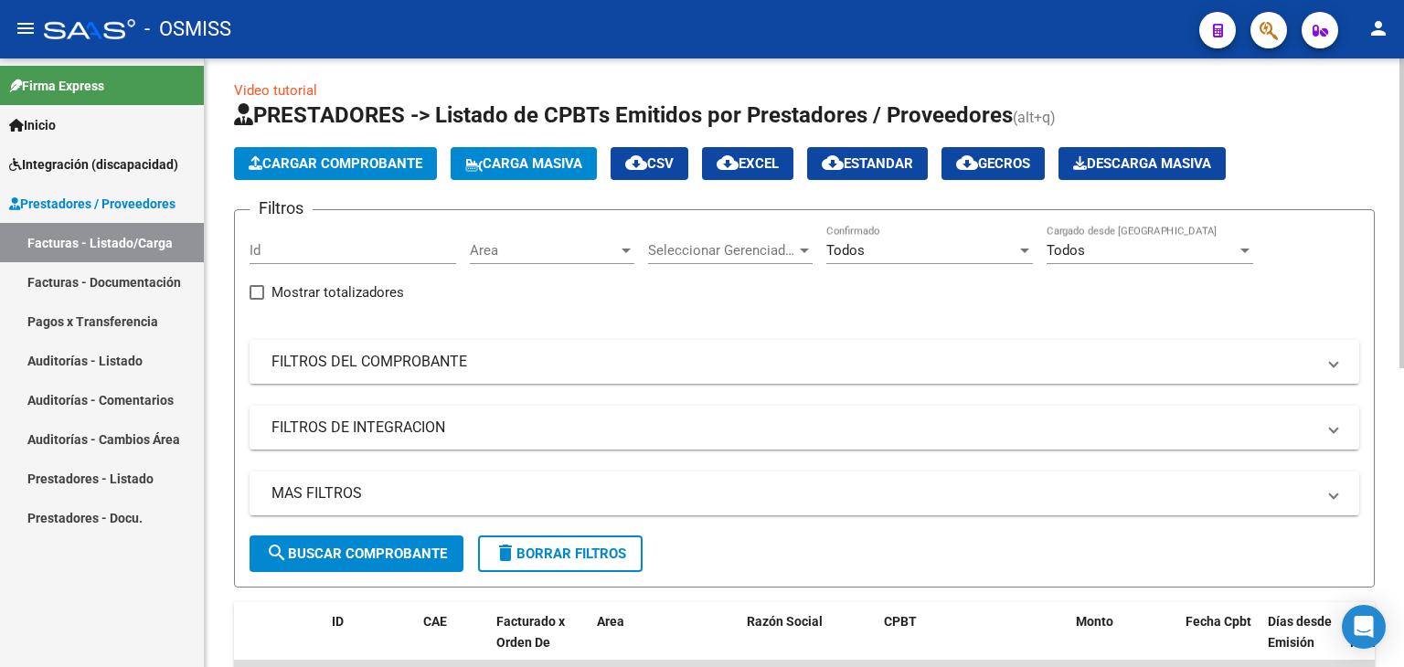
scroll to position [0, 0]
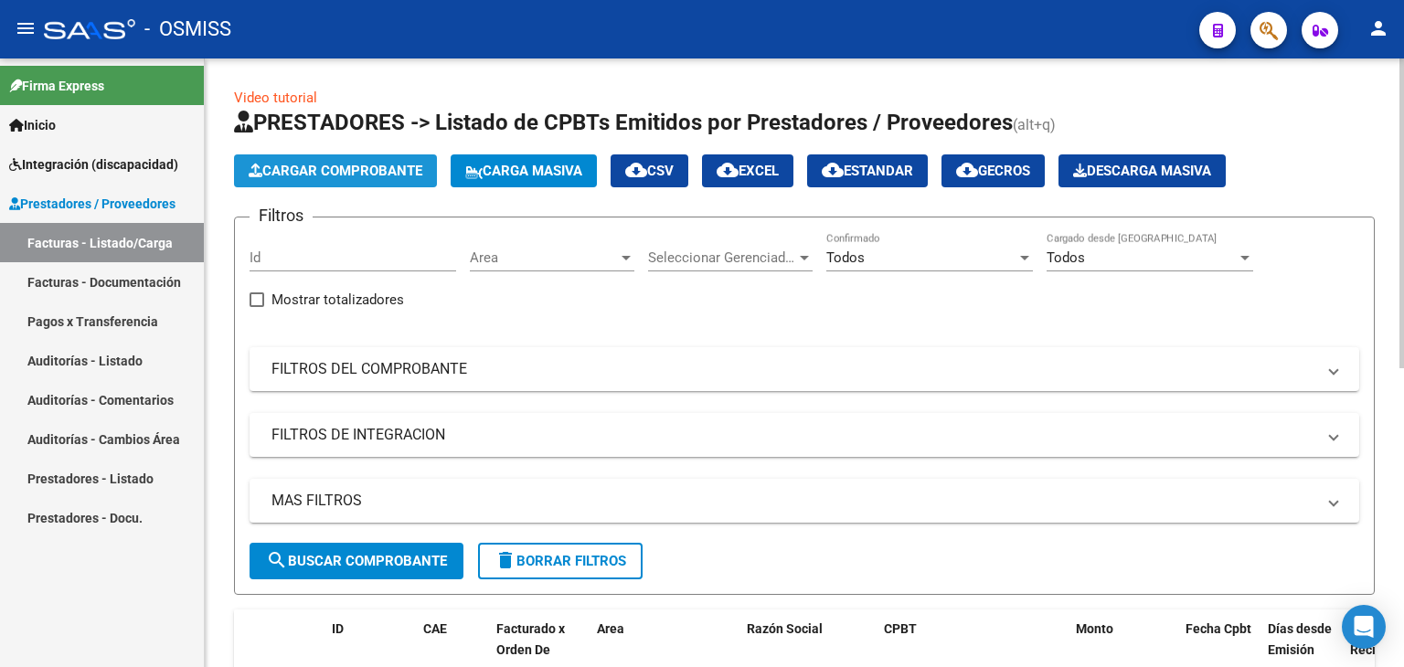
click at [368, 172] on span "Cargar Comprobante" at bounding box center [336, 171] width 174 height 16
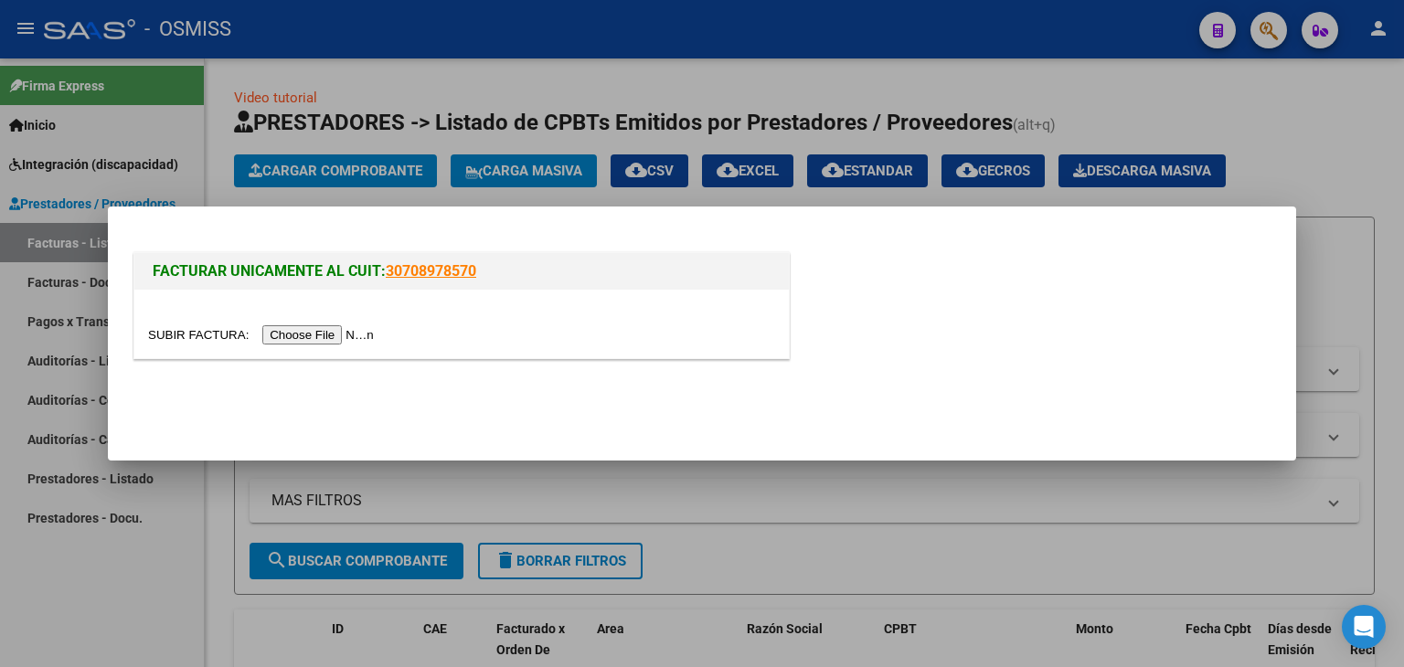
click at [297, 319] on div at bounding box center [461, 324] width 655 height 69
drag, startPoint x: 297, startPoint y: 322, endPoint x: 296, endPoint y: 332, distance: 10.1
click at [296, 326] on div at bounding box center [461, 324] width 655 height 69
click at [296, 336] on input "file" at bounding box center [263, 335] width 231 height 19
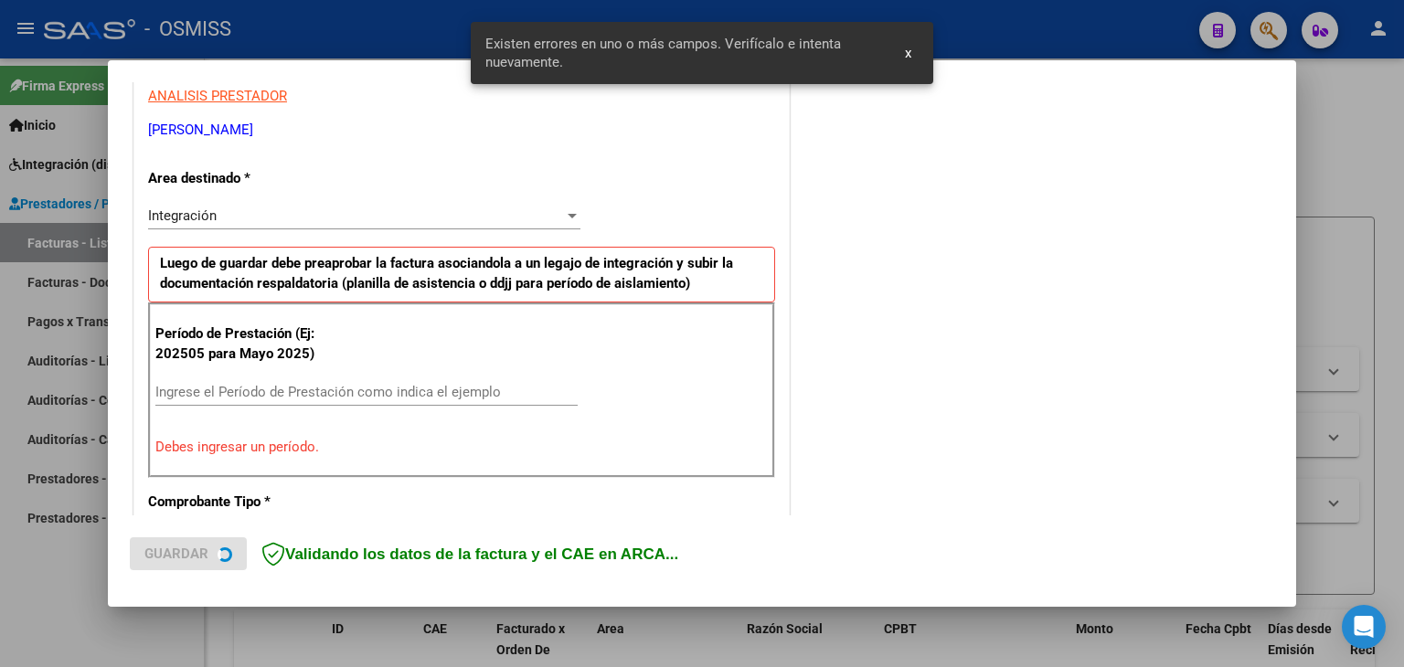
scroll to position [418, 0]
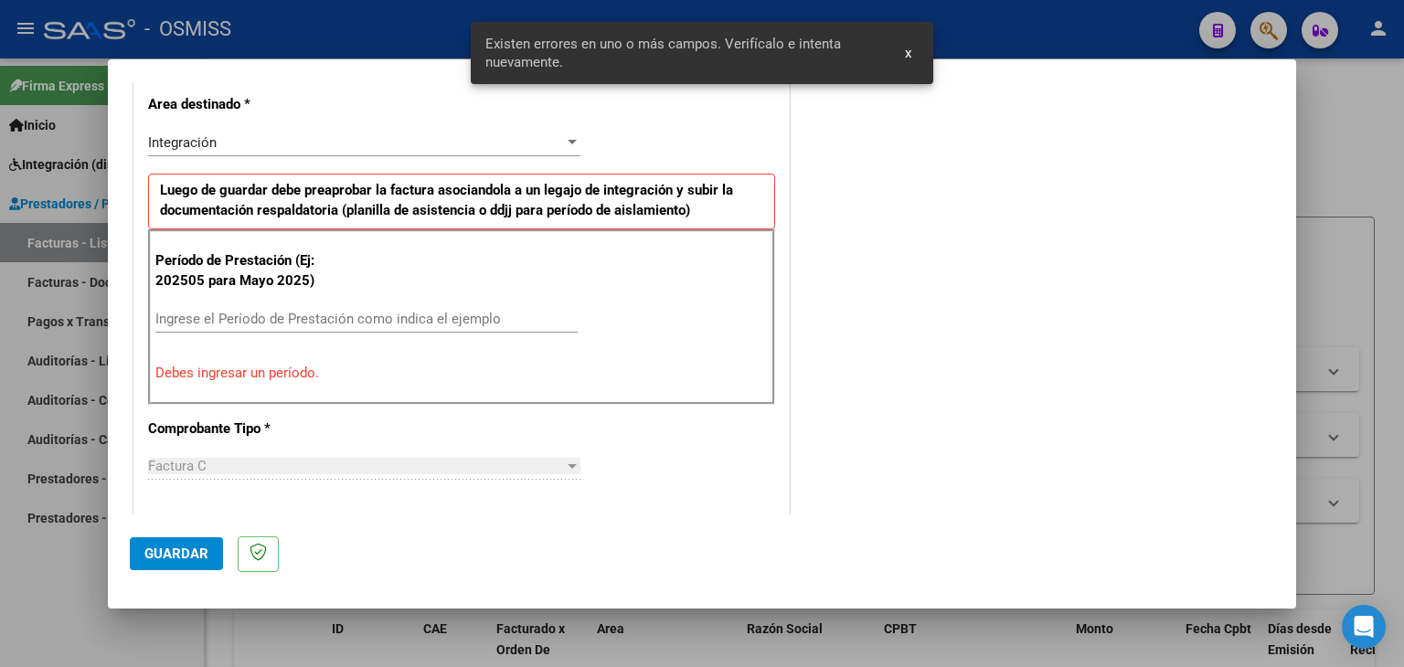
click at [240, 315] on input "Ingrese el Período de Prestación como indica el ejemplo" at bounding box center [366, 319] width 422 height 16
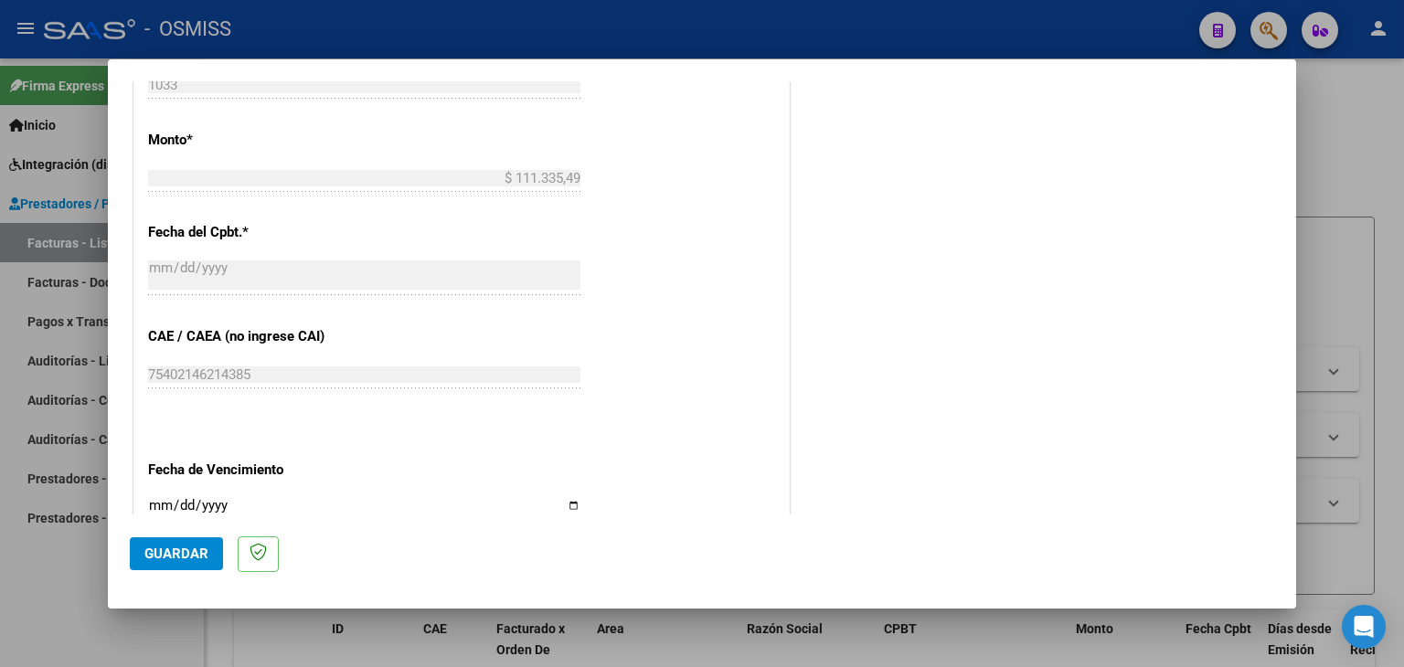
scroll to position [966, 0]
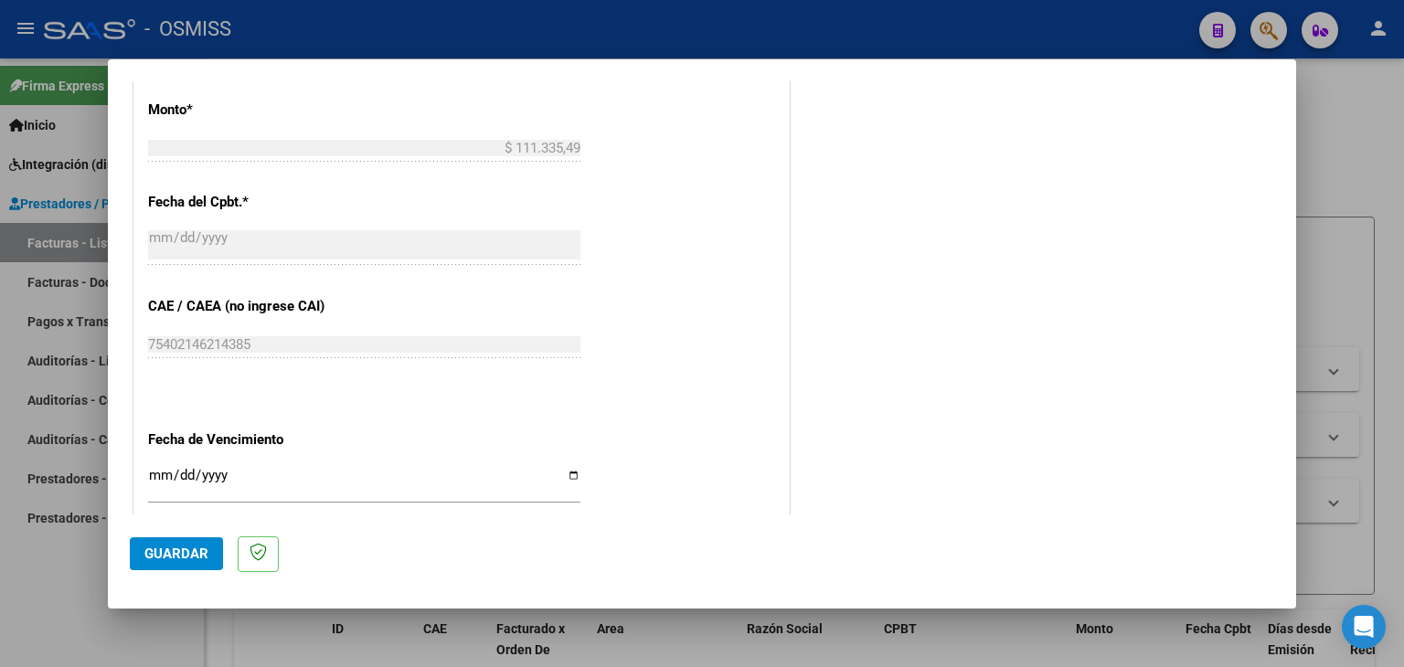
type input "202509"
click at [155, 468] on div "Ingresar la fecha" at bounding box center [364, 483] width 432 height 39
type input "[DATE]"
click at [172, 560] on span "Guardar" at bounding box center [176, 554] width 64 height 16
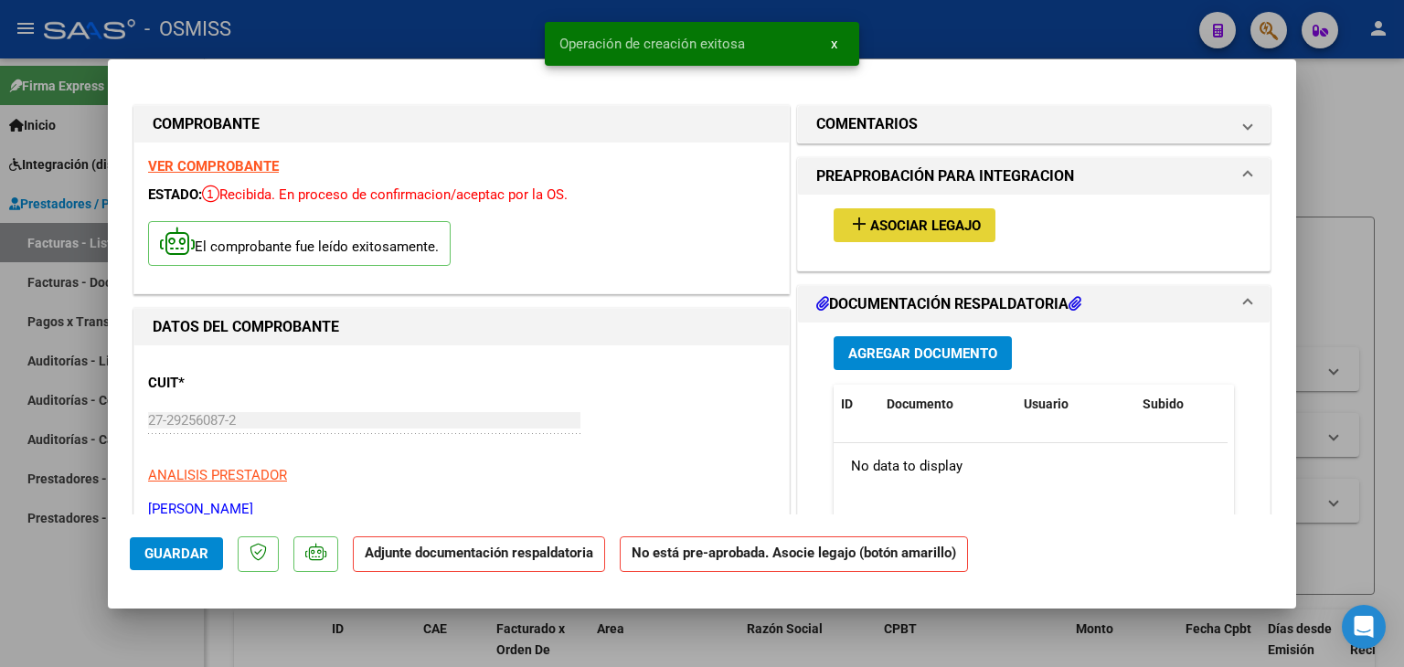
click at [893, 220] on span "Asociar Legajo" at bounding box center [925, 226] width 111 height 16
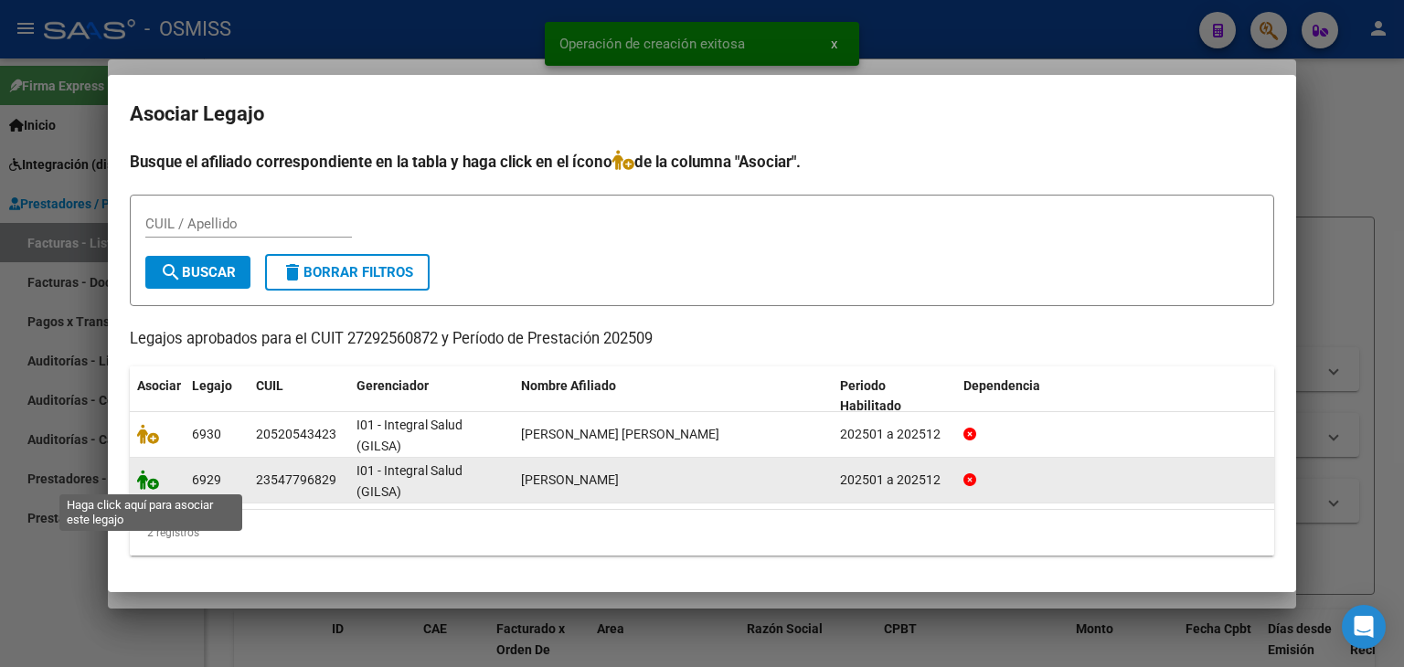
click at [153, 480] on icon at bounding box center [148, 480] width 22 height 20
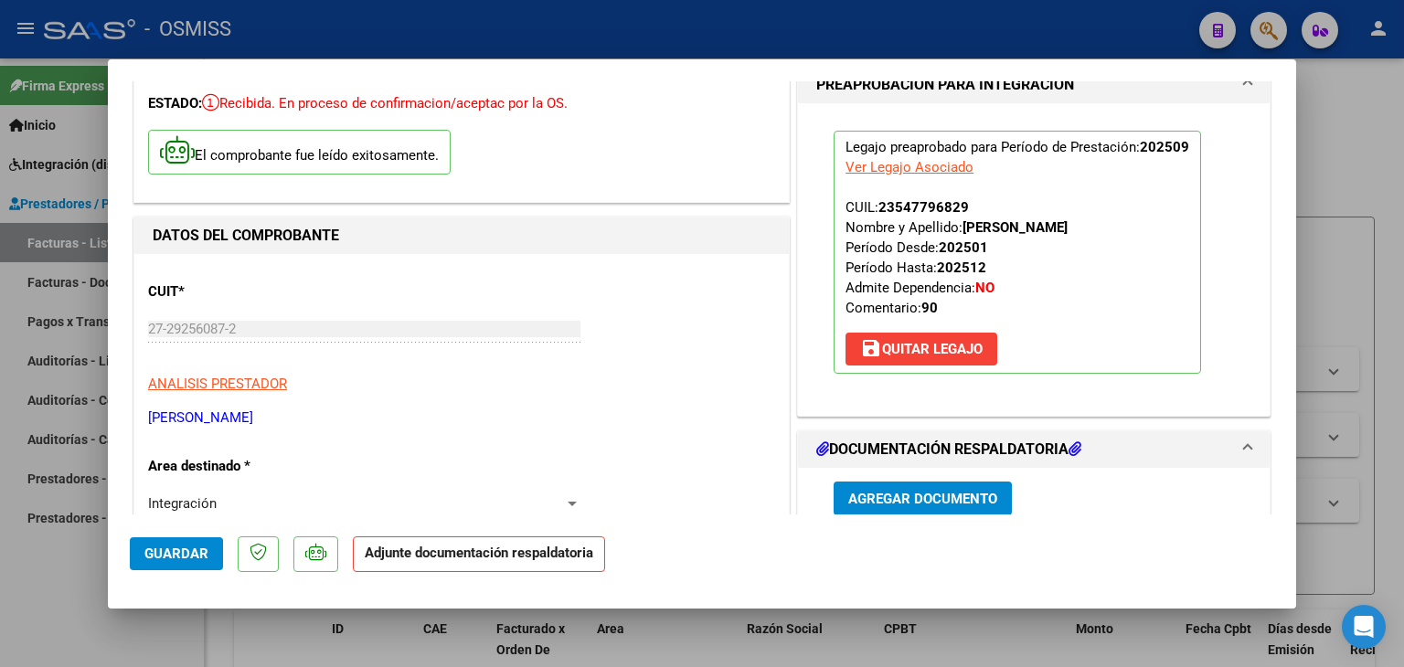
scroll to position [183, 0]
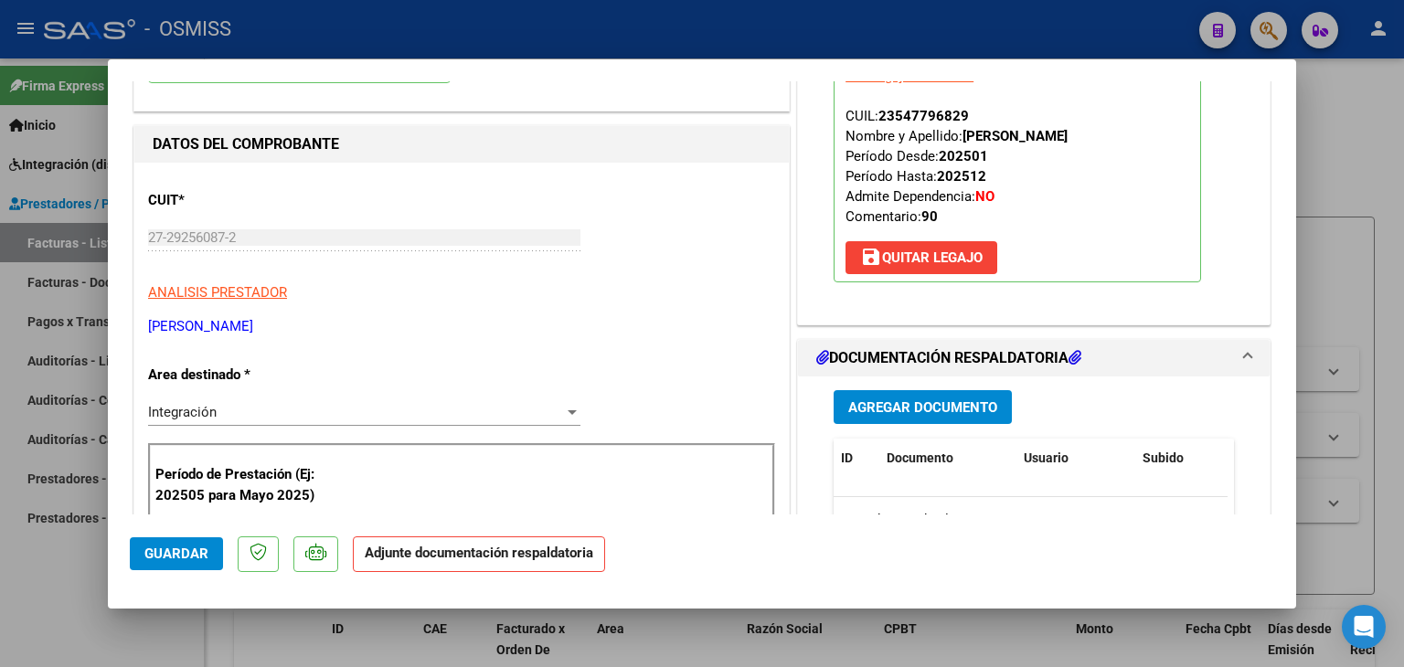
click at [910, 412] on span "Agregar Documento" at bounding box center [923, 408] width 149 height 16
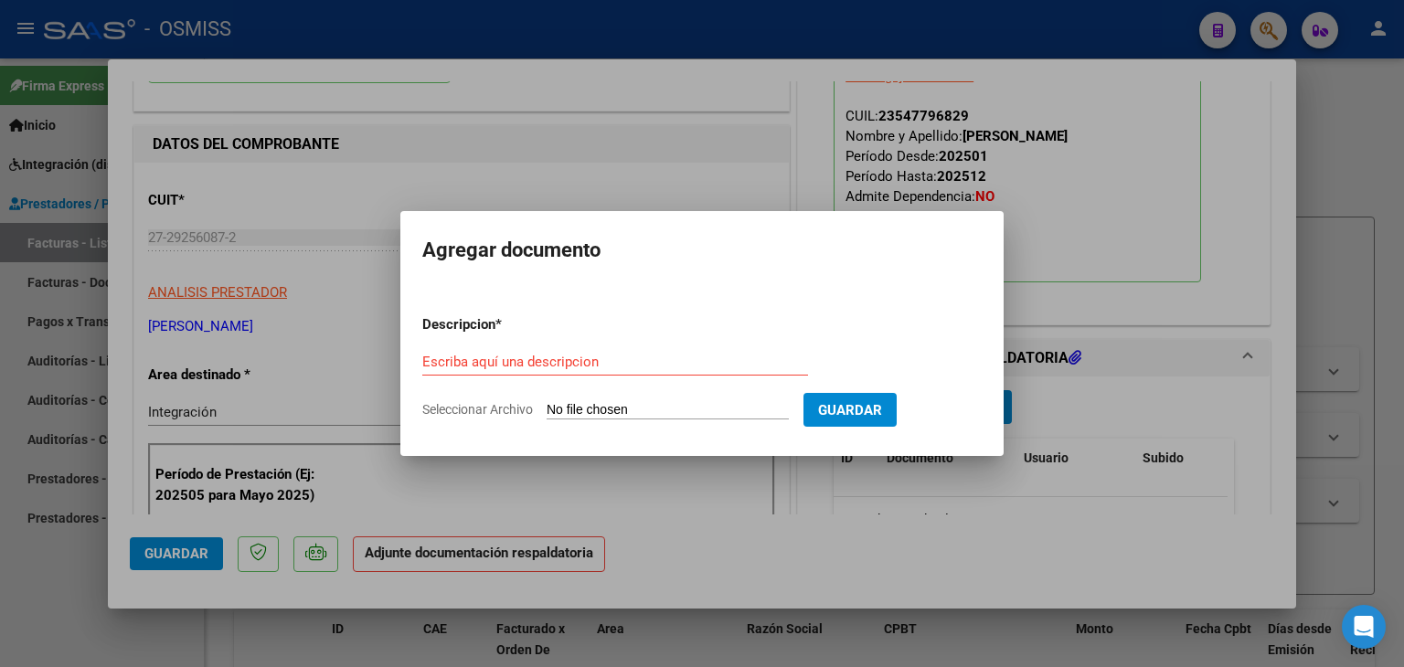
click at [636, 403] on input "Seleccionar Archivo" at bounding box center [668, 410] width 242 height 17
type input "C:\fakepath\ASISTENCIA-50.pdf"
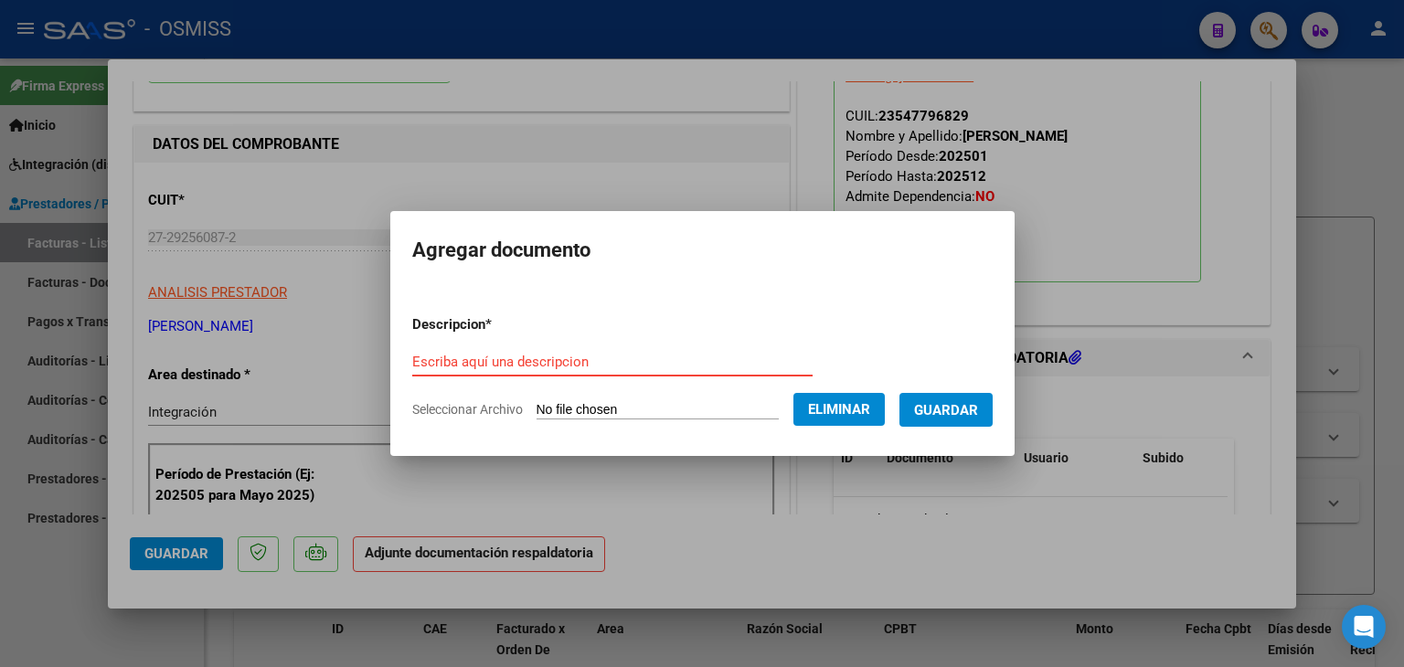
click at [504, 358] on input "Escriba aquí una descripcion" at bounding box center [612, 362] width 400 height 16
type input "planilla de asistencia"
click at [958, 405] on span "Guardar" at bounding box center [946, 410] width 64 height 16
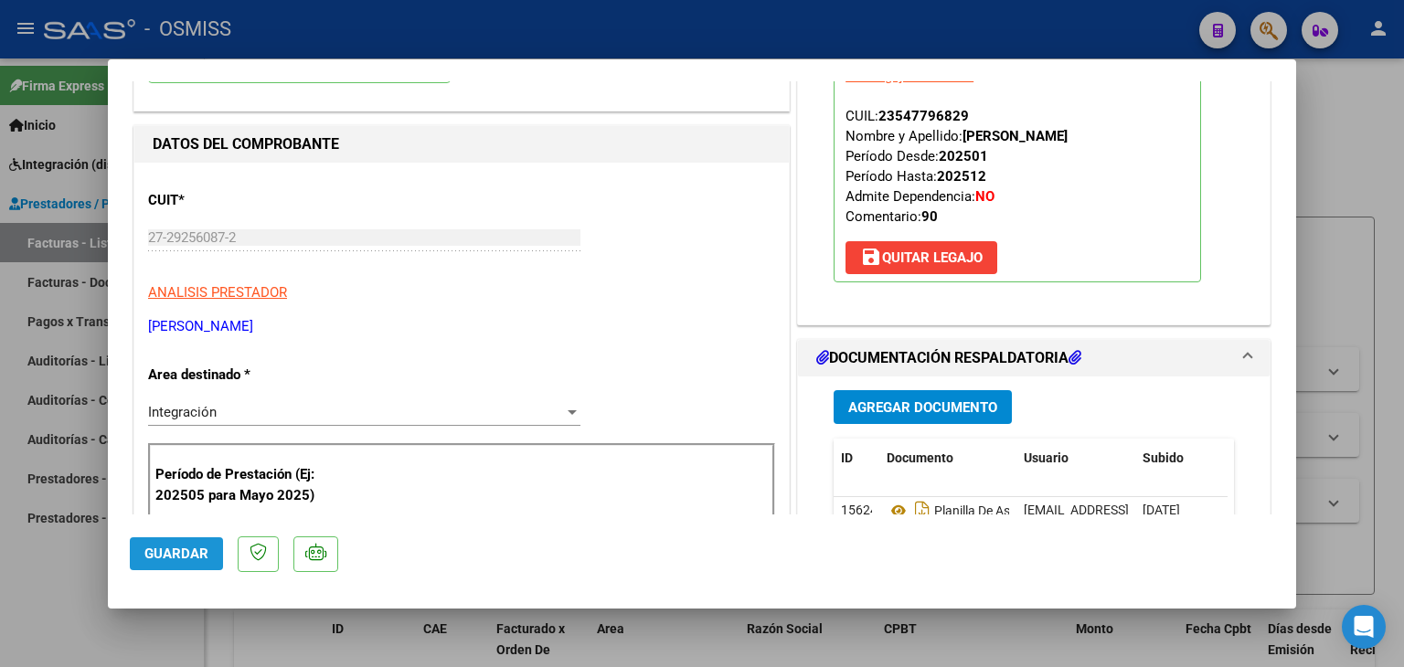
click at [189, 550] on span "Guardar" at bounding box center [176, 554] width 64 height 16
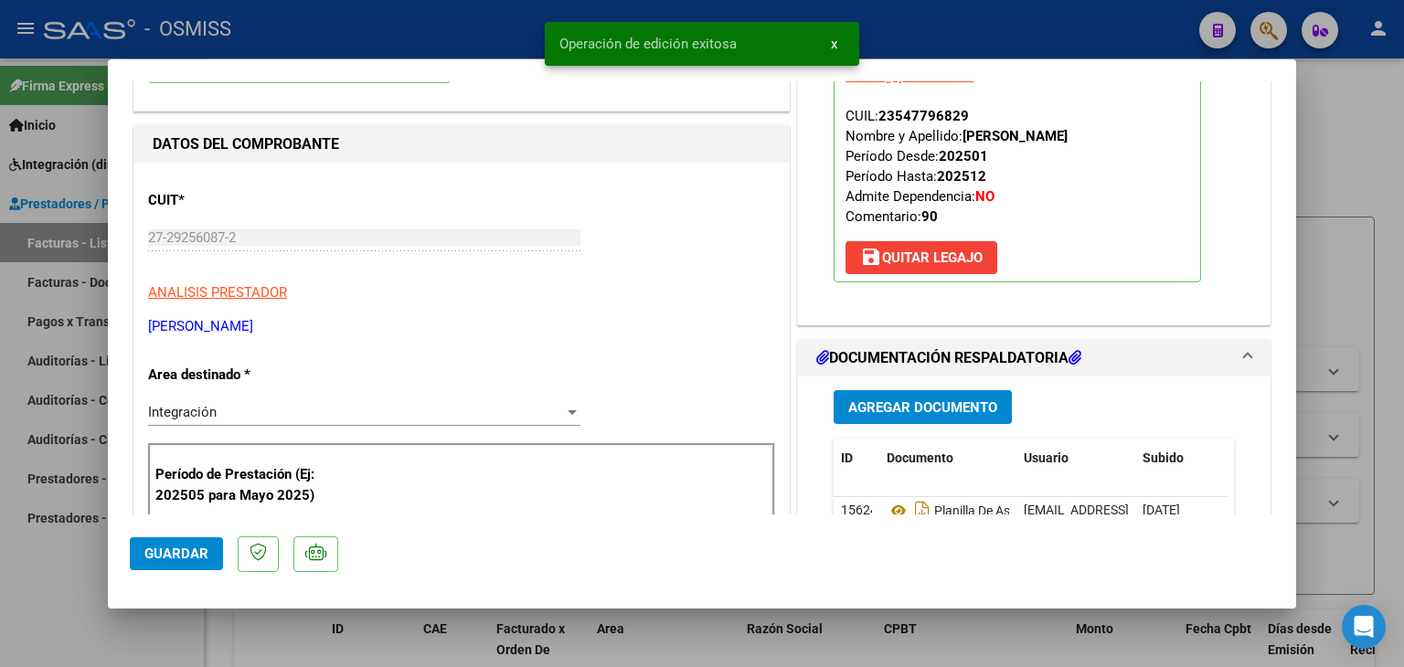
type input "$ 0,00"
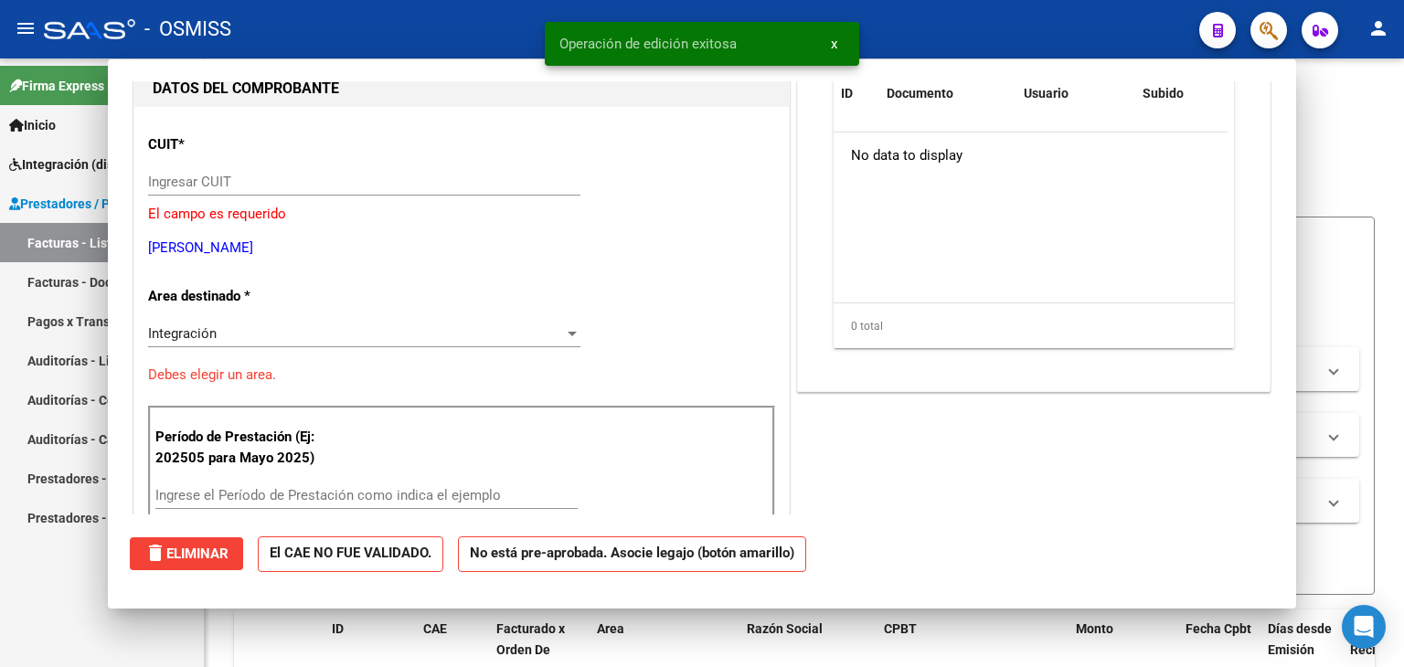
scroll to position [194, 0]
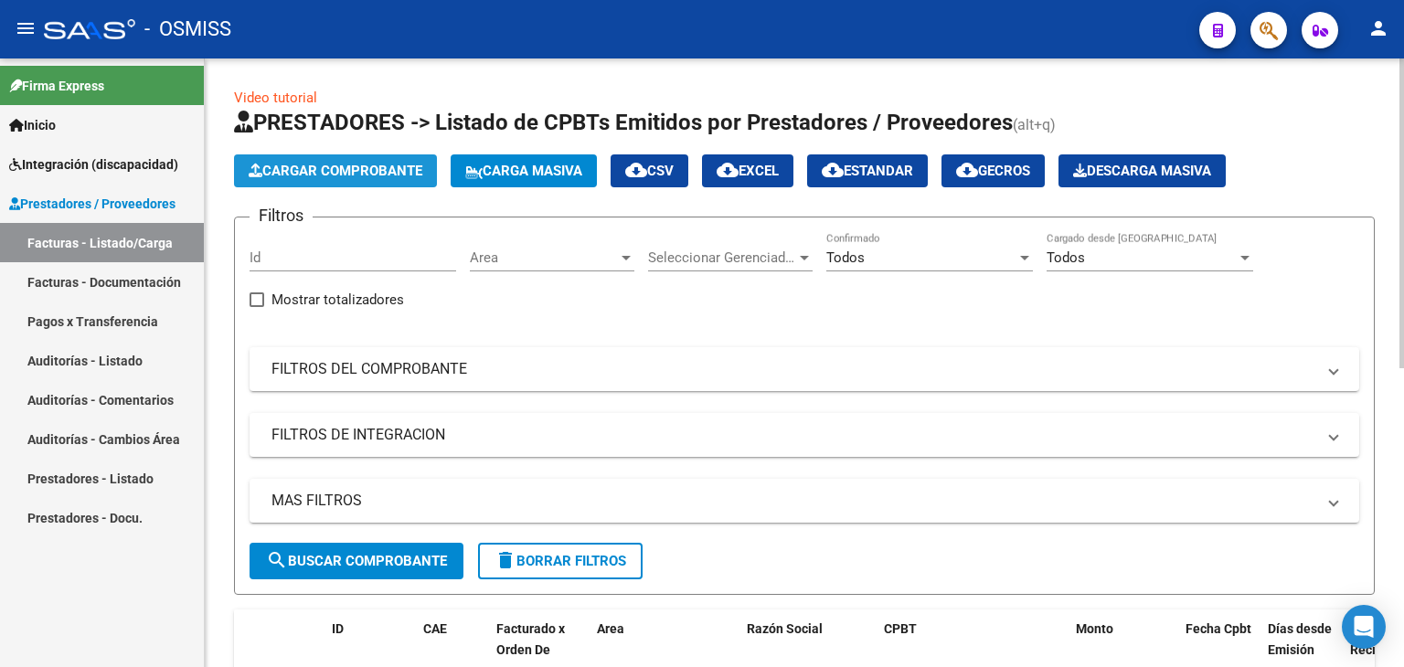
click at [293, 167] on span "Cargar Comprobante" at bounding box center [336, 171] width 174 height 16
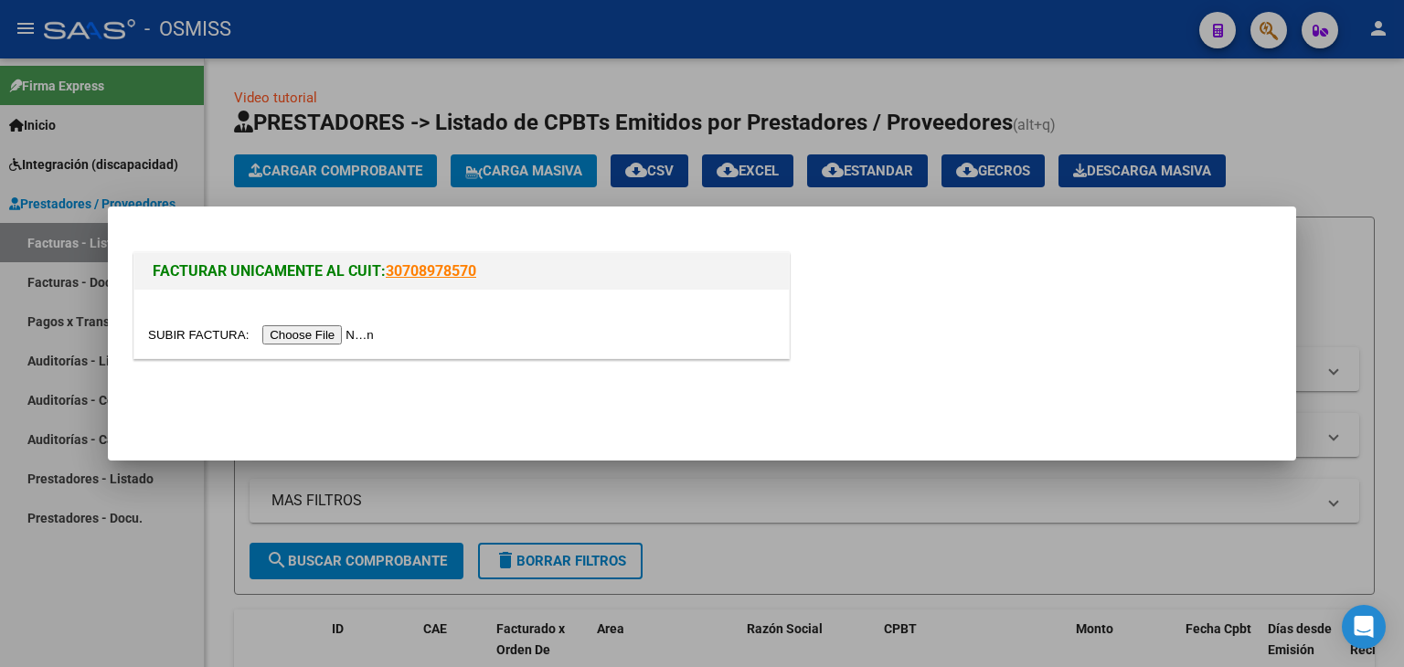
click at [314, 322] on div at bounding box center [461, 324] width 655 height 69
click at [315, 329] on input "file" at bounding box center [263, 335] width 231 height 19
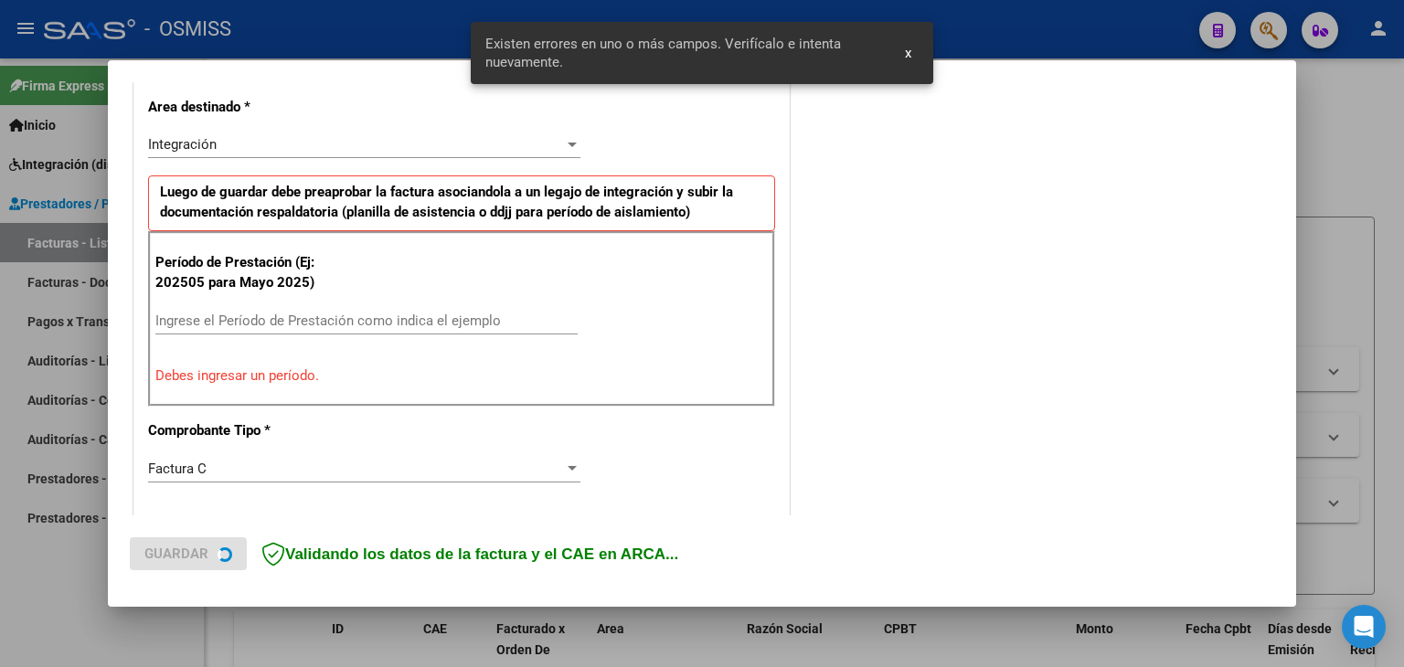
scroll to position [418, 0]
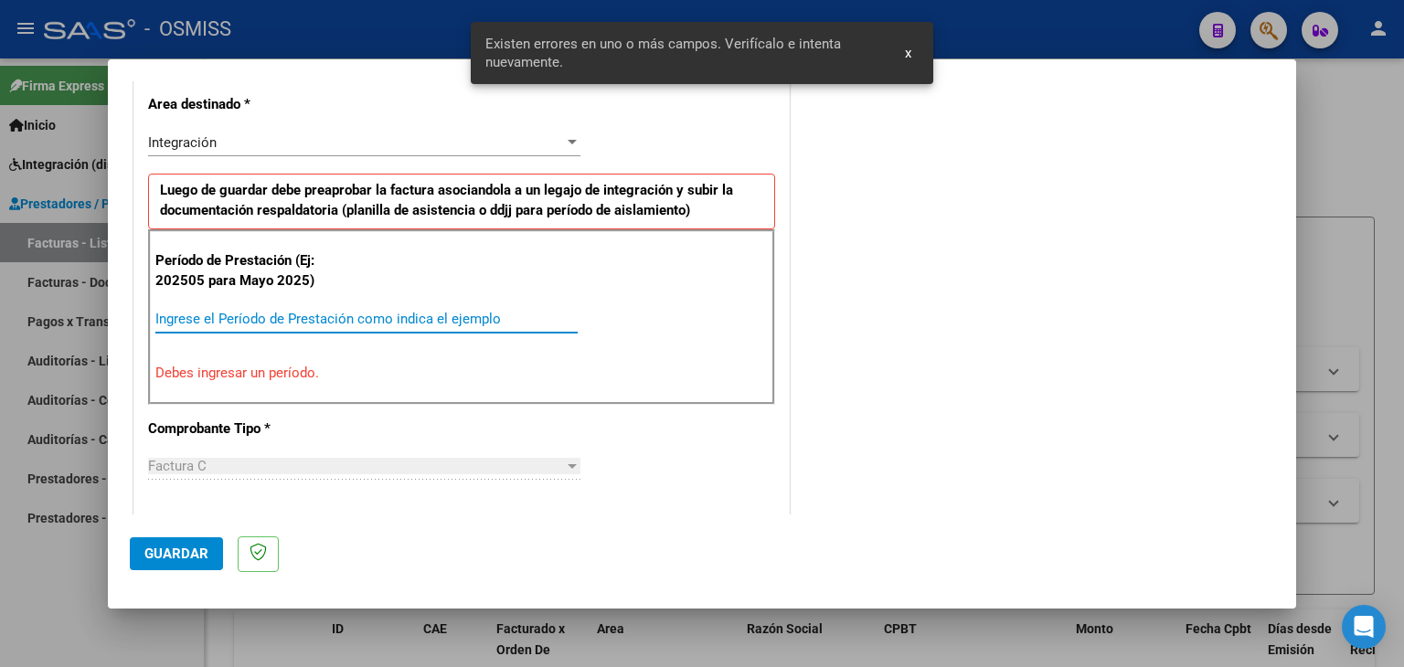
click at [222, 312] on input "Ingrese el Período de Prestación como indica el ejemplo" at bounding box center [366, 319] width 422 height 16
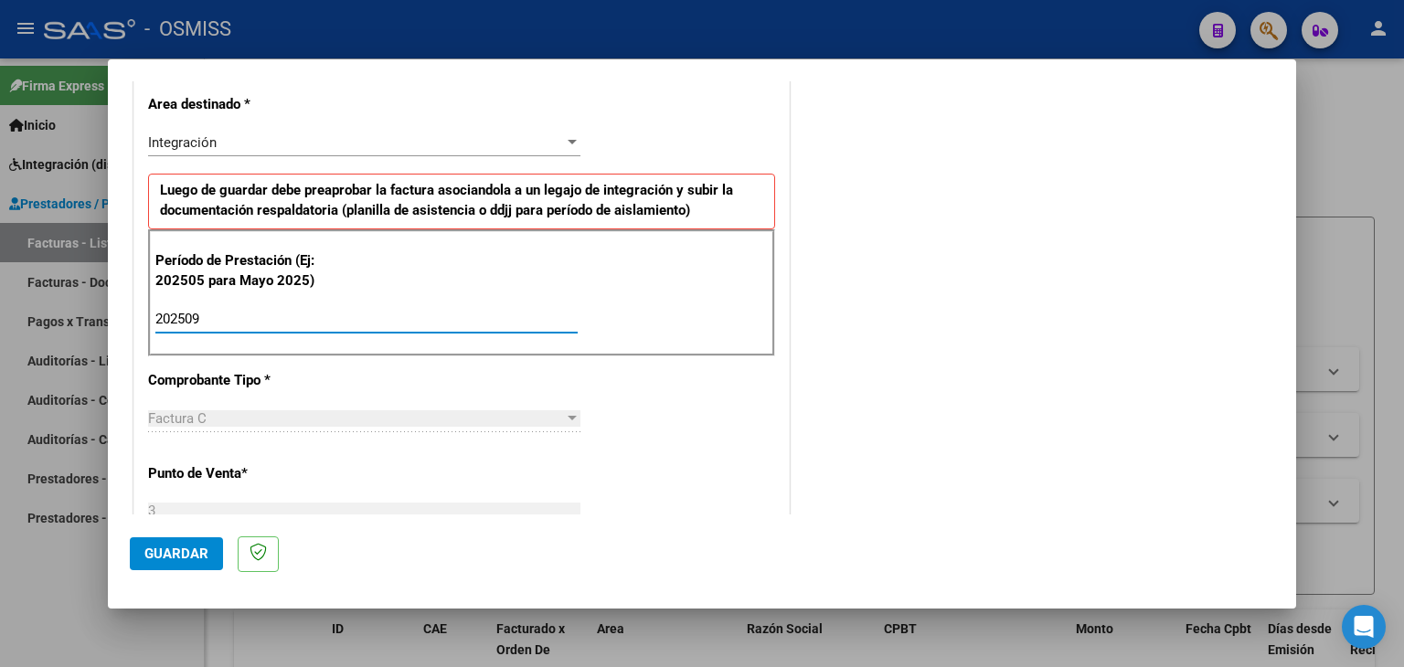
type input "202509"
click at [620, 345] on div "Período de Prestación (Ej: 202505 para Mayo 2025) 202509 Ingrese el Período de …" at bounding box center [461, 293] width 627 height 128
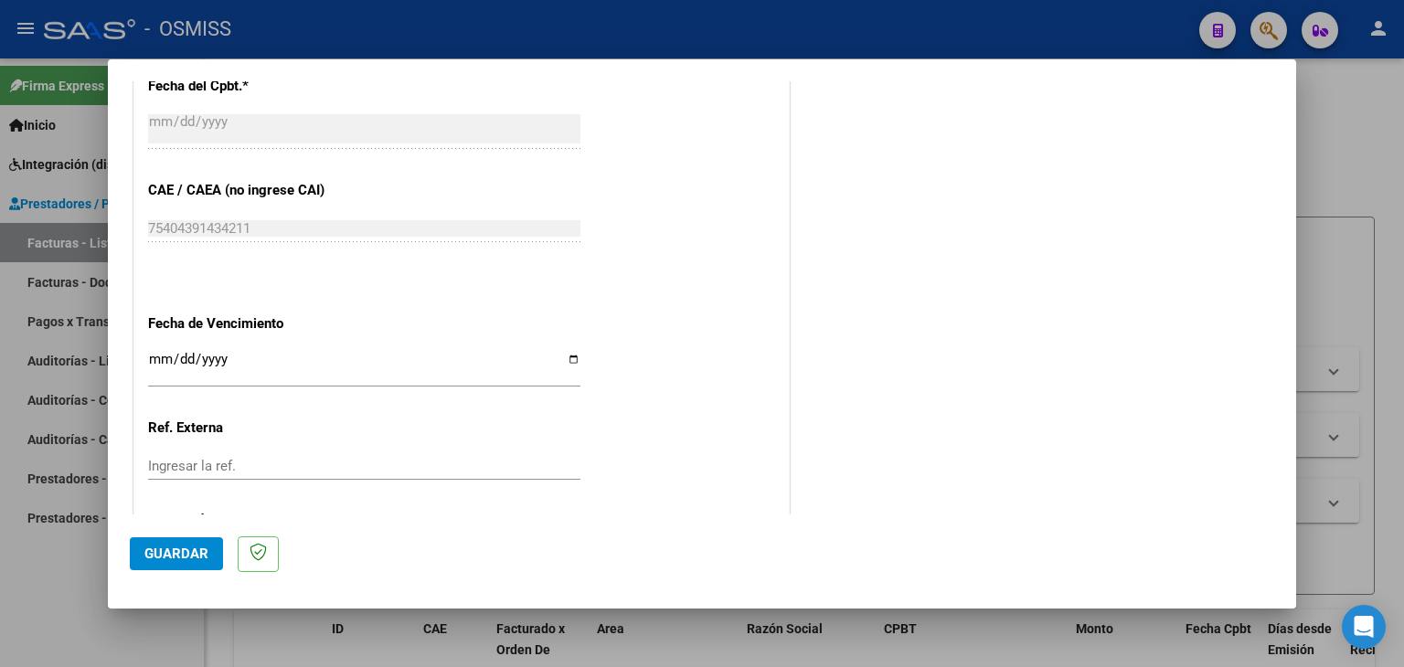
scroll to position [1082, 0]
click at [157, 358] on input "Ingresar la fecha" at bounding box center [364, 367] width 432 height 29
type input "[DATE]"
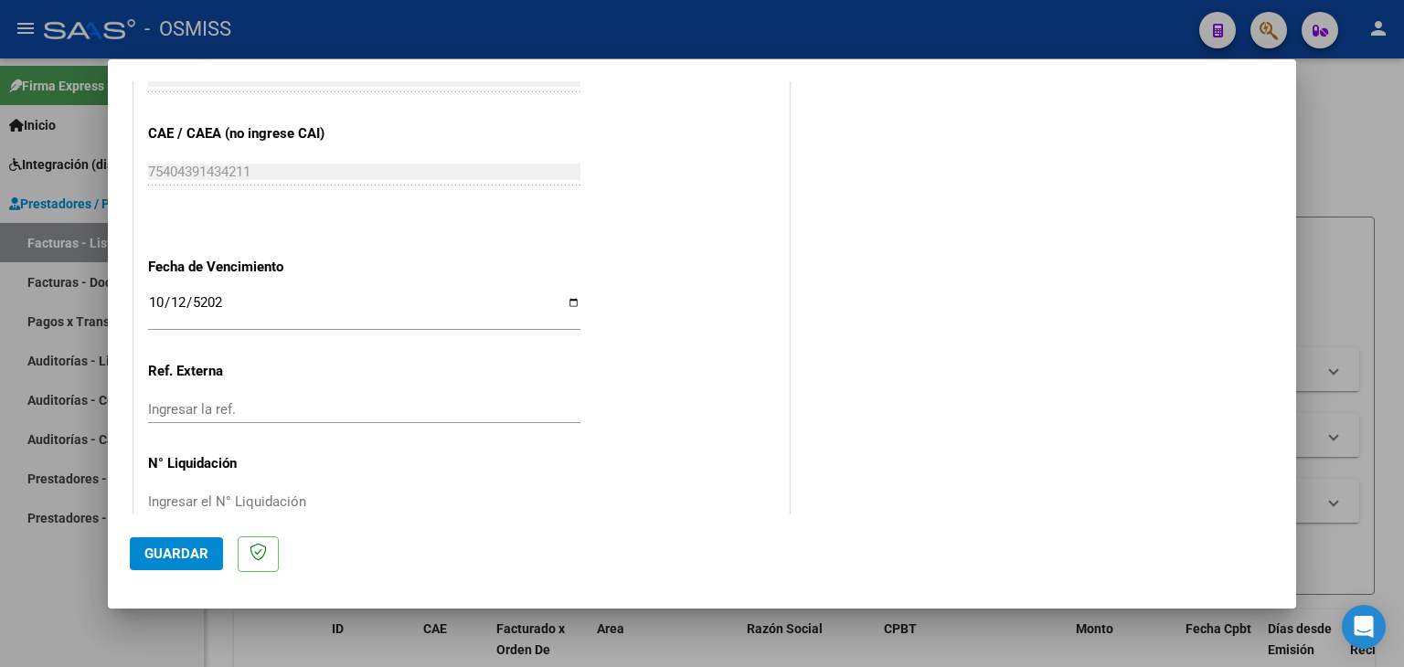
scroll to position [1173, 0]
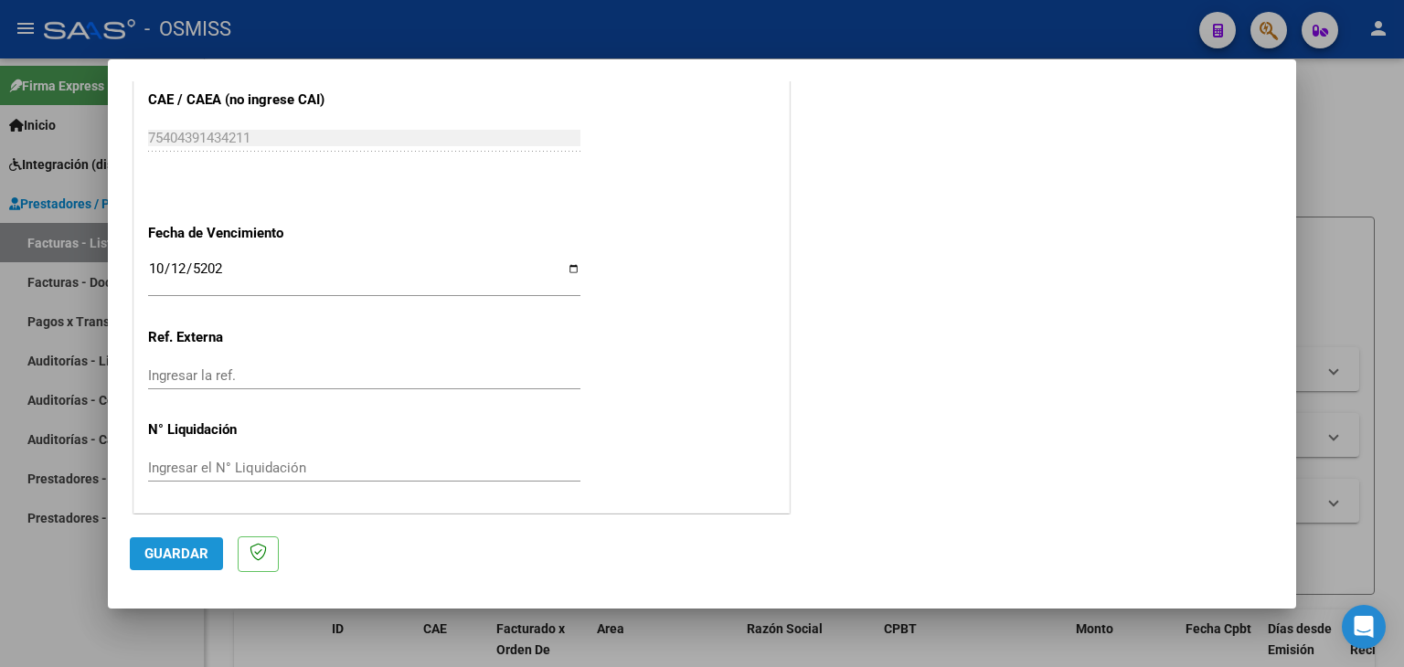
drag, startPoint x: 179, startPoint y: 555, endPoint x: 197, endPoint y: 557, distance: 18.4
click at [176, 557] on span "Guardar" at bounding box center [176, 554] width 64 height 16
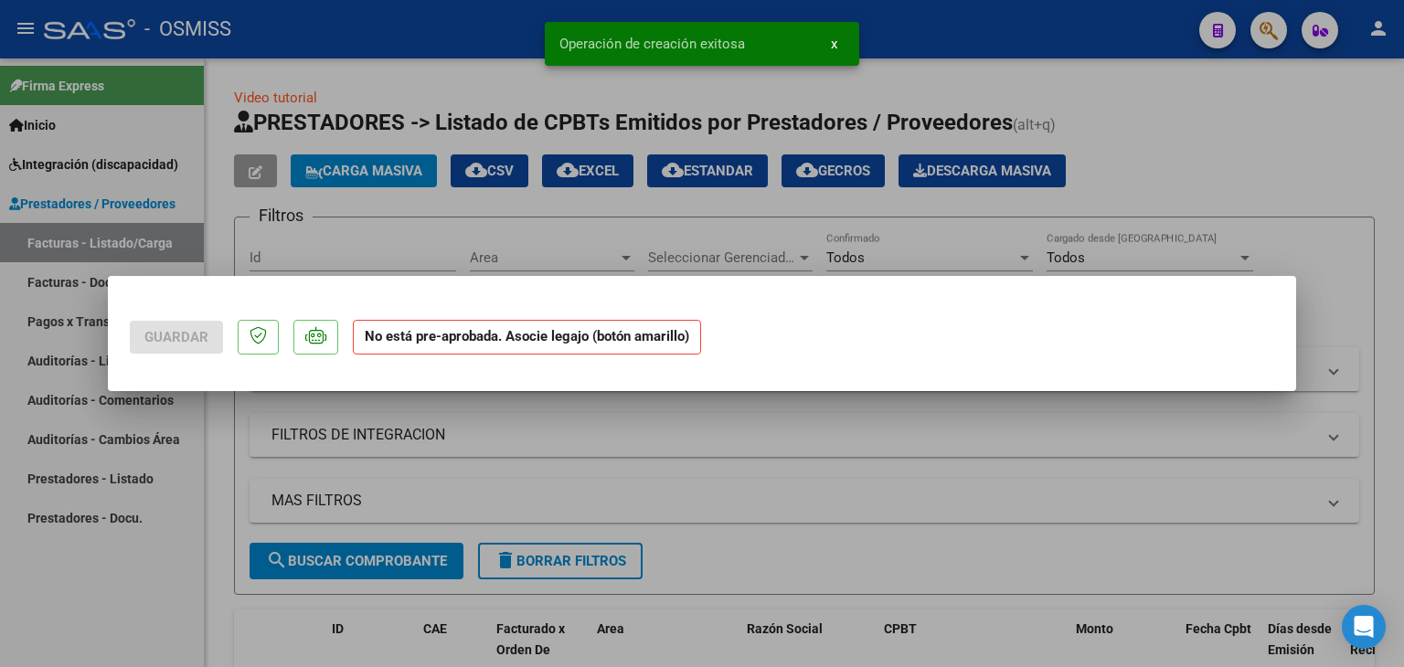
scroll to position [0, 0]
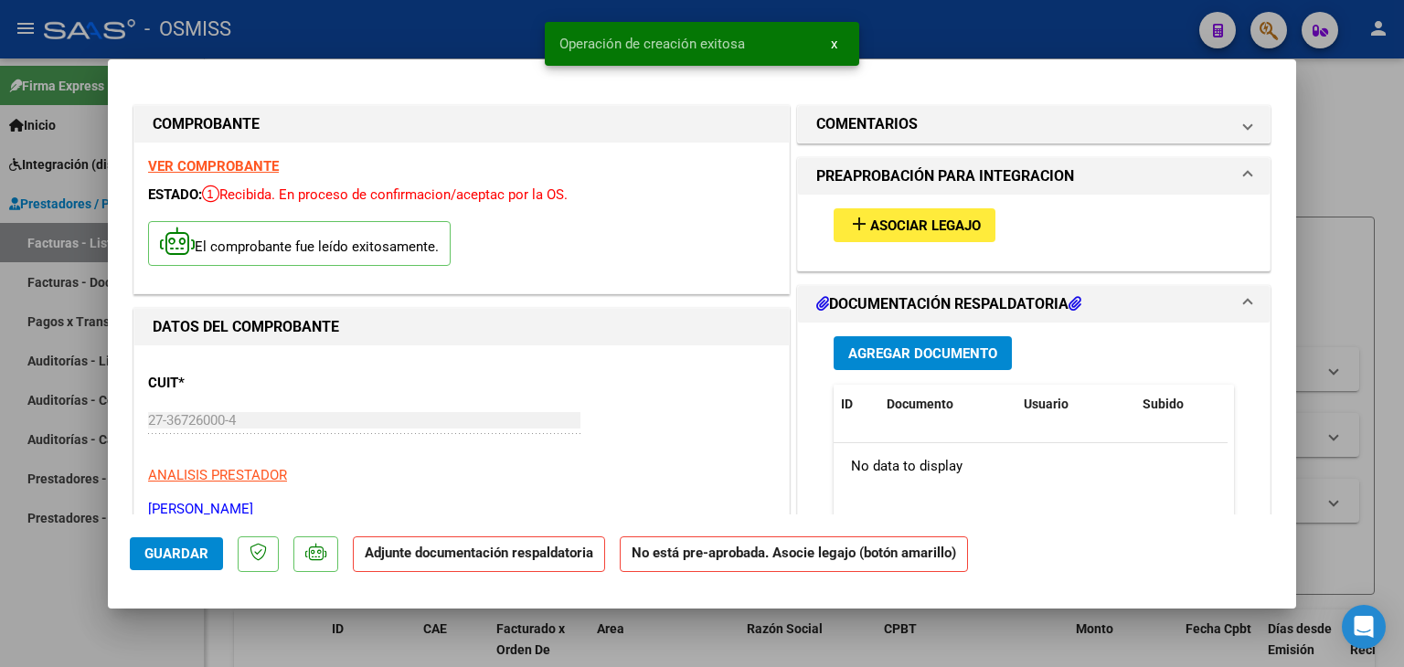
click at [892, 217] on span "add Asociar Legajo" at bounding box center [915, 225] width 133 height 16
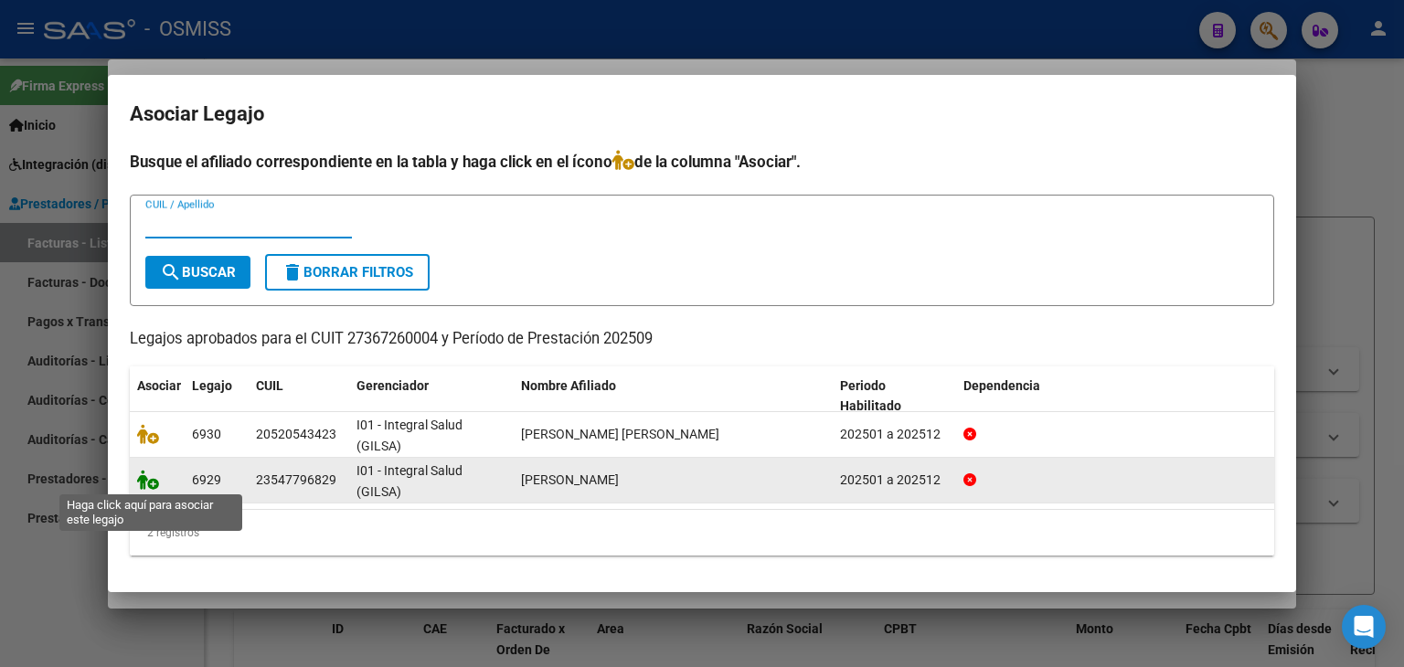
click at [143, 482] on icon at bounding box center [148, 480] width 22 height 20
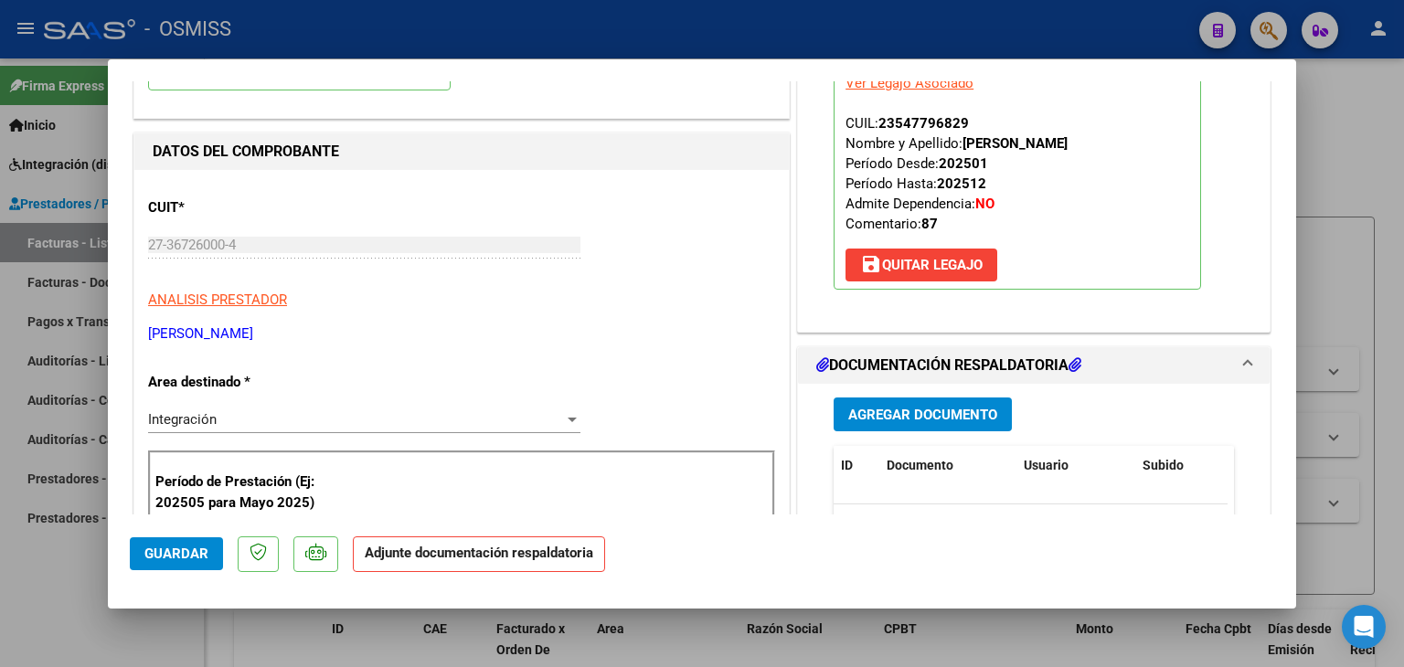
scroll to position [183, 0]
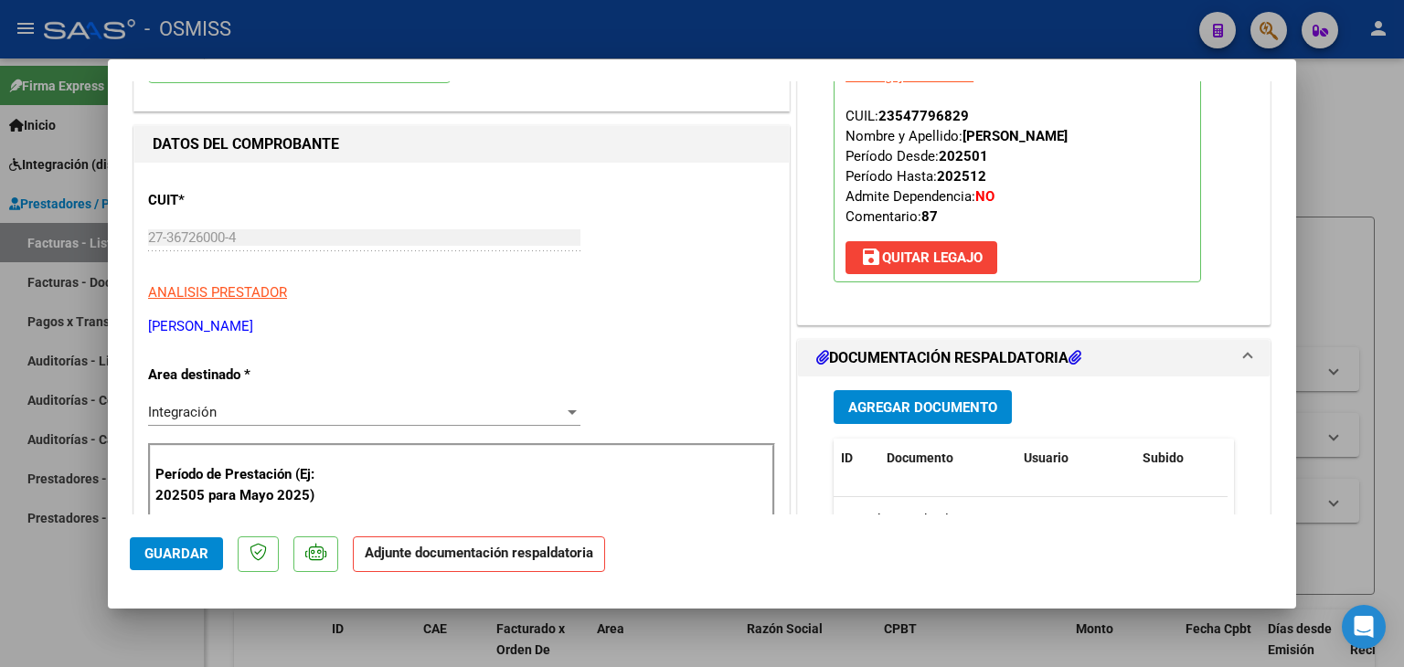
click at [940, 400] on span "Agregar Documento" at bounding box center [923, 408] width 149 height 16
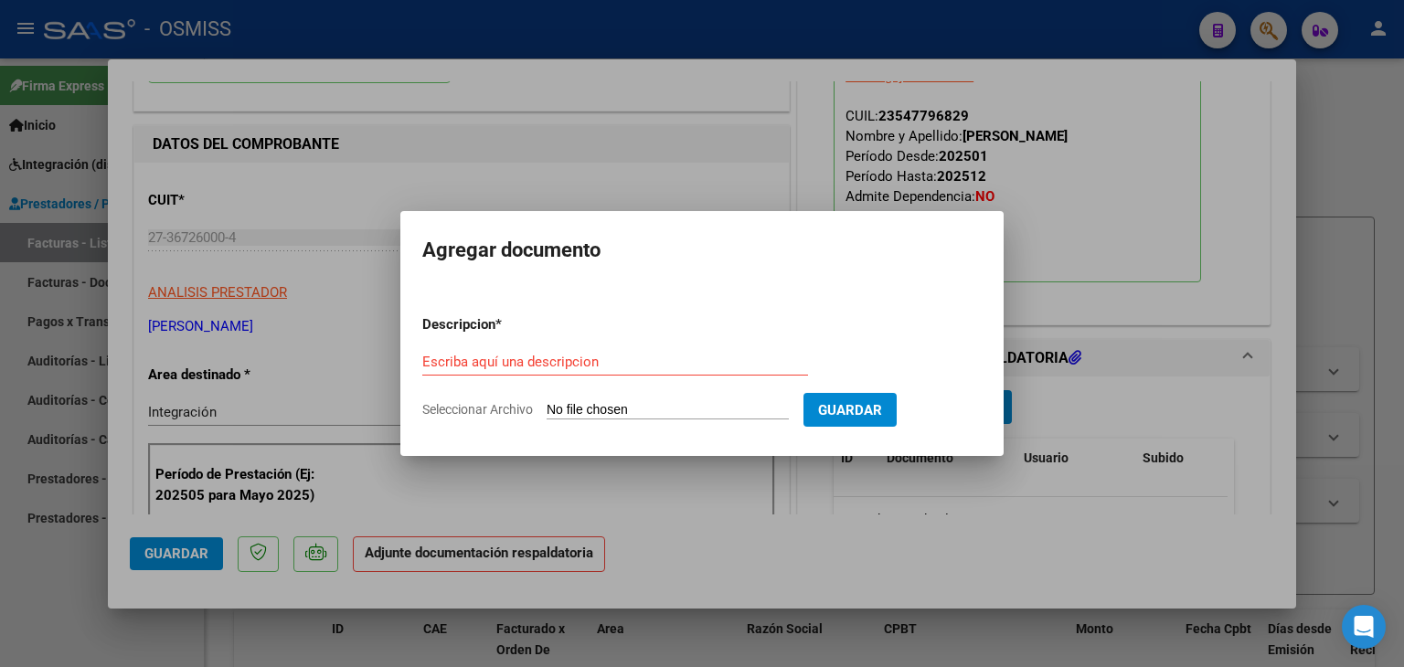
click at [623, 403] on input "Seleccionar Archivo" at bounding box center [668, 410] width 242 height 17
type input "C:\fakepath\PLANILLA DE ASISTENCIA [DATE] [PERSON_NAME].pdf"
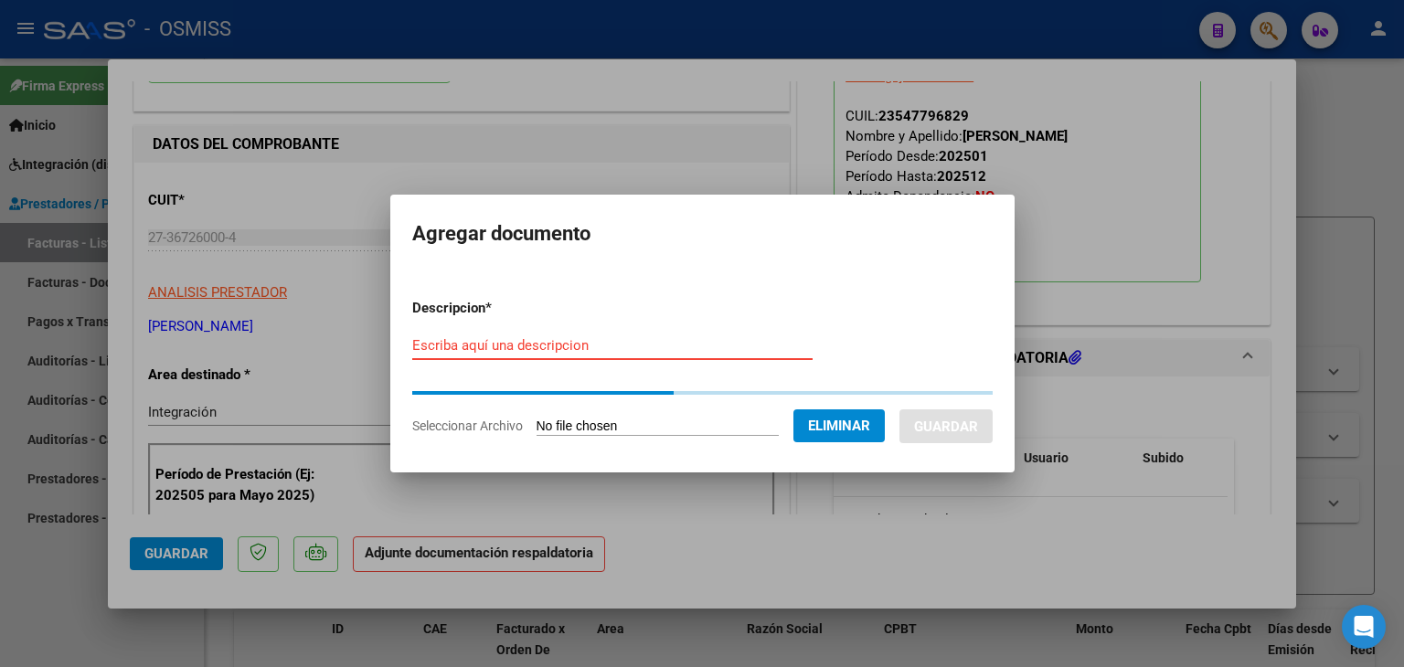
click at [491, 348] on input "Escriba aquí una descripcion" at bounding box center [612, 345] width 400 height 16
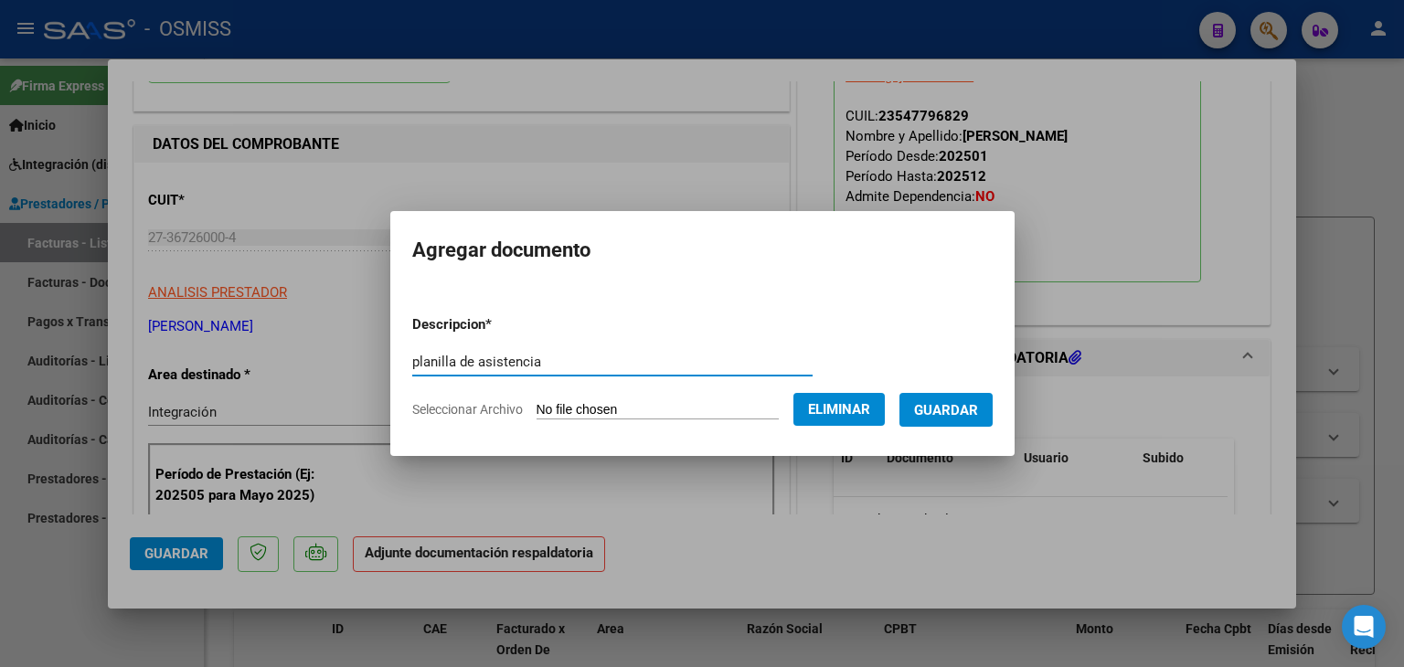
type input "planilla de asistencia"
click at [940, 414] on span "Guardar" at bounding box center [946, 410] width 64 height 16
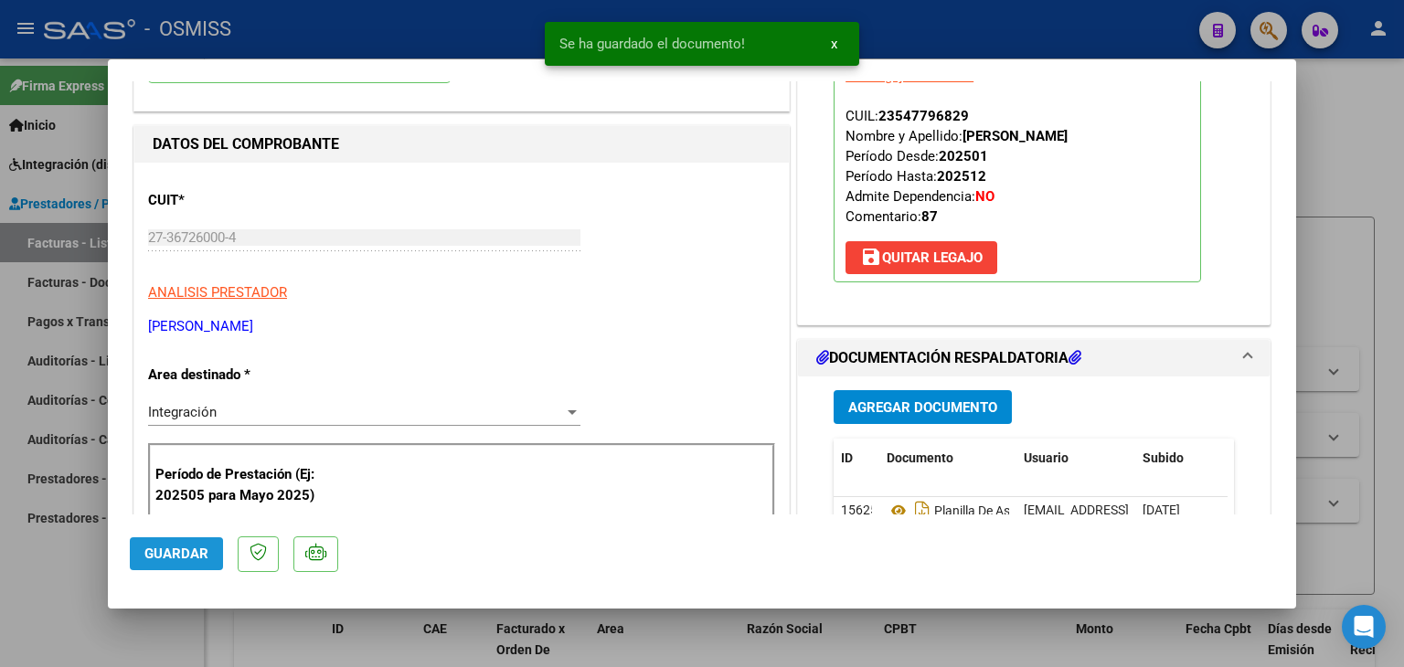
click at [166, 556] on span "Guardar" at bounding box center [176, 554] width 64 height 16
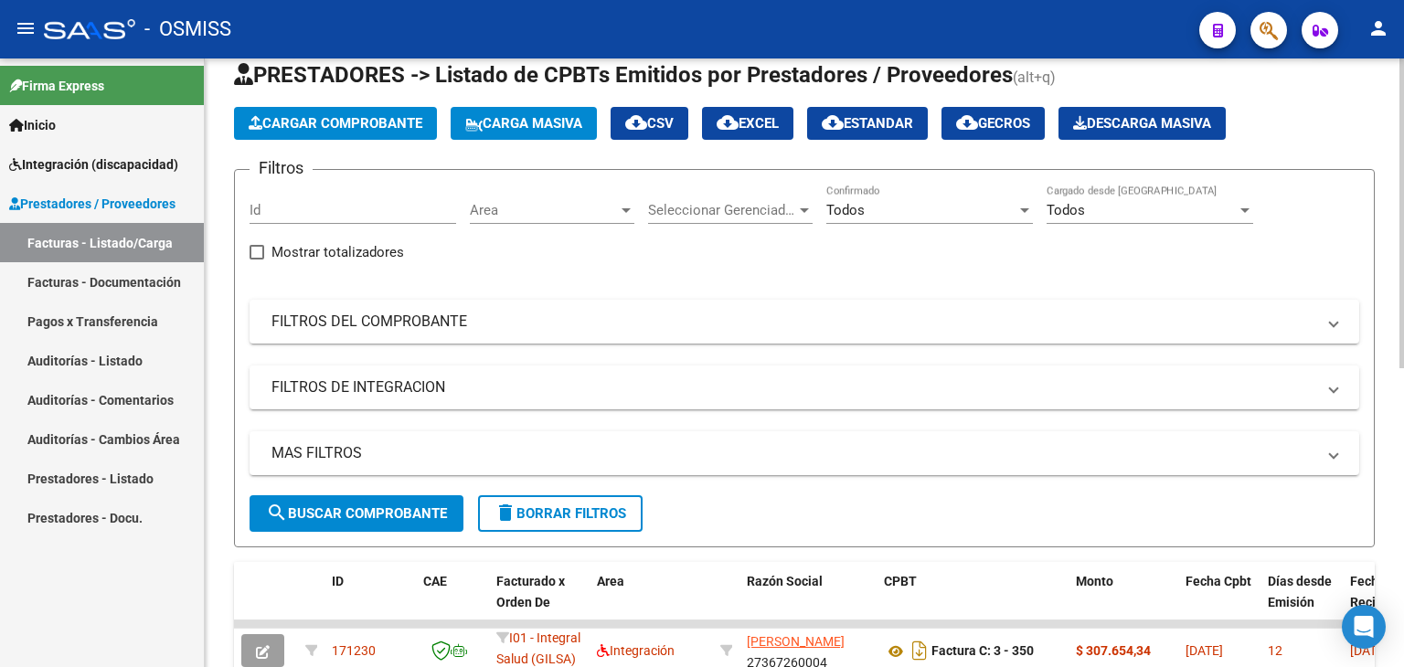
scroll to position [40, 0]
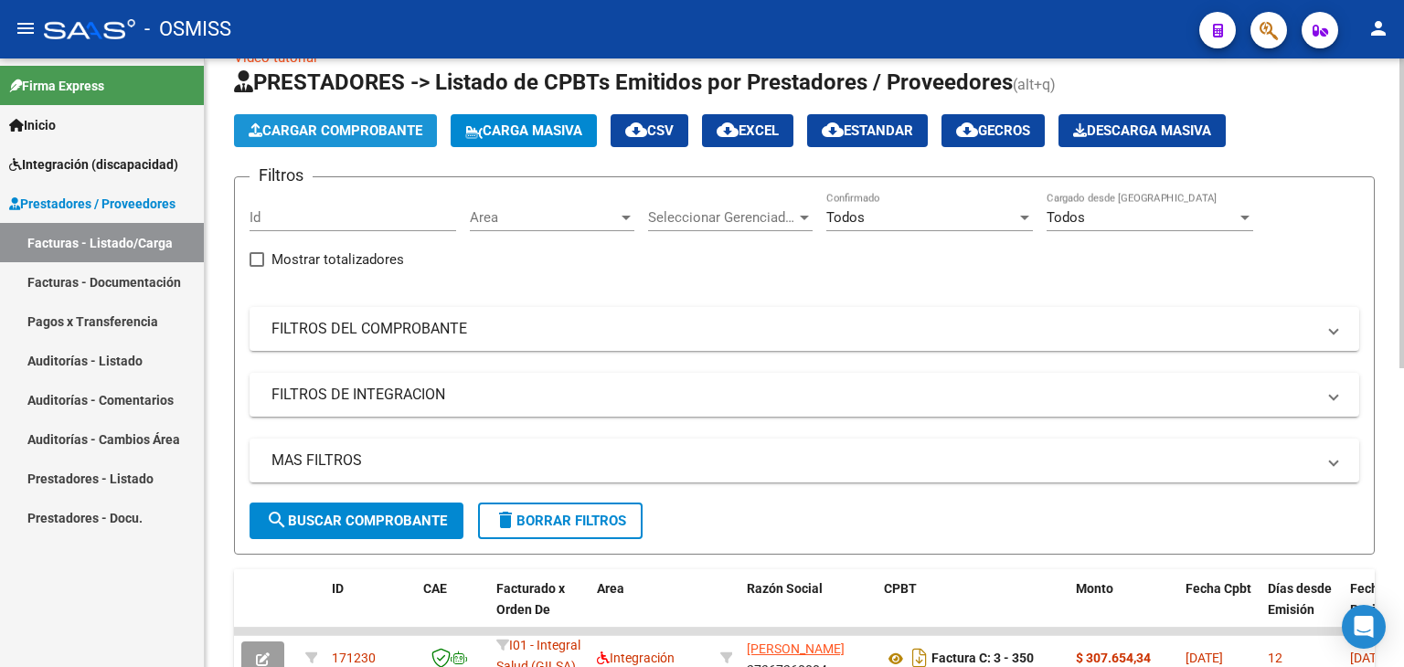
click at [379, 135] on span "Cargar Comprobante" at bounding box center [336, 131] width 174 height 16
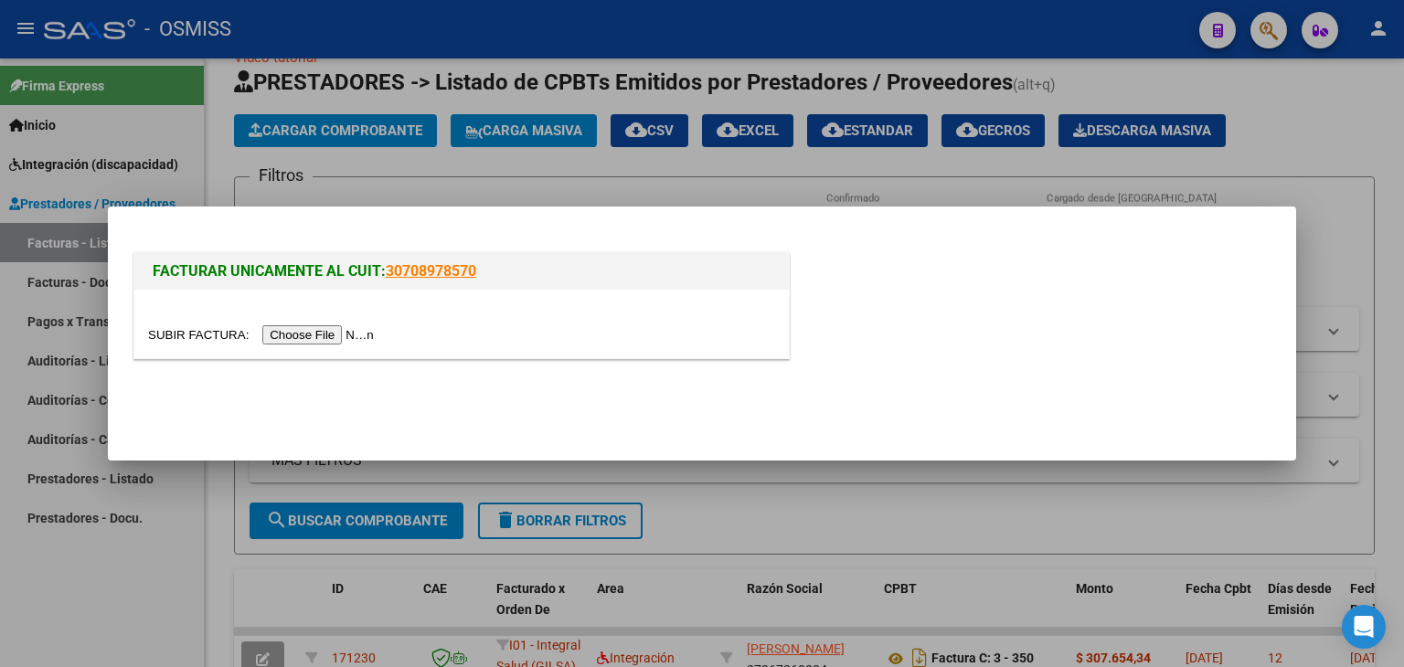
click at [347, 330] on input "file" at bounding box center [263, 335] width 231 height 19
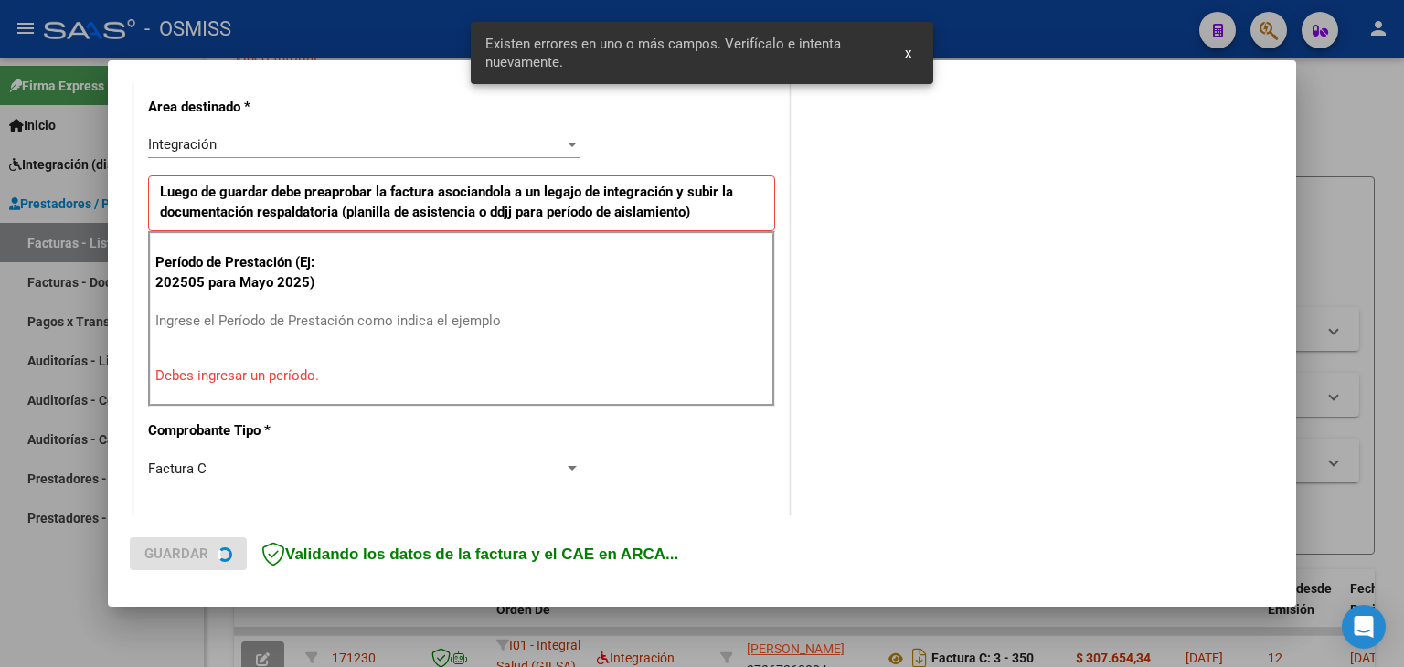
scroll to position [418, 0]
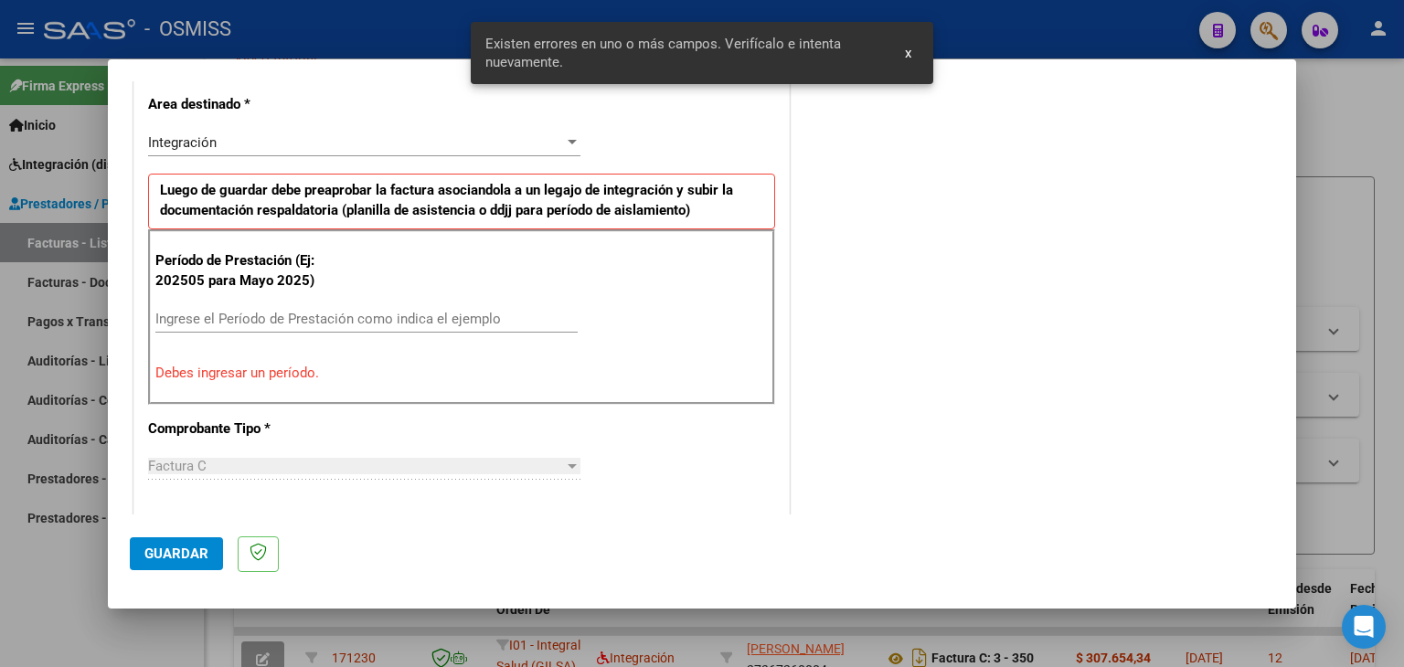
click at [358, 312] on input "Ingrese el Período de Prestación como indica el ejemplo" at bounding box center [366, 319] width 422 height 16
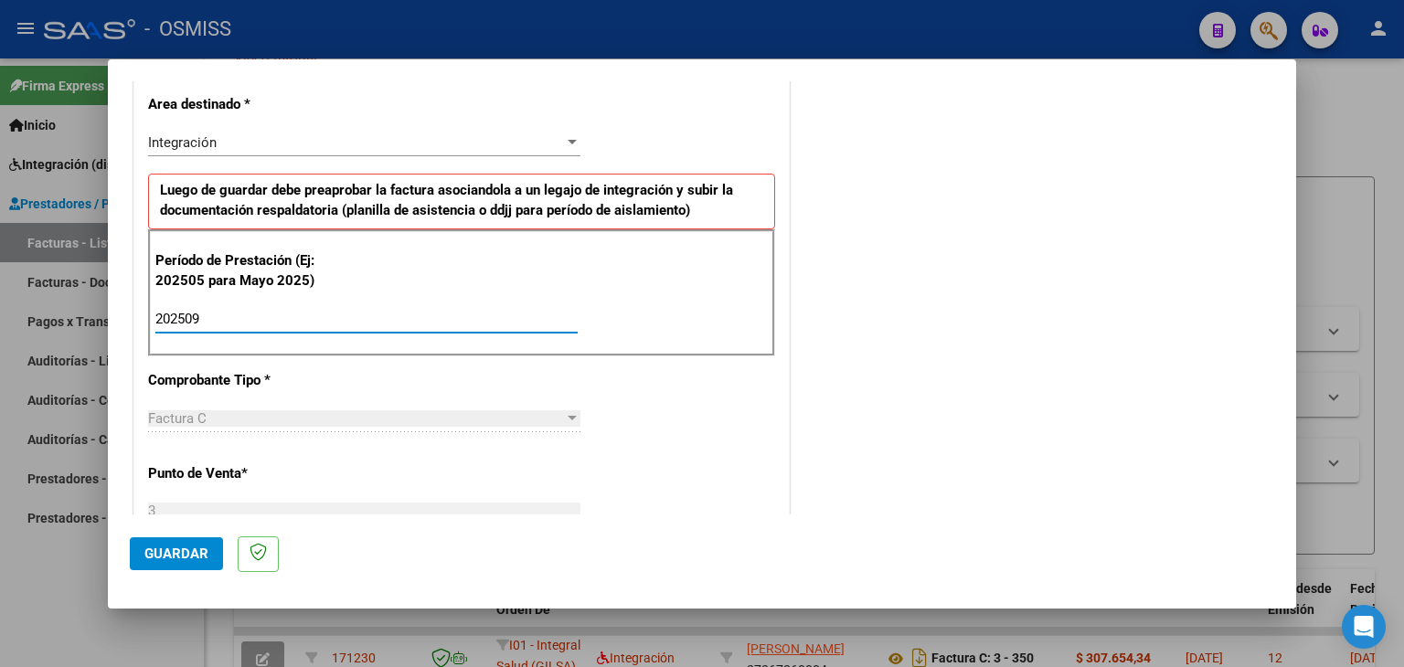
type input "202509"
click at [607, 313] on div "Período de Prestación (Ej: 202505 para Mayo 2025) 202509 Ingrese el Período de …" at bounding box center [461, 293] width 627 height 128
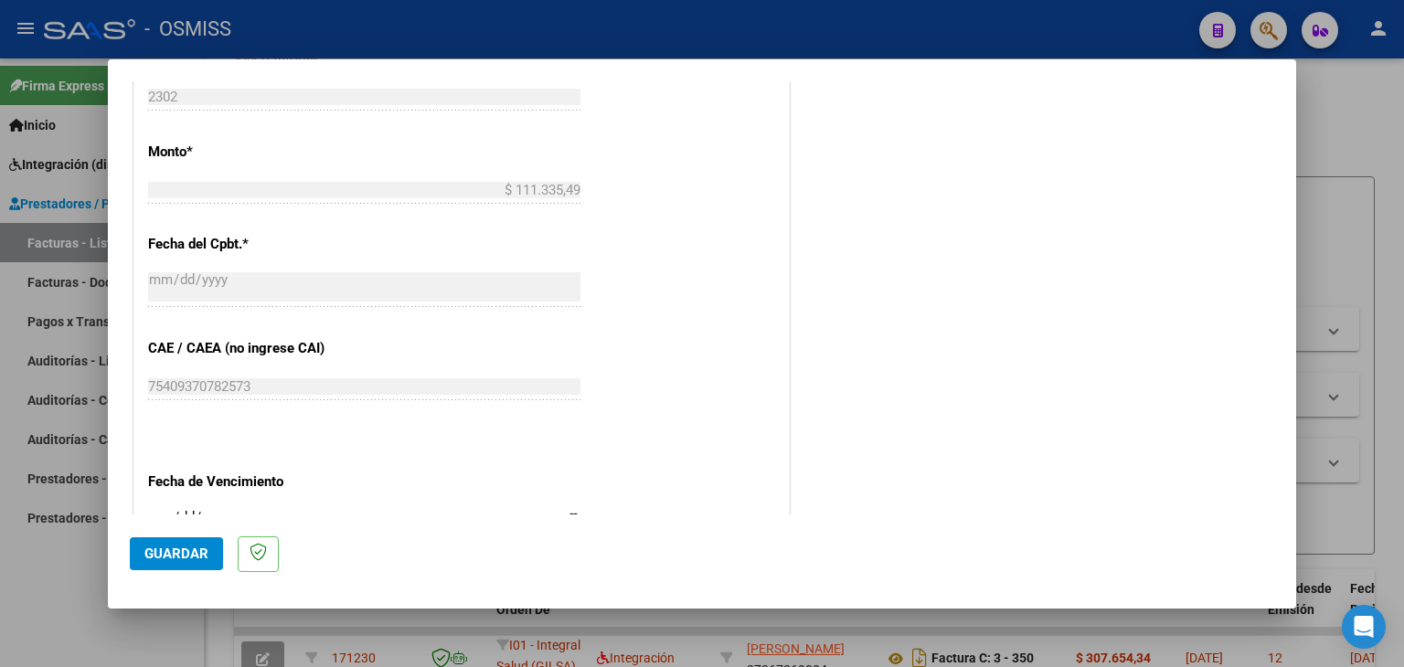
scroll to position [966, 0]
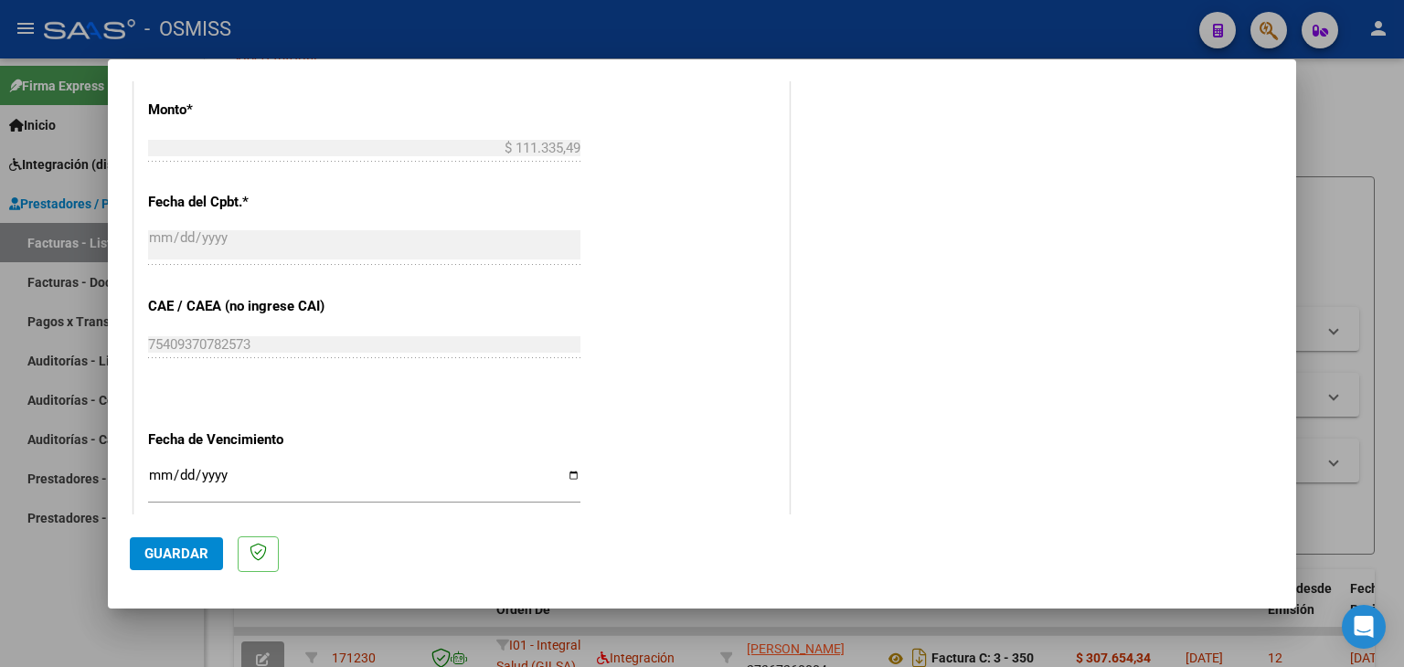
click at [148, 464] on div "Ingresar la fecha" at bounding box center [364, 483] width 432 height 39
click at [152, 464] on div "Ingresar la fecha" at bounding box center [364, 483] width 432 height 39
click at [735, 264] on div "CUIT * 27-27546044-9 Ingresar CUIT ANALISIS PRESTADOR [PERSON_NAME] [PERSON_NAM…" at bounding box center [461, 37] width 655 height 1387
click at [210, 473] on input "0255-10-12" at bounding box center [364, 482] width 432 height 29
type input "[DATE]"
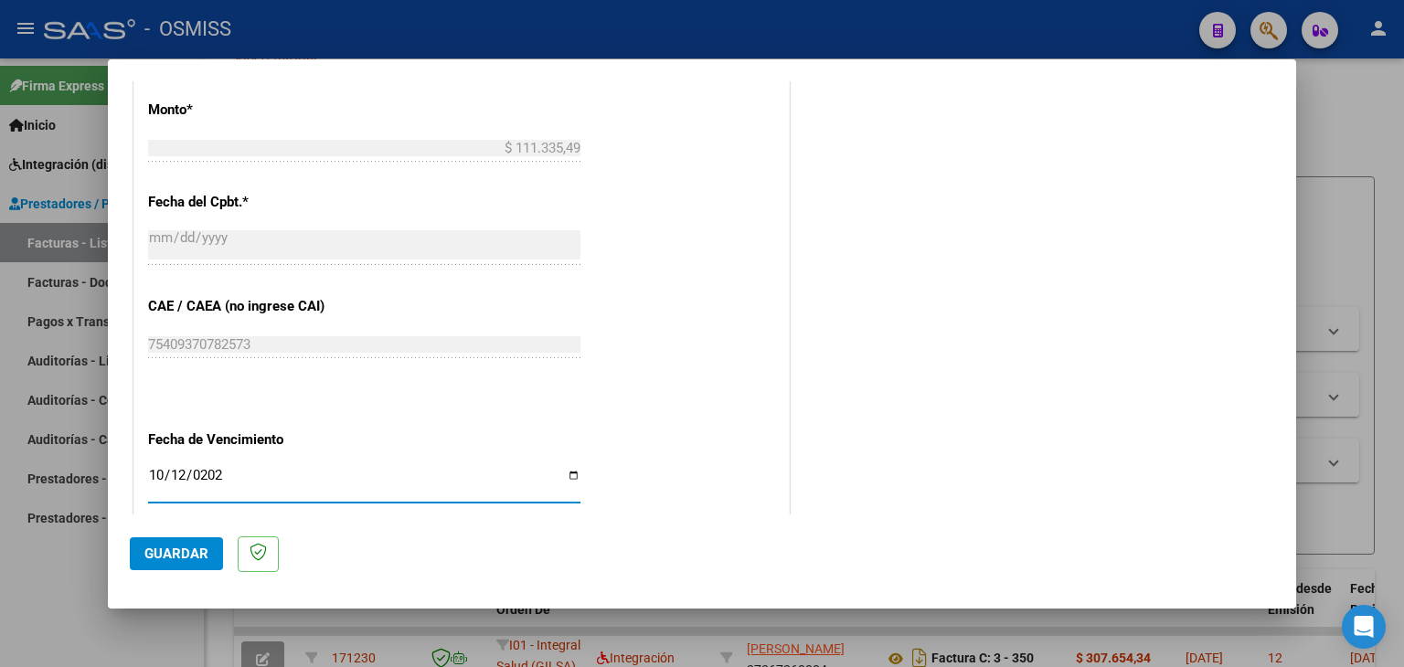
click at [719, 319] on div "CUIT * 27-27546044-9 Ingresar CUIT ANALISIS PRESTADOR [PERSON_NAME] [PERSON_NAM…" at bounding box center [461, 32] width 655 height 1376
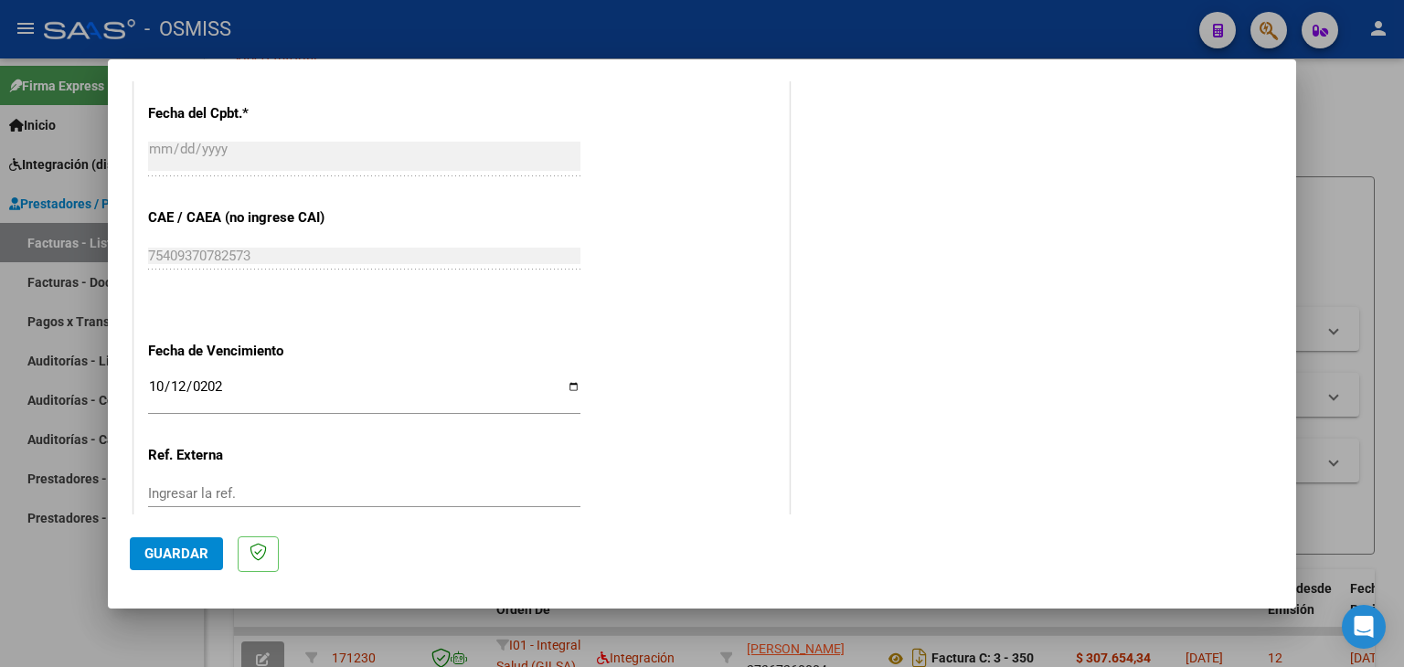
scroll to position [1058, 0]
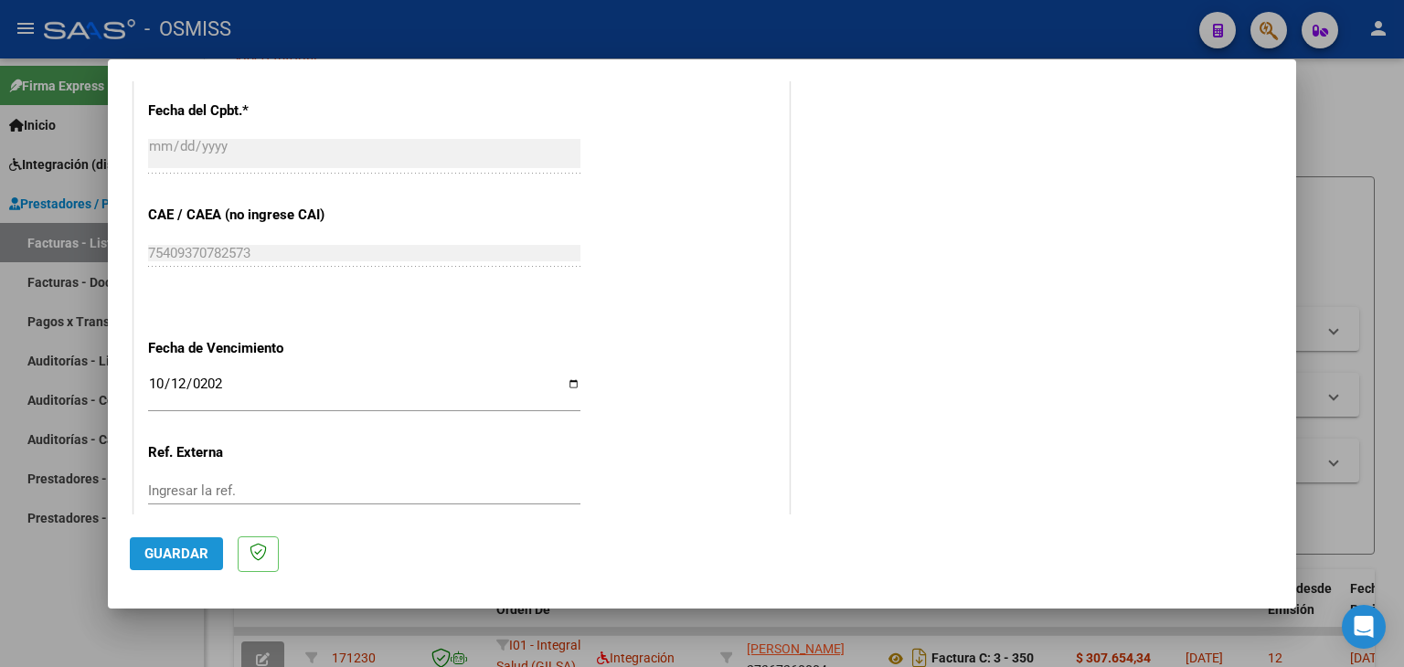
click at [183, 542] on button "Guardar" at bounding box center [176, 554] width 93 height 33
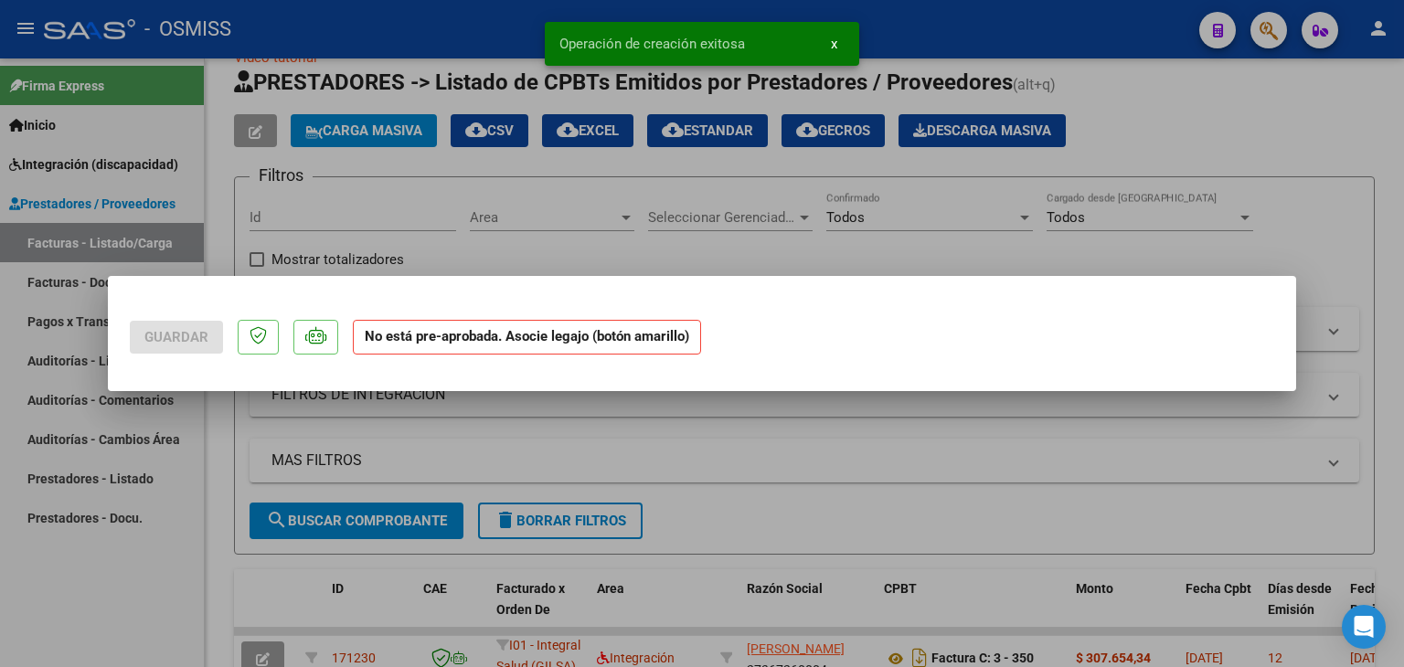
scroll to position [0, 0]
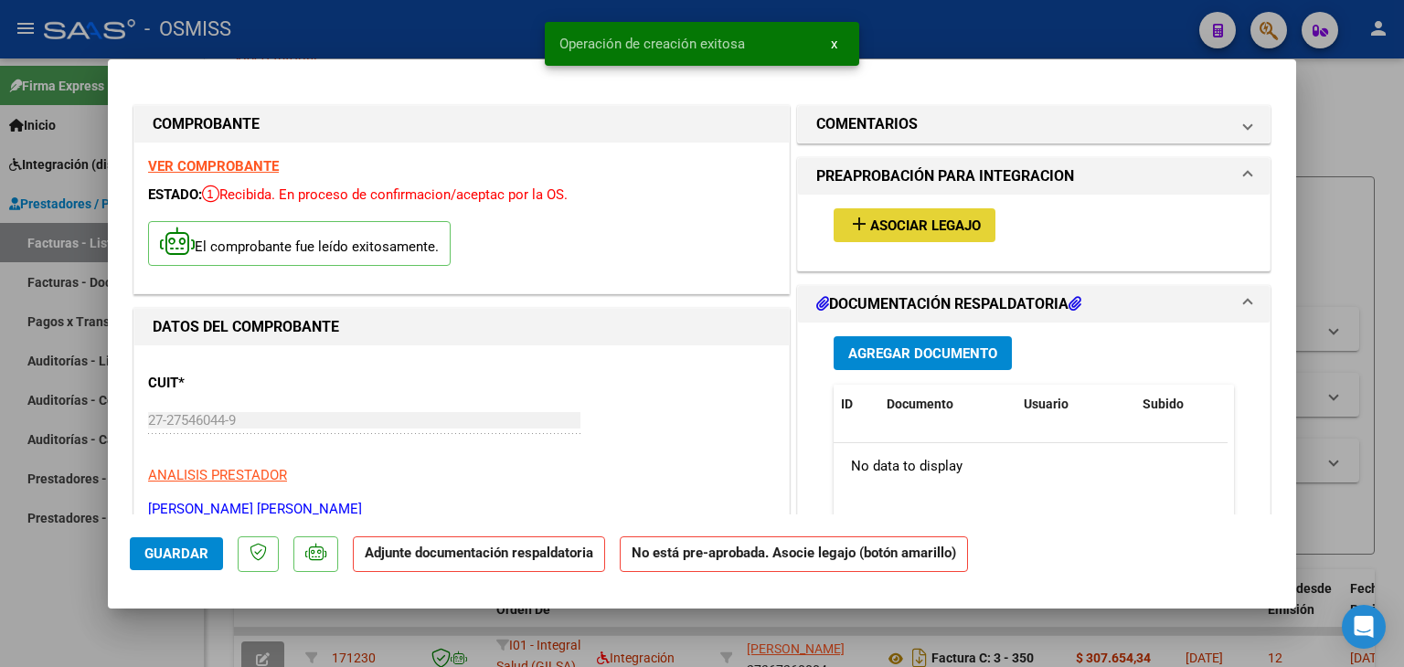
click at [921, 226] on span "Asociar Legajo" at bounding box center [925, 226] width 111 height 16
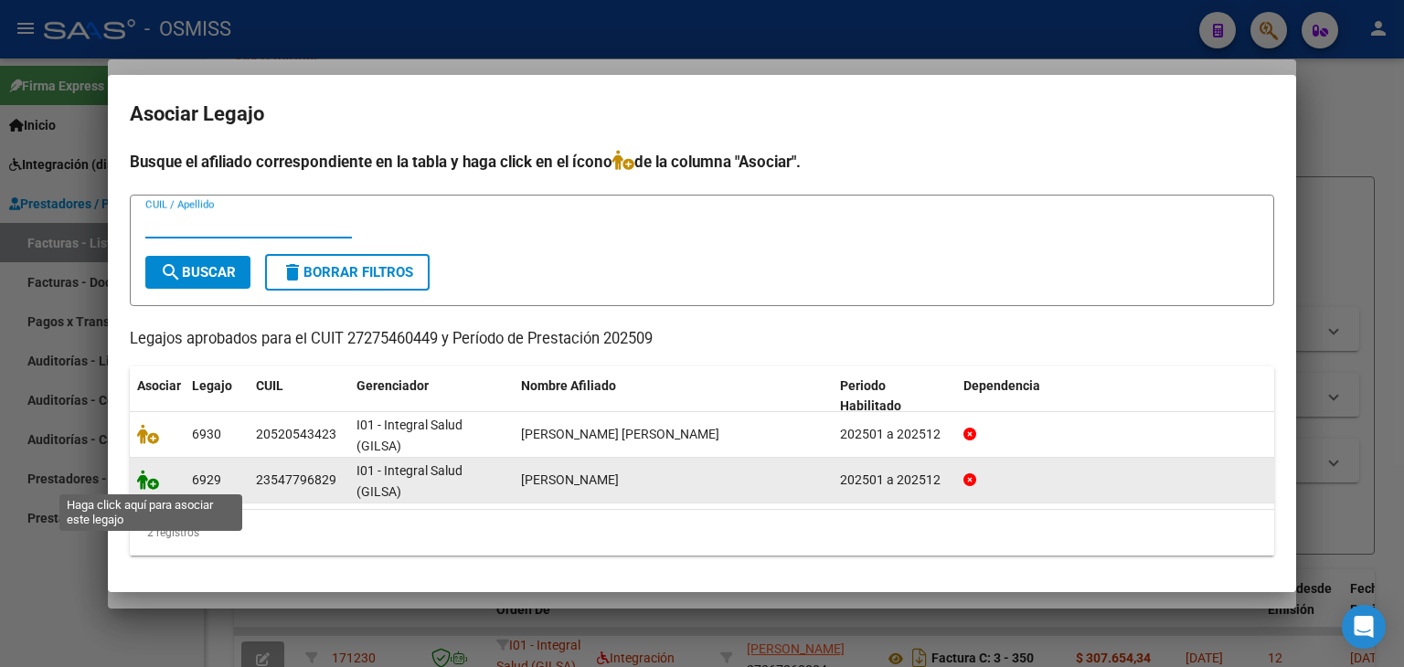
click at [140, 482] on icon at bounding box center [148, 480] width 22 height 20
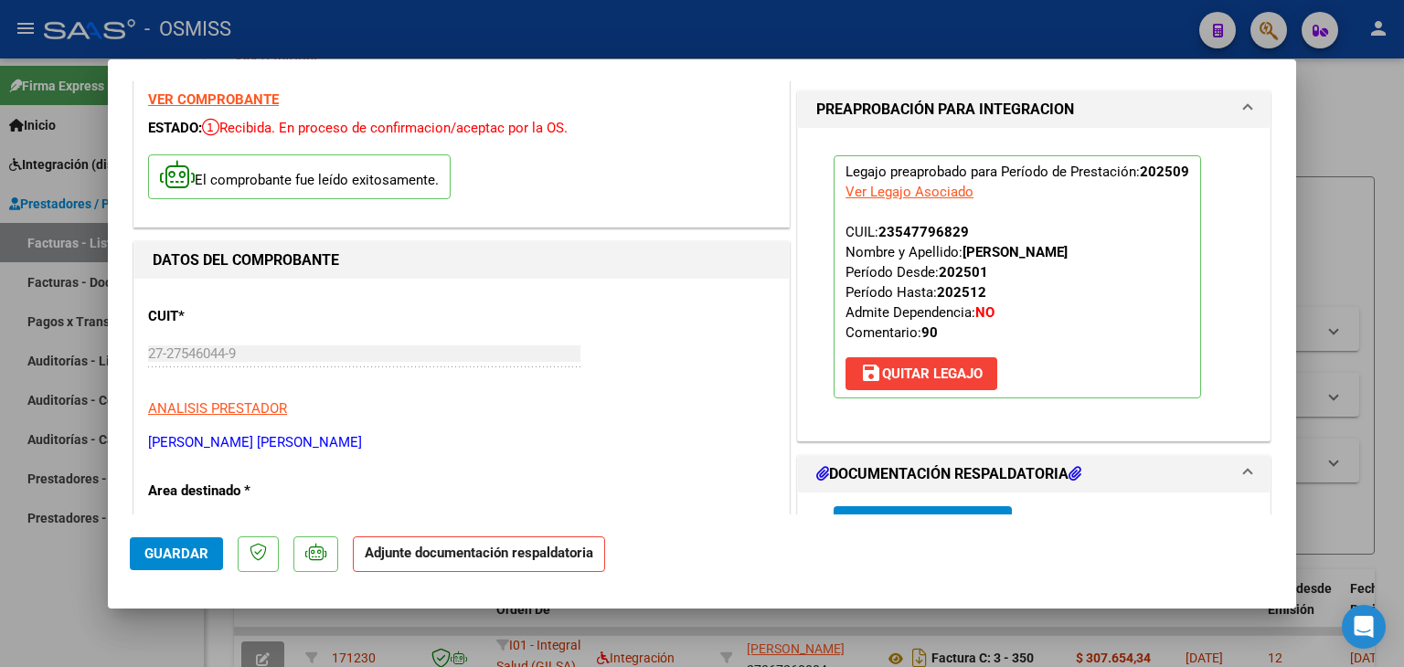
scroll to position [274, 0]
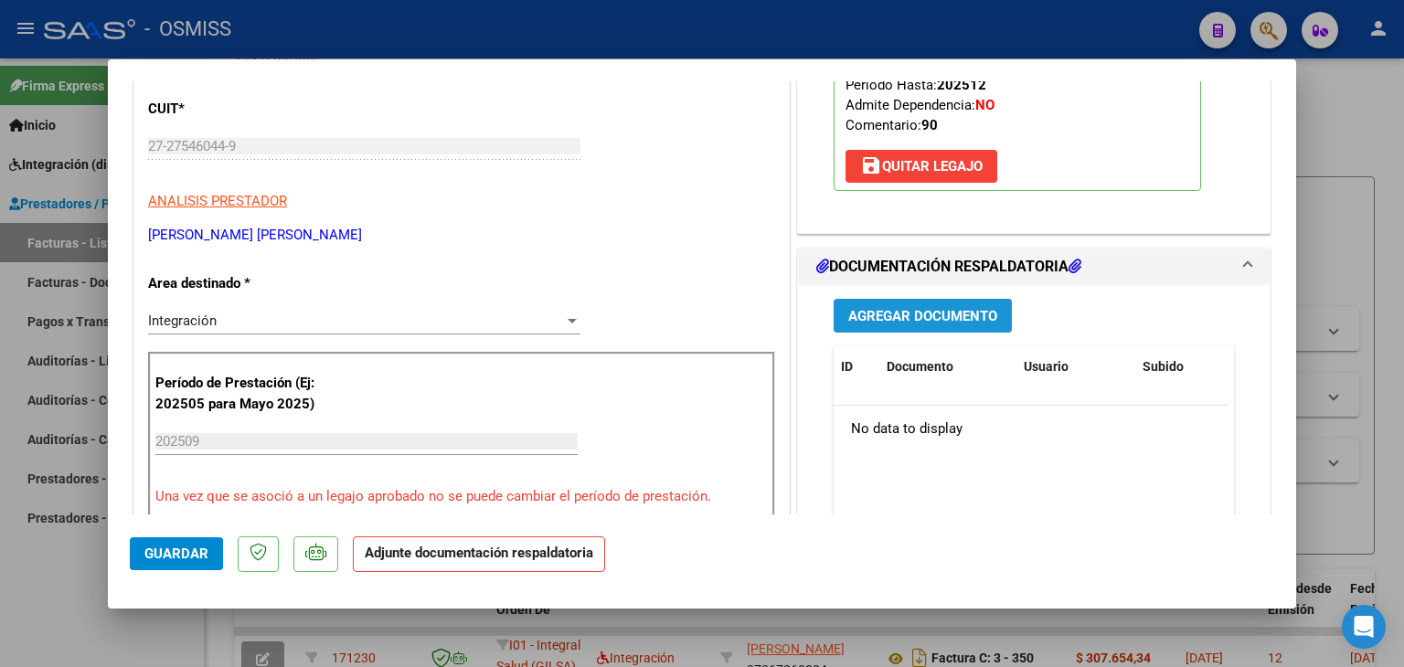
click at [933, 312] on span "Agregar Documento" at bounding box center [923, 316] width 149 height 16
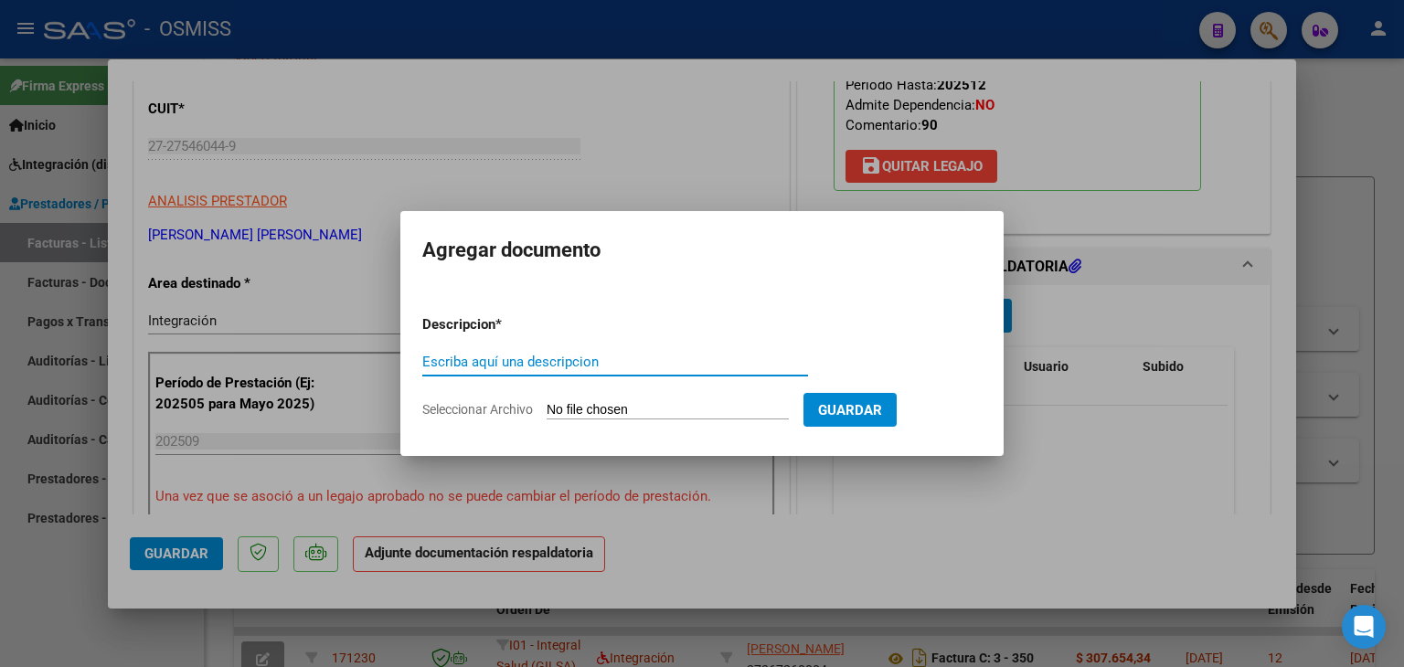
click at [582, 416] on input "Seleccionar Archivo" at bounding box center [668, 410] width 242 height 17
type input "C:\fakepath\planilla [PERSON_NAME] [DATE].pdf"
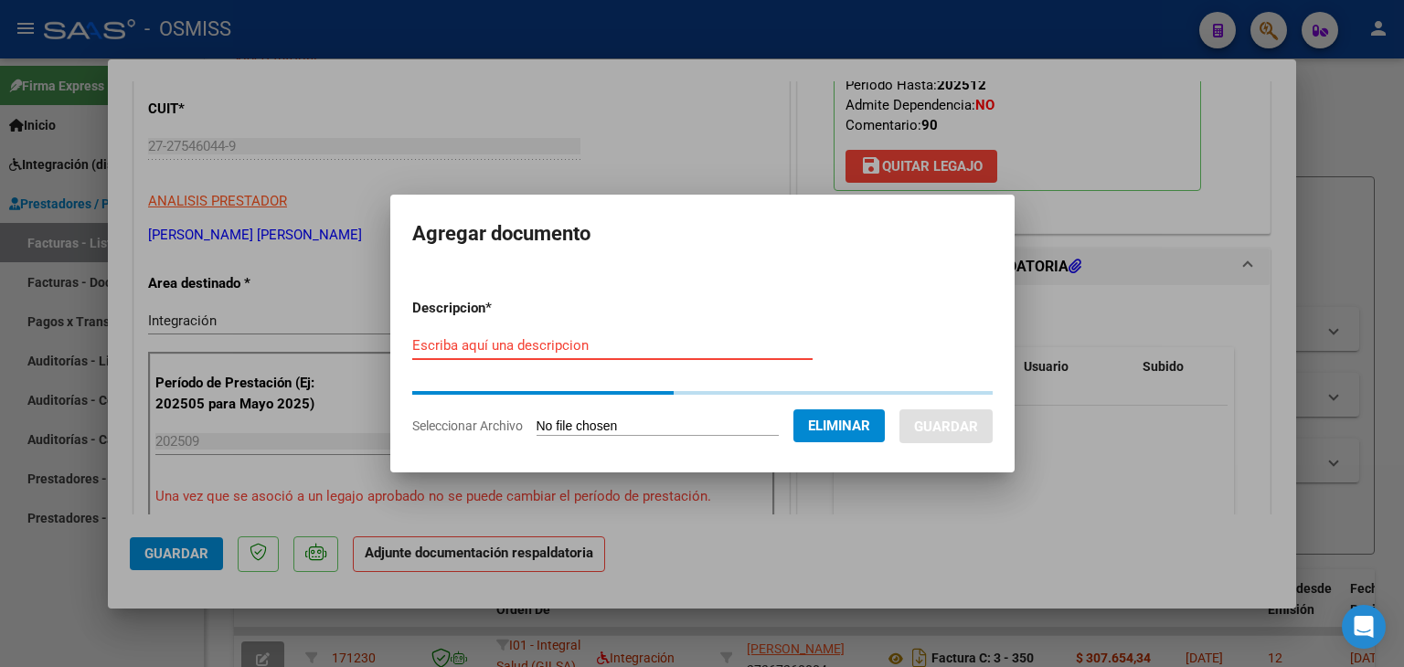
click at [505, 350] on input "Escriba aquí una descripcion" at bounding box center [612, 345] width 400 height 16
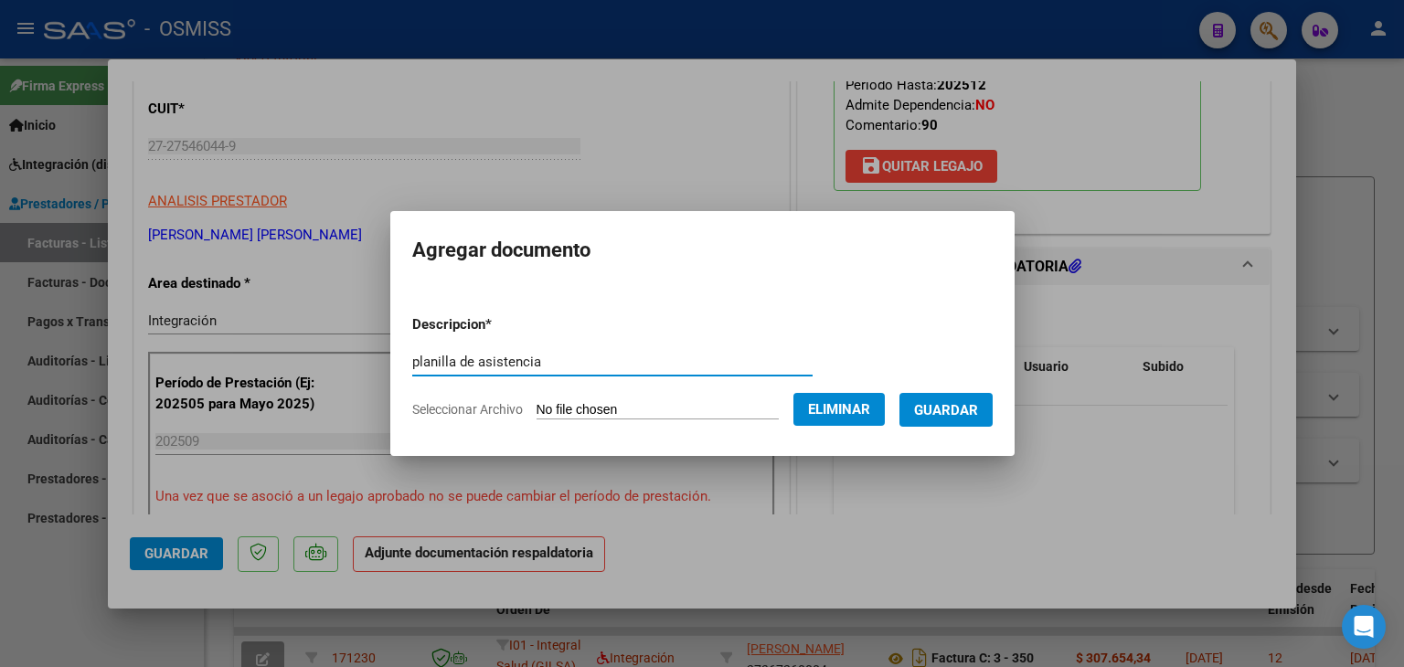
type input "planilla de asistencia"
click at [964, 405] on span "Guardar" at bounding box center [946, 410] width 64 height 16
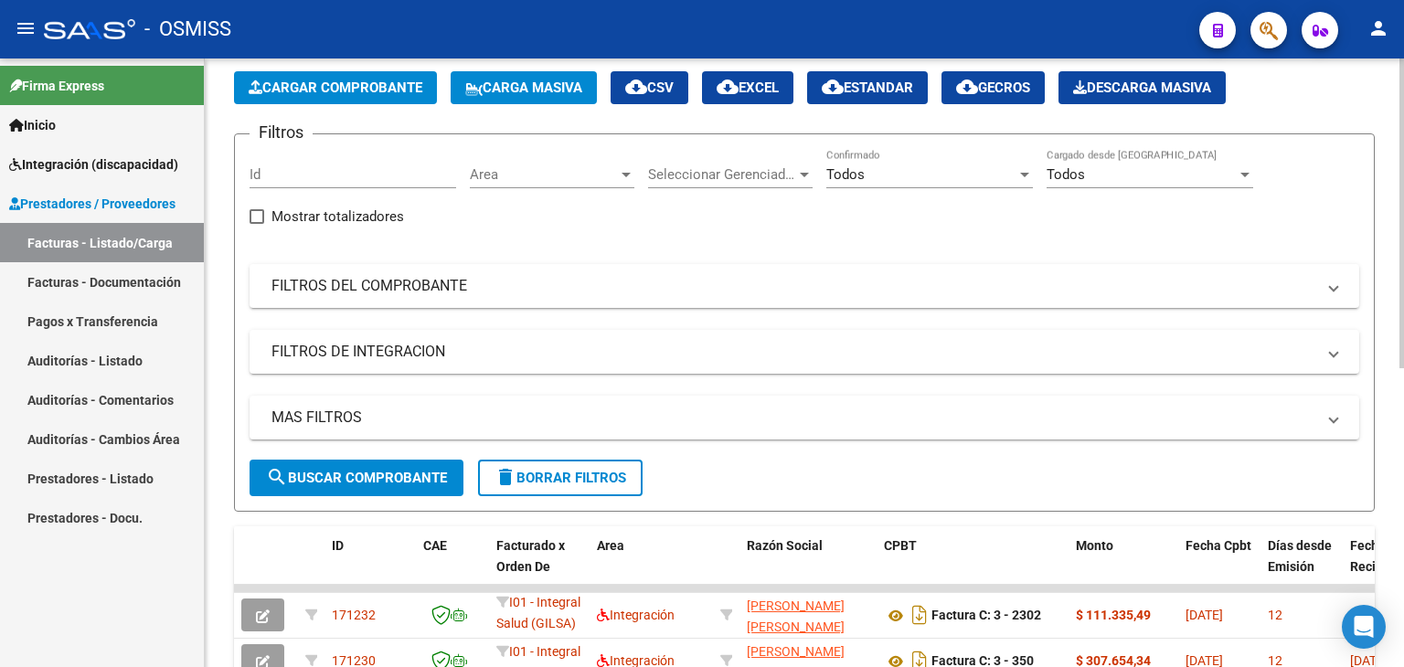
scroll to position [0, 0]
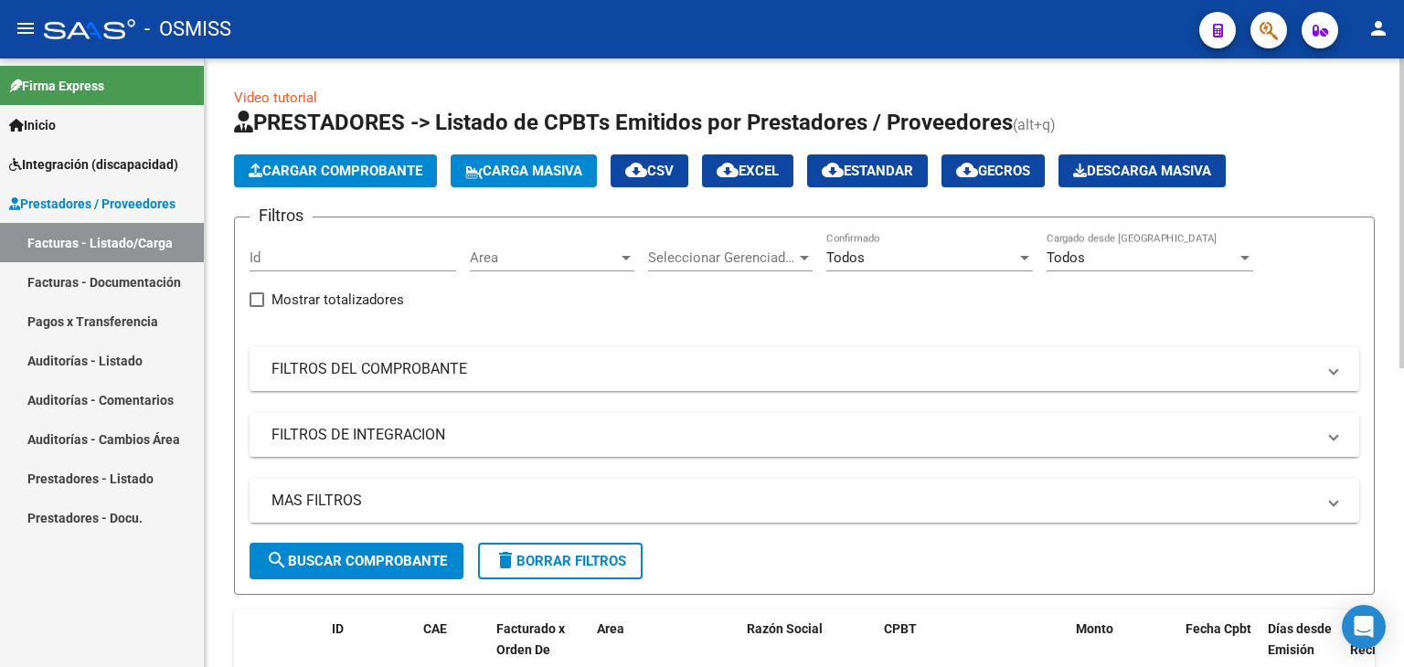
click at [357, 167] on span "Cargar Comprobante" at bounding box center [336, 171] width 174 height 16
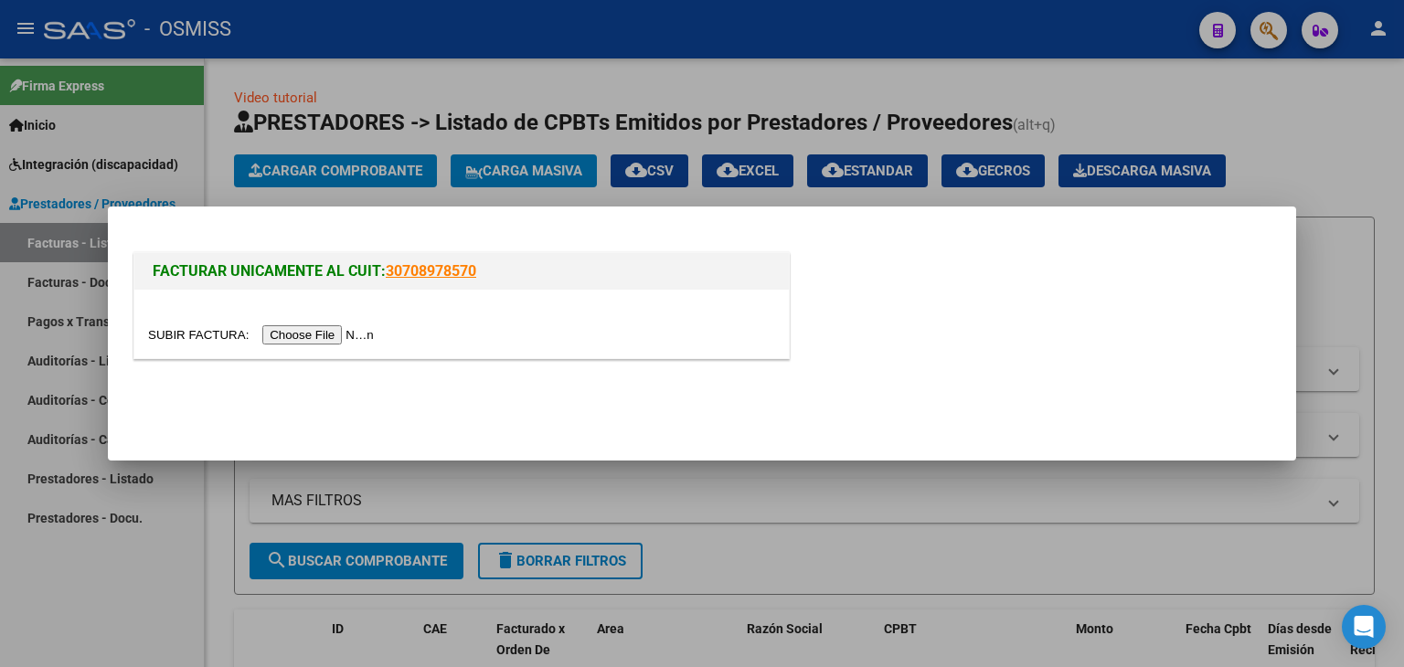
click at [318, 332] on input "file" at bounding box center [263, 335] width 231 height 19
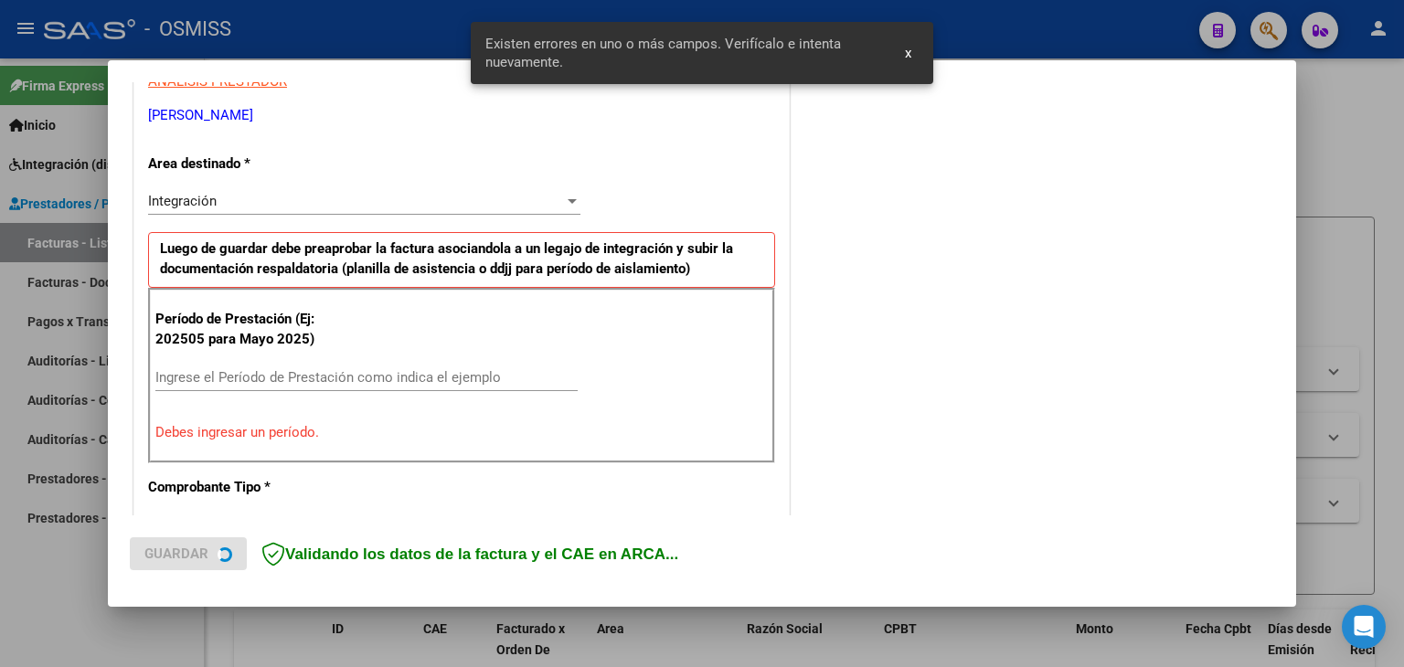
scroll to position [418, 0]
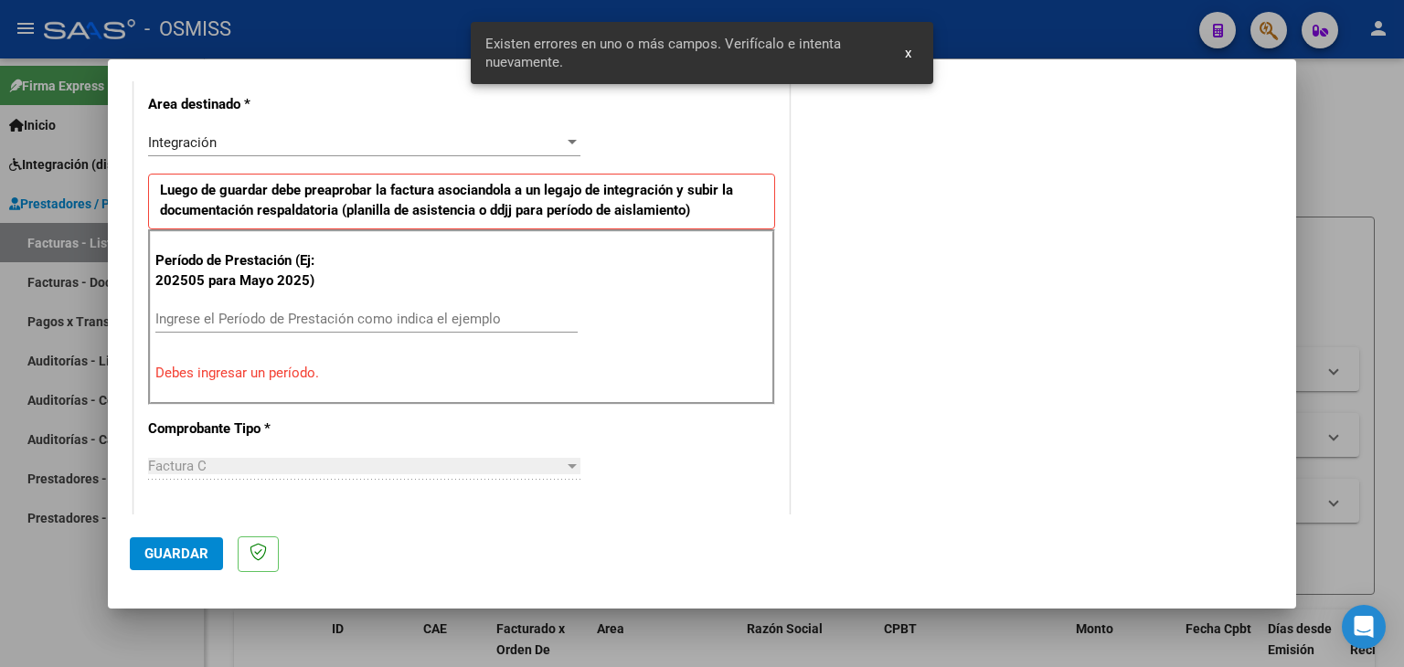
click at [384, 311] on input "Ingrese el Período de Prestación como indica el ejemplo" at bounding box center [366, 319] width 422 height 16
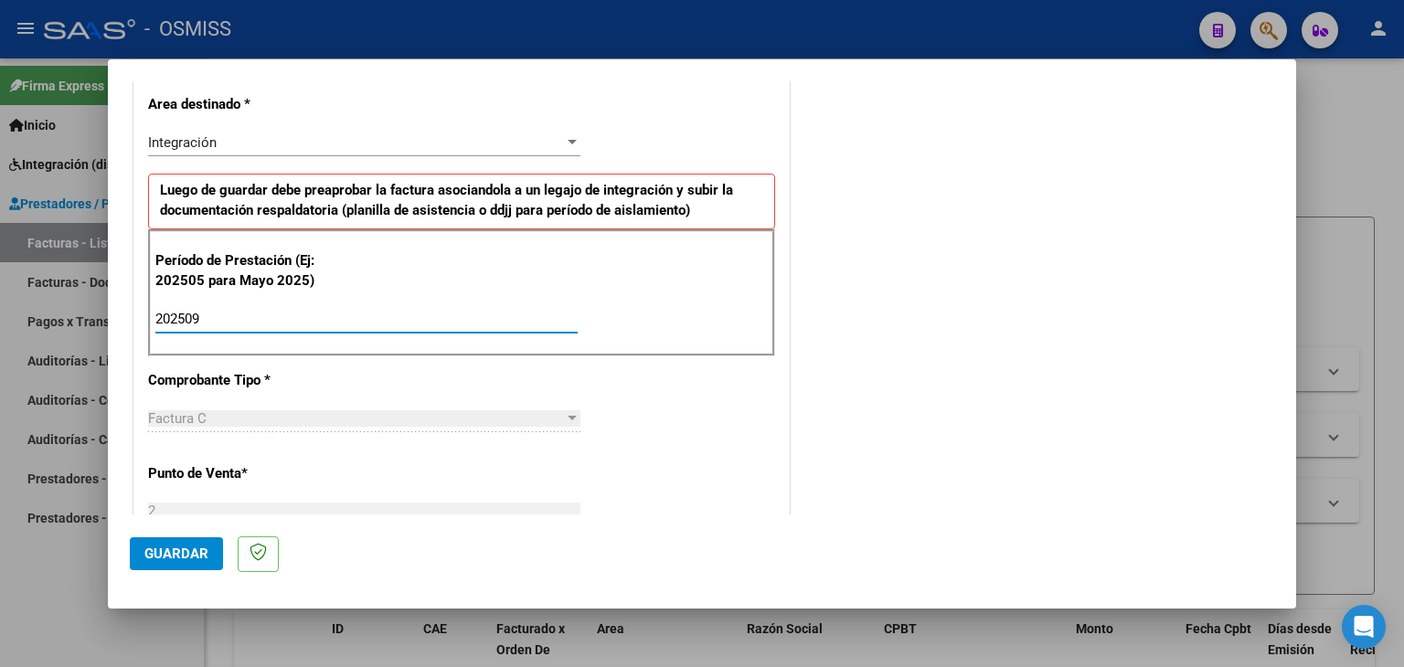
type input "202509"
click at [713, 354] on div "CUIT * 27-17000835-4 Ingresar CUIT ANALISIS PRESTADOR [PERSON_NAME] [PERSON_NAM…" at bounding box center [461, 580] width 655 height 1376
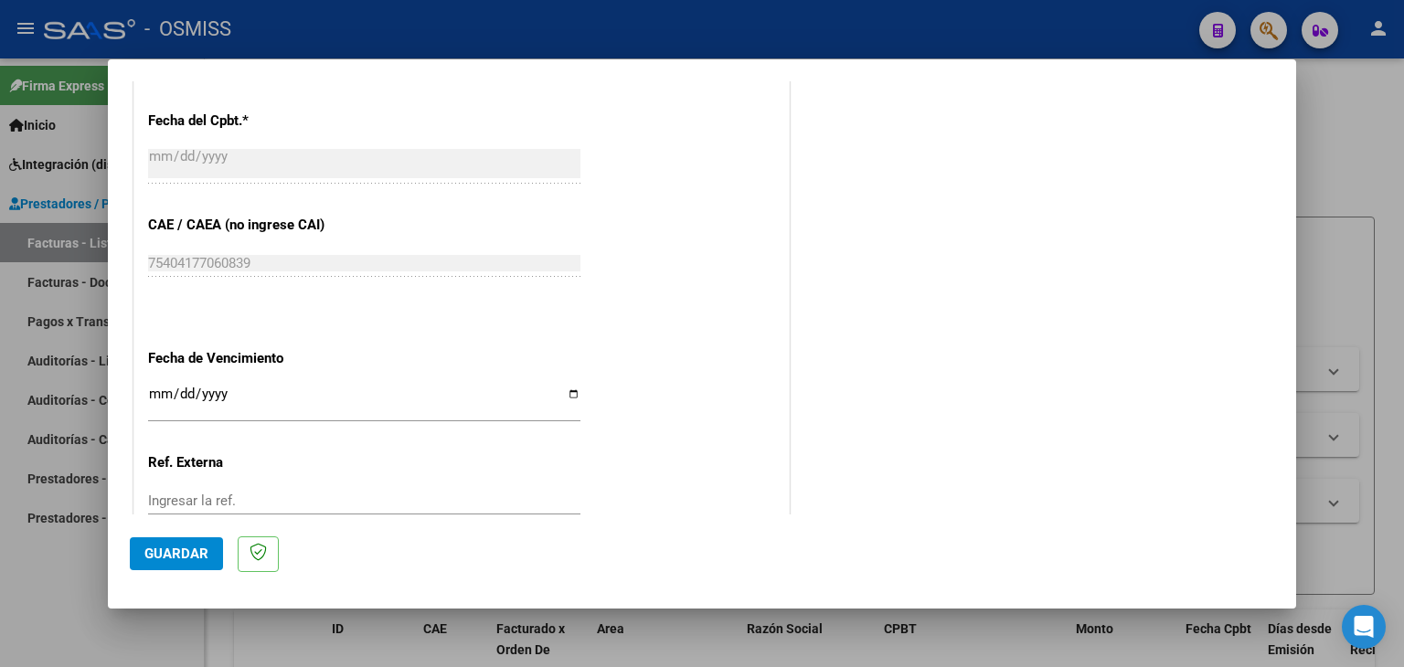
scroll to position [1058, 0]
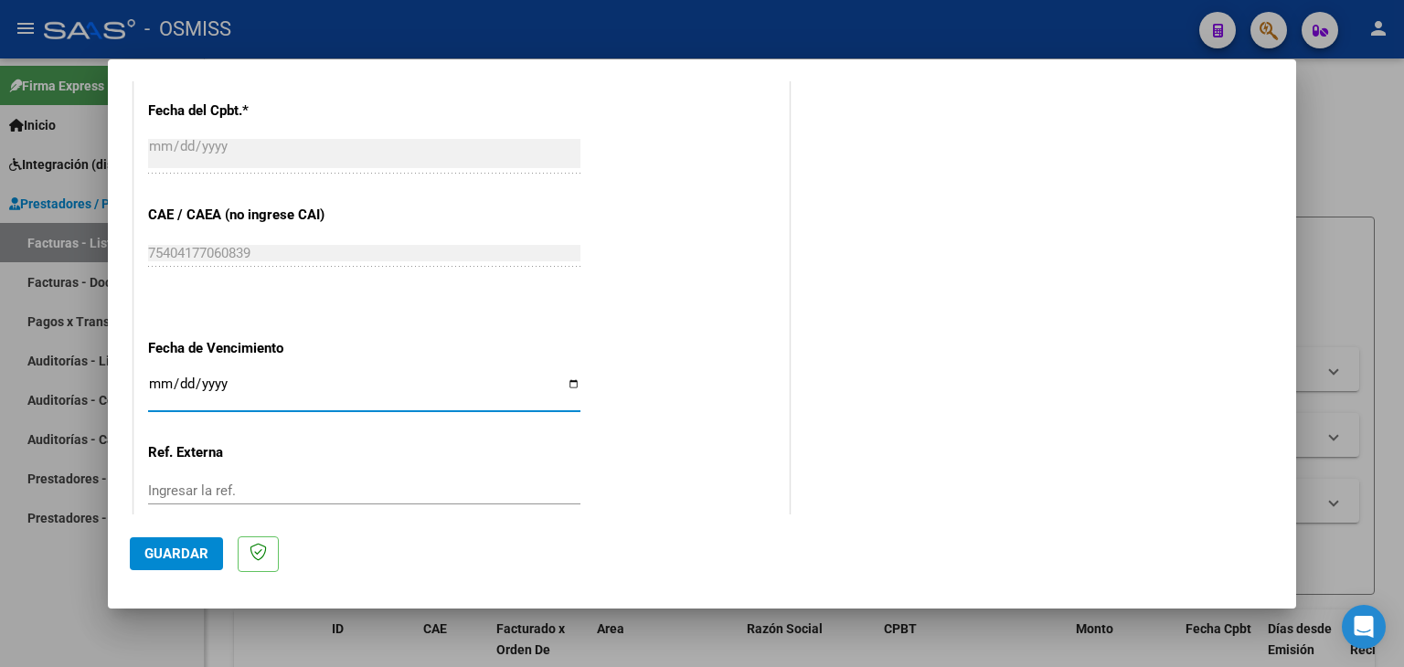
click at [154, 385] on input "Ingresar la fecha" at bounding box center [364, 391] width 432 height 29
type input "[DATE]"
click at [175, 557] on span "Guardar" at bounding box center [176, 554] width 64 height 16
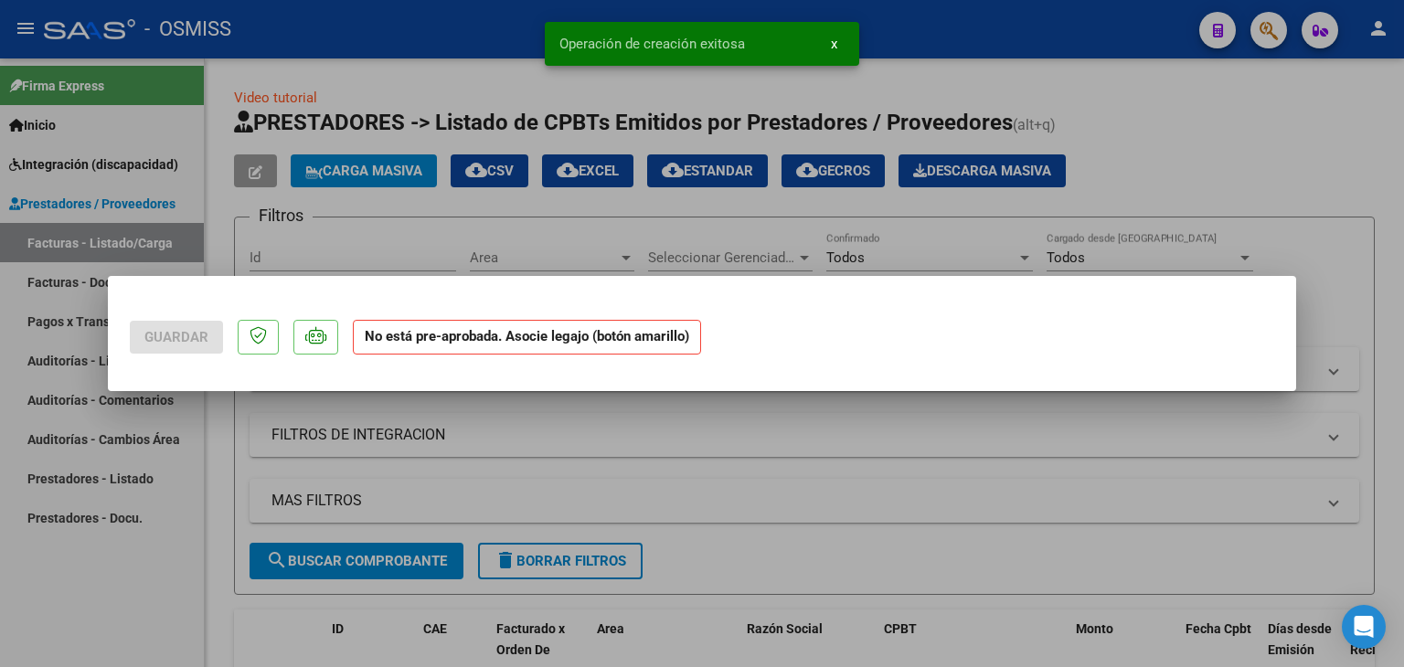
scroll to position [0, 0]
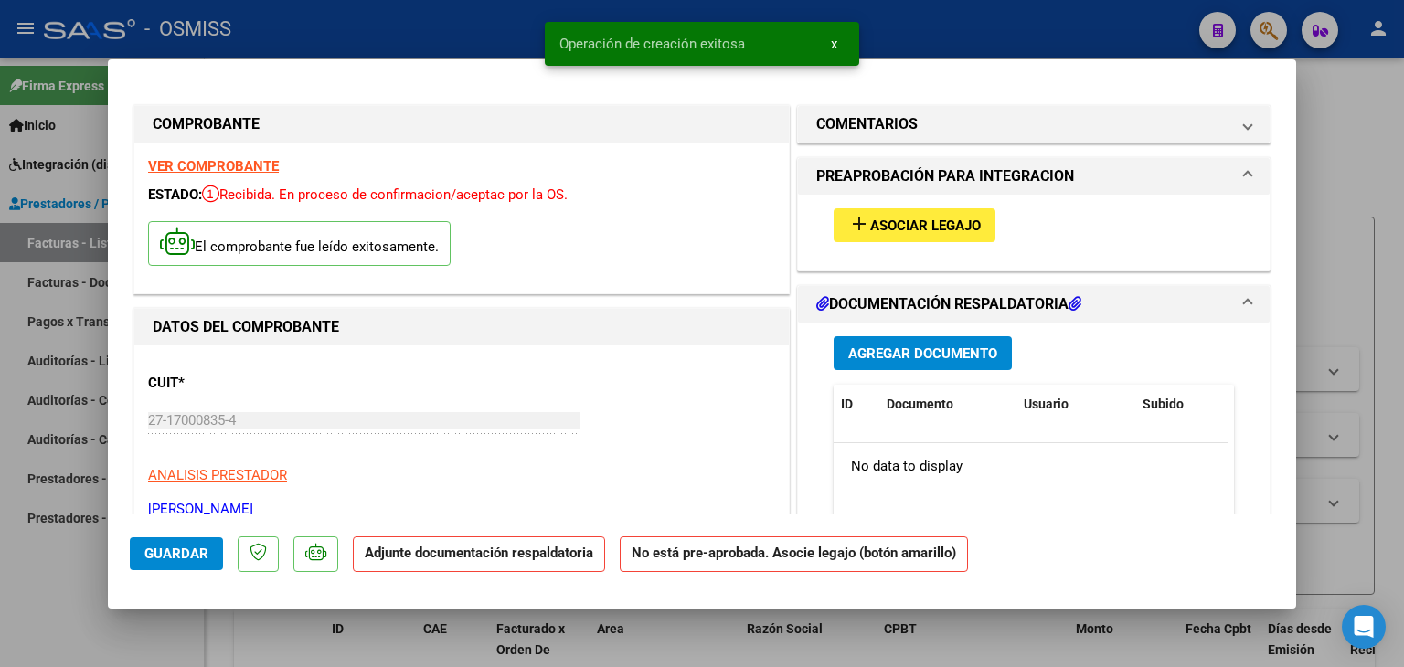
click at [852, 227] on mat-icon "add" at bounding box center [860, 224] width 22 height 22
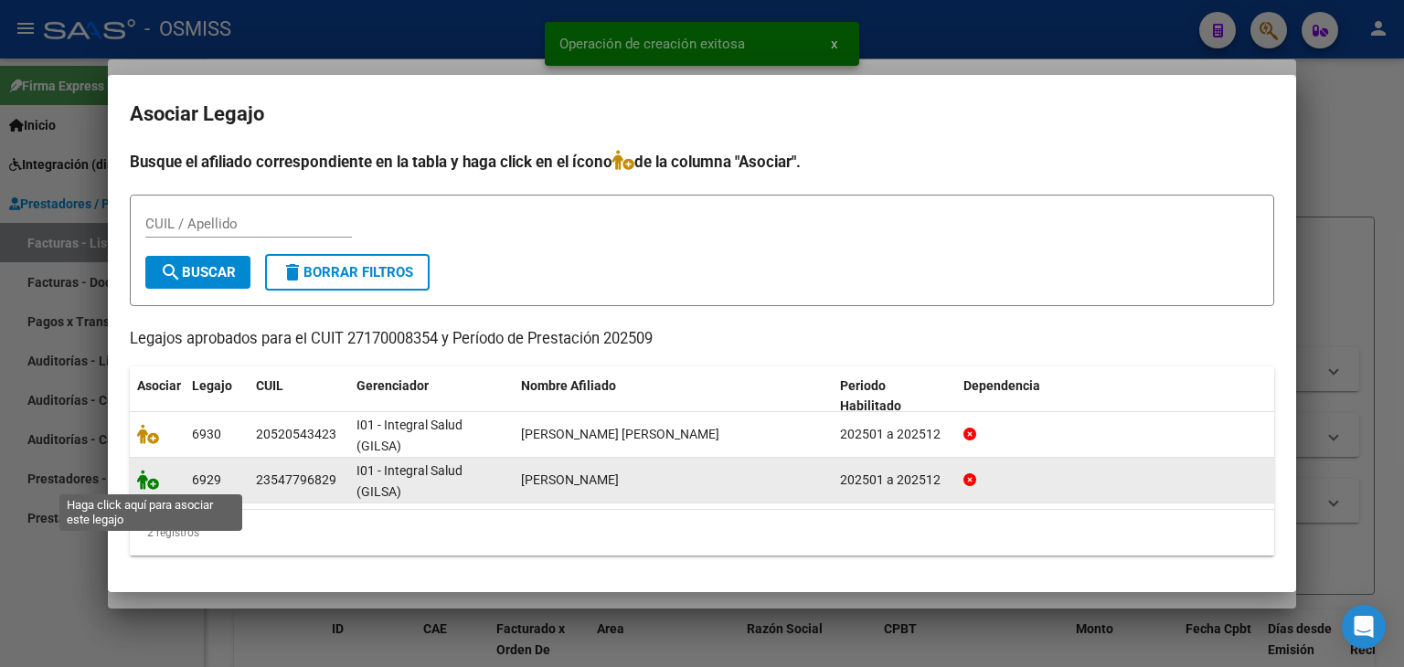
click at [140, 473] on icon at bounding box center [148, 480] width 22 height 20
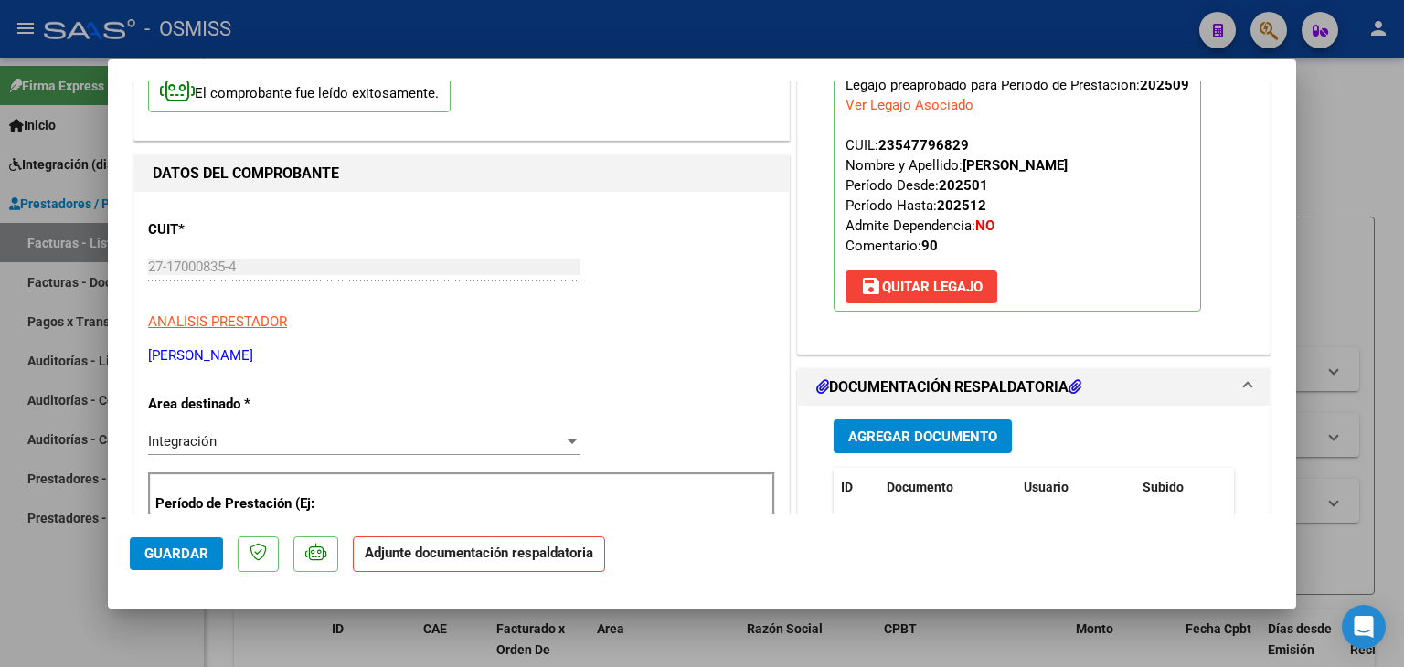
scroll to position [183, 0]
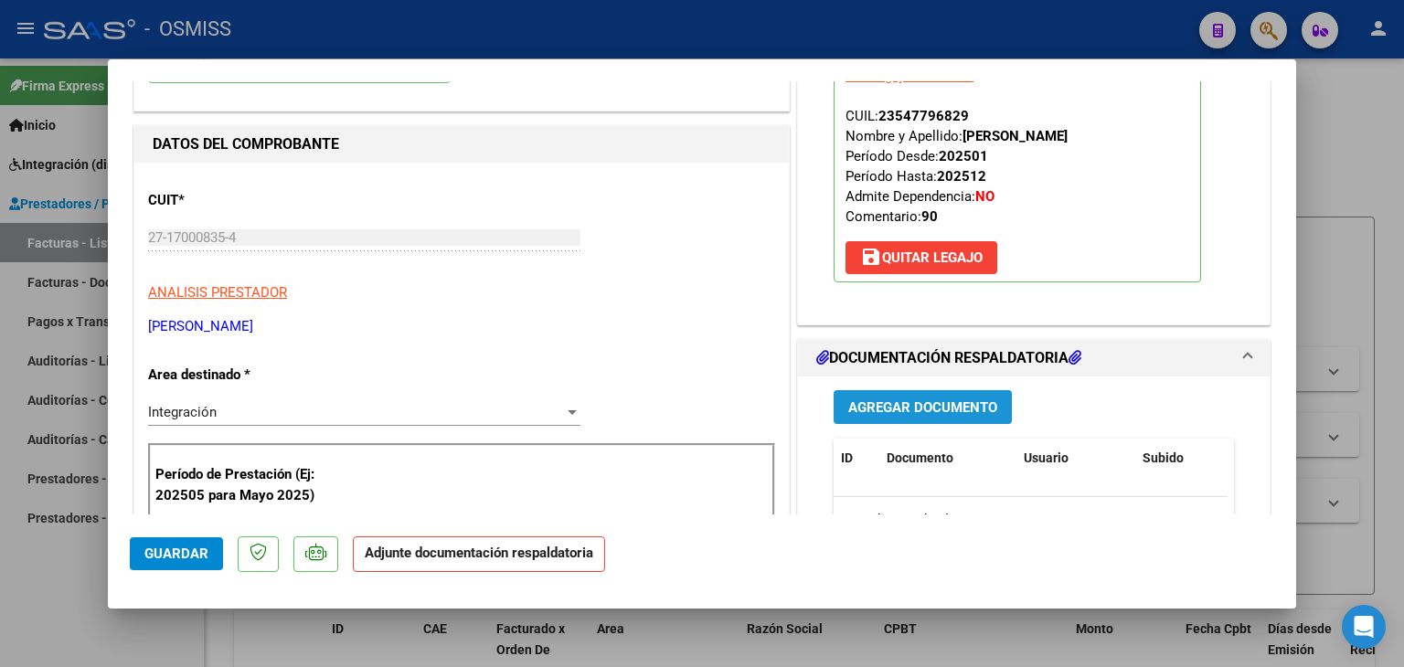
click at [914, 421] on button "Agregar Documento" at bounding box center [923, 407] width 178 height 34
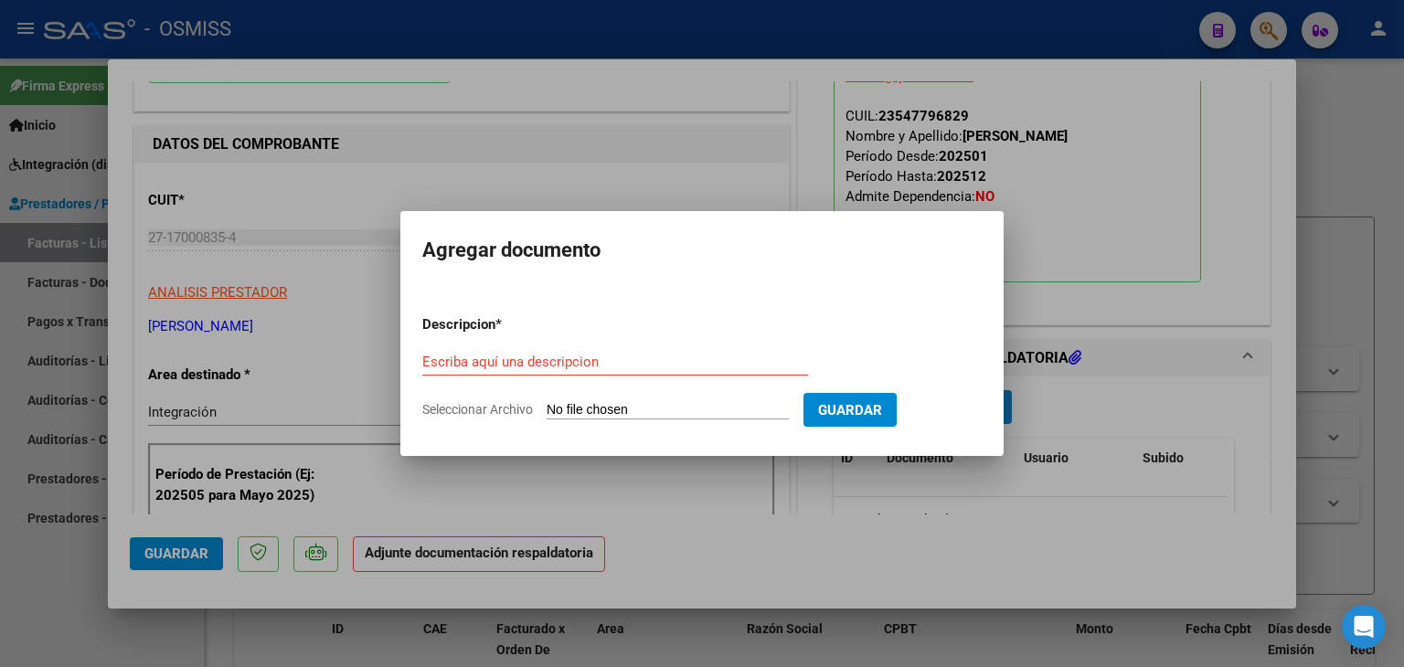
click at [629, 416] on input "Seleccionar Archivo" at bounding box center [668, 410] width 242 height 17
type input "C:\fakepath\planilla [DATE] [PERSON_NAME] .pdf"
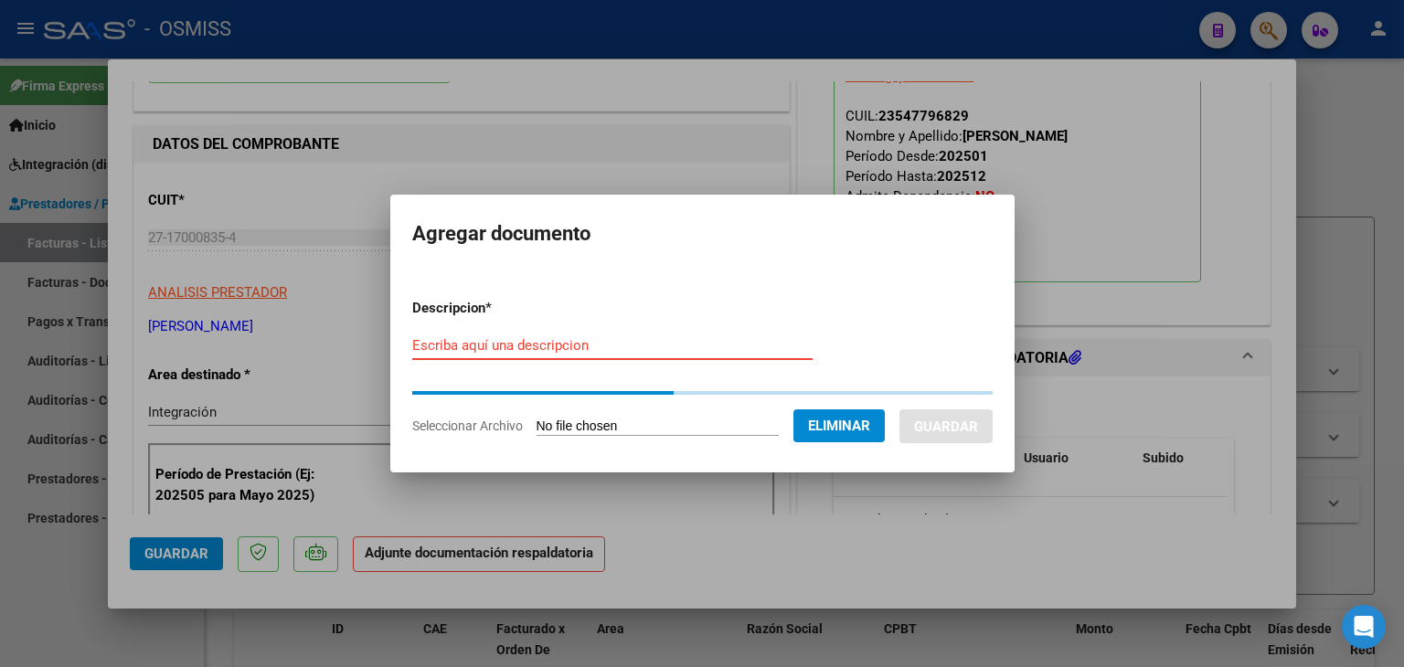
click at [510, 342] on input "Escriba aquí una descripcion" at bounding box center [612, 345] width 400 height 16
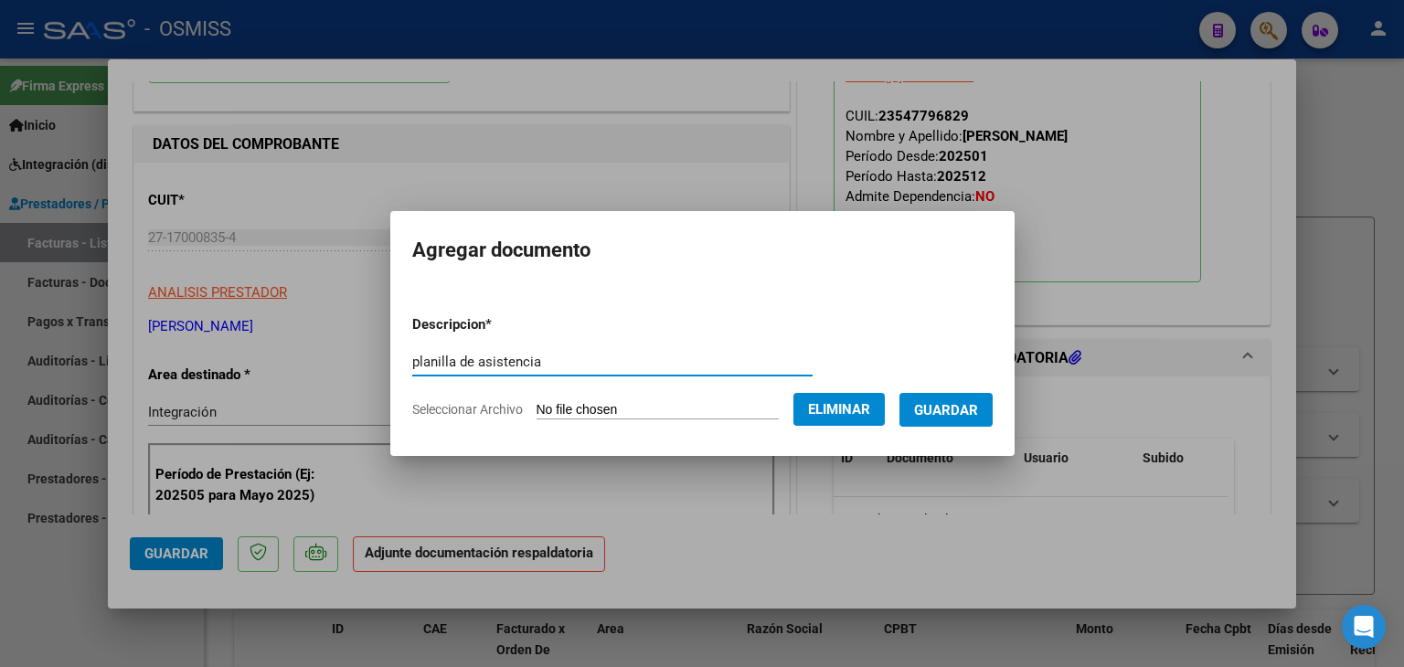
type input "planilla de asistencia"
click at [977, 414] on span "Guardar" at bounding box center [946, 410] width 64 height 16
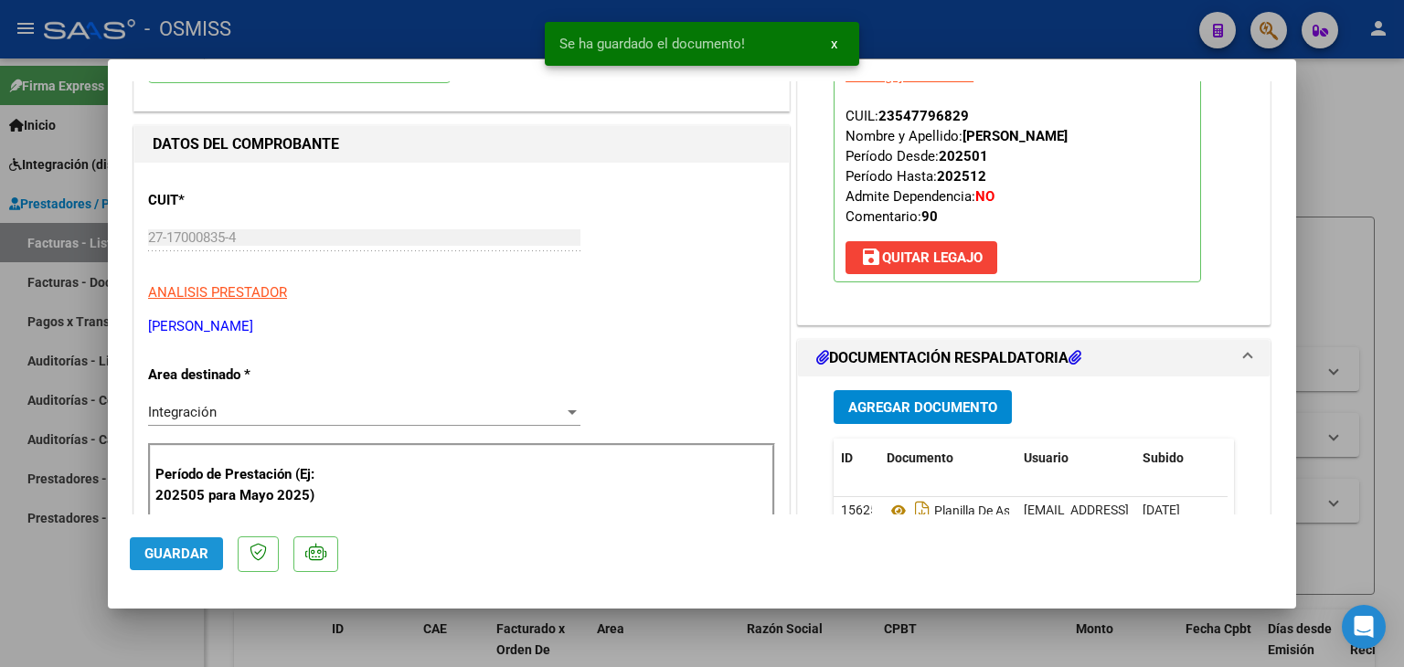
click at [179, 549] on span "Guardar" at bounding box center [176, 554] width 64 height 16
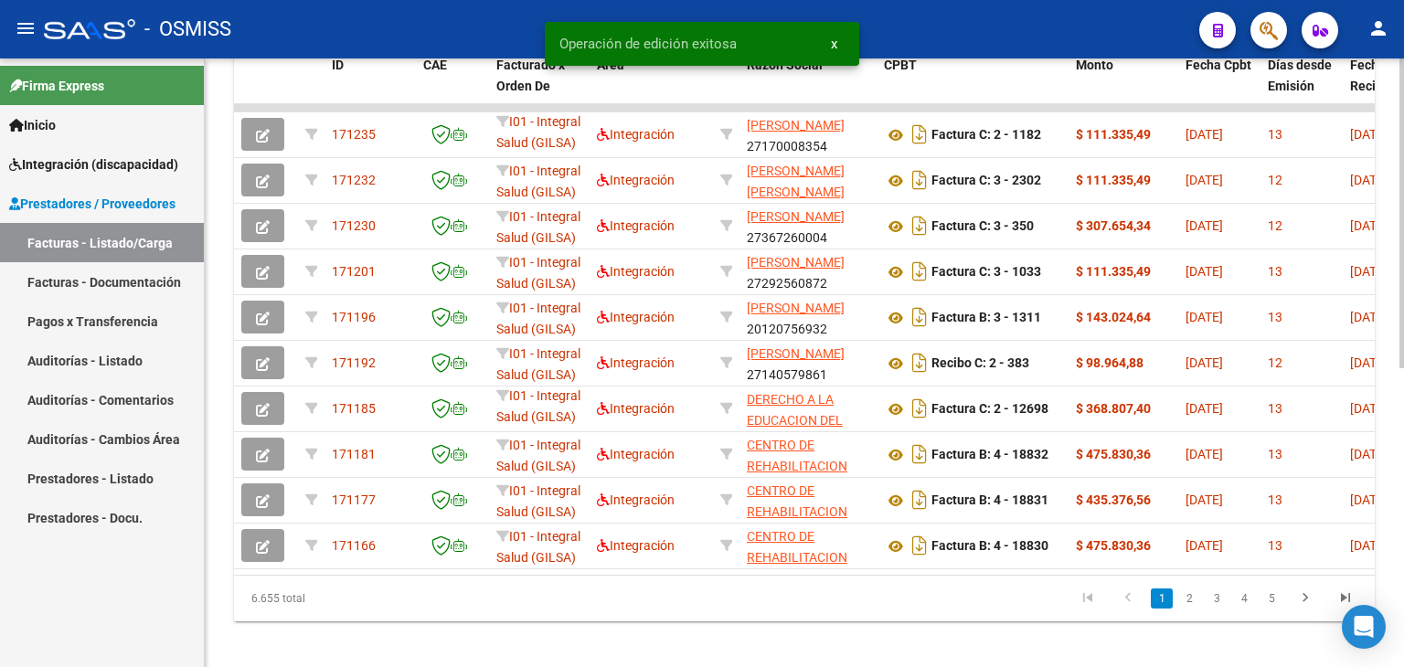
scroll to position [589, 0]
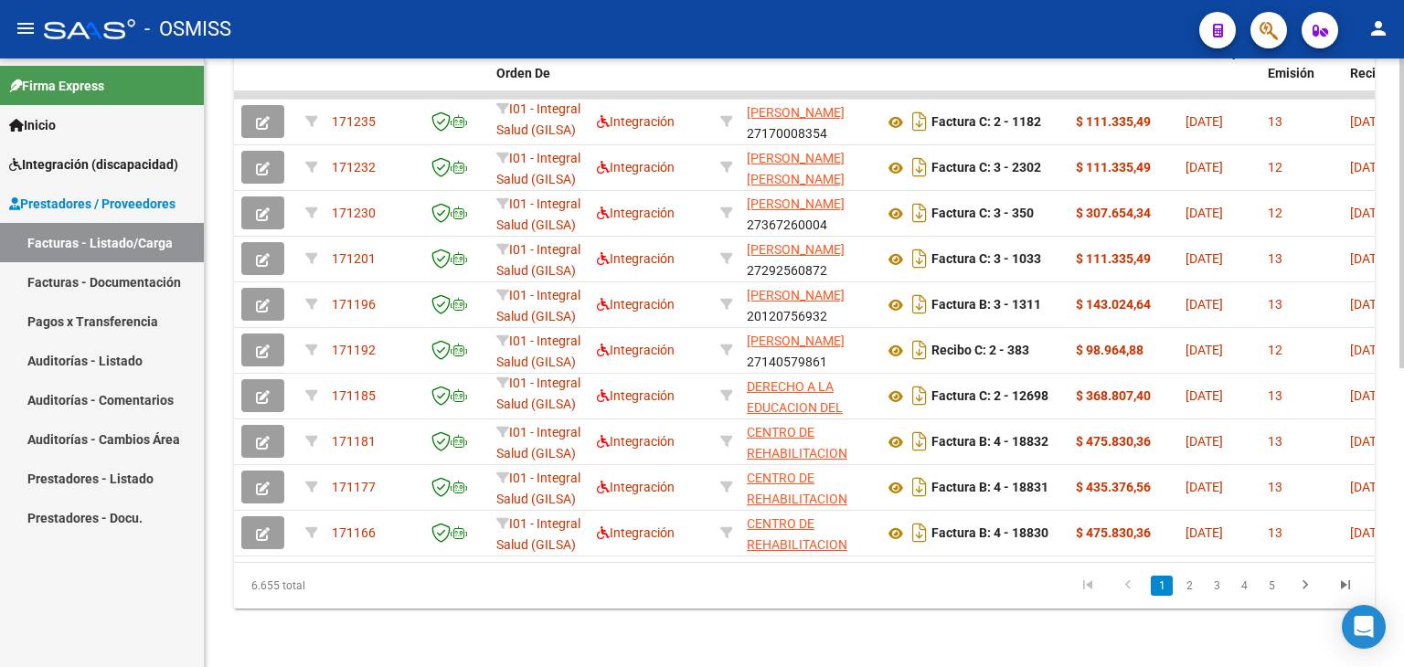
drag, startPoint x: 496, startPoint y: 547, endPoint x: 799, endPoint y: 559, distance: 303.8
click at [838, 557] on datatable-body "171235 I01 - Integral Salud (GILSA) Integración [PERSON_NAME] 27170008354 Factu…" at bounding box center [804, 326] width 1141 height 471
drag, startPoint x: 443, startPoint y: 562, endPoint x: 571, endPoint y: 563, distance: 128.0
click at [571, 563] on div "6.655 total 1 2 3 4 5" at bounding box center [804, 586] width 1141 height 46
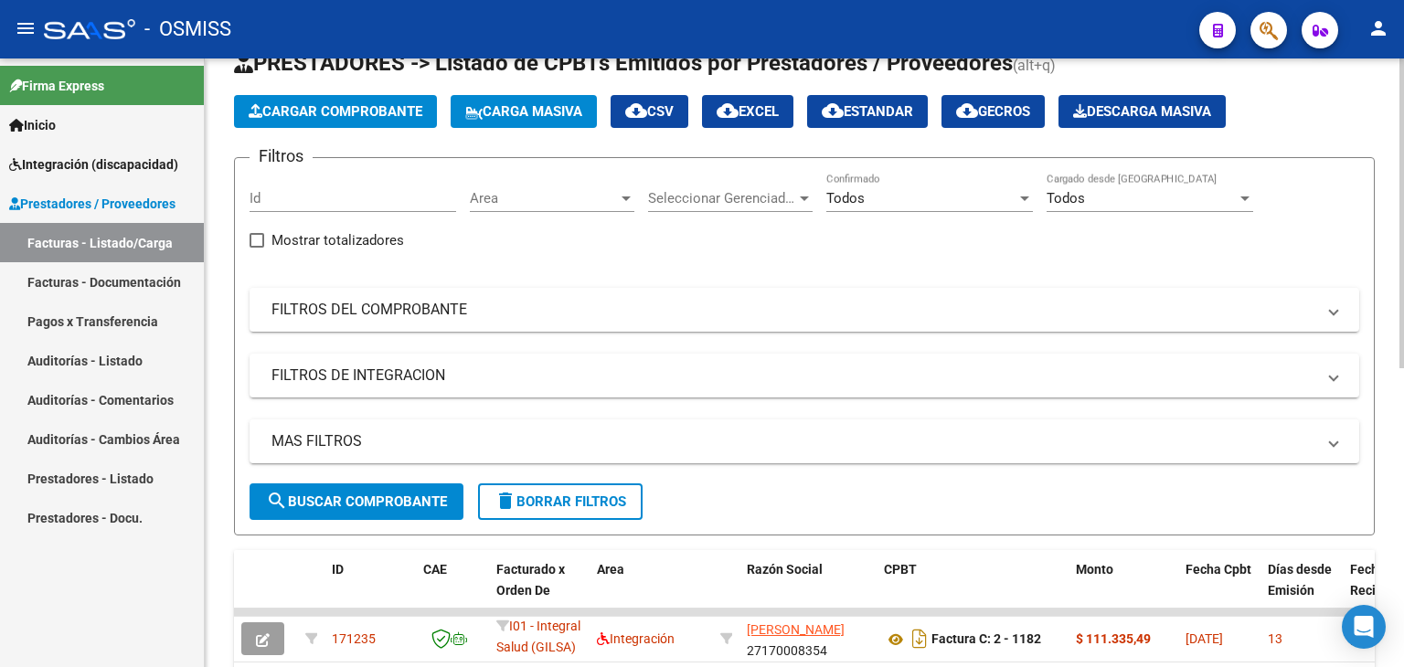
scroll to position [40, 0]
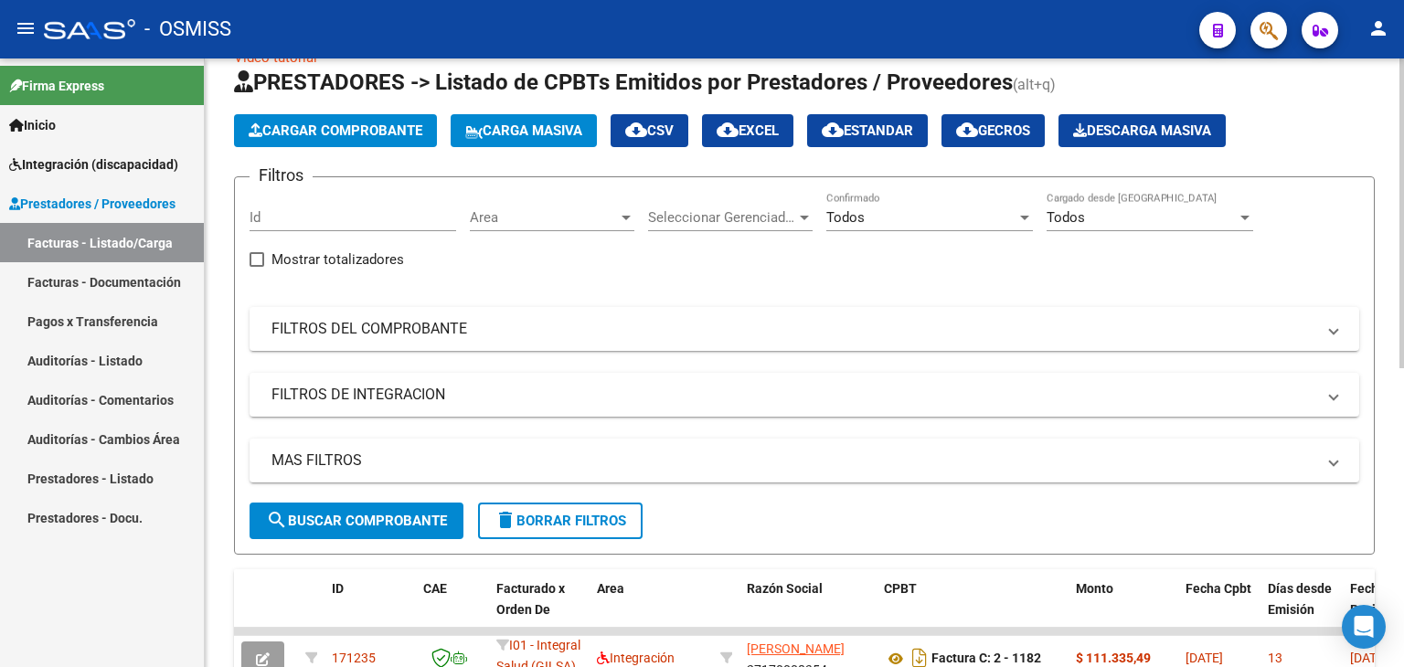
click at [335, 133] on span "Cargar Comprobante" at bounding box center [336, 131] width 174 height 16
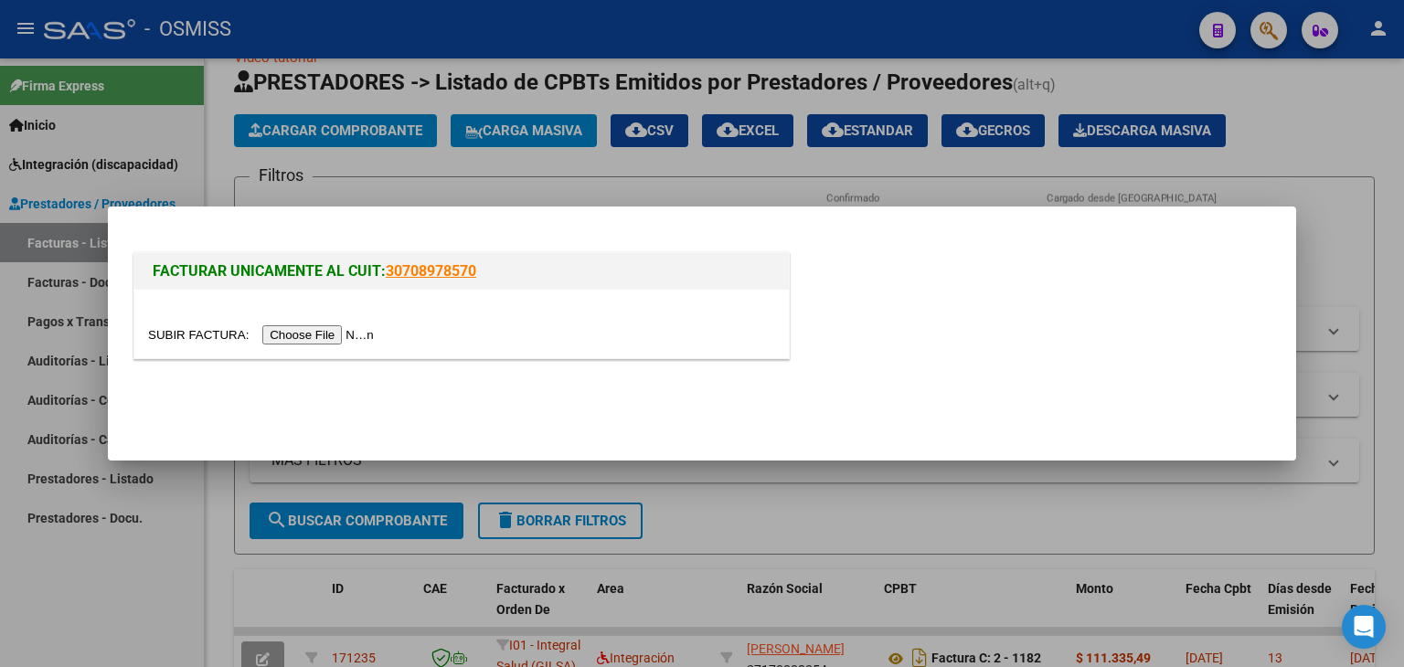
click at [348, 341] on input "file" at bounding box center [263, 335] width 231 height 19
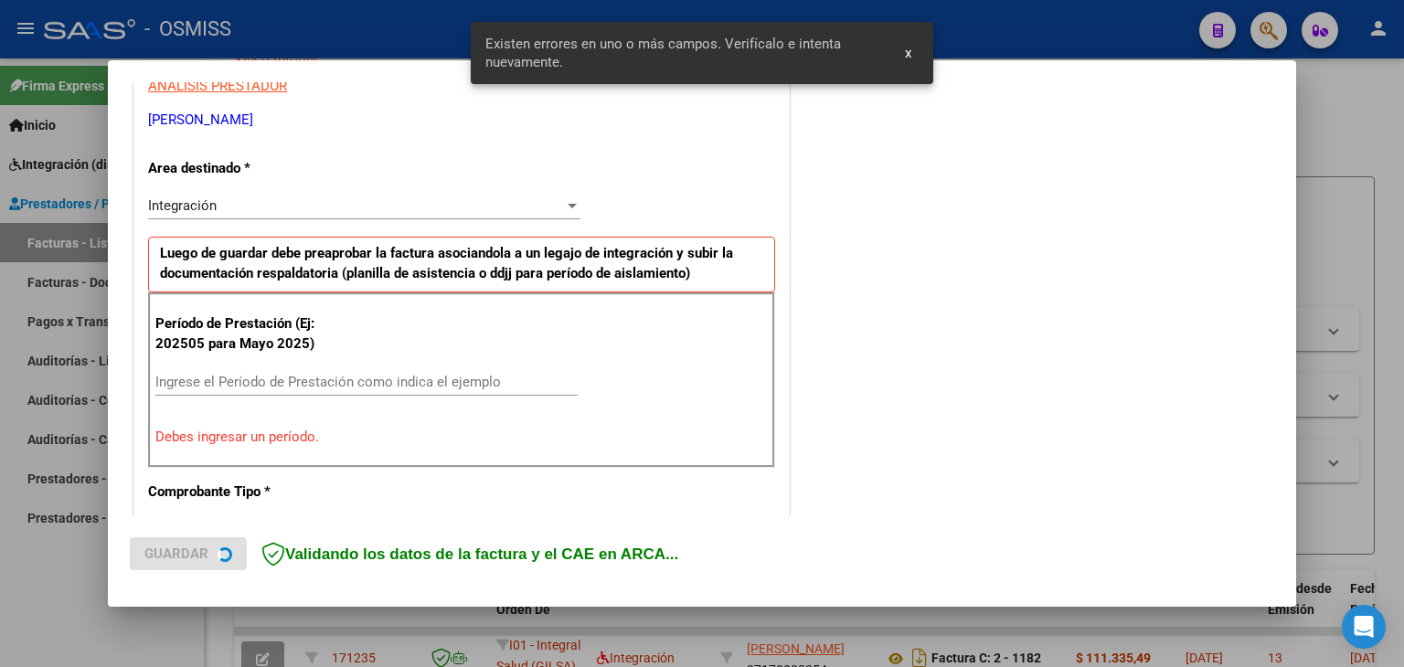
scroll to position [384, 0]
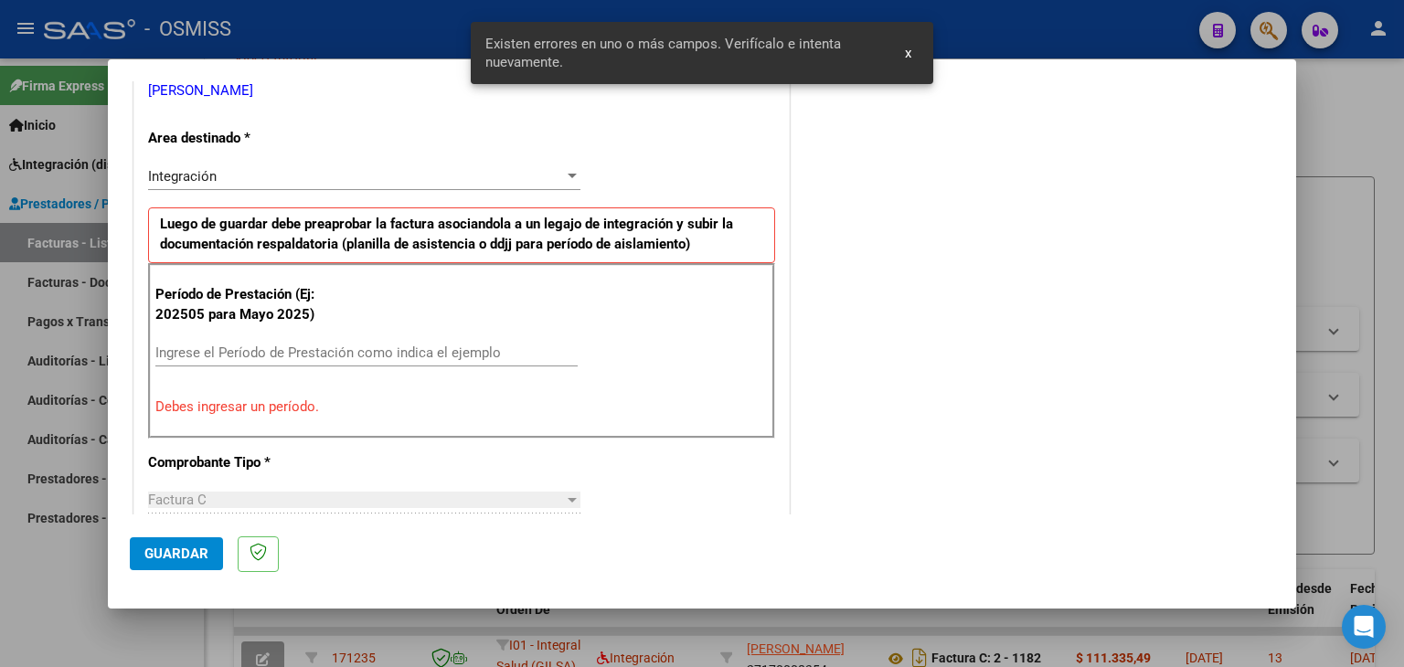
click at [272, 352] on input "Ingrese el Período de Prestación como indica el ejemplo" at bounding box center [366, 353] width 422 height 16
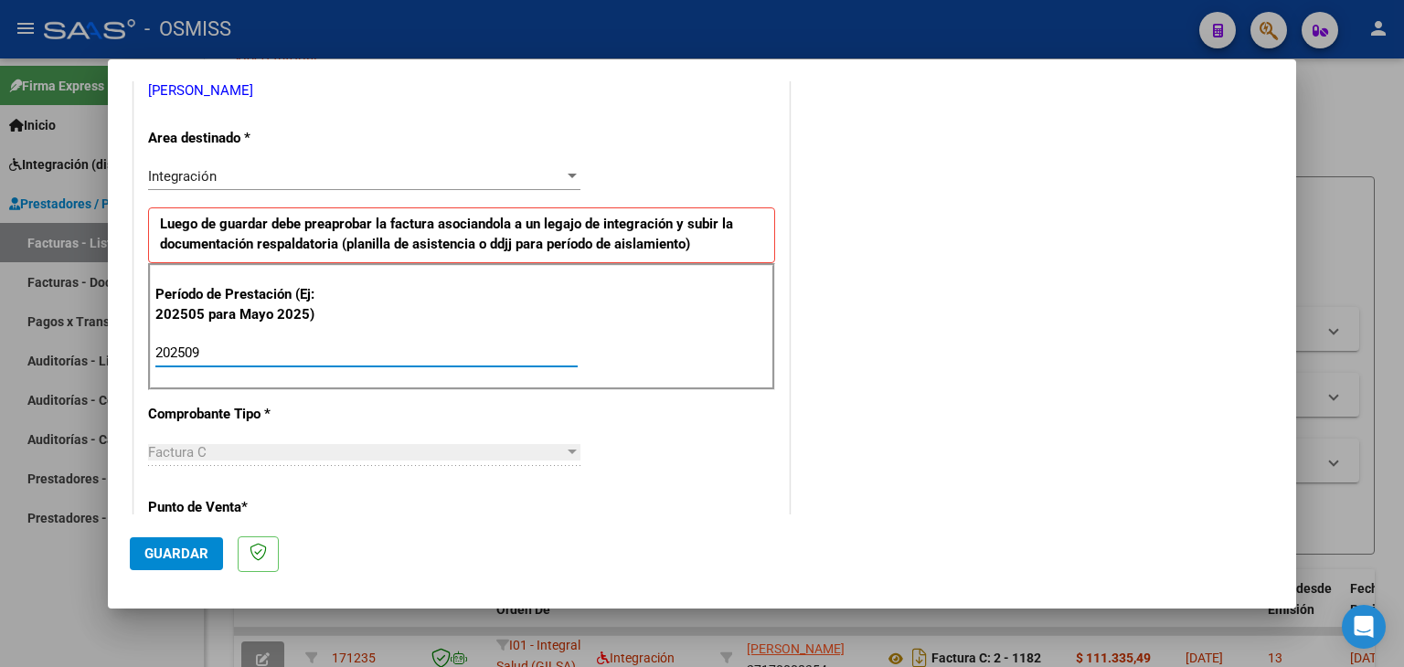
type input "202509"
click at [748, 429] on div "CUIT * 27-29256087-2 Ingresar CUIT ANALISIS PRESTADOR [PERSON_NAME] [PERSON_NAM…" at bounding box center [461, 614] width 655 height 1376
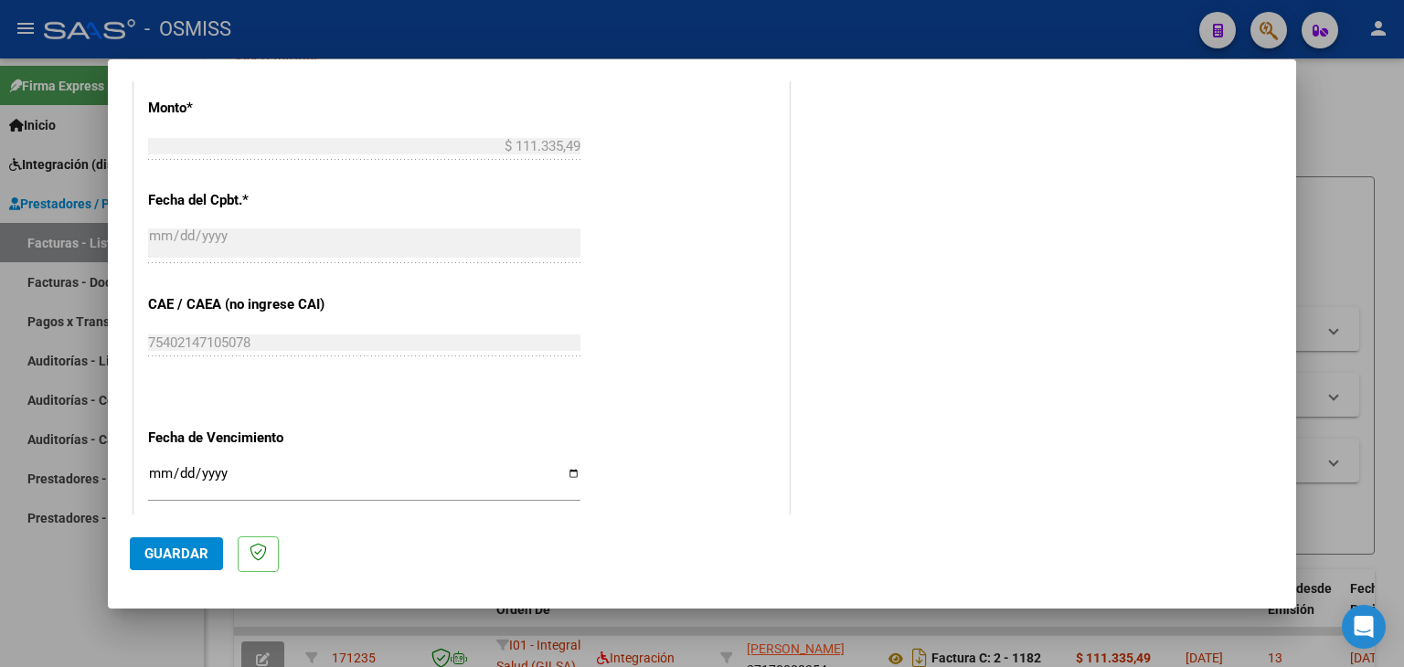
scroll to position [1024, 0]
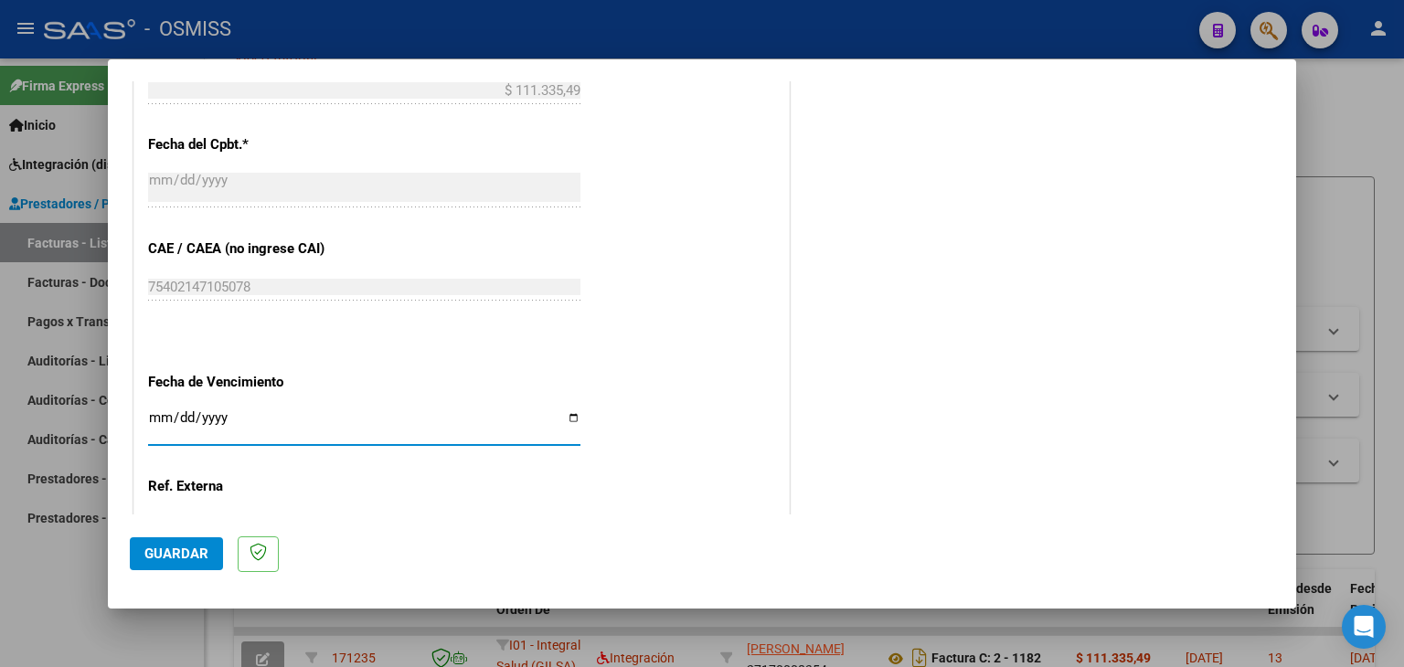
click at [157, 422] on input "Ingresar la fecha" at bounding box center [364, 425] width 432 height 29
type input "[DATE]"
click at [172, 550] on span "Guardar" at bounding box center [176, 554] width 64 height 16
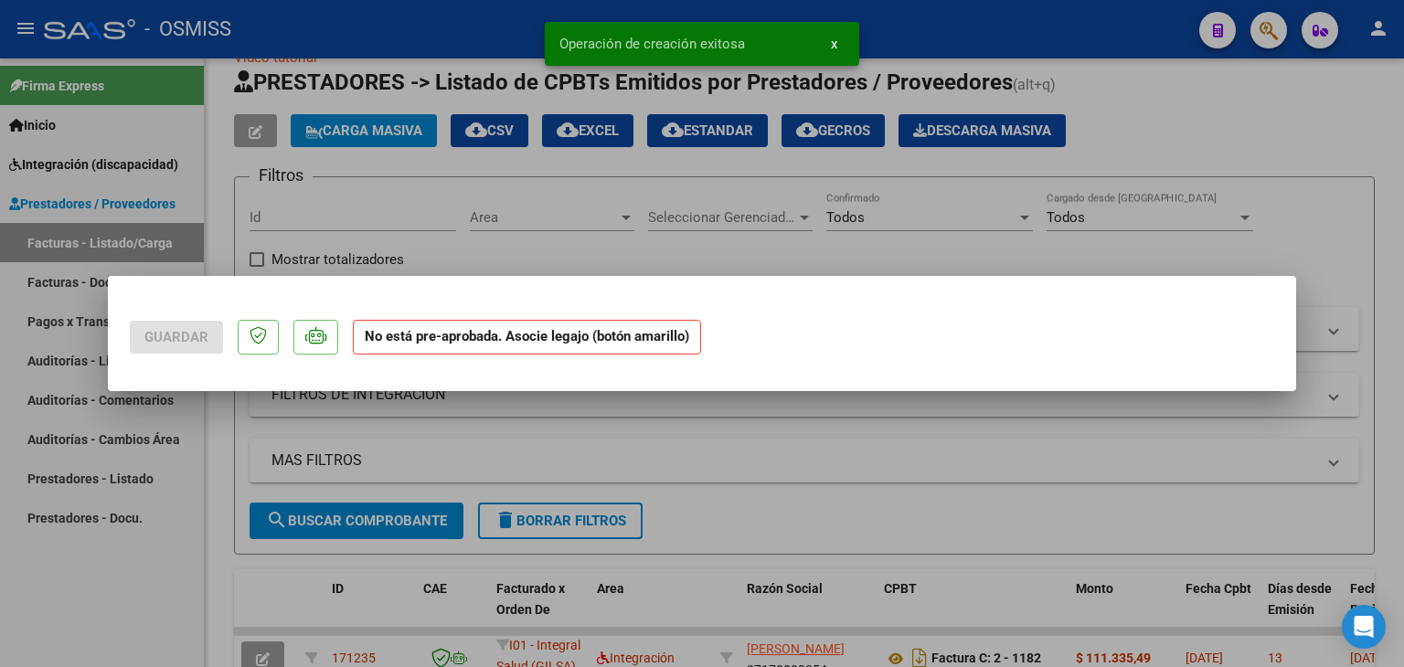
scroll to position [0, 0]
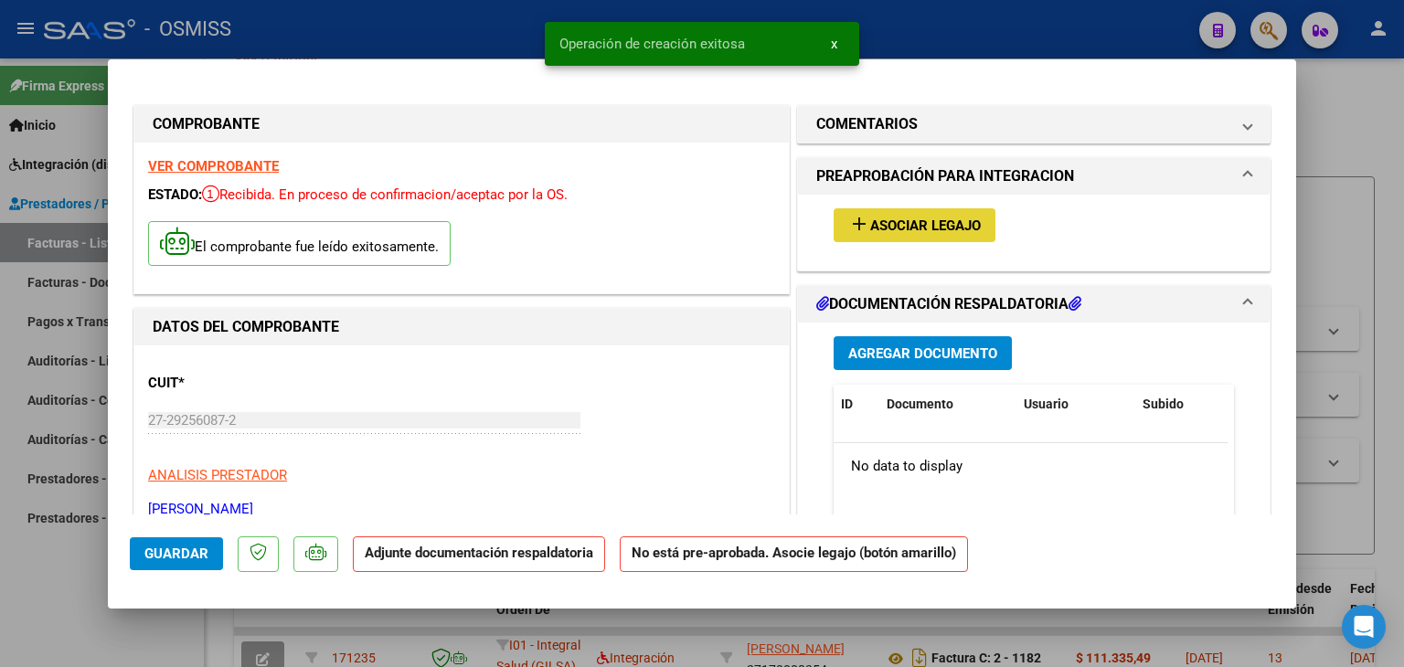
click at [881, 227] on span "Asociar Legajo" at bounding box center [925, 226] width 111 height 16
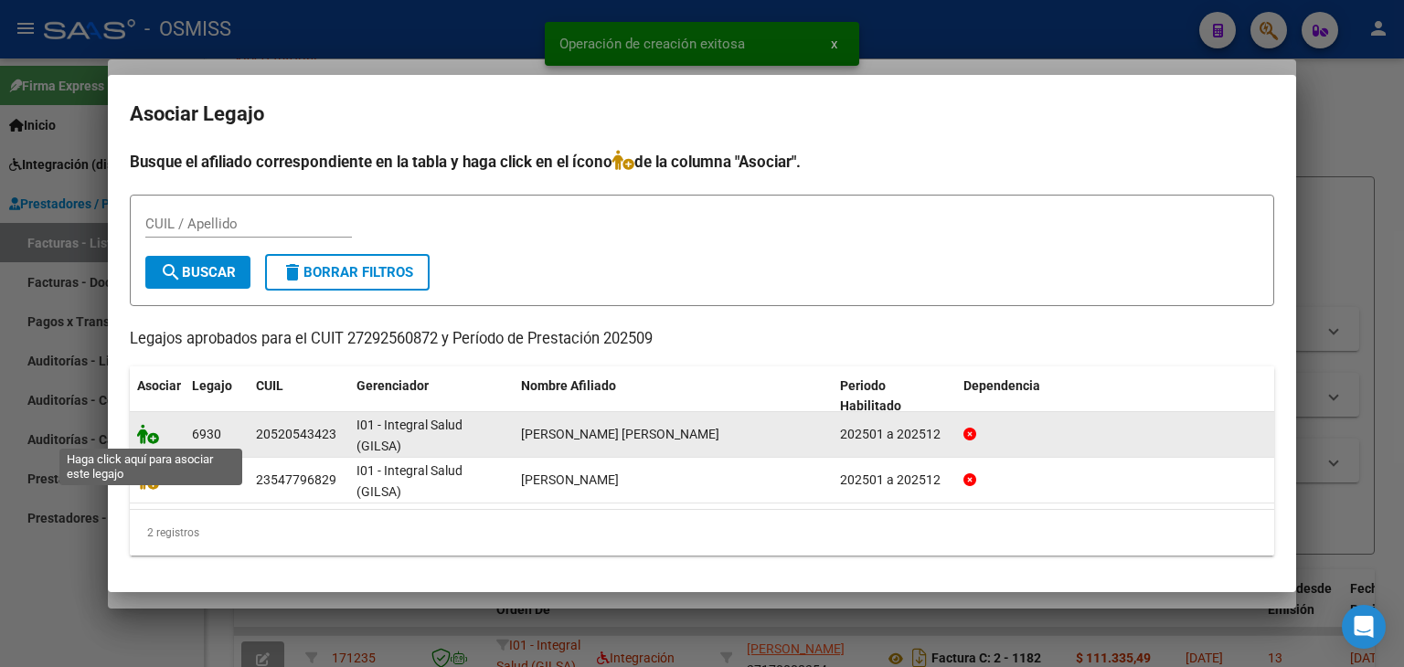
click at [146, 427] on icon at bounding box center [148, 434] width 22 height 20
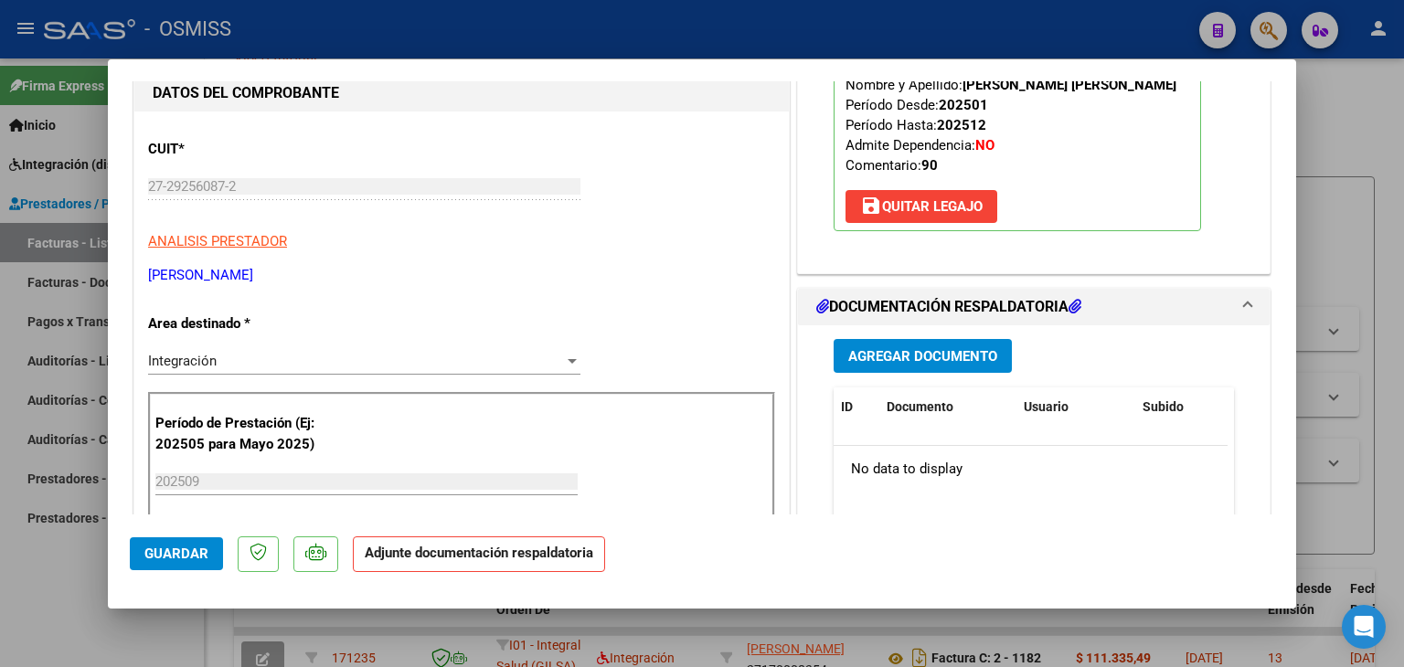
scroll to position [366, 0]
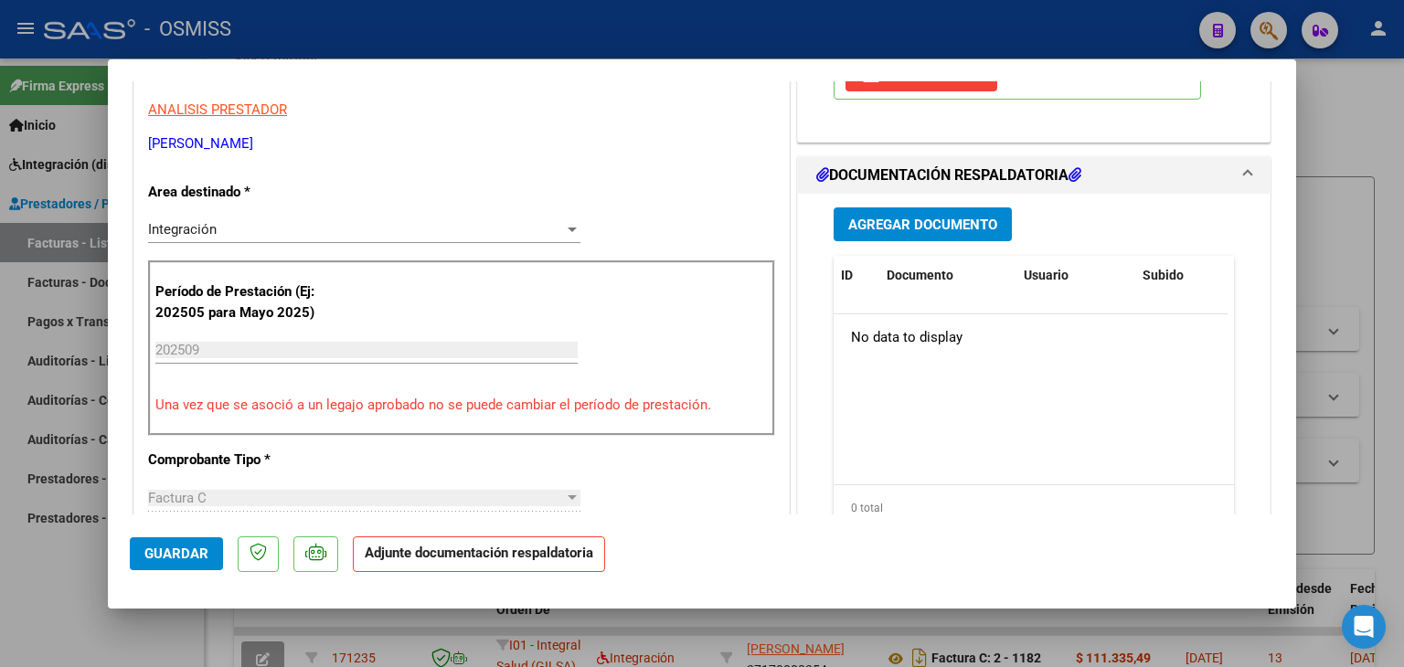
click at [895, 224] on span "Agregar Documento" at bounding box center [923, 225] width 149 height 16
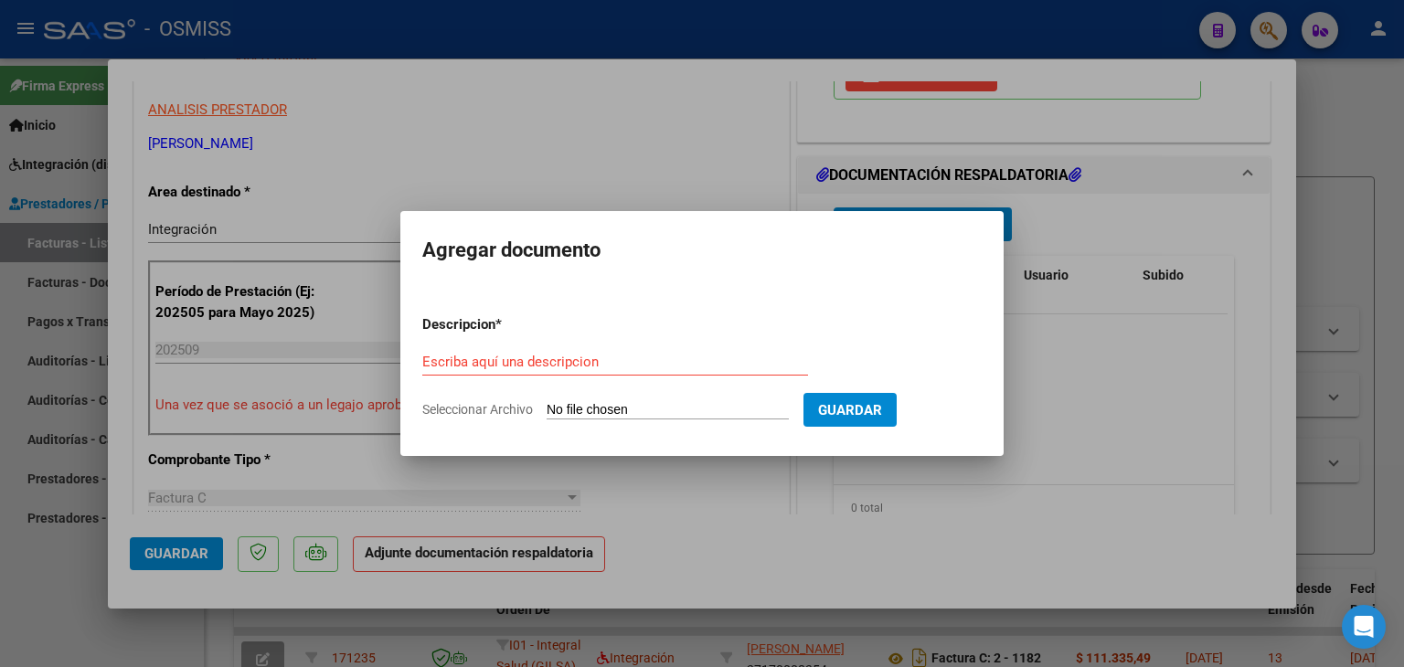
click at [592, 411] on input "Seleccionar Archivo" at bounding box center [668, 410] width 242 height 17
type input "C:\fakepath\ASISTENCIA-51.pdf"
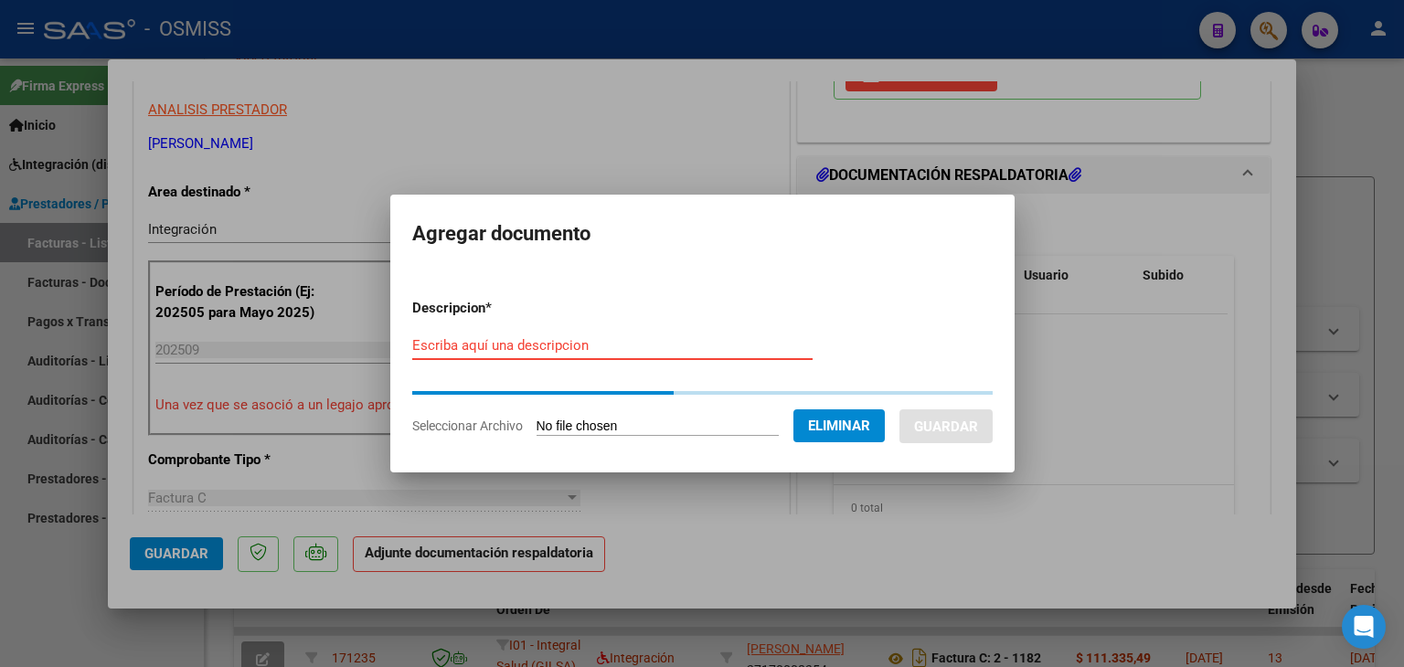
click at [507, 347] on input "Escriba aquí una descripcion" at bounding box center [612, 345] width 400 height 16
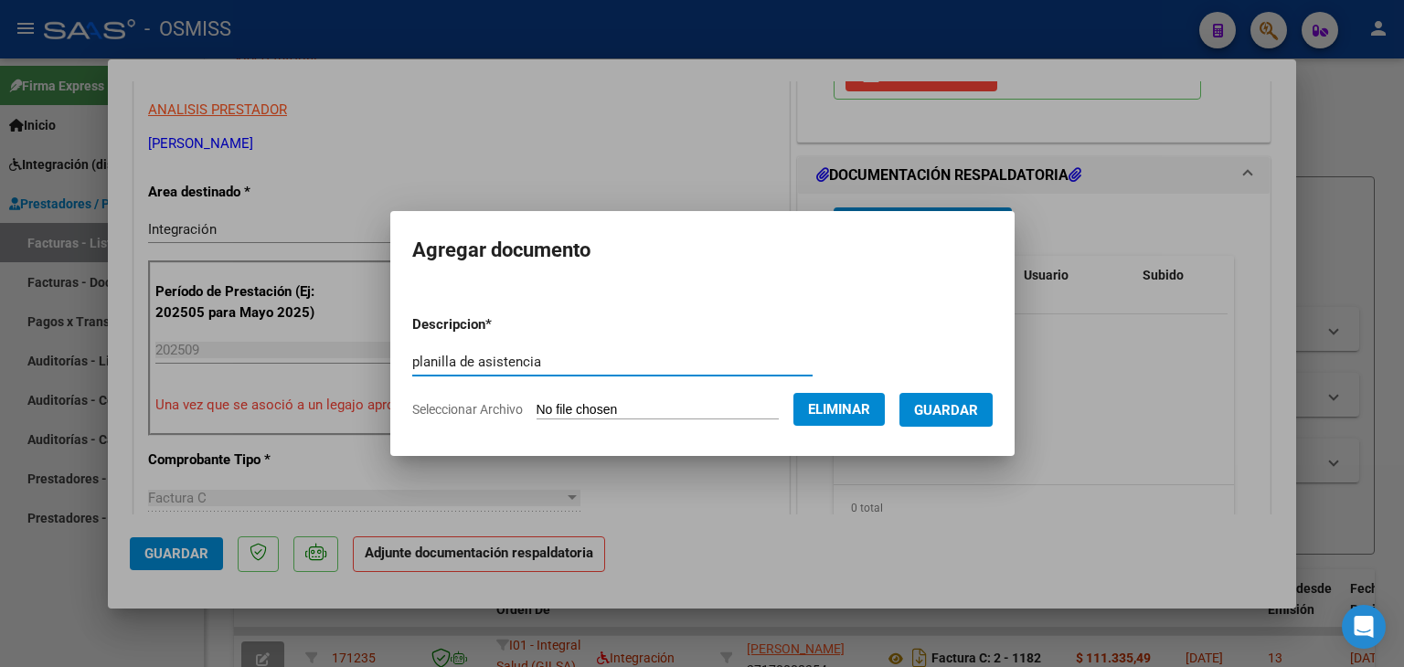
type input "planilla de asistencia"
click at [955, 407] on span "Guardar" at bounding box center [946, 410] width 64 height 16
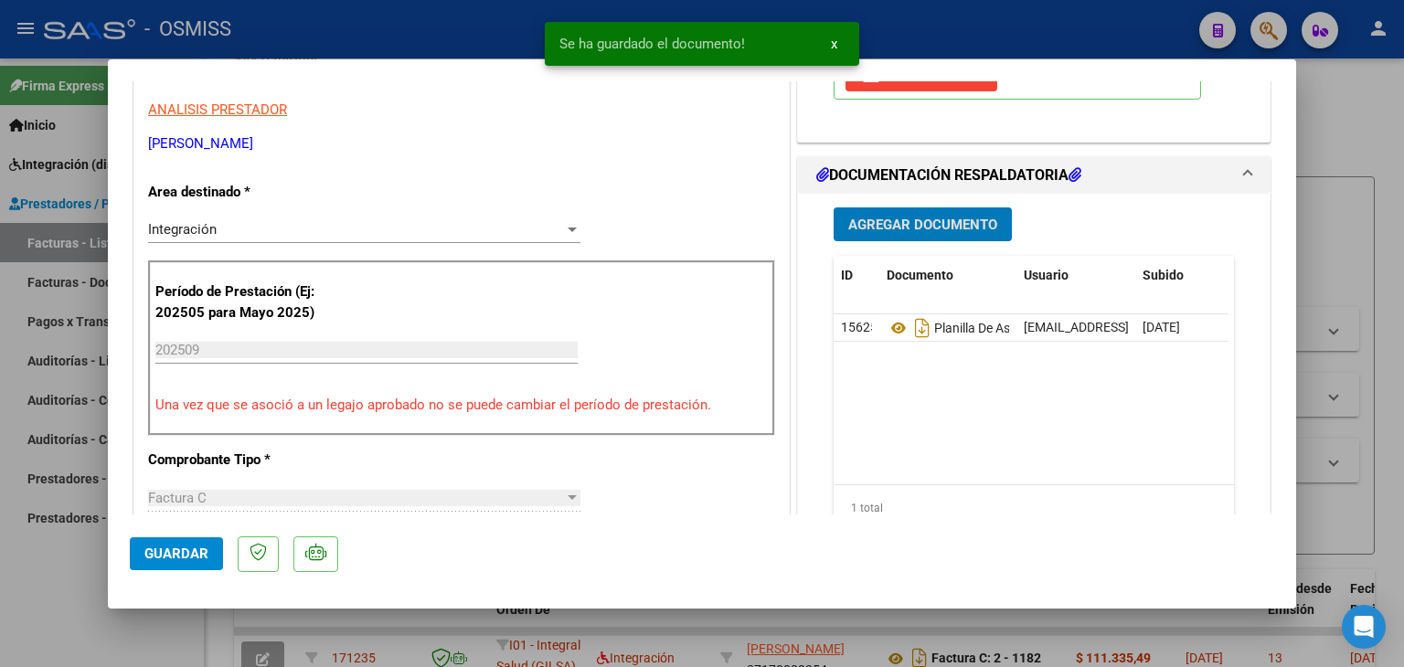
click at [169, 551] on span "Guardar" at bounding box center [176, 554] width 64 height 16
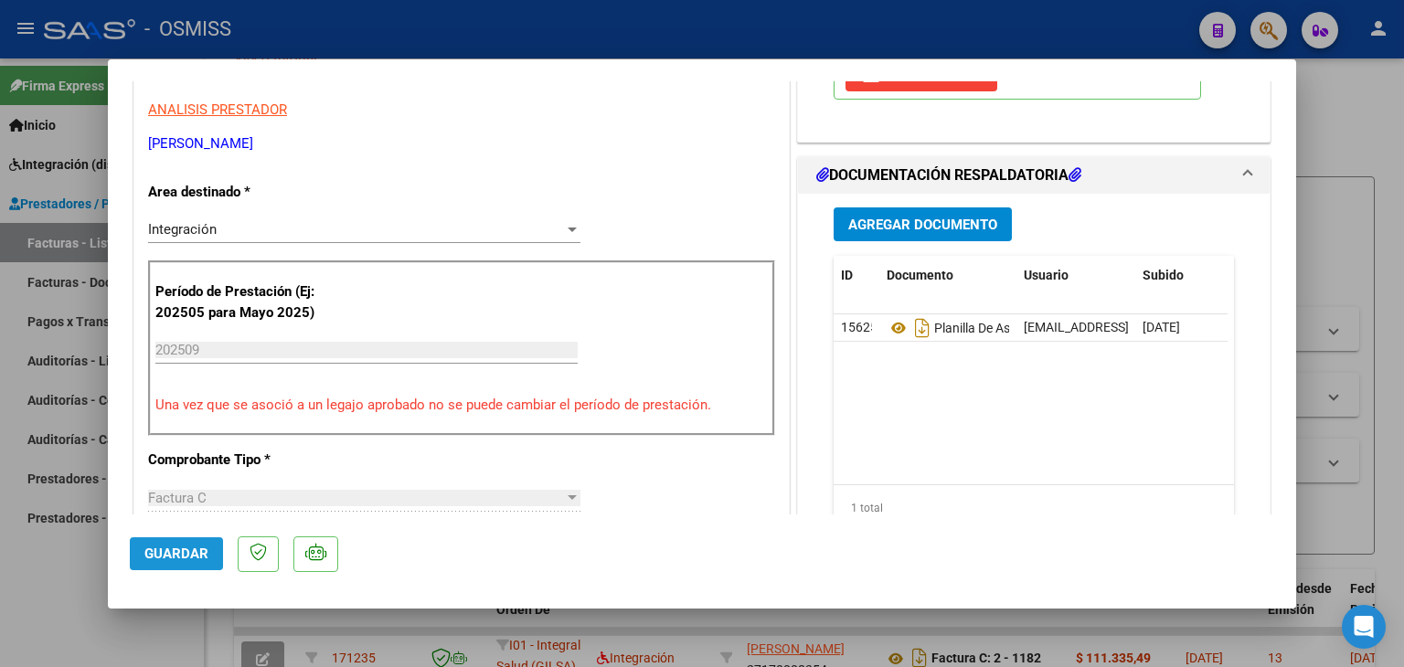
click at [196, 561] on span "Guardar" at bounding box center [176, 554] width 64 height 16
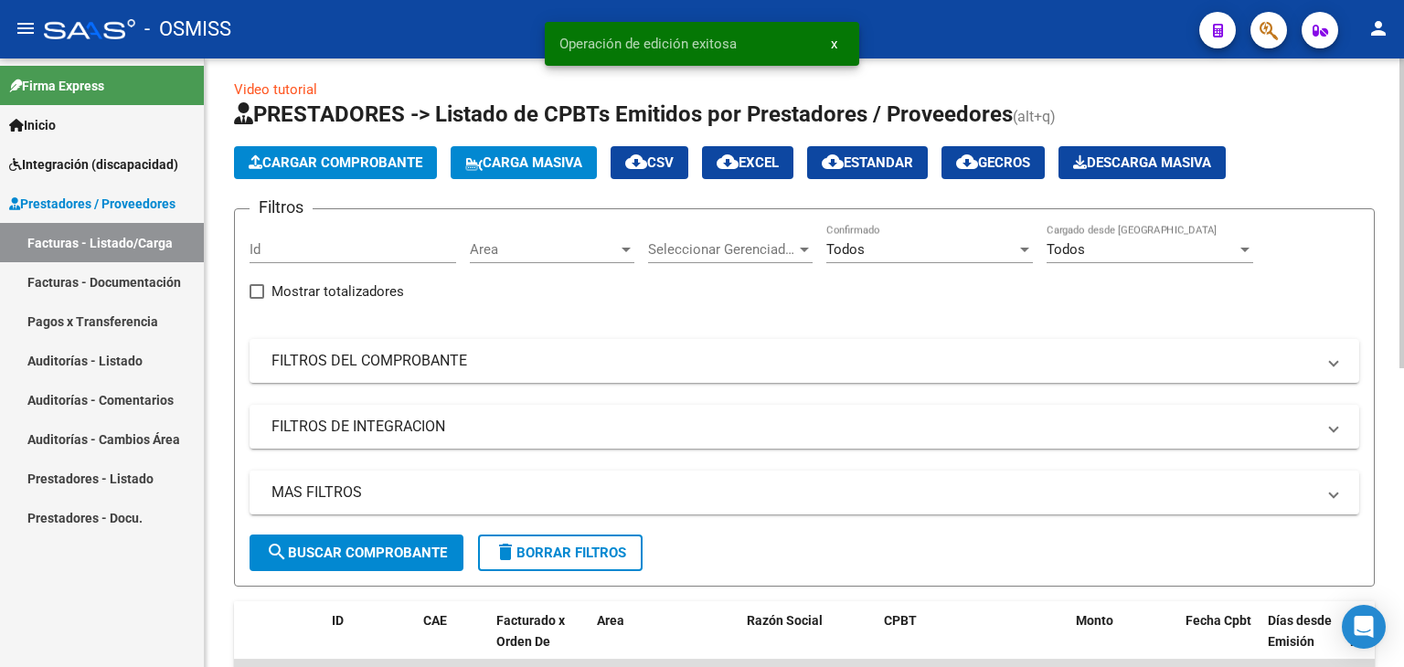
scroll to position [0, 0]
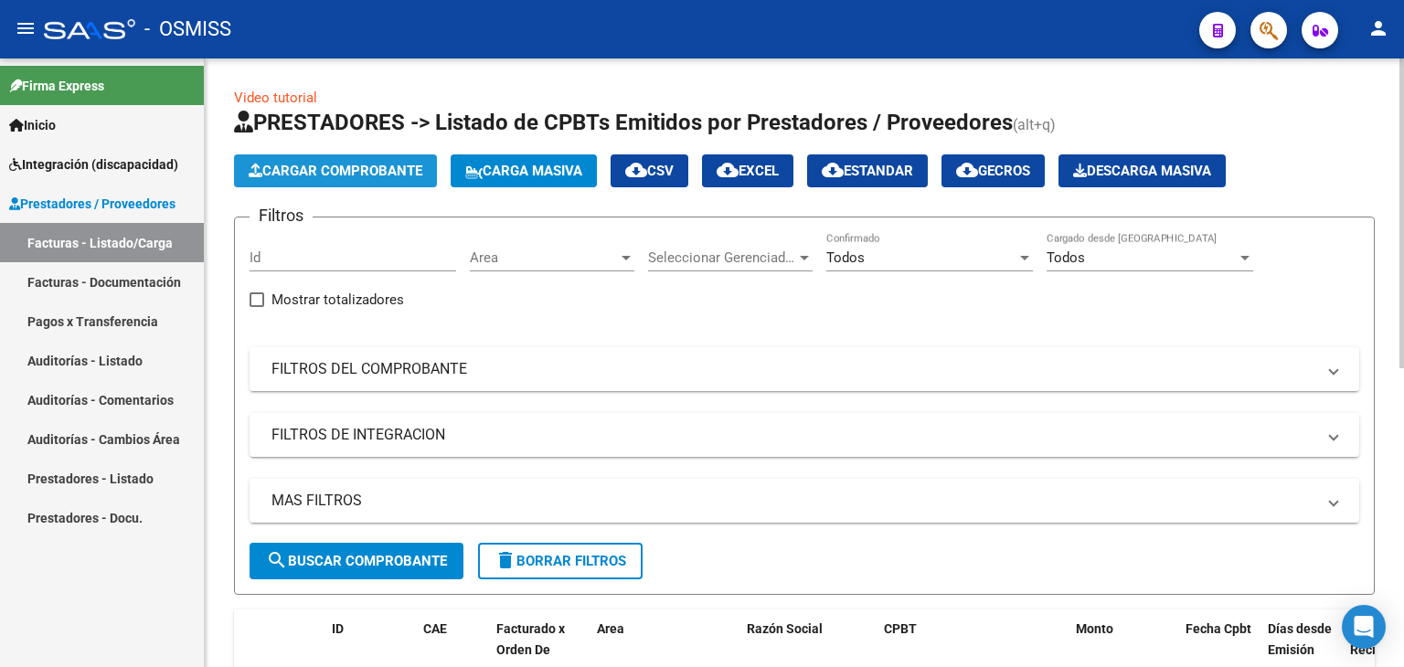
click at [358, 177] on span "Cargar Comprobante" at bounding box center [336, 171] width 174 height 16
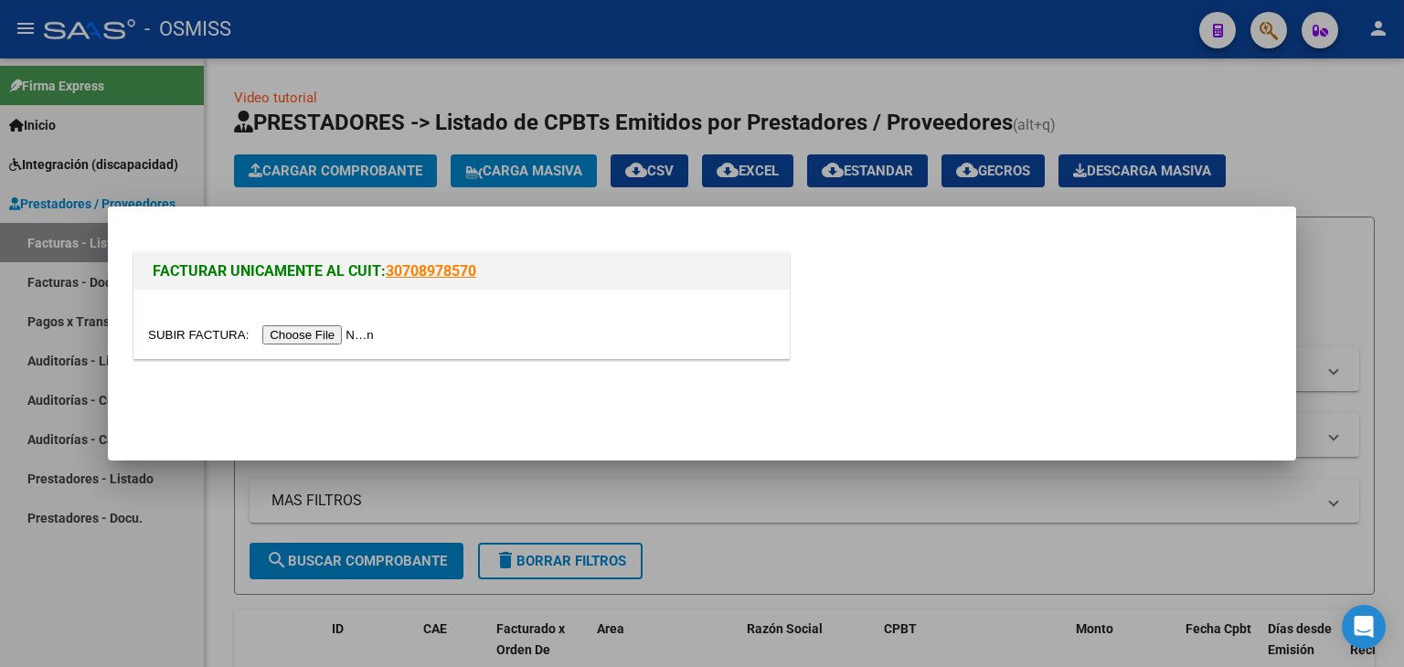
click at [336, 336] on input "file" at bounding box center [263, 335] width 231 height 19
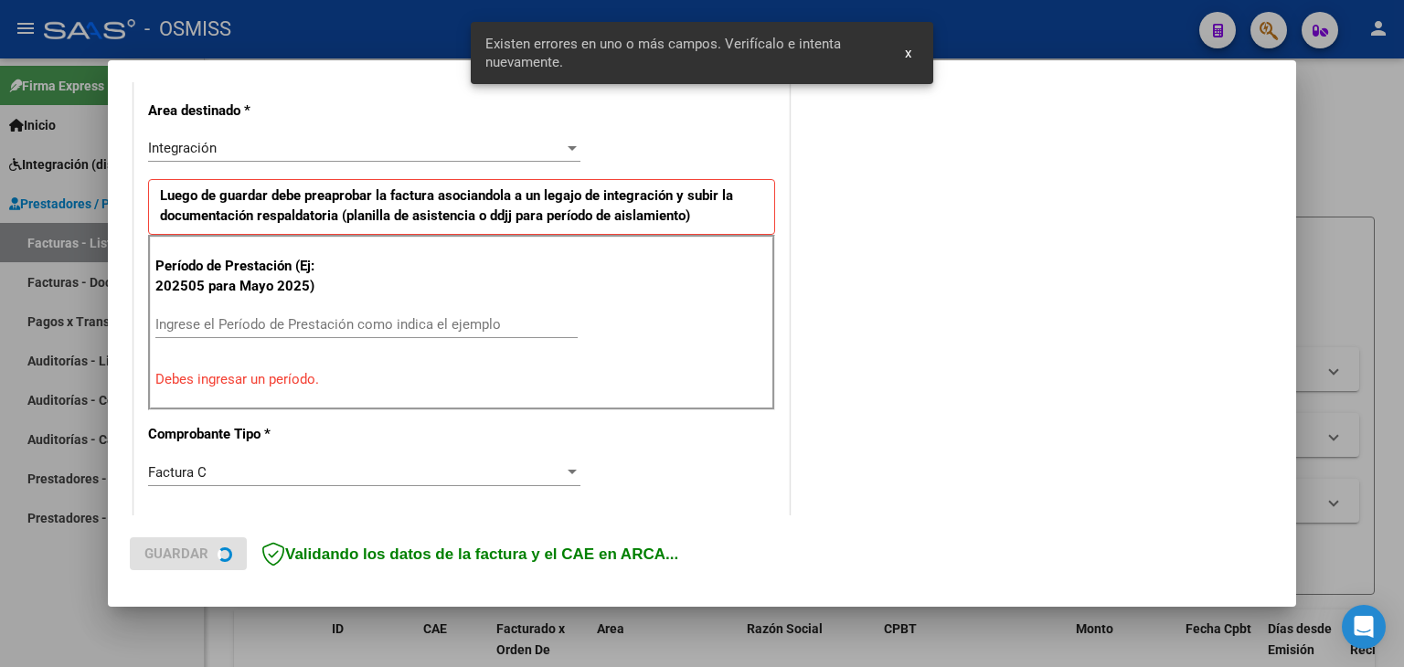
scroll to position [418, 0]
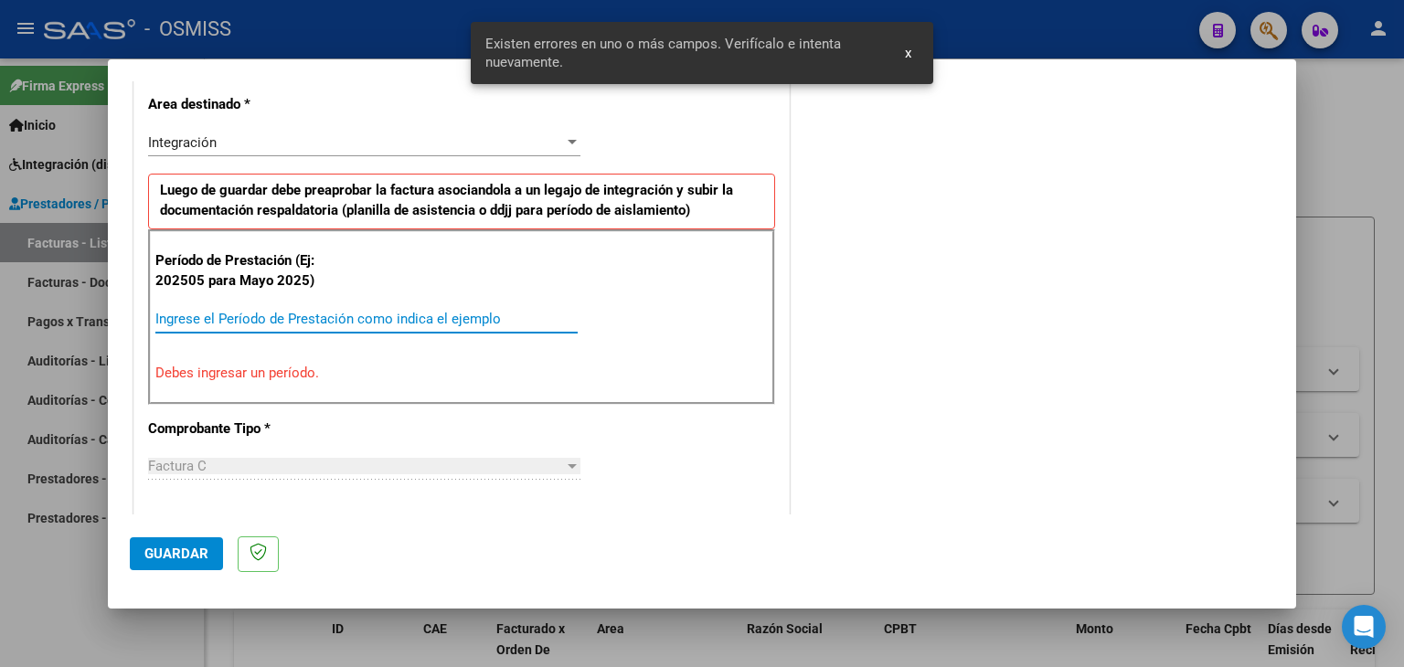
click at [209, 317] on input "Ingrese el Período de Prestación como indica el ejemplo" at bounding box center [366, 319] width 422 height 16
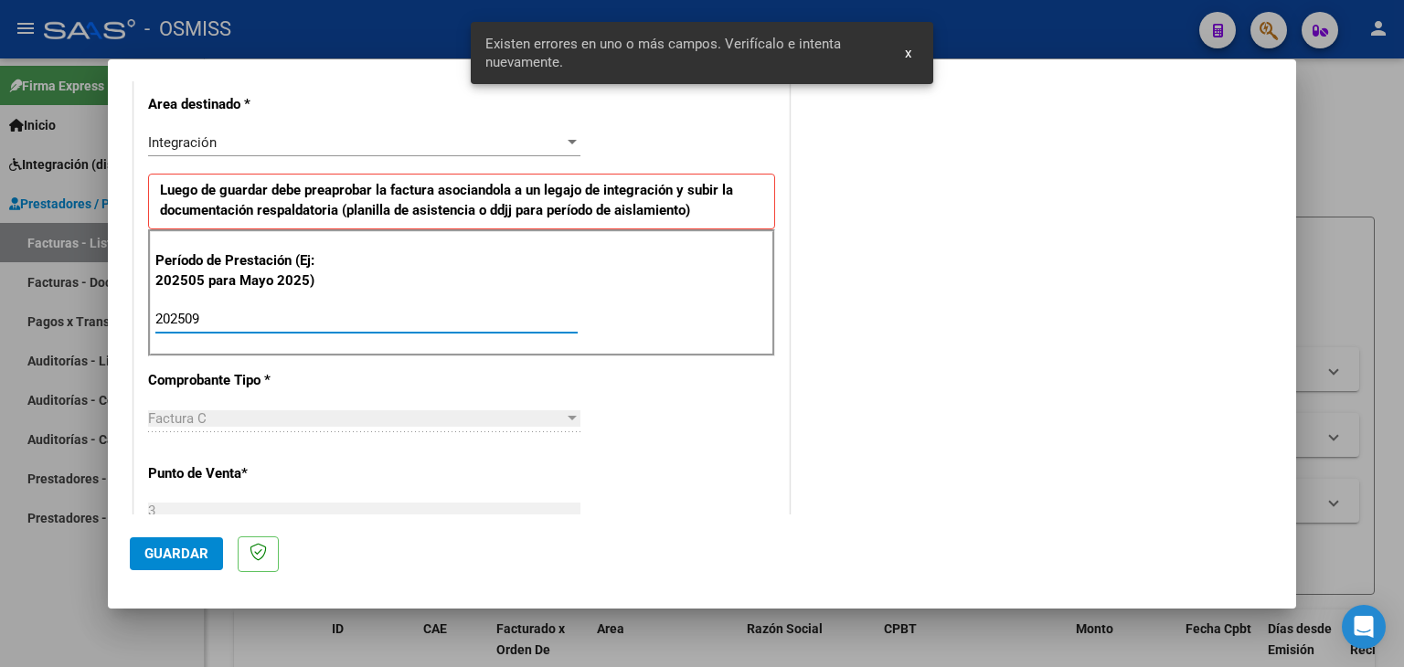
type input "202509"
click at [633, 425] on div "CUIT * 27-36726000-4 Ingresar CUIT ANALISIS PRESTADOR [PERSON_NAME] ARCA Padrón…" at bounding box center [461, 580] width 655 height 1376
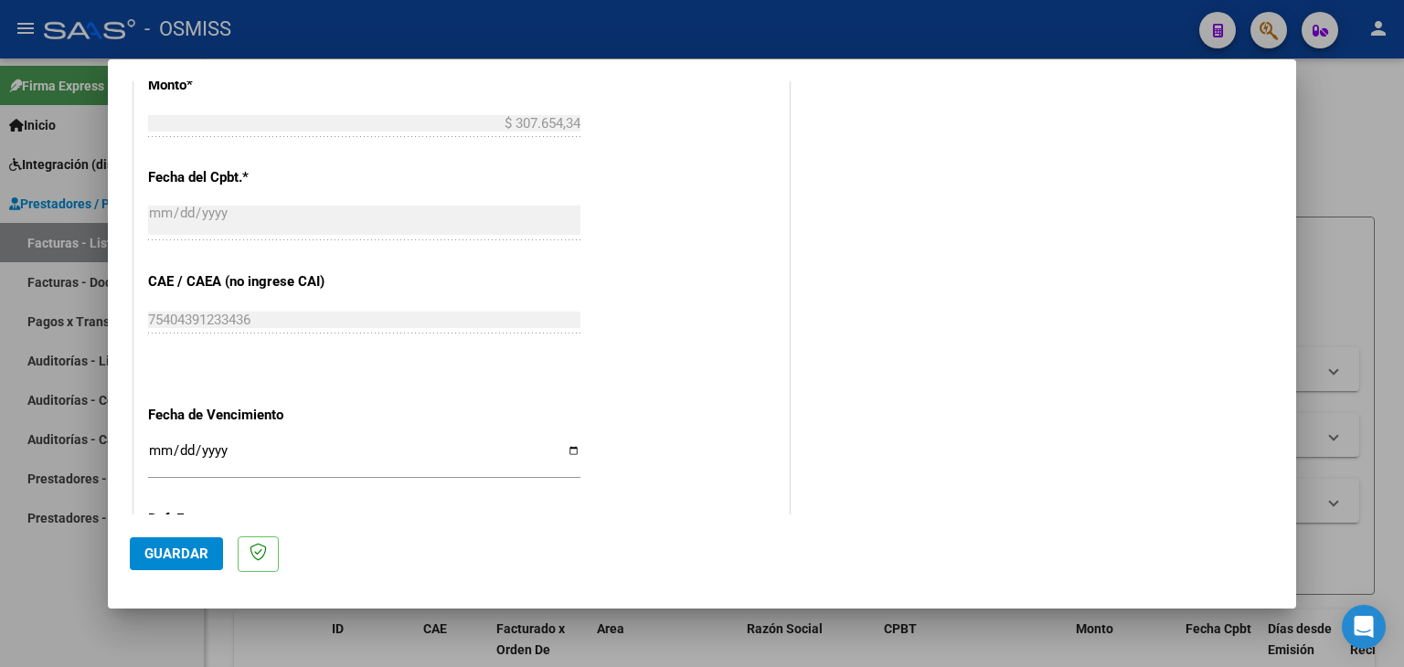
scroll to position [990, 0]
click at [151, 454] on input "Ingresar la fecha" at bounding box center [364, 458] width 432 height 29
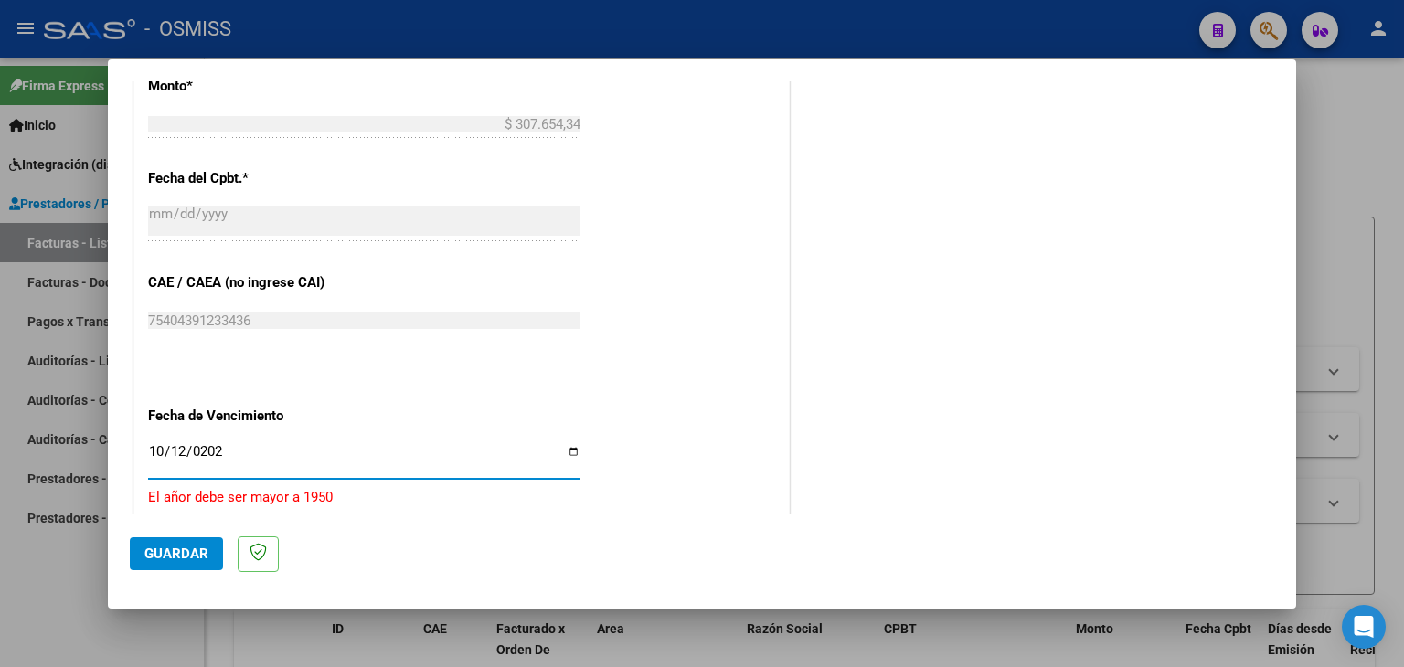
type input "[DATE]"
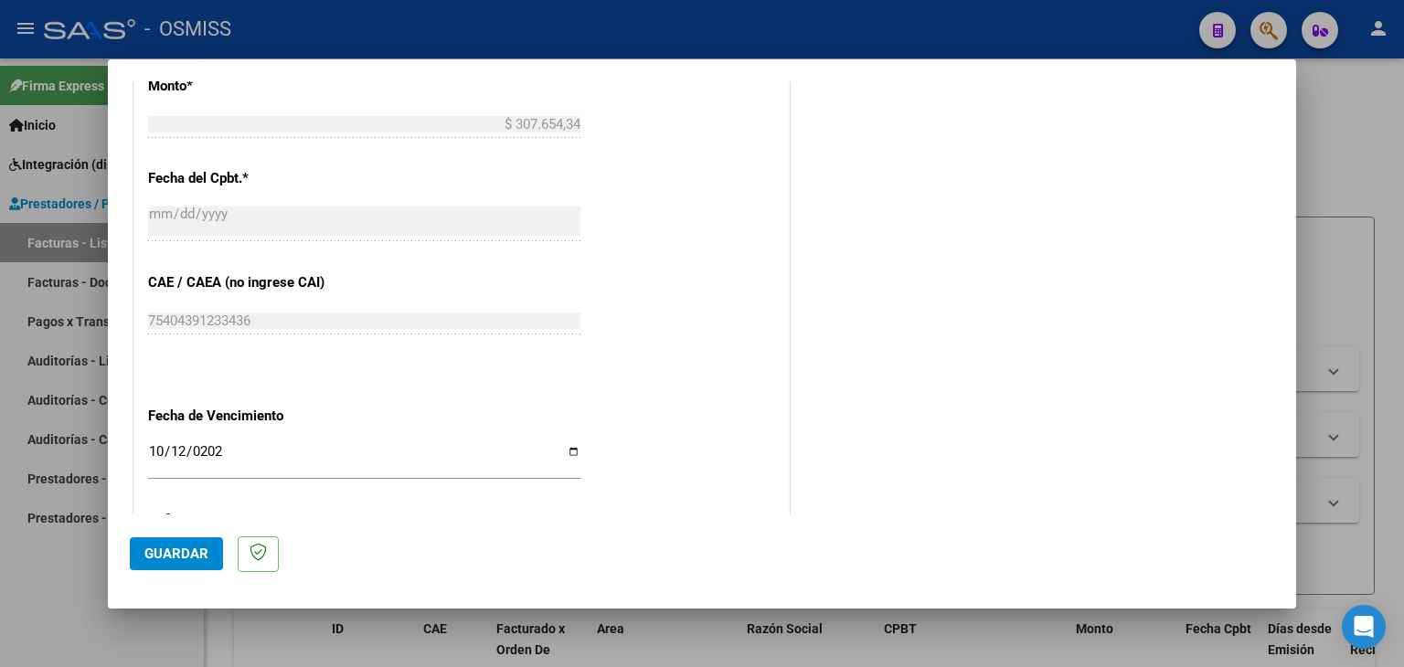
click at [649, 414] on div "CUIT * 27-36726000-4 Ingresar CUIT ANALISIS PRESTADOR [PERSON_NAME] ARCA Padrón…" at bounding box center [461, 8] width 655 height 1376
click at [165, 541] on button "Guardar" at bounding box center [176, 554] width 93 height 33
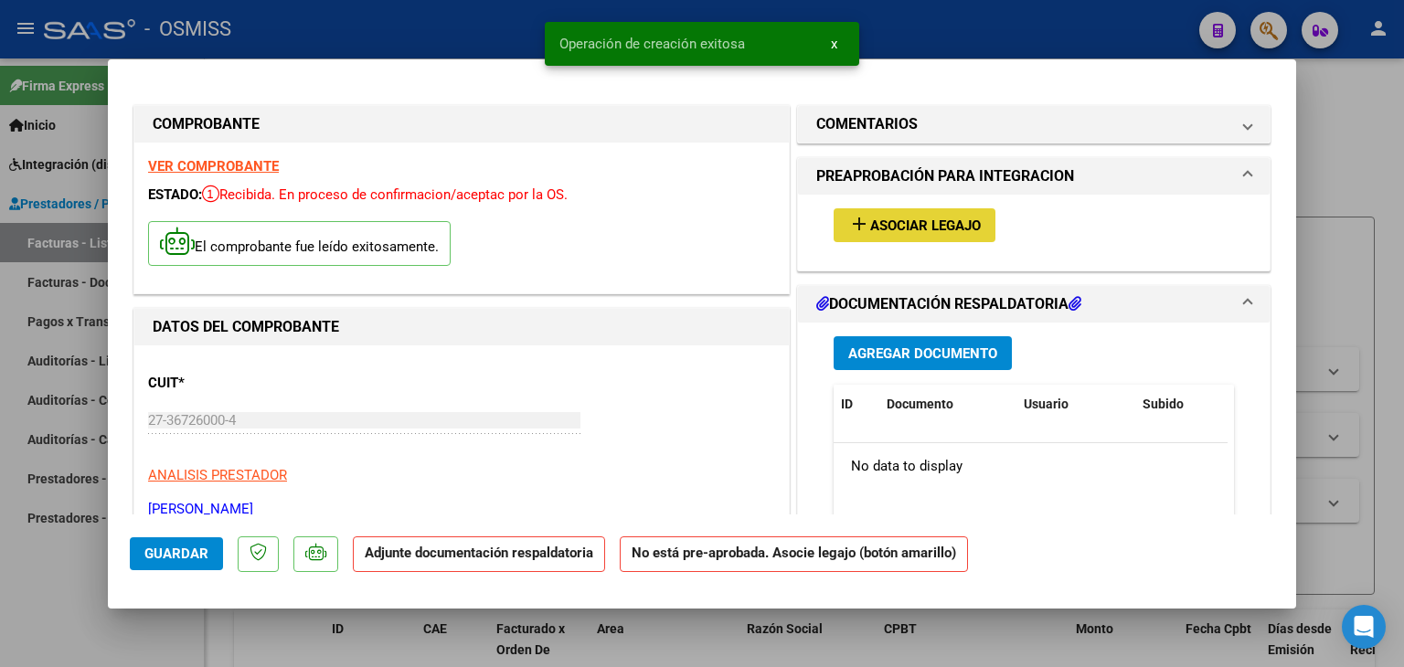
click at [891, 217] on span "add Asociar Legajo" at bounding box center [915, 225] width 133 height 16
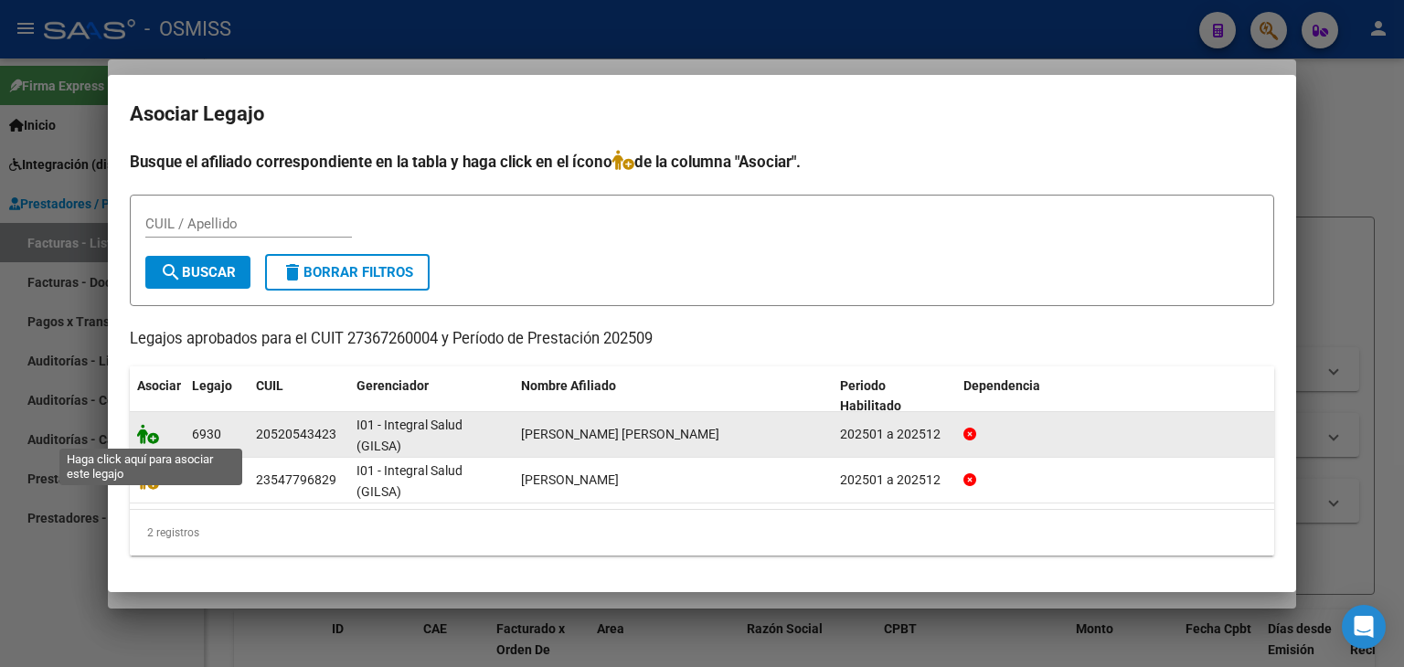
click at [143, 442] on icon at bounding box center [148, 434] width 22 height 20
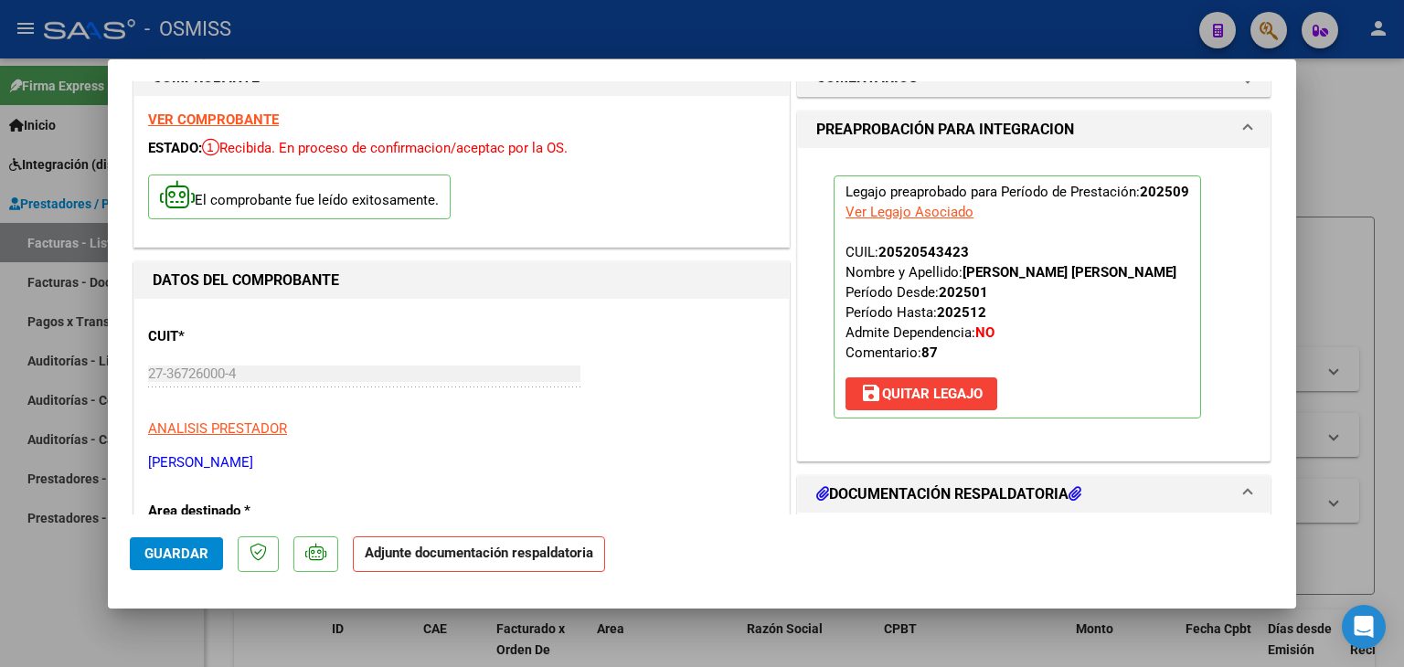
scroll to position [91, 0]
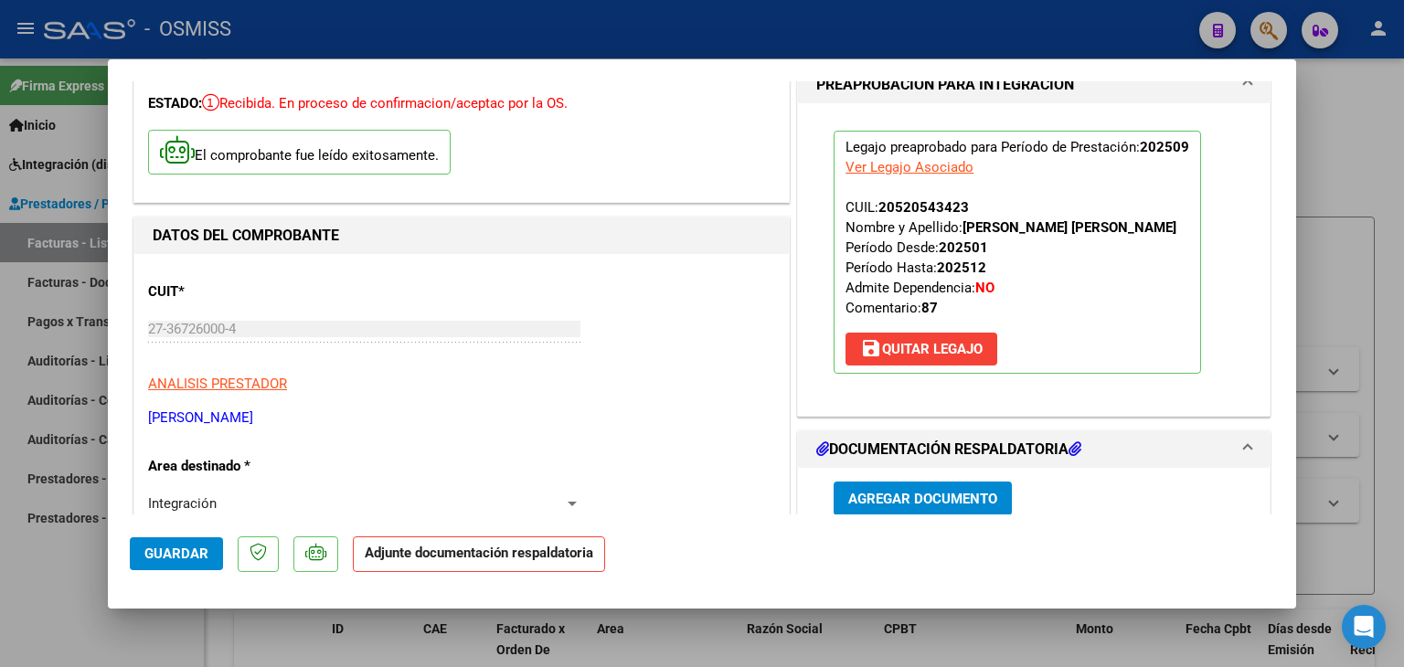
click at [929, 478] on div "Agregar Documento ID Documento Usuario Subido Acción No data to display 0 total…" at bounding box center [1034, 650] width 428 height 365
click at [925, 491] on span "Agregar Documento" at bounding box center [923, 499] width 149 height 16
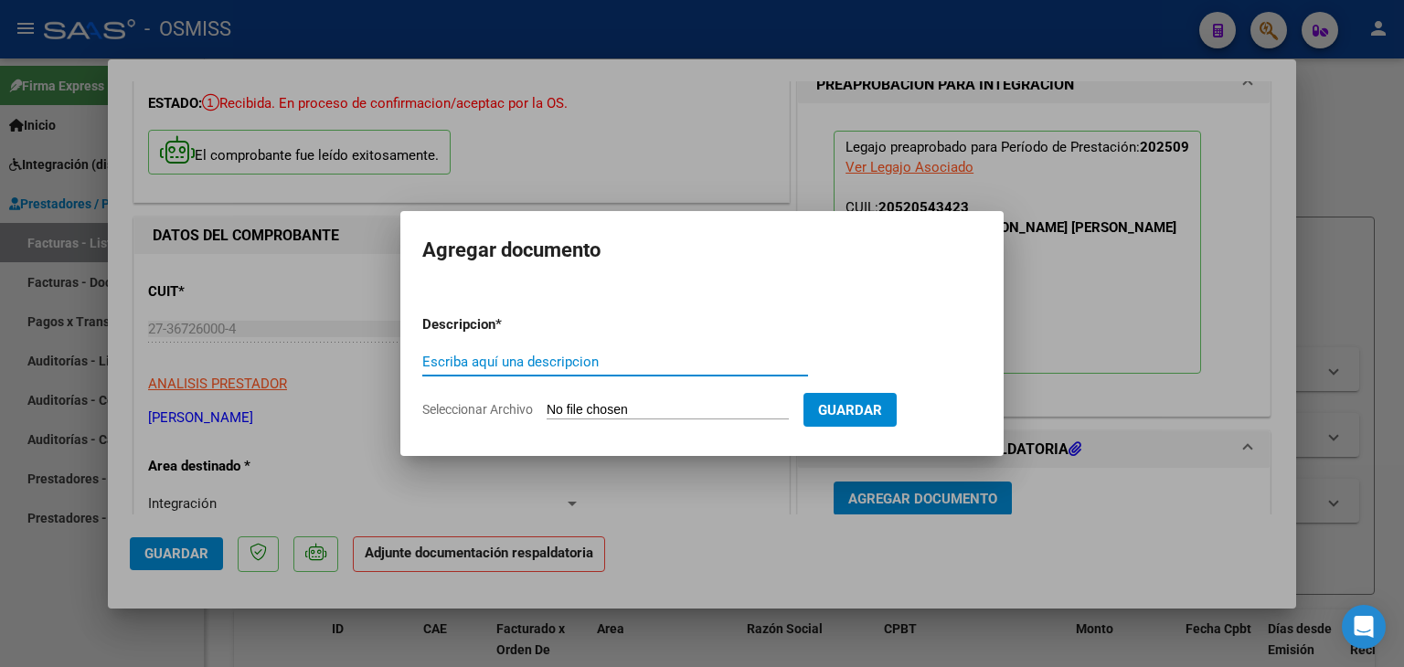
click at [759, 407] on input "Seleccionar Archivo" at bounding box center [668, 410] width 242 height 17
type input "C:\fakepath\PLANILLA DE ASISTENCIA SEPTIEMBRE [PERSON_NAME] 2025.pdf"
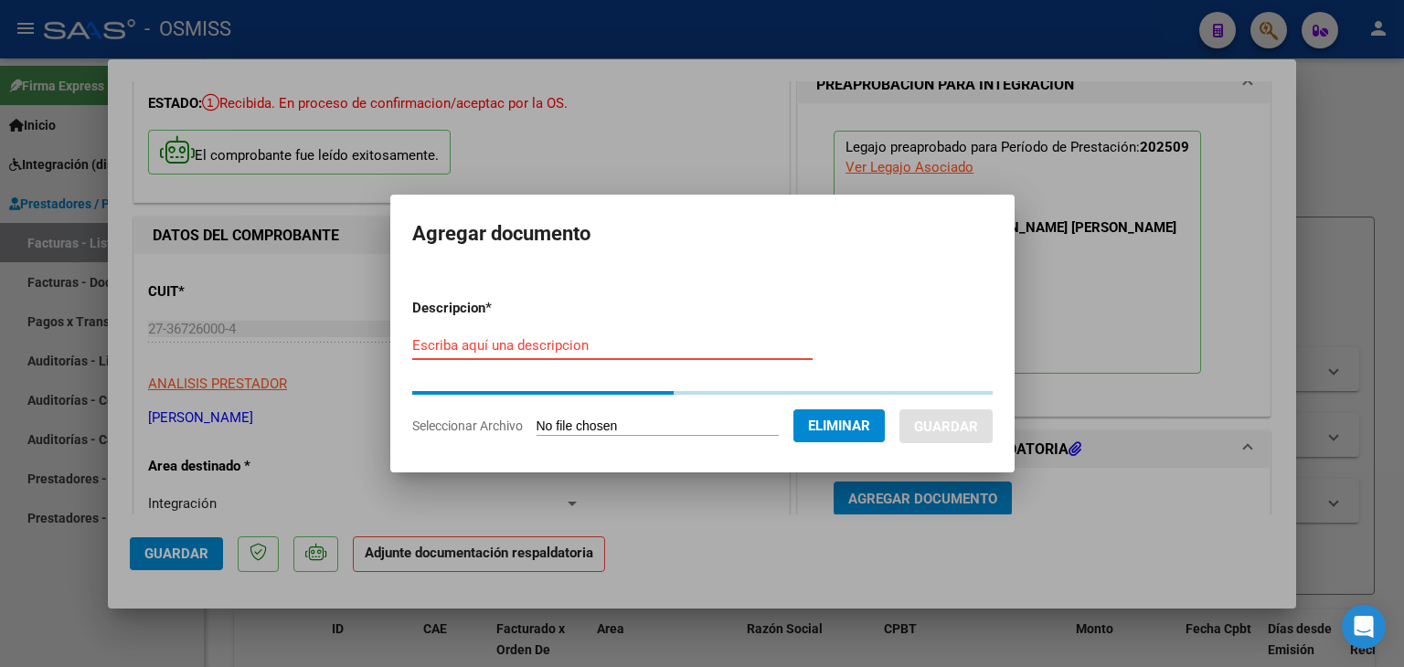
click at [518, 352] on input "Escriba aquí una descripcion" at bounding box center [612, 345] width 400 height 16
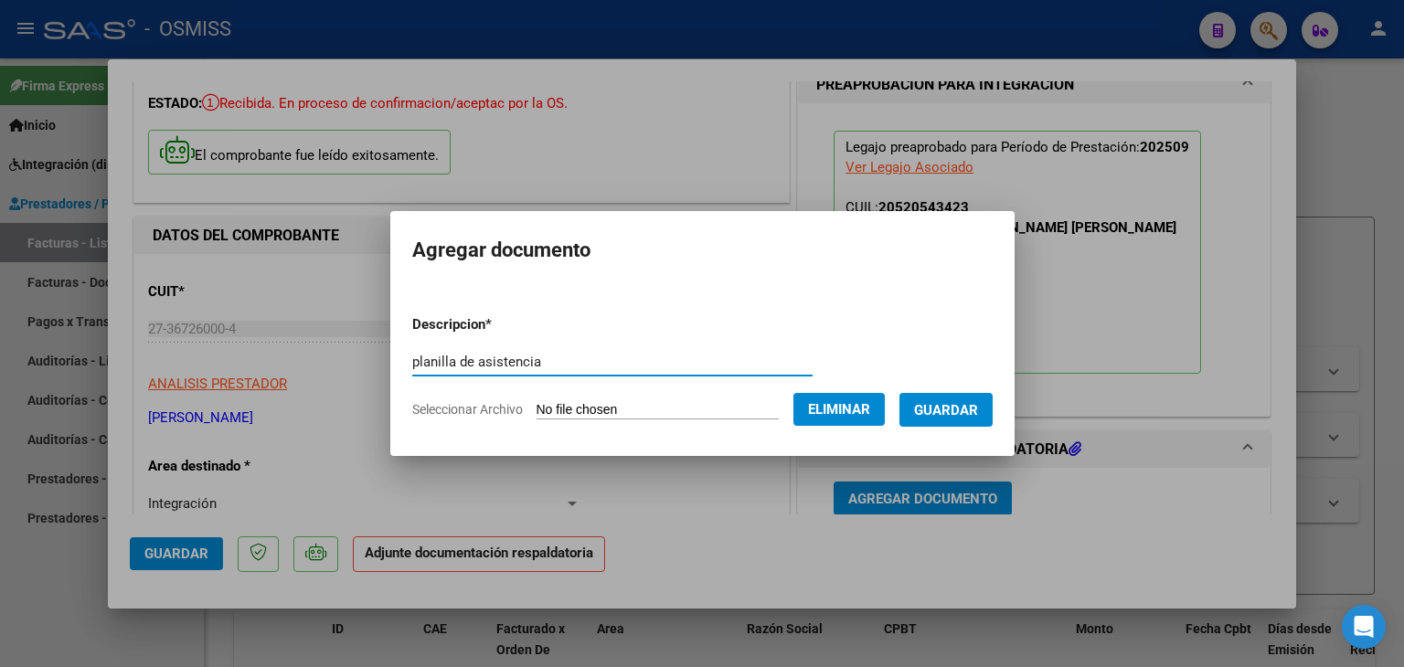
type input "planilla de asistencia"
click at [963, 404] on span "Guardar" at bounding box center [946, 410] width 64 height 16
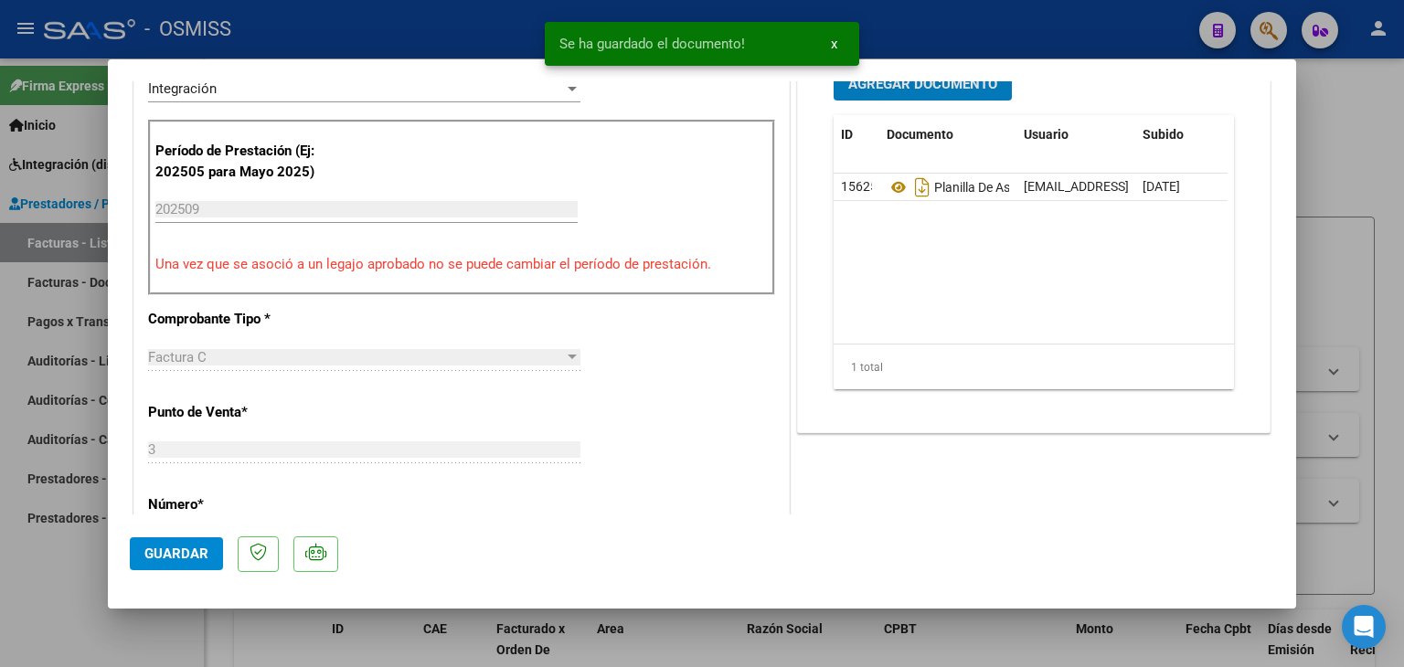
scroll to position [549, 0]
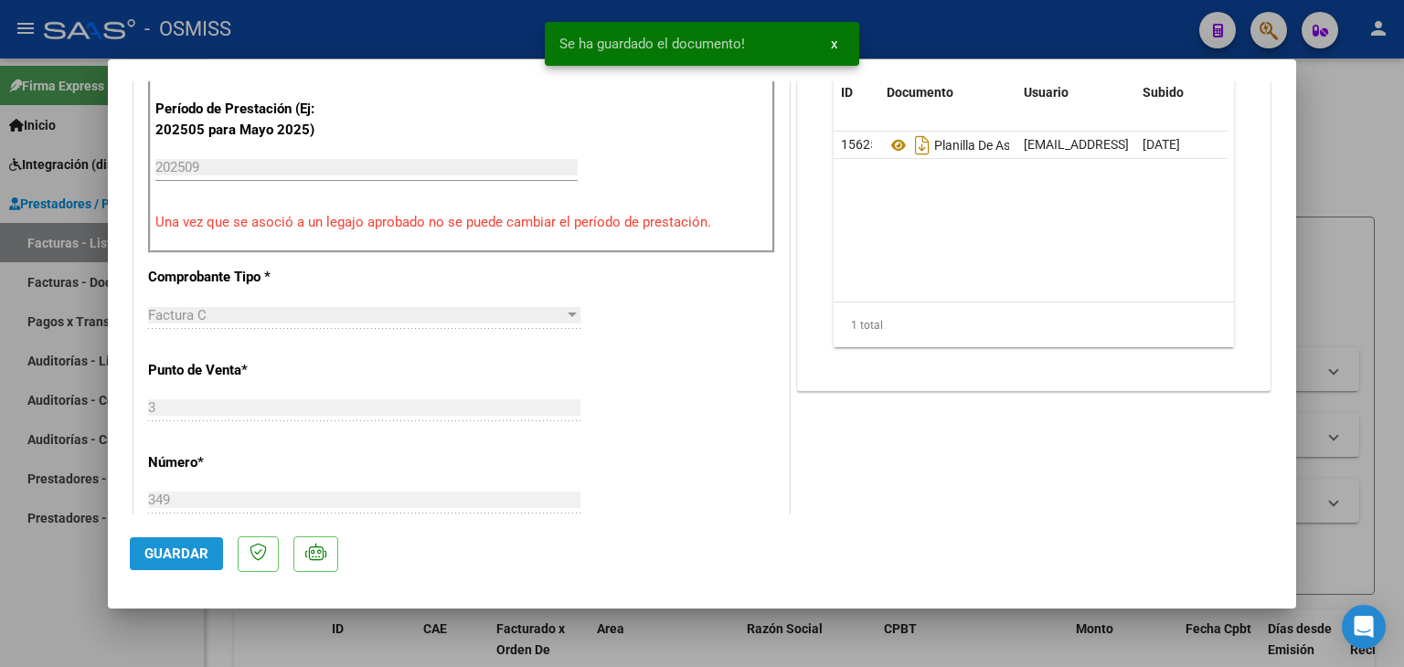
click at [151, 548] on span "Guardar" at bounding box center [176, 554] width 64 height 16
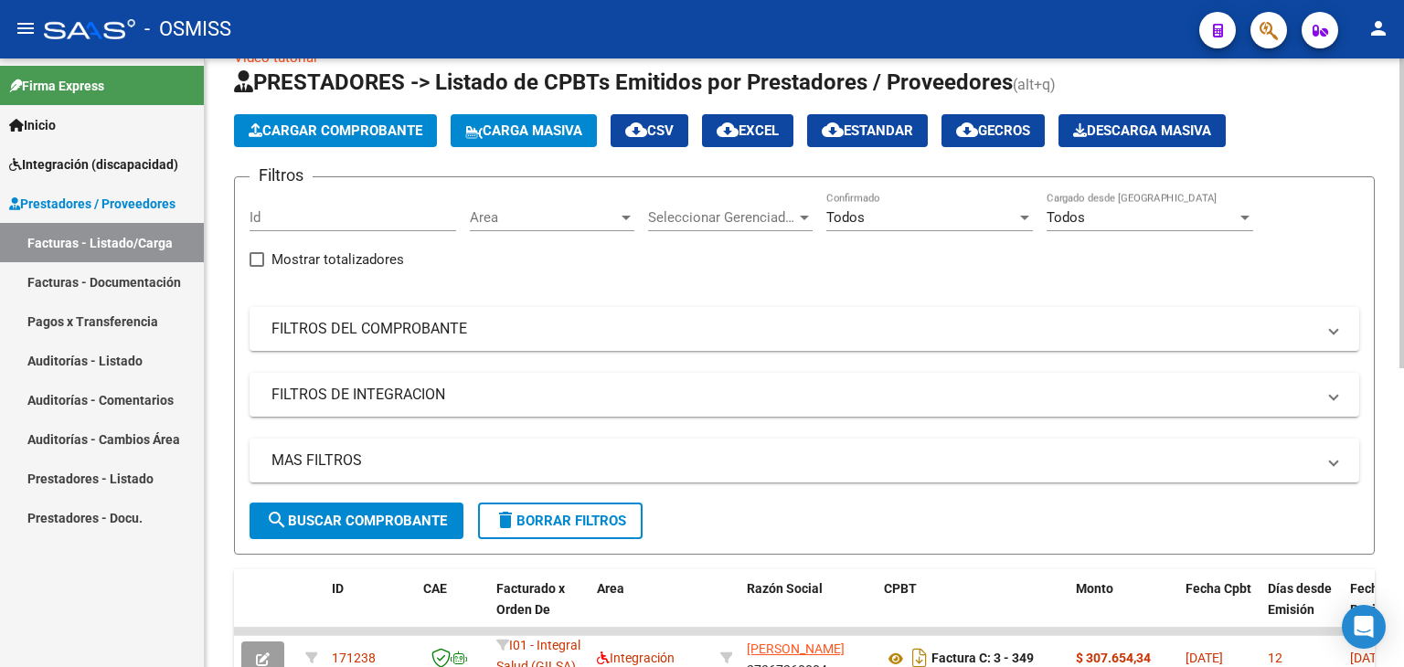
scroll to position [0, 0]
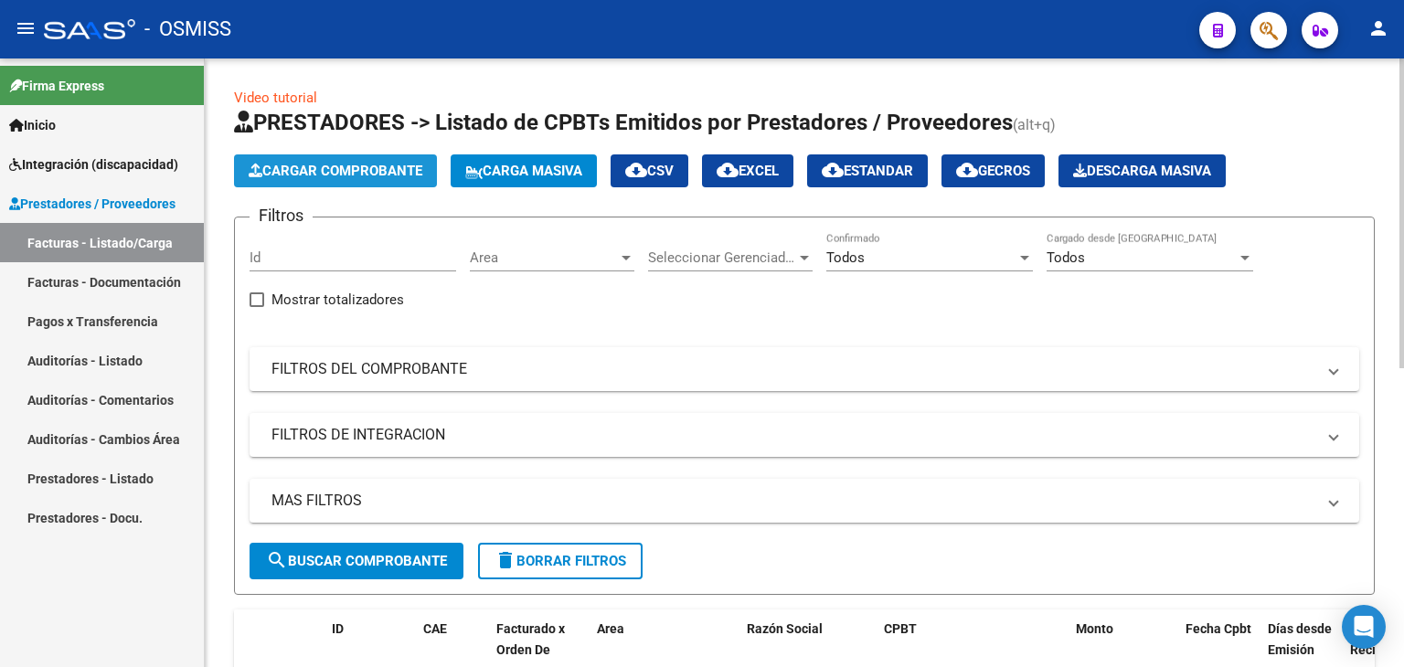
click at [350, 163] on span "Cargar Comprobante" at bounding box center [336, 171] width 174 height 16
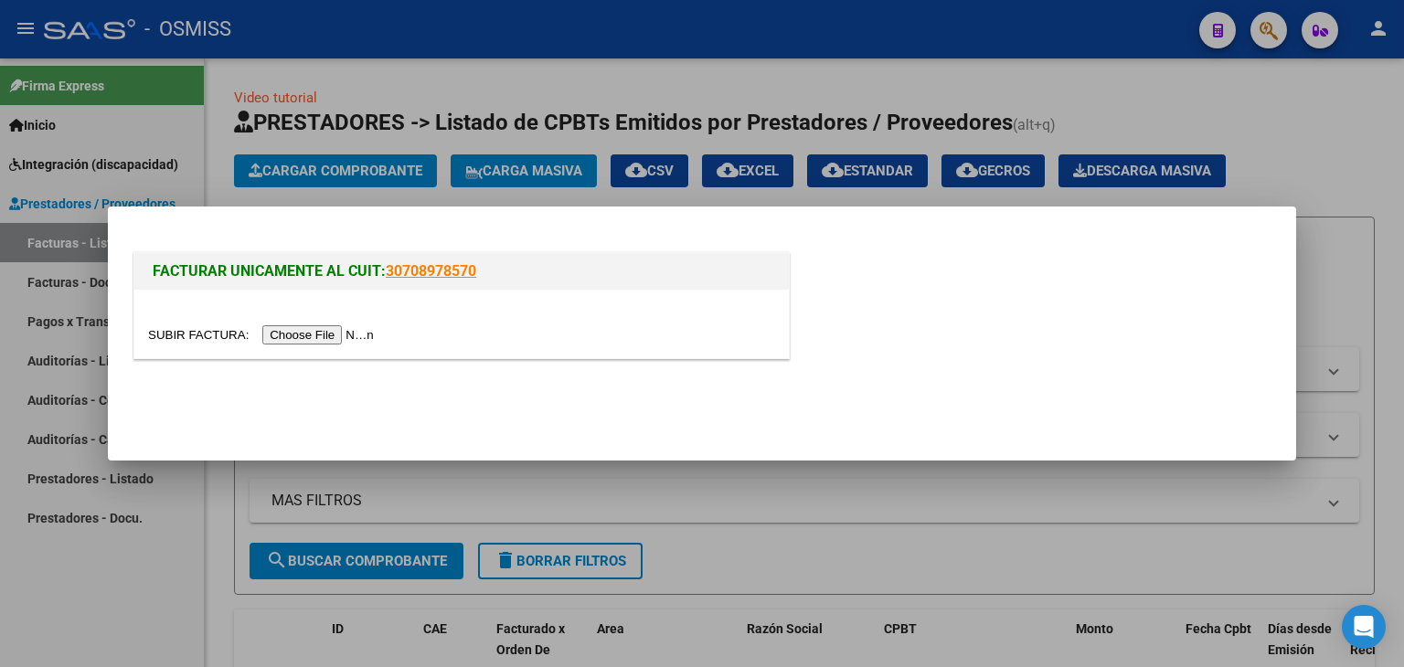
click at [317, 335] on input "file" at bounding box center [263, 335] width 231 height 19
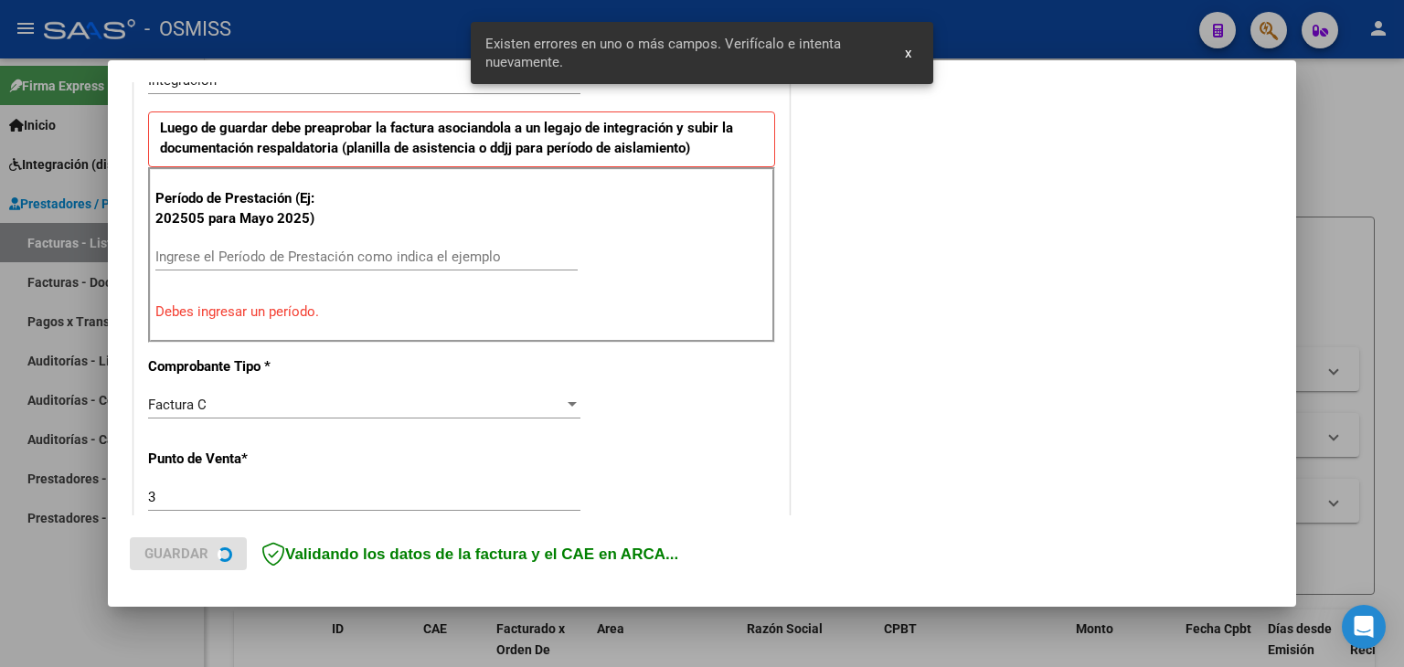
scroll to position [509, 0]
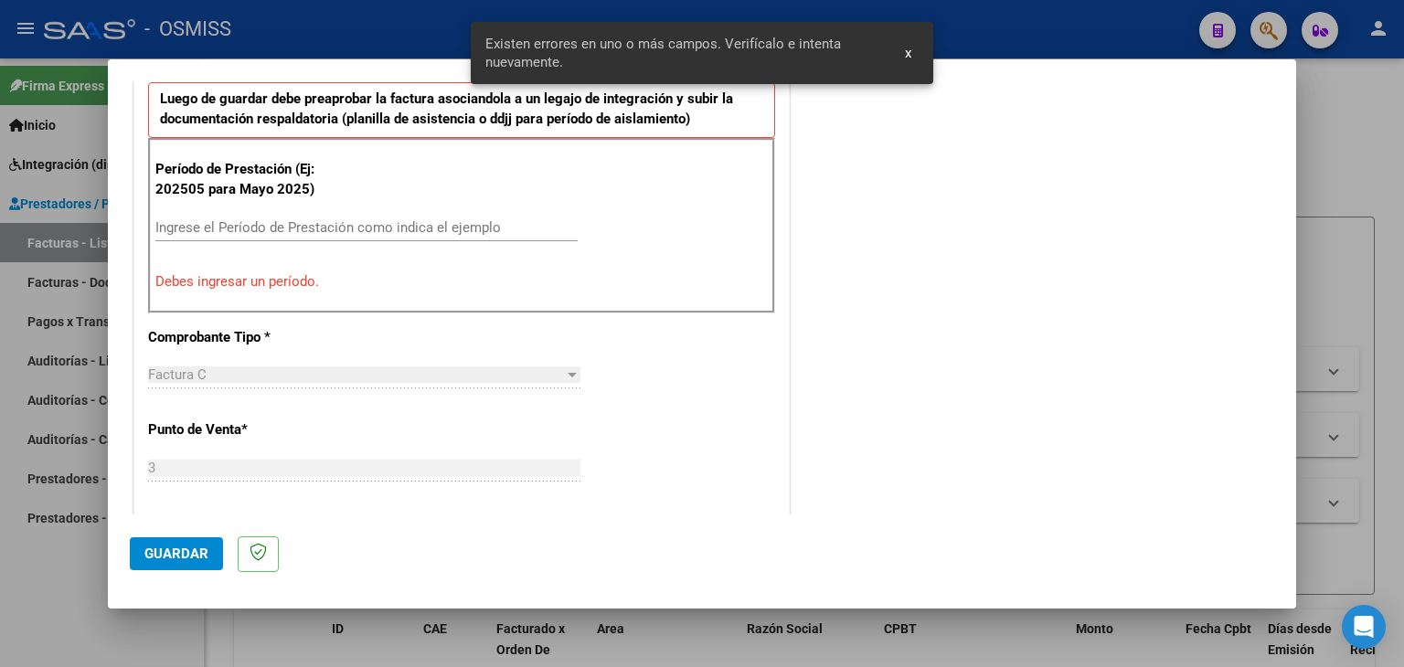
click at [319, 227] on input "Ingrese el Período de Prestación como indica el ejemplo" at bounding box center [366, 227] width 422 height 16
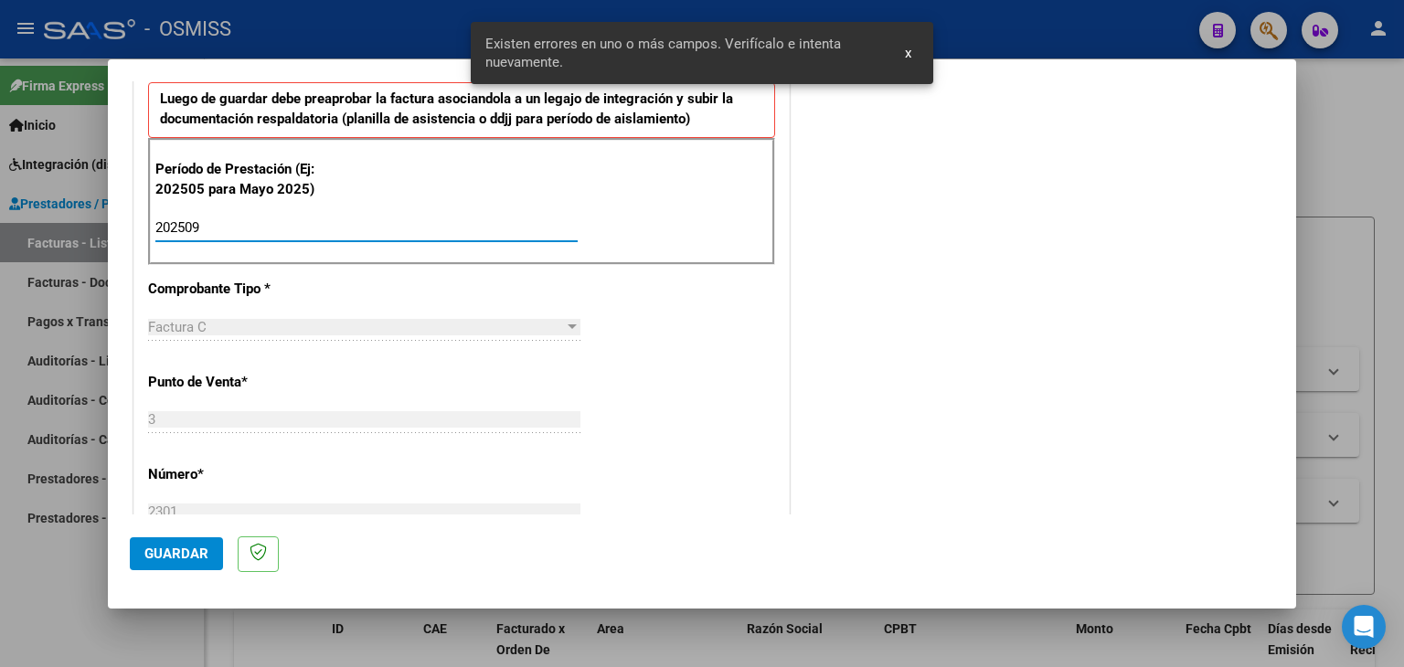
type input "202509"
click at [641, 372] on div "CUIT * 27-27546044-9 Ingresar CUIT ANALISIS PRESTADOR [PERSON_NAME] [PERSON_NAM…" at bounding box center [461, 489] width 655 height 1376
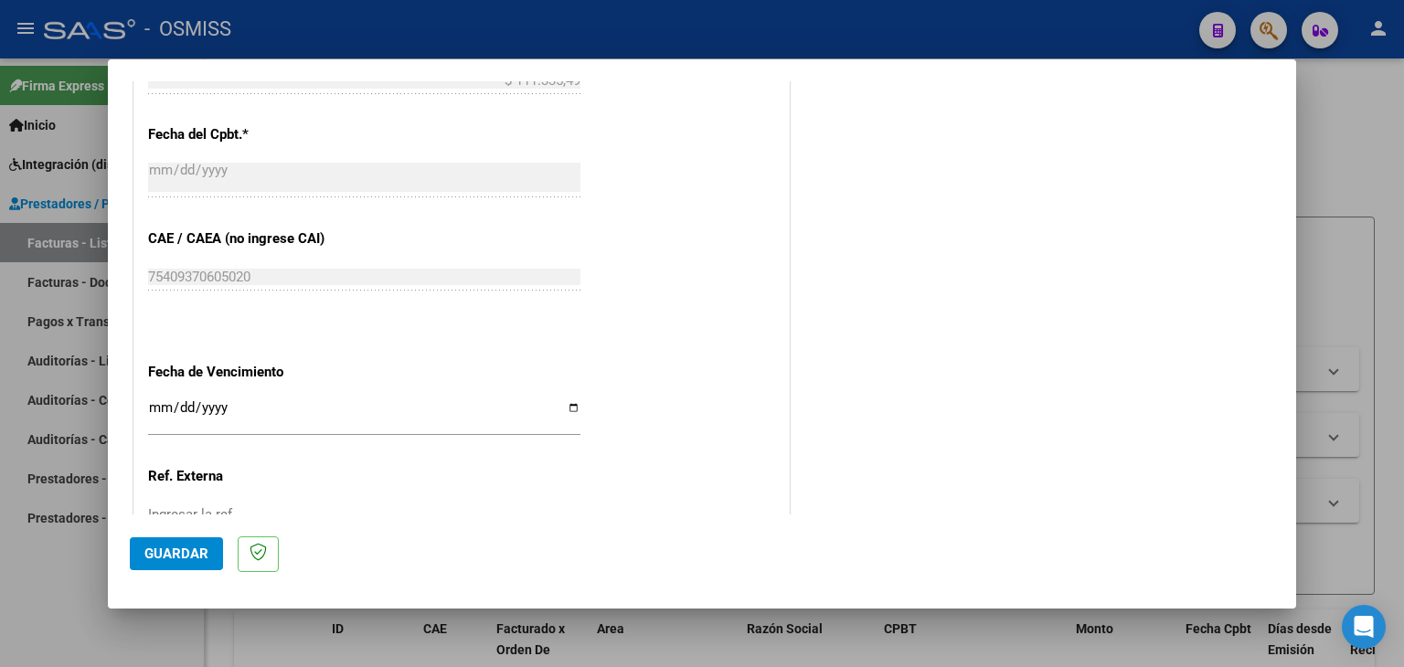
scroll to position [1058, 0]
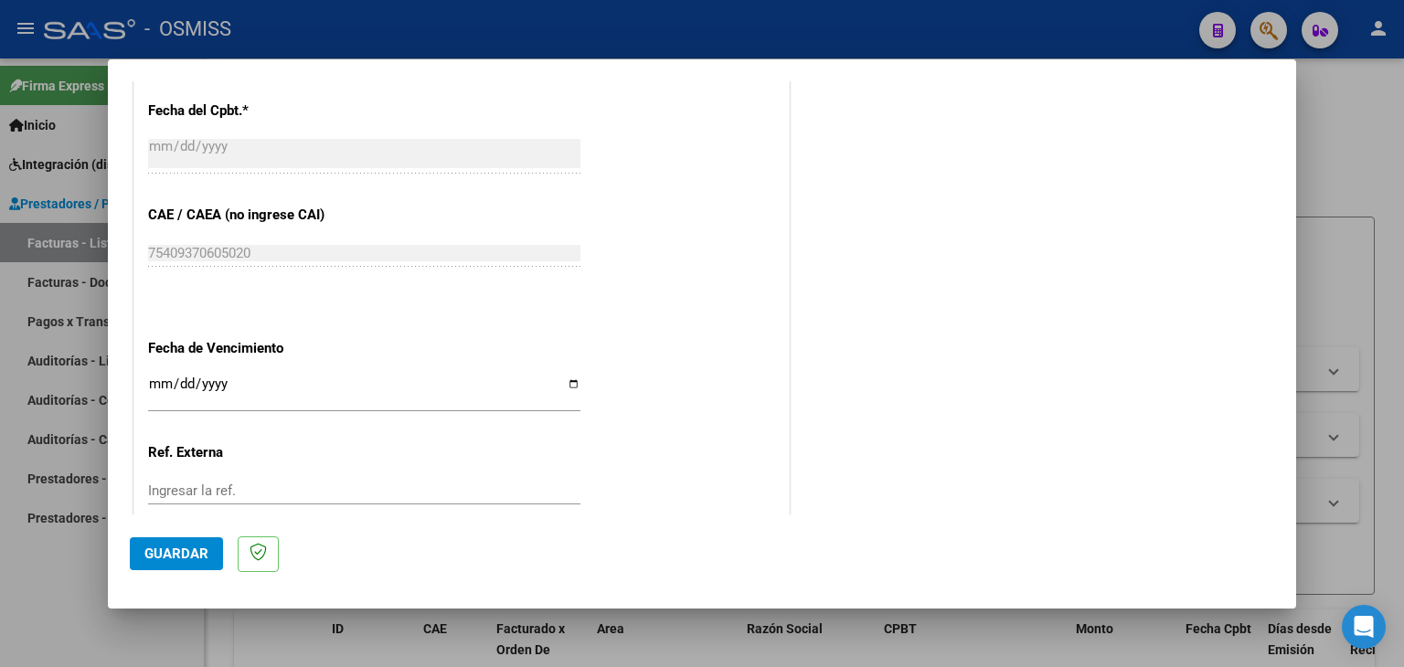
click at [154, 383] on input "Ingresar la fecha" at bounding box center [364, 391] width 432 height 29
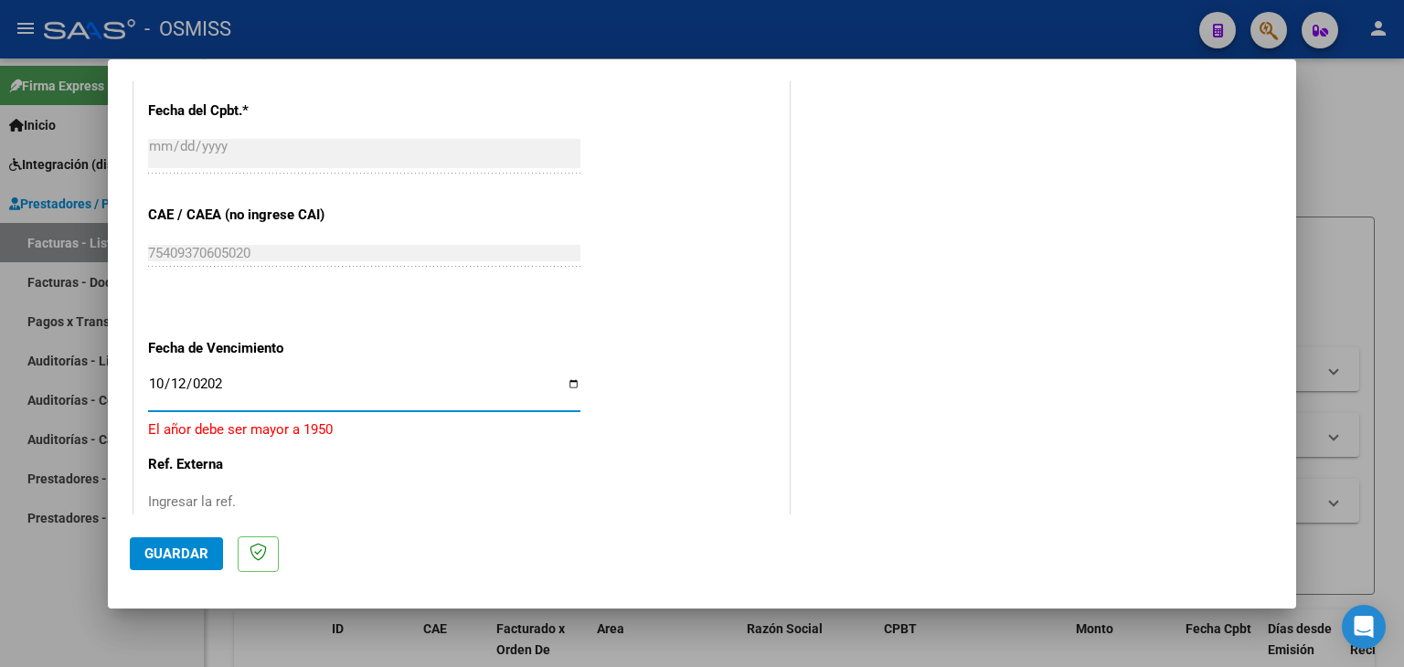
type input "[DATE]"
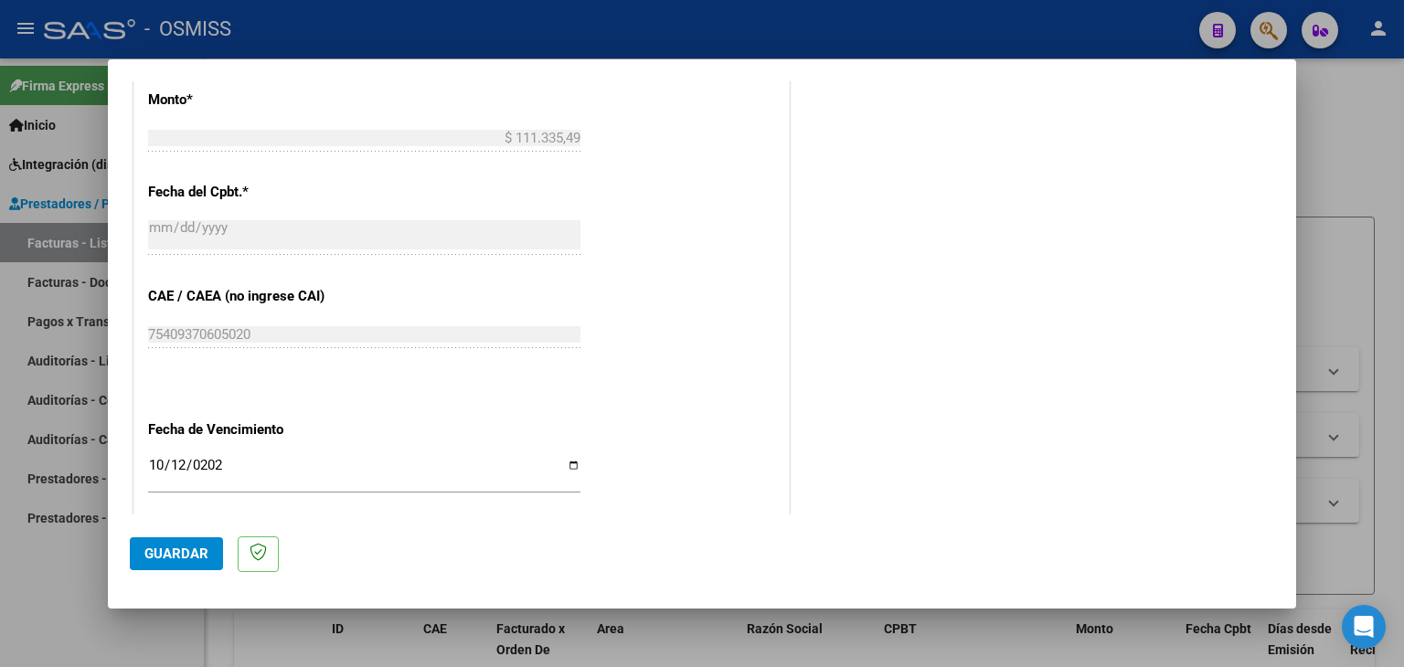
scroll to position [966, 0]
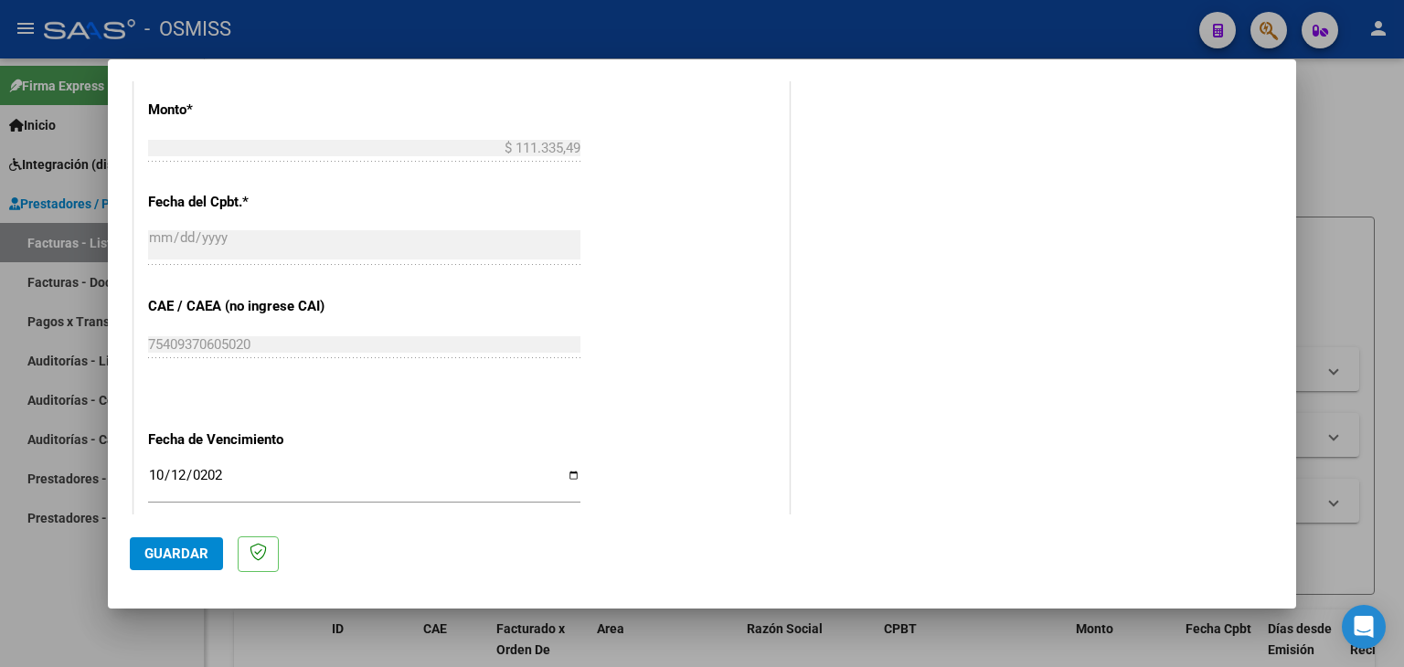
click at [181, 570] on button "Guardar" at bounding box center [176, 554] width 93 height 33
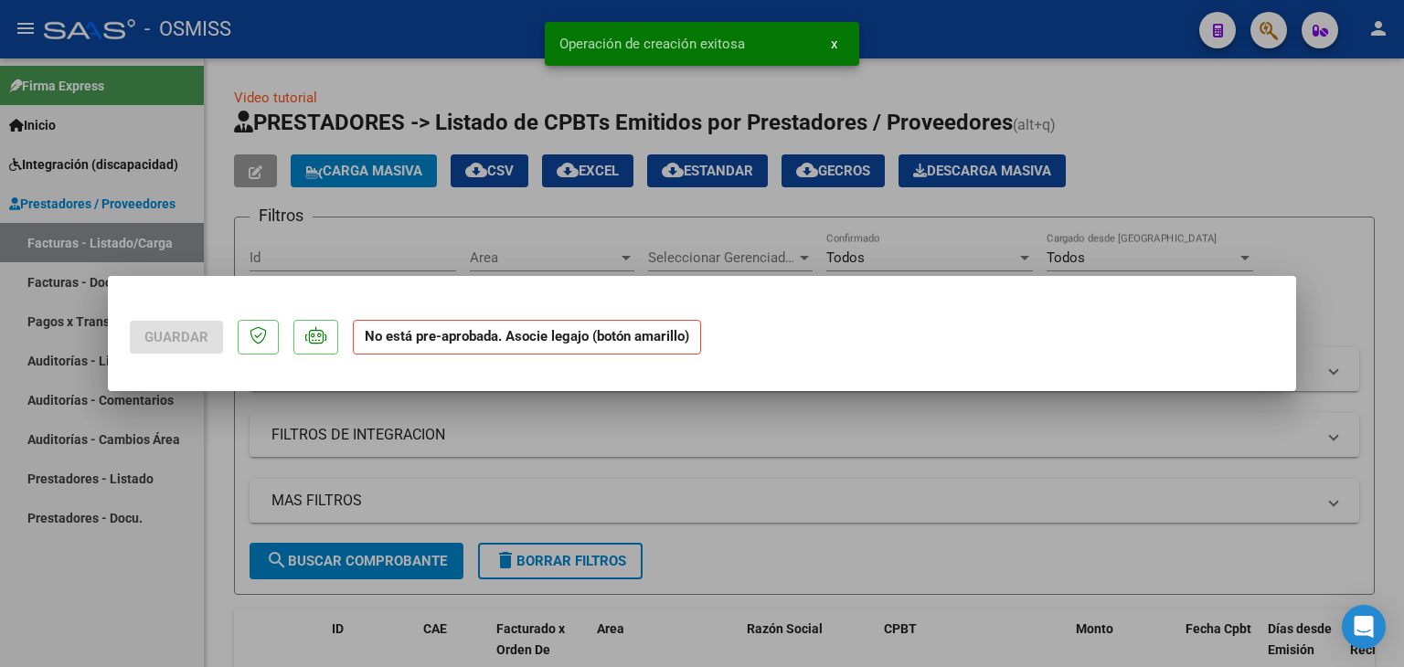
scroll to position [0, 0]
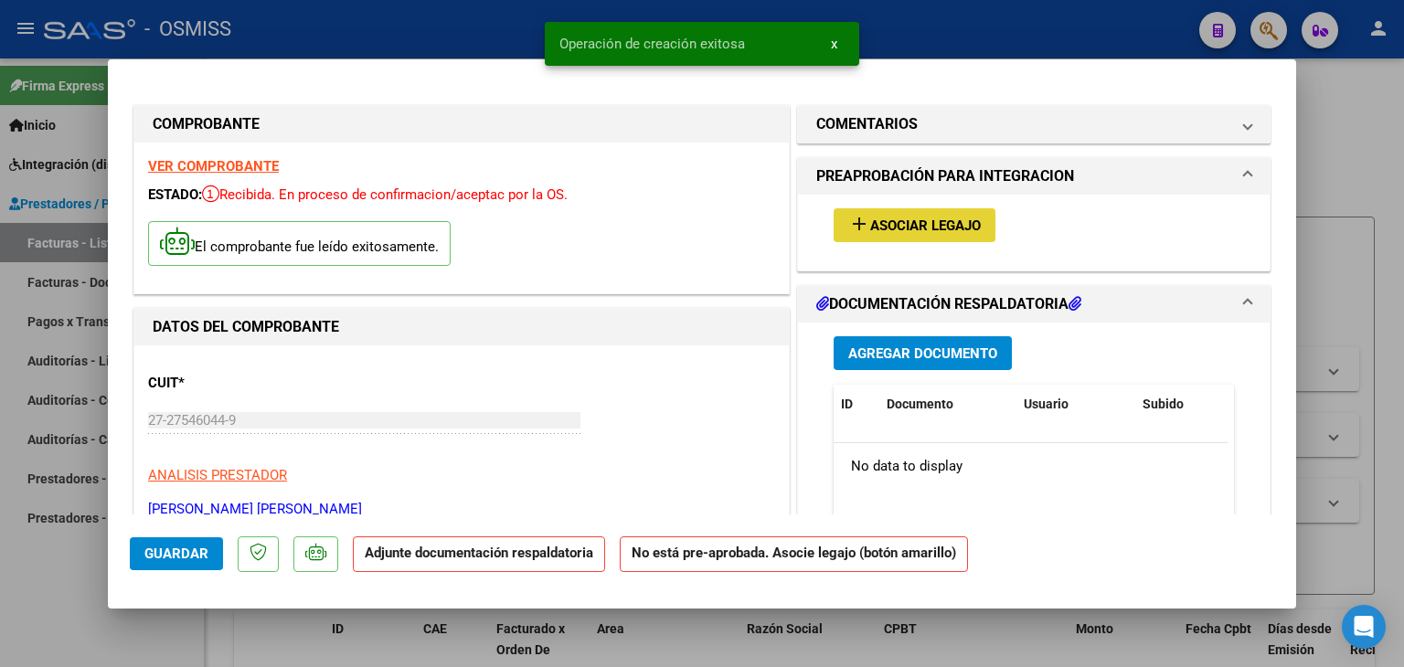
click at [902, 232] on span "Asociar Legajo" at bounding box center [925, 226] width 111 height 16
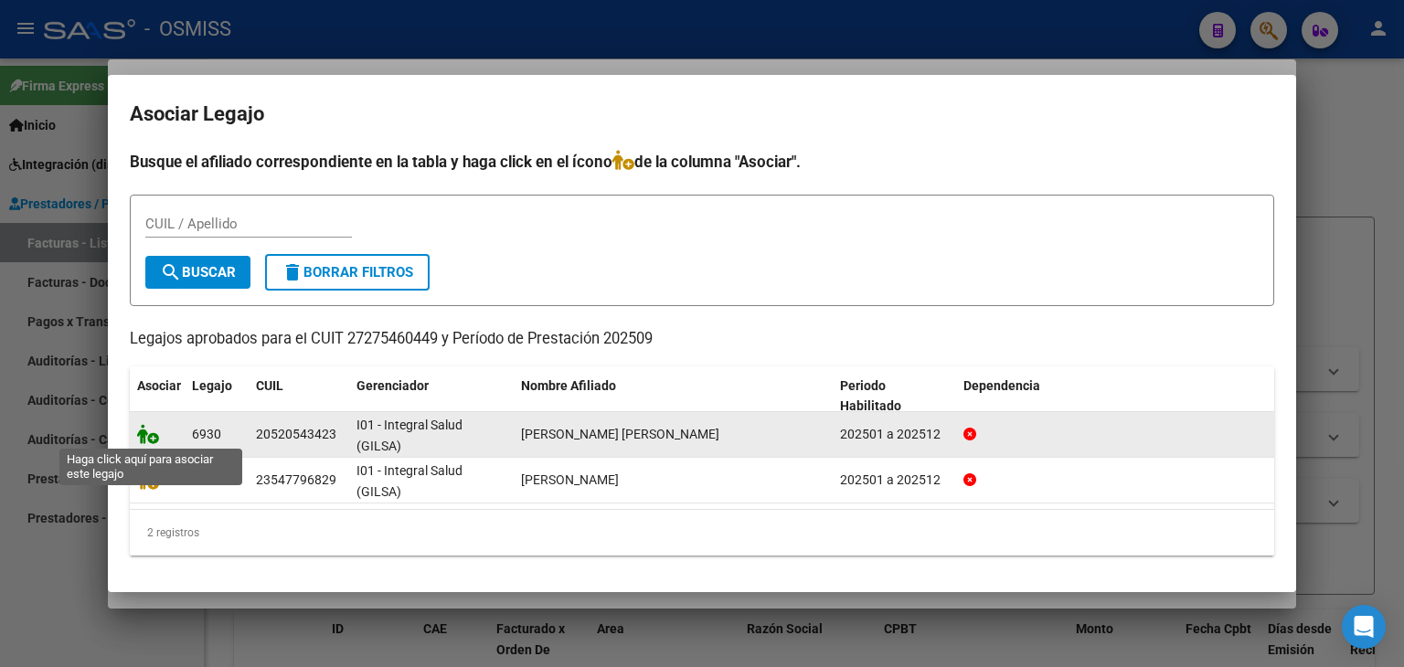
click at [150, 440] on icon at bounding box center [148, 434] width 22 height 20
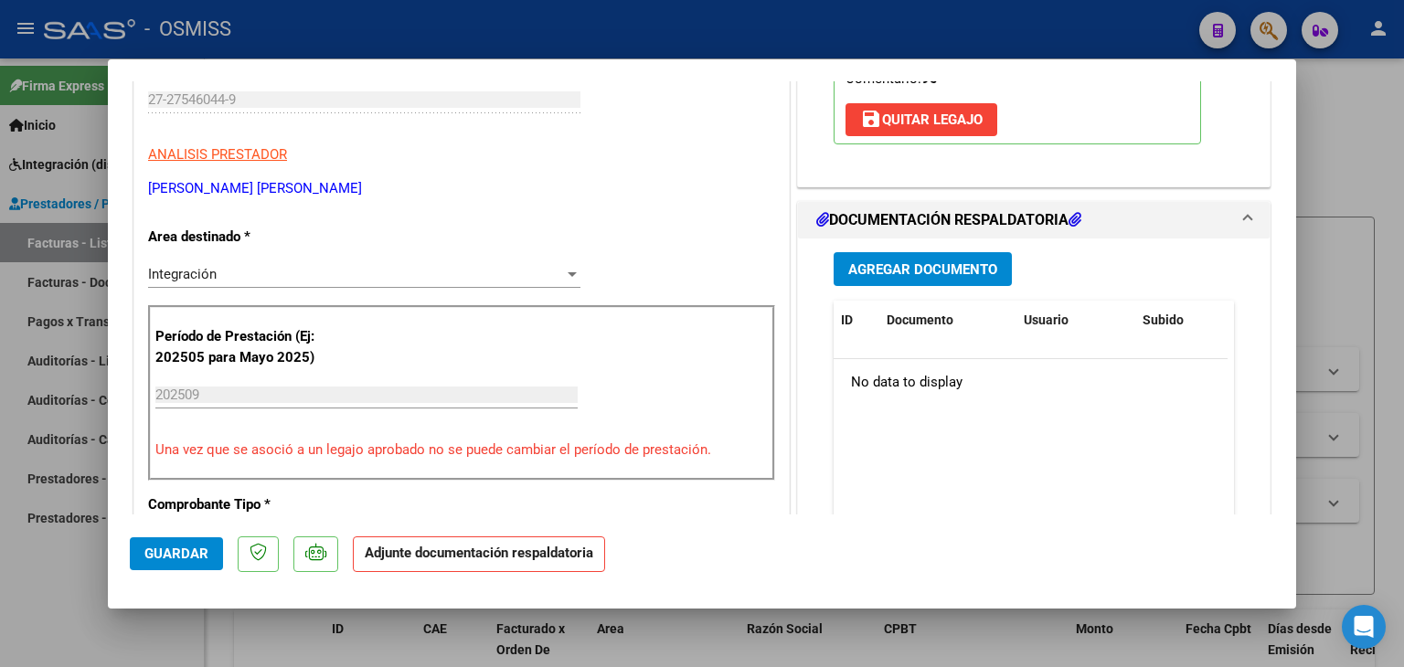
scroll to position [366, 0]
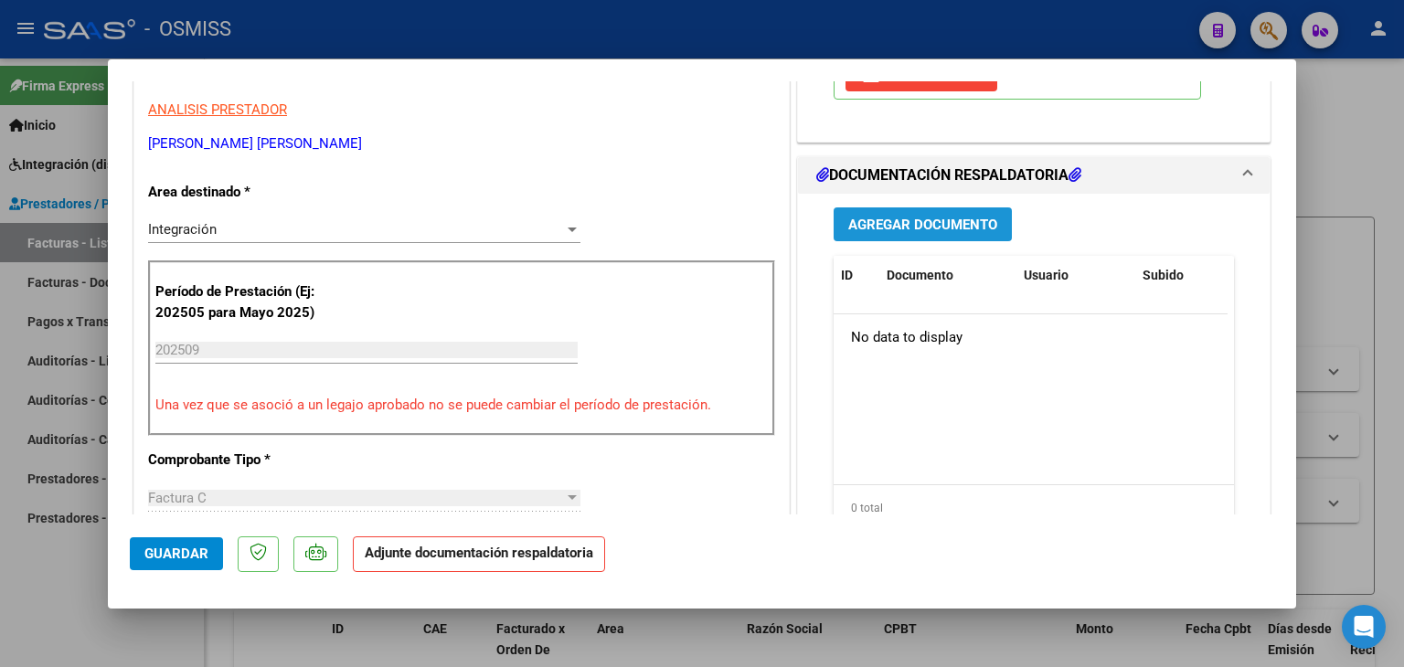
click at [891, 220] on span "Agregar Documento" at bounding box center [923, 225] width 149 height 16
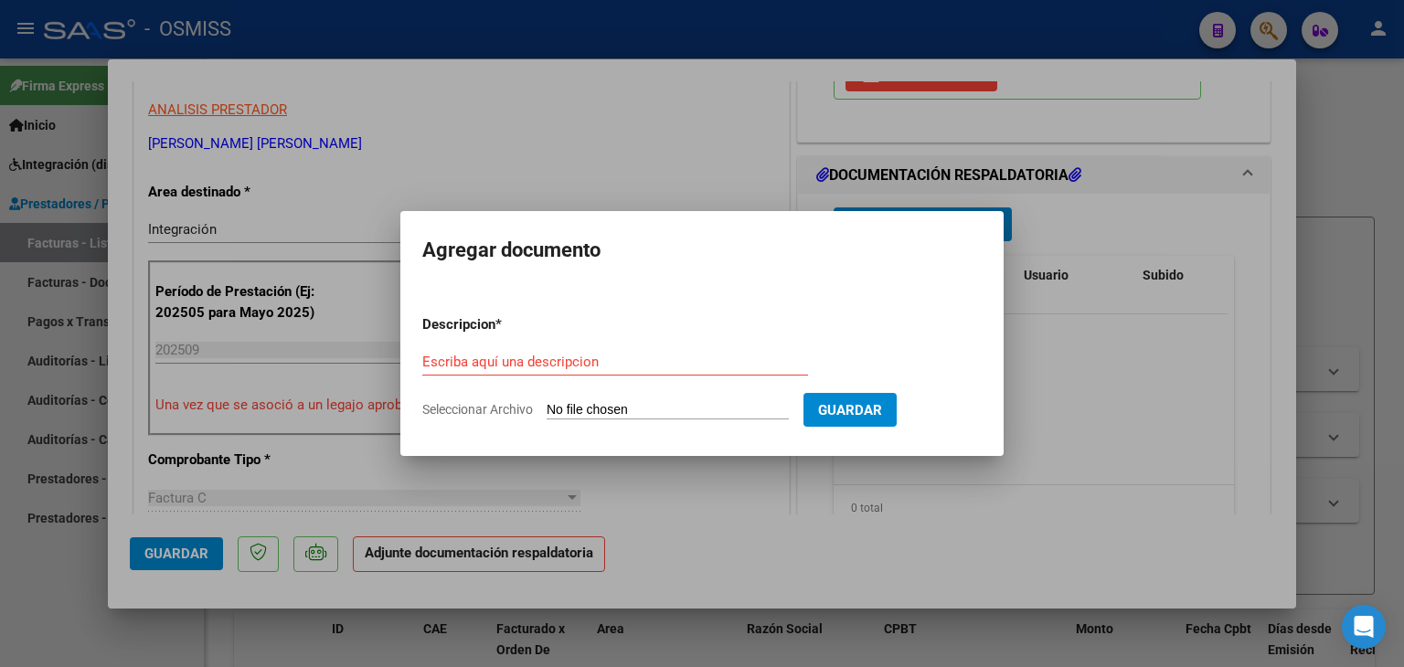
click at [646, 415] on input "Seleccionar Archivo" at bounding box center [668, 410] width 242 height 17
type input "C:\fakepath\planilla [PERSON_NAME] [DATE].pdf"
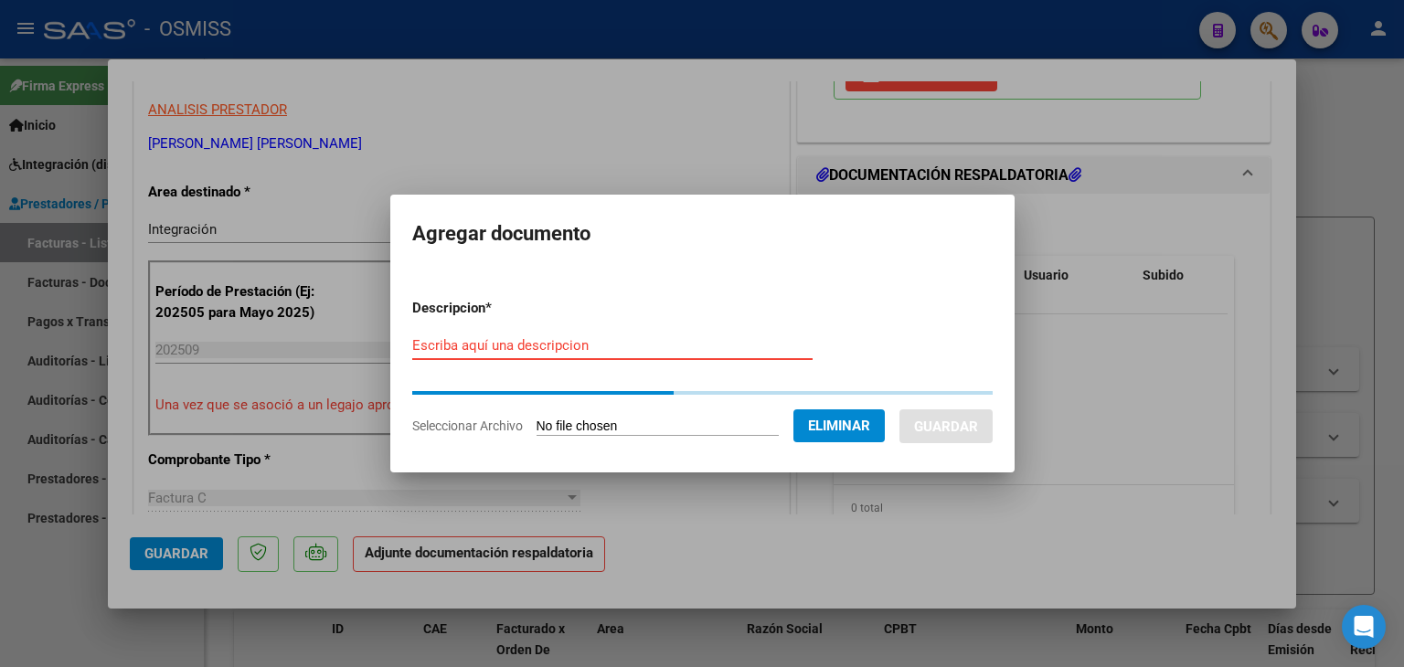
click at [545, 341] on input "Escriba aquí una descripcion" at bounding box center [612, 345] width 400 height 16
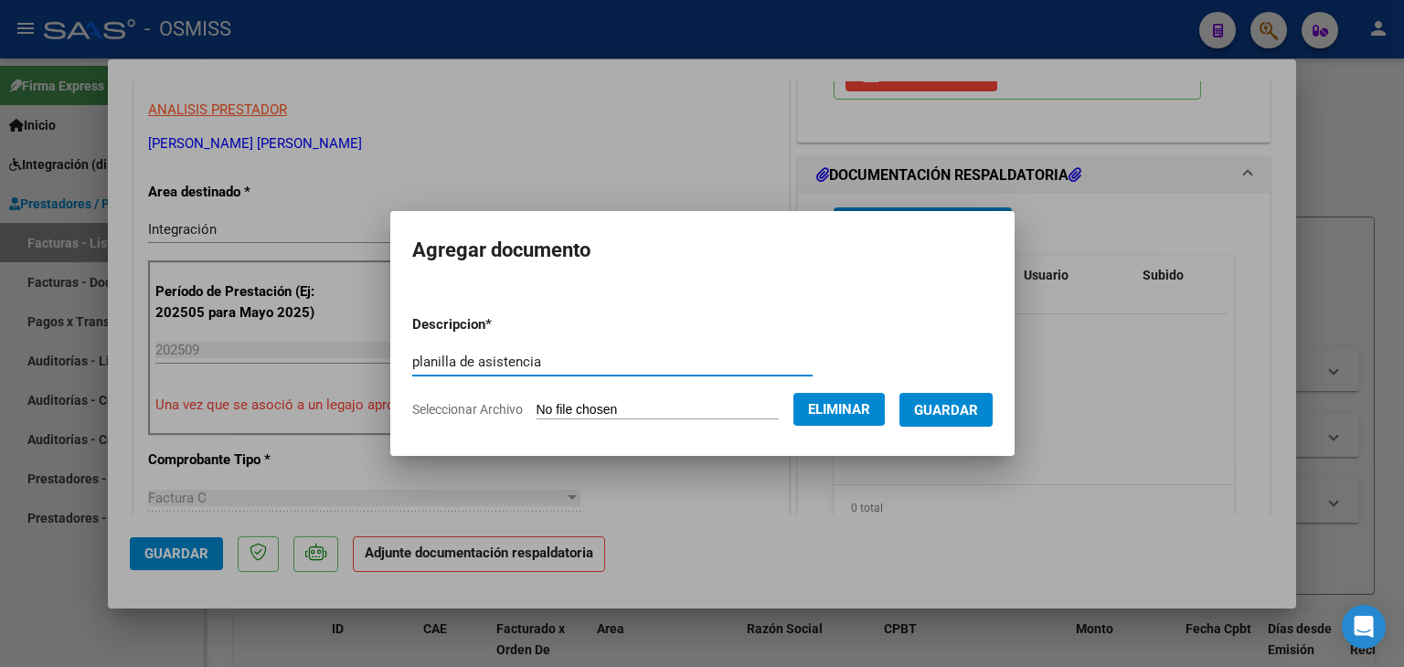
type input "planilla de asistencia"
click at [978, 402] on span "Guardar" at bounding box center [946, 410] width 64 height 16
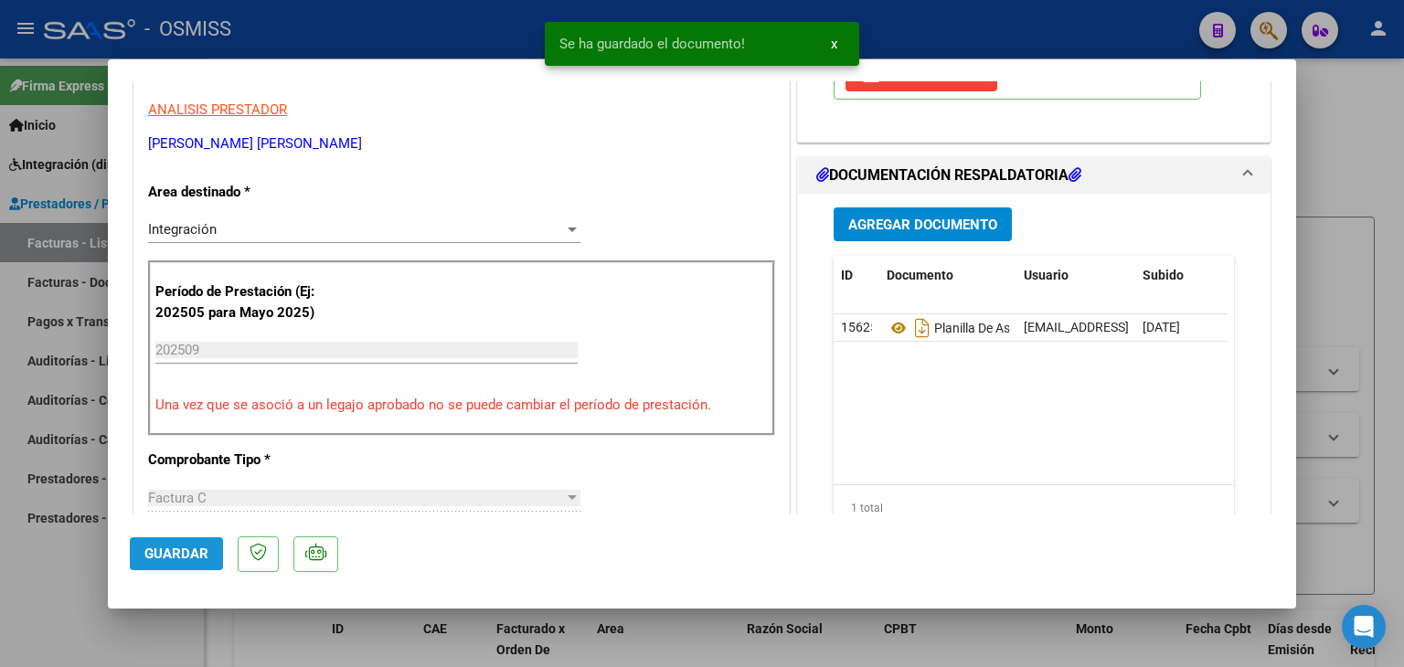
click at [196, 548] on span "Guardar" at bounding box center [176, 554] width 64 height 16
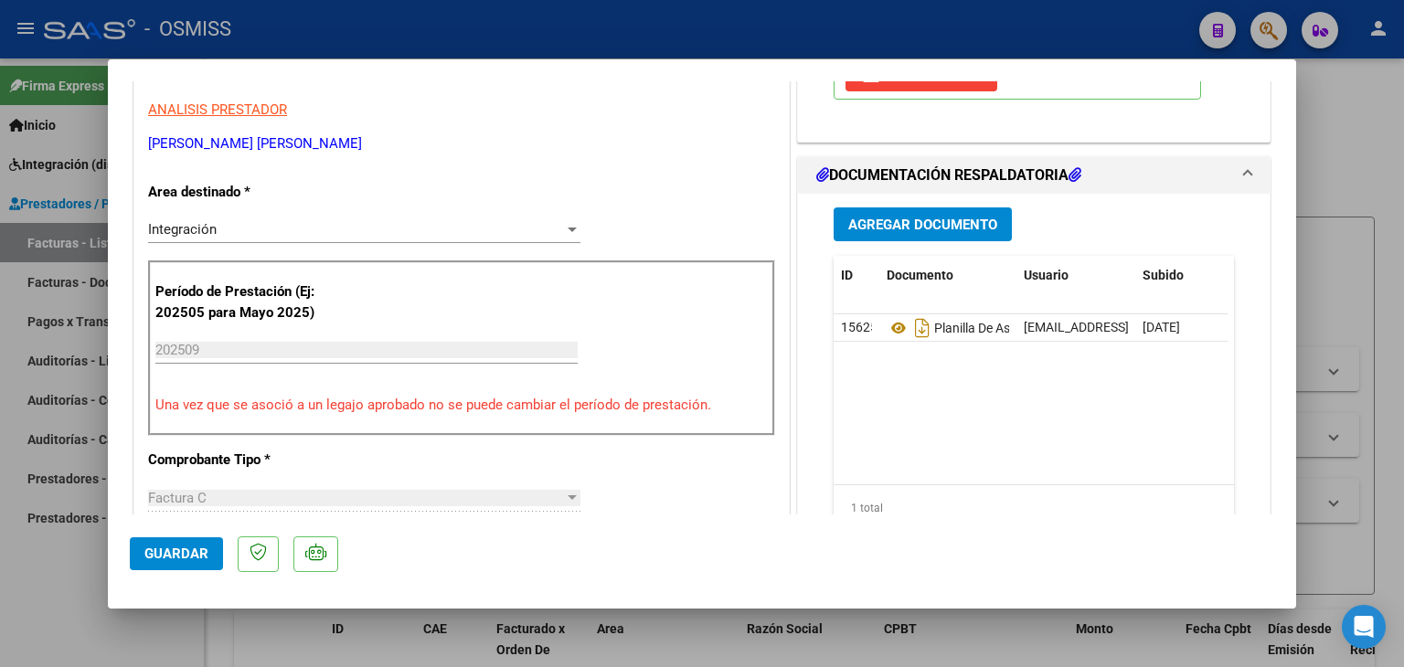
click at [176, 564] on button "Guardar" at bounding box center [176, 554] width 93 height 33
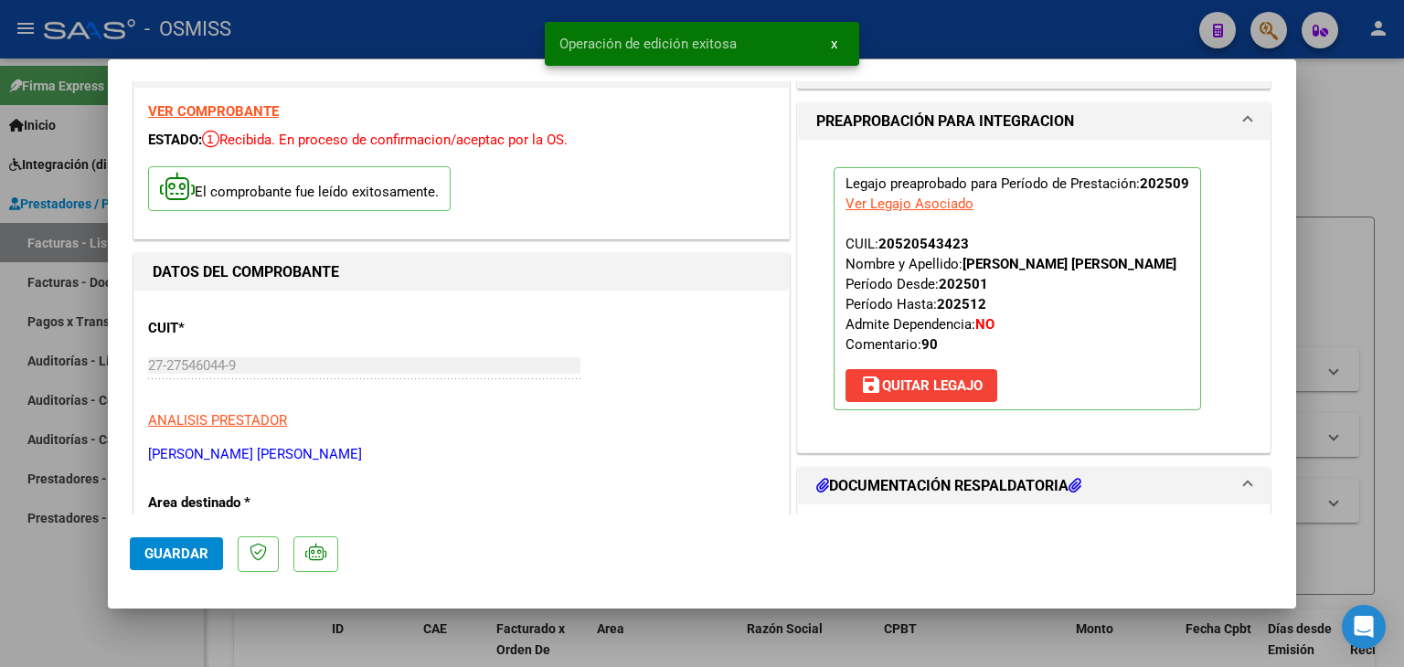
scroll to position [0, 0]
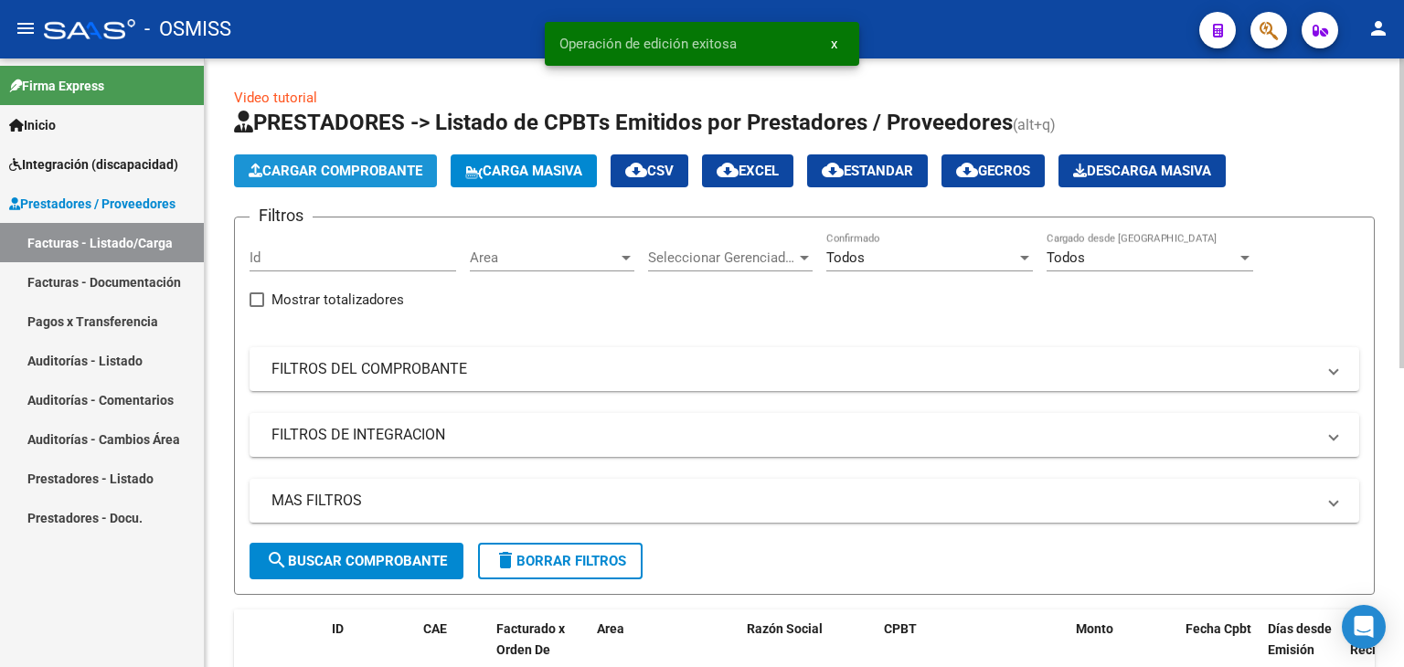
click at [377, 170] on span "Cargar Comprobante" at bounding box center [336, 171] width 174 height 16
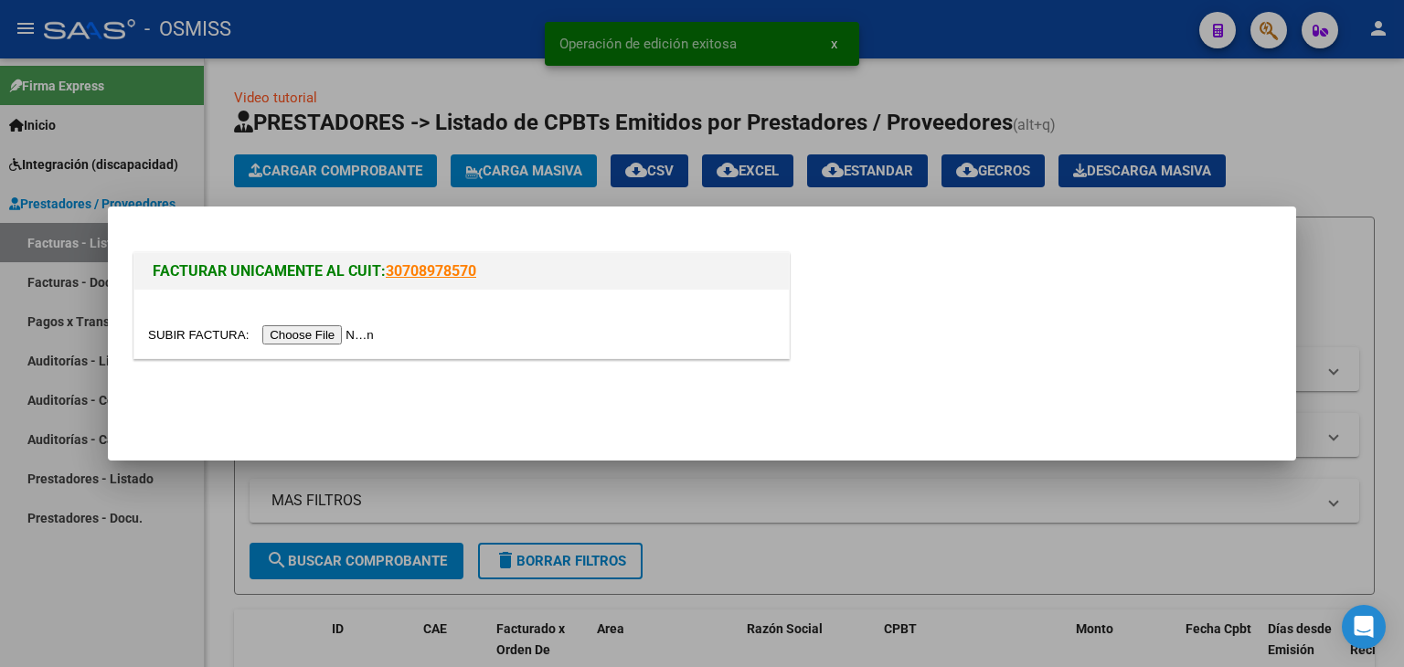
click at [331, 342] on input "file" at bounding box center [263, 335] width 231 height 19
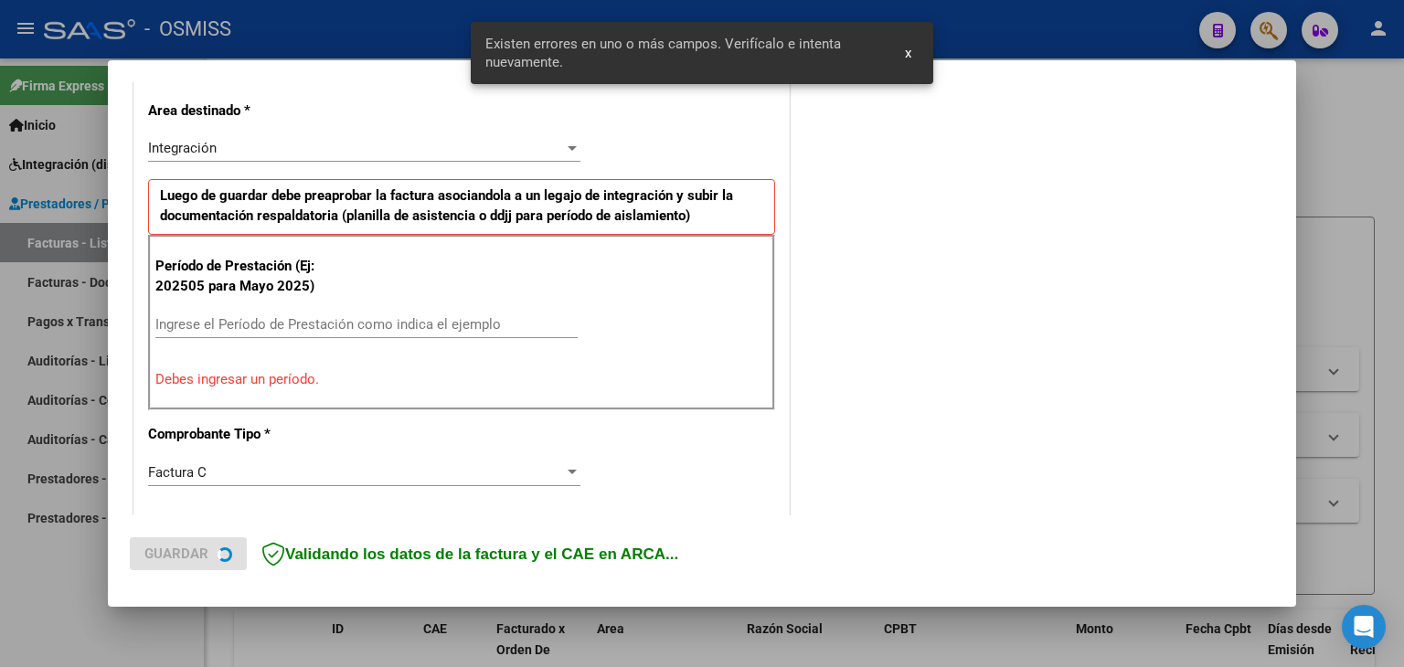
scroll to position [418, 0]
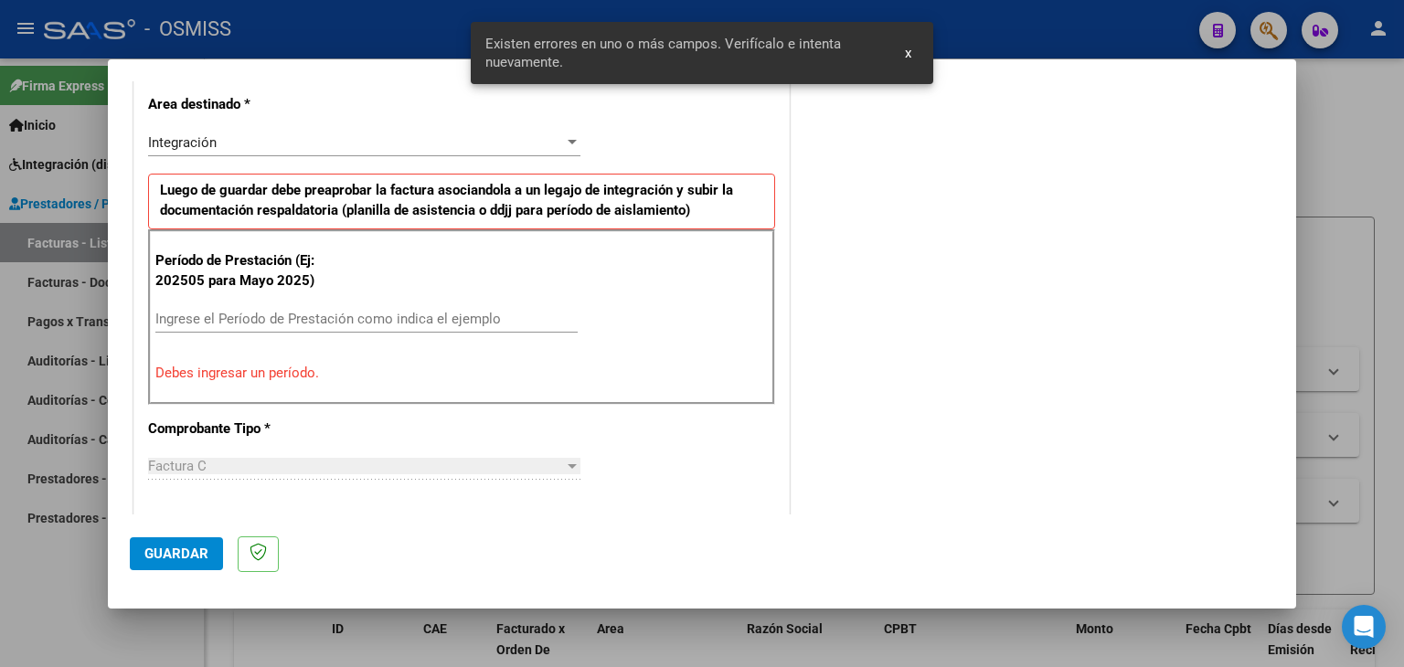
click at [315, 326] on div "Ingrese el Período de Prestación como indica el ejemplo" at bounding box center [366, 318] width 422 height 27
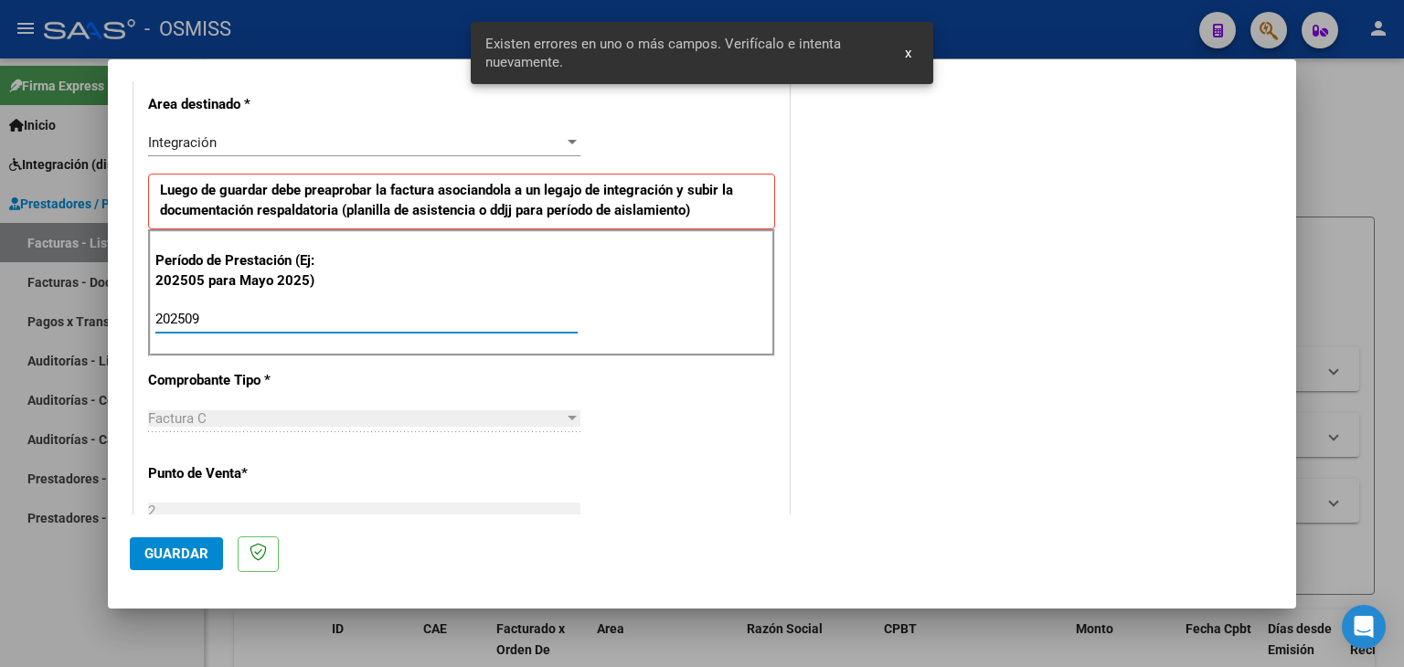
type input "202509"
click at [703, 417] on div "CUIT * 27-17000835-4 Ingresar CUIT ANALISIS PRESTADOR [PERSON_NAME] [PERSON_NAM…" at bounding box center [461, 580] width 655 height 1376
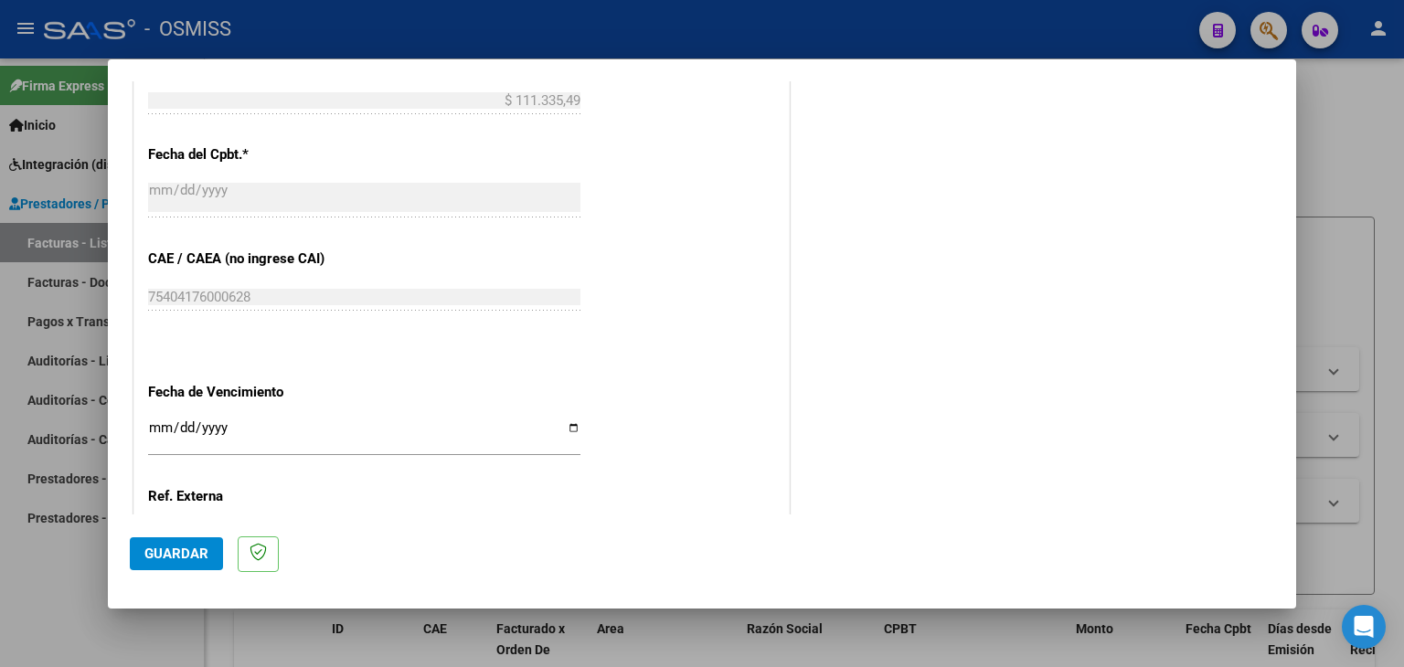
scroll to position [1058, 0]
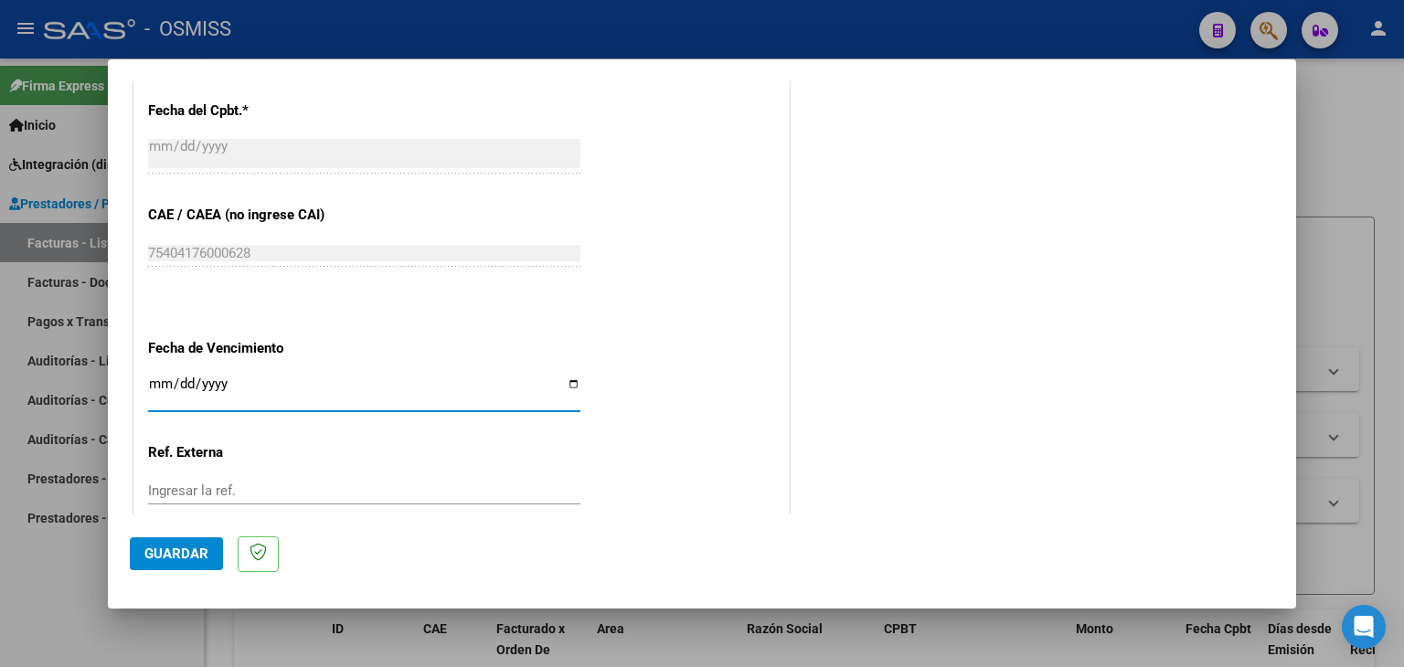
click at [159, 383] on input "Ingresar la fecha" at bounding box center [364, 391] width 432 height 29
type input "[DATE]"
click at [174, 541] on button "Guardar" at bounding box center [176, 554] width 93 height 33
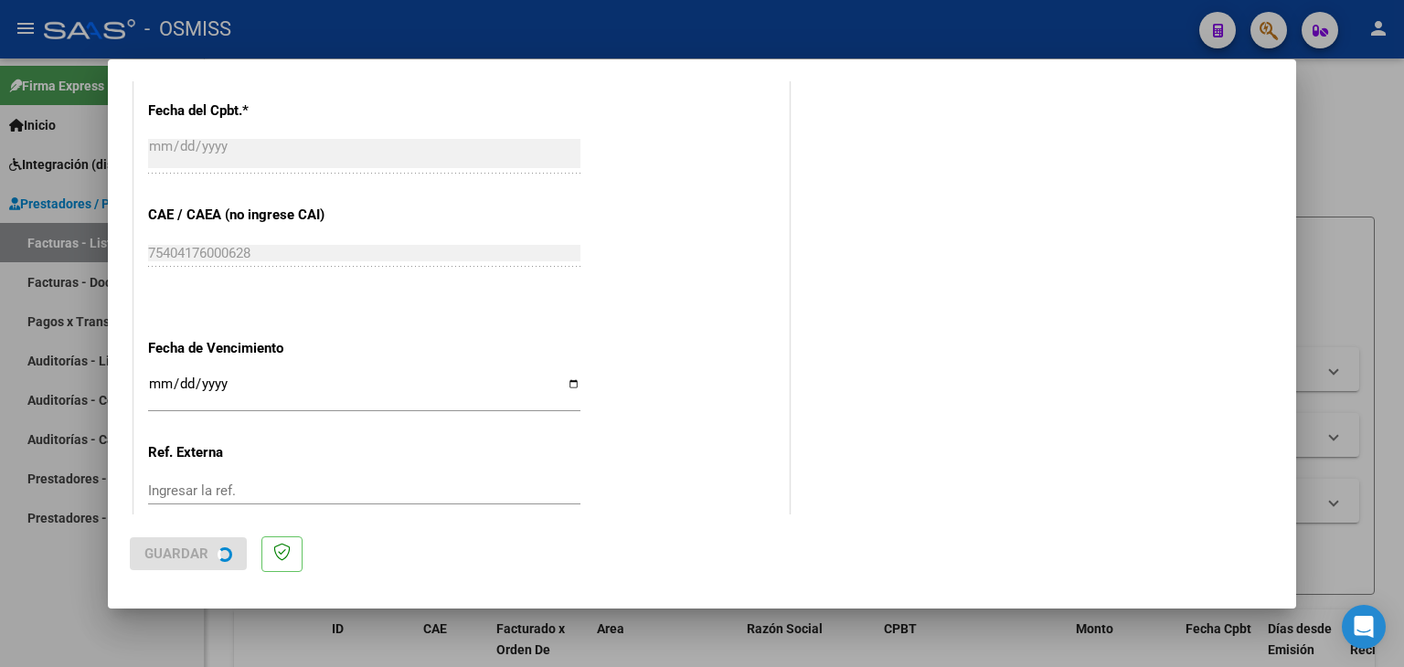
scroll to position [0, 0]
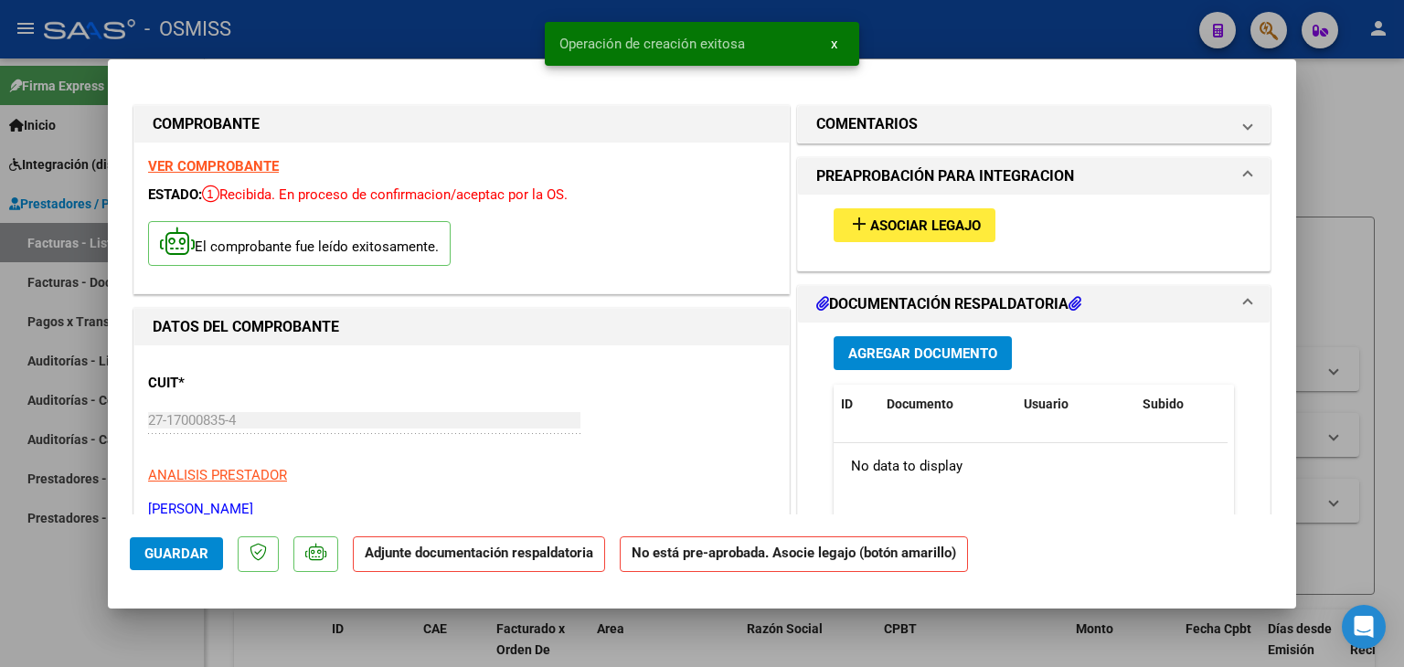
click at [902, 228] on span "Asociar Legajo" at bounding box center [925, 226] width 111 height 16
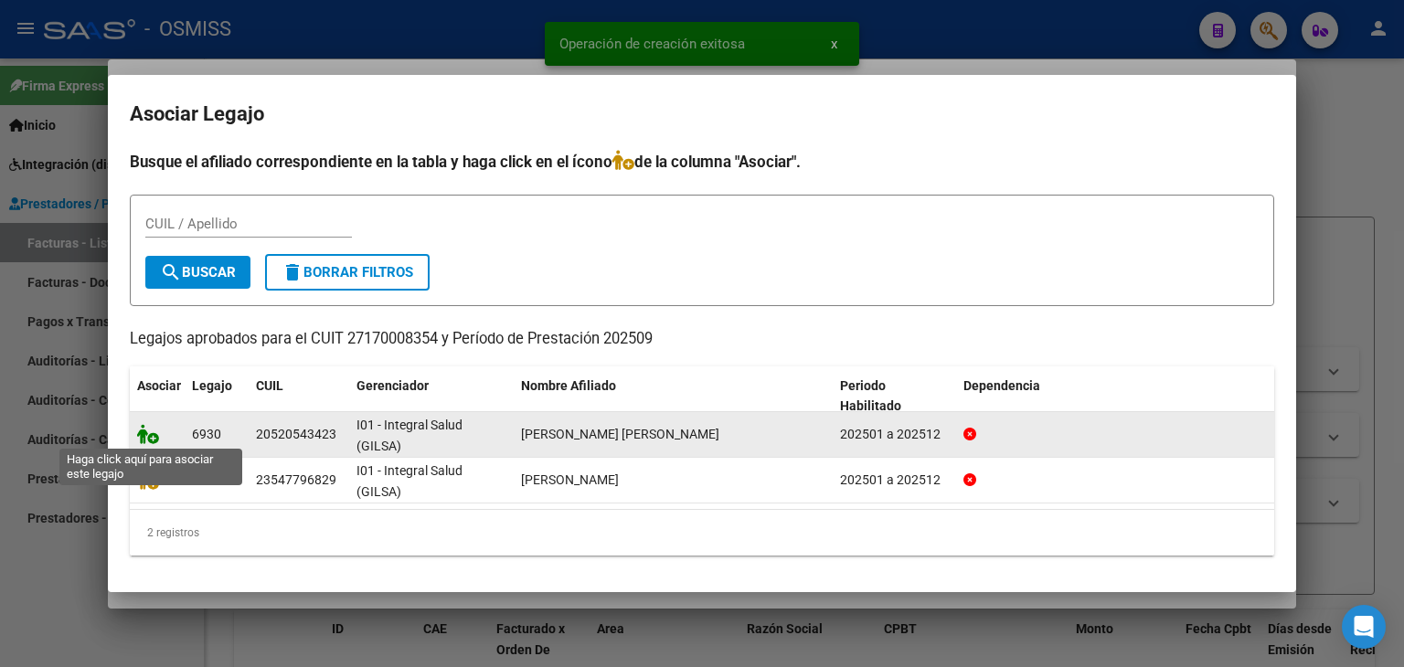
click at [147, 440] on icon at bounding box center [148, 434] width 22 height 20
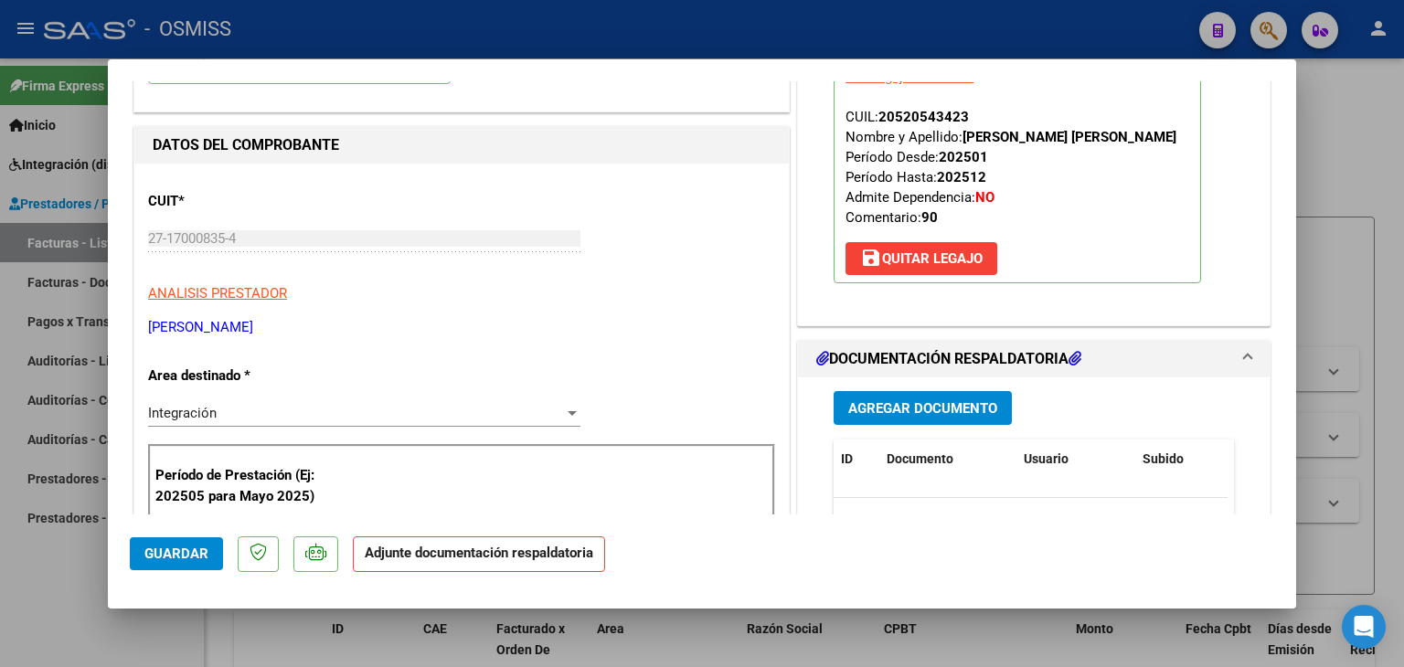
scroll to position [183, 0]
click at [903, 400] on span "Agregar Documento" at bounding box center [923, 408] width 149 height 16
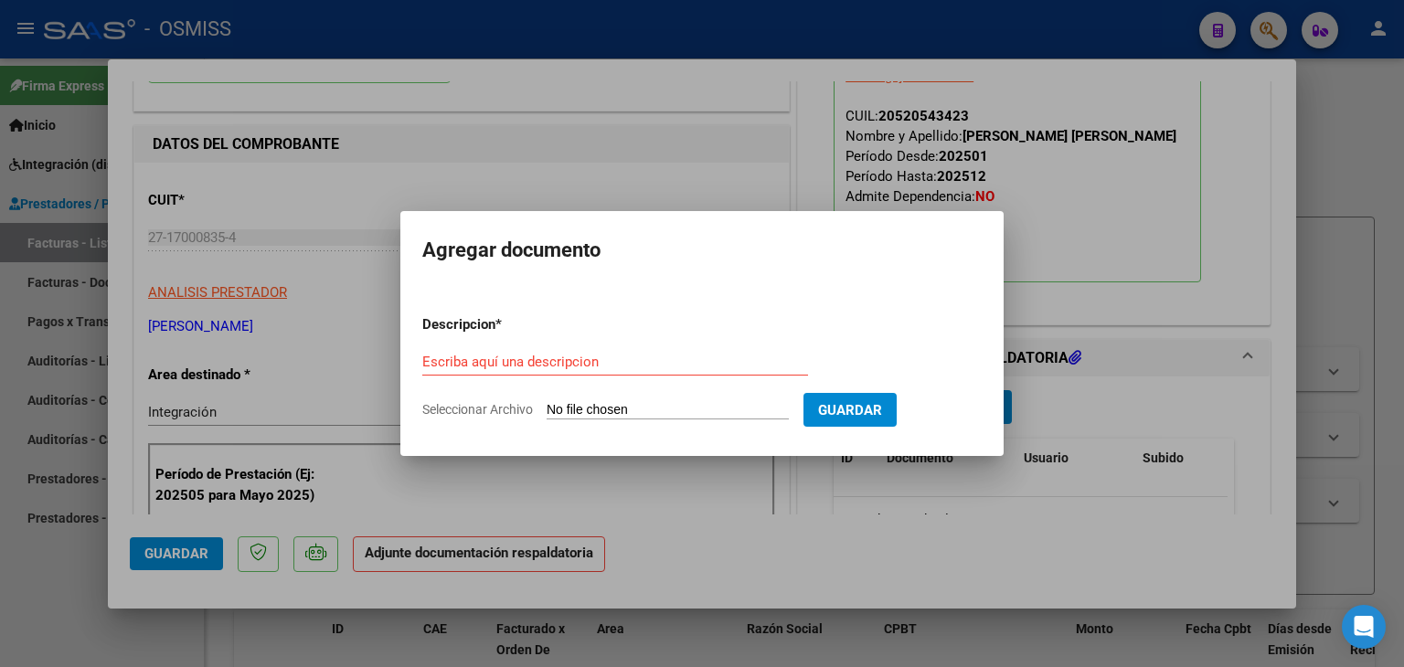
click at [562, 411] on input "Seleccionar Archivo" at bounding box center [668, 410] width 242 height 17
type input "C:\fakepath\planilla [DATE] [PERSON_NAME] .pdf"
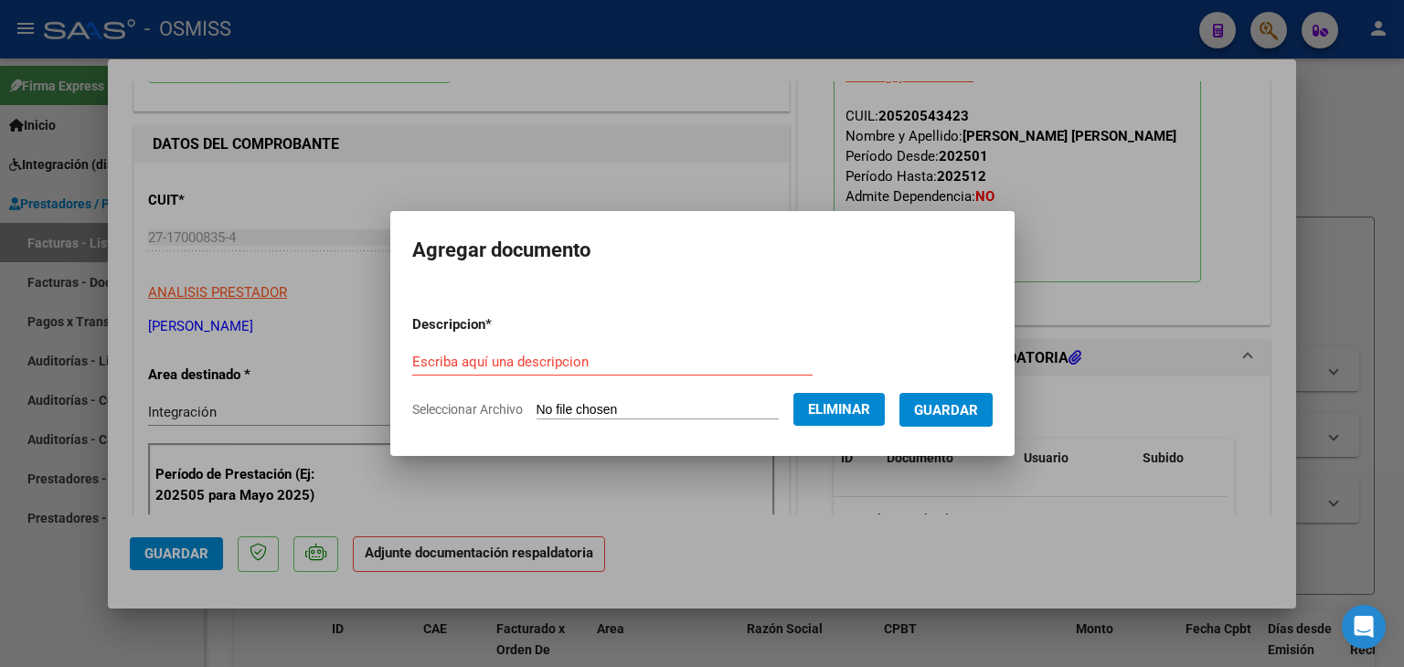
click at [494, 346] on form "Descripcion * Escriba aquí una descripcion Seleccionar Archivo Eliminar Guardar" at bounding box center [702, 367] width 581 height 133
click at [494, 354] on input "Escriba aquí una descripcion" at bounding box center [612, 362] width 400 height 16
type input "planilla de asistencia"
click at [975, 410] on span "Guardar" at bounding box center [946, 410] width 64 height 16
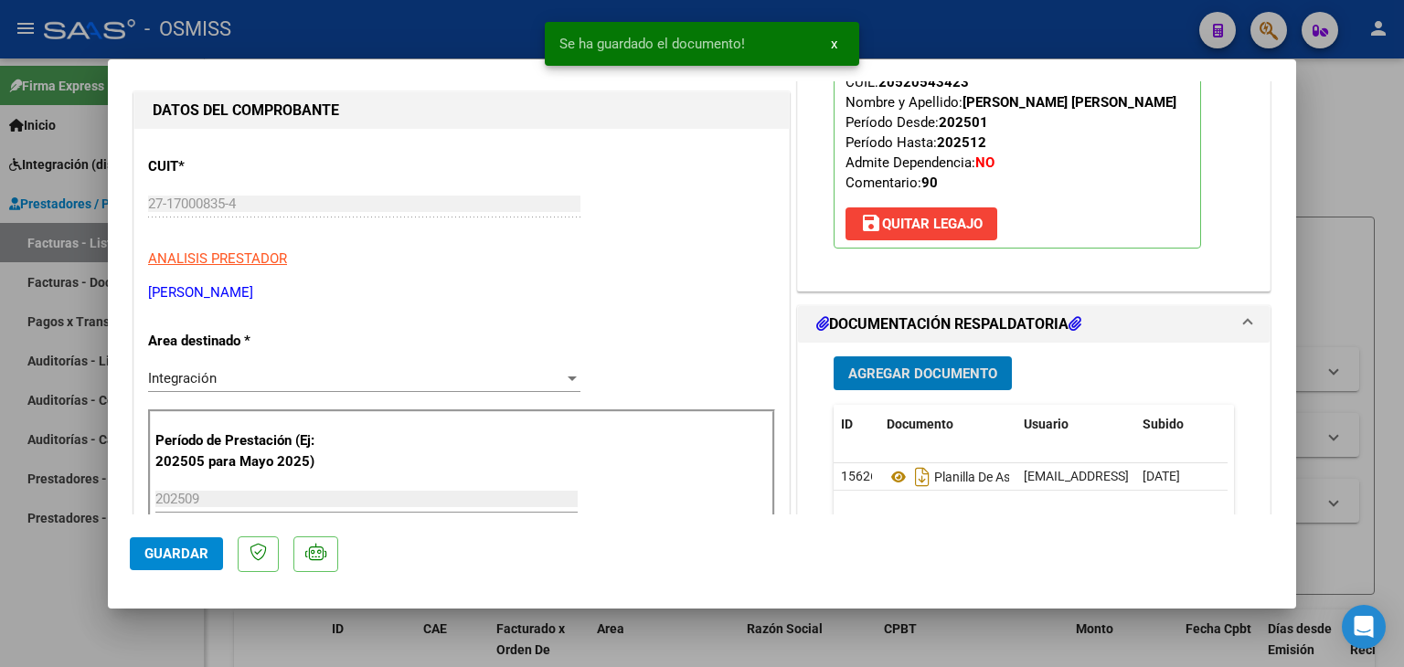
scroll to position [274, 0]
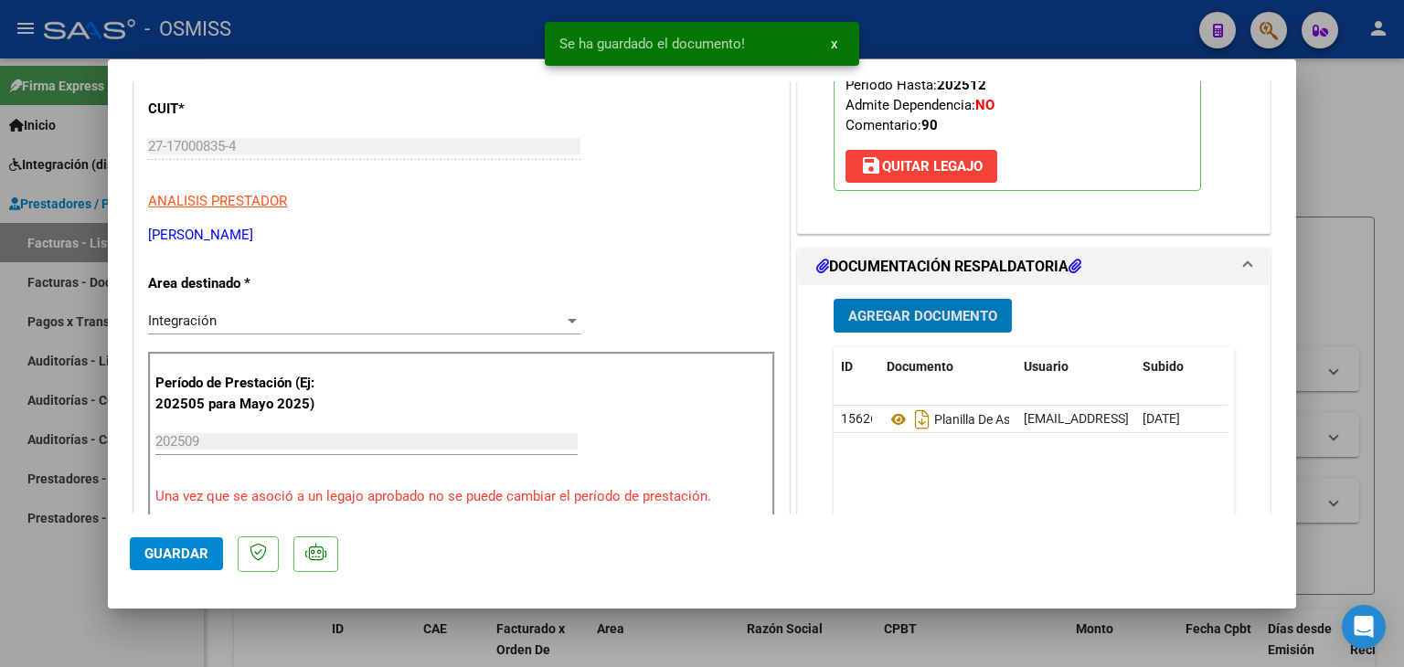
click at [225, 561] on mat-dialog-actions "Guardar" at bounding box center [702, 551] width 1145 height 72
click at [213, 560] on button "Guardar" at bounding box center [176, 554] width 93 height 33
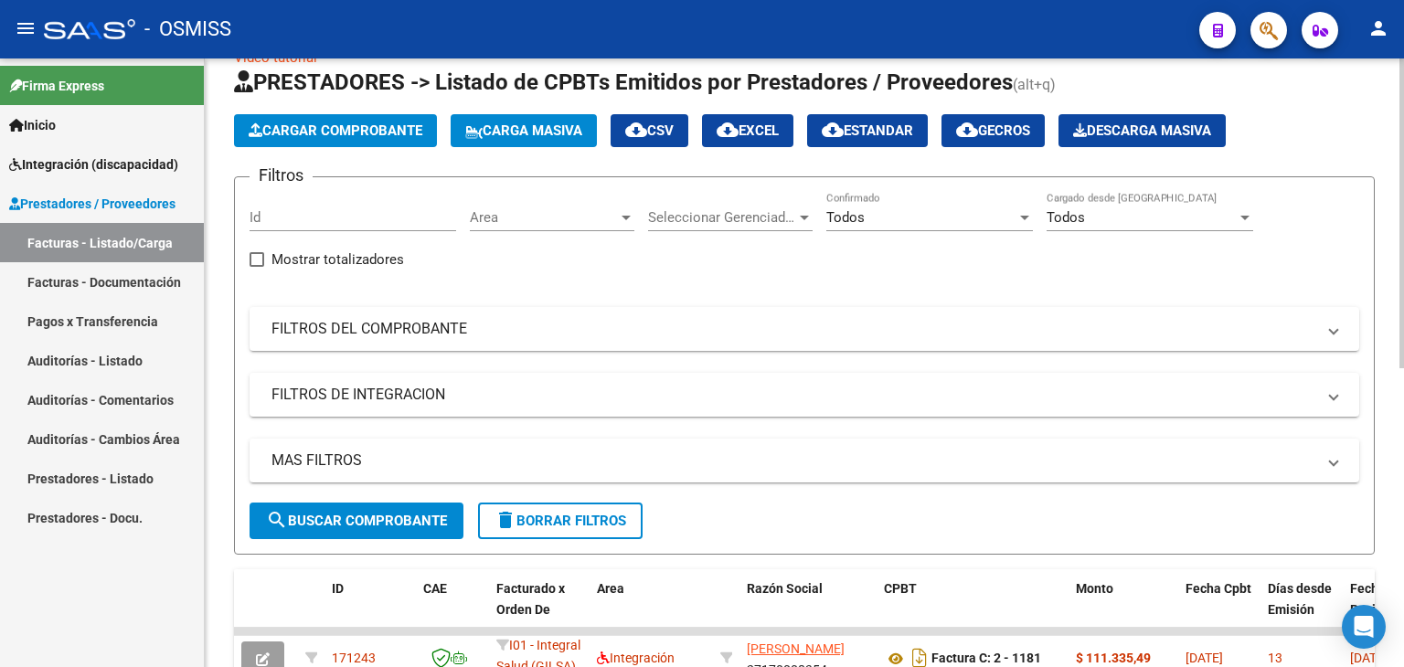
scroll to position [0, 0]
